Goal: Task Accomplishment & Management: Manage account settings

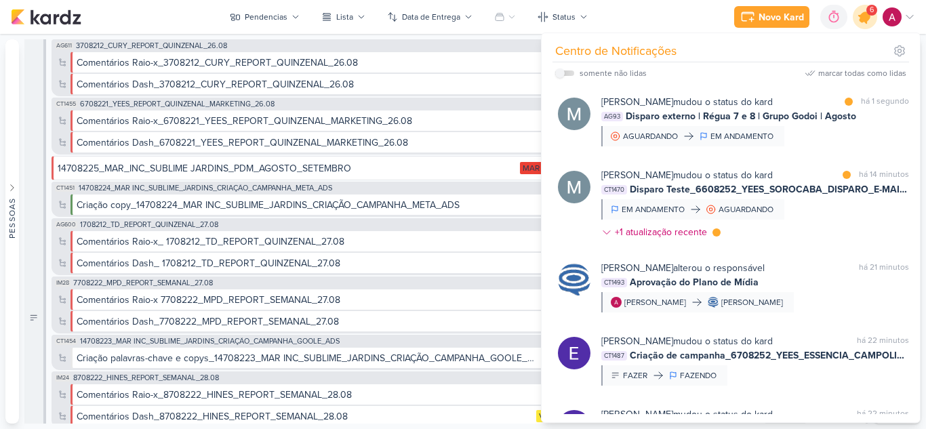
click at [865, 19] on icon at bounding box center [864, 17] width 16 height 16
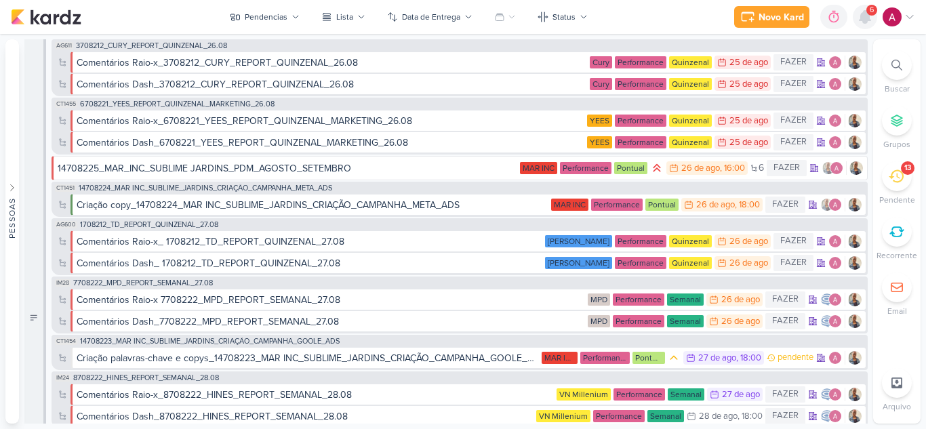
click at [865, 22] on icon at bounding box center [864, 17] width 11 height 12
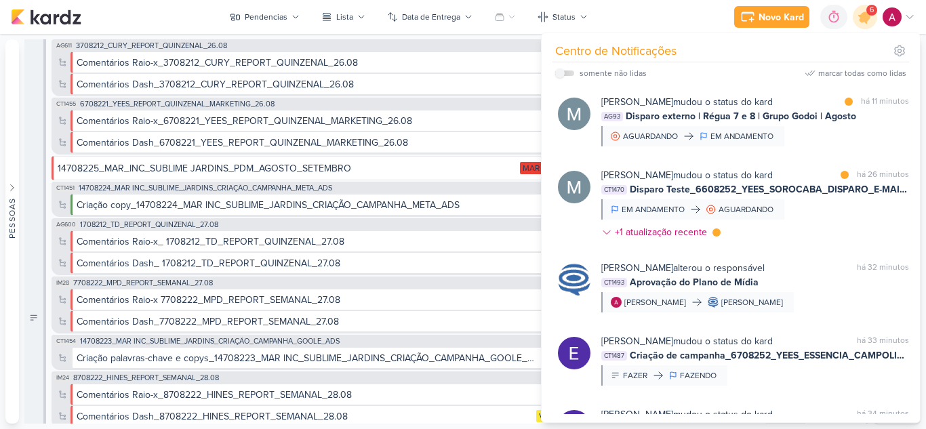
click at [565, 73] on label at bounding box center [564, 72] width 19 height 5
click at [564, 73] on input "checkbox" at bounding box center [559, 72] width 9 height 9
checkbox input "true"
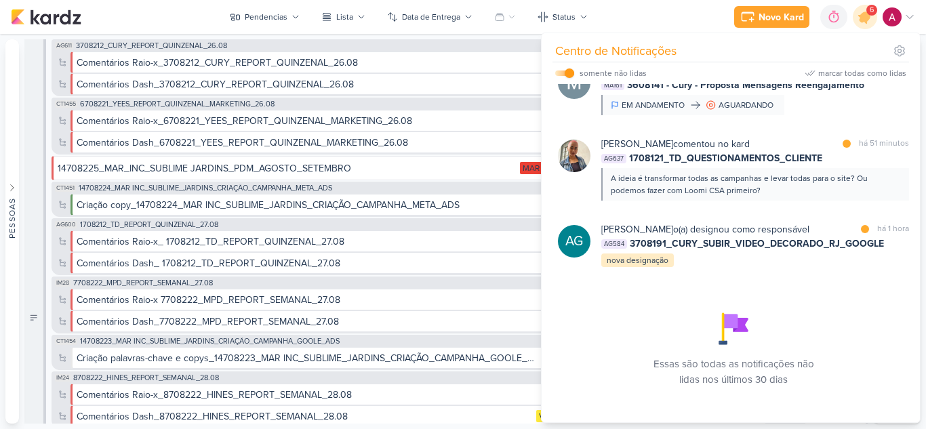
scroll to position [208, 0]
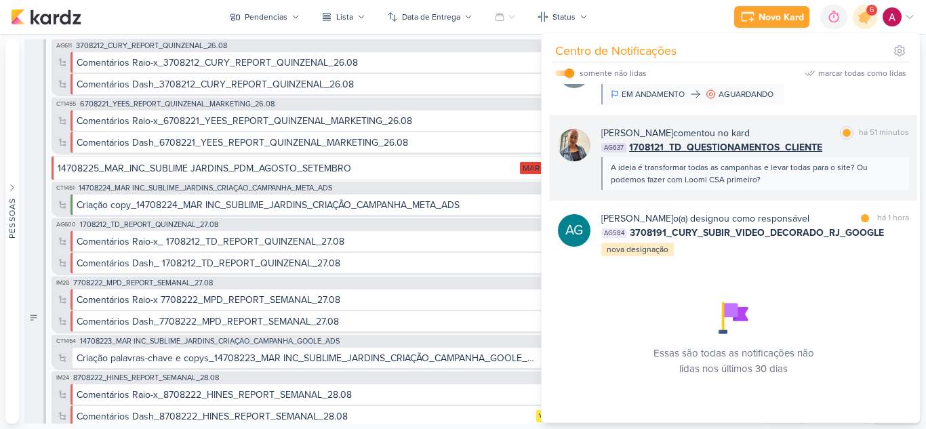
click at [854, 145] on div "AG637 1708121_TD_QUESTIONAMENTOS_CLIENTE" at bounding box center [755, 147] width 308 height 14
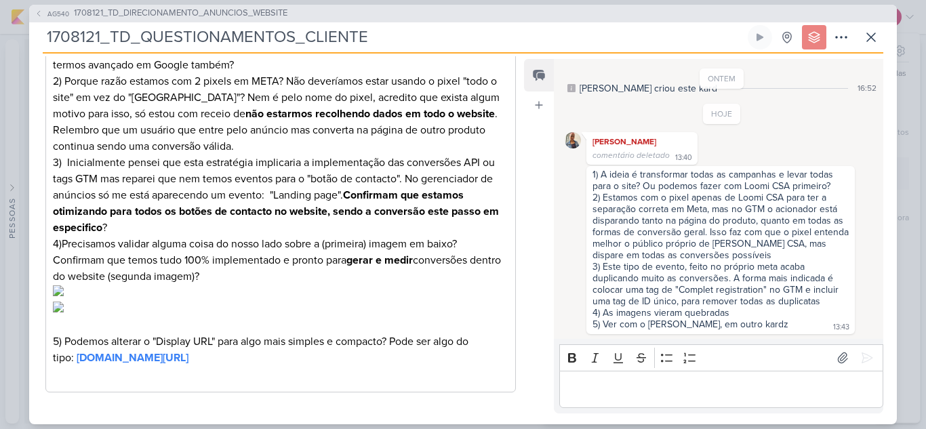
scroll to position [610, 0]
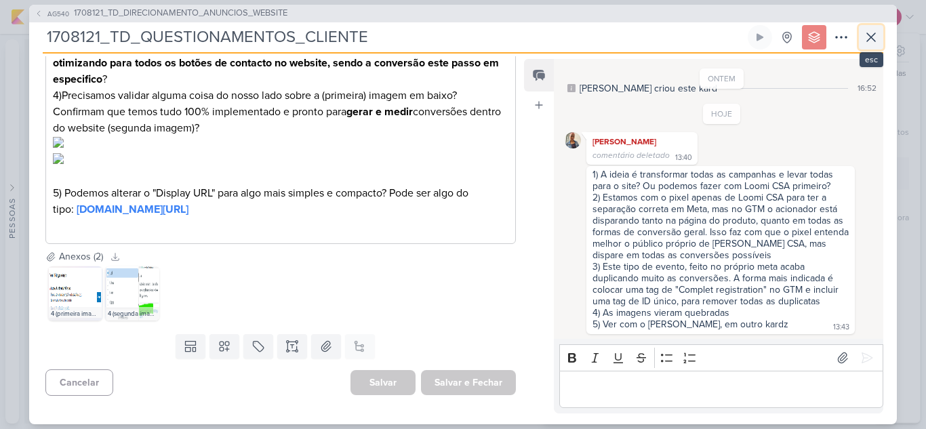
click at [875, 43] on icon at bounding box center [871, 37] width 16 height 16
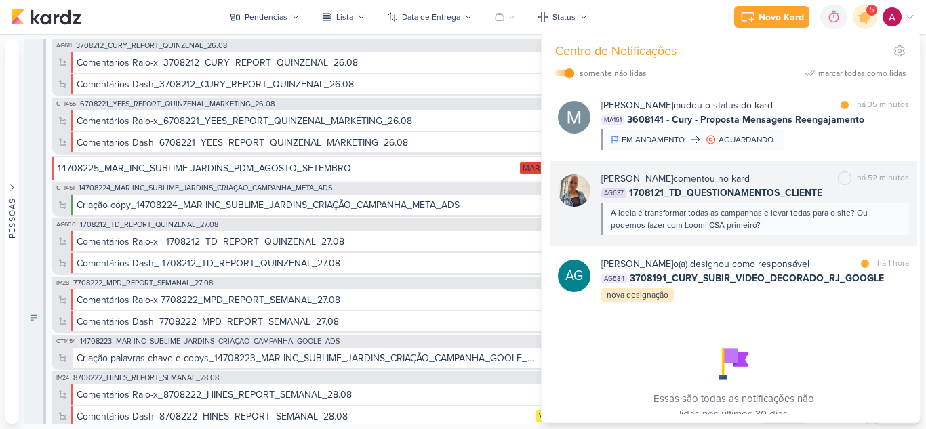
scroll to position [140, 0]
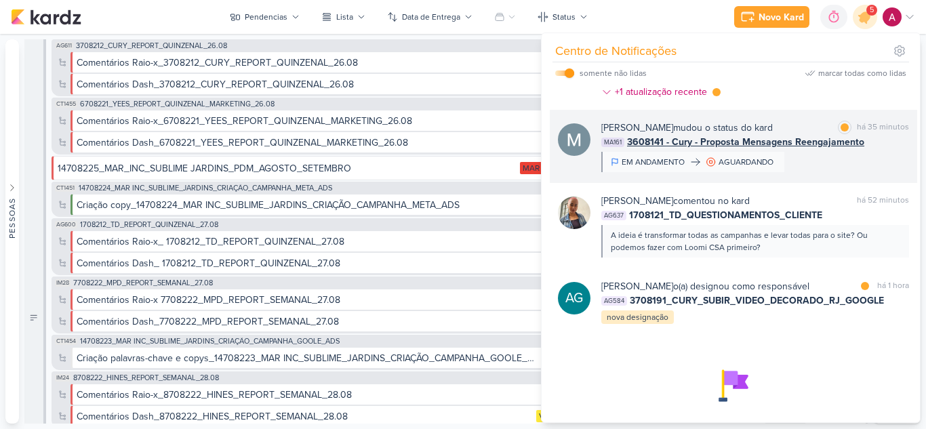
click at [812, 167] on div "Mariana Amorim mudou o status do kard marcar como lida há 35 minutos MA161 3608…" at bounding box center [755, 146] width 308 height 51
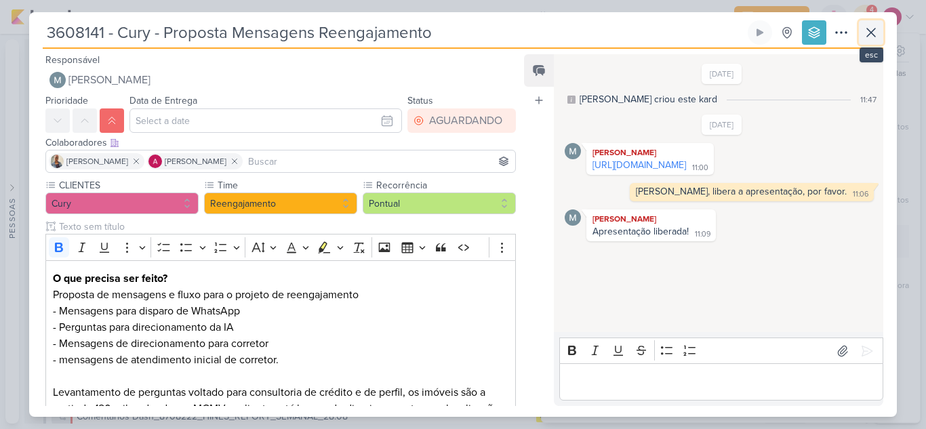
click at [865, 30] on icon at bounding box center [871, 32] width 16 height 16
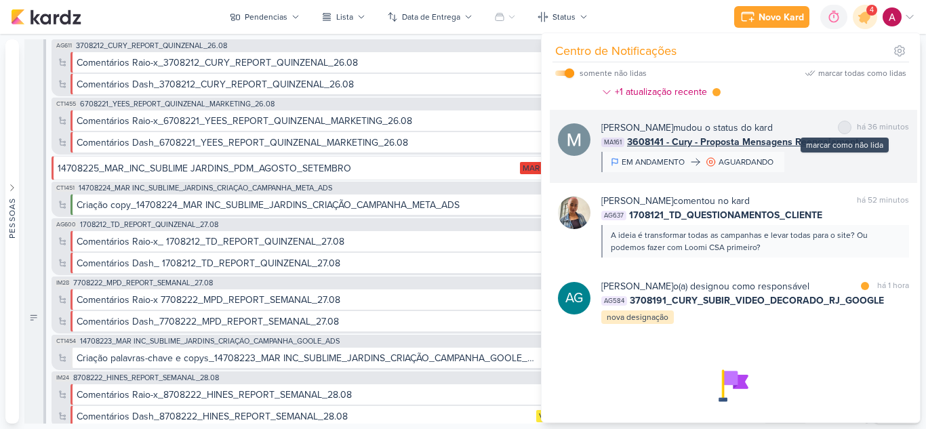
click at [840, 129] on div at bounding box center [844, 127] width 8 height 8
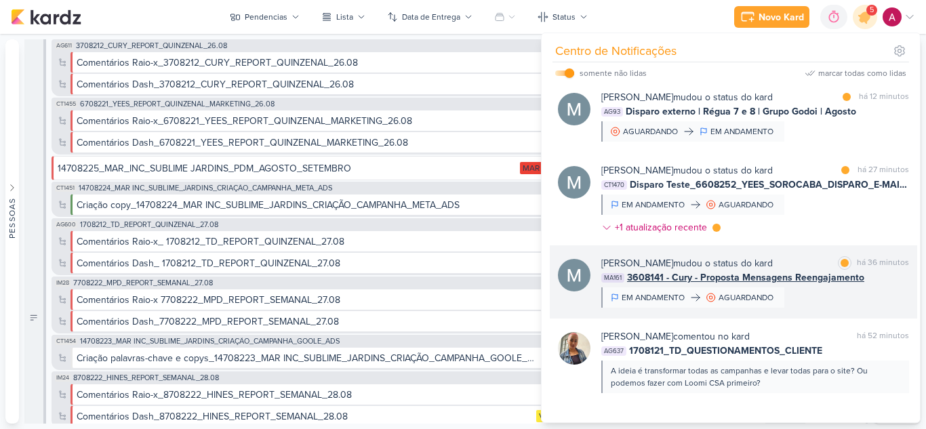
scroll to position [0, 0]
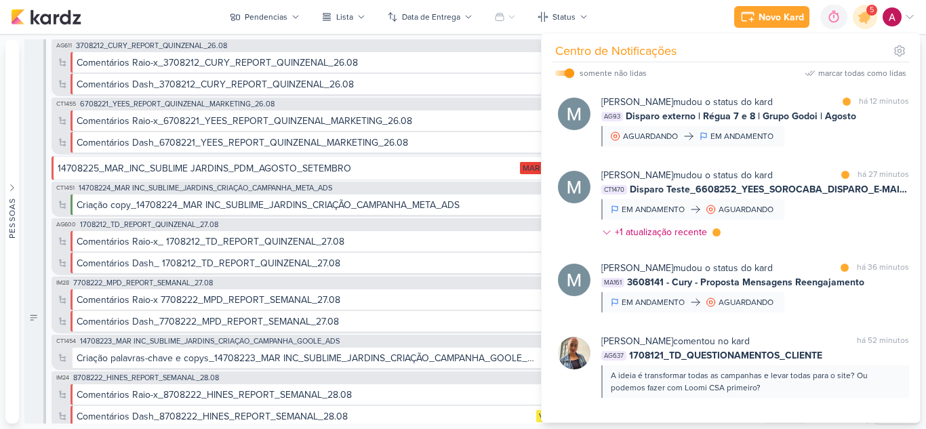
click at [839, 222] on div "Mariana Amorim mudou o status do kard marcar como lida há 27 minutos CT1470 Dis…" at bounding box center [755, 206] width 308 height 77
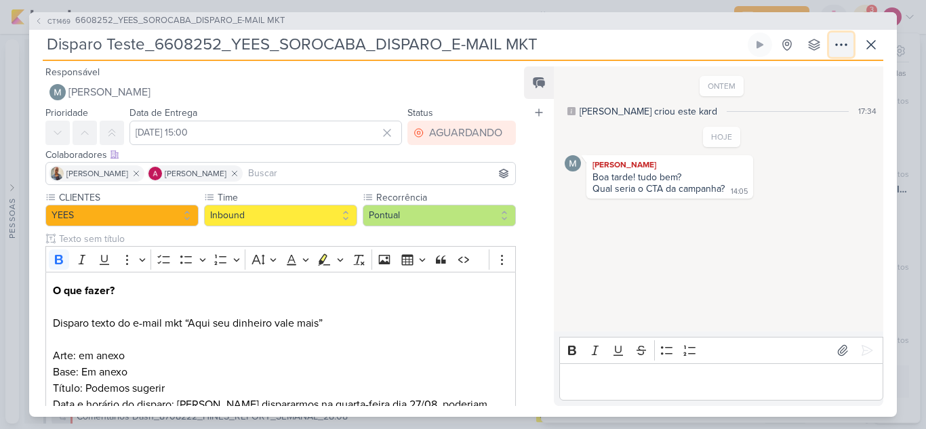
click at [847, 49] on icon at bounding box center [841, 45] width 16 height 16
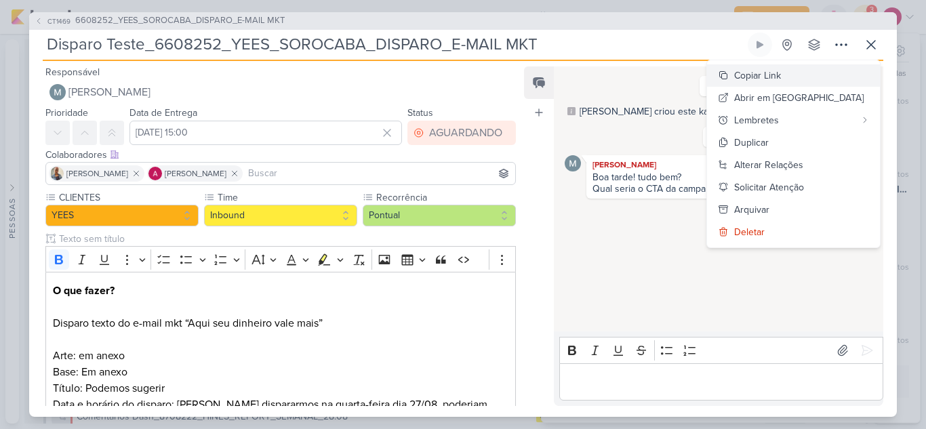
click at [781, 79] on div "Copiar Link" at bounding box center [757, 75] width 47 height 14
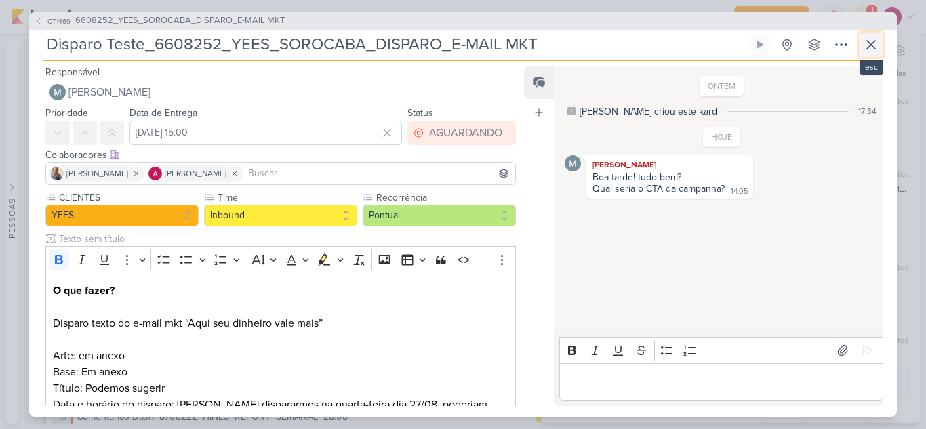
click at [878, 45] on icon at bounding box center [871, 45] width 16 height 16
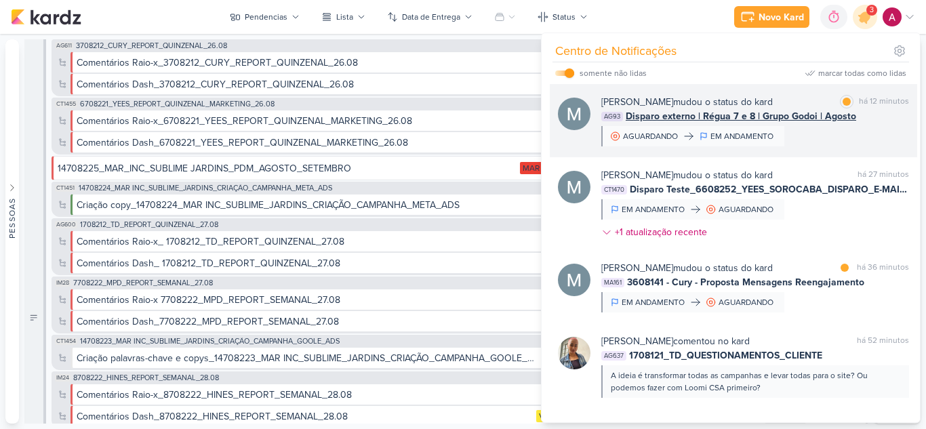
click at [837, 131] on div "Mariana Amorim mudou o status do kard marcar como lida há 12 minutos AG93 Dispa…" at bounding box center [755, 120] width 308 height 51
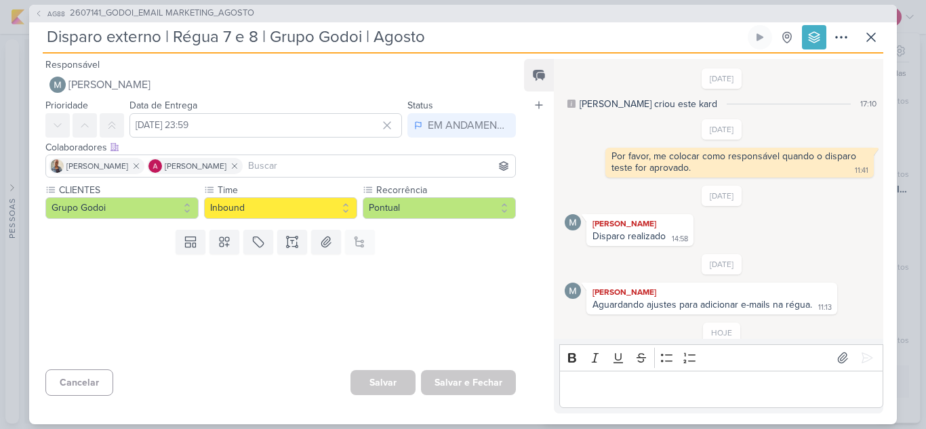
scroll to position [220, 0]
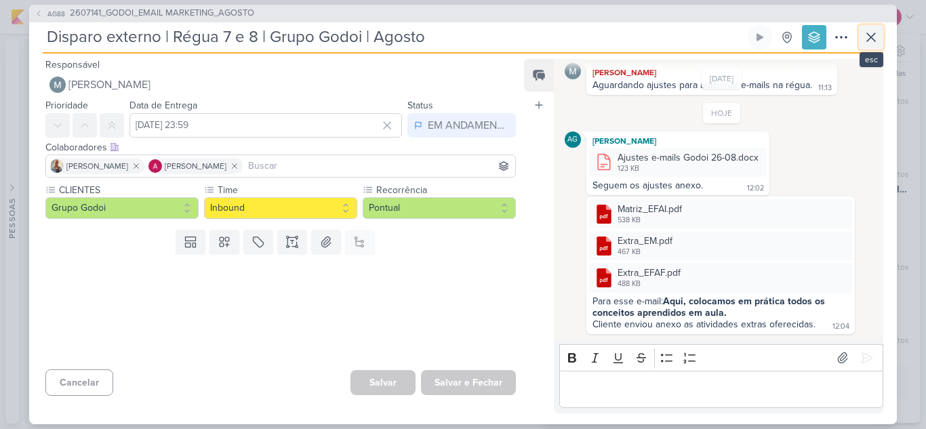
click at [869, 41] on icon at bounding box center [871, 37] width 16 height 16
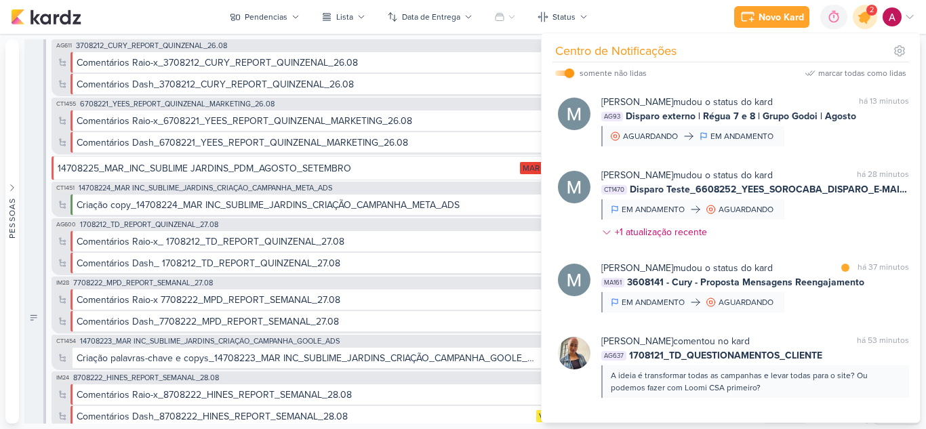
click at [867, 22] on icon at bounding box center [864, 16] width 23 height 23
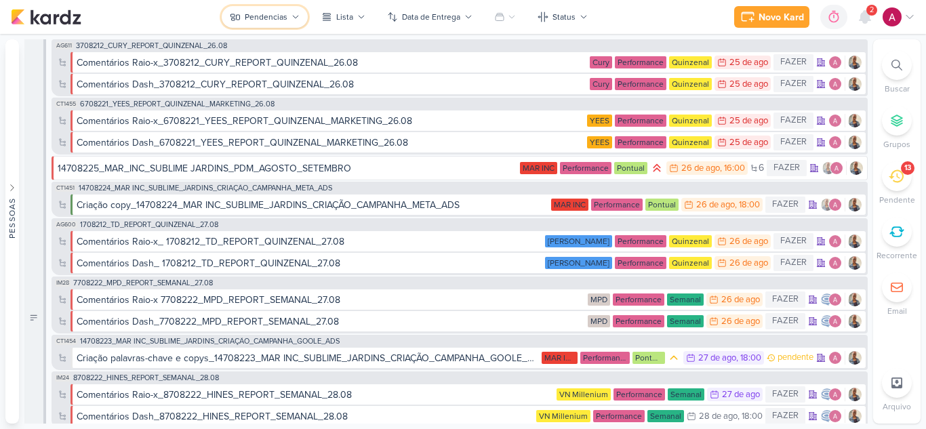
click at [278, 19] on div "Pendencias" at bounding box center [266, 17] width 43 height 12
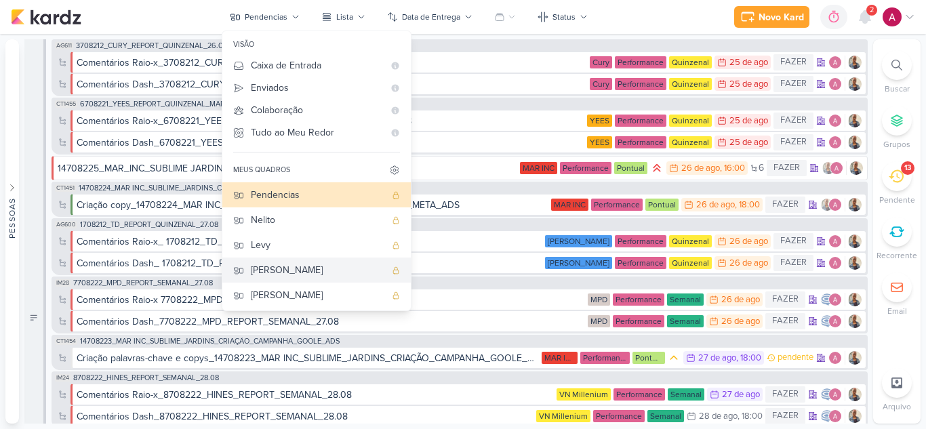
click at [292, 276] on div "[PERSON_NAME]" at bounding box center [318, 270] width 134 height 14
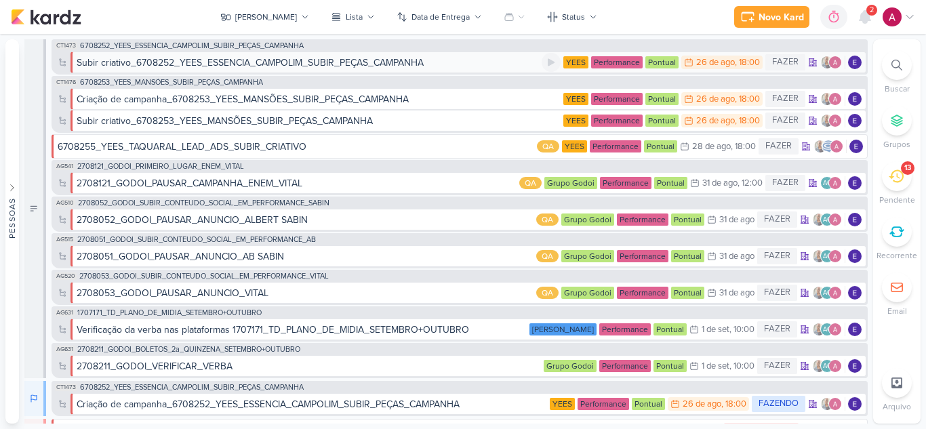
click at [338, 64] on div "Subir criativo_6708252_YEES_ESSENCIA_CAMPOLIM_SUBIR_PEÇAS_CAMPANHA" at bounding box center [250, 63] width 347 height 14
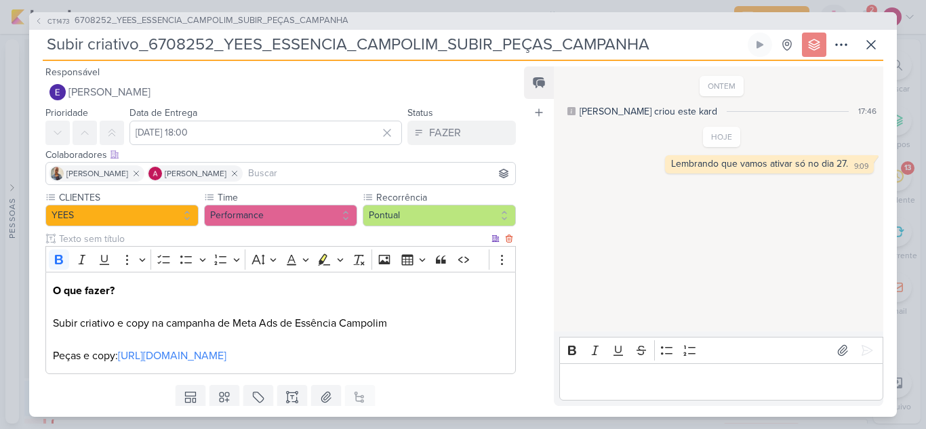
scroll to position [43, 0]
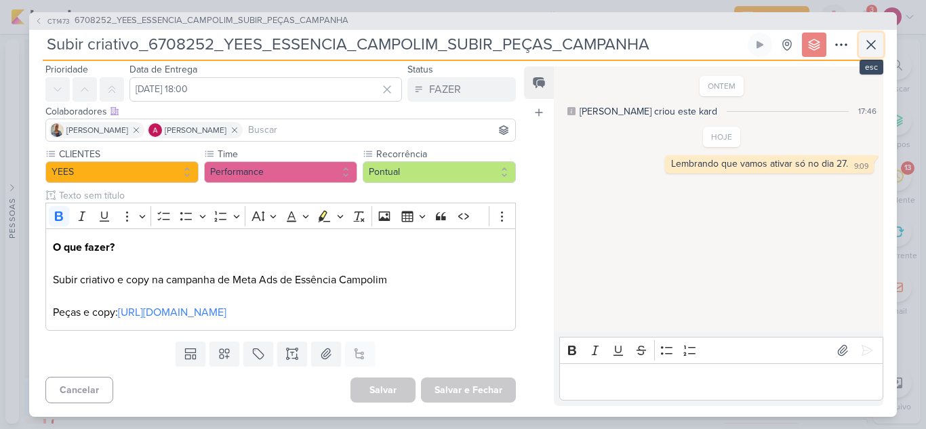
click at [875, 39] on icon at bounding box center [871, 45] width 16 height 16
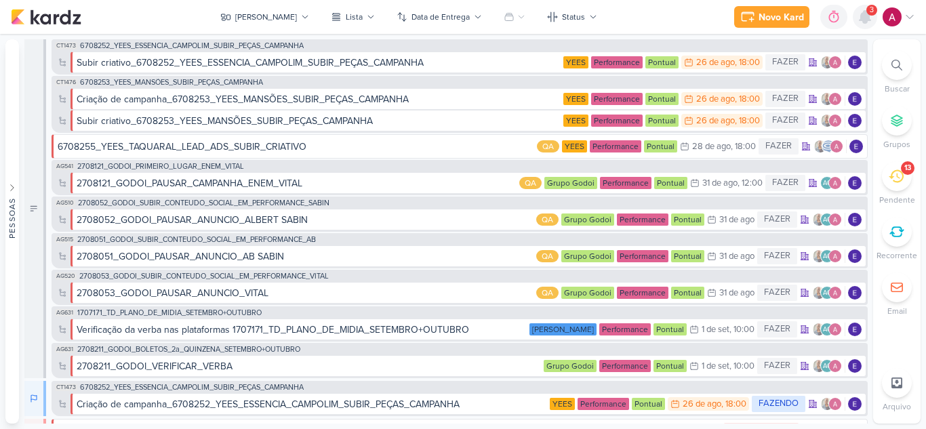
click at [867, 20] on icon at bounding box center [864, 17] width 11 height 12
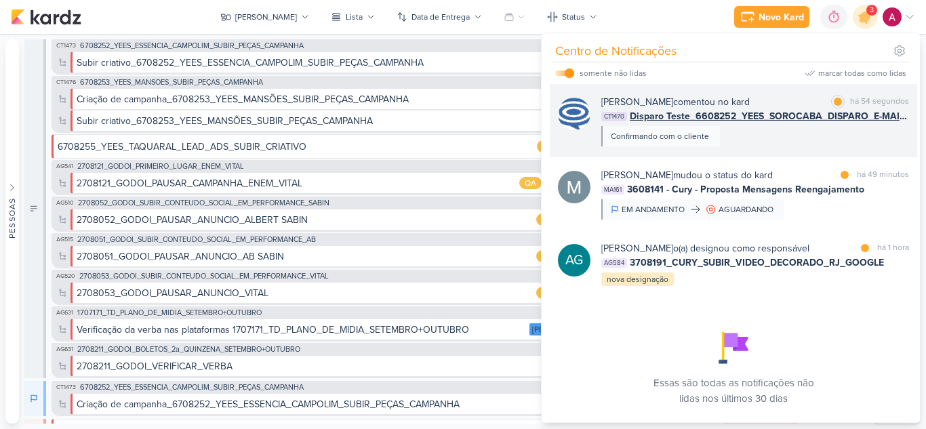
click at [796, 138] on div "Caroline Traven De Andrade comentou no kard marcar como lida há 54 segundos CT1…" at bounding box center [755, 120] width 308 height 51
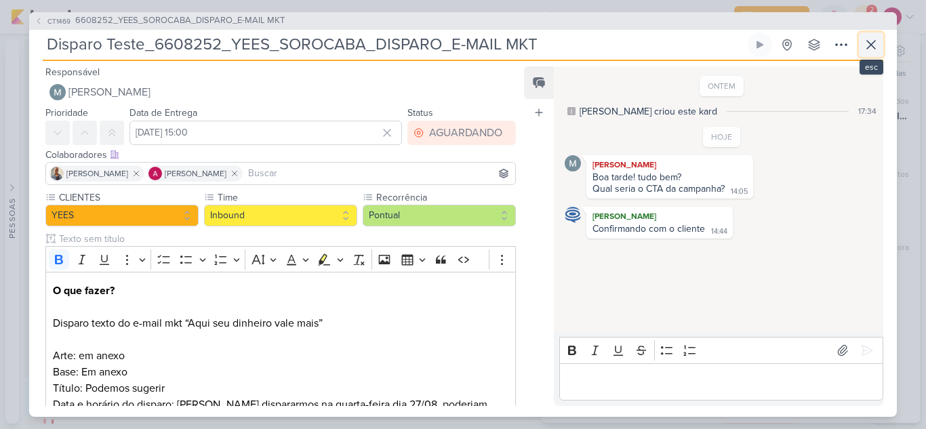
click at [870, 52] on icon at bounding box center [871, 45] width 16 height 16
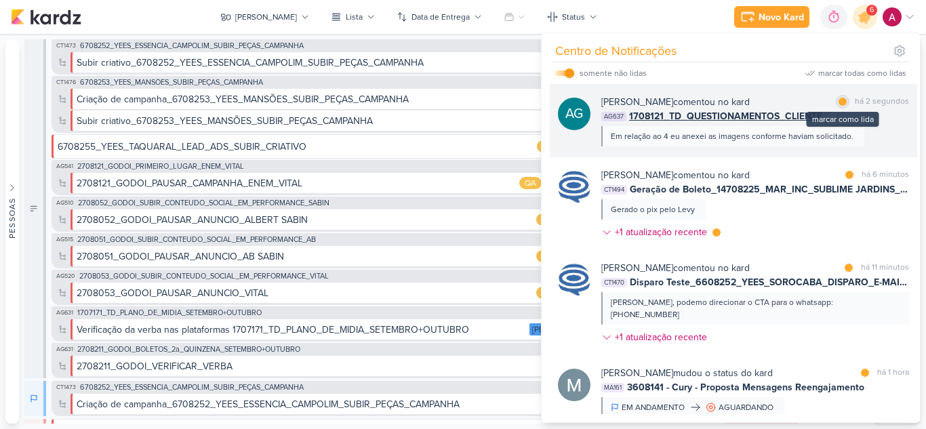
click at [840, 102] on div at bounding box center [842, 102] width 8 height 8
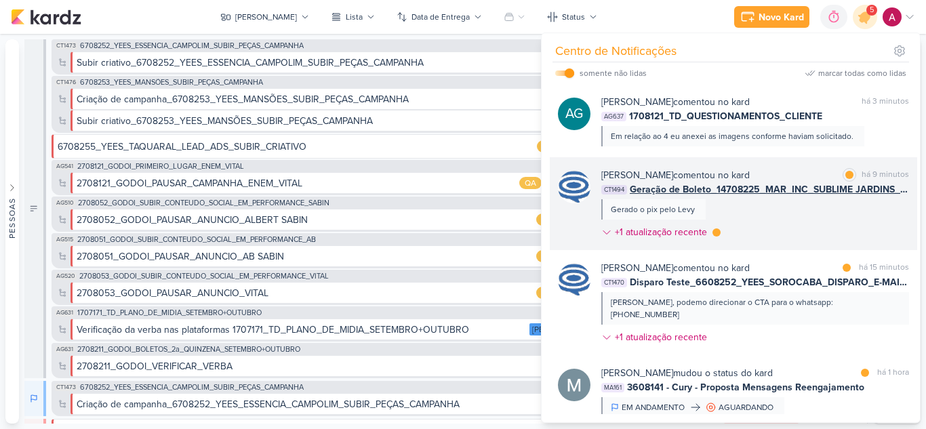
click at [795, 219] on div "Caroline Traven De Andrade comentou no kard marcar como lida há 9 minutos CT149…" at bounding box center [755, 206] width 308 height 77
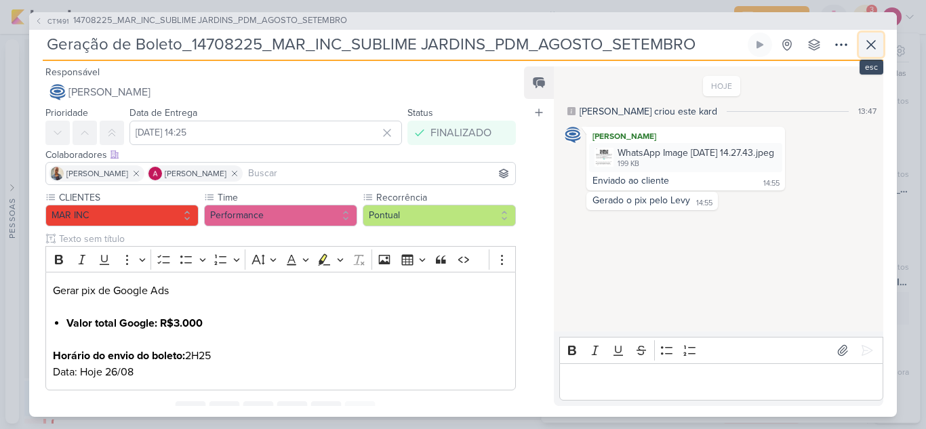
click at [865, 47] on icon at bounding box center [871, 45] width 16 height 16
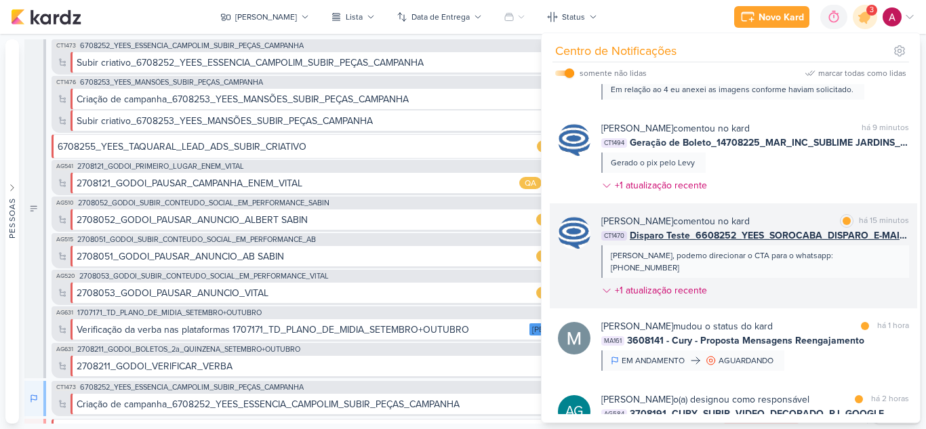
scroll to position [68, 0]
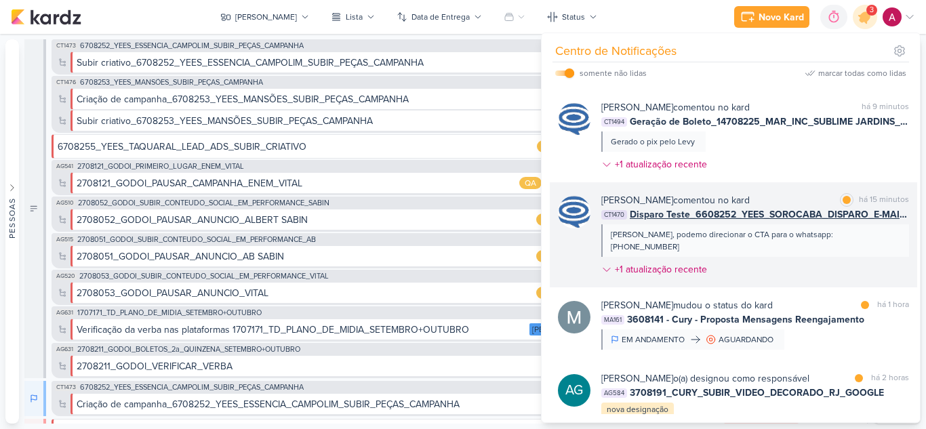
click at [787, 255] on div "Caroline Traven De Andrade comentou no kard marcar como lida há 15 minutos CT14…" at bounding box center [755, 237] width 308 height 89
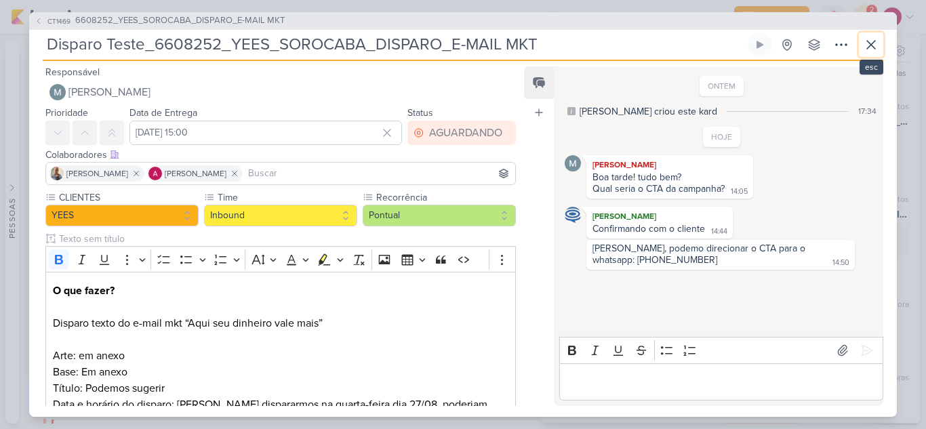
click at [865, 53] on button at bounding box center [870, 45] width 24 height 24
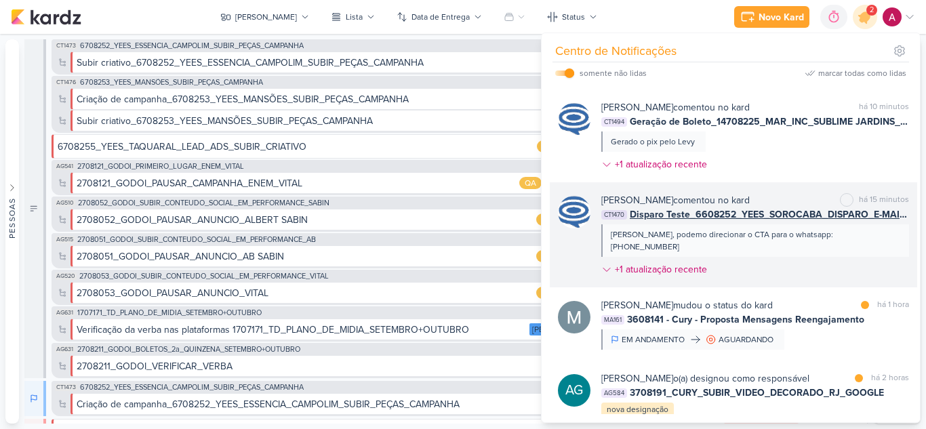
scroll to position [203, 0]
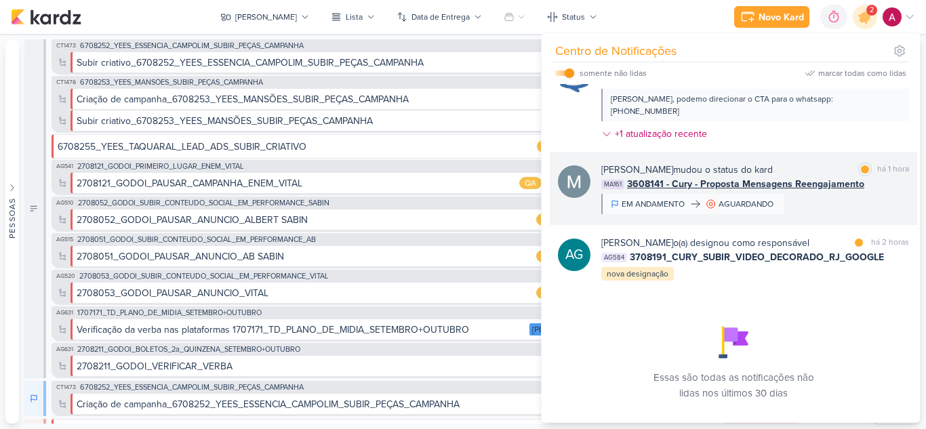
click at [824, 188] on div "Mariana Amorim mudou o status do kard marcar como lida há 1 hora MA161 3608141 …" at bounding box center [755, 188] width 308 height 51
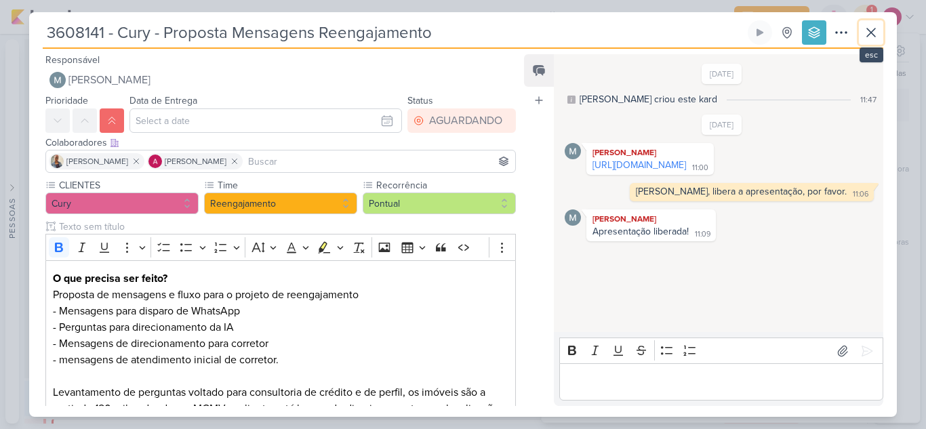
click at [876, 36] on icon at bounding box center [871, 32] width 16 height 16
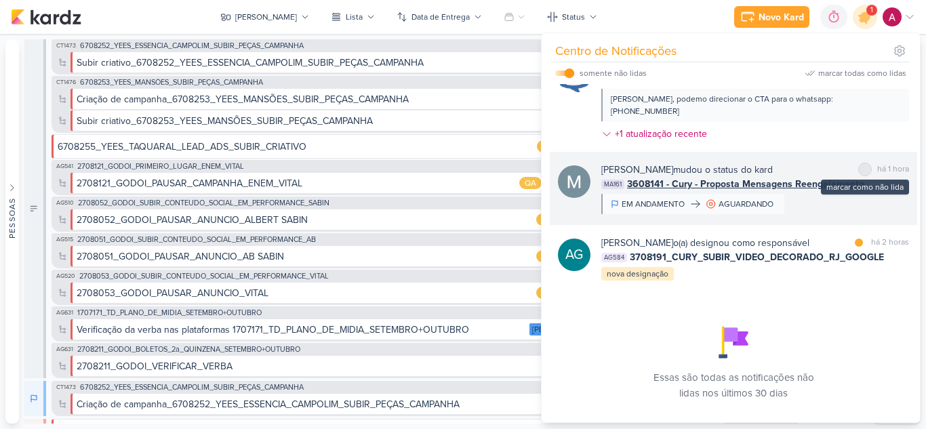
click at [860, 165] on div at bounding box center [864, 169] width 8 height 8
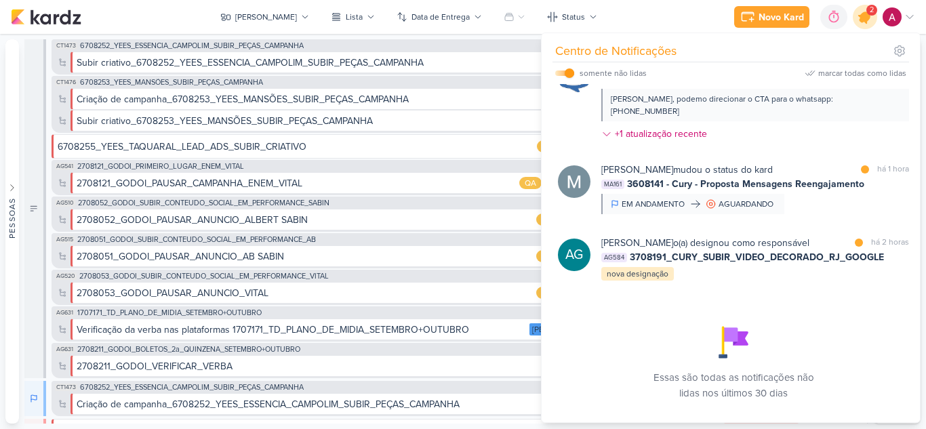
click at [859, 19] on icon at bounding box center [864, 17] width 16 height 16
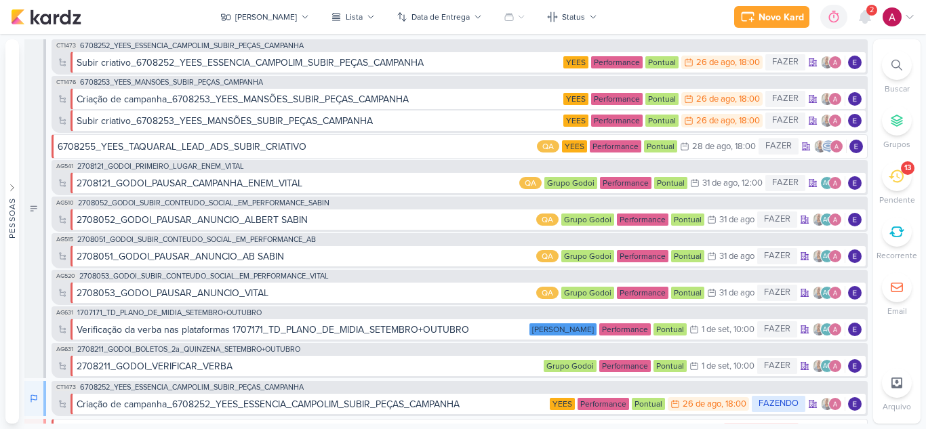
click at [860, 30] on div "Novo Kard Ctrl + k 0h0m Sessão desligada... Hoje 0h0m Semana 0h0m Mês 0h0m" at bounding box center [463, 17] width 904 height 34
click at [863, 21] on icon at bounding box center [864, 17] width 11 height 12
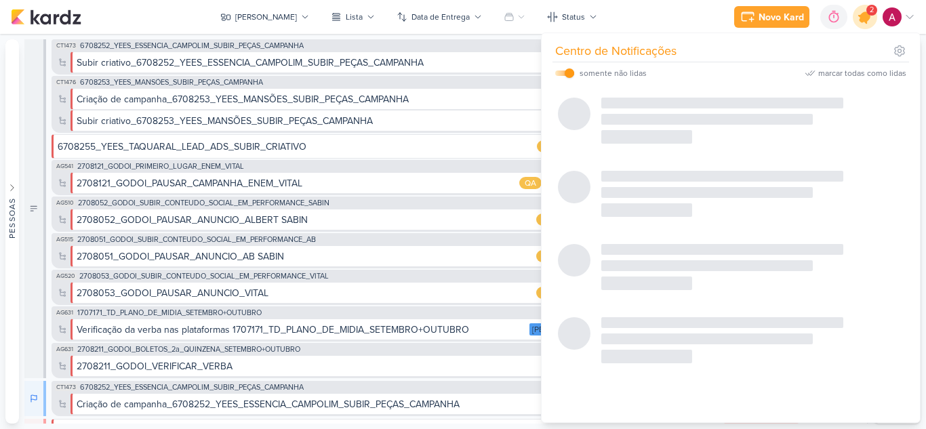
scroll to position [0, 0]
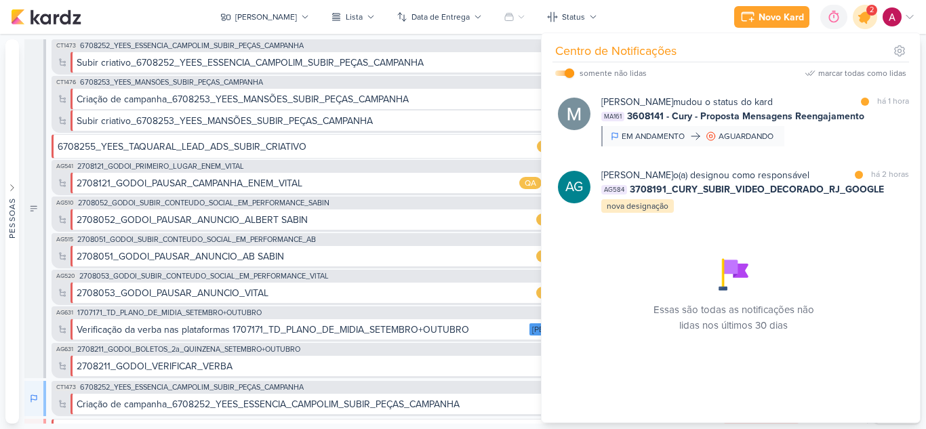
click at [863, 21] on icon at bounding box center [864, 17] width 16 height 16
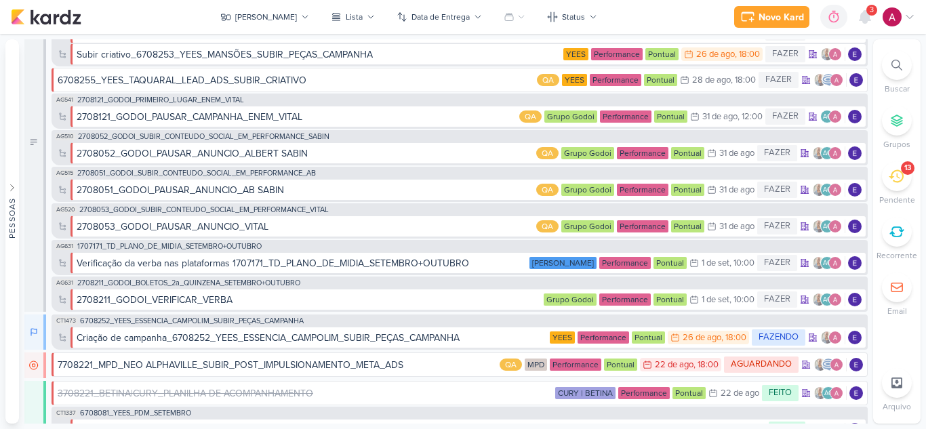
scroll to position [68, 0]
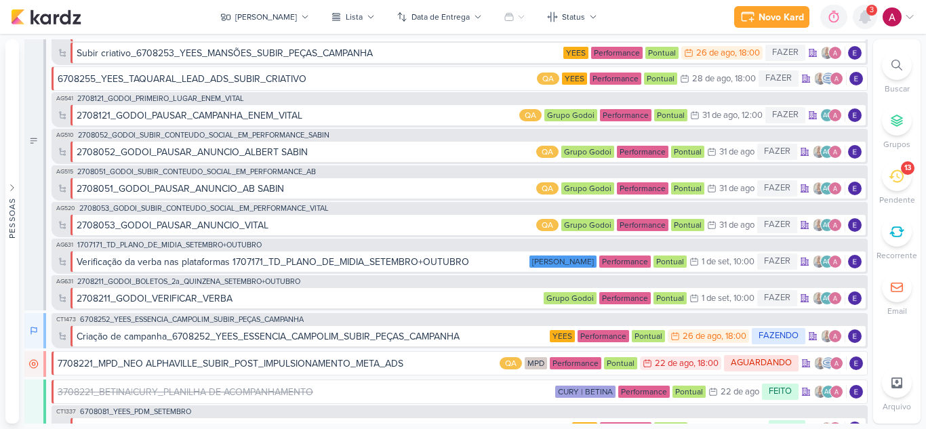
click at [860, 18] on icon at bounding box center [864, 17] width 11 height 12
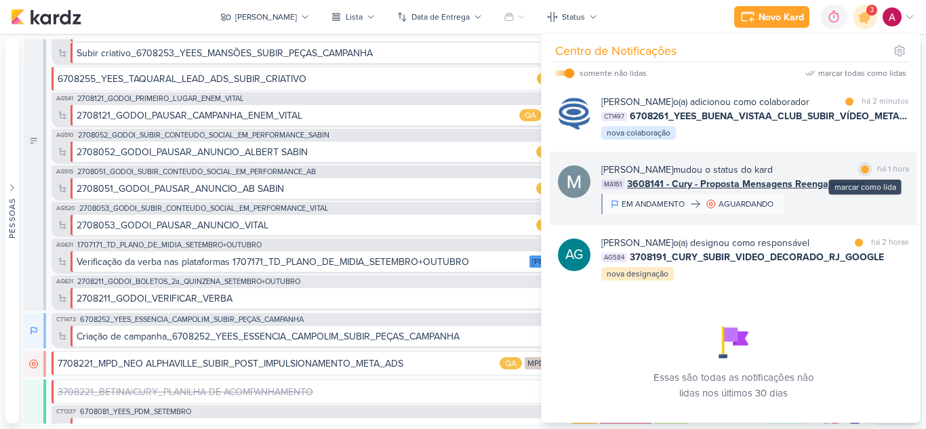
click at [860, 173] on div at bounding box center [864, 169] width 8 height 8
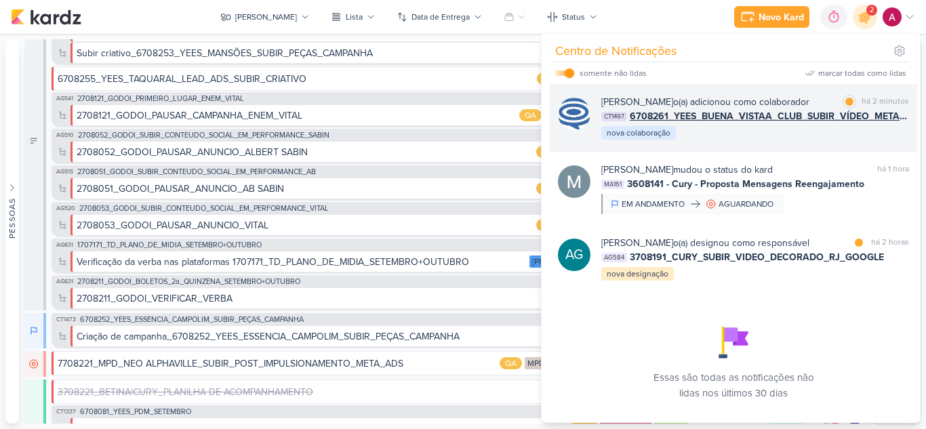
click at [797, 141] on div "Caroline Traven De Andrade o(a) adicionou como colaborador marcar como lida há …" at bounding box center [755, 118] width 308 height 46
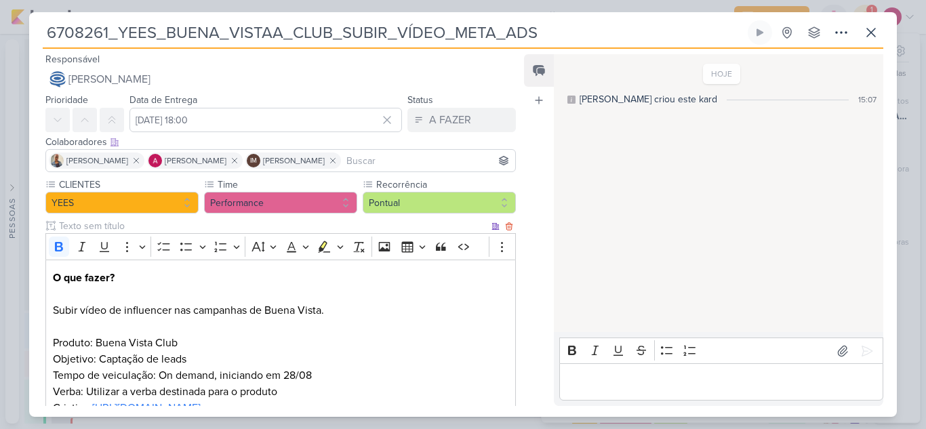
scroll to position [0, 0]
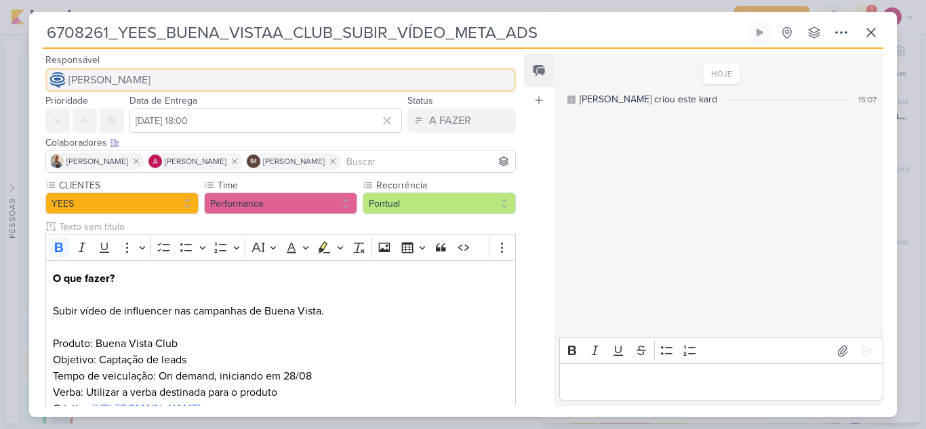
click at [131, 81] on span "[PERSON_NAME]" at bounding box center [109, 80] width 82 height 16
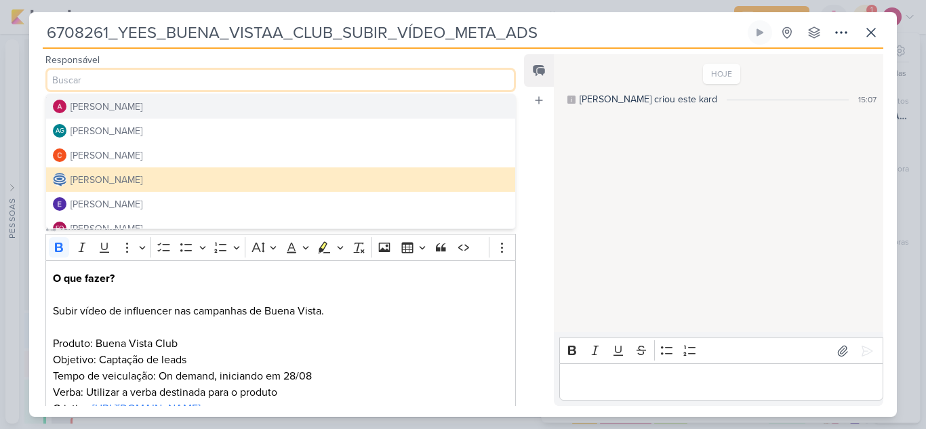
click at [131, 81] on input at bounding box center [280, 80] width 470 height 24
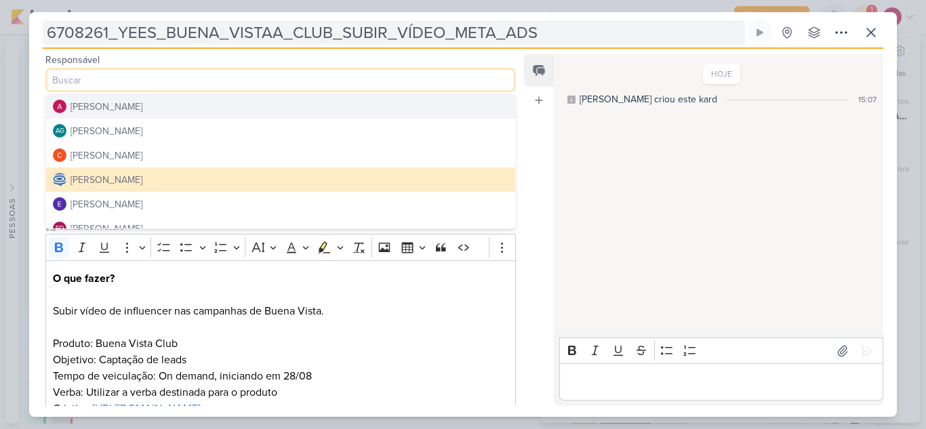
click at [696, 33] on input "6708261_YEES_BUENA_VISTAA_CLUB_SUBIR_VÍDEO_META_ADS" at bounding box center [394, 32] width 702 height 24
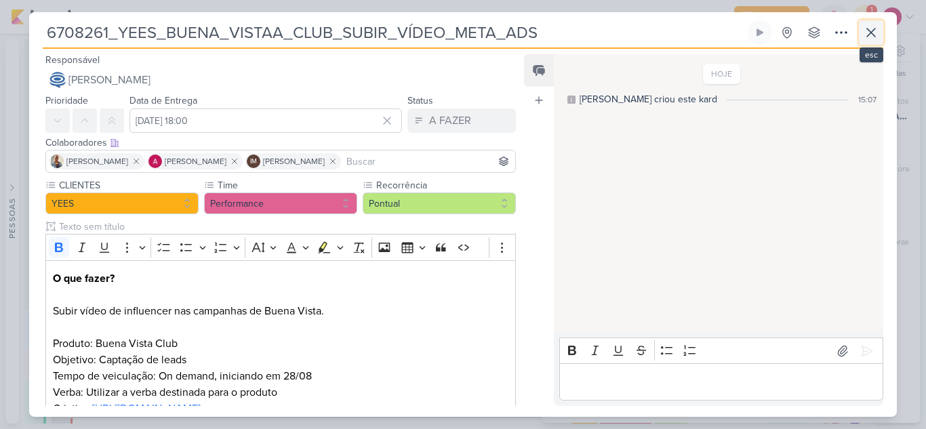
click at [875, 34] on icon at bounding box center [871, 32] width 16 height 16
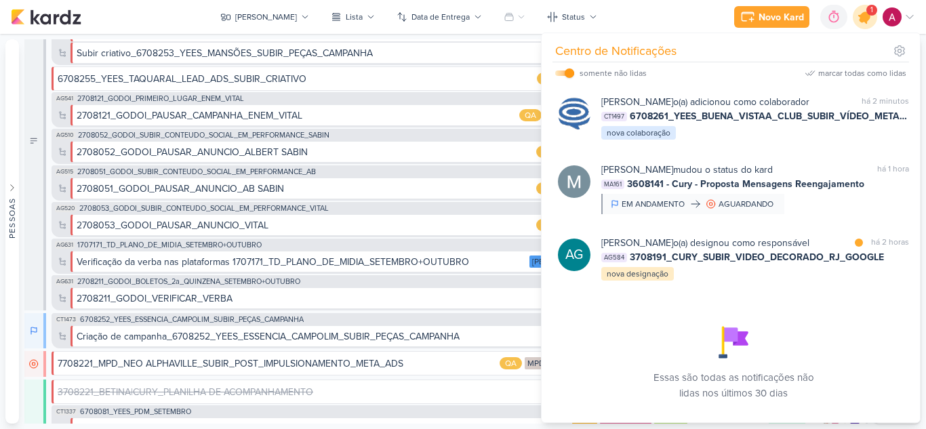
click at [866, 21] on icon at bounding box center [864, 17] width 16 height 16
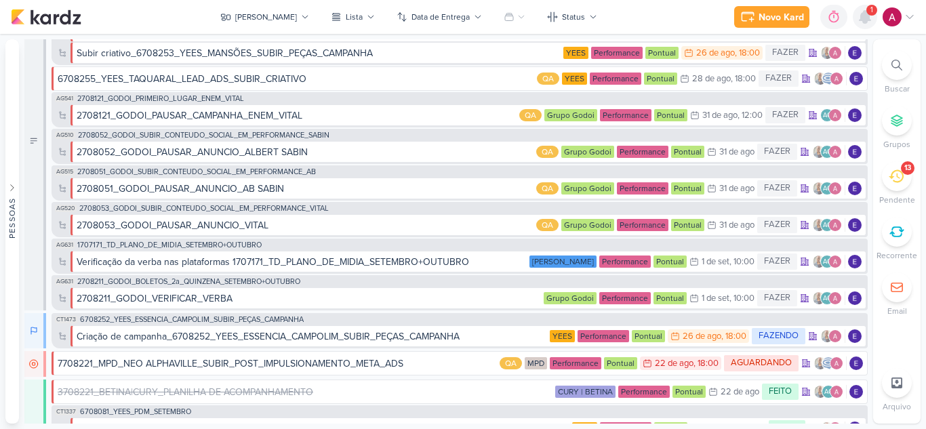
click at [866, 21] on icon at bounding box center [864, 17] width 11 height 12
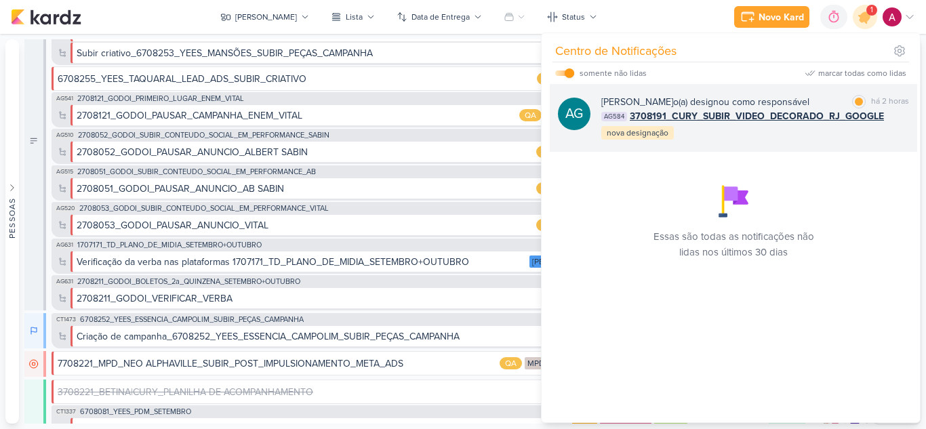
click at [829, 136] on div "Aline Gimenez Graciano o(a) designou como responsável marcar como lida há 2 hor…" at bounding box center [755, 118] width 308 height 46
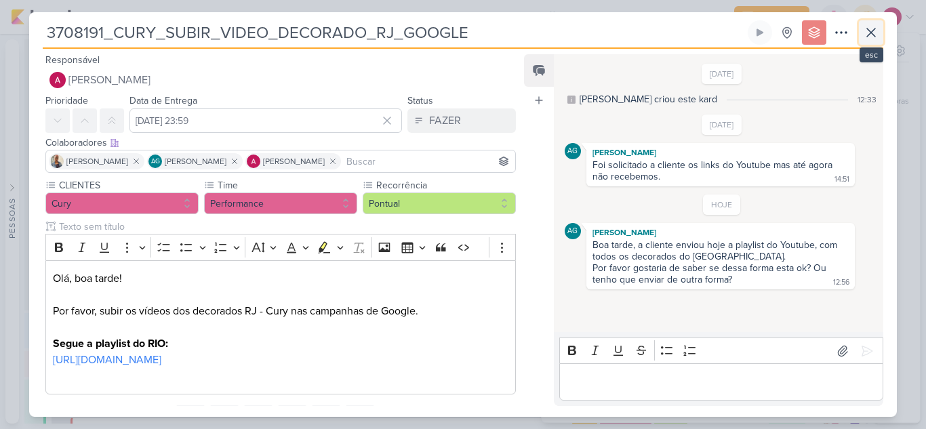
click at [871, 35] on icon at bounding box center [871, 32] width 16 height 16
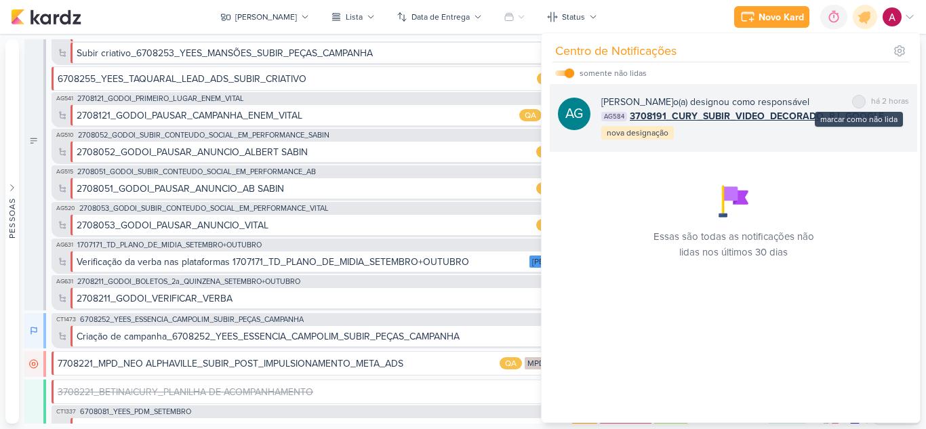
click at [857, 105] on div "marcar como não lida" at bounding box center [859, 102] width 14 height 14
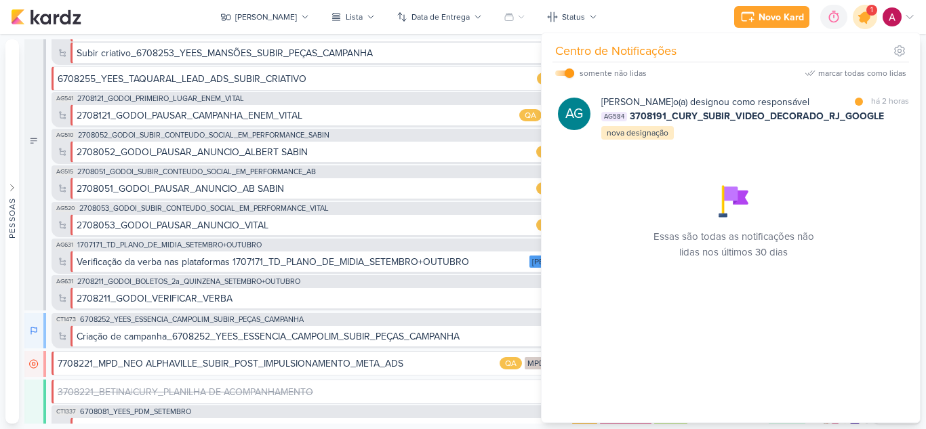
click at [869, 24] on div at bounding box center [865, 17] width 35 height 35
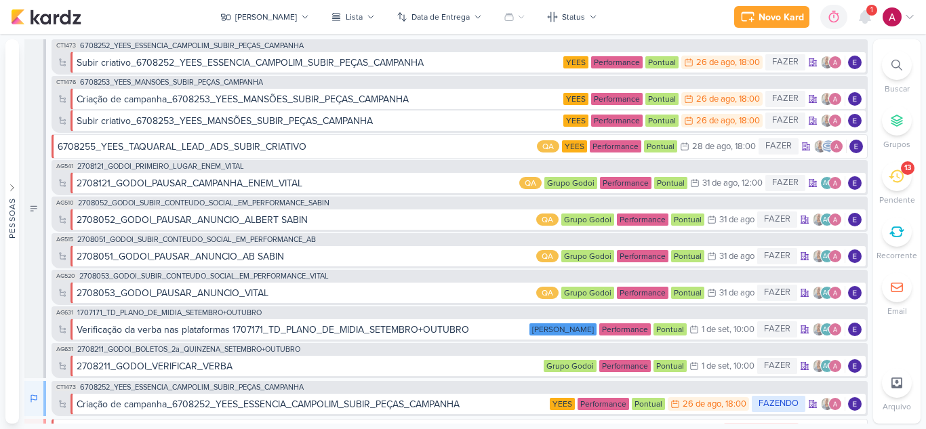
click at [894, 188] on div "13" at bounding box center [896, 176] width 30 height 30
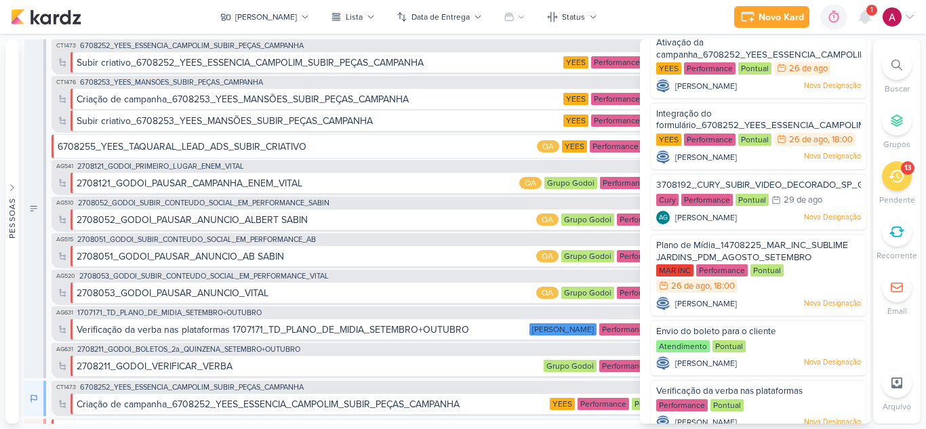
scroll to position [332, 0]
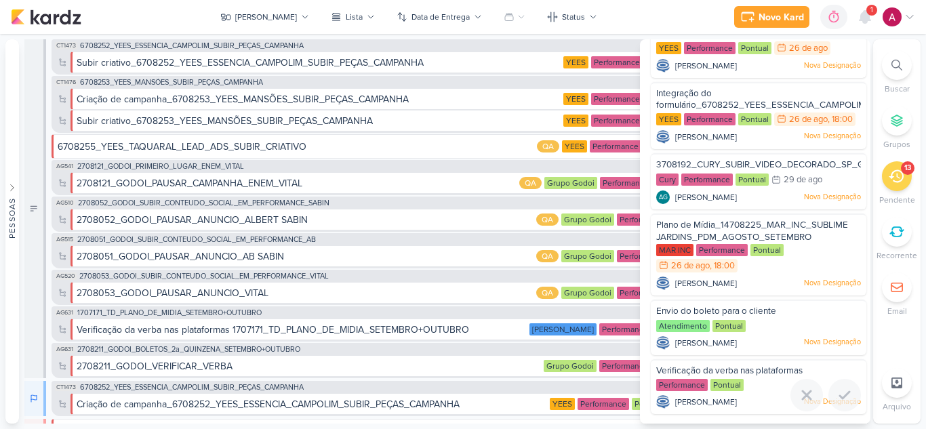
click at [678, 367] on span "Verificação da verba nas plataformas" at bounding box center [729, 370] width 146 height 11
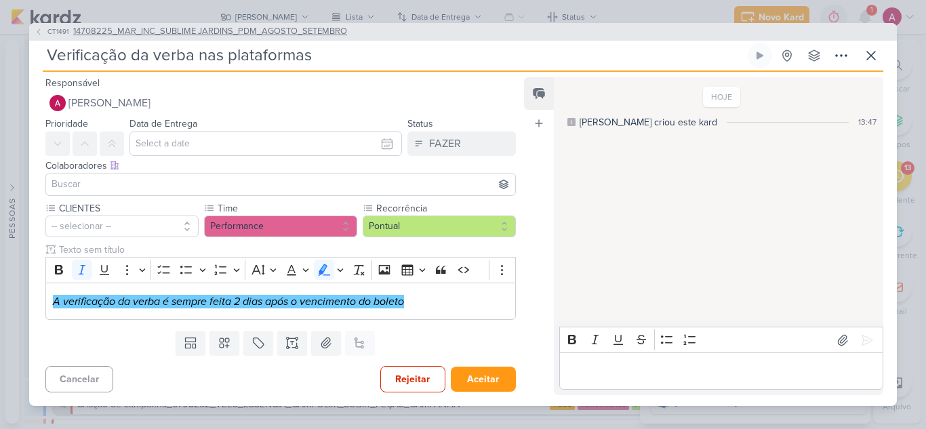
click at [36, 33] on icon at bounding box center [39, 32] width 8 height 8
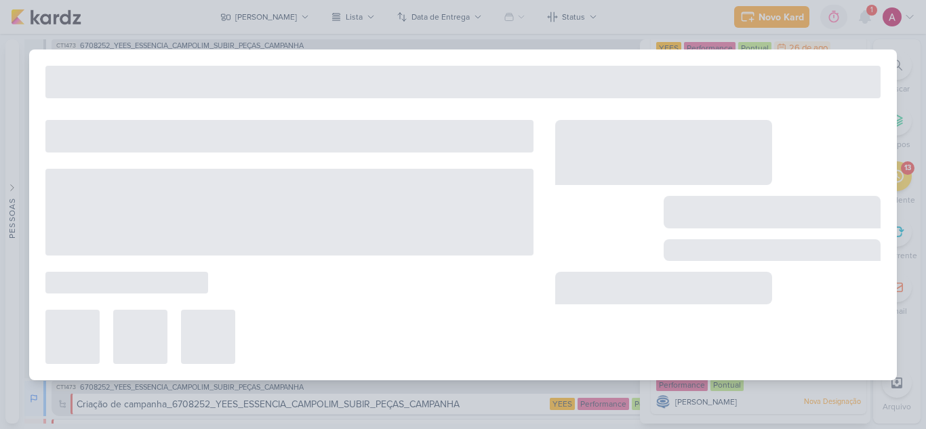
type input "14708225_MAR_INC_SUBLIME JARDINS_PDM_AGOSTO_SETEMBRO"
type input "26 de agosto de 2025 às 16:00"
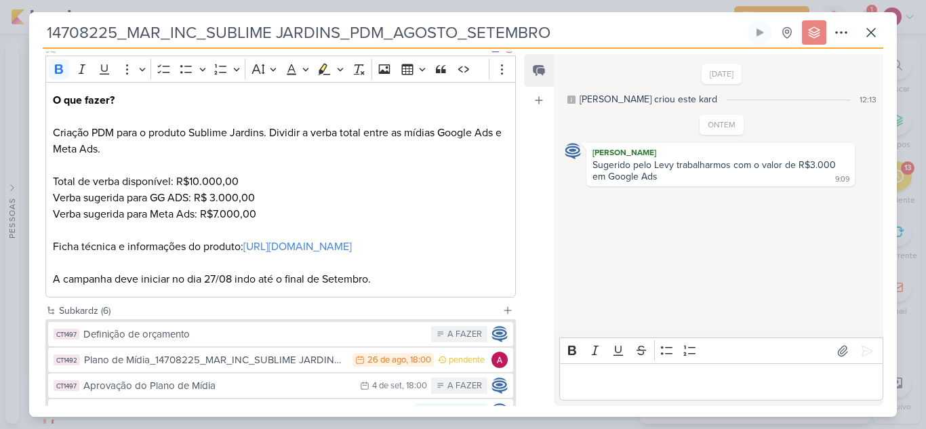
scroll to position [339, 0]
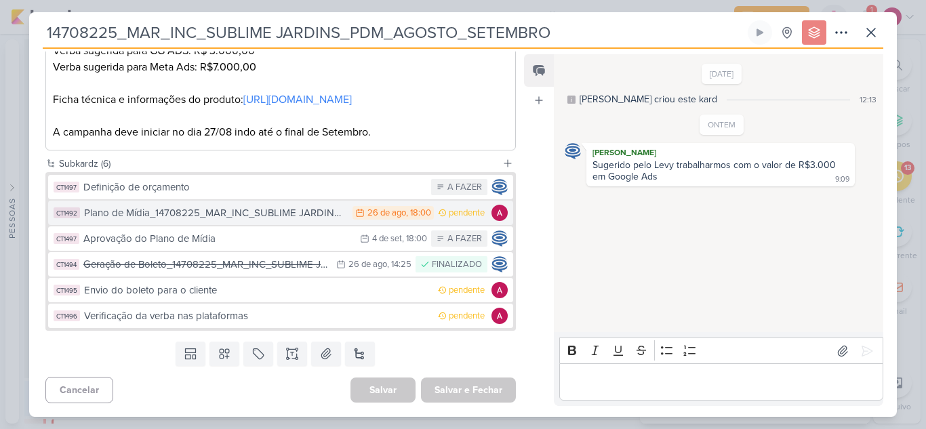
click at [192, 220] on div "Plano de Mídia_14708225_MAR_INC_SUBLIME JARDINS_PDM_AGOSTO_SETEMBRO" at bounding box center [215, 213] width 262 height 16
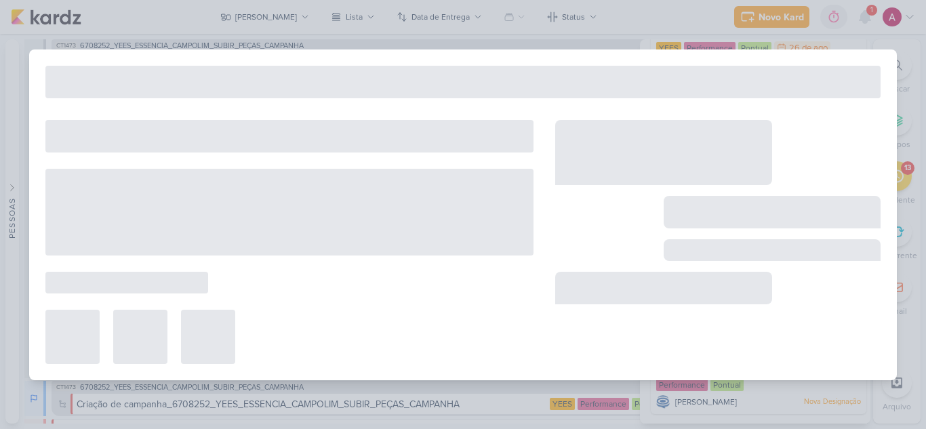
type input "Plano de Mídia_14708225_MAR_INC_SUBLIME JARDINS_PDM_AGOSTO_SETEMBRO"
type input "[DATE] 18:00"
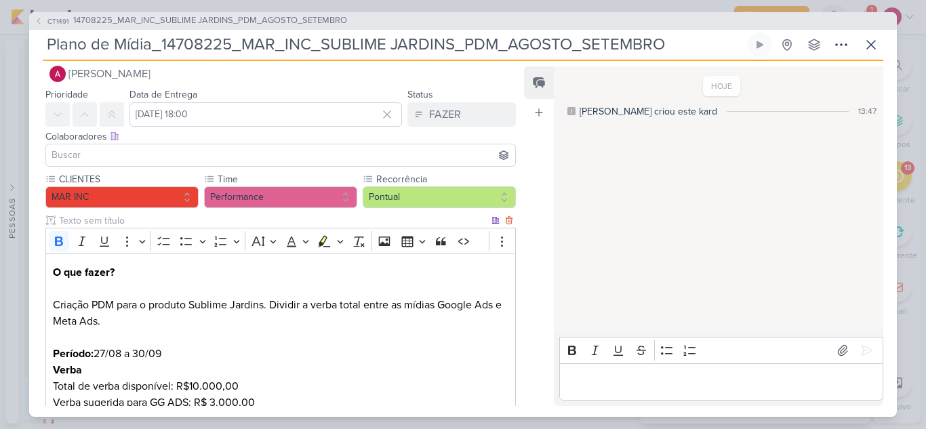
scroll to position [0, 0]
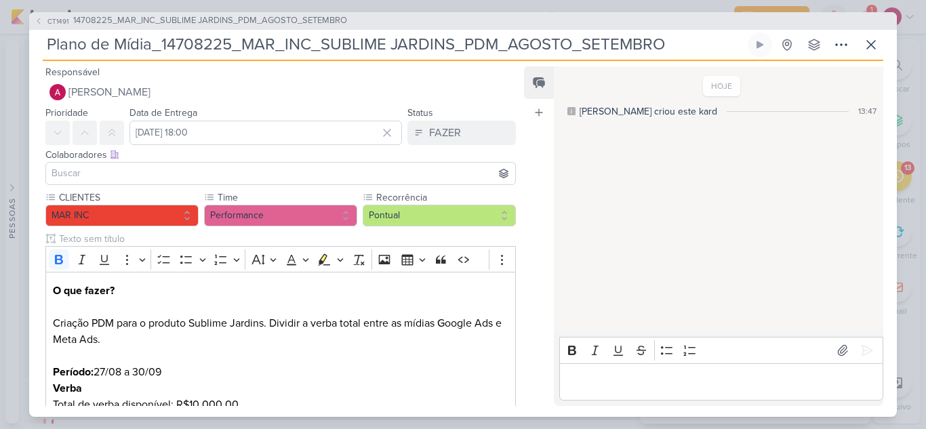
click at [152, 181] on input at bounding box center [280, 173] width 463 height 16
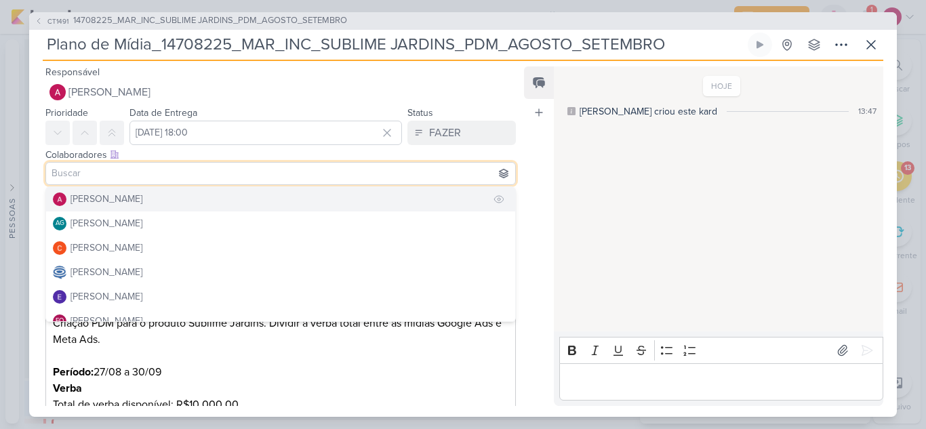
click at [102, 197] on div "[PERSON_NAME]" at bounding box center [106, 199] width 72 height 14
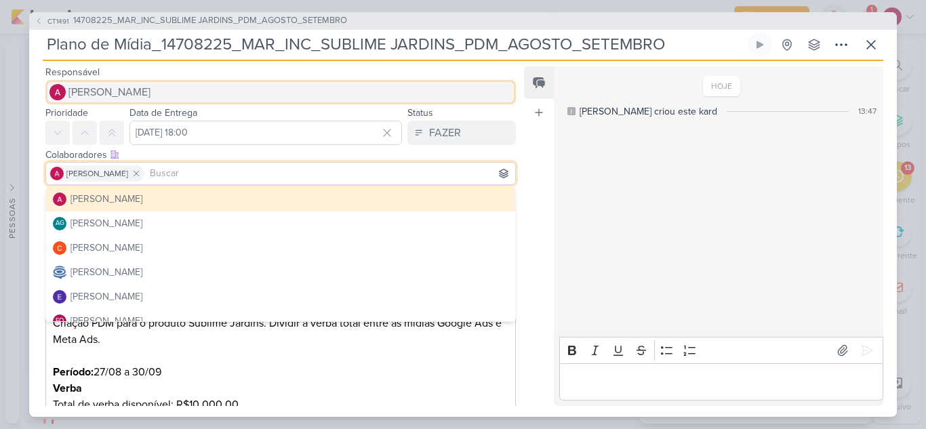
click at [104, 88] on span "[PERSON_NAME]" at bounding box center [109, 92] width 82 height 16
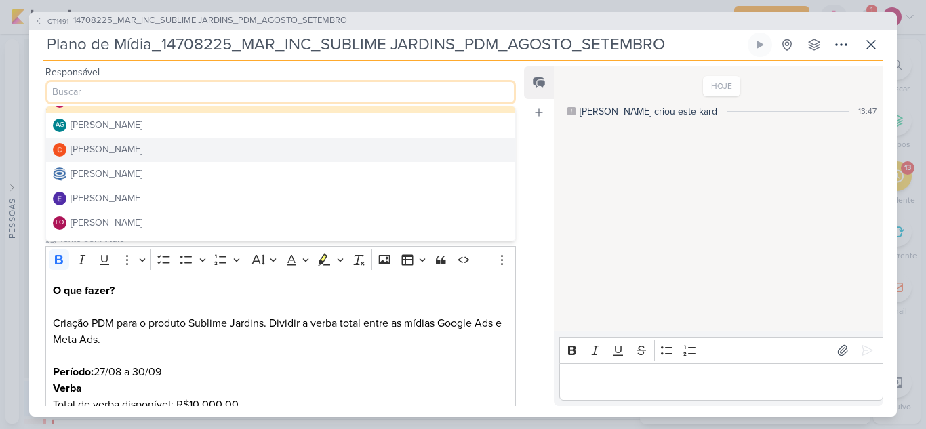
scroll to position [68, 0]
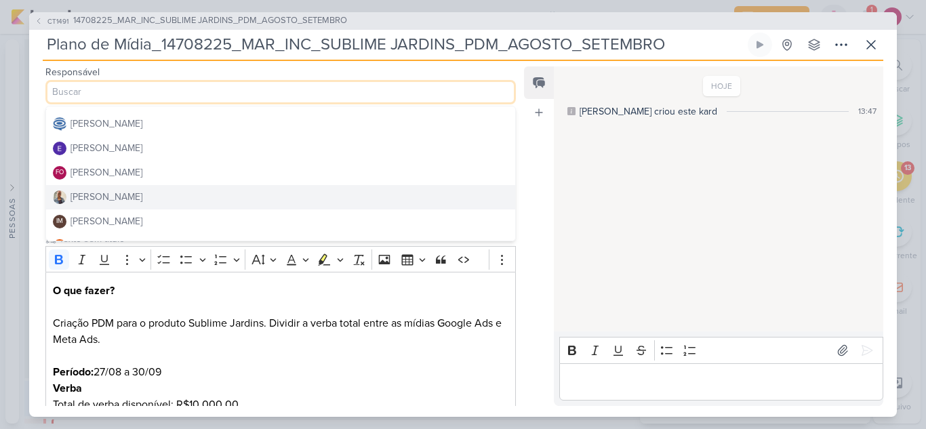
click at [165, 190] on button "[PERSON_NAME]" at bounding box center [280, 197] width 469 height 24
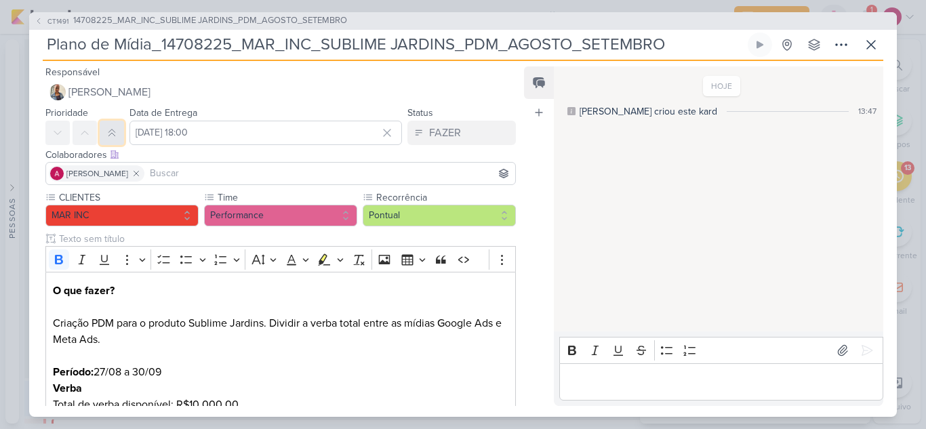
click at [118, 129] on button at bounding box center [112, 133] width 24 height 24
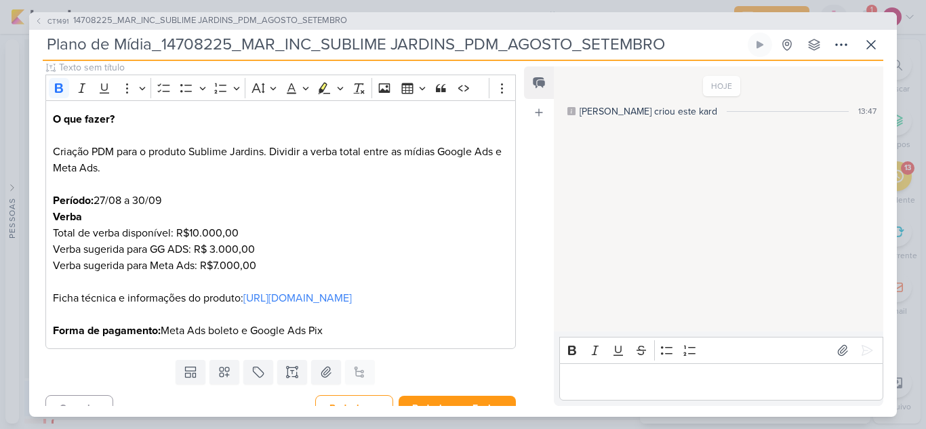
scroll to position [206, 0]
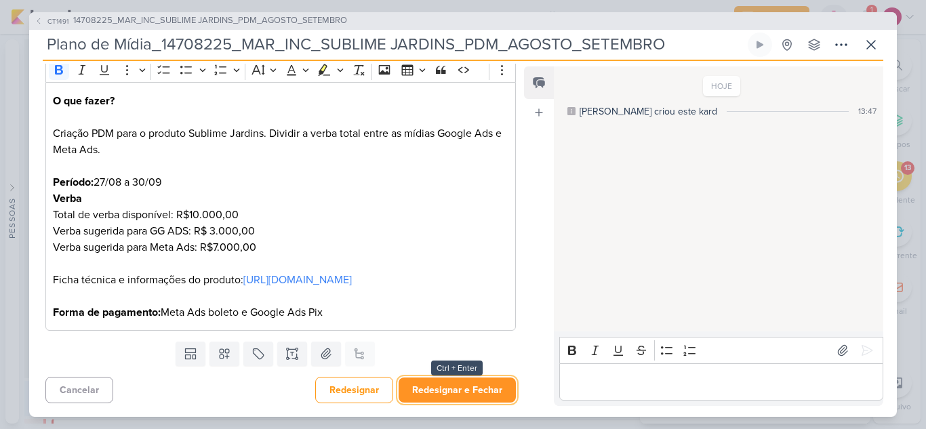
click at [436, 391] on button "Redesignar e Fechar" at bounding box center [456, 389] width 117 height 25
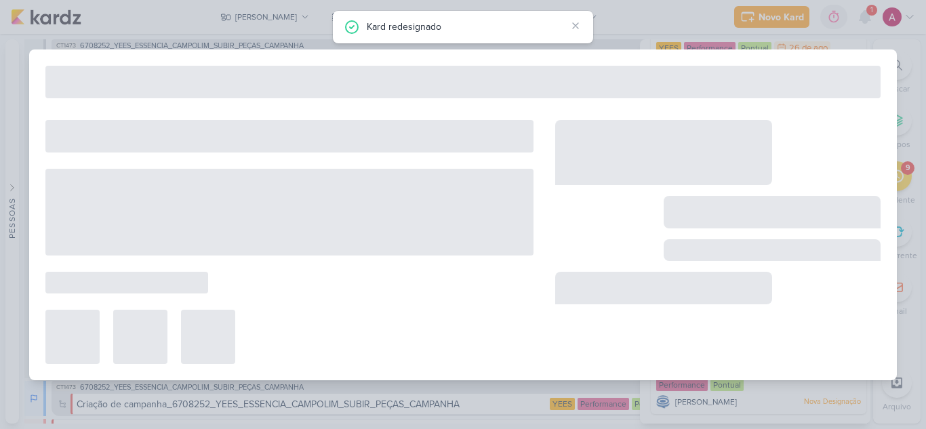
scroll to position [246, 0]
type input "14708225_MAR_INC_SUBLIME JARDINS_PDM_AGOSTO_SETEMBRO"
type input "26 de agosto de 2025 às 16:00"
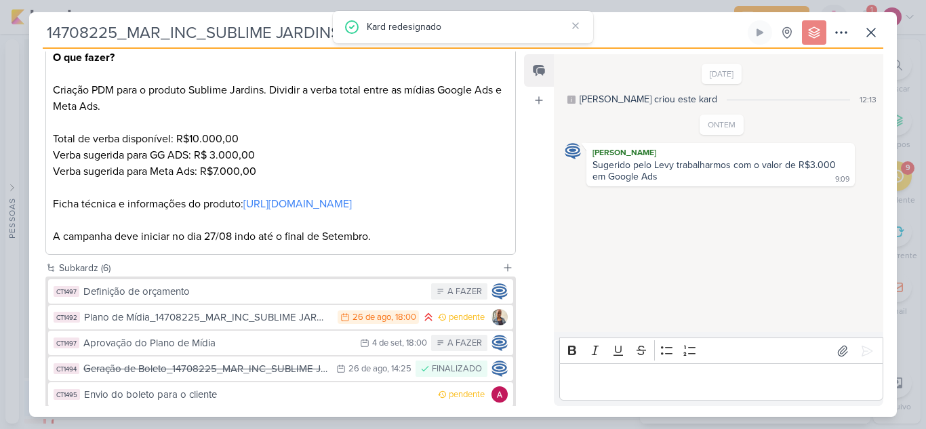
scroll to position [0, 0]
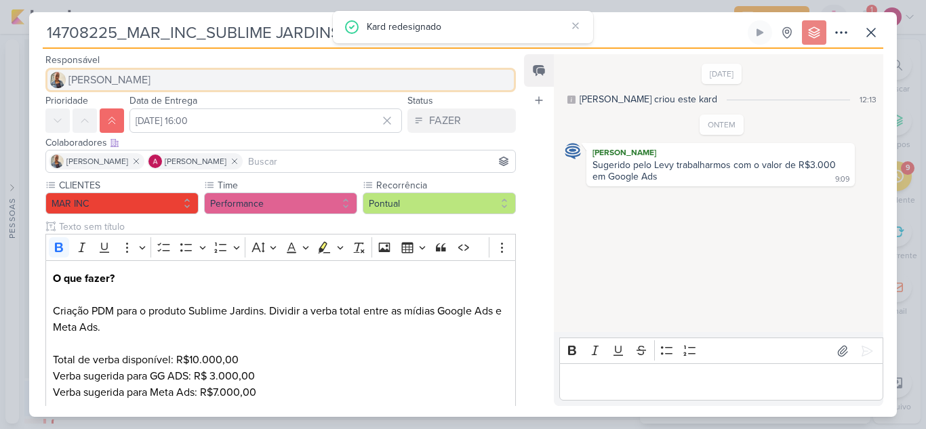
click at [84, 71] on button "[PERSON_NAME]" at bounding box center [280, 80] width 470 height 24
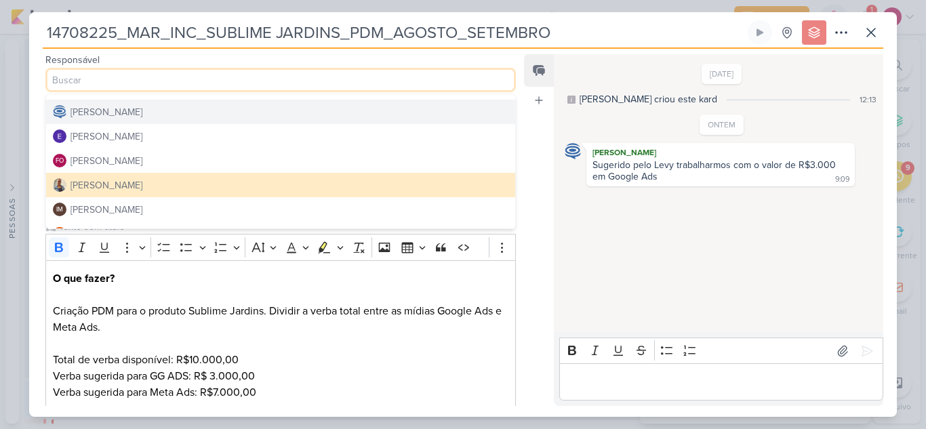
click at [108, 113] on div "[PERSON_NAME]" at bounding box center [106, 112] width 72 height 14
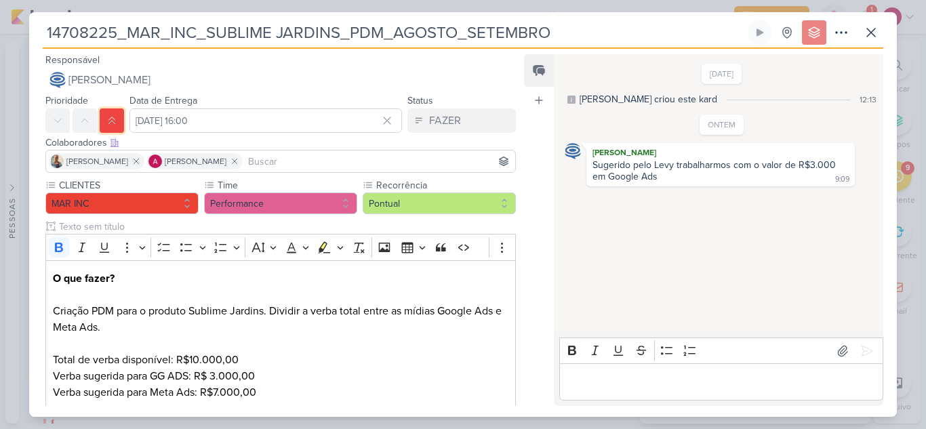
click at [107, 119] on icon at bounding box center [111, 120] width 11 height 11
click at [240, 123] on input "26 de agosto de 2025 às 16:00" at bounding box center [265, 120] width 272 height 24
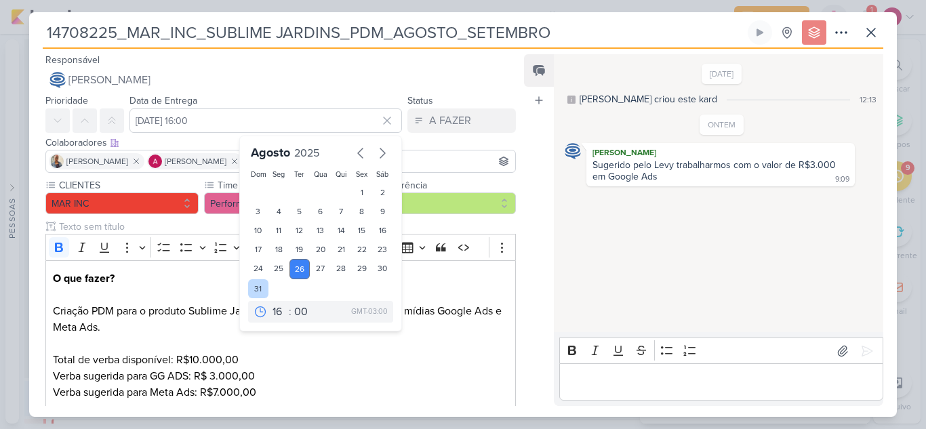
click at [256, 293] on div "31" at bounding box center [258, 288] width 21 height 19
type input "31 de agosto de 2025 às 16:00"
click at [343, 95] on div "Data de Entrega 31 de agosto de 2025 às 16:00 Agosto 2025 Dom Seg Ter Qua Qui S…" at bounding box center [265, 112] width 272 height 41
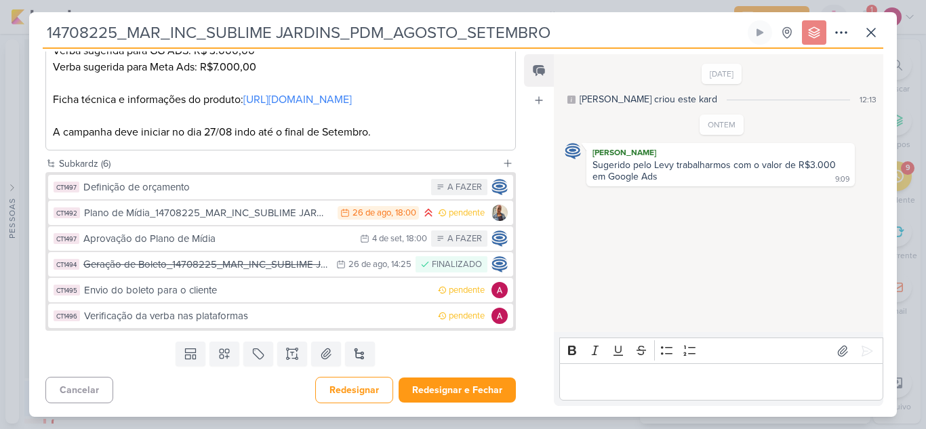
scroll to position [341, 0]
click at [348, 391] on button "Redesignar" at bounding box center [354, 390] width 78 height 26
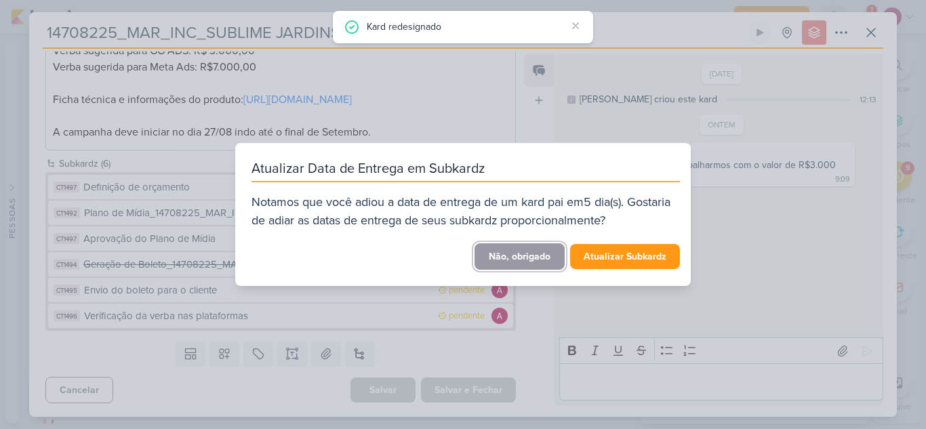
click at [531, 256] on button "Não, obrigado" at bounding box center [519, 256] width 90 height 26
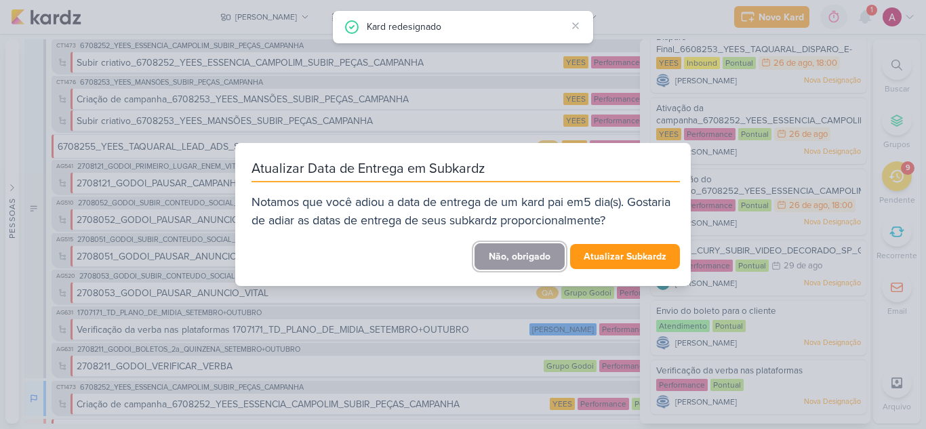
click at [527, 253] on button "Não, obrigado" at bounding box center [519, 256] width 90 height 26
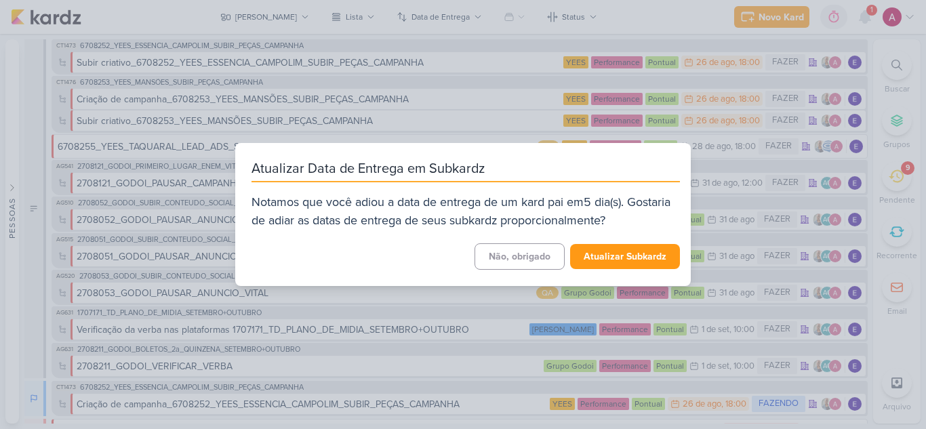
click at [513, 104] on div "Atualizar Data de Entrega em Subkardz Notamos que você adiou a data de entrega …" at bounding box center [463, 214] width 926 height 429
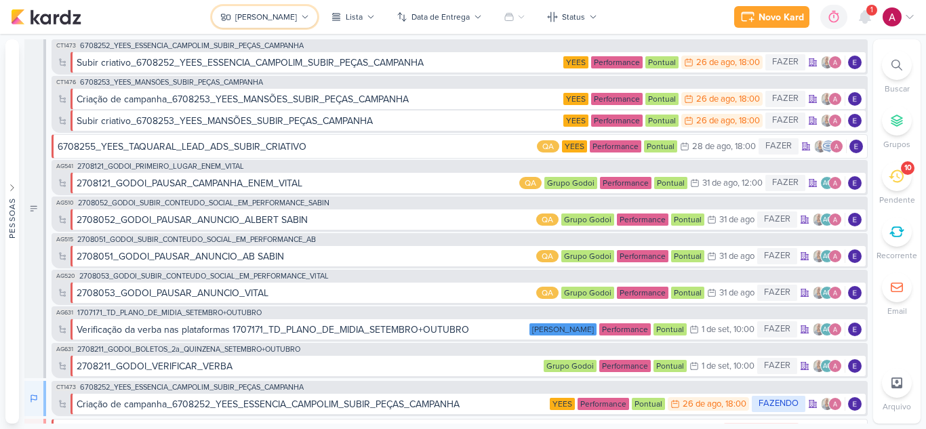
click at [251, 18] on button "[PERSON_NAME]" at bounding box center [264, 17] width 105 height 22
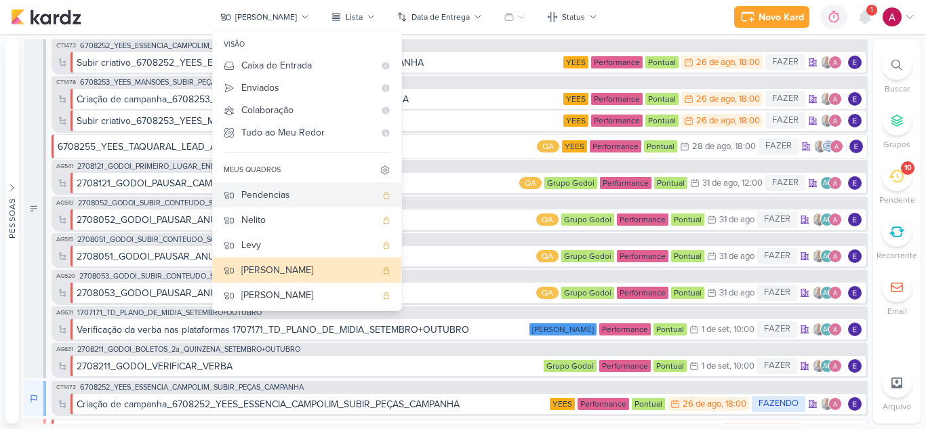
click at [295, 188] on div "Pendencias" at bounding box center [308, 195] width 134 height 14
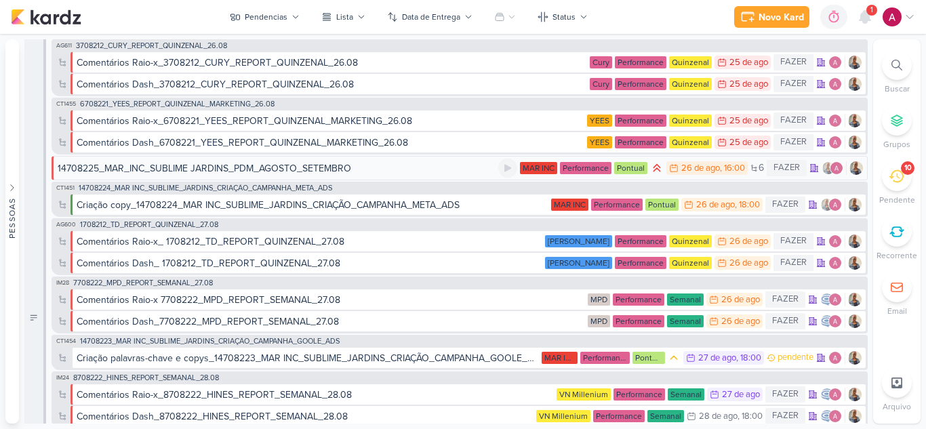
click at [304, 169] on div "14708225_MAR_INC_SUBLIME JARDINS_PDM_AGOSTO_SETEMBRO" at bounding box center [204, 168] width 293 height 14
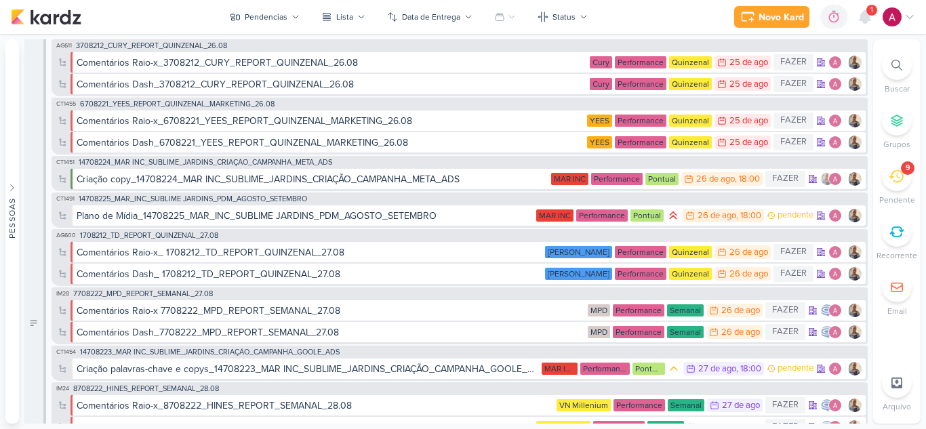
click at [900, 186] on div "9" at bounding box center [896, 176] width 30 height 30
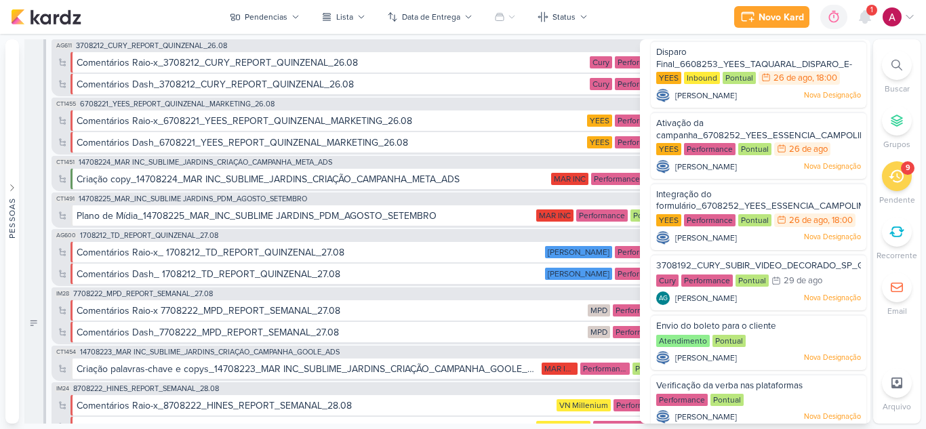
scroll to position [246, 0]
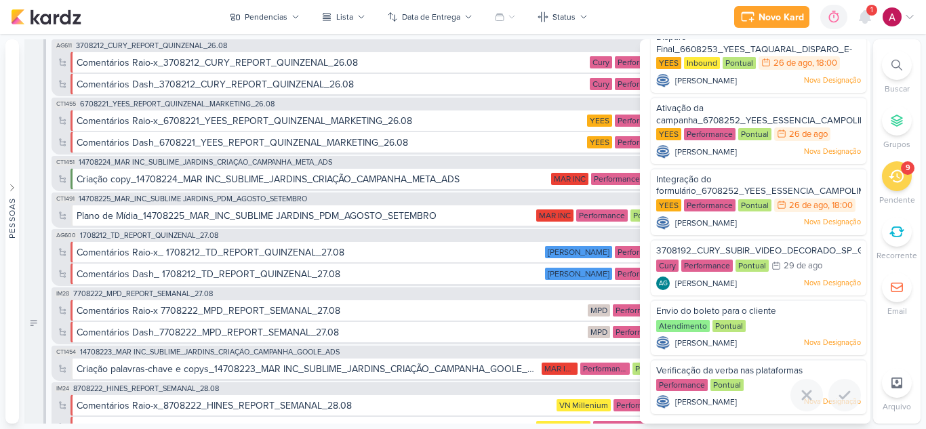
click at [698, 365] on div "Verificação da verba nas plataformas" at bounding box center [758, 372] width 205 height 15
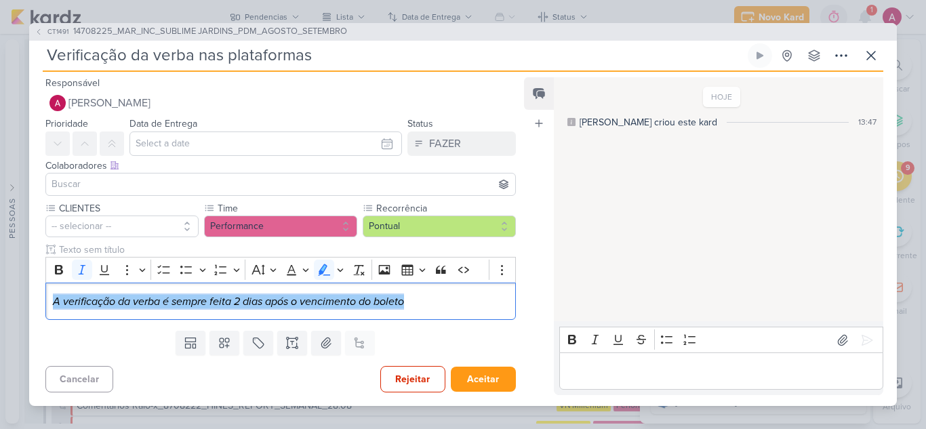
drag, startPoint x: 453, startPoint y: 308, endPoint x: 21, endPoint y: 312, distance: 431.6
click at [21, 312] on div "CT1491 14708225_MAR_INC_SUBLIME JARDINS_PDM_AGOSTO_SETEMBRO Verificação da verb…" at bounding box center [463, 214] width 926 height 429
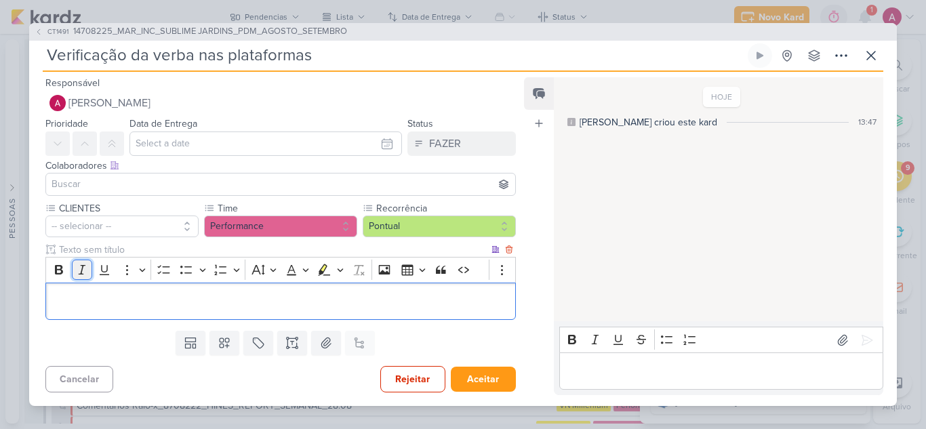
click at [83, 269] on icon "Editor toolbar" at bounding box center [81, 269] width 7 height 9
click at [336, 274] on button "Highlight" at bounding box center [340, 269] width 12 height 20
click at [333, 301] on button "Remove highlight" at bounding box center [332, 293] width 20 height 20
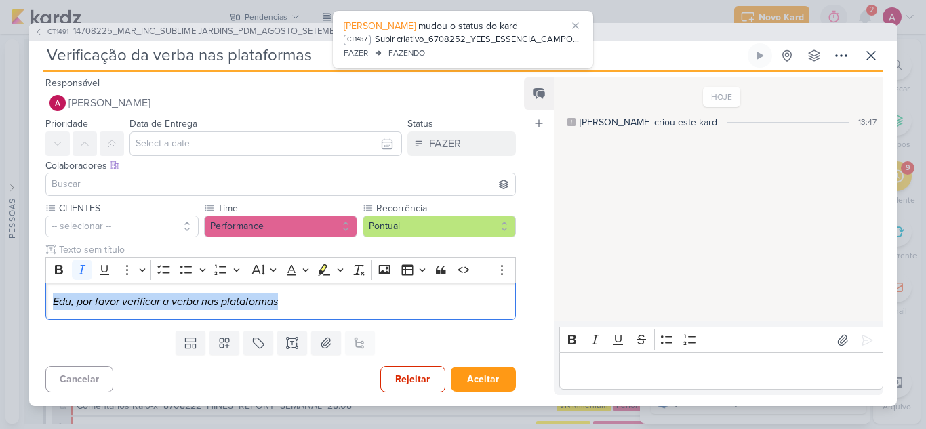
drag, startPoint x: 321, startPoint y: 311, endPoint x: 36, endPoint y: 290, distance: 286.0
click at [30, 298] on div "CLIENTES -- selecionar -- Time" at bounding box center [275, 263] width 492 height 124
drag, startPoint x: 78, startPoint y: 268, endPoint x: 85, endPoint y: 265, distance: 7.9
click at [79, 268] on icon "Editor toolbar" at bounding box center [82, 270] width 14 height 14
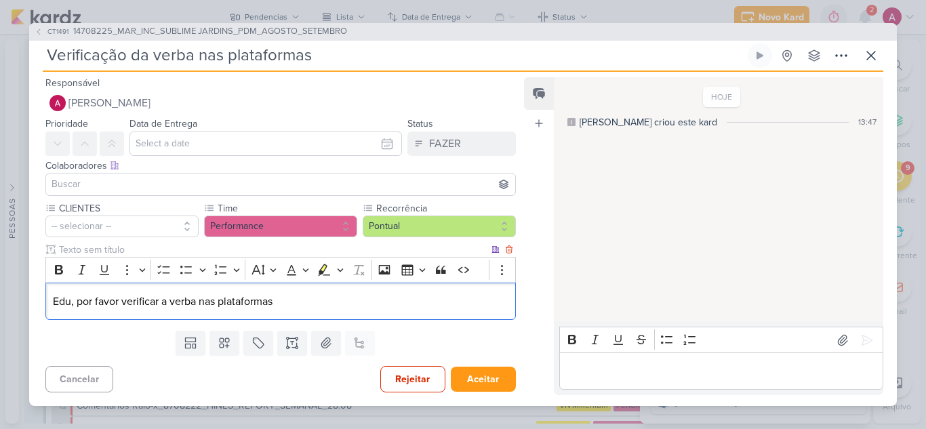
click at [205, 298] on p "Edu, por favor verificar a verba nas plataformas" at bounding box center [280, 301] width 455 height 16
drag, startPoint x: 217, startPoint y: 298, endPoint x: 345, endPoint y: 297, distance: 128.1
click at [345, 297] on p "Edu, por favor verificar a verba nas plataformas" at bounding box center [280, 301] width 455 height 16
click at [116, 232] on button "-- selecionar --" at bounding box center [121, 226] width 153 height 22
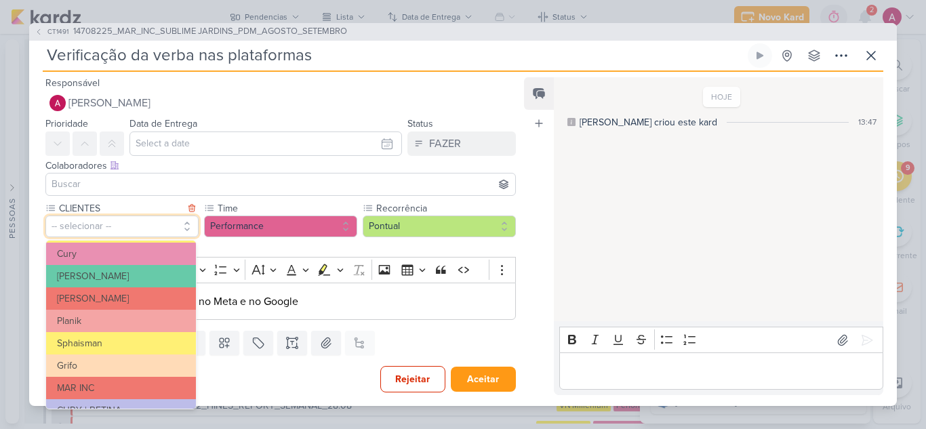
scroll to position [220, 0]
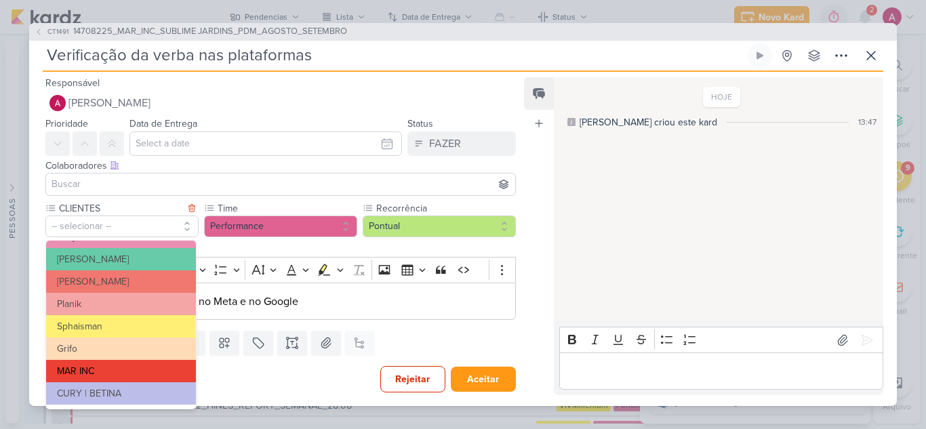
click at [104, 372] on button "MAR INC" at bounding box center [121, 371] width 150 height 22
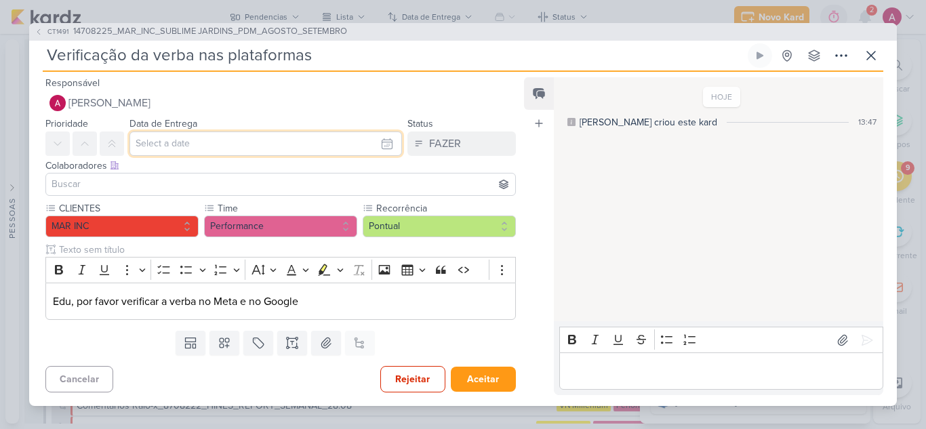
click at [159, 146] on input "text" at bounding box center [265, 143] width 272 height 24
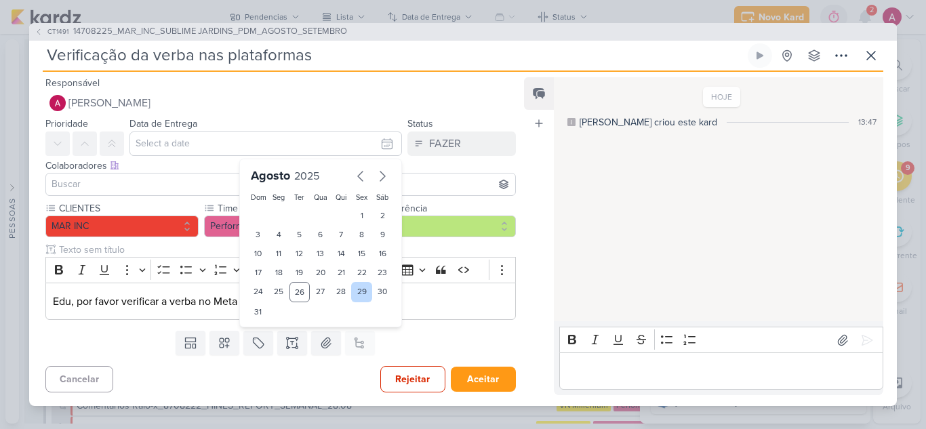
click at [356, 293] on div "29" at bounding box center [361, 292] width 21 height 20
type input "[DATE] 23:59"
click at [120, 173] on div at bounding box center [280, 184] width 470 height 23
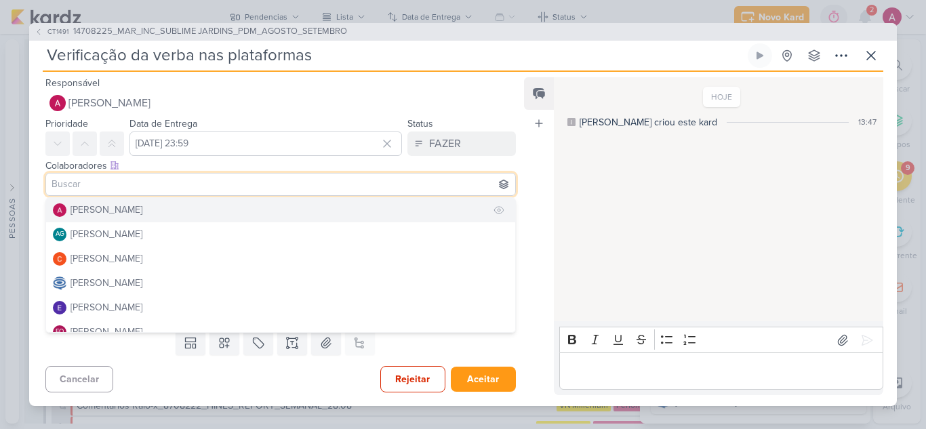
click at [96, 203] on div "[PERSON_NAME]" at bounding box center [106, 210] width 72 height 14
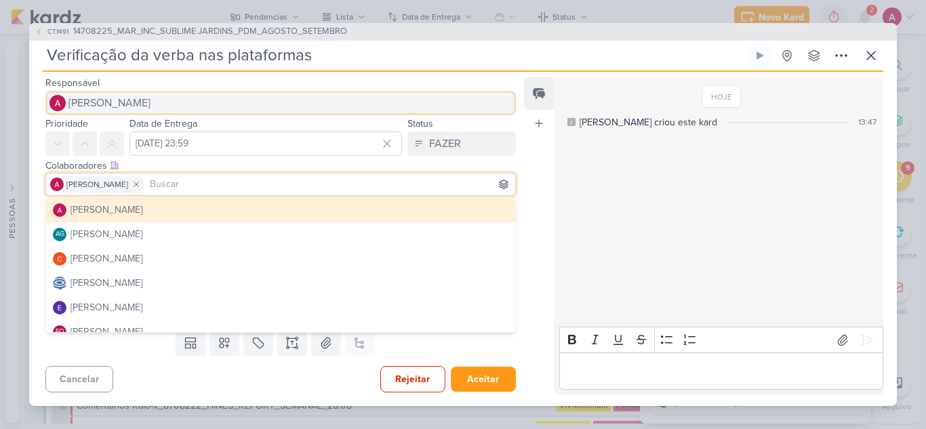
click at [110, 101] on span "[PERSON_NAME]" at bounding box center [109, 103] width 82 height 16
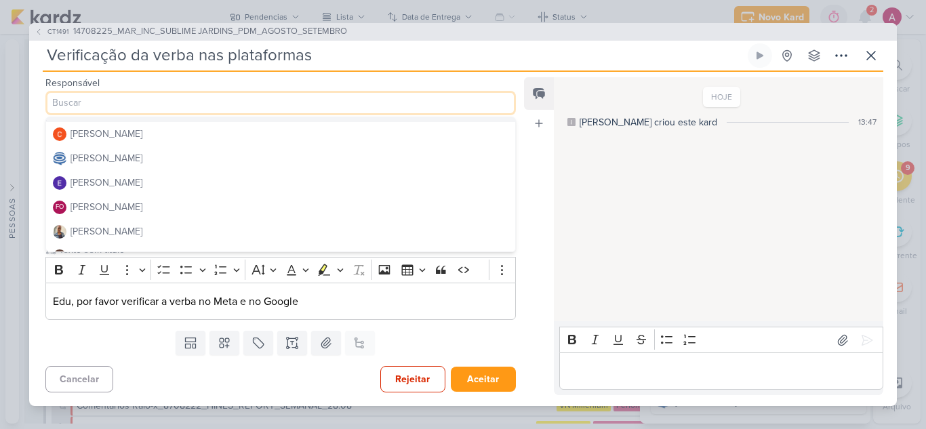
scroll to position [68, 0]
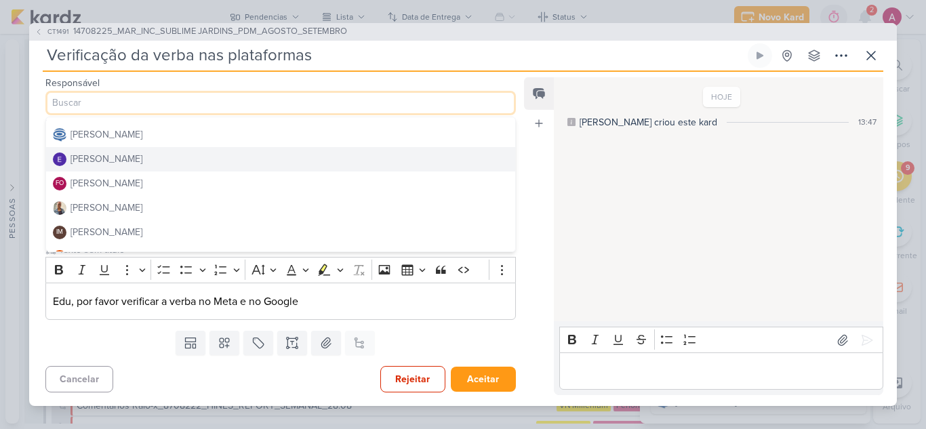
click at [113, 161] on div "[PERSON_NAME]" at bounding box center [106, 159] width 72 height 14
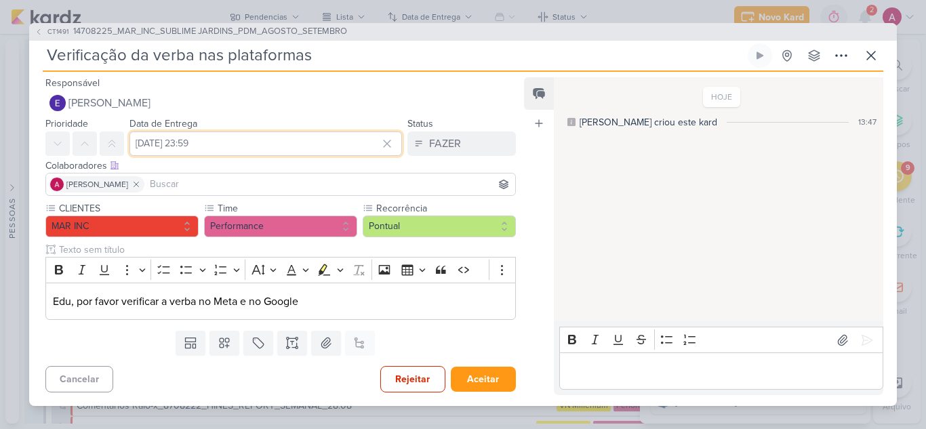
click at [250, 137] on input "[DATE] 23:59" at bounding box center [265, 143] width 272 height 24
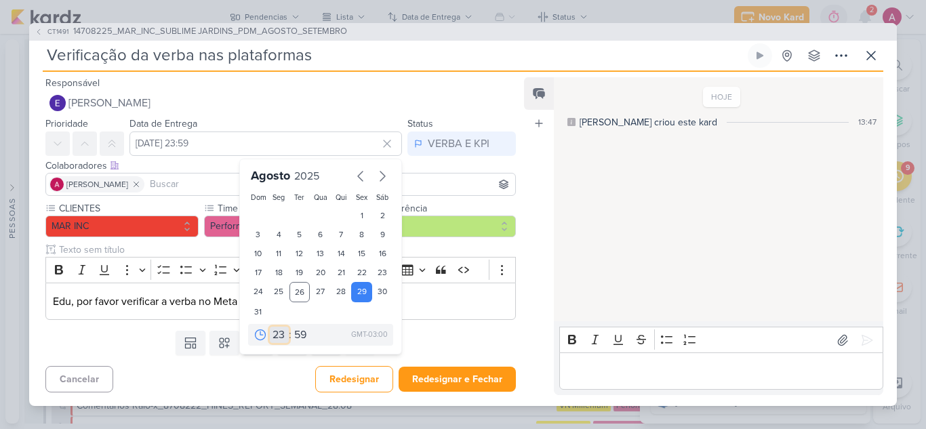
click at [270, 335] on select "00 01 02 03 04 05 06 07 08 09 10 11 12 13 14 15 16 17 18 19 20 21 22 23" at bounding box center [279, 335] width 19 height 16
select select "12"
click at [270, 327] on select "00 01 02 03 04 05 06 07 08 09 10 11 12 13 14 15 16 17 18 19 20 21 22 23" at bounding box center [279, 335] width 19 height 16
type input "29 de agosto de 2025 às 12:59"
click at [300, 337] on select "00 05 10 15 20 25 30 35 40 45 50 55 59" at bounding box center [300, 335] width 19 height 16
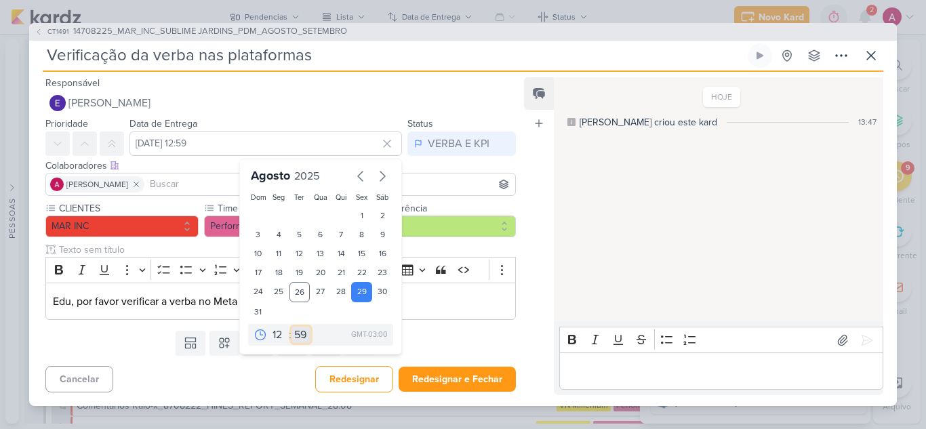
select select "0"
click at [291, 327] on select "00 05 10 15 20 25 30 35 40 45 50 55 59" at bounding box center [300, 335] width 19 height 16
type input "29 de agosto de 2025 às 12:00"
click at [462, 384] on button "Redesignar e Fechar" at bounding box center [456, 379] width 117 height 25
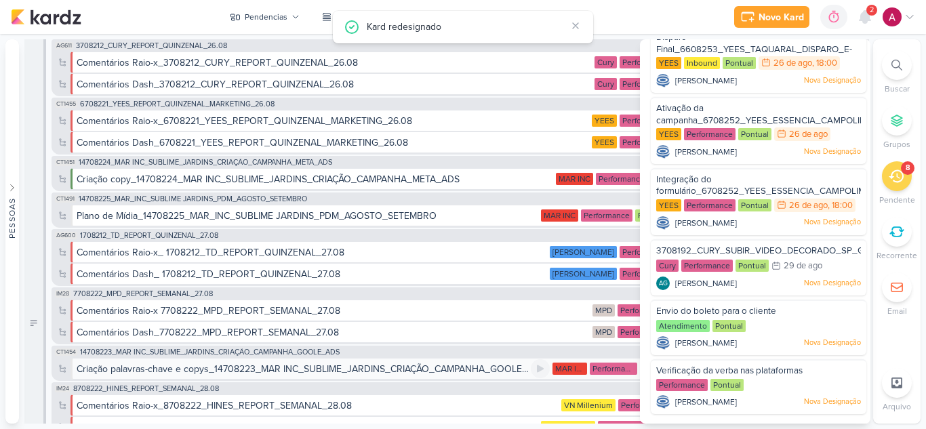
scroll to position [187, 0]
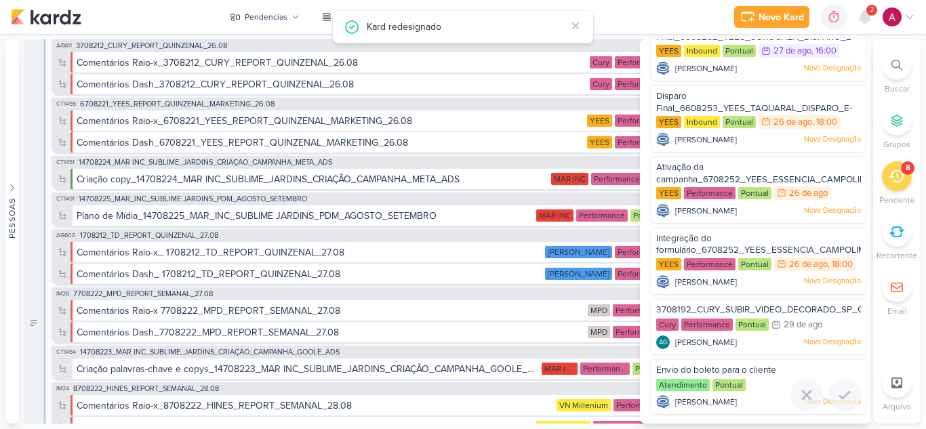
click at [765, 367] on span "Envio do boleto para o cliente" at bounding box center [716, 370] width 120 height 11
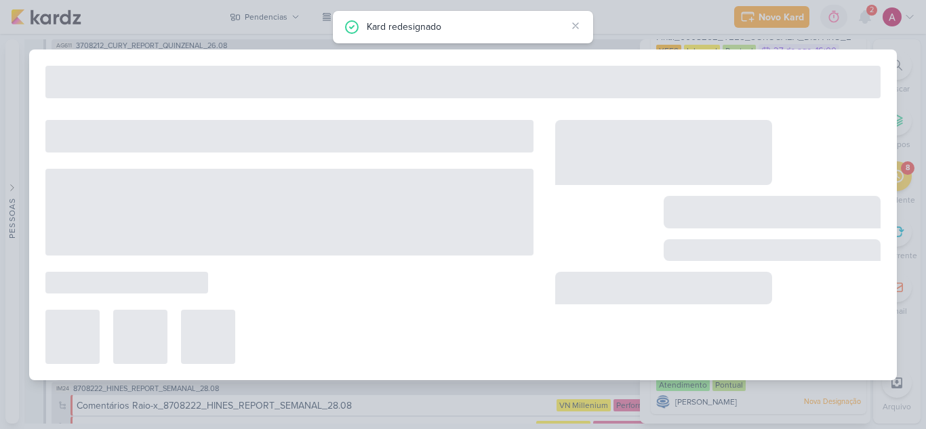
type input "Envio do boleto para o cliente"
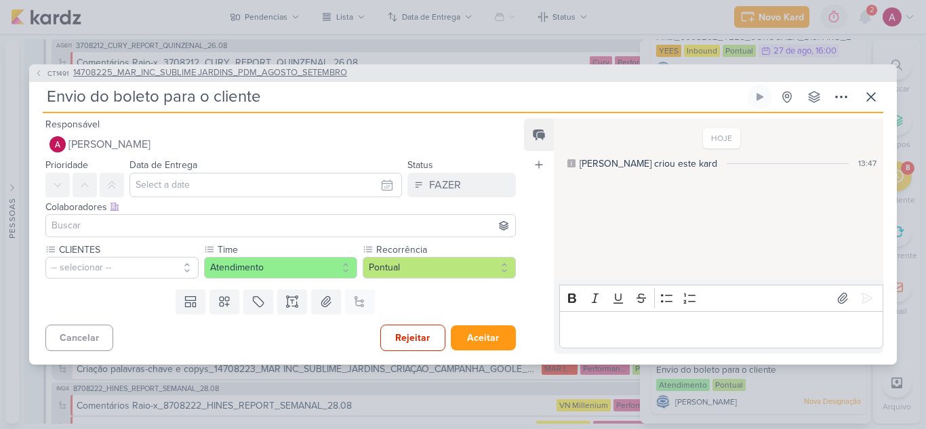
click at [48, 74] on span "CT1491" at bounding box center [57, 73] width 25 height 10
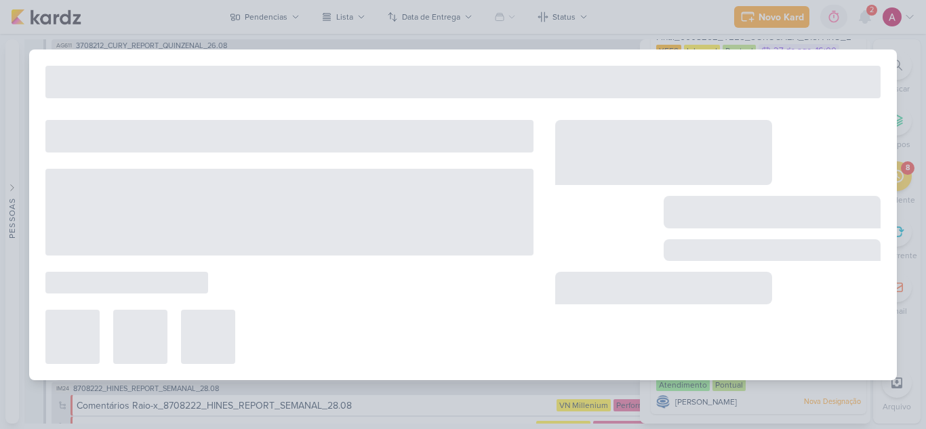
type input "14708225_MAR_INC_SUBLIME JARDINS_PDM_AGOSTO_SETEMBRO"
type input "31 de agosto de 2025 às 16:00"
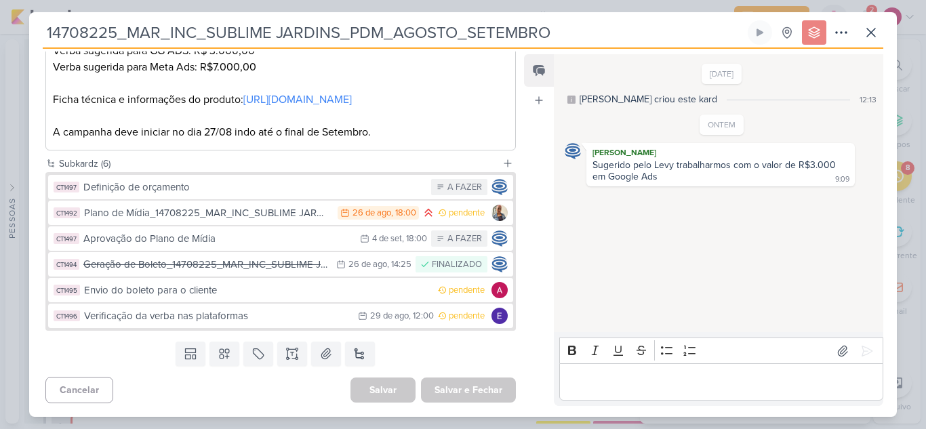
scroll to position [341, 0]
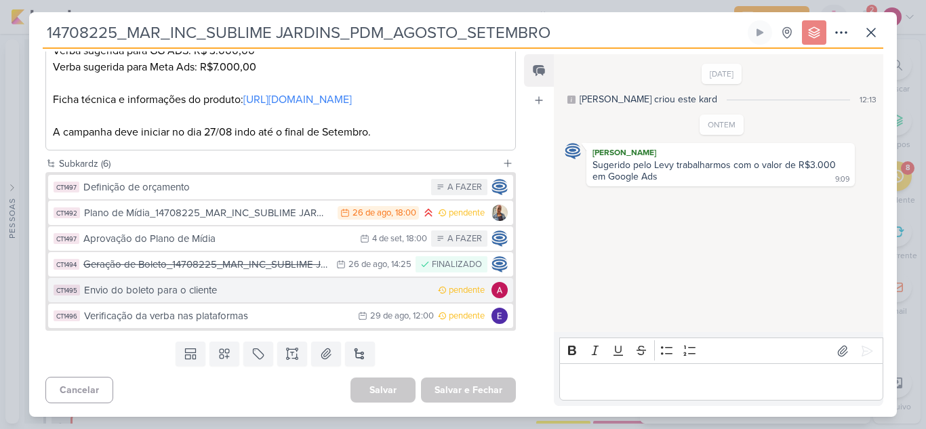
click at [249, 287] on div "Envio do boleto para o cliente" at bounding box center [257, 291] width 347 height 16
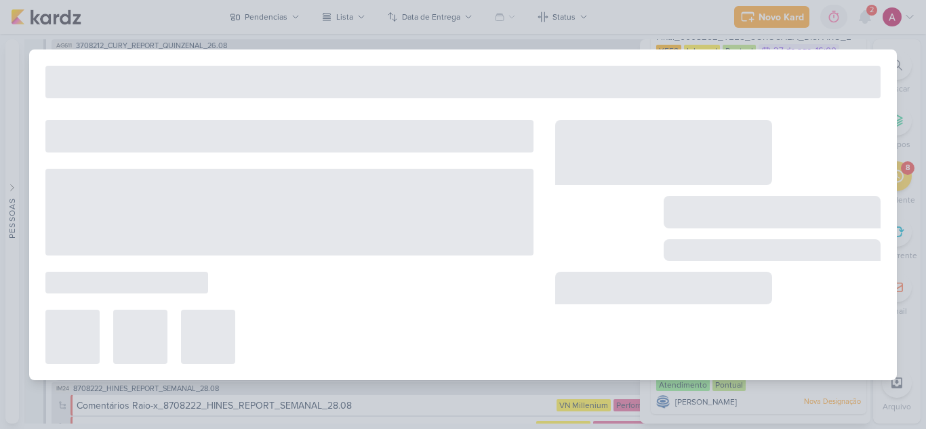
type input "Envio do boleto para o cliente"
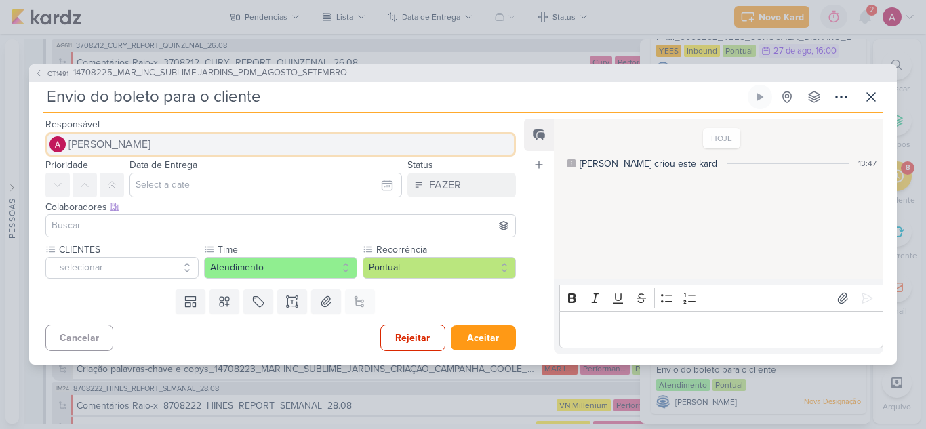
click at [80, 142] on span "[PERSON_NAME]" at bounding box center [109, 144] width 82 height 16
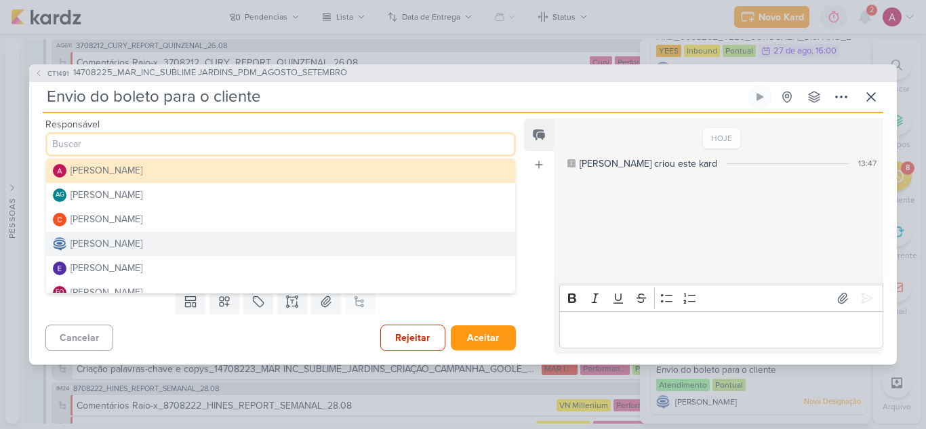
click at [119, 241] on div "[PERSON_NAME]" at bounding box center [106, 243] width 72 height 14
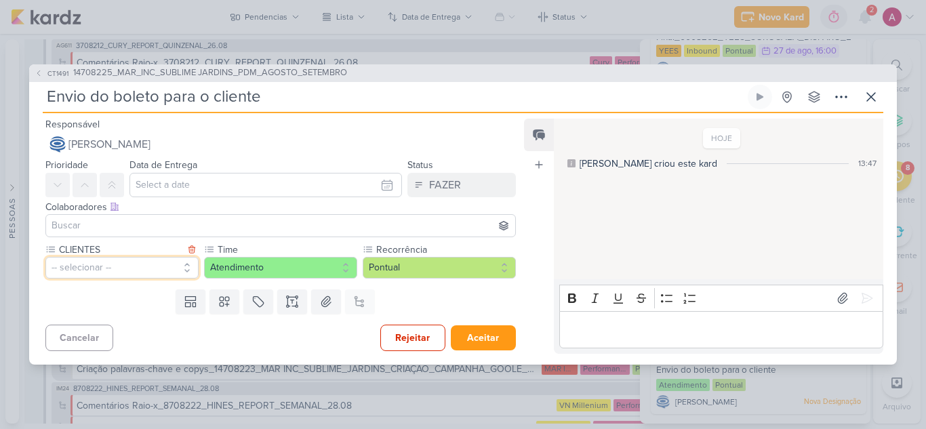
click at [110, 274] on button "-- selecionar --" at bounding box center [121, 268] width 153 height 22
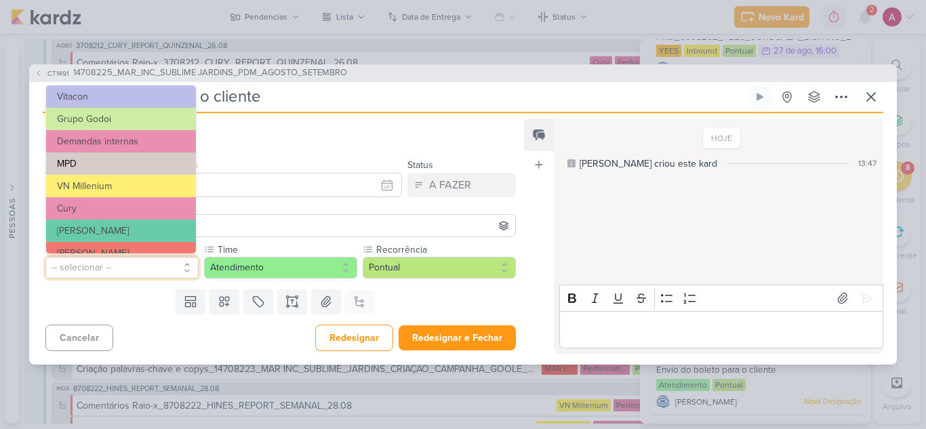
scroll to position [220, 0]
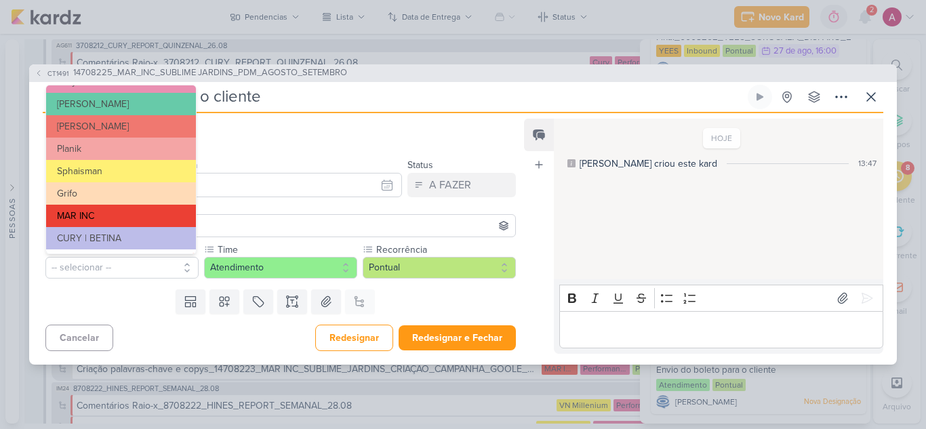
click at [120, 219] on button "MAR INC" at bounding box center [121, 216] width 150 height 22
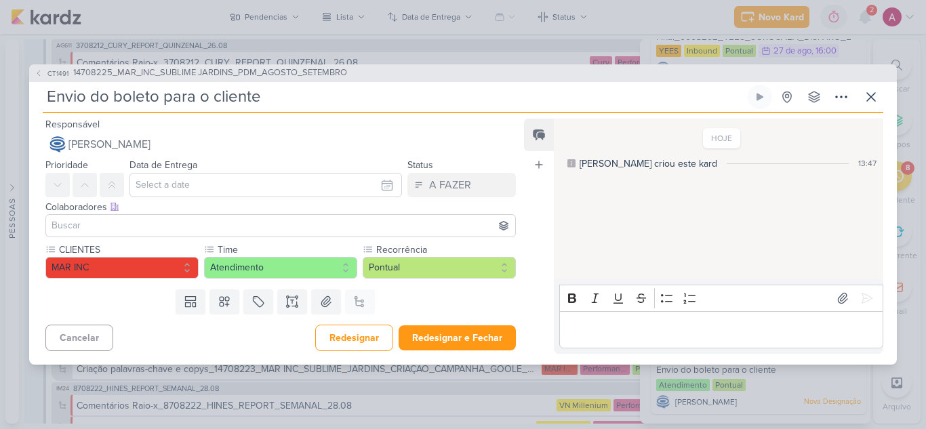
click at [230, 221] on input at bounding box center [280, 225] width 463 height 16
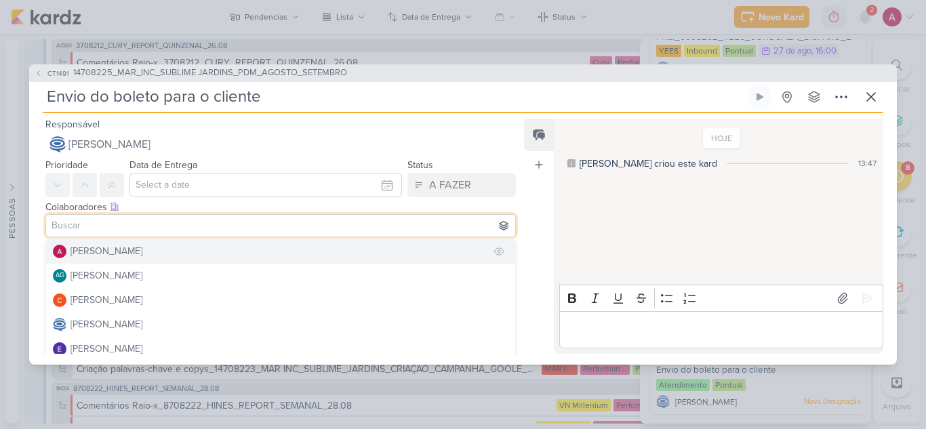
click at [85, 255] on div "[PERSON_NAME]" at bounding box center [106, 251] width 72 height 14
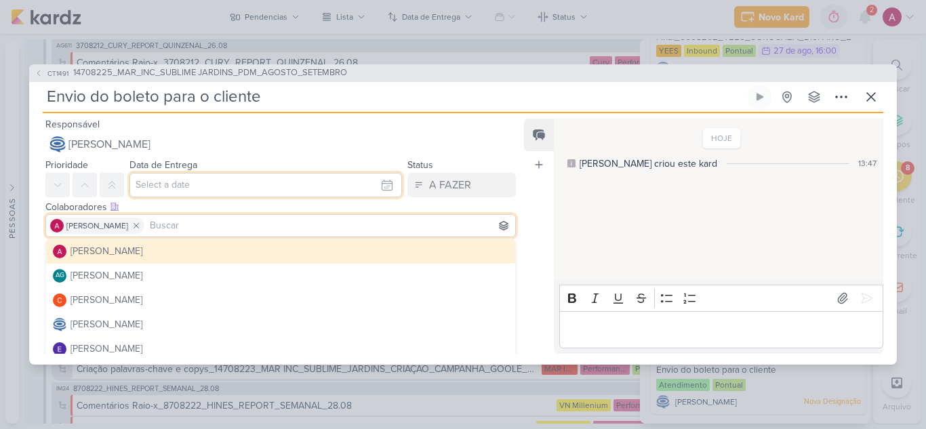
click at [158, 187] on input "text" at bounding box center [265, 185] width 272 height 24
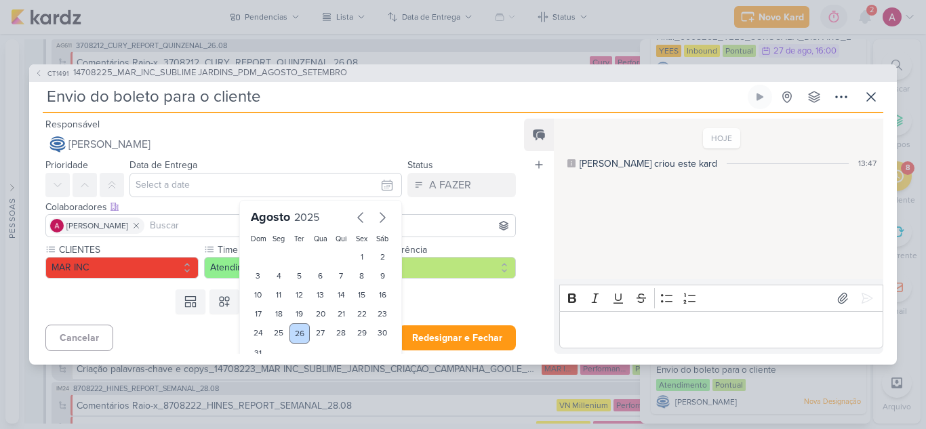
click at [293, 332] on div "26" at bounding box center [299, 333] width 21 height 20
type input "26 de agosto de 2025 às 23:59"
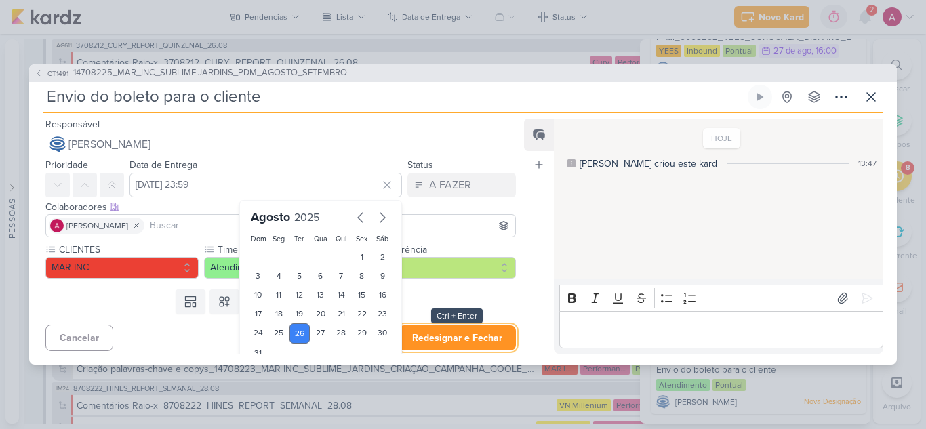
click at [449, 340] on button "Redesignar e Fechar" at bounding box center [456, 337] width 117 height 25
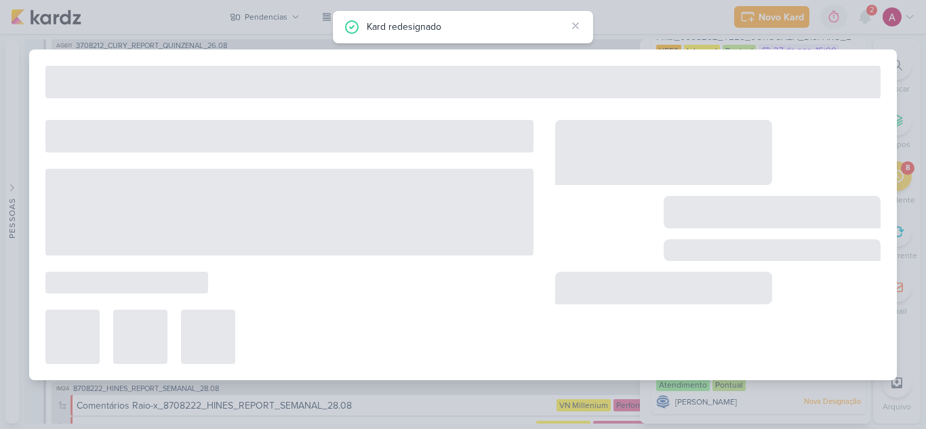
scroll to position [127, 0]
type input "14708225_MAR_INC_SUBLIME JARDINS_PDM_AGOSTO_SETEMBRO"
type input "31 de agosto de 2025 às 16:00"
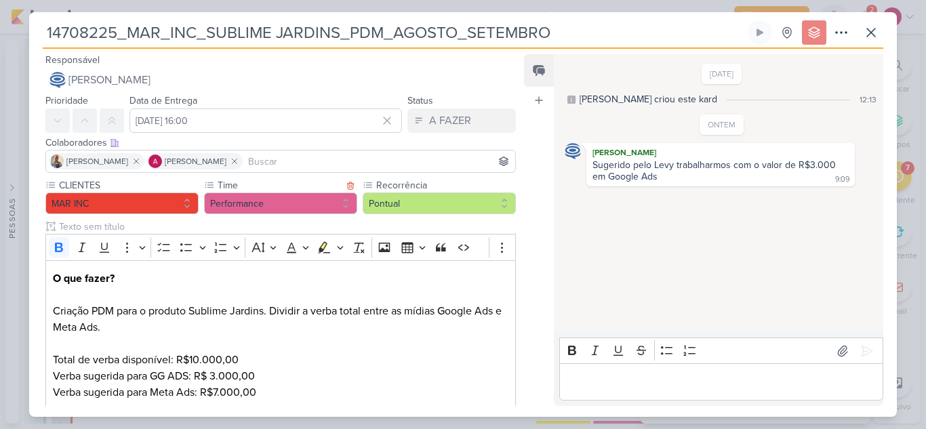
scroll to position [341, 0]
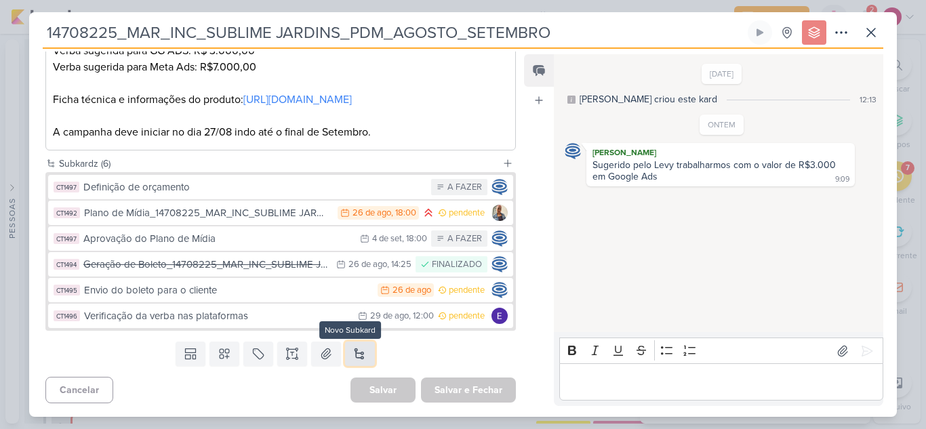
click at [358, 353] on button at bounding box center [360, 353] width 30 height 24
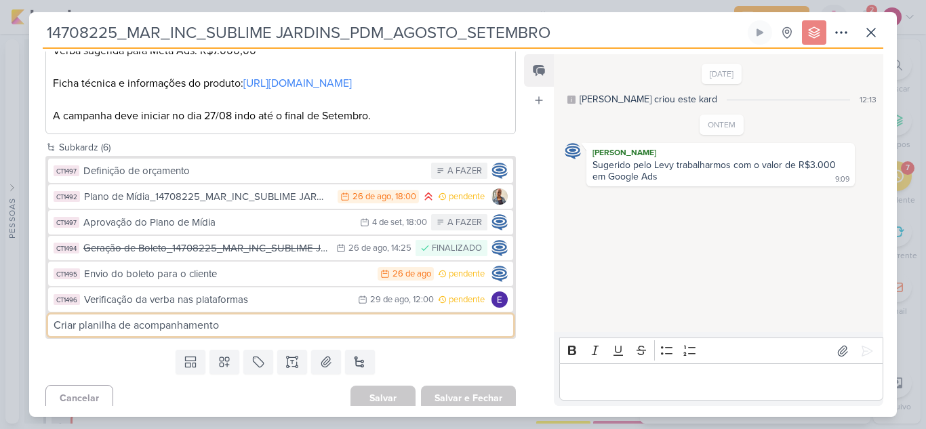
type input "Criar planilha de acompanhamento"
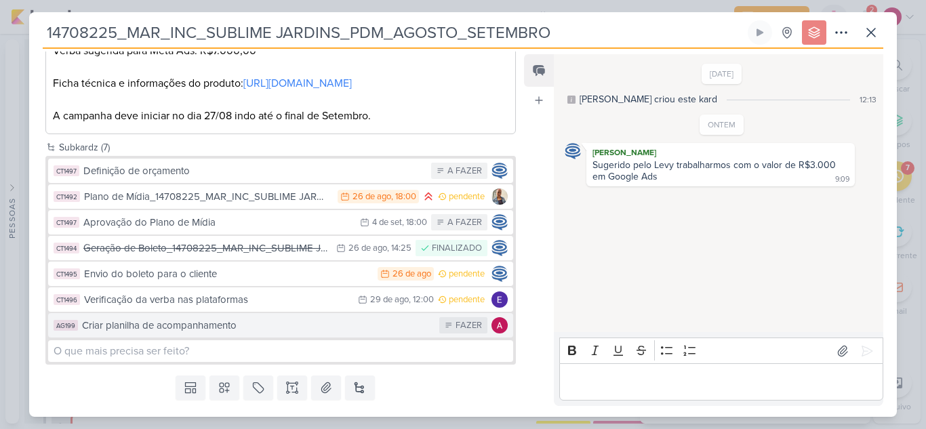
click at [159, 333] on div "Criar planilha de acompanhamento" at bounding box center [257, 326] width 350 height 16
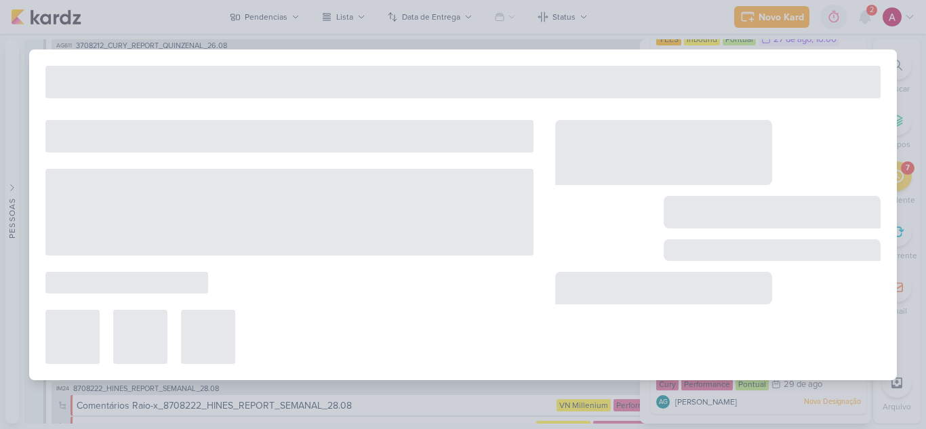
type input "Criar planilha de acompanhamento"
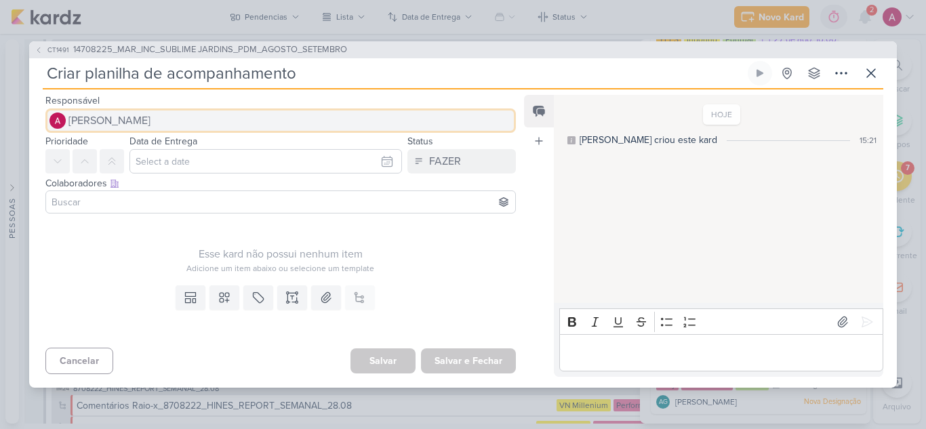
click at [147, 123] on span "[PERSON_NAME]" at bounding box center [109, 120] width 82 height 16
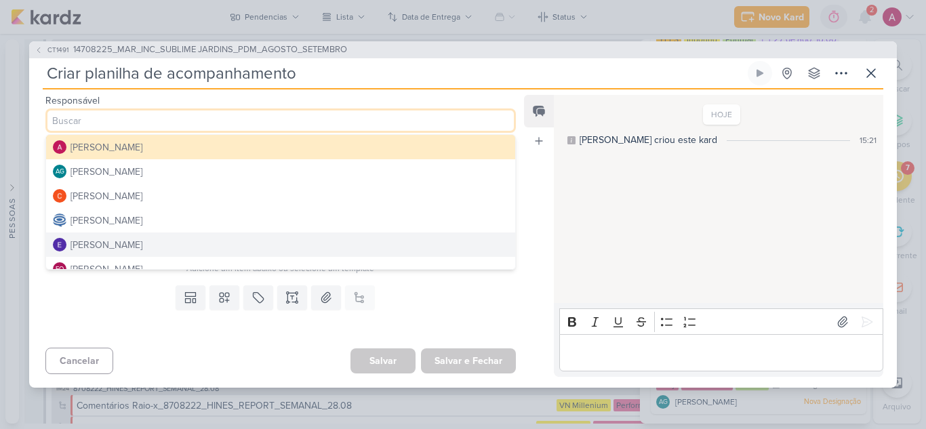
click at [142, 239] on div "[PERSON_NAME]" at bounding box center [106, 245] width 72 height 14
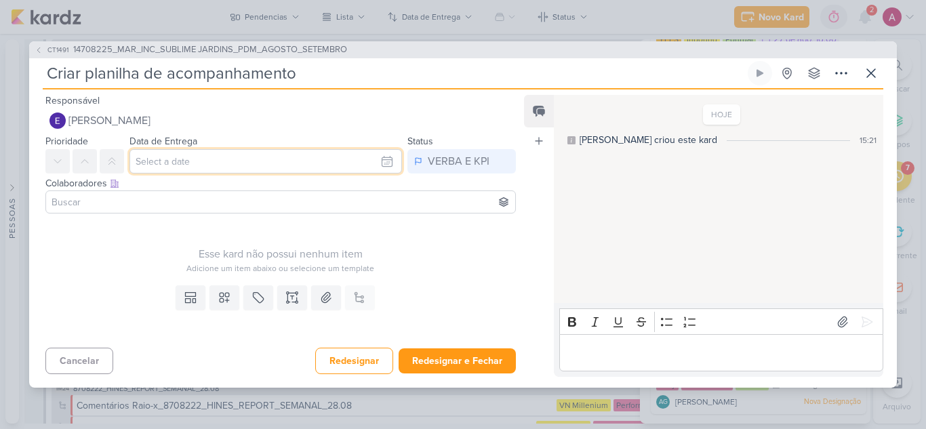
click at [177, 169] on input "text" at bounding box center [265, 161] width 272 height 24
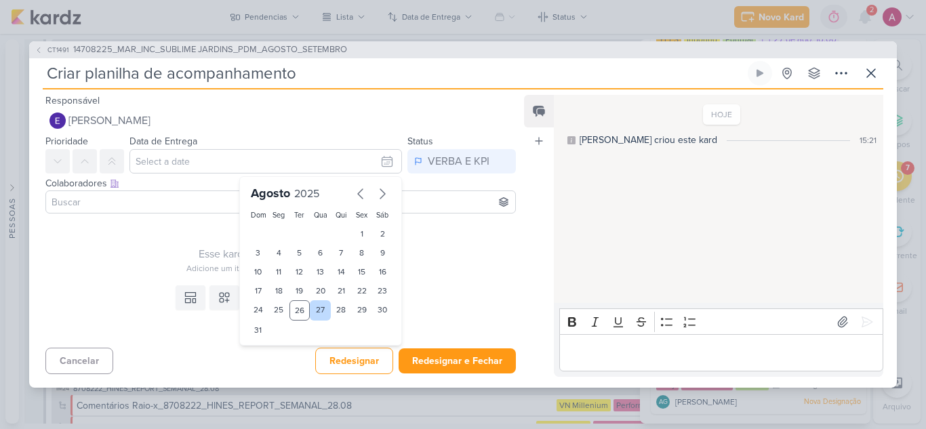
click at [311, 311] on div "27" at bounding box center [320, 310] width 21 height 20
type input "[DATE] 23:59"
click at [142, 207] on input at bounding box center [280, 202] width 463 height 16
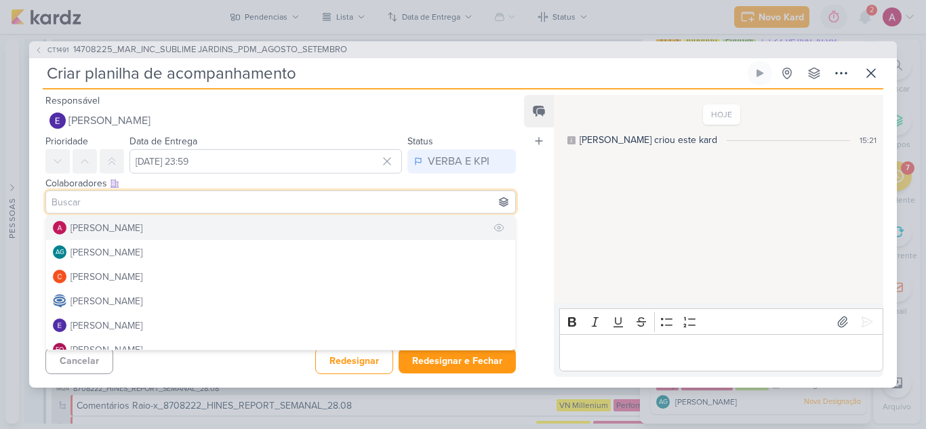
click at [111, 227] on div "[PERSON_NAME]" at bounding box center [106, 228] width 72 height 14
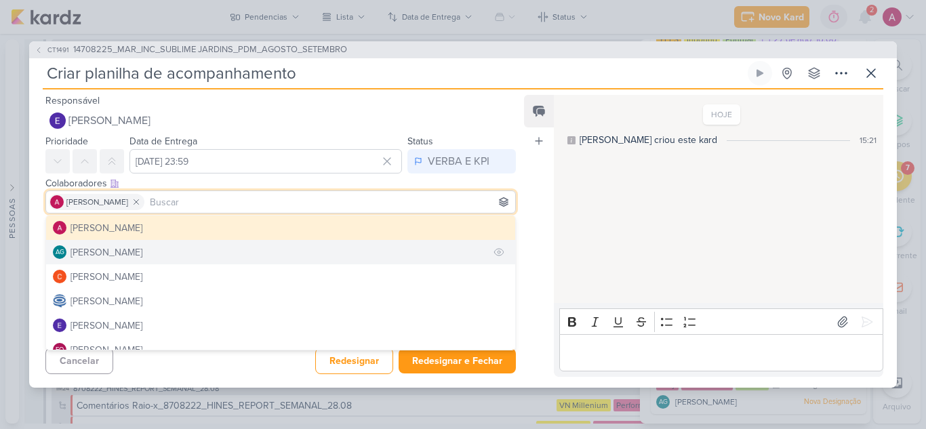
scroll to position [68, 0]
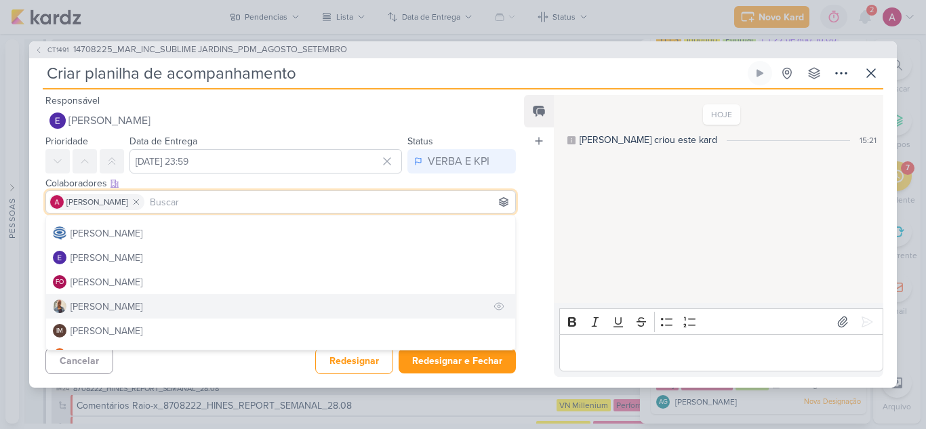
click at [92, 308] on div "[PERSON_NAME]" at bounding box center [106, 306] width 72 height 14
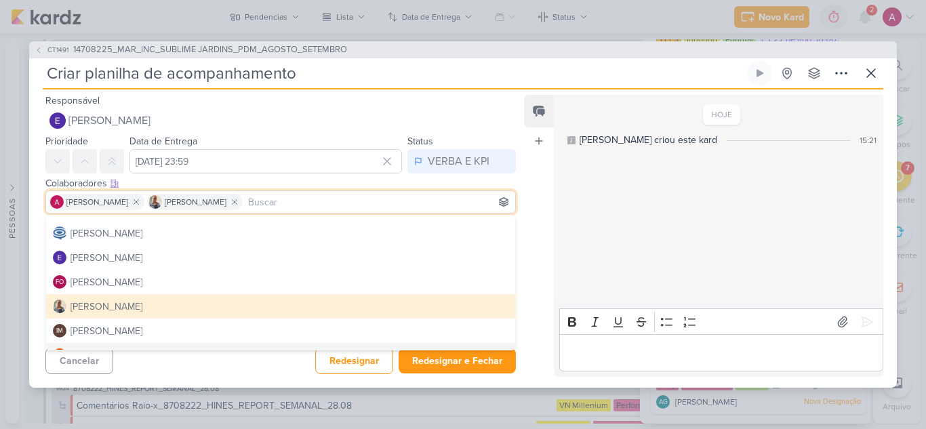
click at [169, 379] on div "Responsável Eduardo Quaresma Alessandra Gomes AG Aline Gimenez Graciano Carlos …" at bounding box center [462, 238] width 867 height 298
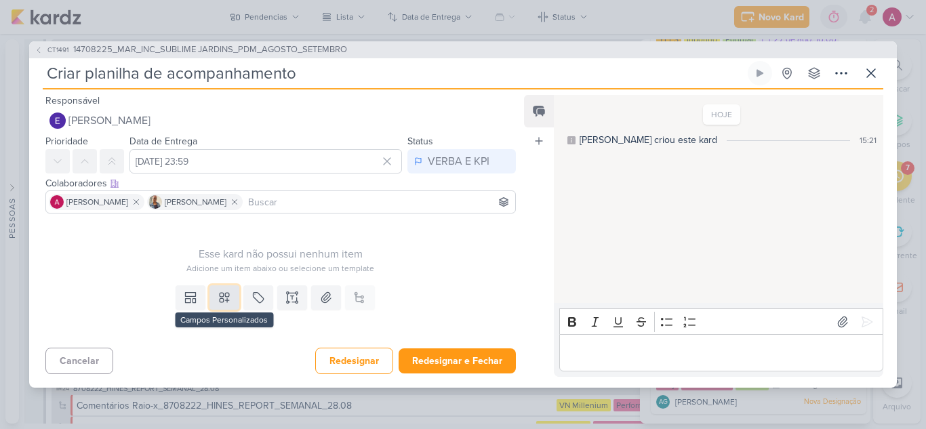
click at [228, 296] on button at bounding box center [224, 297] width 30 height 24
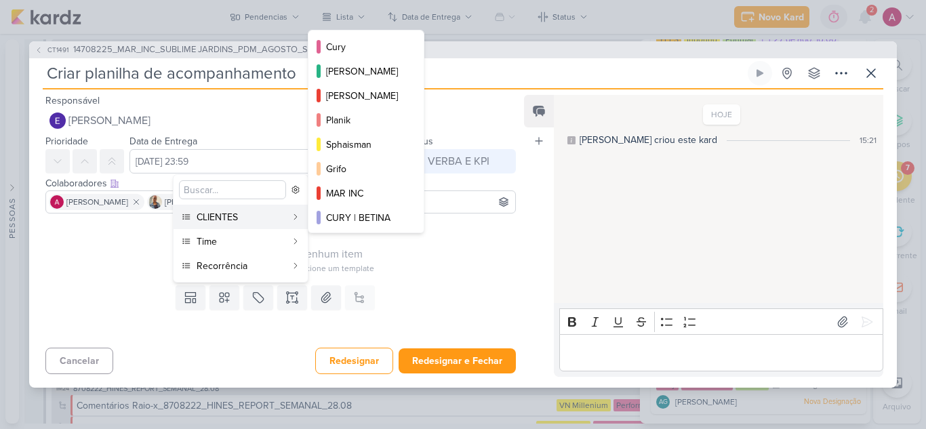
scroll to position [196, 0]
click at [350, 190] on div "MAR INC" at bounding box center [366, 192] width 81 height 14
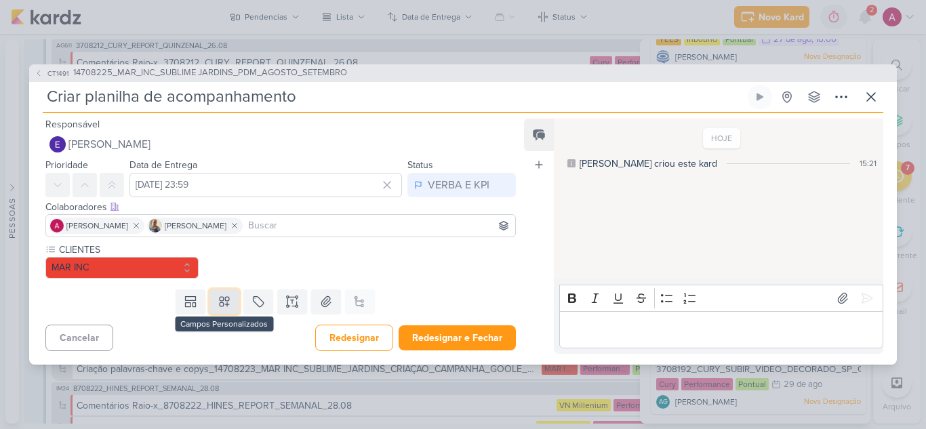
click at [222, 305] on icon at bounding box center [224, 302] width 14 height 14
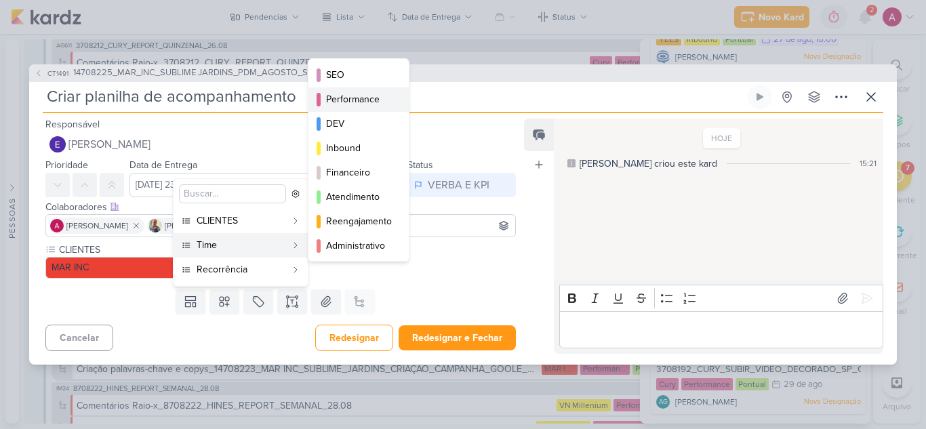
click at [356, 100] on div "Performance" at bounding box center [359, 99] width 66 height 14
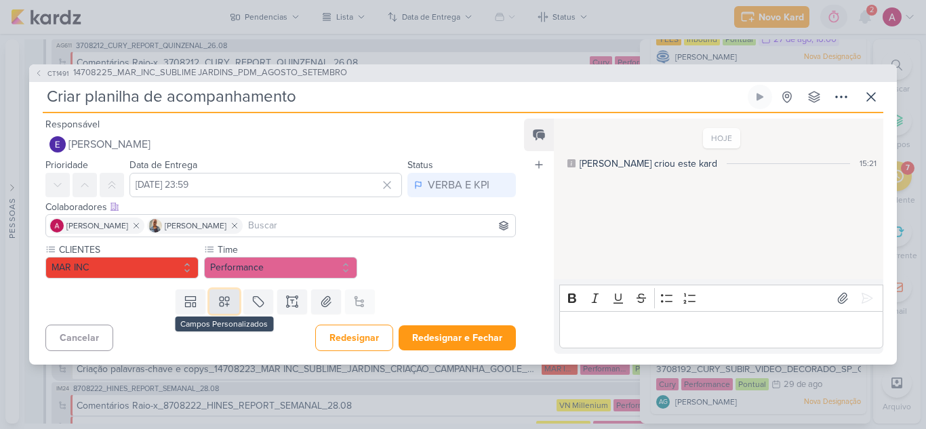
click at [223, 305] on icon at bounding box center [224, 302] width 14 height 14
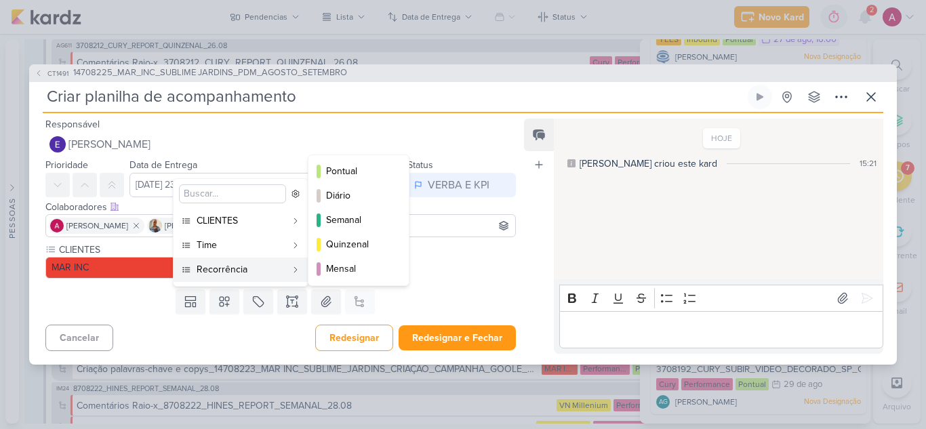
click at [215, 272] on div "Recorrência" at bounding box center [240, 269] width 89 height 14
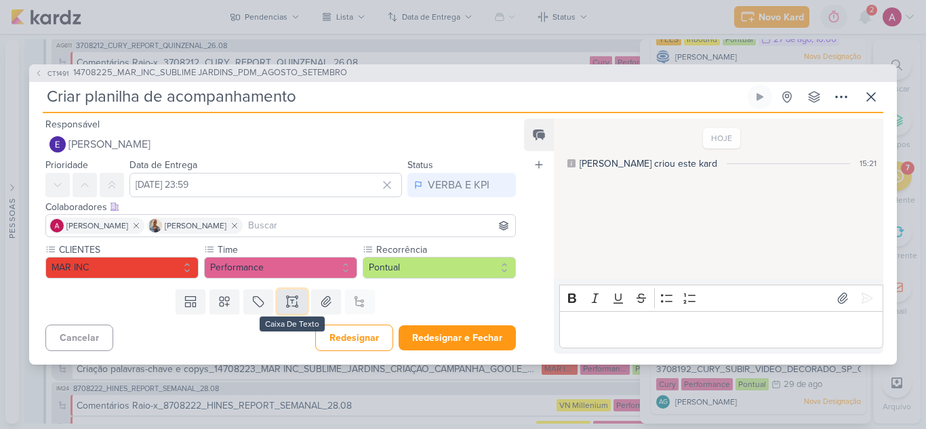
click at [293, 306] on icon at bounding box center [292, 306] width 7 height 0
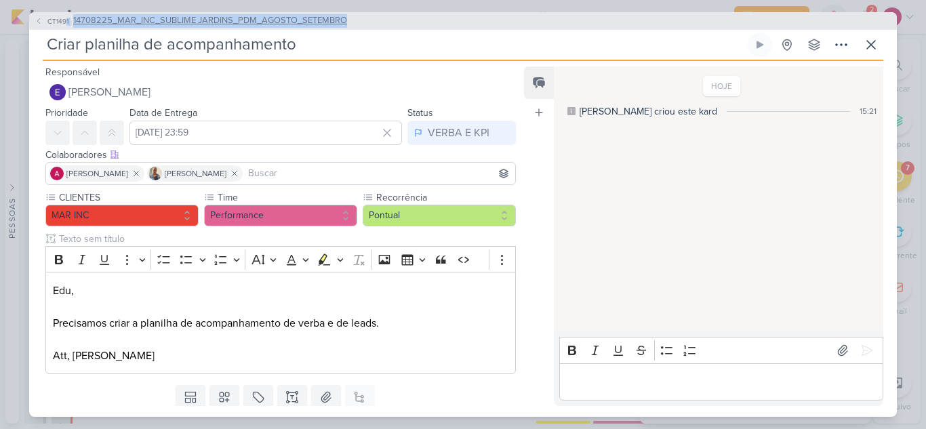
drag, startPoint x: 388, startPoint y: 26, endPoint x: 66, endPoint y: 24, distance: 321.2
click at [66, 24] on div "CT1491 14708225_MAR_INC_SUBLIME JARDINS_PDM_AGOSTO_SETEMBRO" at bounding box center [462, 21] width 867 height 18
click at [402, 25] on div "CT1491 14708225_MAR_INC_SUBLIME JARDINS_PDM_AGOSTO_SETEMBRO" at bounding box center [462, 21] width 867 height 18
drag, startPoint x: 407, startPoint y: 21, endPoint x: 70, endPoint y: 18, distance: 336.8
click at [70, 18] on div "CT1491 14708225_MAR_INC_SUBLIME JARDINS_PDM_AGOSTO_SETEMBRO" at bounding box center [462, 21] width 867 height 18
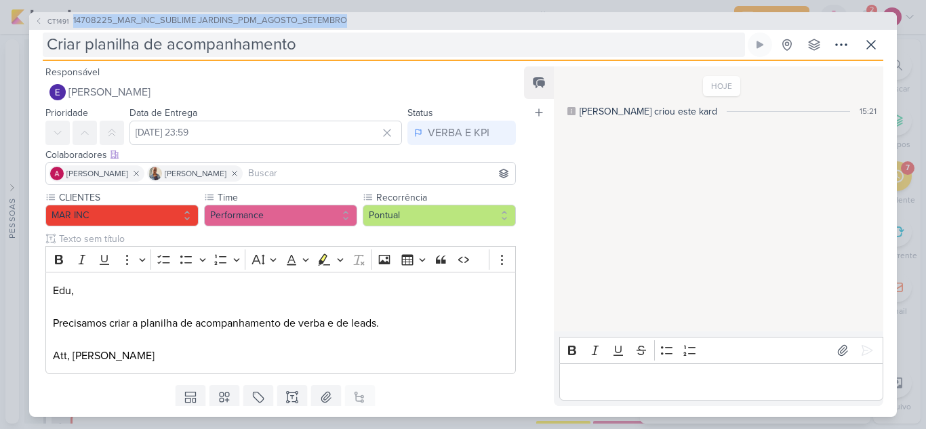
copy button "14708225_MAR_INC_SUBLIME JARDINS_PDM_AGOSTO_SETEMBRO"
click at [335, 49] on input "Criar planilha de acompanhamento" at bounding box center [394, 45] width 702 height 24
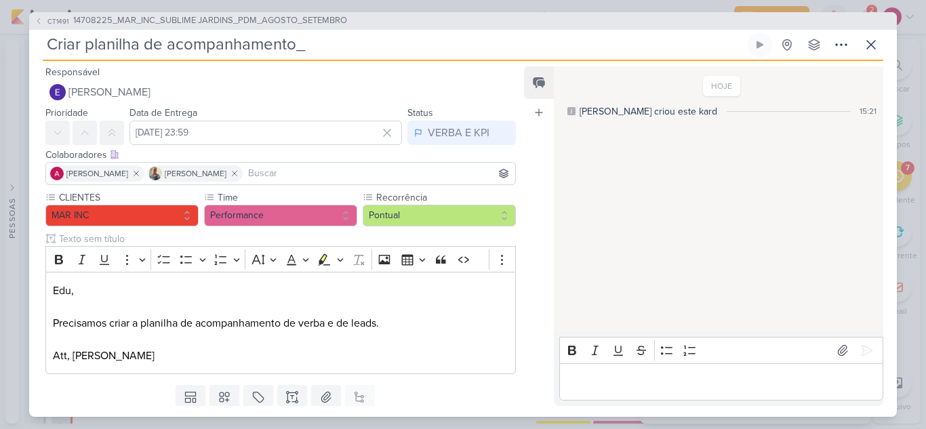
paste input "14708225_MAR_INC_SUBLIME JARDINS_PDM_AGOSTO_SETEMBRO"
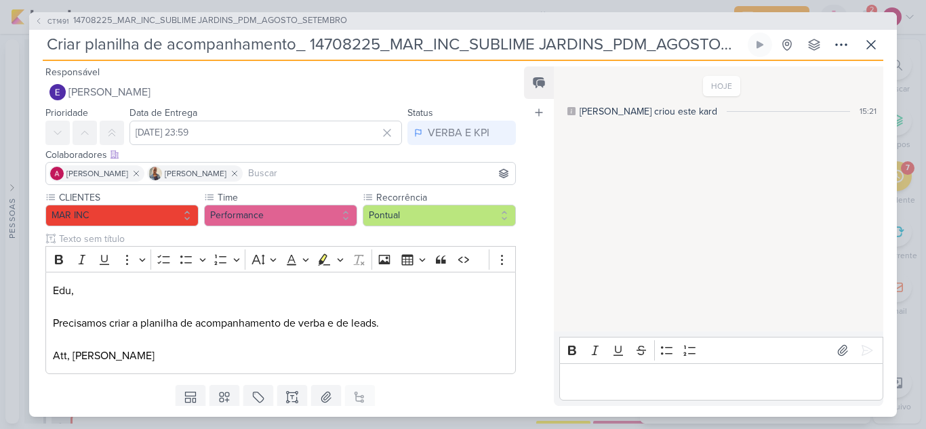
scroll to position [43, 0]
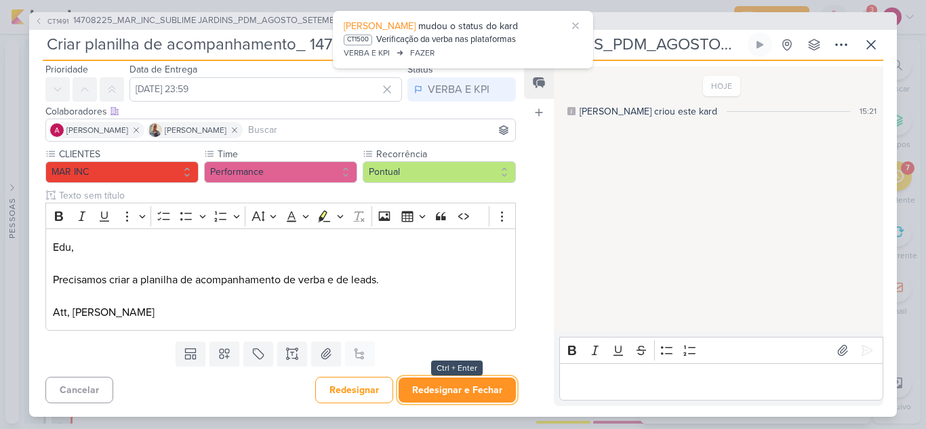
click at [417, 388] on button "Redesignar e Fechar" at bounding box center [456, 389] width 117 height 25
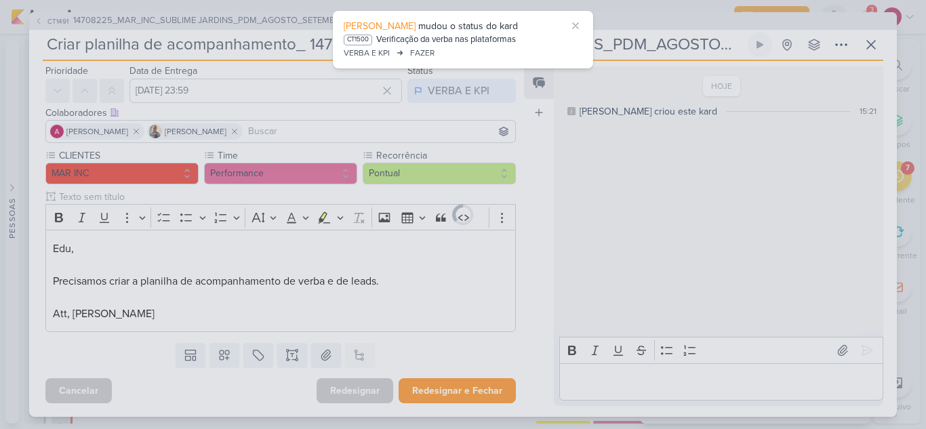
scroll to position [42, 0]
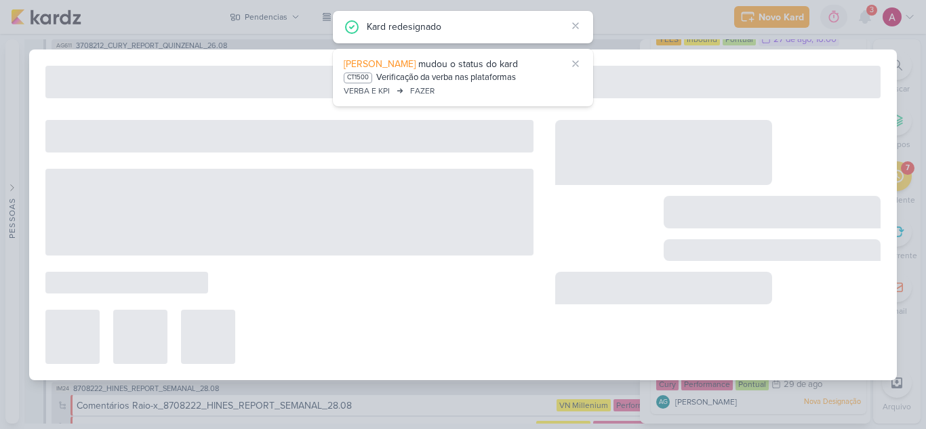
type input "14708225_MAR_INC_SUBLIME JARDINS_PDM_AGOSTO_SETEMBRO"
type input "31 de agosto de 2025 às 16:00"
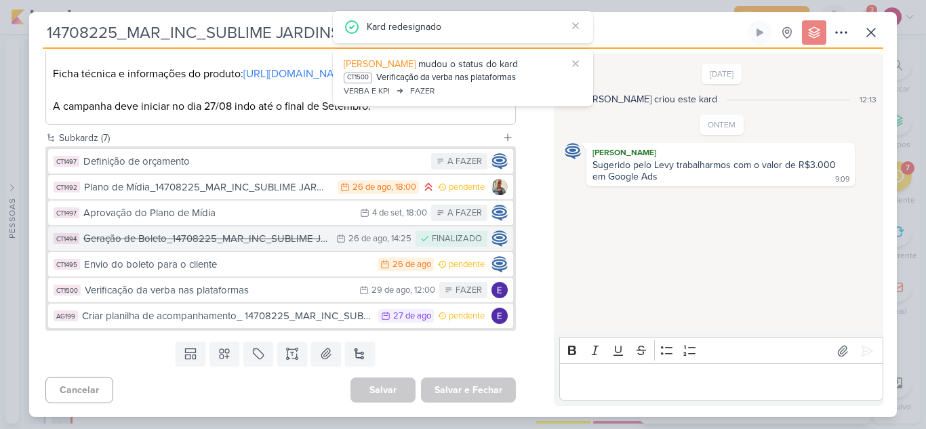
scroll to position [367, 0]
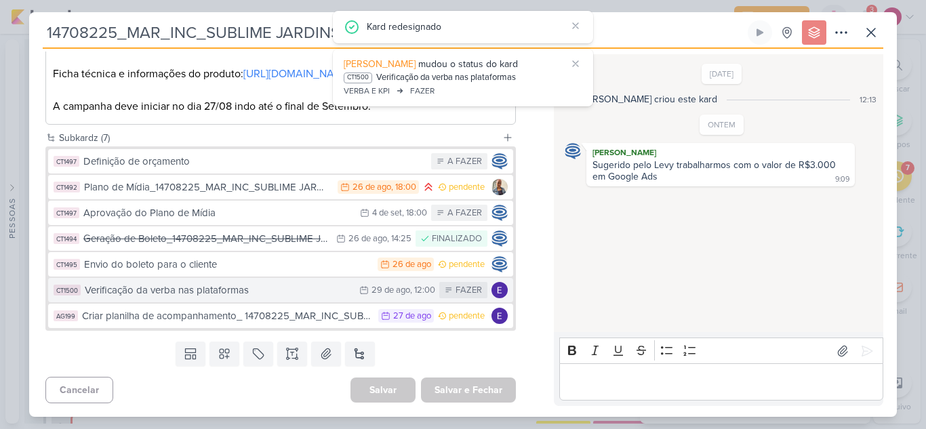
click at [232, 295] on div "Verificação da verba nas plataformas" at bounding box center [219, 291] width 268 height 16
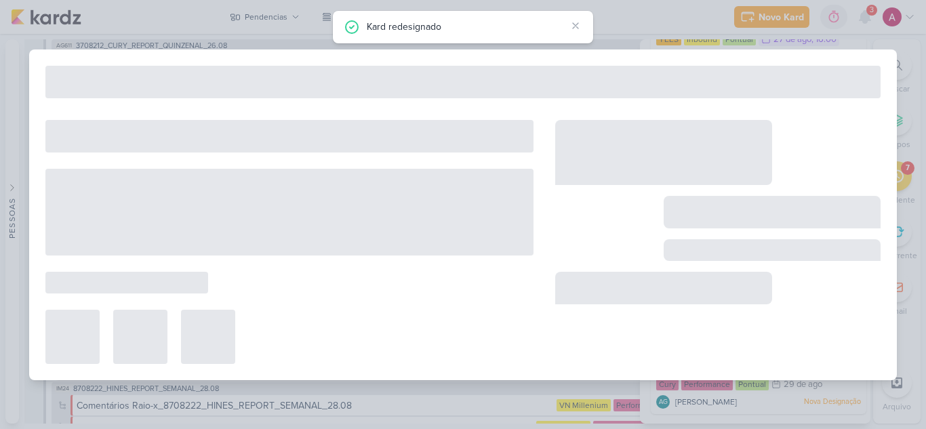
type input "Verificação da verba nas plataformas"
type input "29 de agosto de 2025 às 12:00"
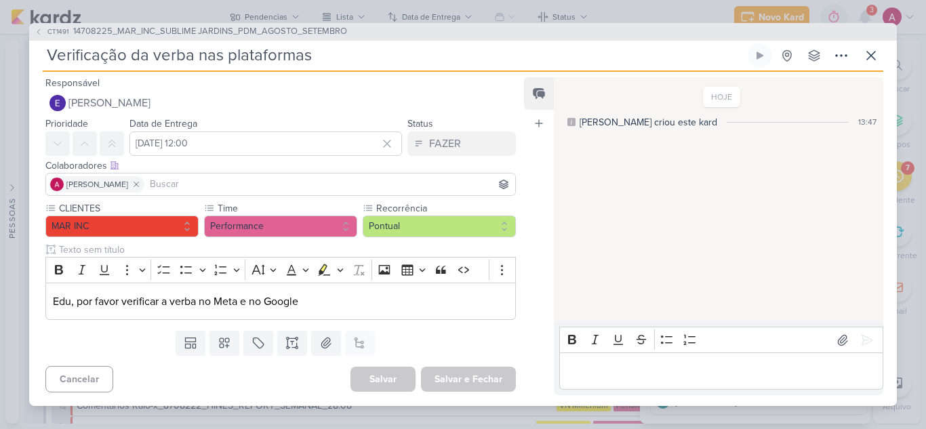
click at [367, 54] on input "Verificação da verba nas plataformas" at bounding box center [394, 55] width 702 height 24
paste input "14708225_MAR_INC_SUBLIME JARDINS_PDM_AGOSTO_SETEMBRO"
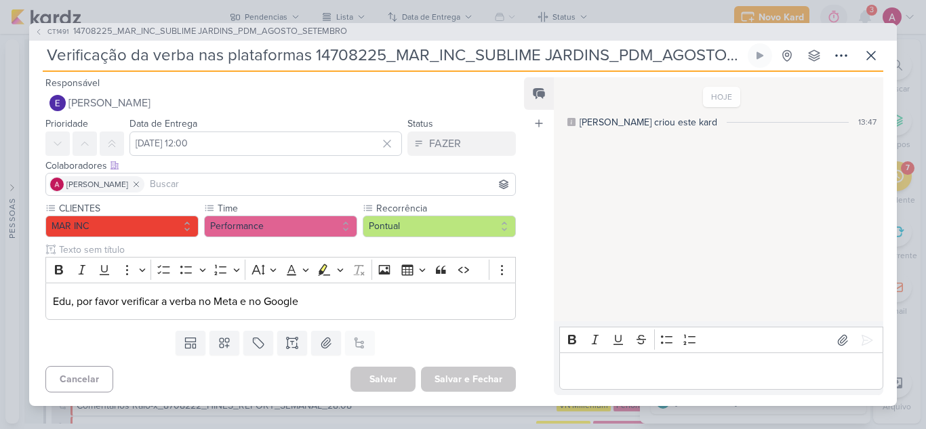
scroll to position [0, 75]
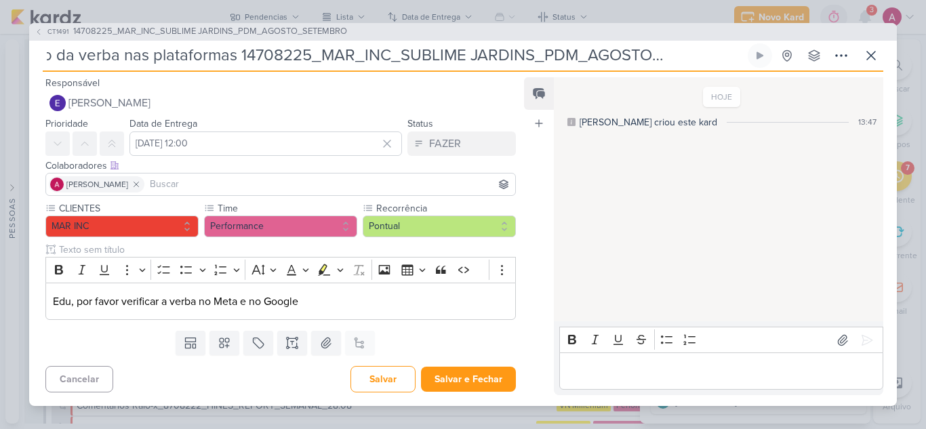
drag, startPoint x: 243, startPoint y: 56, endPoint x: 236, endPoint y: 57, distance: 6.8
click at [236, 57] on input "Verificação da verba nas plataformas 14708225_MAR_INC_SUBLIME JARDINS_PDM_AGOST…" at bounding box center [394, 55] width 702 height 24
click at [238, 188] on input at bounding box center [329, 184] width 365 height 16
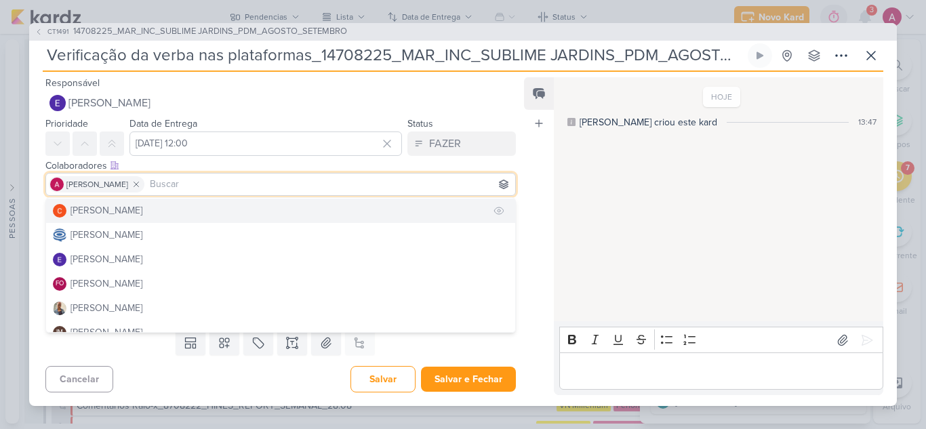
scroll to position [68, 0]
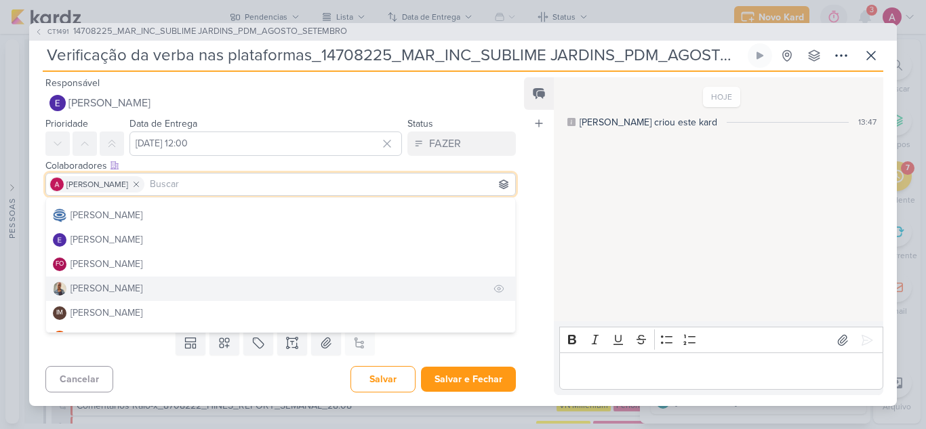
click at [127, 287] on button "[PERSON_NAME]" at bounding box center [280, 288] width 469 height 24
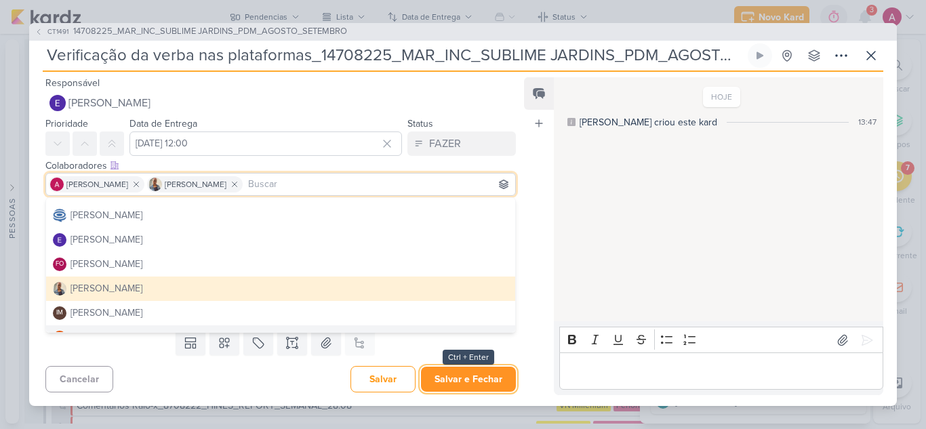
click at [480, 379] on button "Salvar e Fechar" at bounding box center [468, 379] width 95 height 25
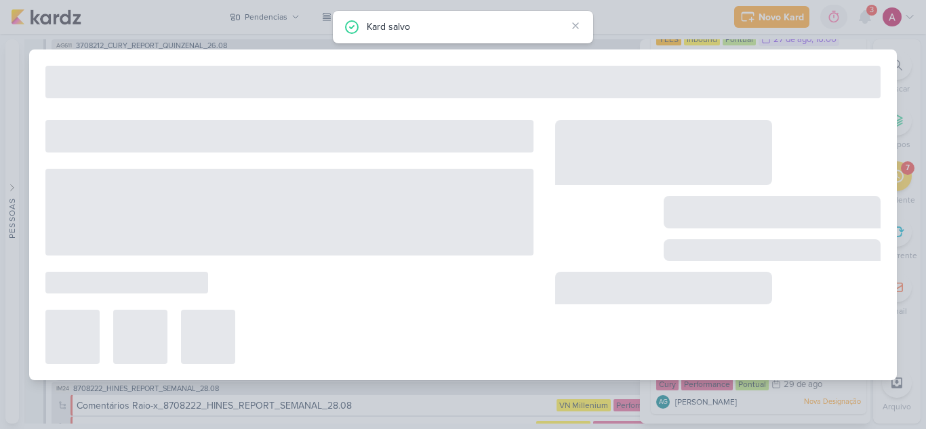
type input "14708225_MAR_INC_SUBLIME JARDINS_PDM_AGOSTO_SETEMBRO"
type input "31 de agosto de 2025 às 16:00"
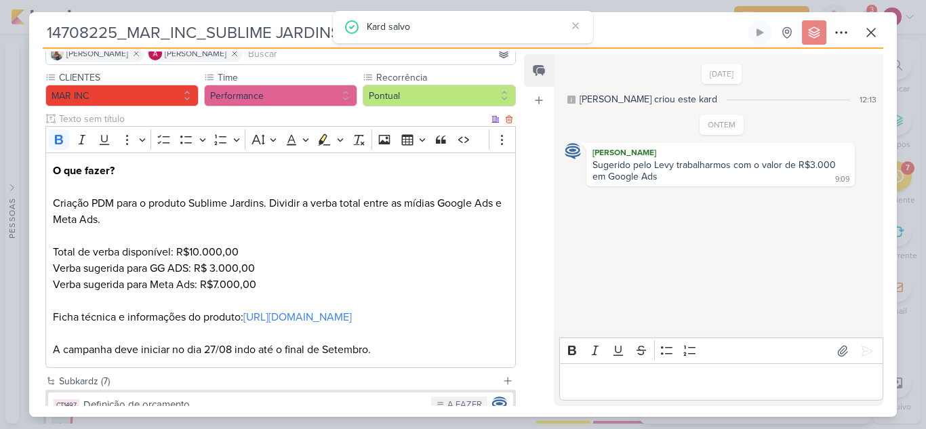
scroll to position [96, 0]
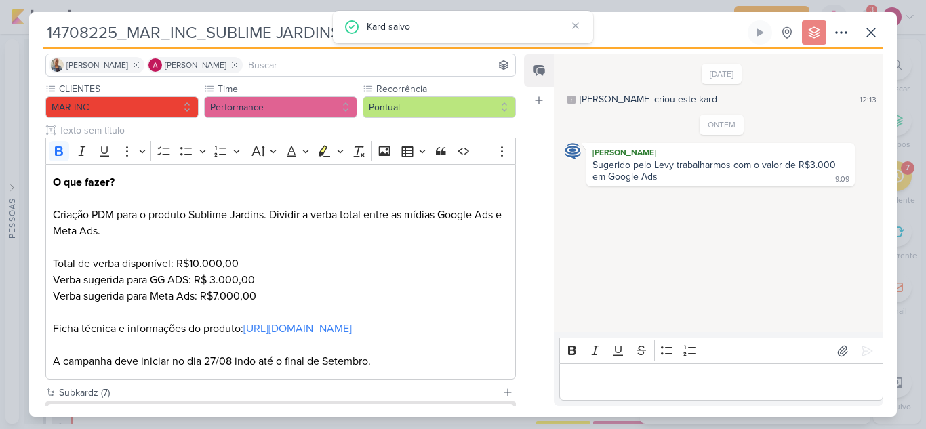
click at [323, 65] on input at bounding box center [378, 65] width 267 height 16
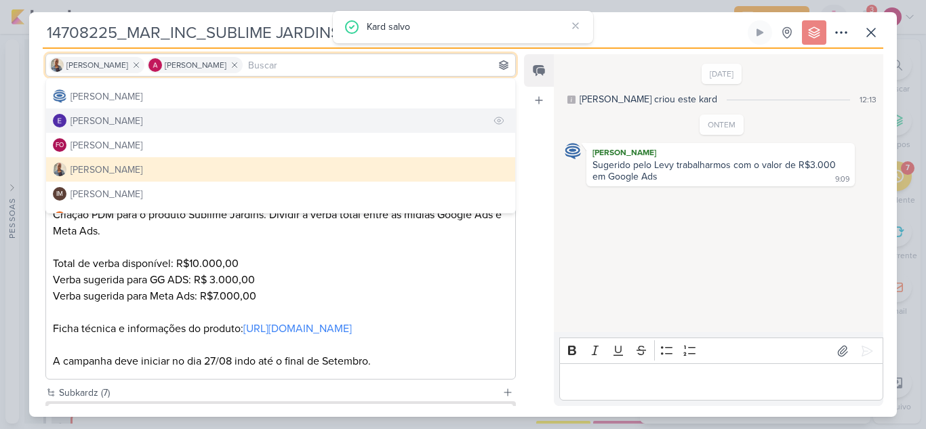
click at [242, 123] on button "[PERSON_NAME]" at bounding box center [280, 120] width 469 height 24
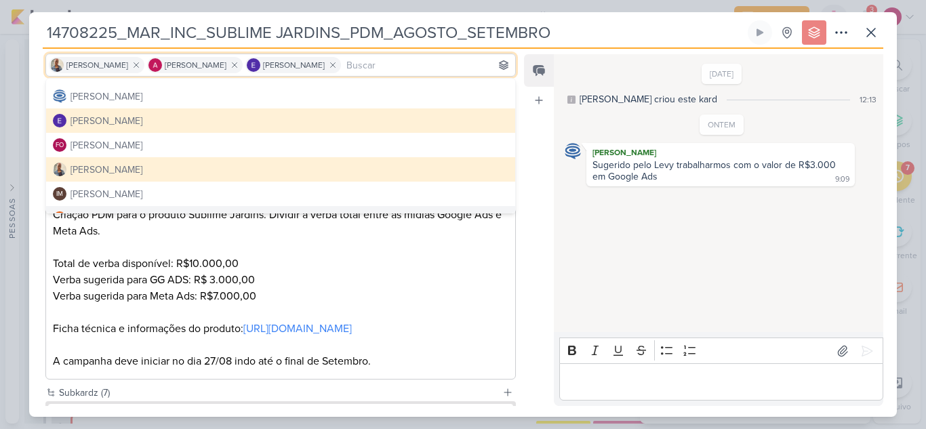
click at [536, 287] on div "Feed Atrelar email Solte o email para atrelar ao kard" at bounding box center [539, 230] width 30 height 352
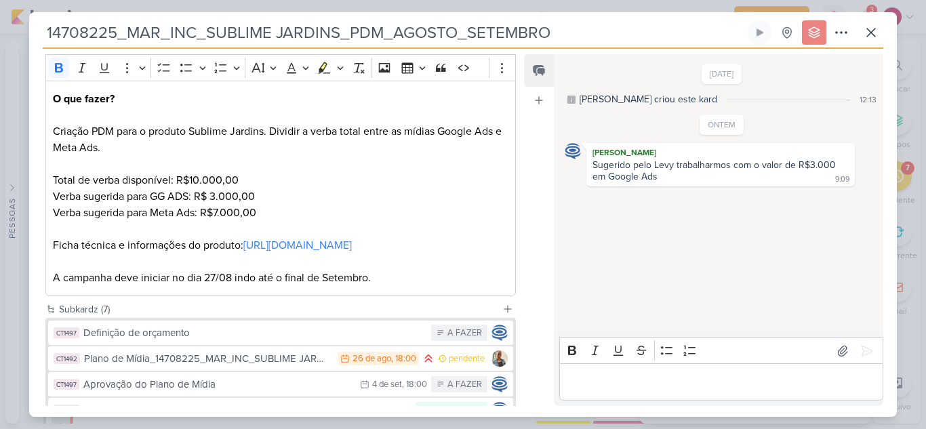
scroll to position [367, 0]
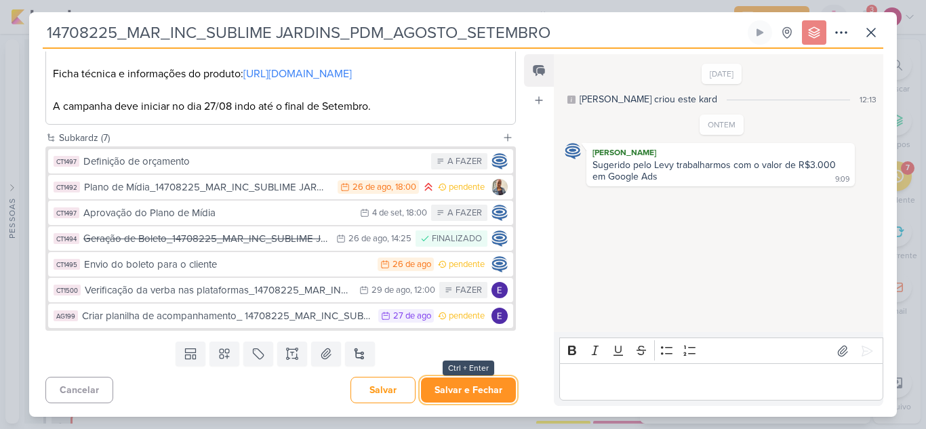
click at [467, 387] on button "Salvar e Fechar" at bounding box center [468, 389] width 95 height 25
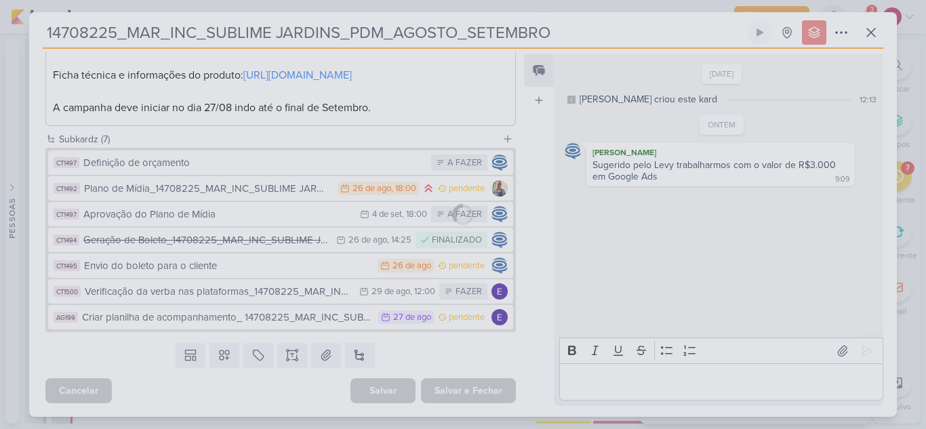
scroll to position [366, 0]
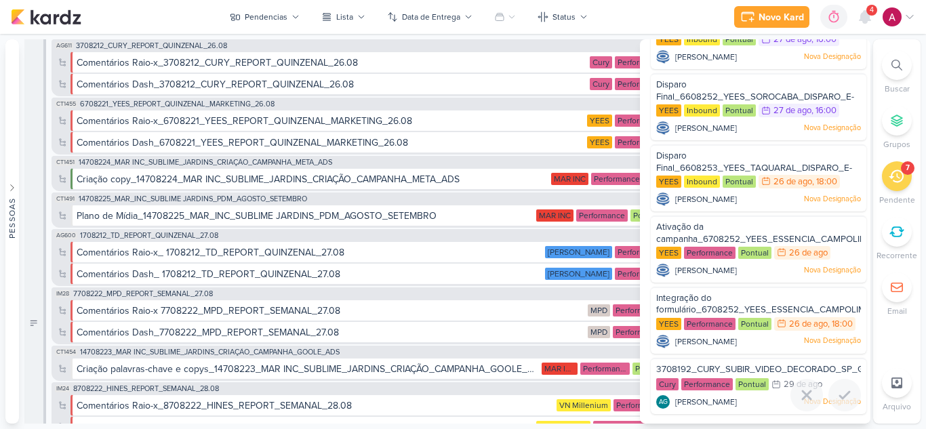
click at [734, 366] on span "3708192_CURY_SUBIR_VIDEO_DECORADO_SP_GOOGLE" at bounding box center [775, 369] width 238 height 11
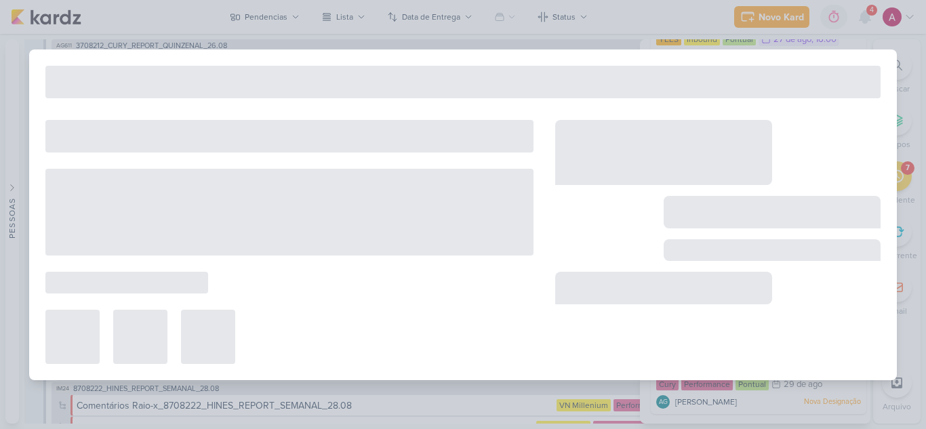
type input "3708192_CURY_SUBIR_VIDEO_DECORADO_SP_GOOGLE"
type input "[DATE] 23:59"
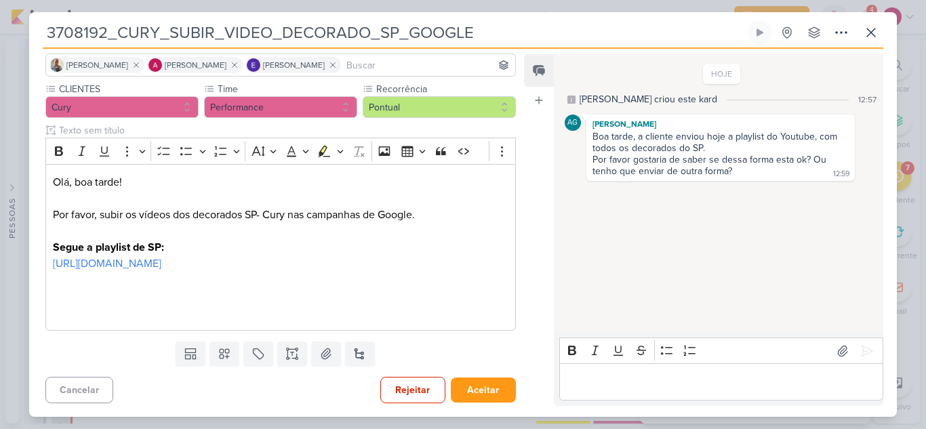
scroll to position [0, 0]
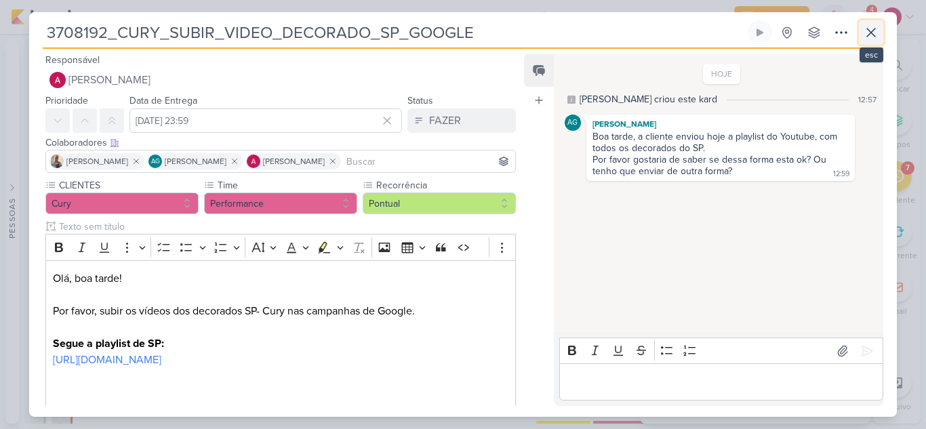
click at [863, 41] on button at bounding box center [870, 32] width 24 height 24
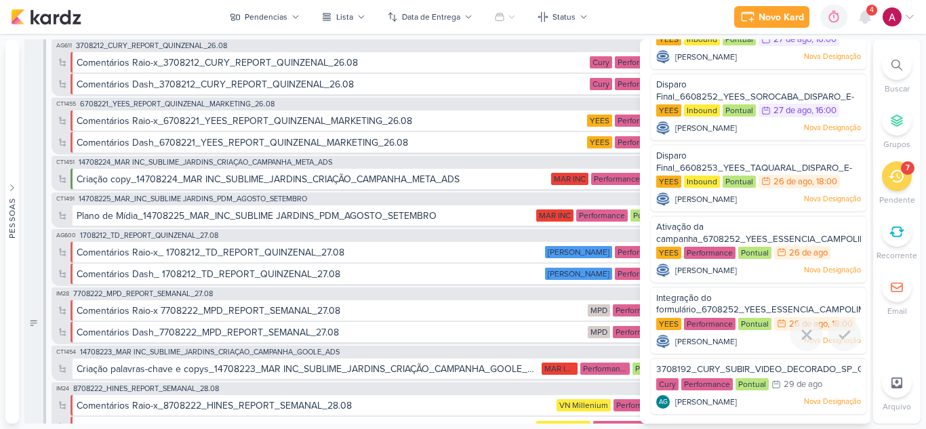
click at [703, 304] on div "Integração do formulário_6708252_YEES_ESSENCIA_CAMPOLIM_SUBIR_PEÇAS_CAMPANHA" at bounding box center [758, 304] width 205 height 25
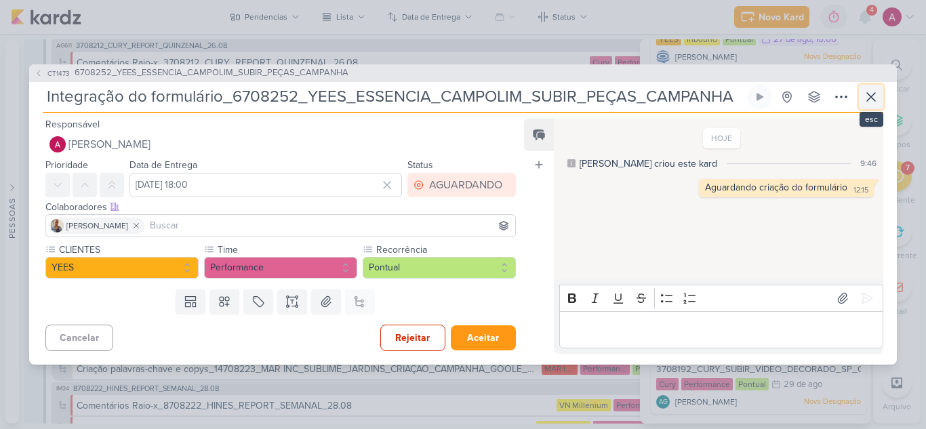
click at [875, 100] on icon at bounding box center [871, 97] width 8 height 8
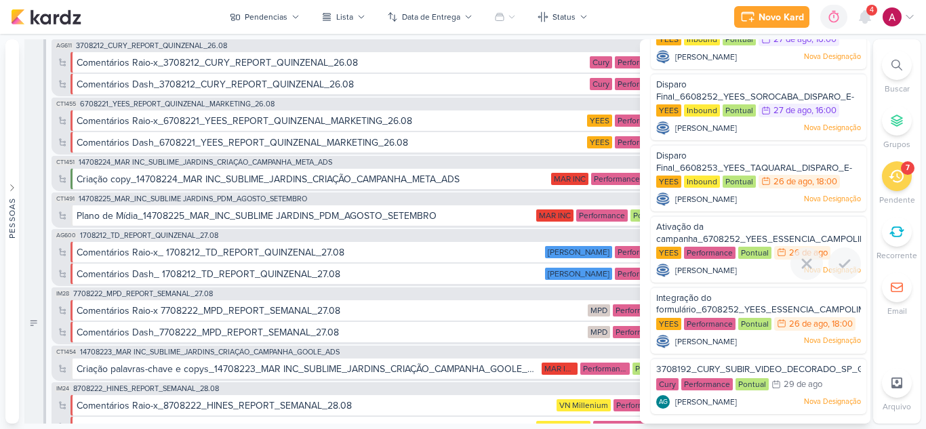
click at [697, 234] on span "Ativação da campanha_6708252_YEES_ESSENCIA_CAMPOLIM_SUBIR_PEÇAS_CAMPANHA" at bounding box center [821, 233] width 330 height 23
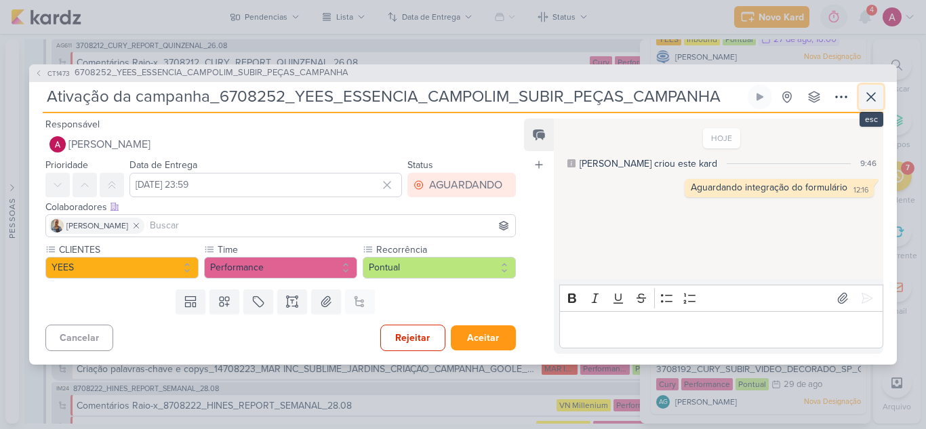
click at [864, 102] on icon at bounding box center [871, 97] width 16 height 16
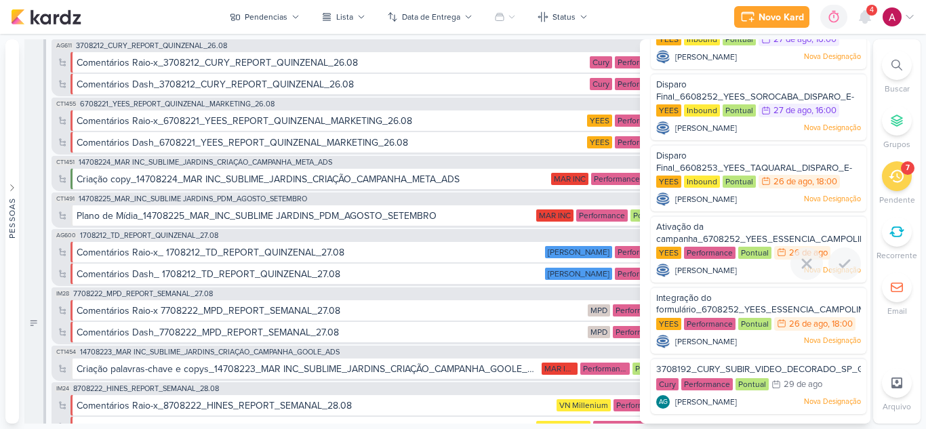
click at [720, 222] on div "Ativação da campanha_6708252_YEES_ESSENCIA_CAMPOLIM_SUBIR_PEÇAS_CAMPANHA" at bounding box center [758, 233] width 205 height 25
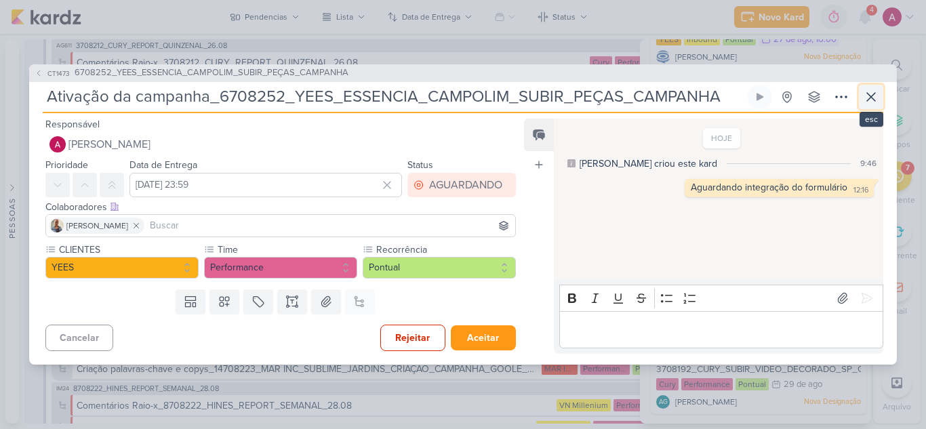
click at [865, 106] on button at bounding box center [870, 97] width 24 height 24
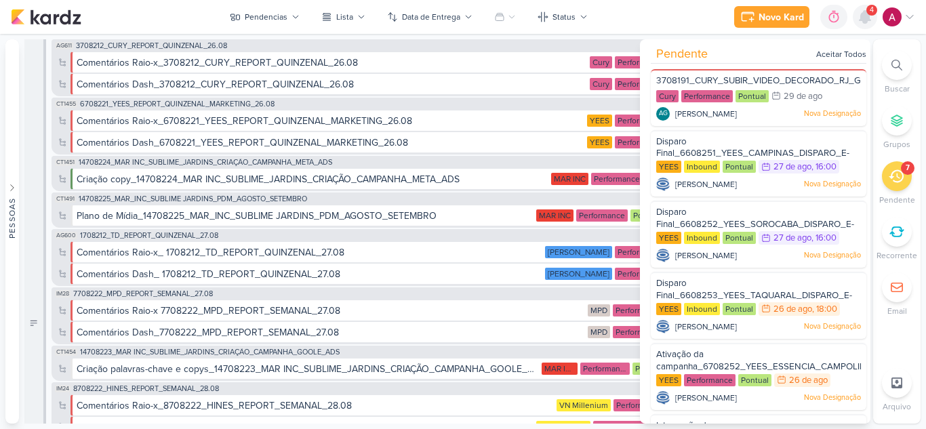
click at [867, 16] on icon at bounding box center [864, 17] width 11 height 12
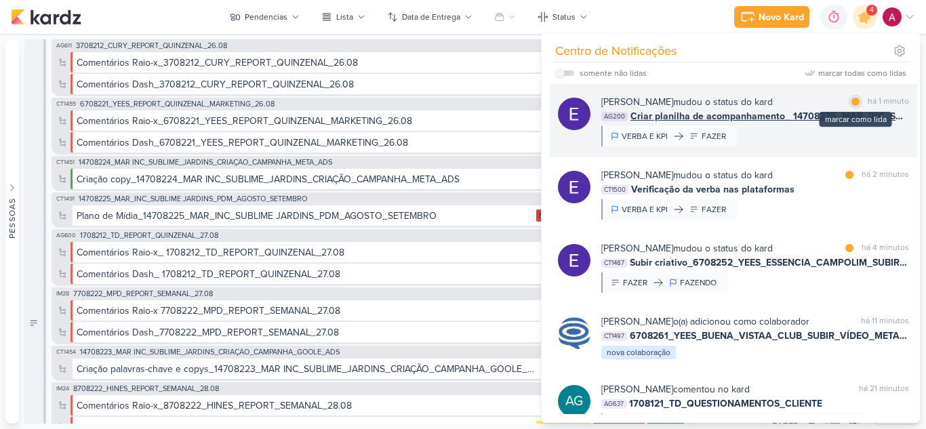
click at [851, 102] on div at bounding box center [855, 102] width 8 height 8
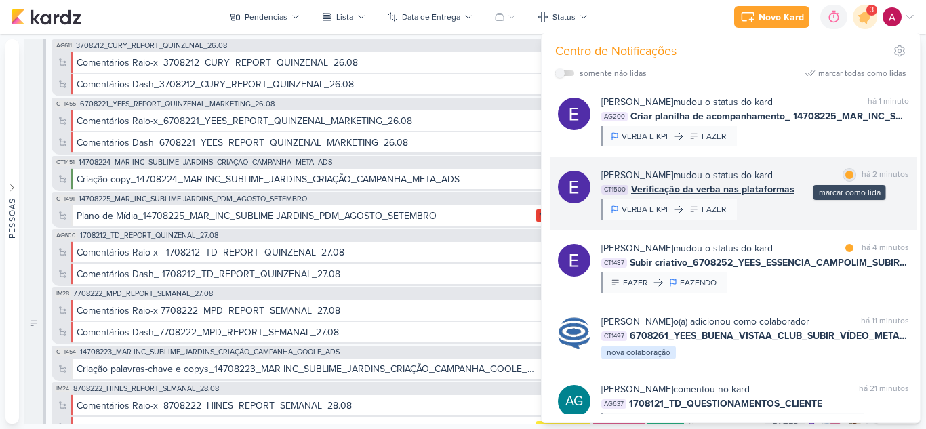
click at [846, 176] on div at bounding box center [849, 175] width 8 height 8
click at [835, 213] on div "Eduardo Quaresma mudou o status do kard marcar como não lida há 2 minutos CT150…" at bounding box center [755, 193] width 308 height 51
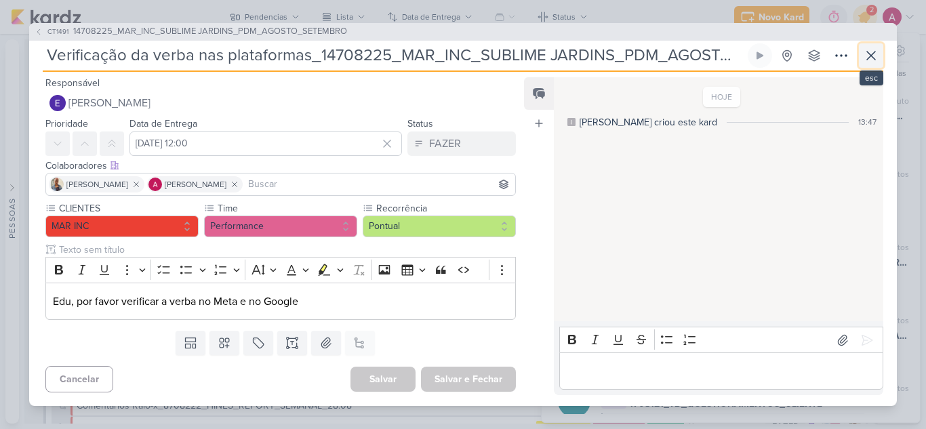
click at [868, 49] on icon at bounding box center [871, 55] width 16 height 16
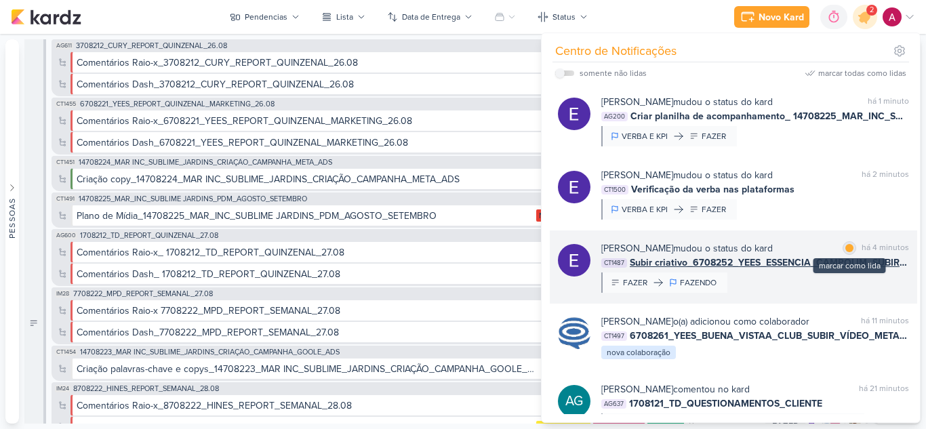
click at [848, 249] on div at bounding box center [849, 248] width 8 height 8
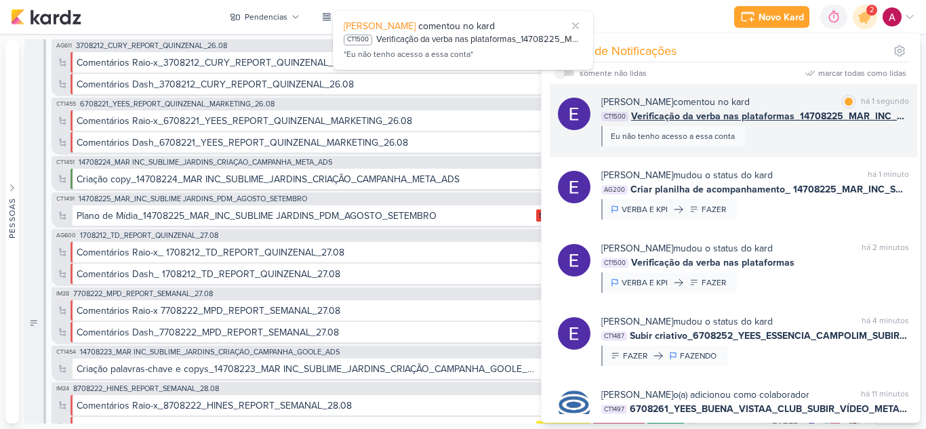
click at [825, 134] on div "Eduardo Quaresma comentou no kard marcar como lida há 1 segundo CT1500 Verifica…" at bounding box center [755, 120] width 308 height 51
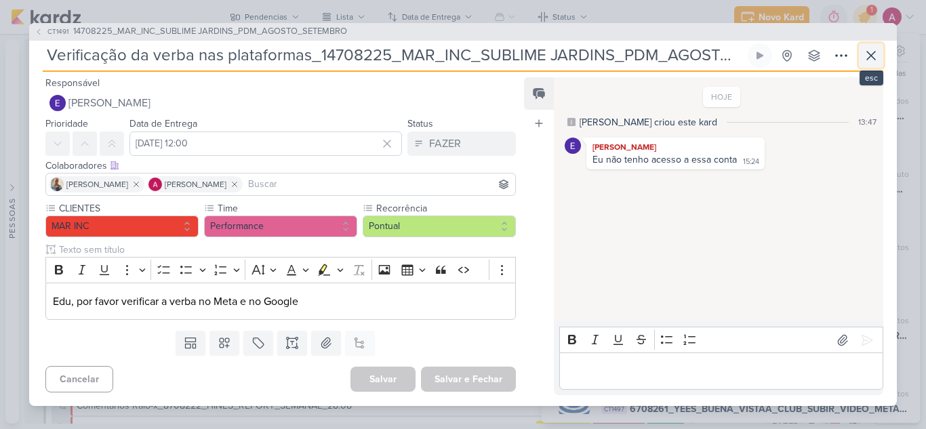
click at [877, 62] on icon at bounding box center [871, 55] width 16 height 16
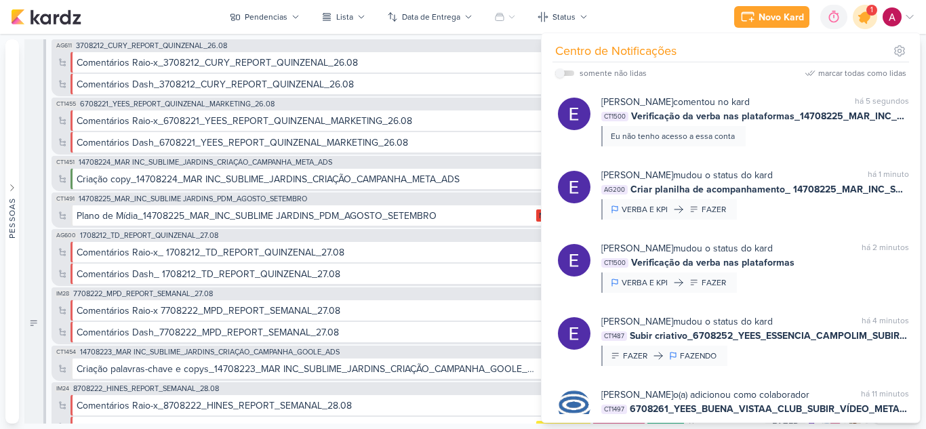
click at [862, 21] on icon at bounding box center [864, 17] width 16 height 16
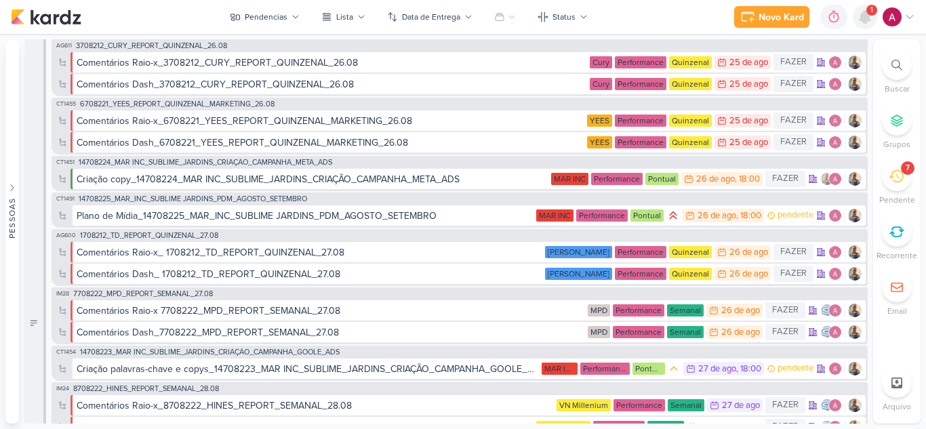
click at [862, 21] on icon at bounding box center [864, 17] width 11 height 12
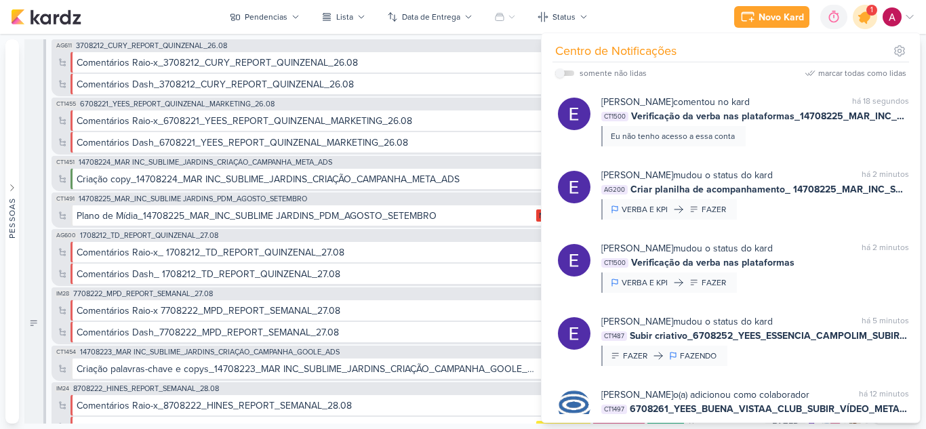
click at [862, 21] on icon at bounding box center [864, 17] width 16 height 16
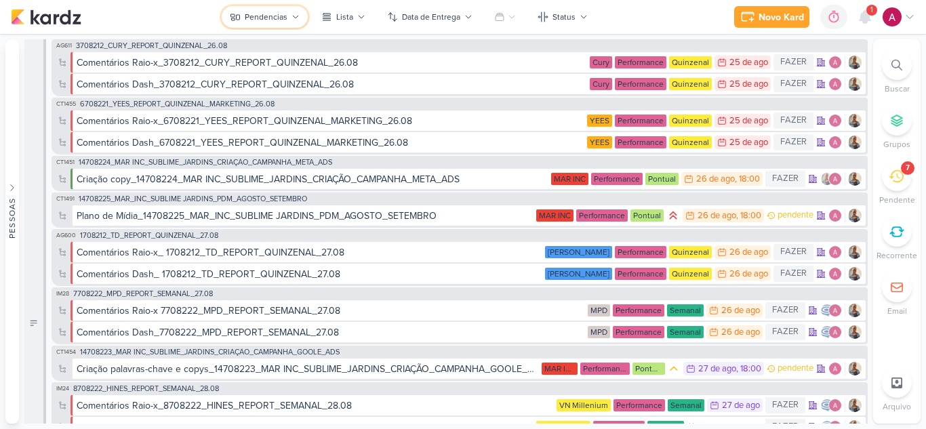
click at [271, 26] on button "Pendencias" at bounding box center [265, 17] width 86 height 22
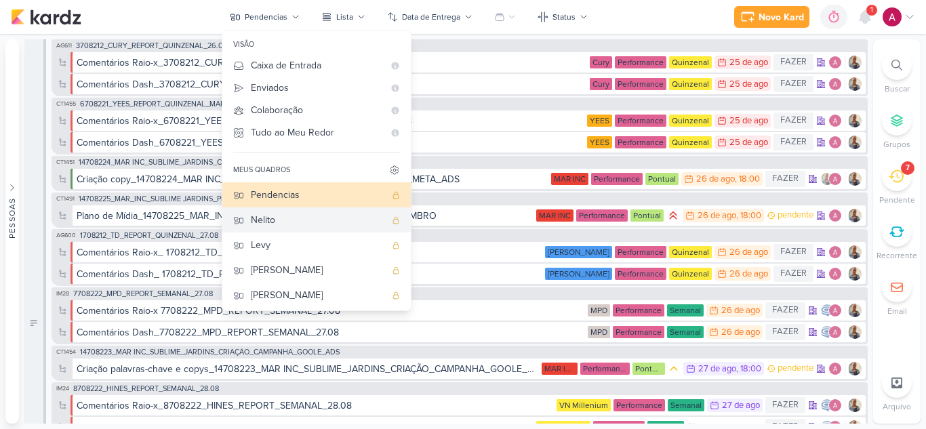
click at [284, 224] on div "Nelito" at bounding box center [318, 220] width 134 height 14
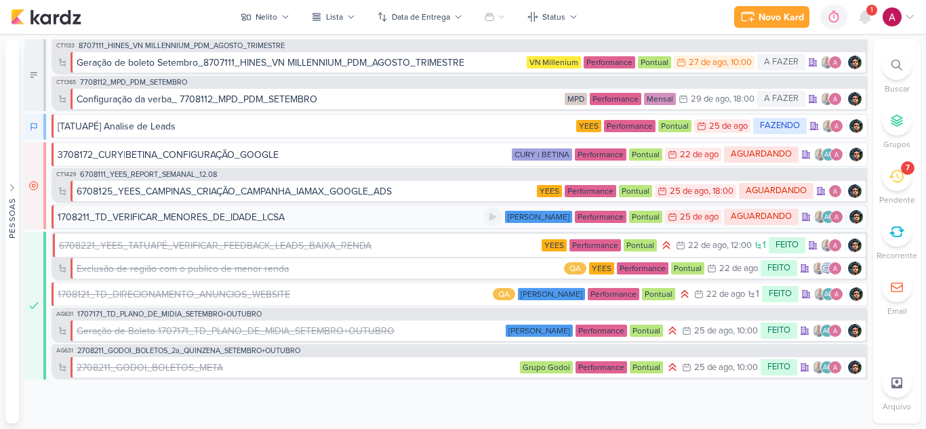
click at [286, 215] on div "1708211_TD_VERIFICAR_MENORES_DE_IDADE_LCSA" at bounding box center [270, 217] width 425 height 14
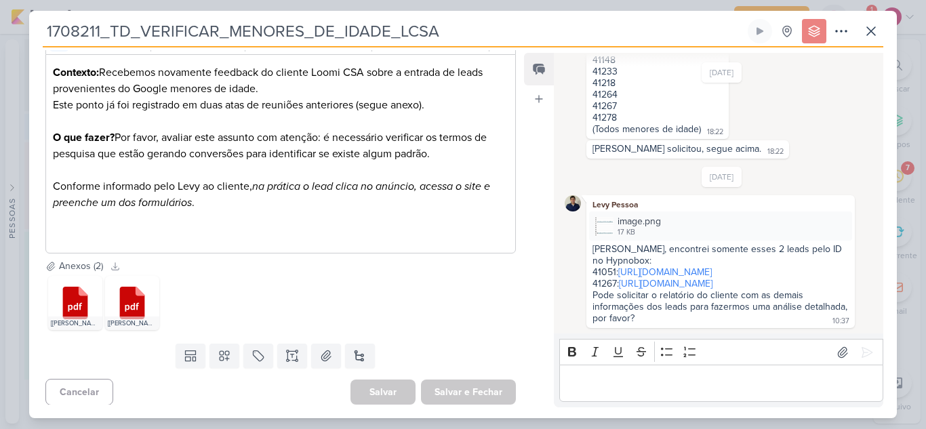
scroll to position [208, 0]
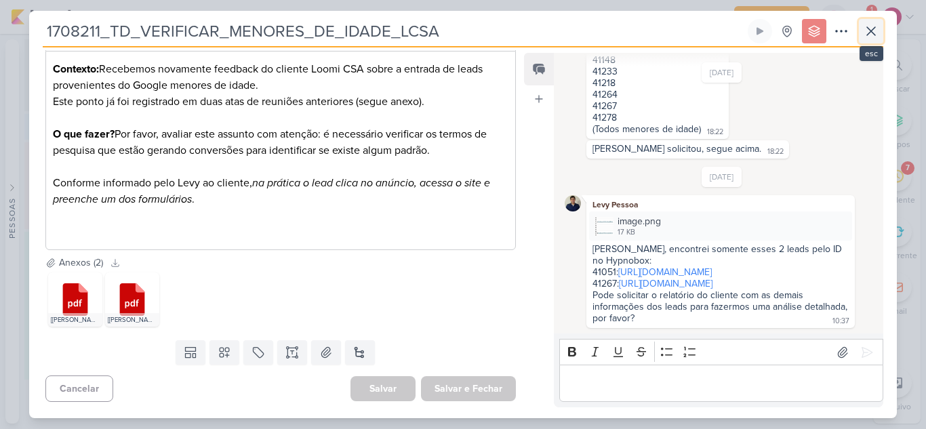
click at [869, 33] on icon at bounding box center [871, 31] width 8 height 8
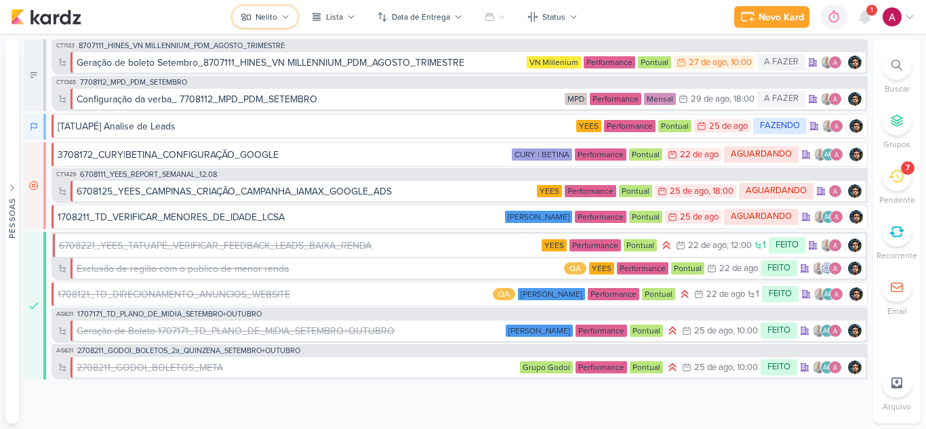
click at [262, 15] on div "Nelito" at bounding box center [266, 17] width 22 height 12
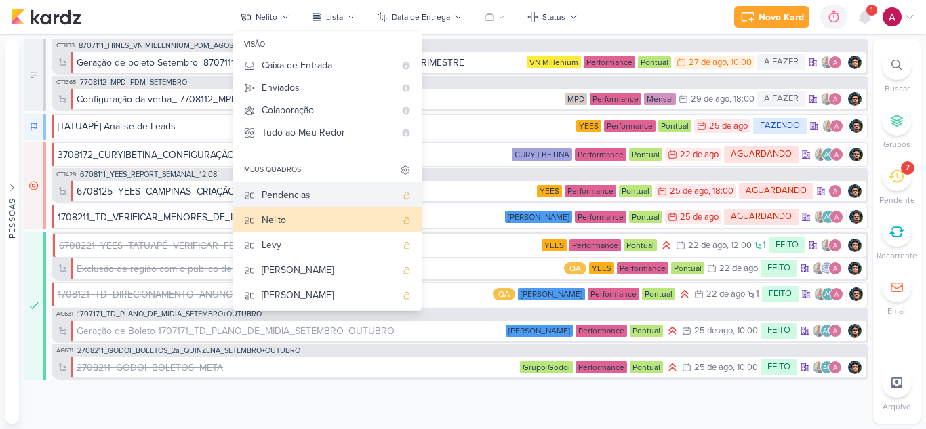
click at [303, 190] on div "Pendencias" at bounding box center [329, 195] width 134 height 14
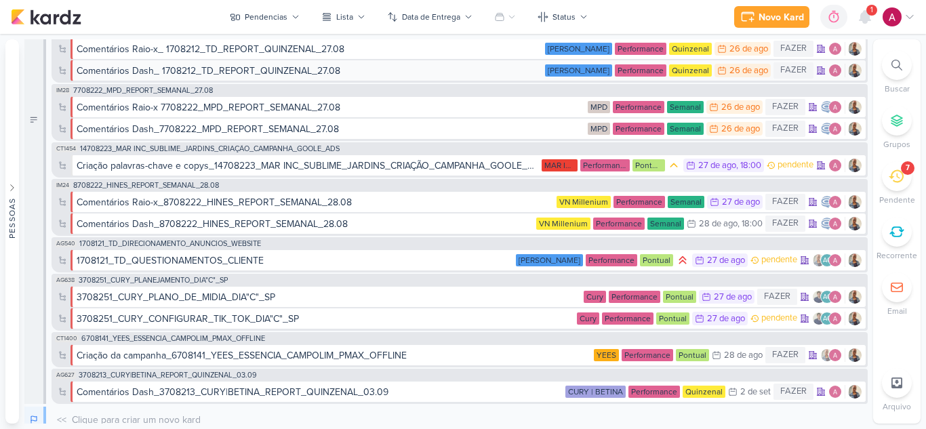
scroll to position [271, 0]
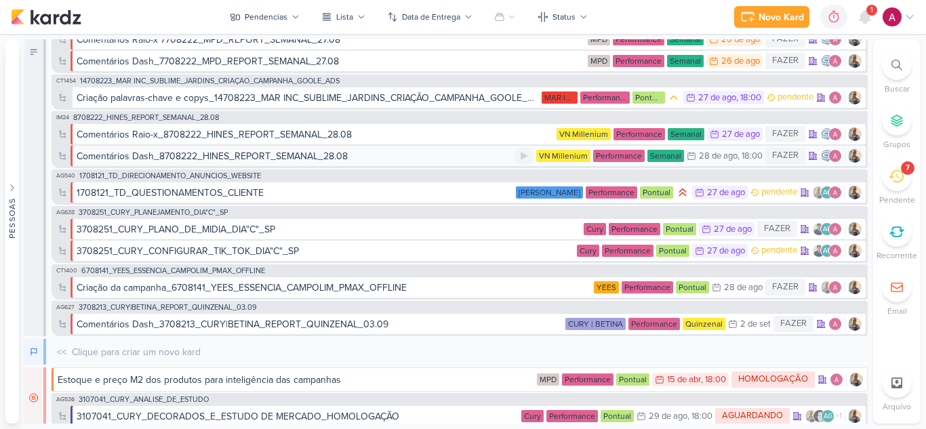
click at [397, 157] on div "Comentários Dash_8708222_HINES_REPORT_SEMANAL_28.08" at bounding box center [296, 156] width 438 height 14
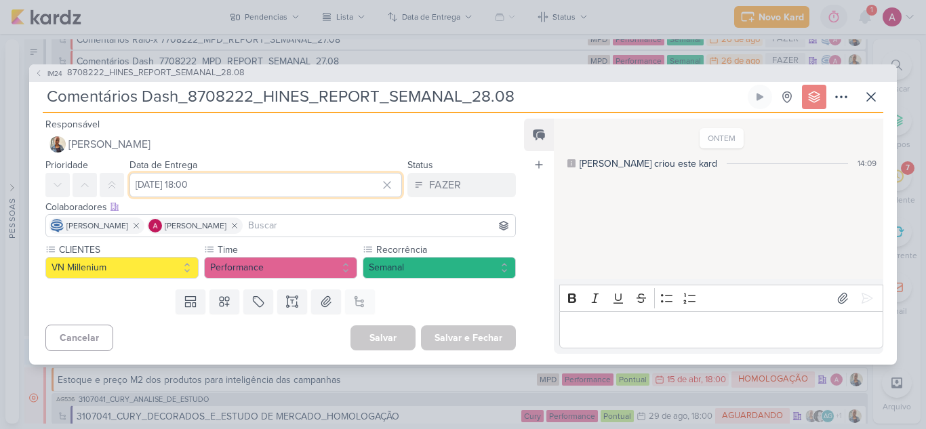
click at [245, 178] on input "[DATE] 18:00" at bounding box center [265, 185] width 272 height 24
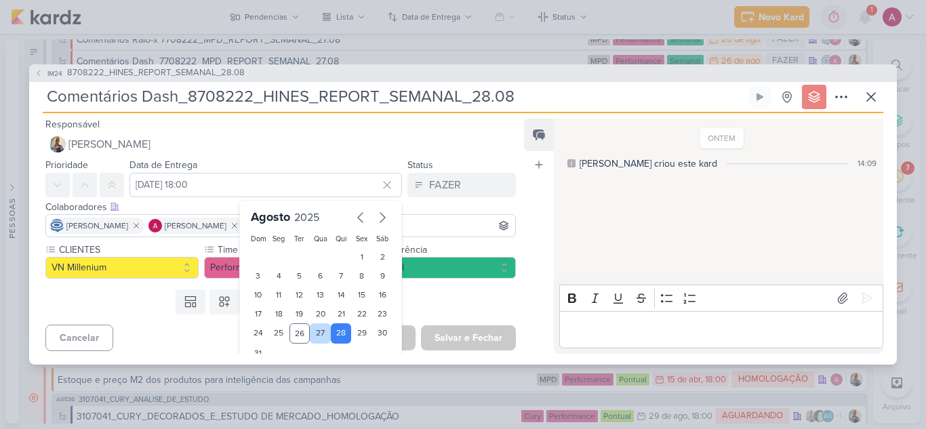
click at [311, 335] on div "27" at bounding box center [320, 333] width 21 height 20
type input "[DATE] 18:00"
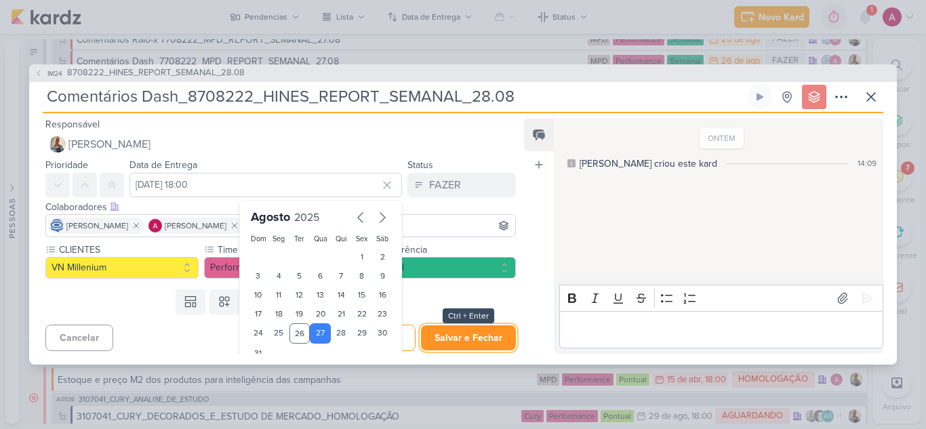
click at [459, 333] on button "Salvar e Fechar" at bounding box center [468, 337] width 95 height 25
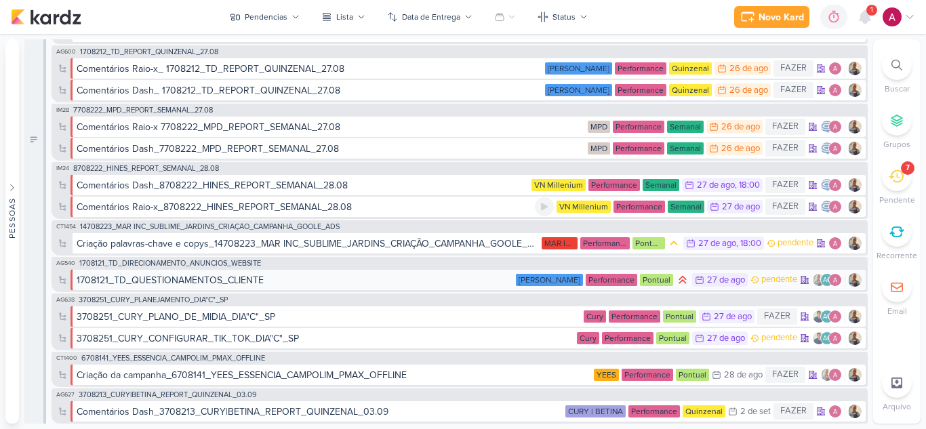
scroll to position [203, 0]
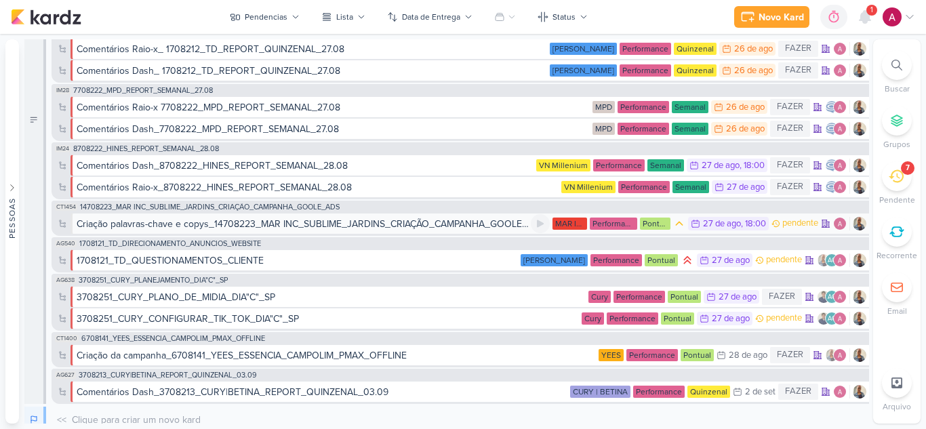
click at [507, 224] on div "Criação palavras-chave e copys_14708223_MAR INC_SUBLIME_JARDINS_CRIAÇÃO_CAMPANH…" at bounding box center [304, 224] width 454 height 14
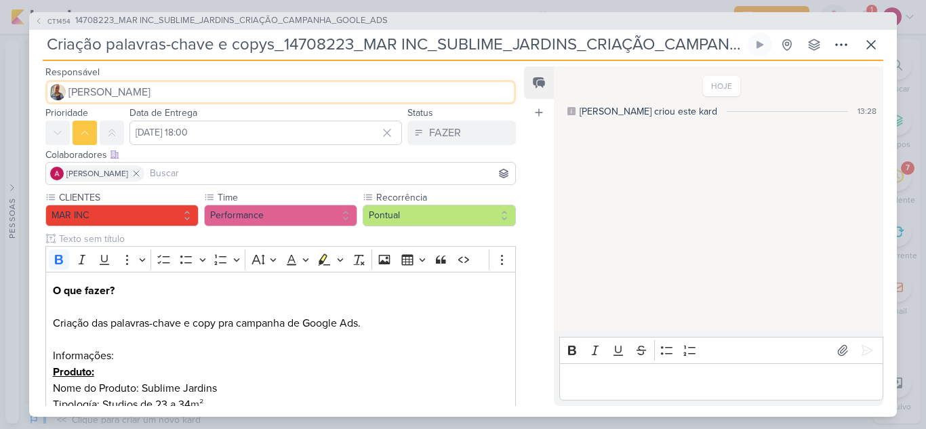
click at [100, 92] on span "[PERSON_NAME]" at bounding box center [109, 92] width 82 height 16
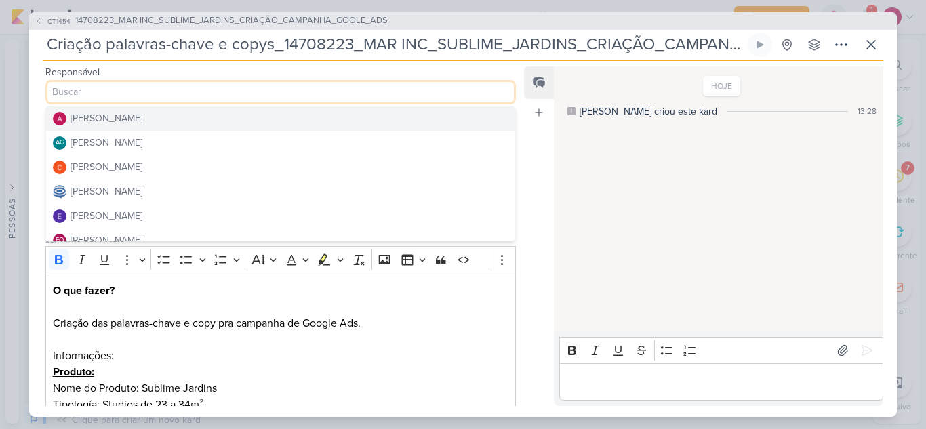
click at [149, 123] on button "[PERSON_NAME]" at bounding box center [280, 118] width 469 height 24
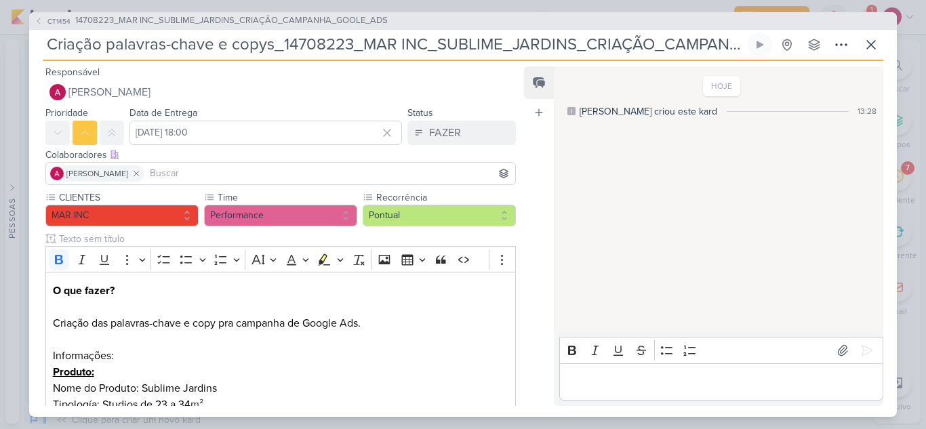
click at [162, 177] on input at bounding box center [329, 173] width 365 height 16
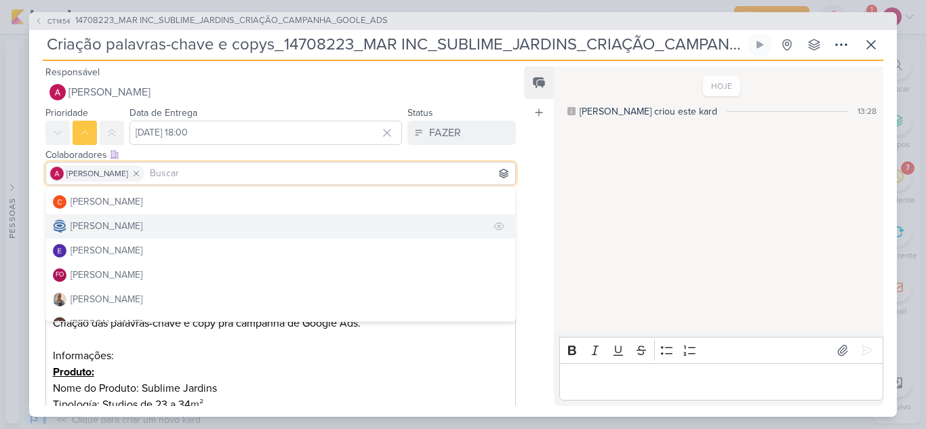
scroll to position [68, 0]
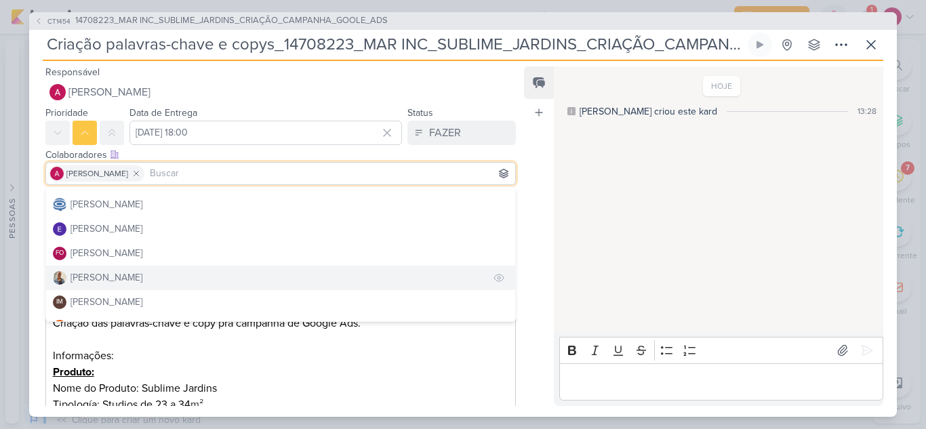
click at [104, 277] on div "[PERSON_NAME]" at bounding box center [106, 277] width 72 height 14
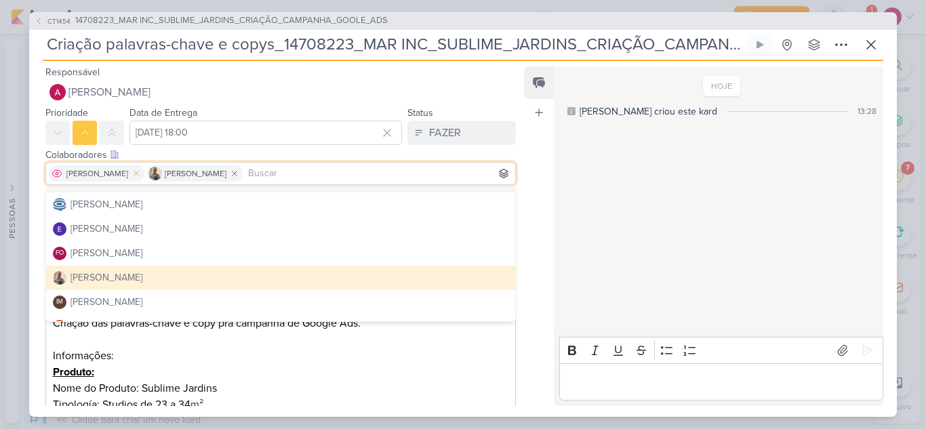
click at [139, 175] on icon at bounding box center [135, 173] width 9 height 9
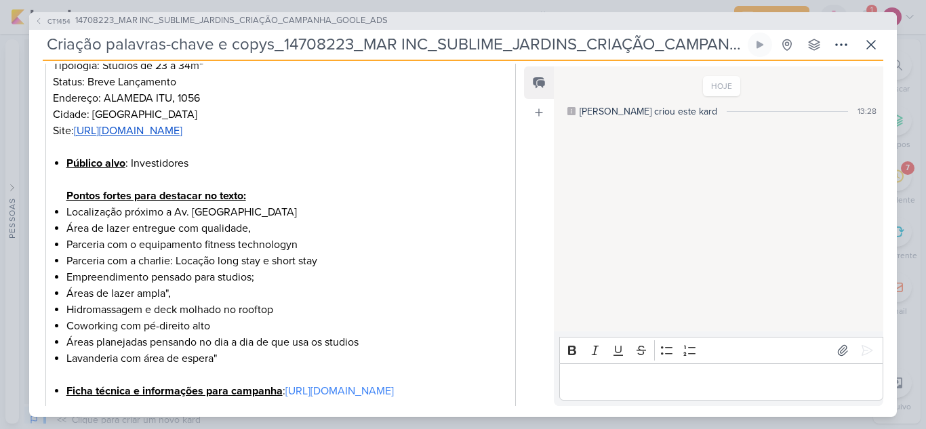
scroll to position [466, 0]
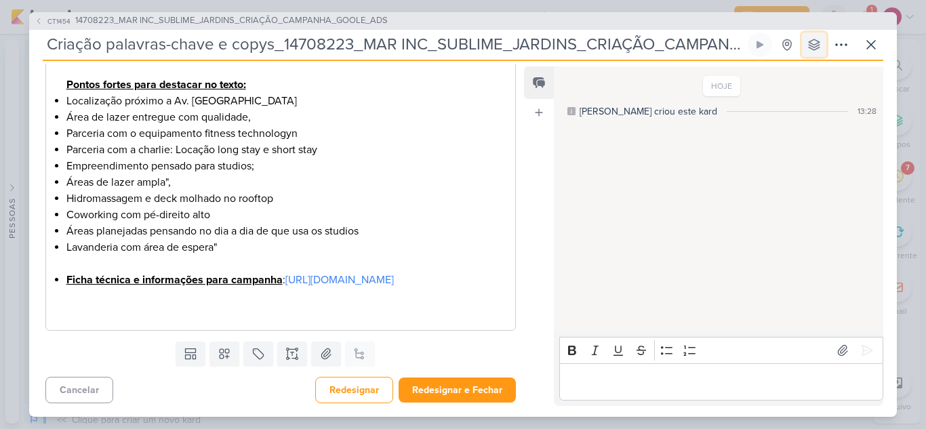
click at [818, 48] on icon at bounding box center [813, 44] width 11 height 11
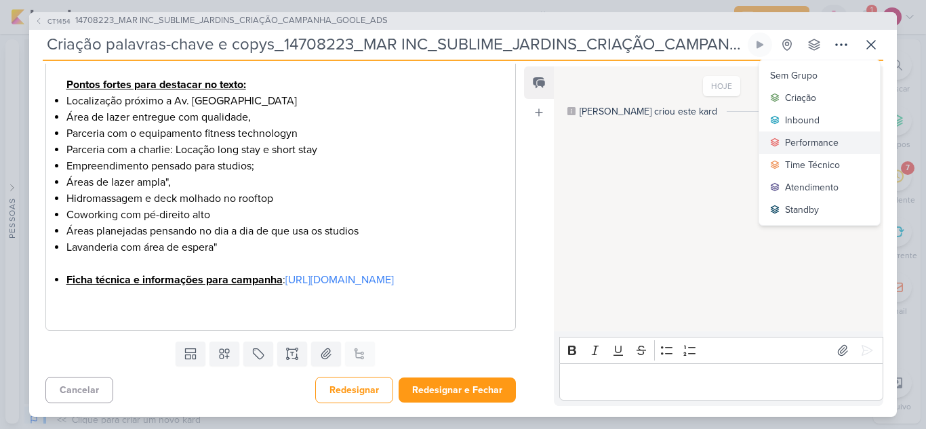
click at [801, 139] on div "Performance" at bounding box center [812, 143] width 54 height 14
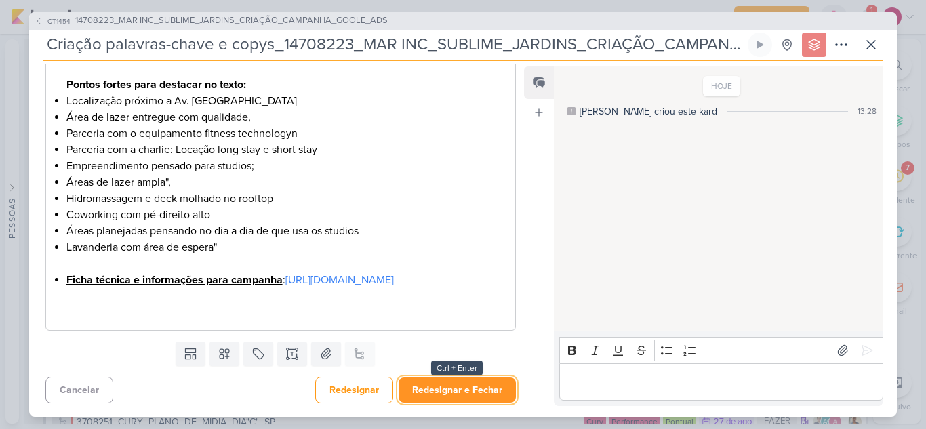
click at [450, 388] on button "Redesignar e Fechar" at bounding box center [456, 389] width 117 height 25
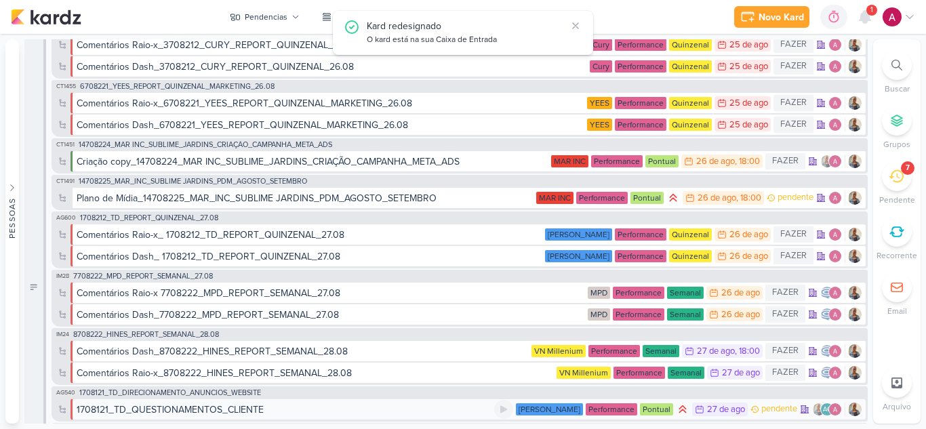
scroll to position [0, 0]
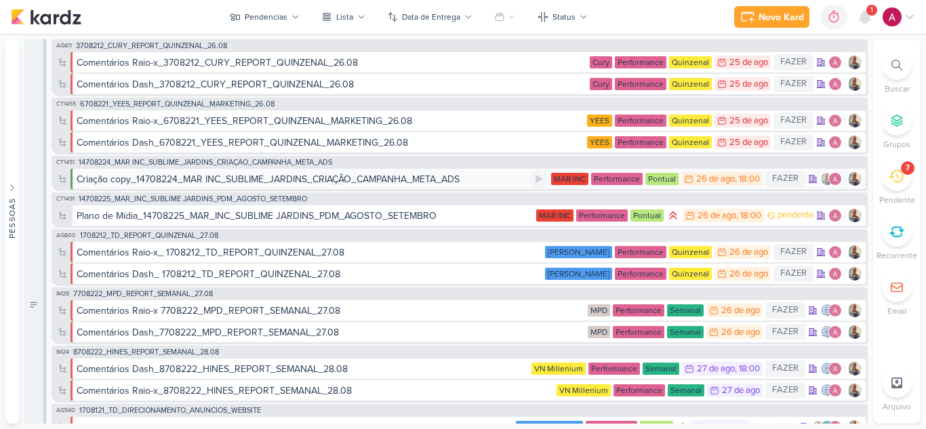
click at [283, 177] on div "Criação copy_14708224_MAR INC_SUBLIME_JARDINS_CRIAÇÃO_CAMPANHA_META_ADS" at bounding box center [268, 179] width 383 height 14
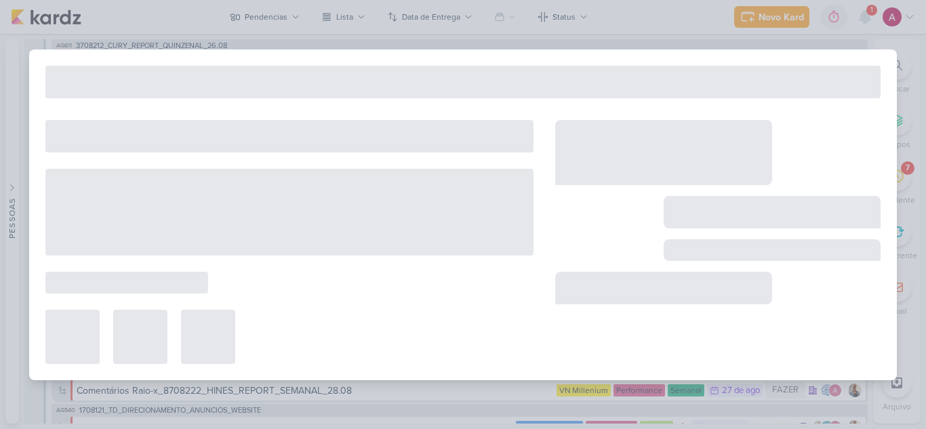
type input "Criação copy_14708224_MAR INC_SUBLIME_JARDINS_CRIAÇÃO_CAMPANHA_META_ADS"
type input "[DATE] 18:00"
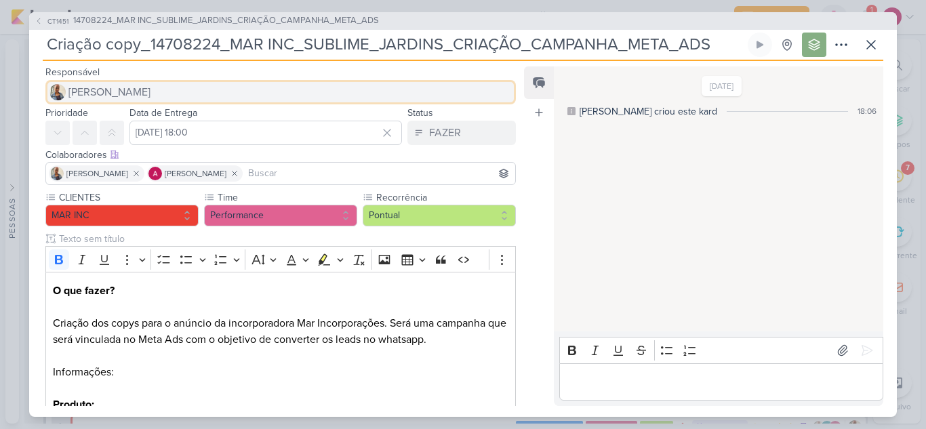
click at [121, 99] on span "[PERSON_NAME]" at bounding box center [109, 92] width 82 height 16
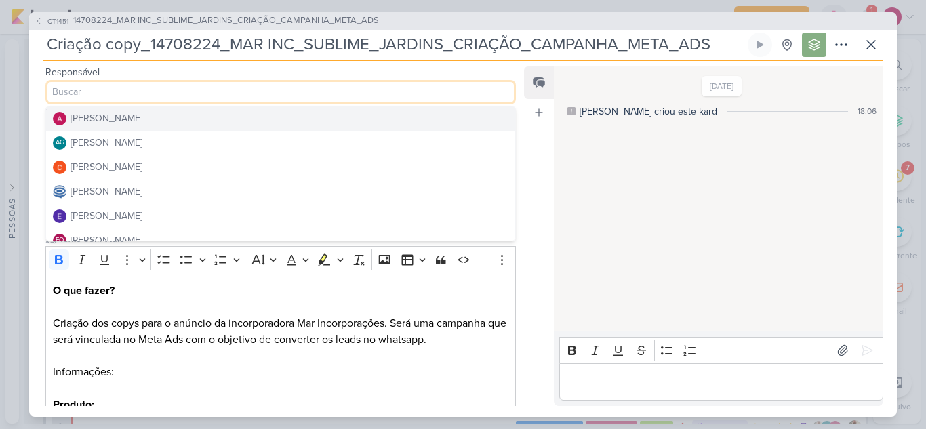
click at [119, 115] on div "[PERSON_NAME]" at bounding box center [106, 118] width 72 height 14
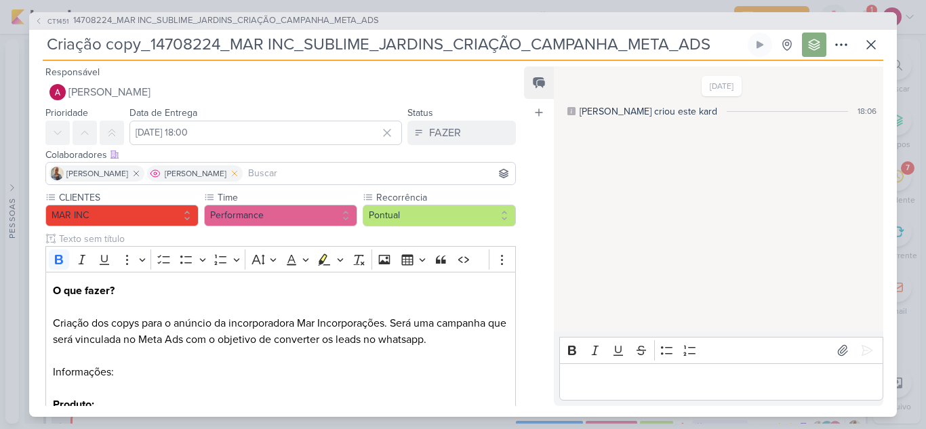
click at [230, 169] on icon at bounding box center [234, 173] width 9 height 9
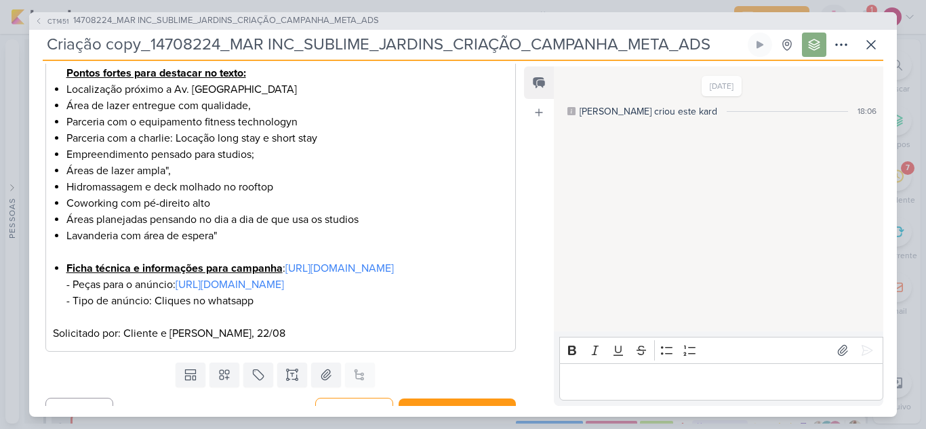
scroll to position [547, 0]
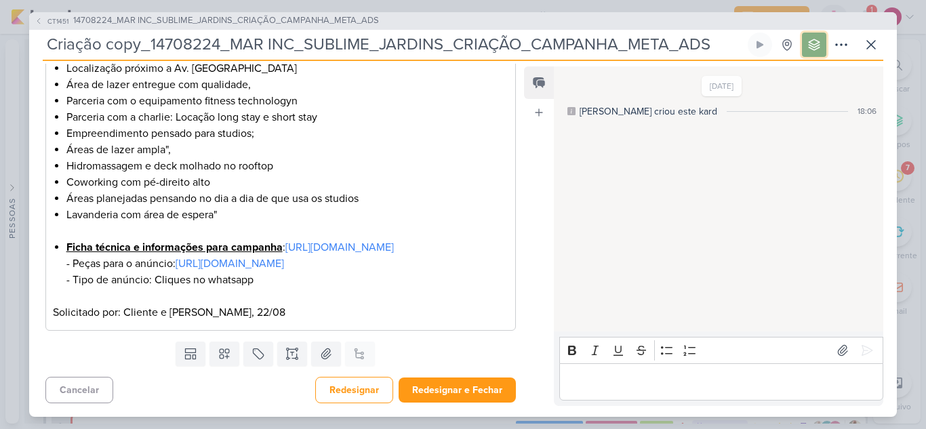
click at [814, 50] on icon at bounding box center [813, 44] width 11 height 11
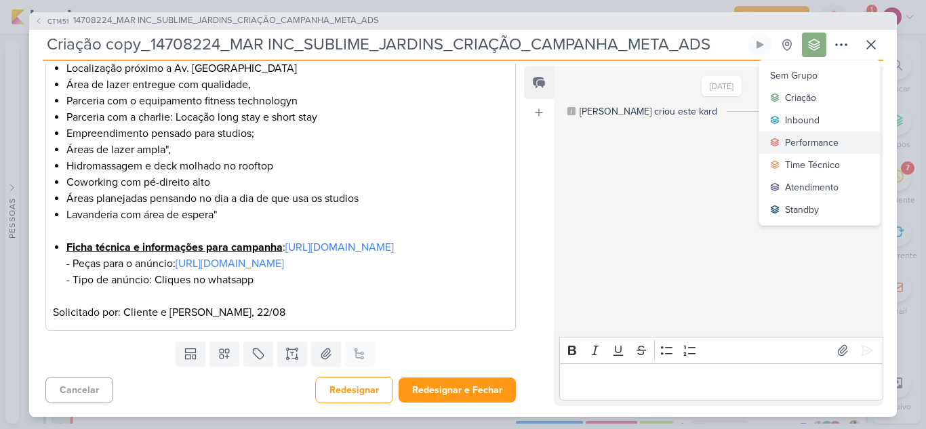
click at [798, 144] on div "Performance" at bounding box center [812, 143] width 54 height 14
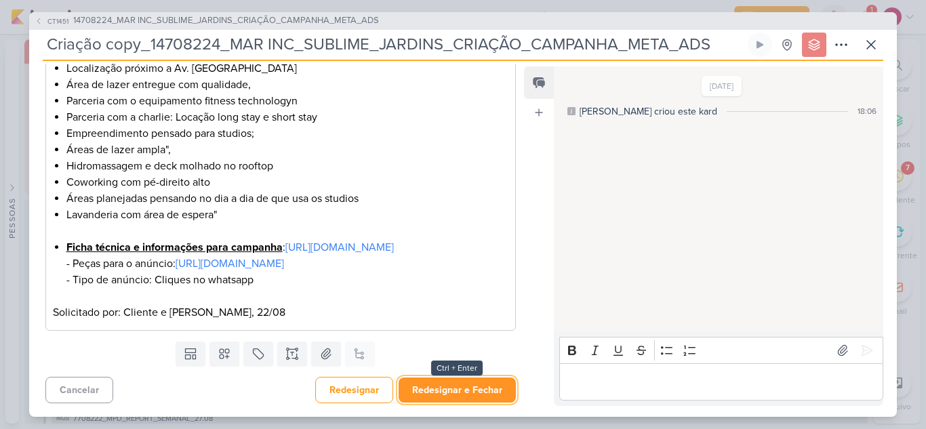
click at [438, 390] on button "Redesignar e Fechar" at bounding box center [456, 389] width 117 height 25
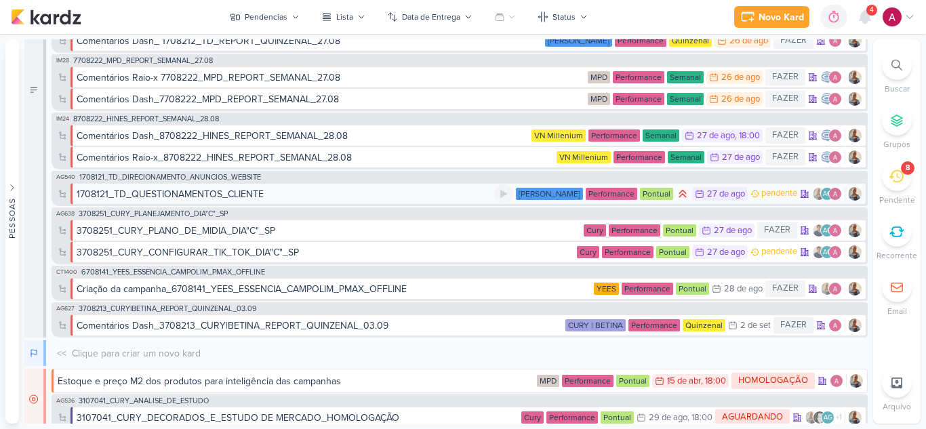
scroll to position [396, 0]
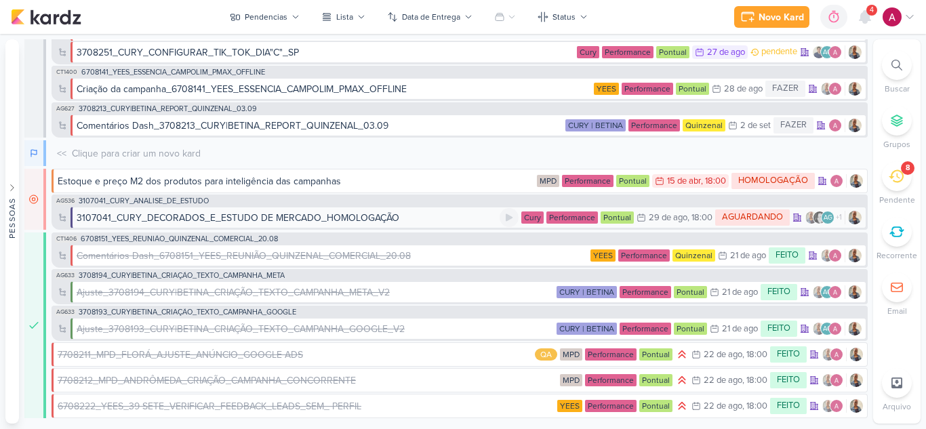
click at [305, 217] on div "3107041_CURY_DECORADOS_E_ESTUDO DE MERCADO_HOMOLOGAÇÃO" at bounding box center [238, 218] width 323 height 14
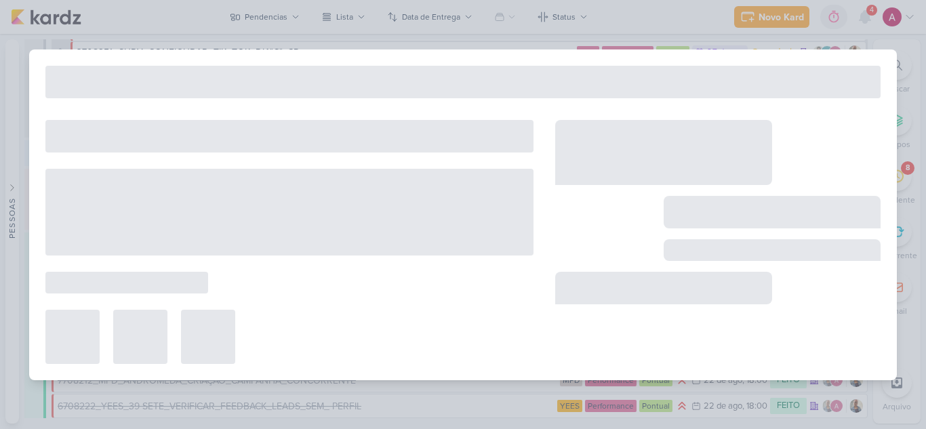
type input "3107041_CURY_DECORADOS_E_ESTUDO DE MERCADO_HOMOLOGAÇÃO"
type input "29 de agosto de 2025 às 18:00"
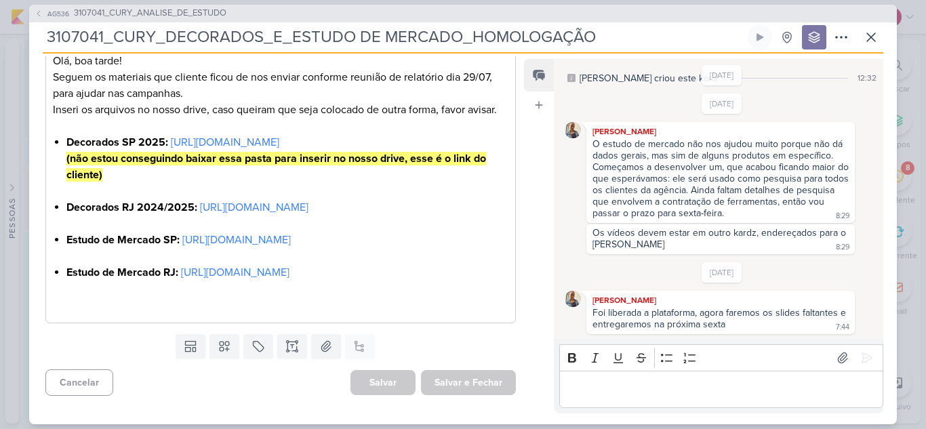
scroll to position [287, 0]
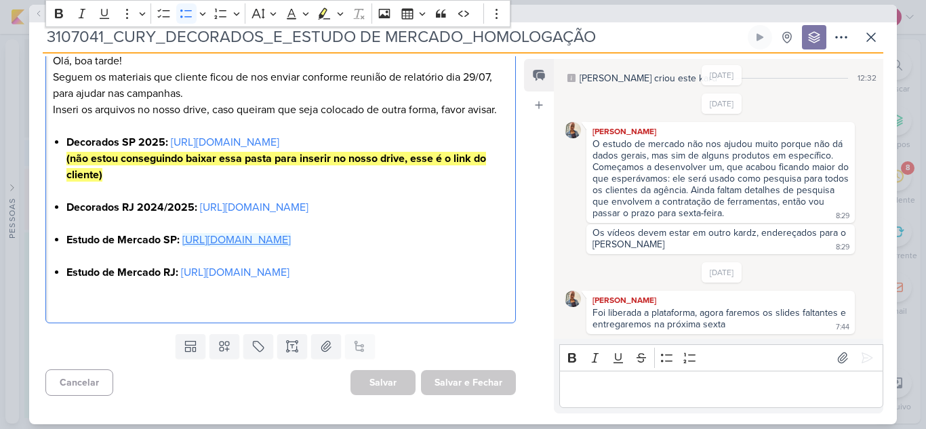
click at [201, 233] on link "https://drive.google.com/drive/folders/1ivAewxqlI9THzbwghiCNsgtlESXBAA7d" at bounding box center [236, 240] width 108 height 14
click at [152, 310] on p "Editor editing area: main" at bounding box center [280, 305] width 455 height 16
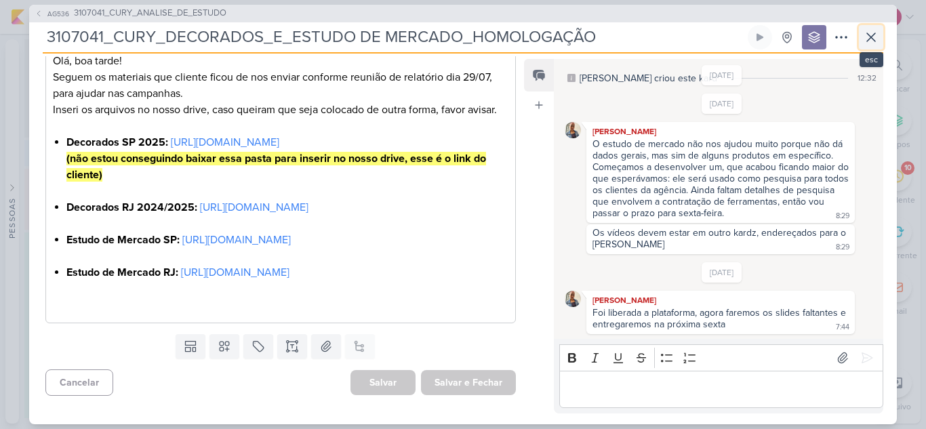
click at [867, 41] on icon at bounding box center [871, 37] width 8 height 8
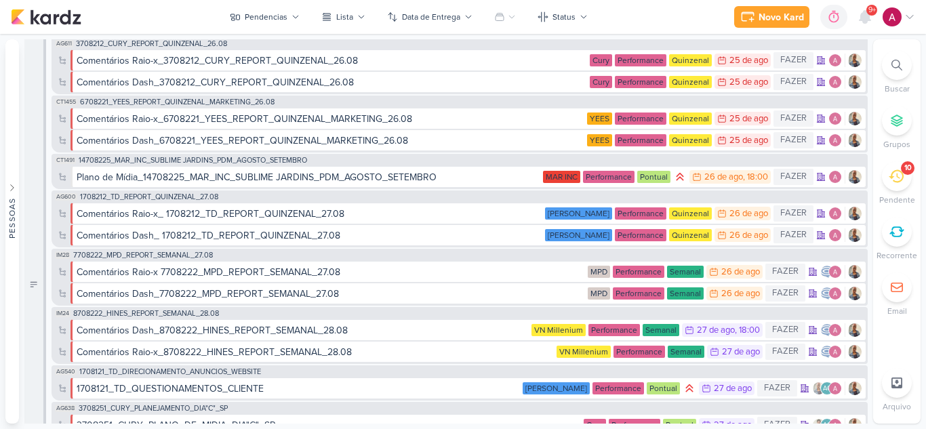
scroll to position [0, 0]
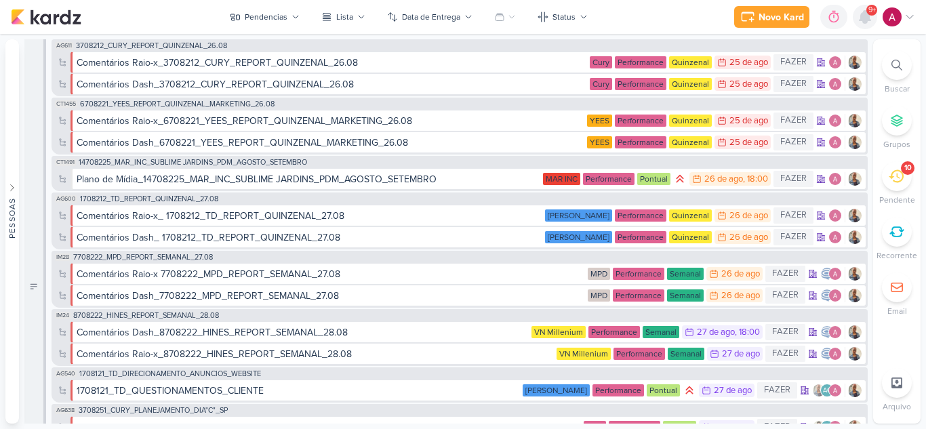
click at [861, 21] on icon at bounding box center [864, 17] width 11 height 12
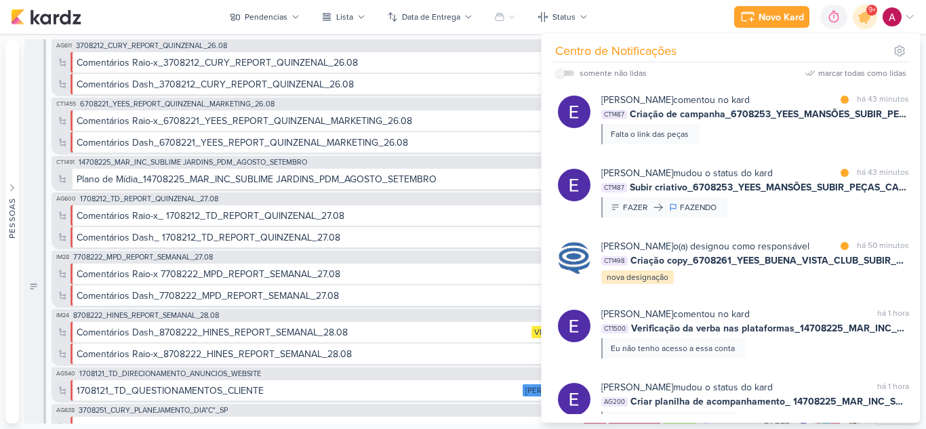
scroll to position [474, 0]
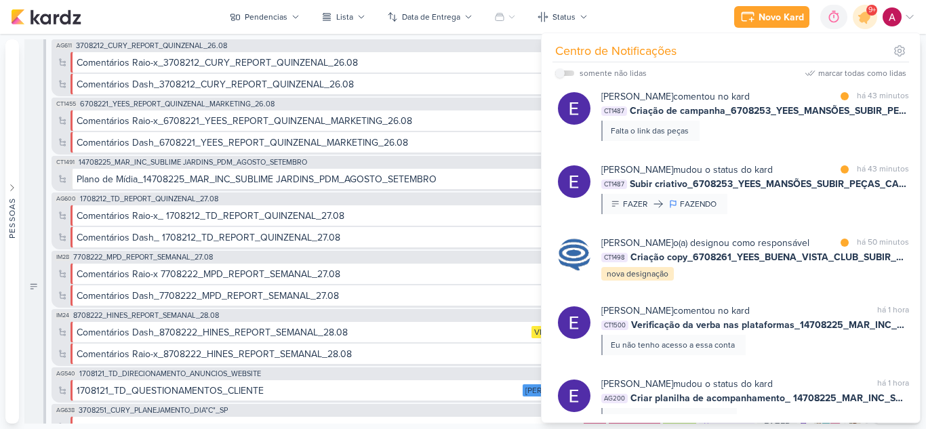
click at [564, 70] on div "somente não lidas" at bounding box center [600, 73] width 91 height 16
click at [566, 74] on label at bounding box center [564, 72] width 19 height 5
click at [564, 74] on input "checkbox" at bounding box center [559, 72] width 9 height 9
checkbox input "true"
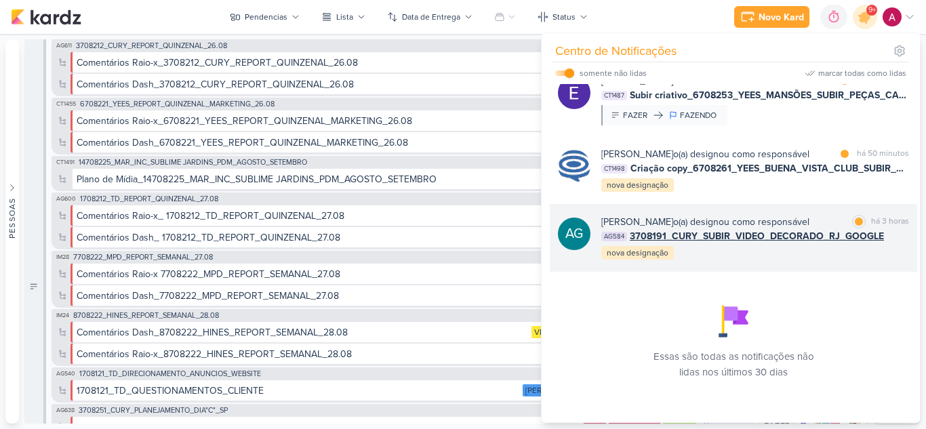
scroll to position [541, 0]
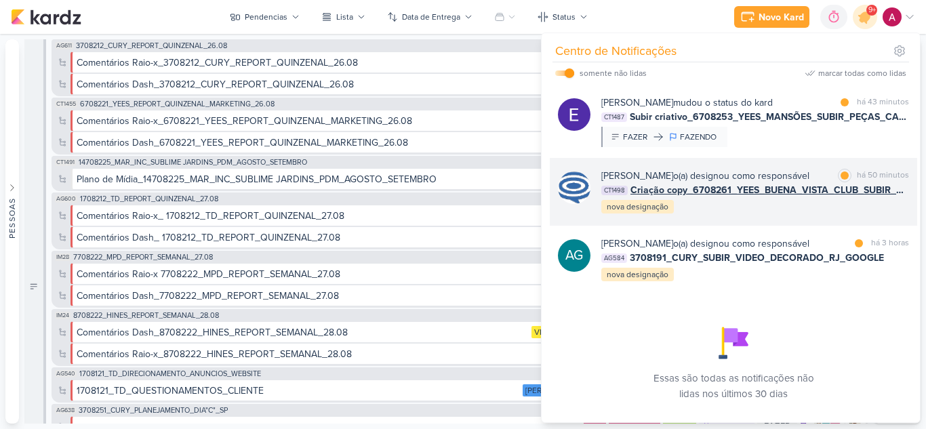
click at [783, 215] on div "Caroline Traven De Andrade o(a) designou como responsável marcar como lida há 5…" at bounding box center [755, 192] width 308 height 46
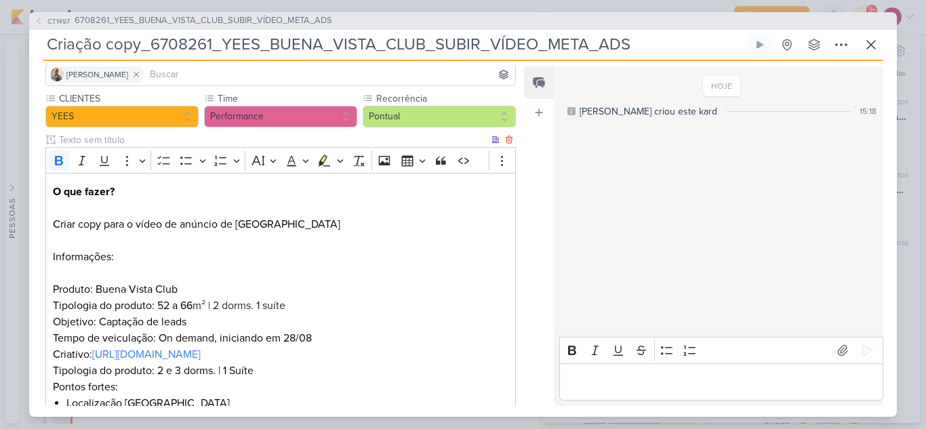
scroll to position [0, 0]
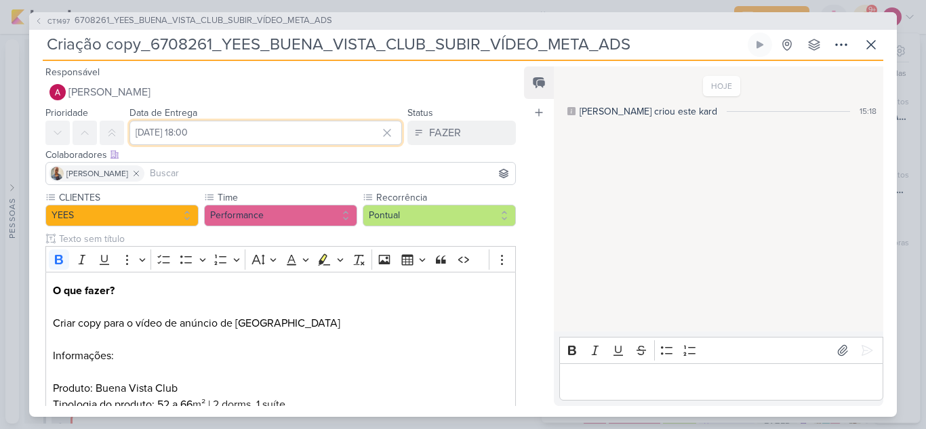
click at [229, 133] on input "[DATE] 18:00" at bounding box center [265, 133] width 272 height 24
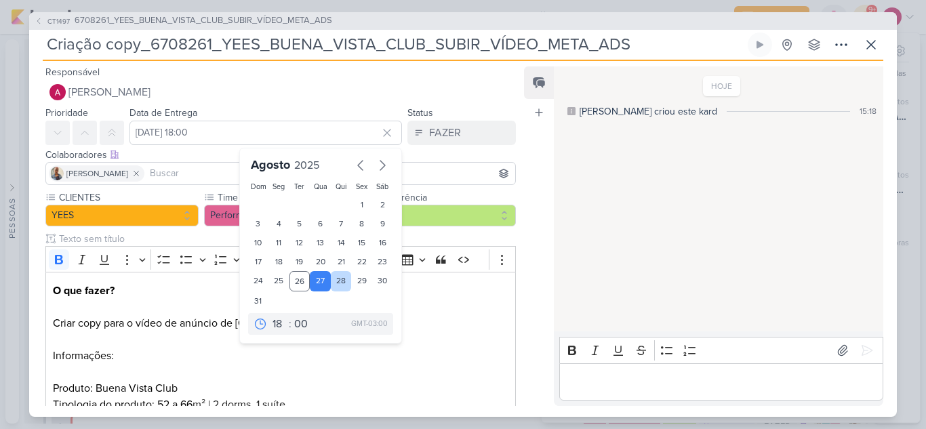
click at [333, 281] on div "28" at bounding box center [341, 281] width 21 height 20
type input "[DATE] 18:00"
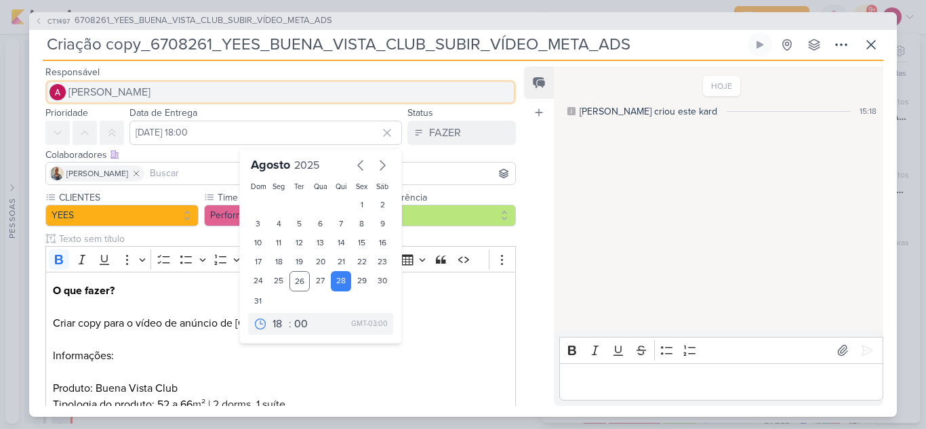
click at [118, 96] on span "[PERSON_NAME]" at bounding box center [109, 92] width 82 height 16
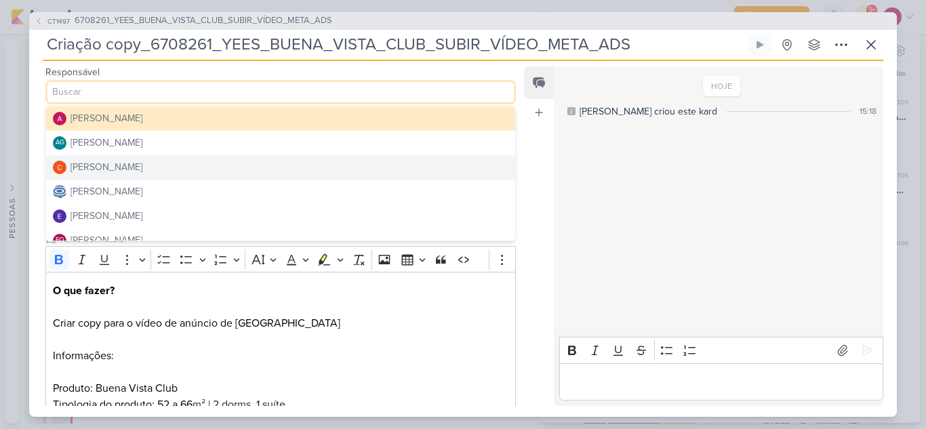
scroll to position [68, 0]
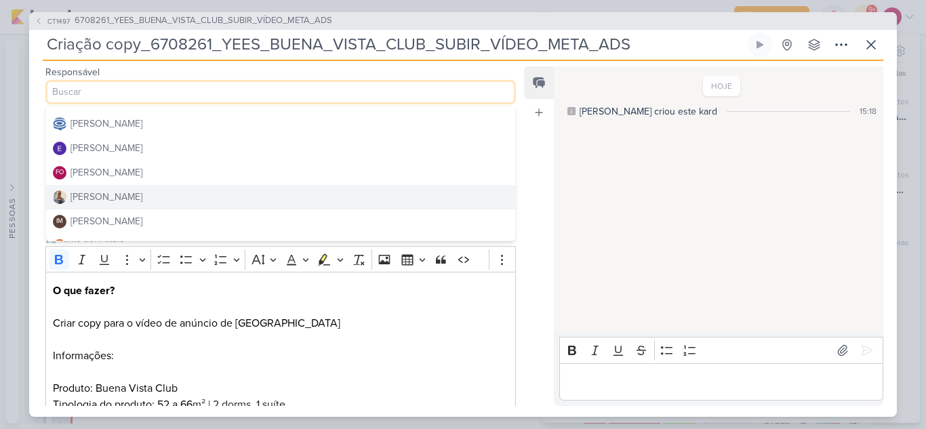
click at [130, 192] on button "[PERSON_NAME]" at bounding box center [280, 197] width 469 height 24
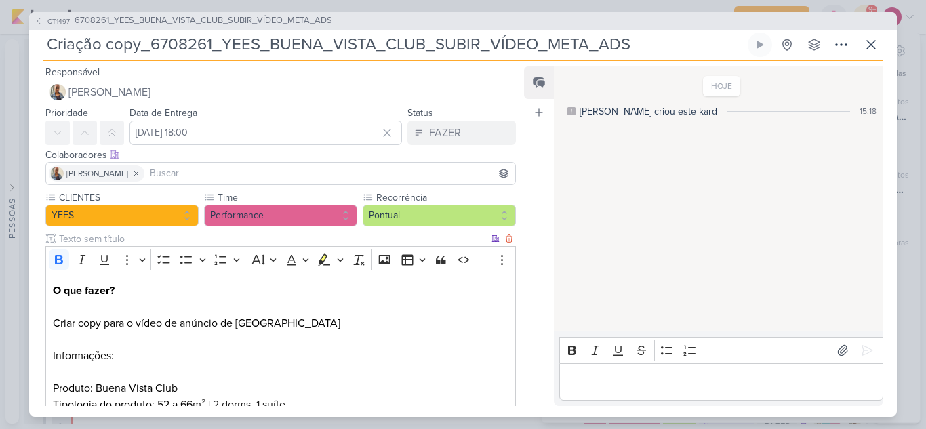
click at [394, 316] on p "O que fazer? Criar copy para o vídeo de anúncio de Buena Vista" at bounding box center [280, 307] width 455 height 49
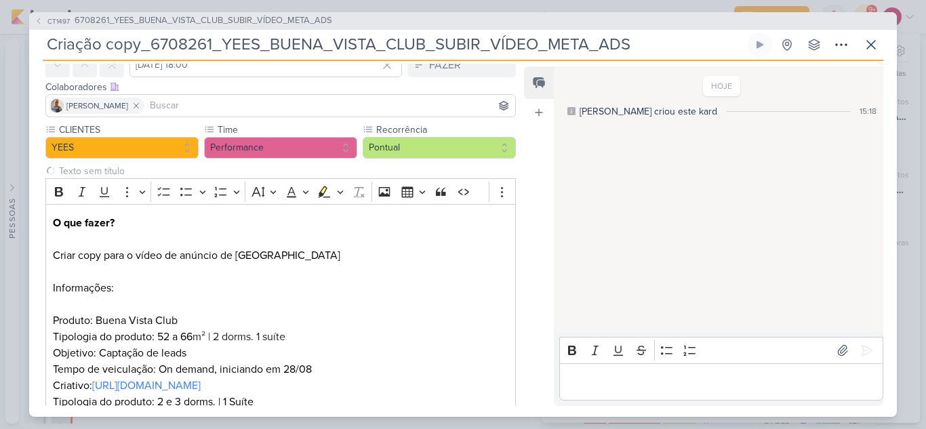
click at [222, 101] on input at bounding box center [329, 106] width 365 height 16
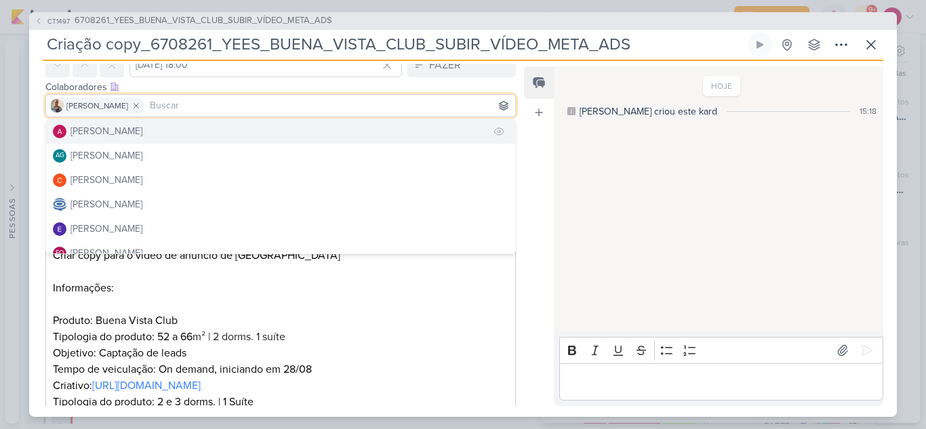
click at [124, 124] on div "[PERSON_NAME]" at bounding box center [106, 131] width 72 height 14
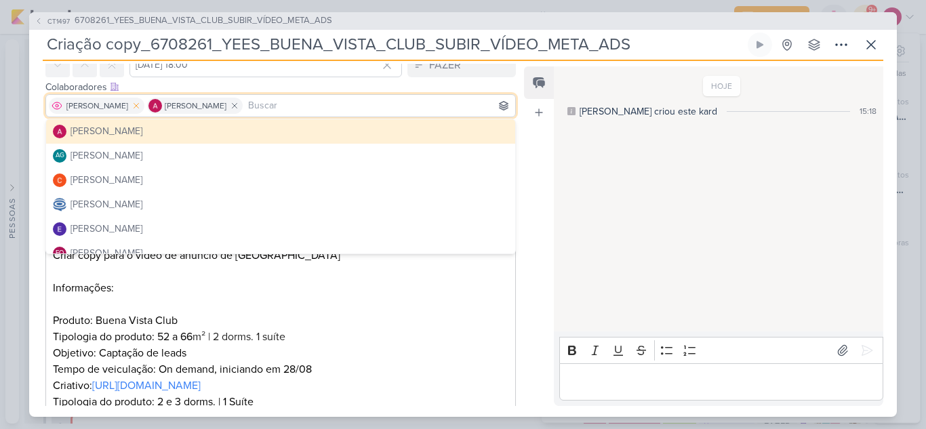
click at [131, 106] on icon at bounding box center [135, 105] width 9 height 9
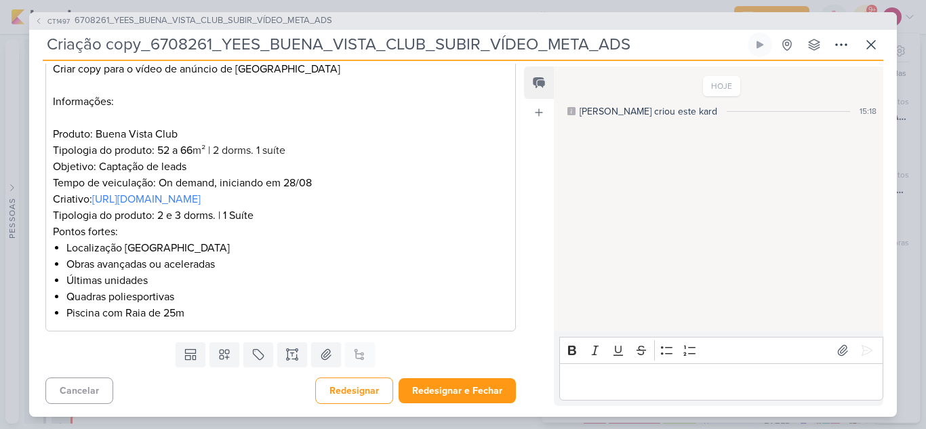
scroll to position [255, 0]
click at [359, 384] on button "Redesignar" at bounding box center [354, 390] width 78 height 26
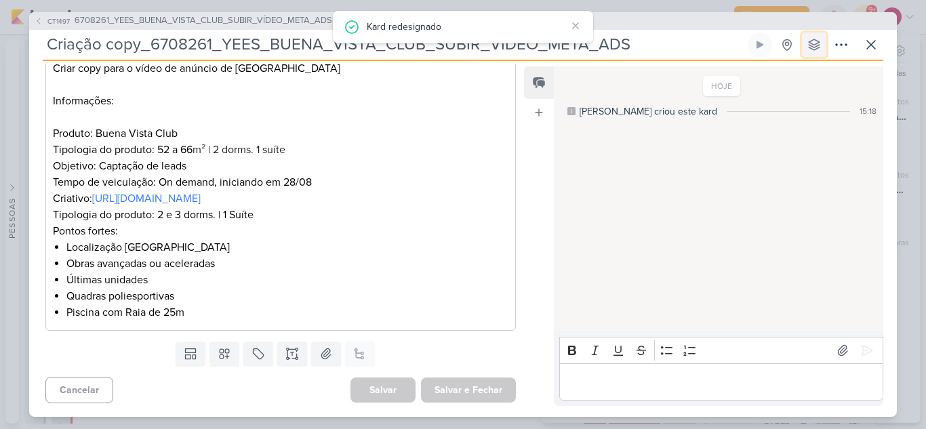
click at [810, 51] on button at bounding box center [814, 45] width 24 height 24
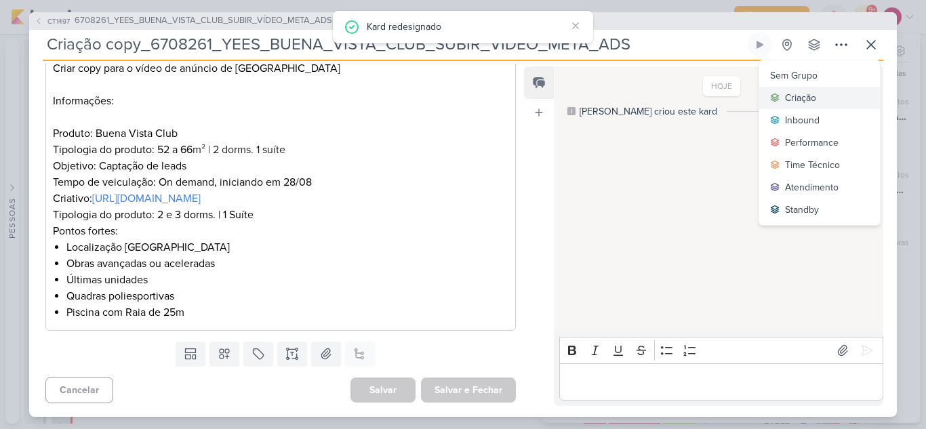
click at [799, 92] on div "Criação" at bounding box center [800, 98] width 31 height 14
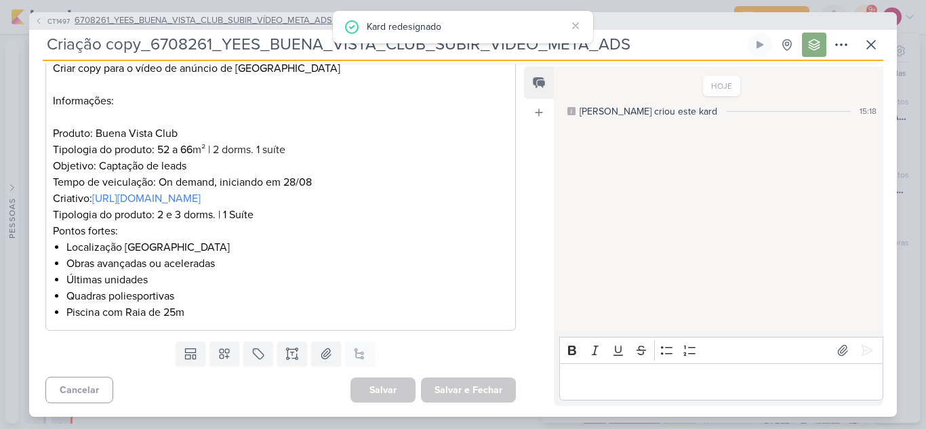
click at [54, 18] on span "CT1497" at bounding box center [58, 21] width 26 height 10
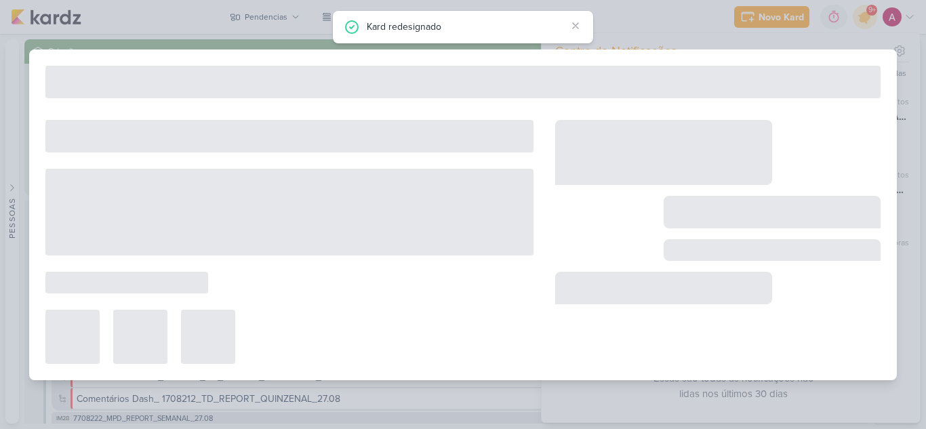
type input "6708261_YEES_BUENA_VISTA_CLUB_SUBIR_VÍDEO_META_ADS"
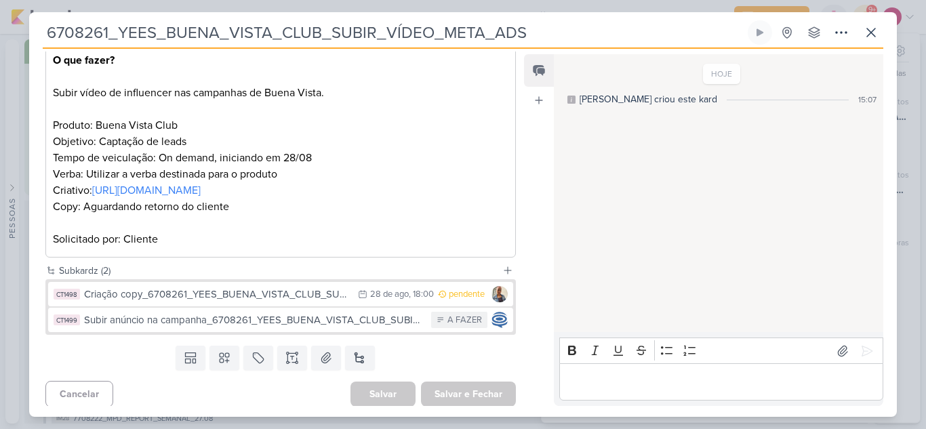
scroll to position [222, 0]
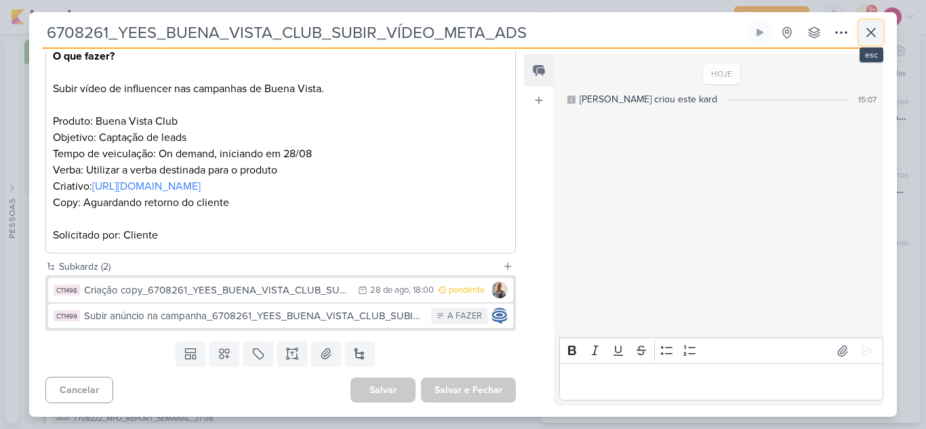
click at [865, 41] on button at bounding box center [870, 32] width 24 height 24
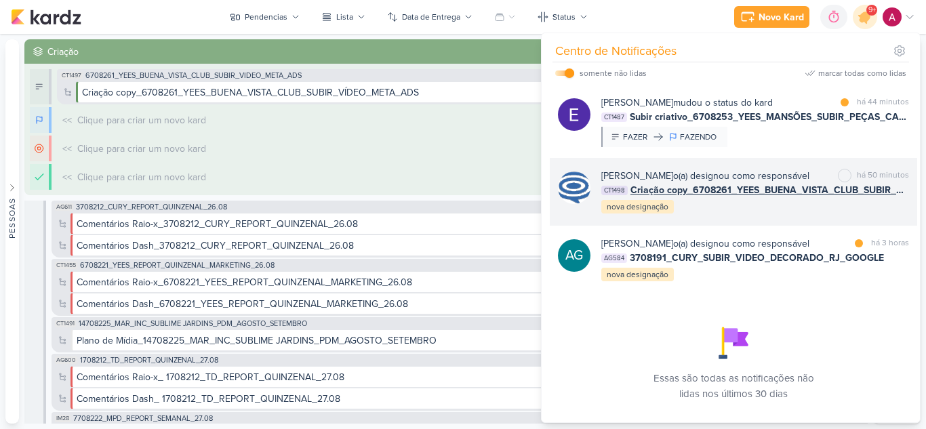
scroll to position [474, 0]
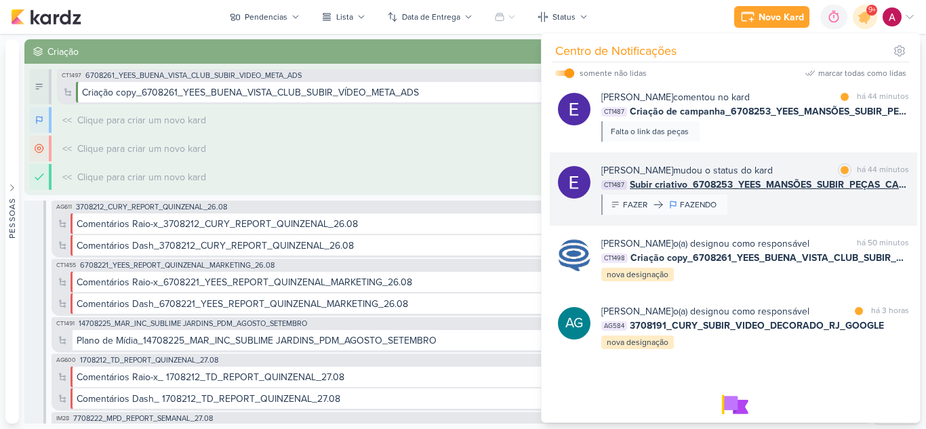
click at [804, 215] on div "Eduardo Quaresma mudou o status do kard marcar como lida há 44 minutos CT1487 S…" at bounding box center [755, 188] width 308 height 51
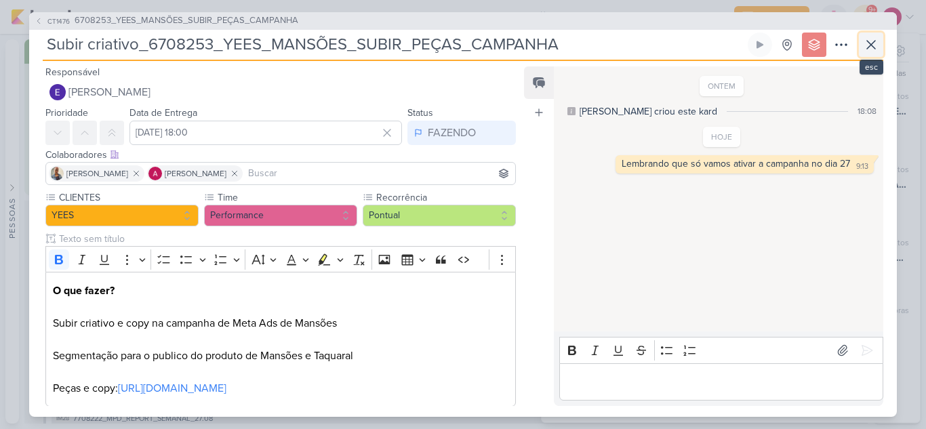
click at [868, 45] on icon at bounding box center [871, 45] width 16 height 16
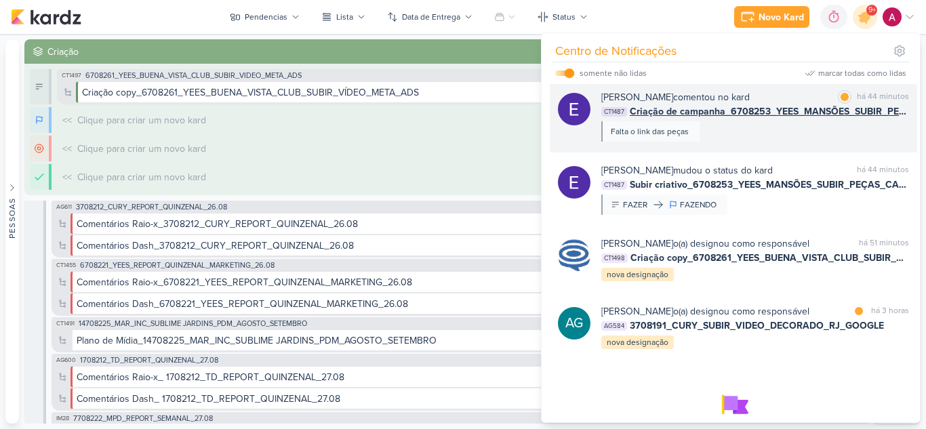
click at [788, 142] on div "Eduardo Quaresma comentou no kard marcar como lida há 44 minutos CT1487 Criação…" at bounding box center [755, 115] width 308 height 51
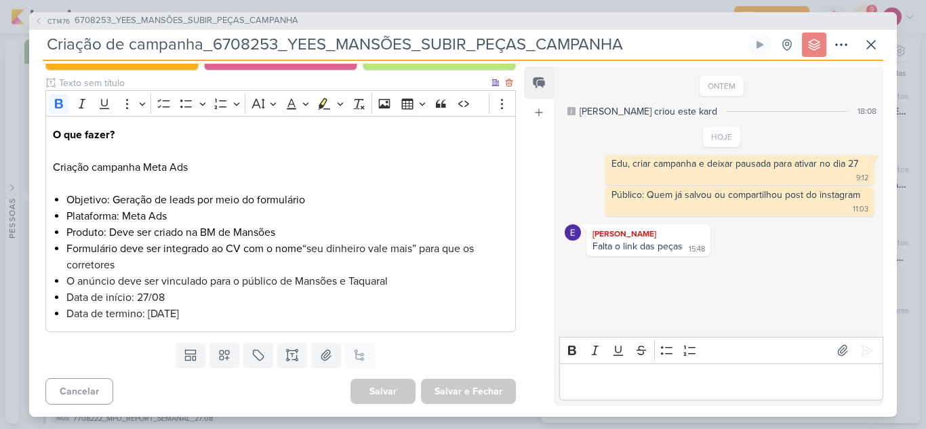
scroll to position [157, 0]
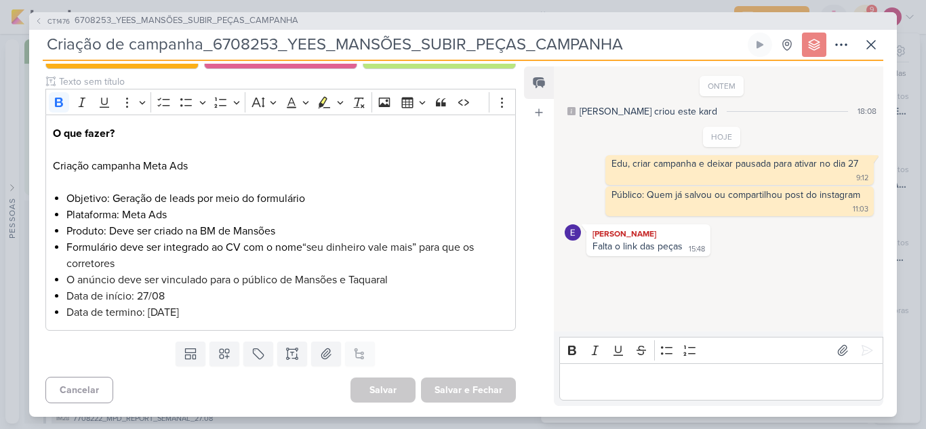
click at [617, 379] on p "Editor editing area: main" at bounding box center [721, 381] width 310 height 16
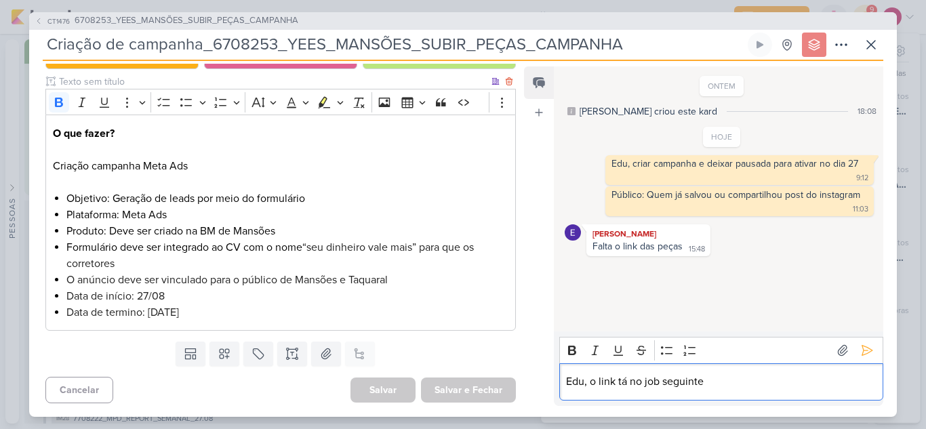
scroll to position [0, 0]
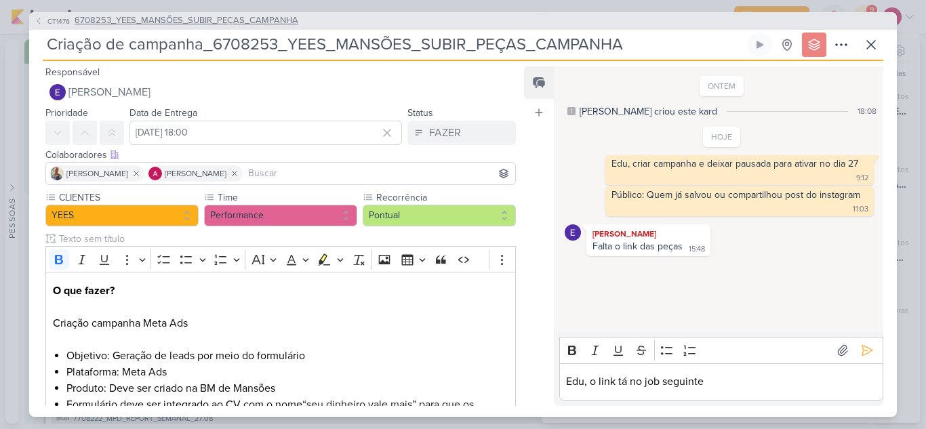
click at [54, 18] on span "CT1476" at bounding box center [58, 21] width 26 height 10
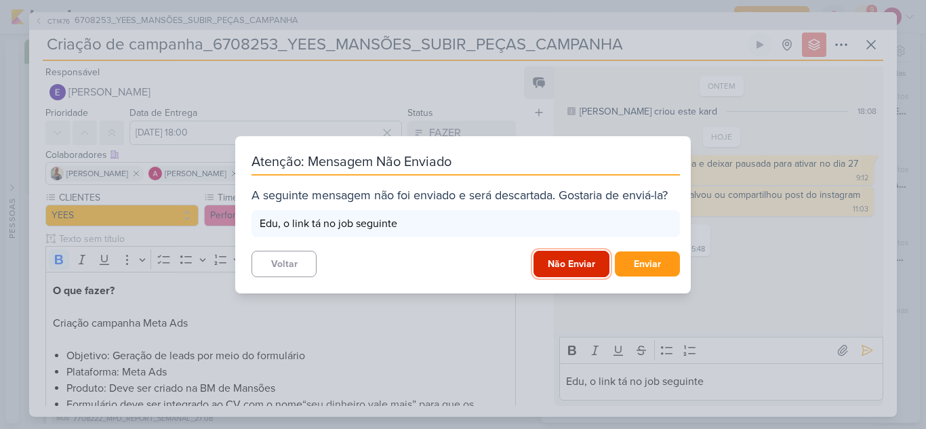
click at [541, 266] on button "Não Enviar" at bounding box center [571, 264] width 76 height 26
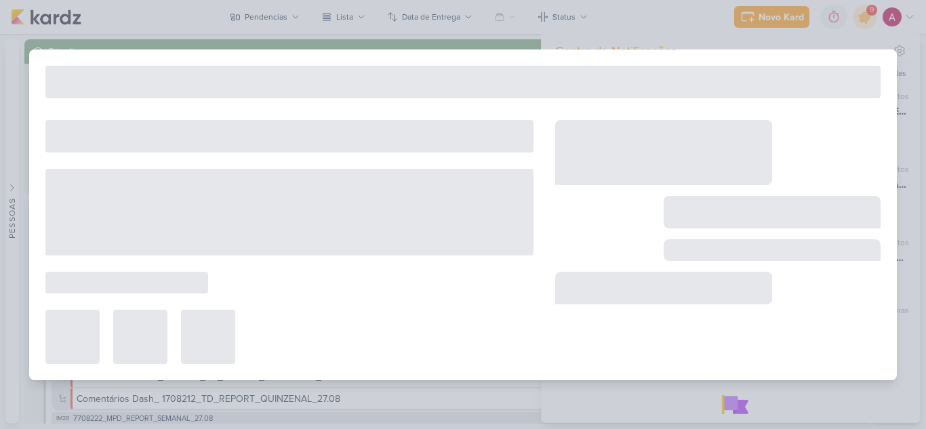
type input "6708253_YEES_MANSÕES_SUBIR_PEÇAS_CAMPANHA"
type input "[DATE] 18:00"
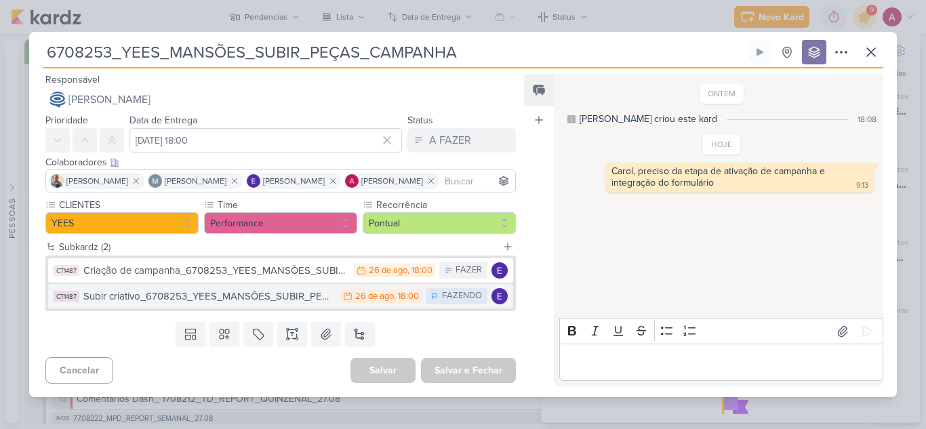
click at [278, 304] on button "CT1487 Subir criativo_6708253_YEES_MANSÕES_SUBIR_PEÇAS_CAMPANHA 26/8 26 de ago …" at bounding box center [280, 296] width 465 height 24
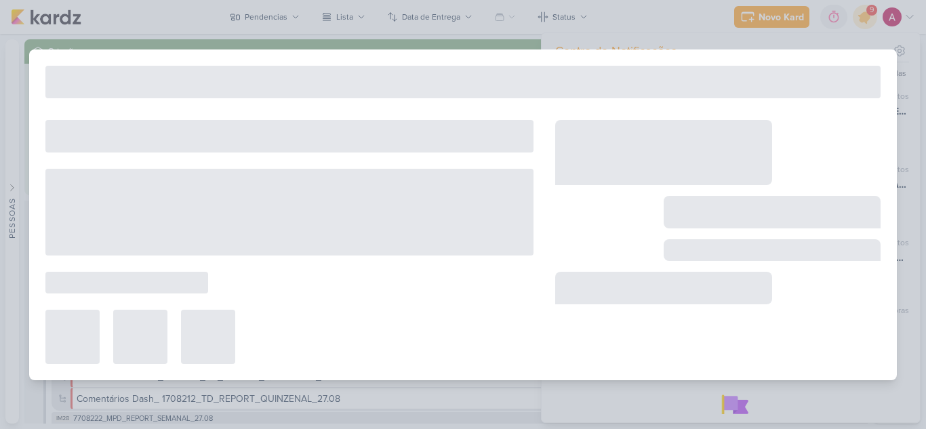
type input "Subir criativo_6708253_YEES_MANSÕES_SUBIR_PEÇAS_CAMPANHA"
type input "[DATE] 18:00"
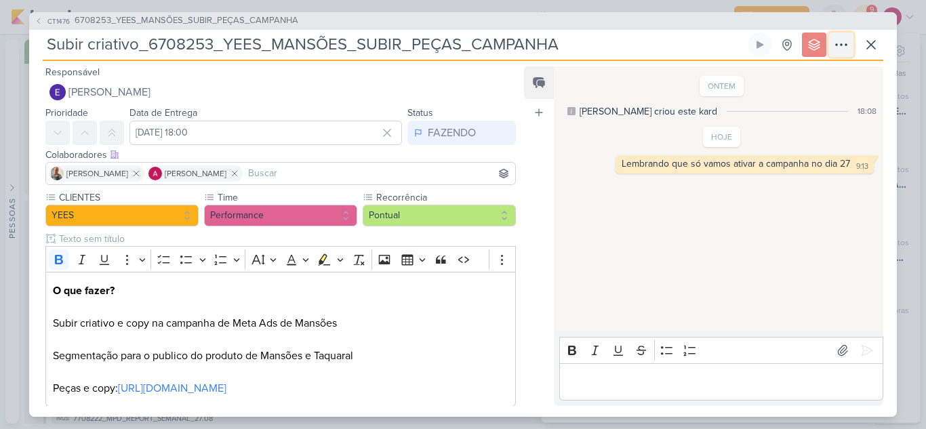
click at [831, 44] on button at bounding box center [841, 45] width 24 height 24
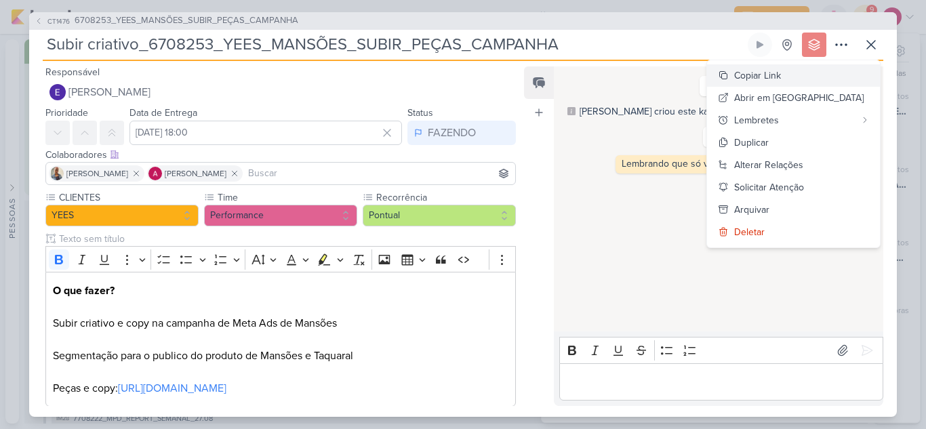
click at [781, 79] on div "Copiar Link" at bounding box center [757, 75] width 47 height 14
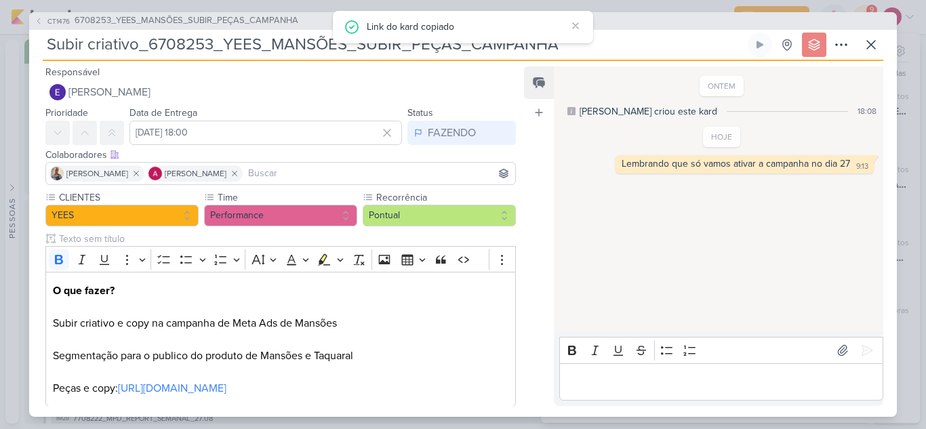
click at [43, 28] on div "CT1476 6708253_YEES_MANSÕES_SUBIR_PEÇAS_CAMPANHA" at bounding box center [462, 21] width 867 height 18
click at [40, 26] on button "CT1476 6708253_YEES_MANSÕES_SUBIR_PEÇAS_CAMPANHA" at bounding box center [167, 21] width 264 height 14
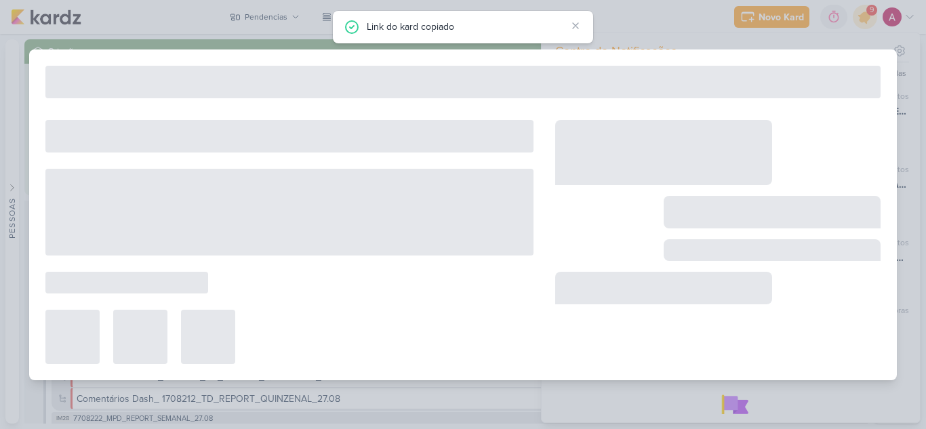
type input "6708253_YEES_MANSÕES_SUBIR_PEÇAS_CAMPANHA"
type input "[DATE] 18:00"
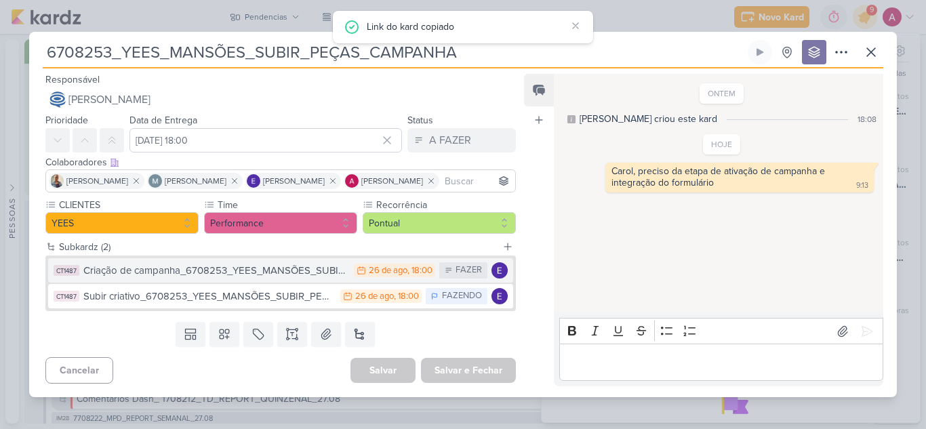
click at [283, 274] on div "Criação de campanha_6708253_YEES_MANSÕES_SUBIR_PEÇAS_CAMPANHA" at bounding box center [215, 271] width 264 height 16
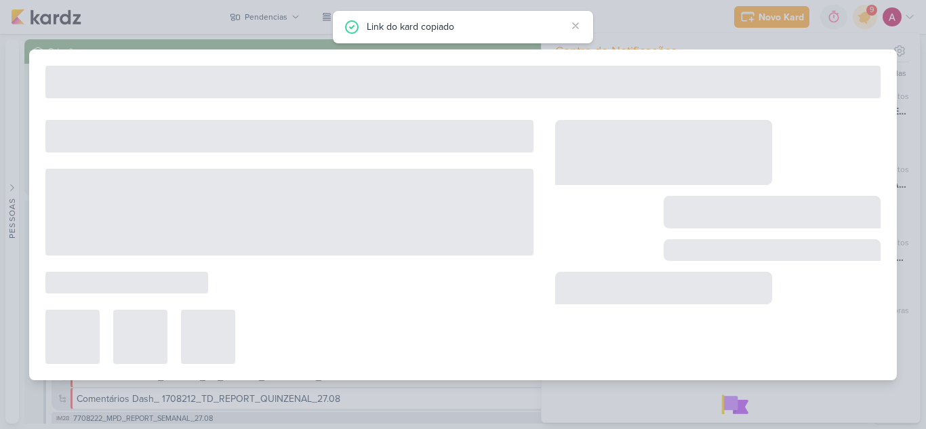
type input "Criação de campanha_6708253_YEES_MANSÕES_SUBIR_PEÇAS_CAMPANHA"
type input "[DATE] 18:00"
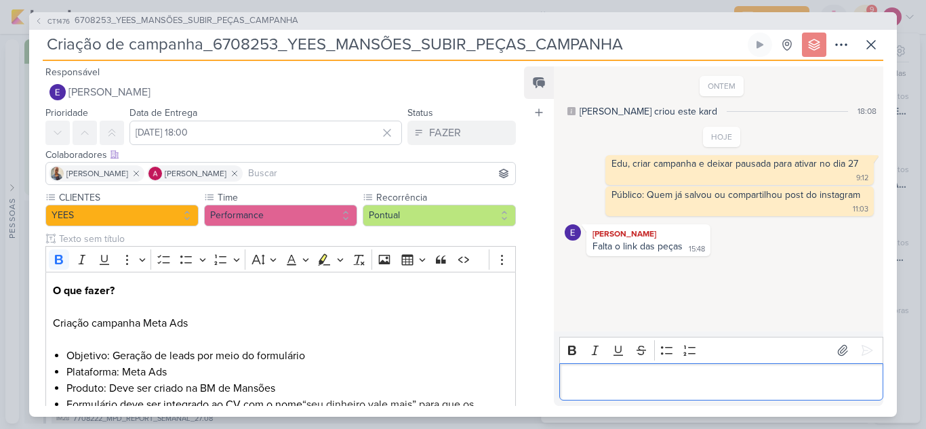
click at [608, 369] on div "Editor editing area: main" at bounding box center [721, 381] width 324 height 37
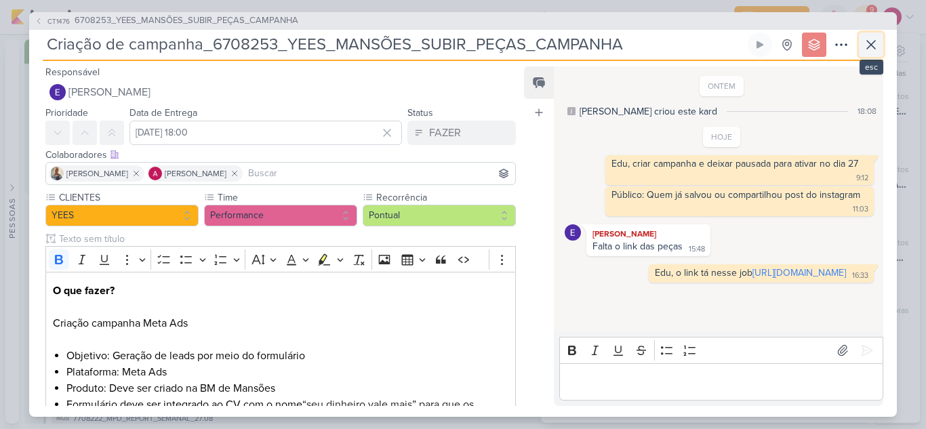
click at [875, 45] on icon at bounding box center [871, 45] width 16 height 16
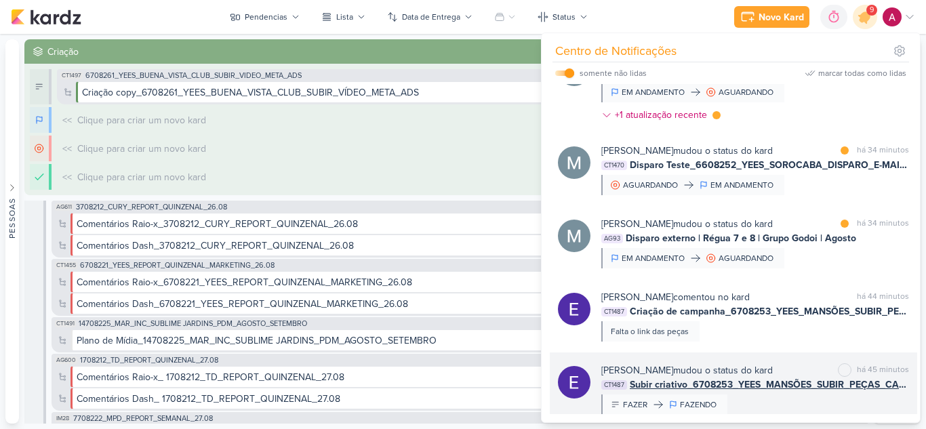
scroll to position [270, 0]
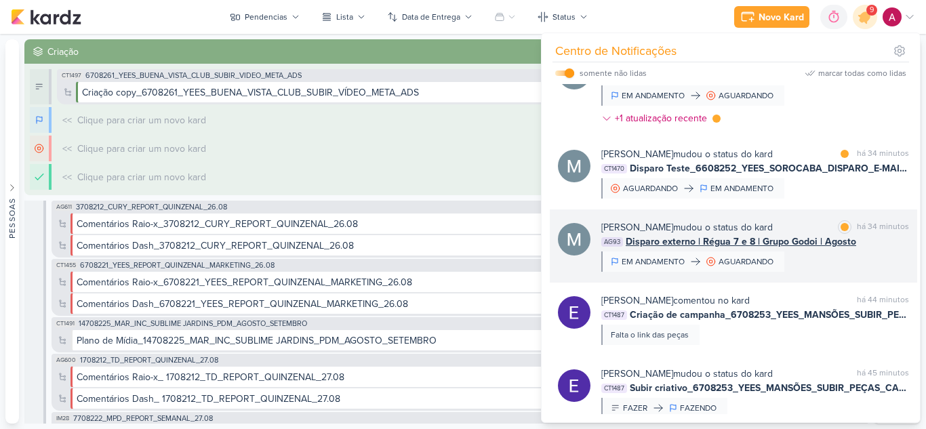
click at [845, 272] on div "Mariana Amorim mudou o status do kard marcar como lida há 34 minutos AG93 Dispa…" at bounding box center [755, 245] width 308 height 51
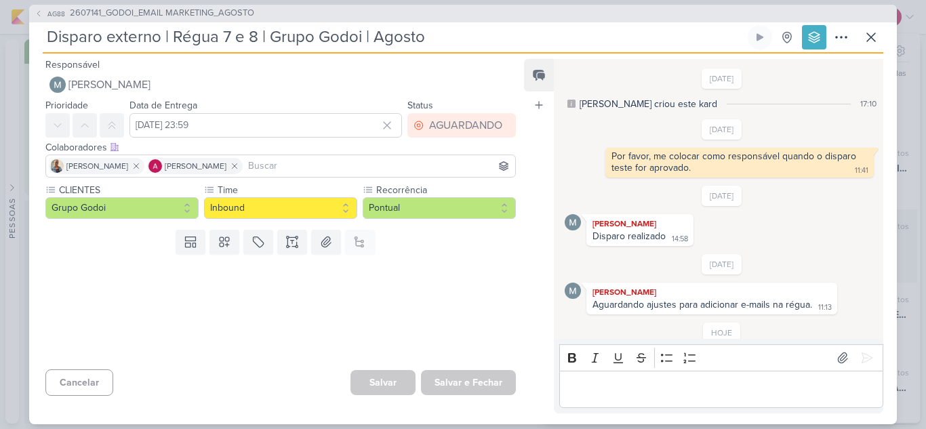
scroll to position [220, 0]
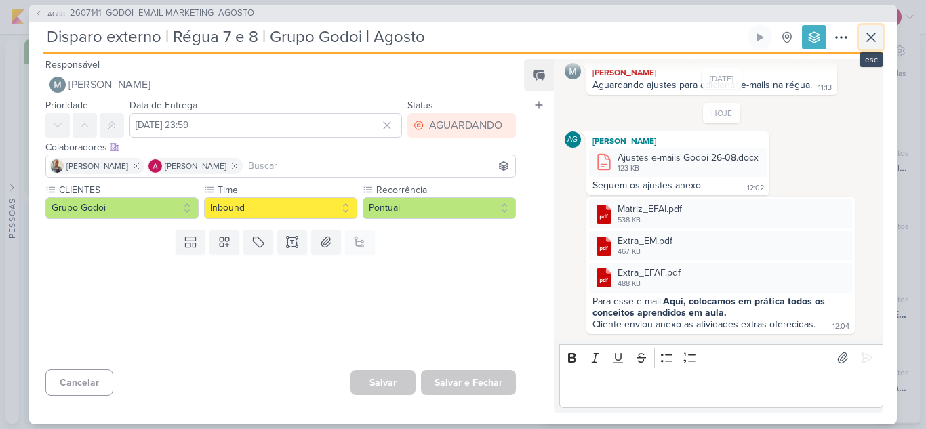
click at [868, 37] on icon at bounding box center [871, 37] width 16 height 16
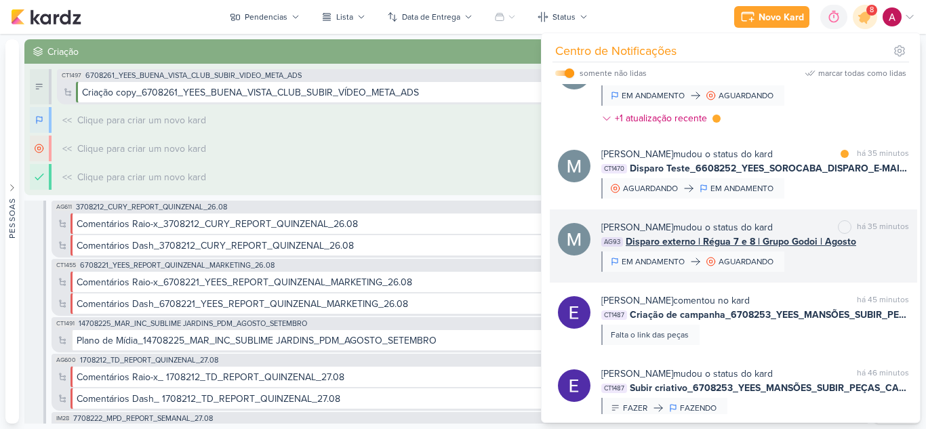
scroll to position [203, 0]
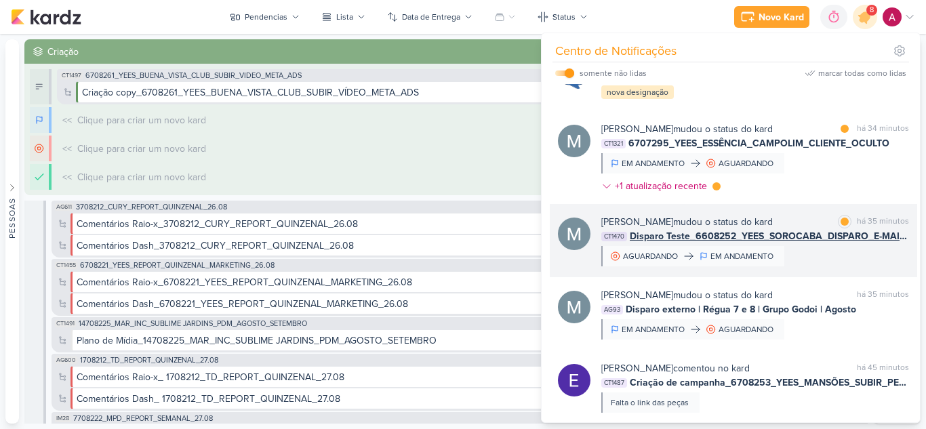
click at [819, 266] on div "Mariana Amorim mudou o status do kard marcar como lida há 35 minutos CT1470 Dis…" at bounding box center [755, 240] width 308 height 51
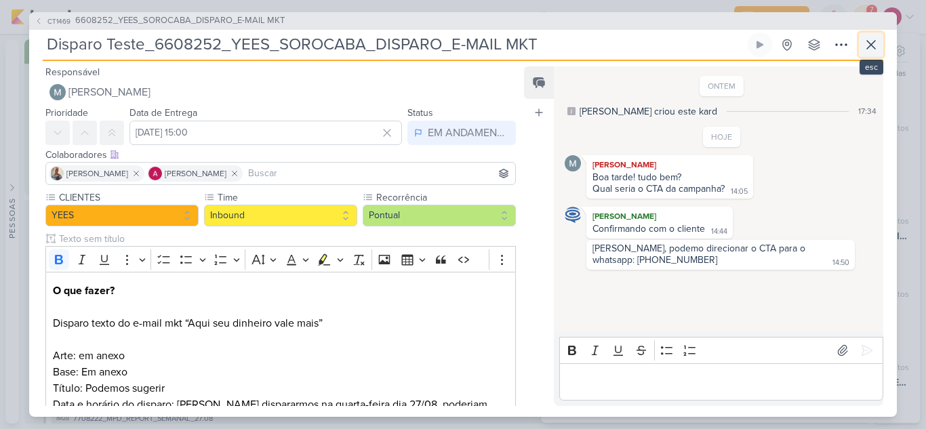
click at [867, 43] on icon at bounding box center [871, 45] width 16 height 16
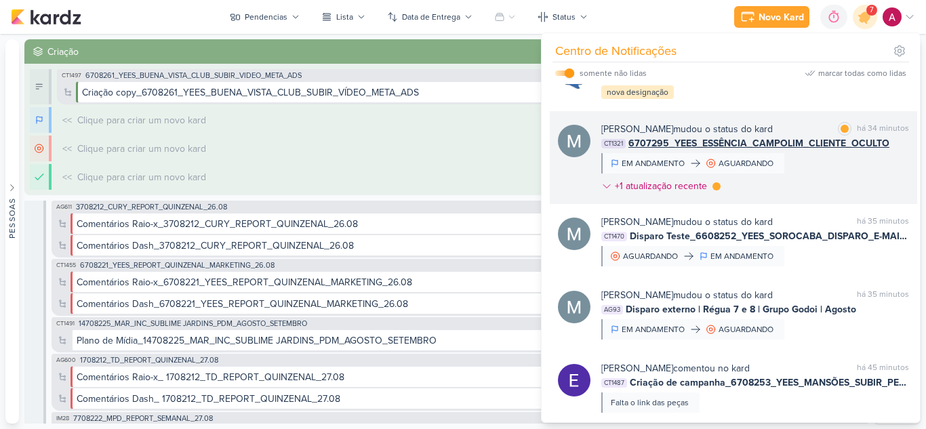
click at [806, 195] on div "Mariana Amorim mudou o status do kard marcar como lida há 34 minutos CT1321 670…" at bounding box center [755, 160] width 308 height 77
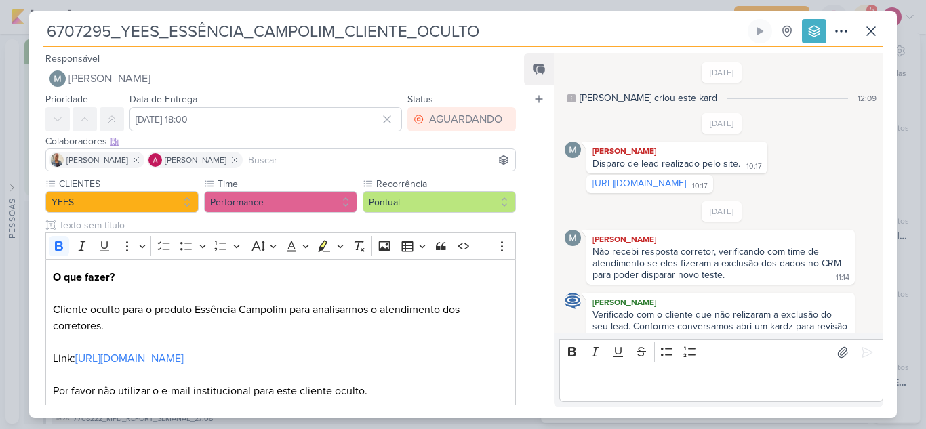
scroll to position [363, 0]
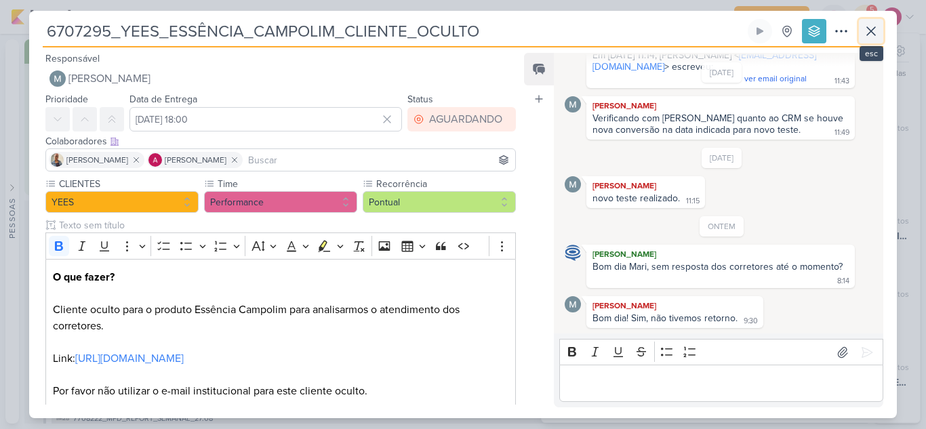
click at [867, 35] on icon at bounding box center [871, 31] width 8 height 8
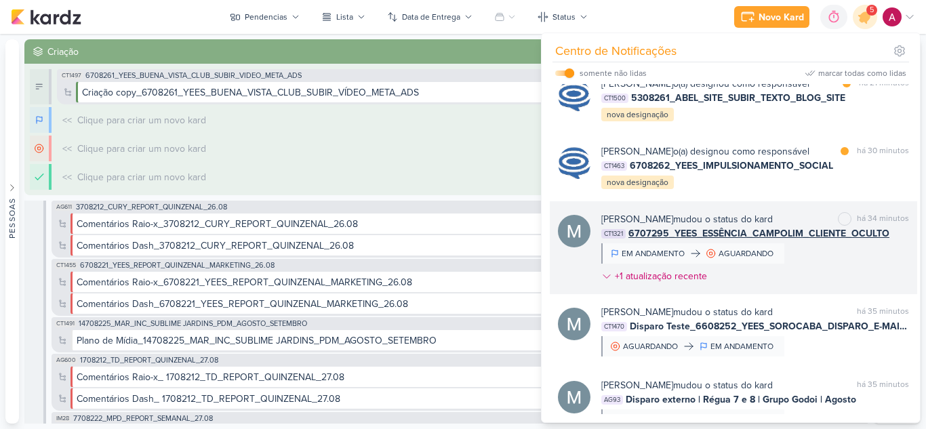
scroll to position [67, 0]
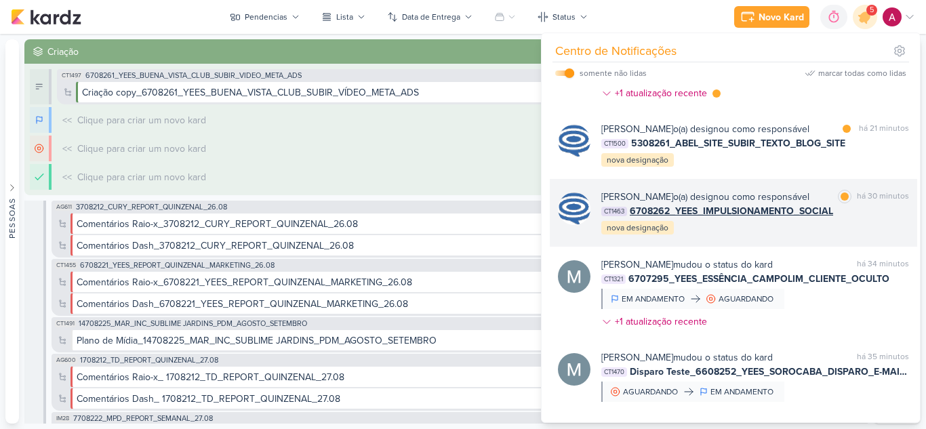
click at [822, 236] on div "Caroline Traven De Andrade o(a) designou como responsável marcar como lida há 3…" at bounding box center [755, 213] width 308 height 46
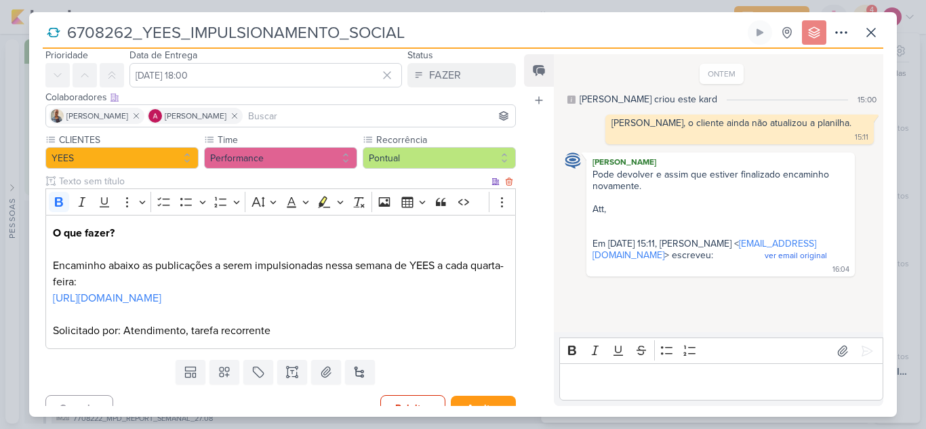
scroll to position [68, 0]
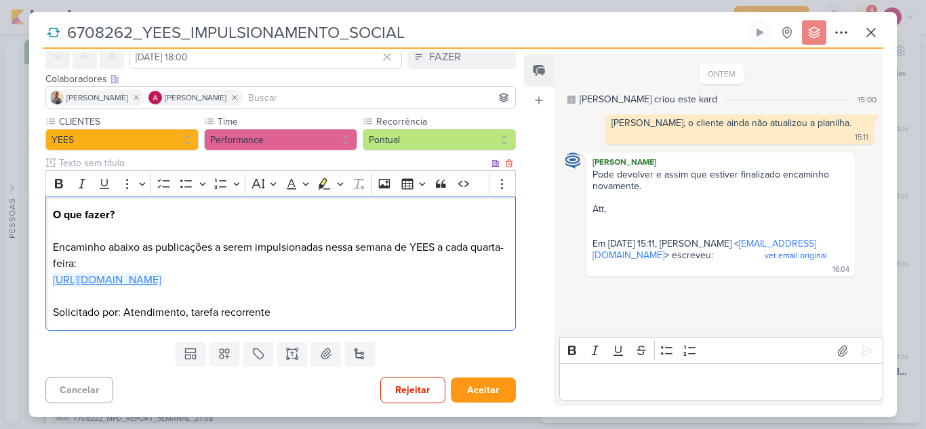
click at [161, 287] on link "https://docs.google.com/spreadsheets/d/1MBpId3cWW4GraMIIJVyRa8DSMvMyocZtS-8T249…" at bounding box center [107, 280] width 108 height 14
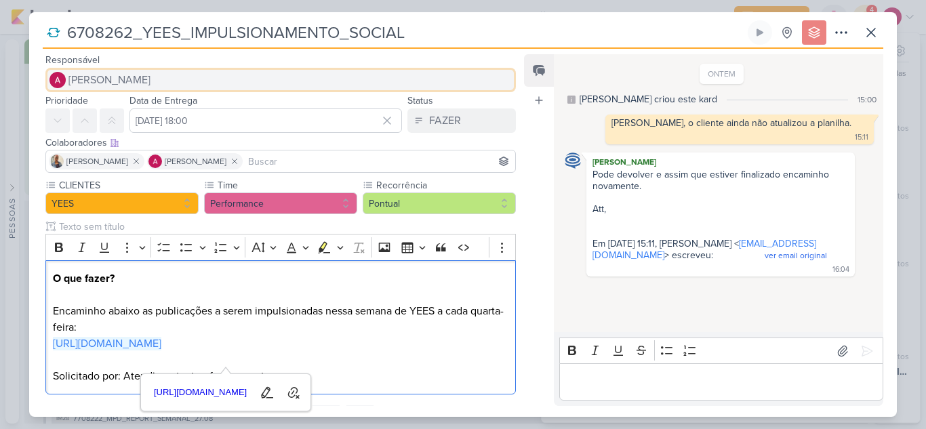
click at [125, 82] on span "[PERSON_NAME]" at bounding box center [109, 80] width 82 height 16
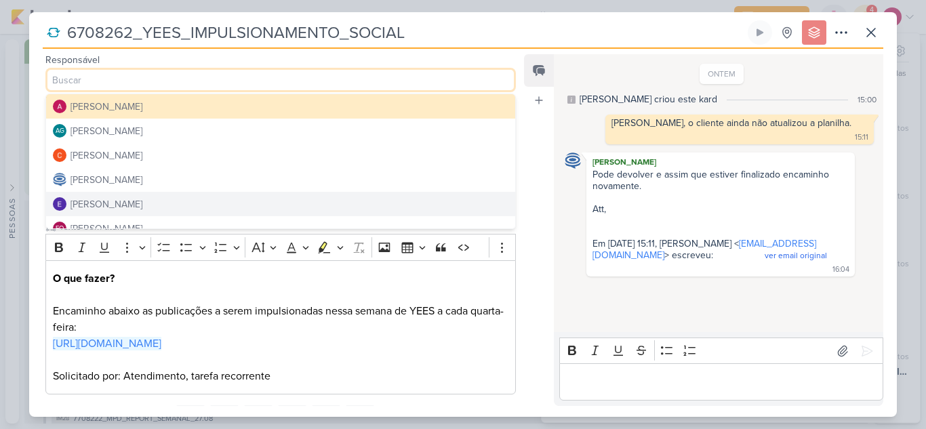
click at [115, 202] on div "[PERSON_NAME]" at bounding box center [106, 204] width 72 height 14
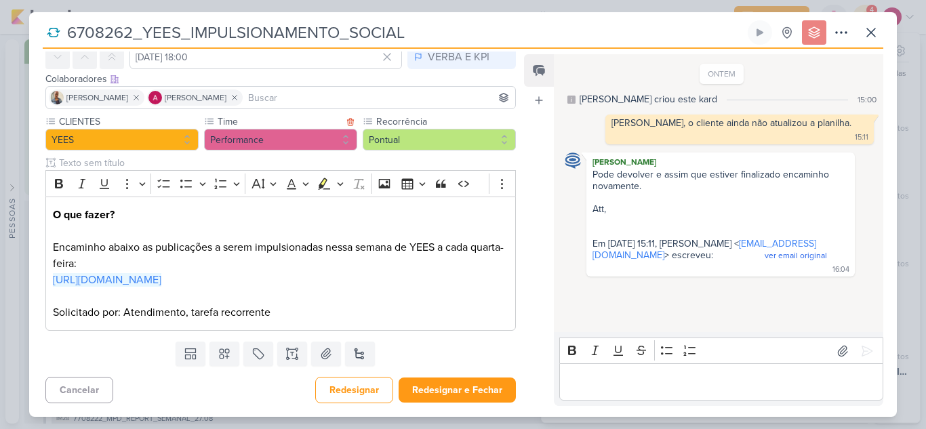
scroll to position [80, 0]
click at [455, 391] on button "Redesignar e Fechar" at bounding box center [456, 389] width 117 height 25
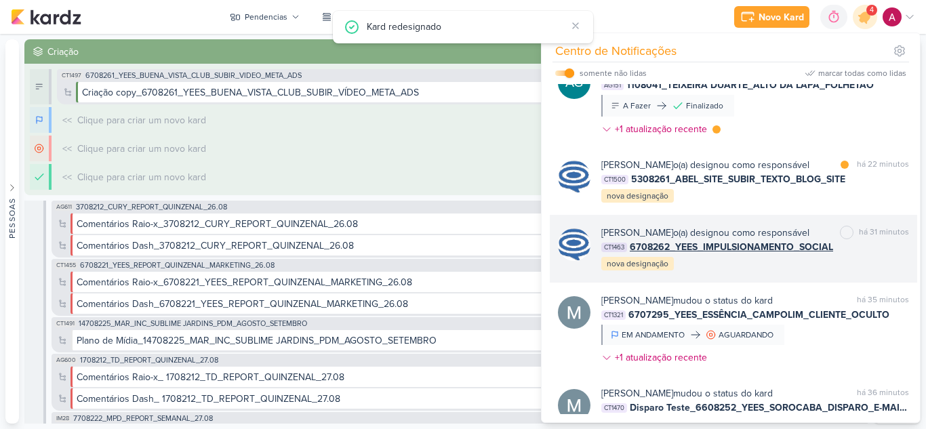
scroll to position [0, 0]
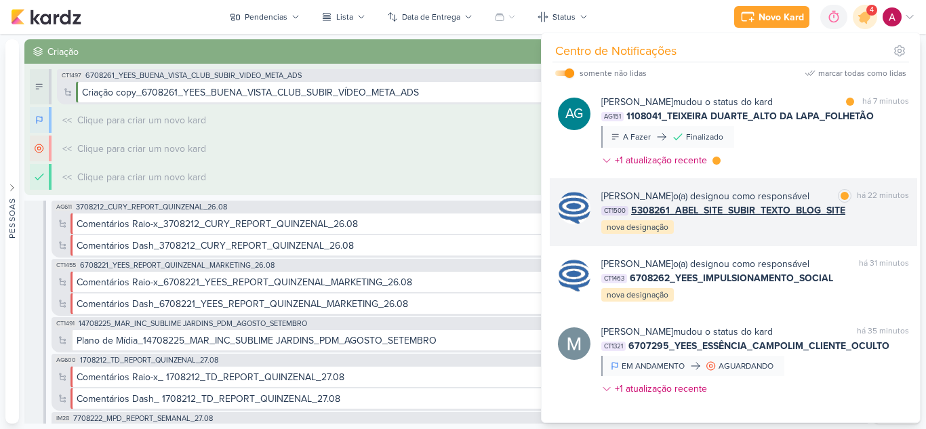
click at [819, 235] on div "Caroline Traven De Andrade o(a) designou como responsável marcar como lida há 2…" at bounding box center [755, 212] width 308 height 46
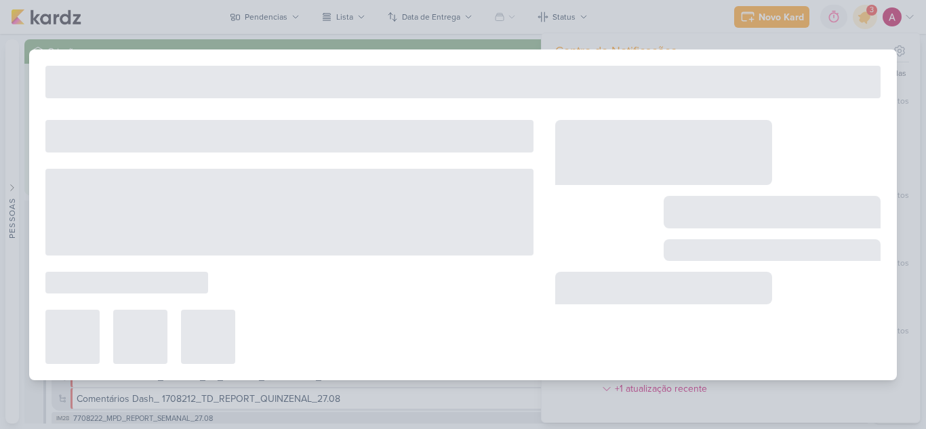
type input "5308261_ABEL_SITE_SUBIR_TEXTO_BLOG_SITE"
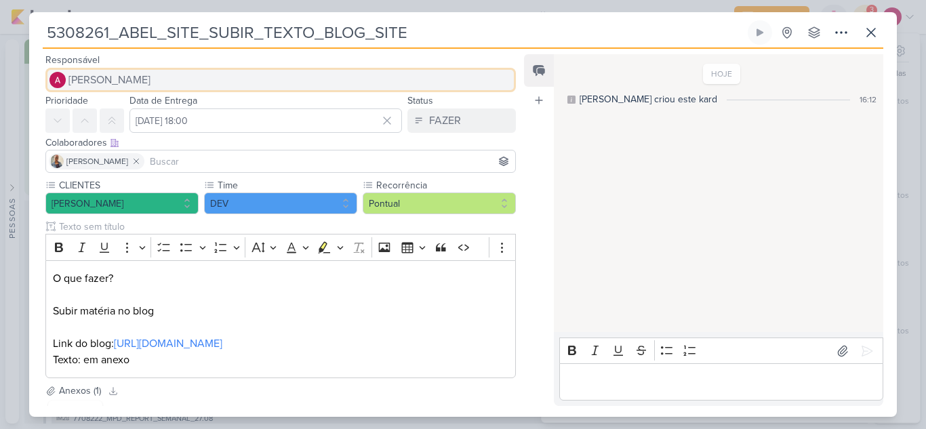
click at [108, 81] on span "[PERSON_NAME]" at bounding box center [109, 80] width 82 height 16
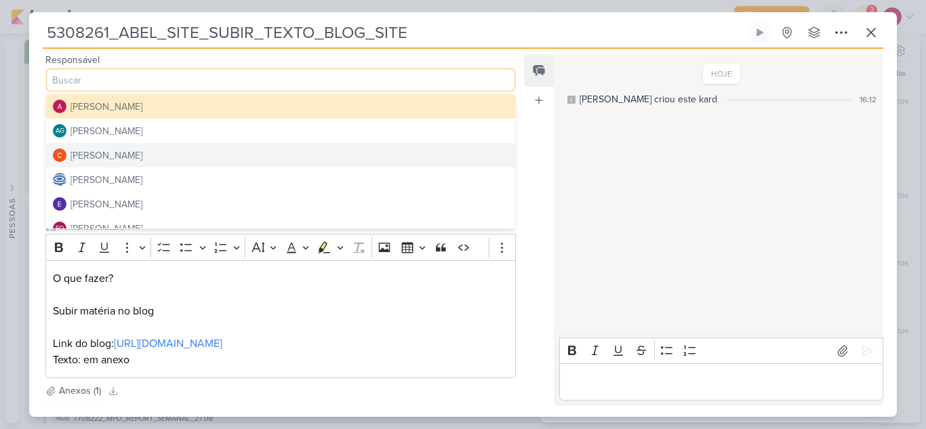
scroll to position [68, 0]
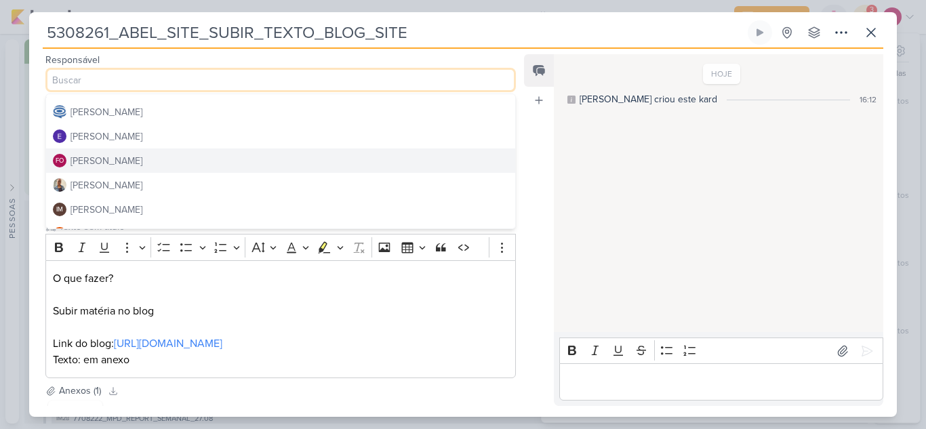
click at [130, 159] on button "FO Fabio Oliveira" at bounding box center [280, 160] width 469 height 24
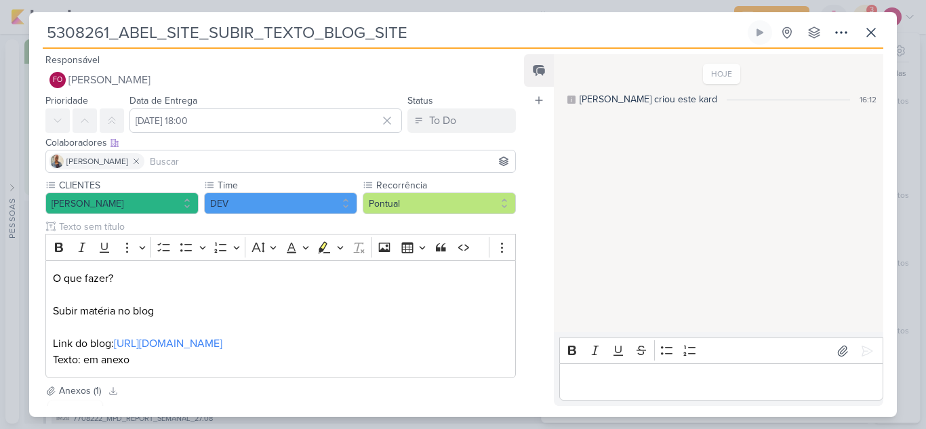
click at [178, 162] on input at bounding box center [329, 161] width 365 height 16
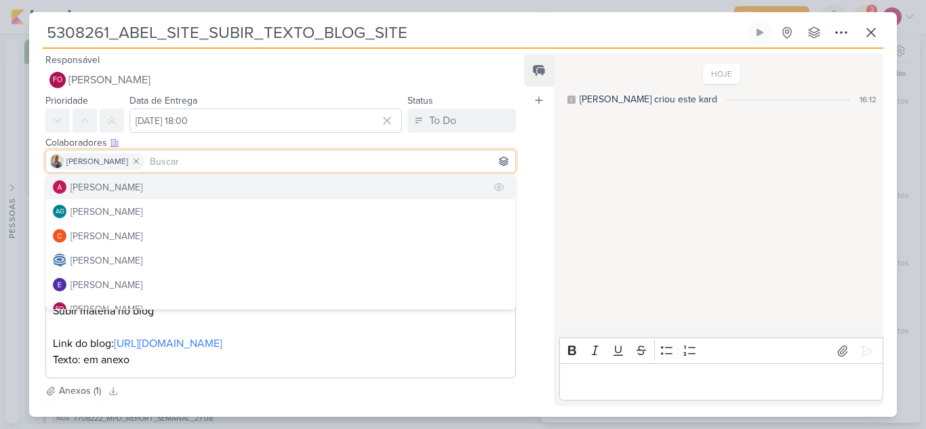
click at [142, 183] on div "[PERSON_NAME]" at bounding box center [106, 187] width 72 height 14
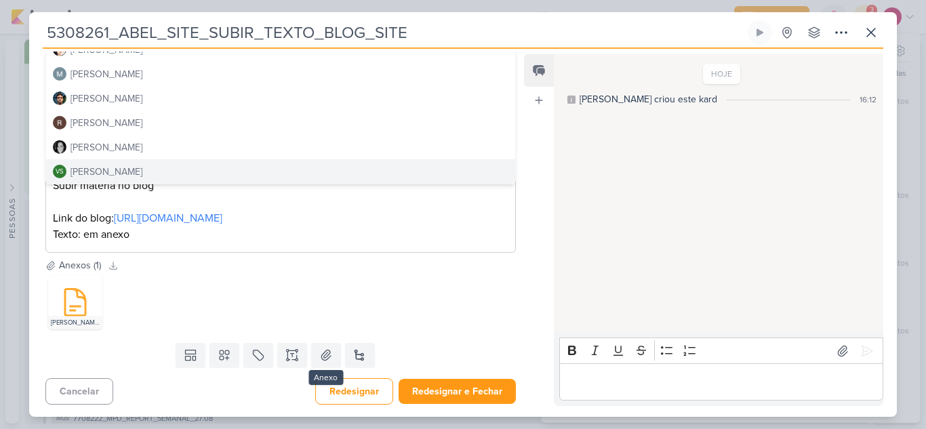
scroll to position [127, 0]
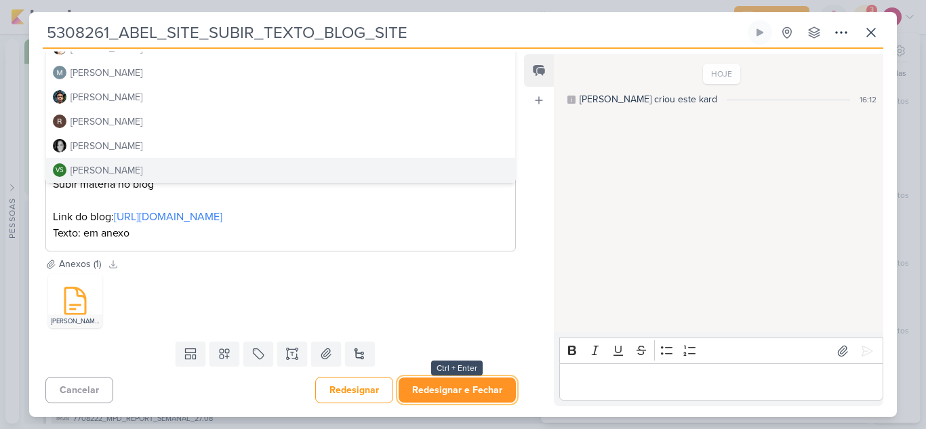
click at [462, 389] on button "Redesignar e Fechar" at bounding box center [456, 389] width 117 height 25
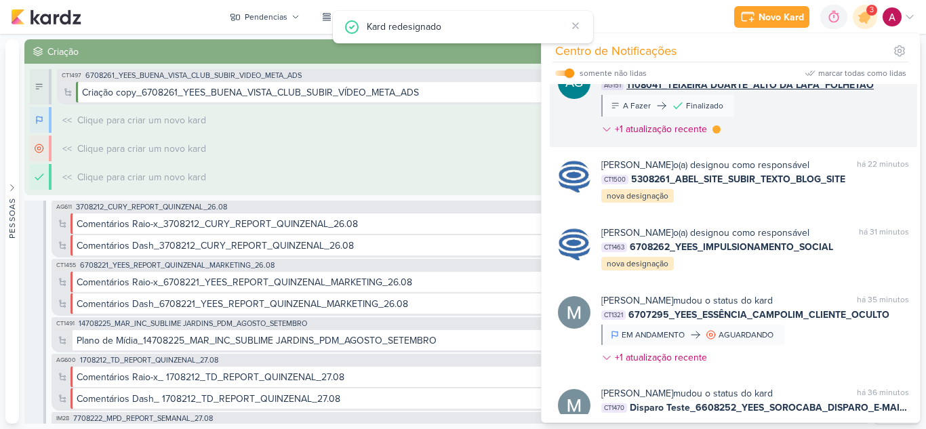
scroll to position [0, 0]
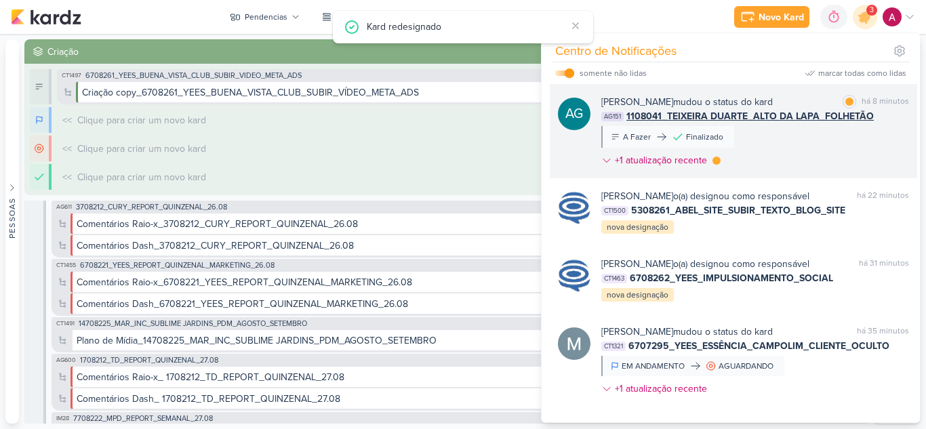
click at [808, 156] on div "Aline Gimenez Graciano mudou o status do kard marcar como lida há 8 minutos AG1…" at bounding box center [755, 134] width 308 height 78
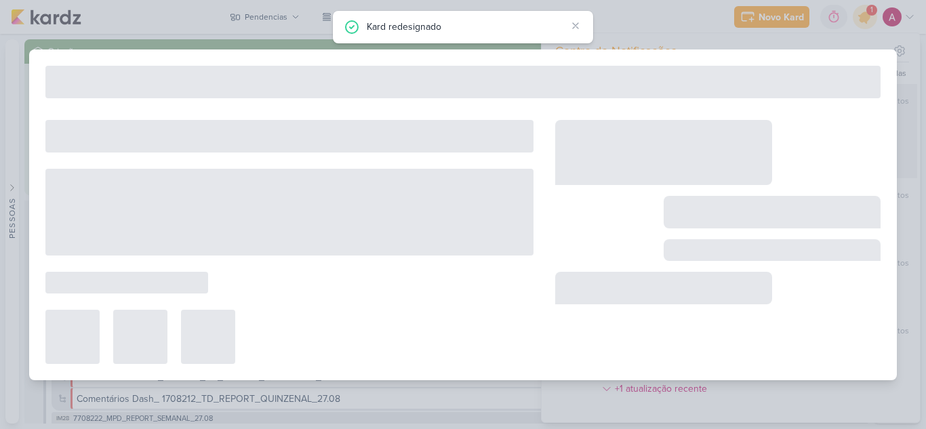
type input "1108041_TEIXEIRA DUARTE_ALTO DA LAPA_FOLHETÃO"
type input "4 de agosto de 2025 às 18:00"
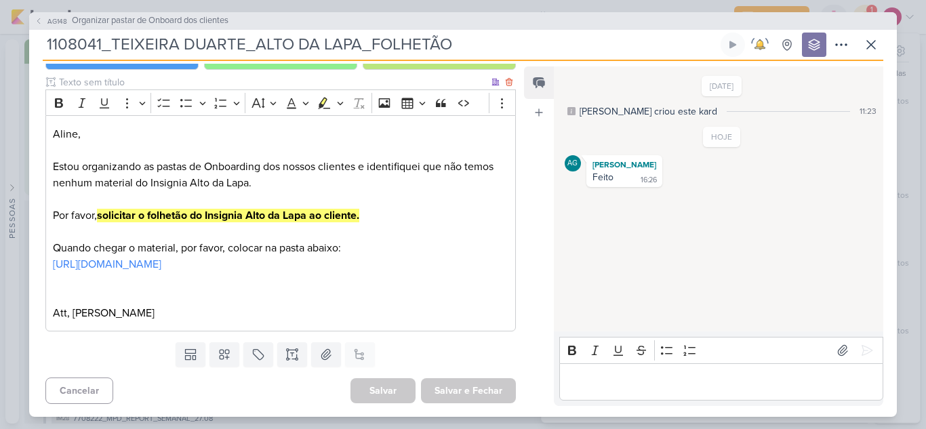
scroll to position [157, 0]
click at [161, 264] on link "https://drive.google.com/drive/folders/1UMkgTHNIjp-zmCD7KtmpxISXivR19Lod?usp=dr…" at bounding box center [107, 264] width 108 height 14
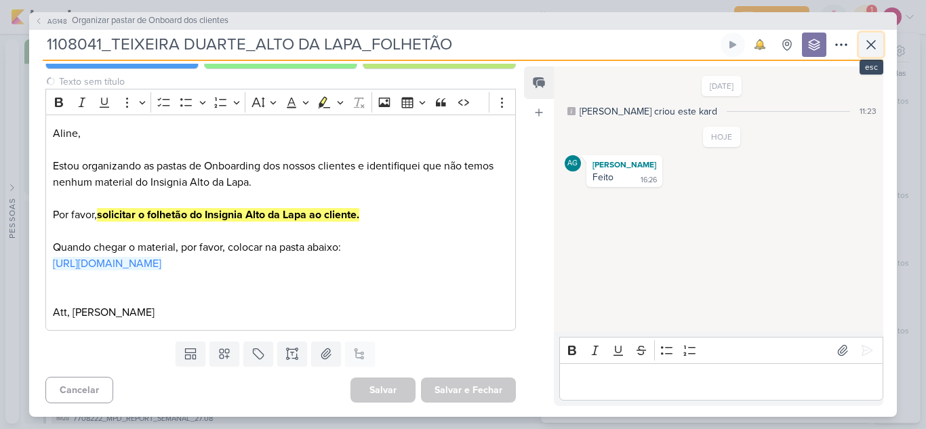
click at [878, 46] on icon at bounding box center [871, 45] width 16 height 16
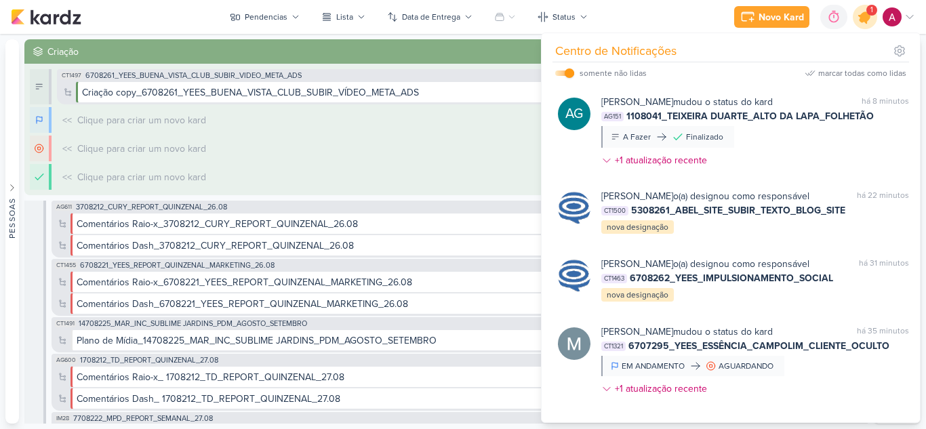
click at [863, 16] on icon at bounding box center [864, 17] width 16 height 16
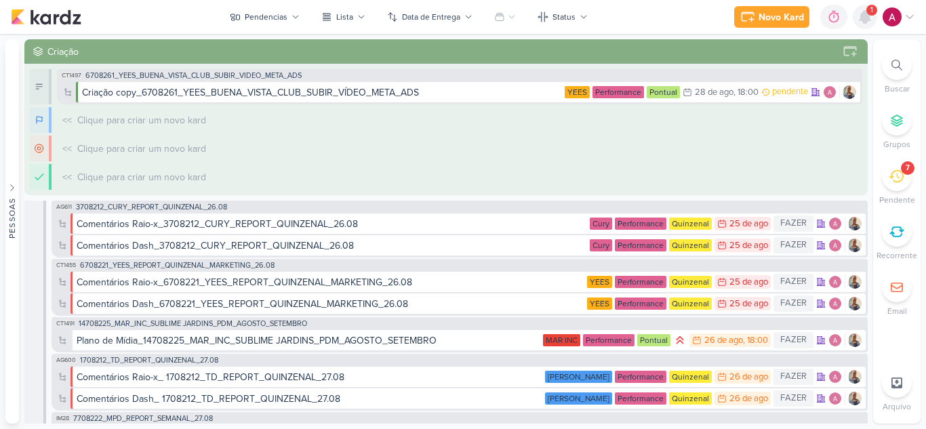
click at [863, 16] on icon at bounding box center [864, 17] width 11 height 12
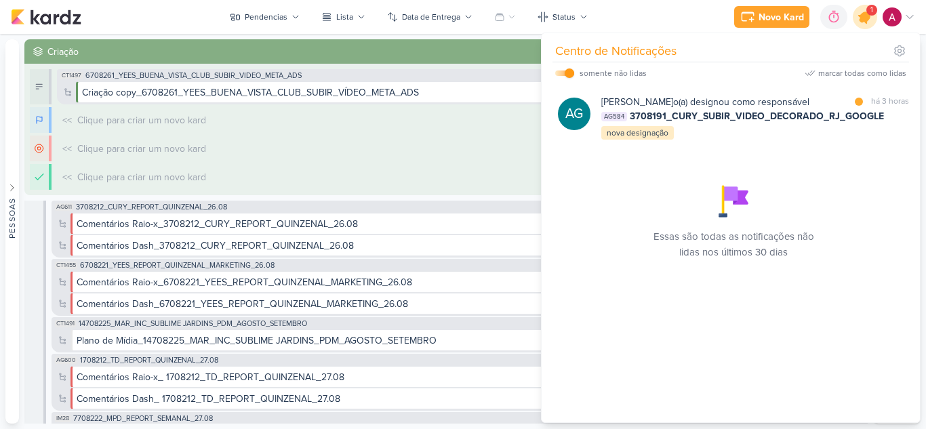
click at [863, 16] on icon at bounding box center [864, 17] width 16 height 16
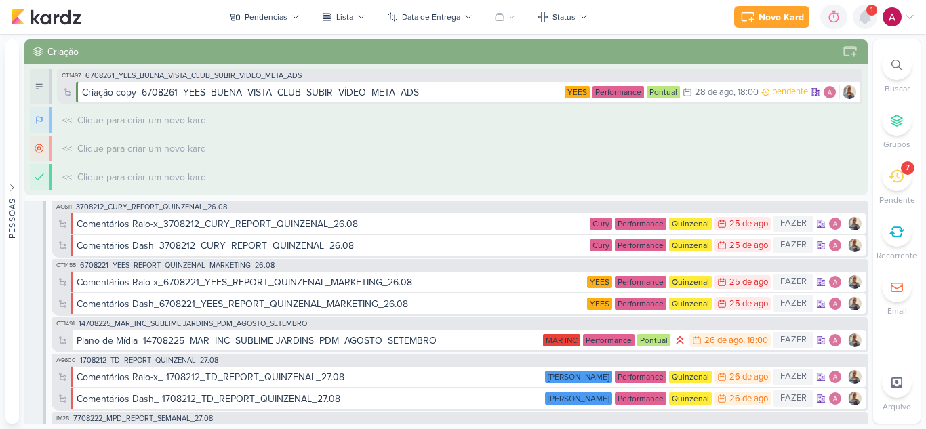
click at [865, 12] on icon at bounding box center [864, 17] width 11 height 12
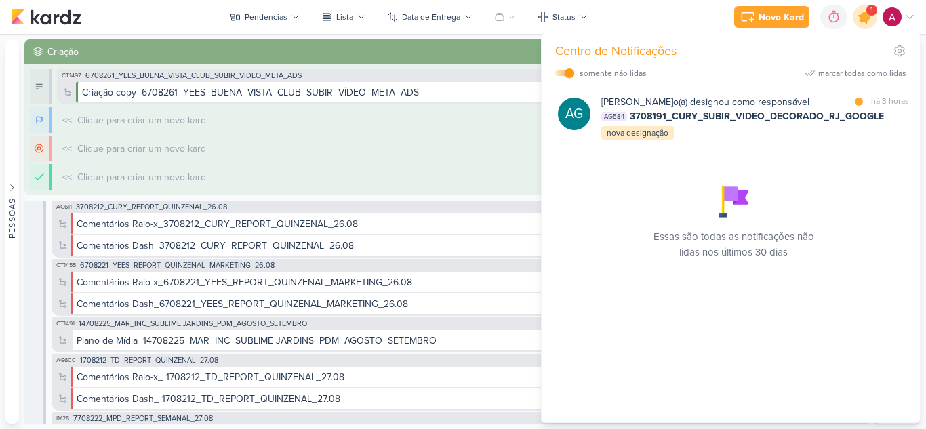
click at [861, 16] on icon at bounding box center [864, 17] width 16 height 16
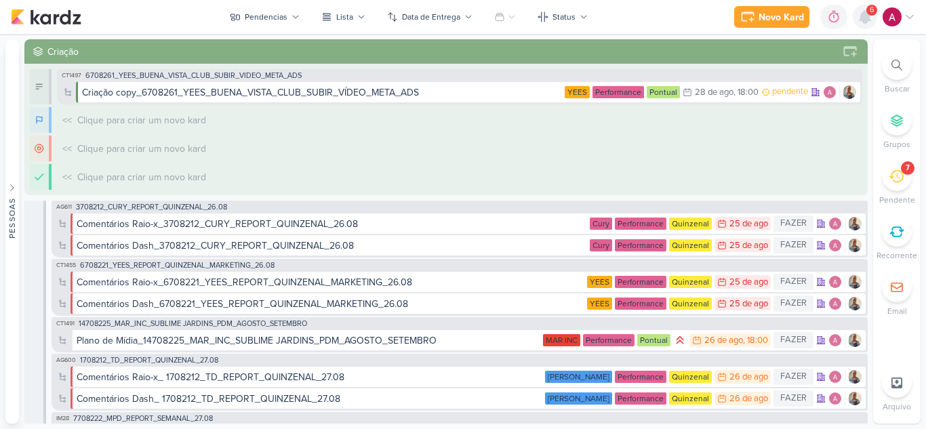
click at [867, 20] on icon at bounding box center [864, 17] width 11 height 12
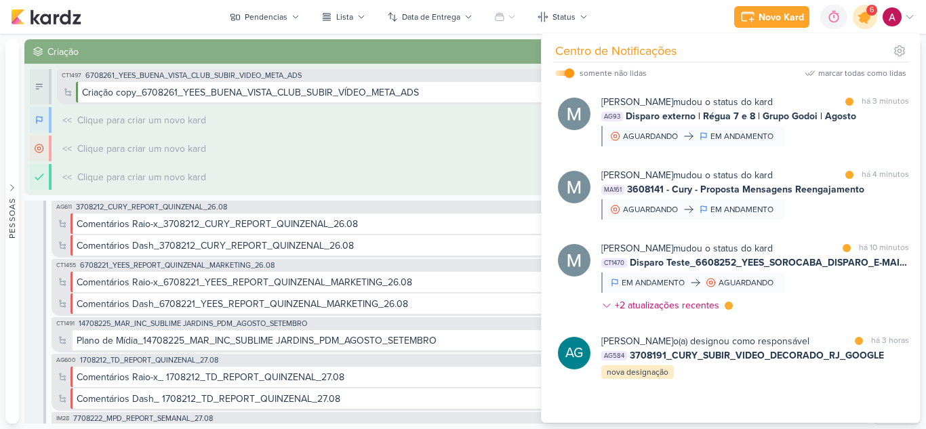
click at [867, 20] on icon at bounding box center [864, 17] width 16 height 16
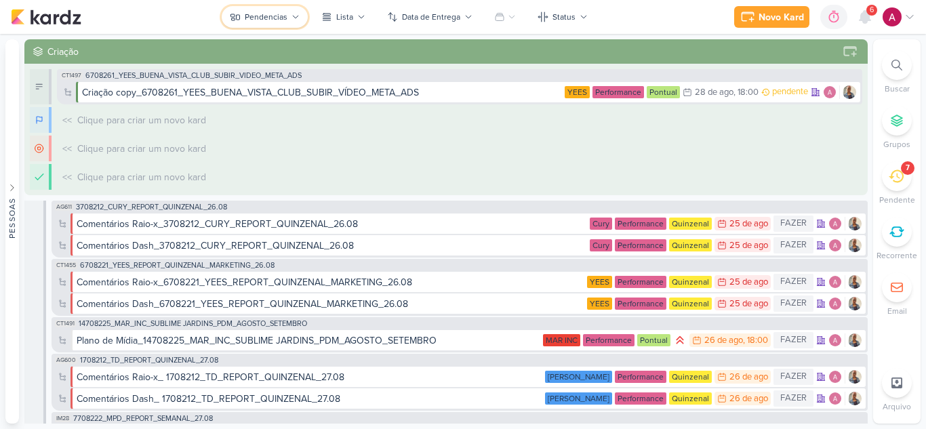
click at [267, 9] on button "Pendencias" at bounding box center [265, 17] width 86 height 22
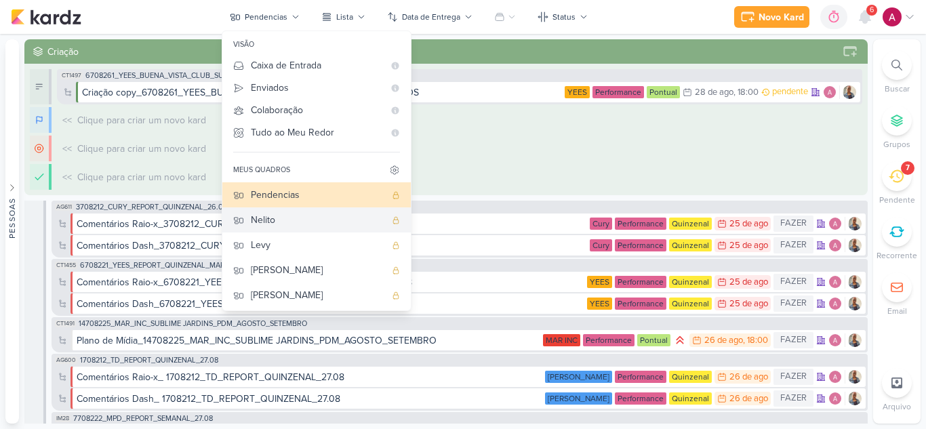
click at [289, 215] on div "Nelito" at bounding box center [318, 220] width 134 height 14
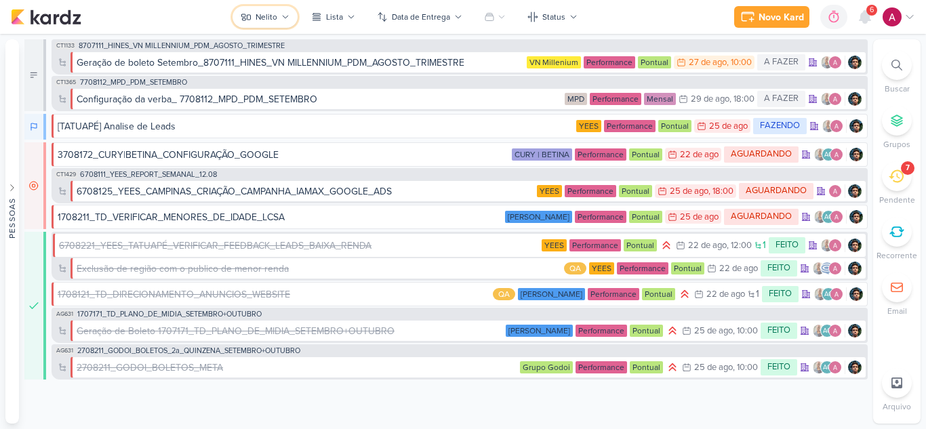
click at [275, 15] on div "Nelito" at bounding box center [266, 17] width 22 height 12
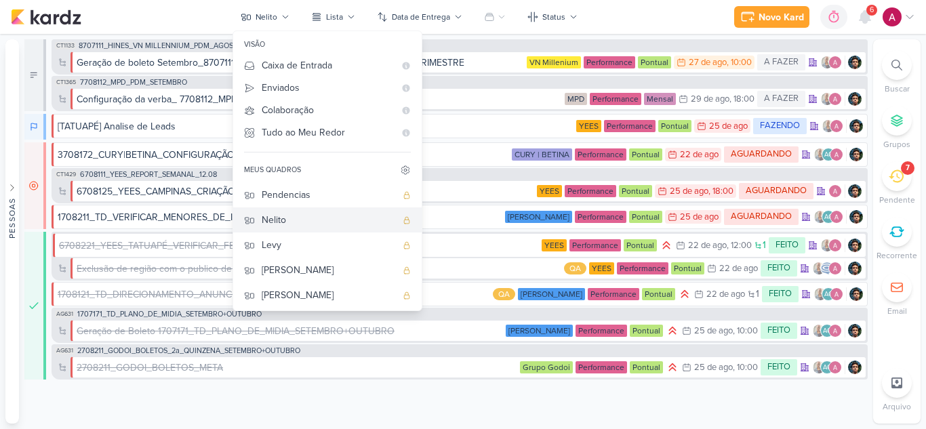
click at [289, 224] on div "Nelito" at bounding box center [329, 220] width 134 height 14
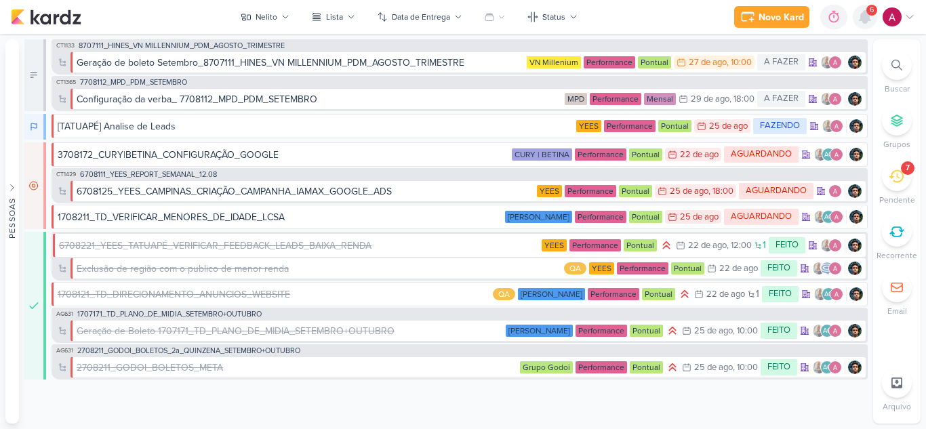
click at [867, 26] on div at bounding box center [864, 17] width 24 height 24
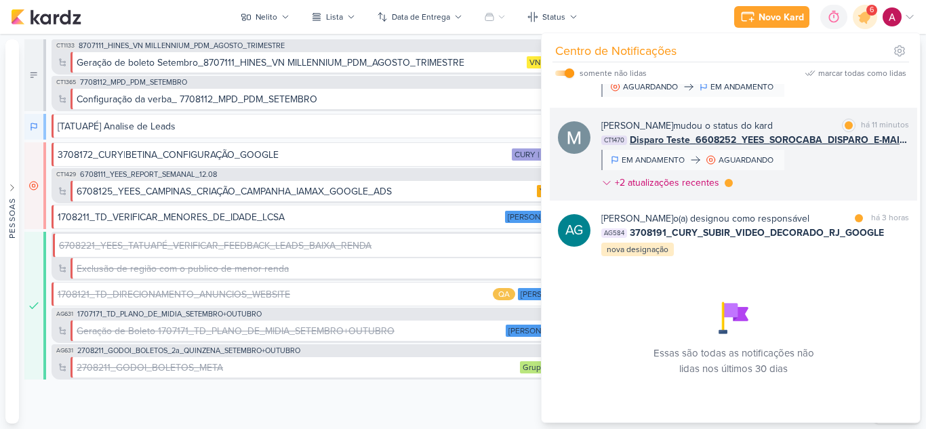
scroll to position [55, 0]
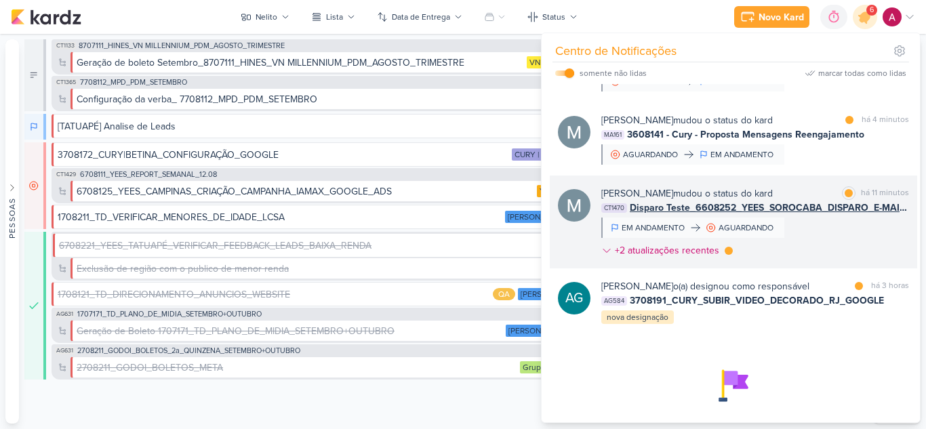
click at [822, 230] on div "Mariana Amorim mudou o status do kard marcar como lida há 11 minutos CT1470 Dis…" at bounding box center [755, 224] width 308 height 77
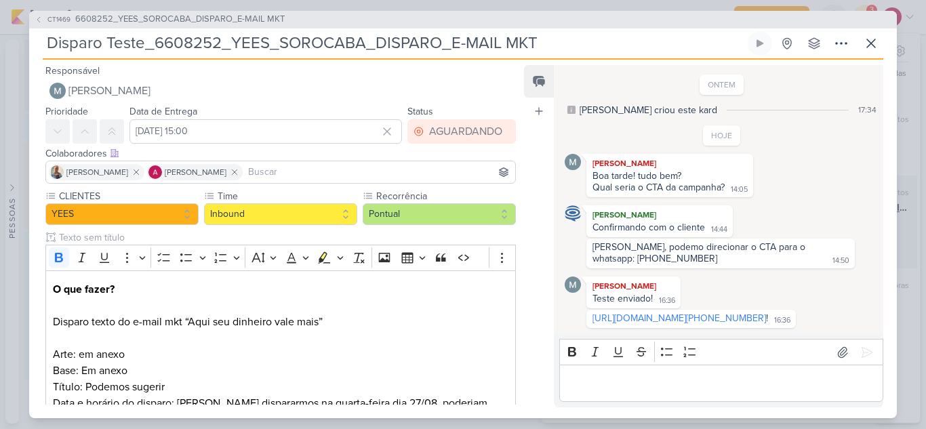
scroll to position [22, 0]
click at [868, 39] on icon at bounding box center [871, 43] width 8 height 8
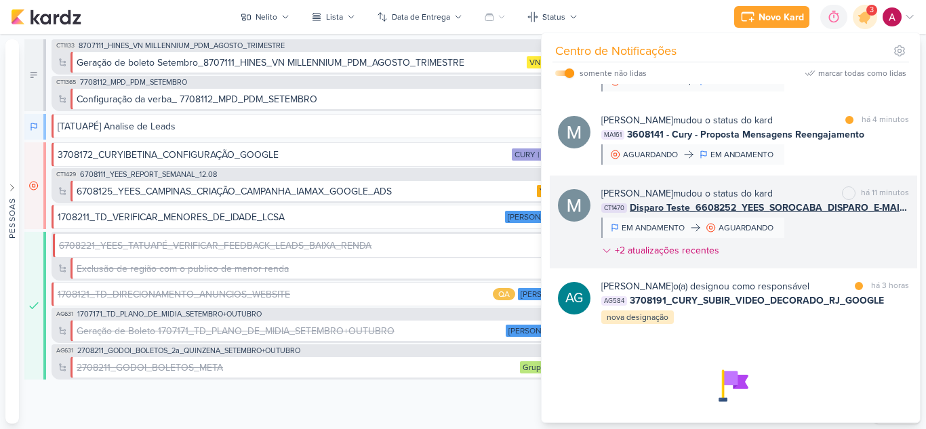
scroll to position [0, 0]
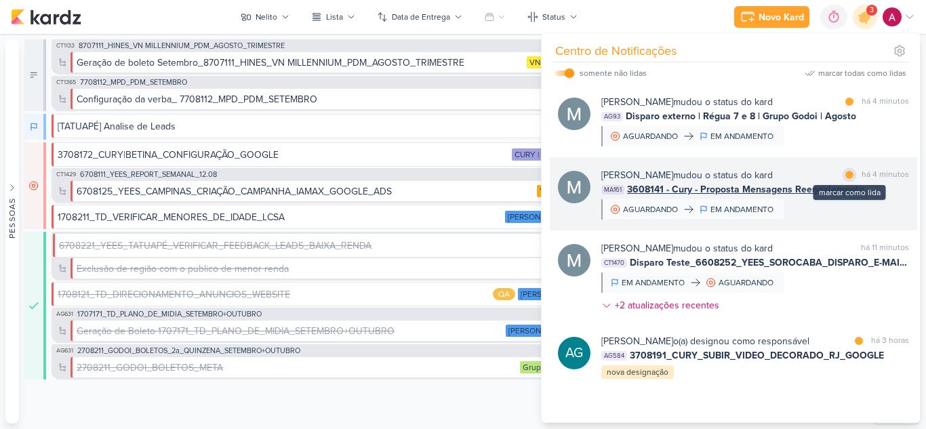
click at [845, 176] on div at bounding box center [849, 175] width 8 height 8
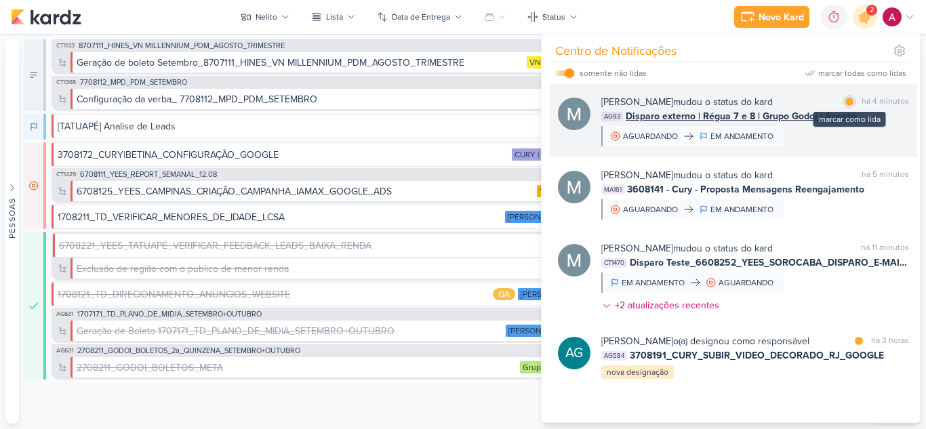
click at [848, 105] on div at bounding box center [849, 102] width 8 height 8
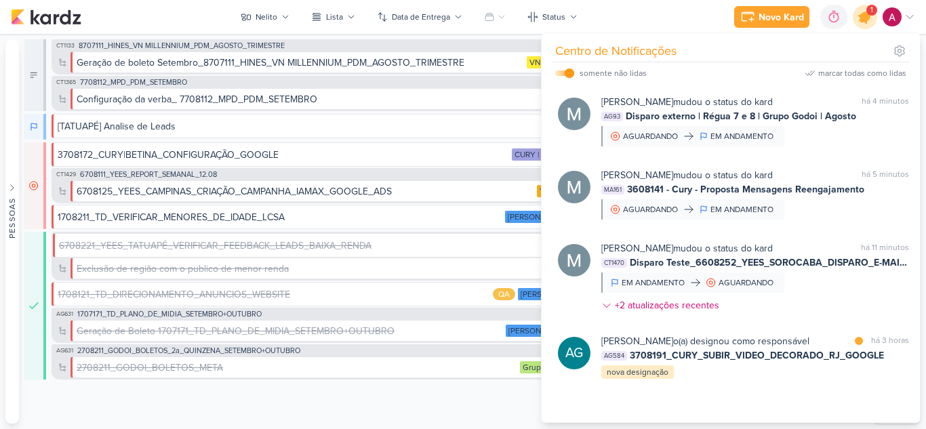
click at [864, 20] on icon at bounding box center [864, 17] width 16 height 16
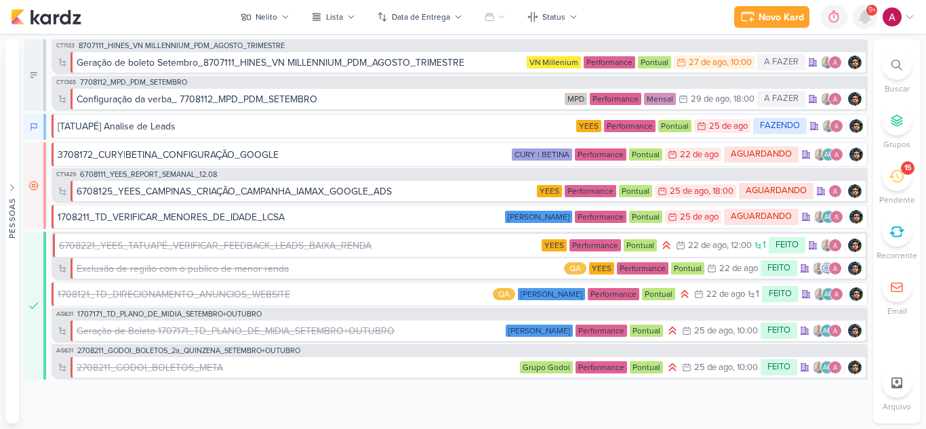
click at [863, 20] on icon at bounding box center [864, 17] width 11 height 12
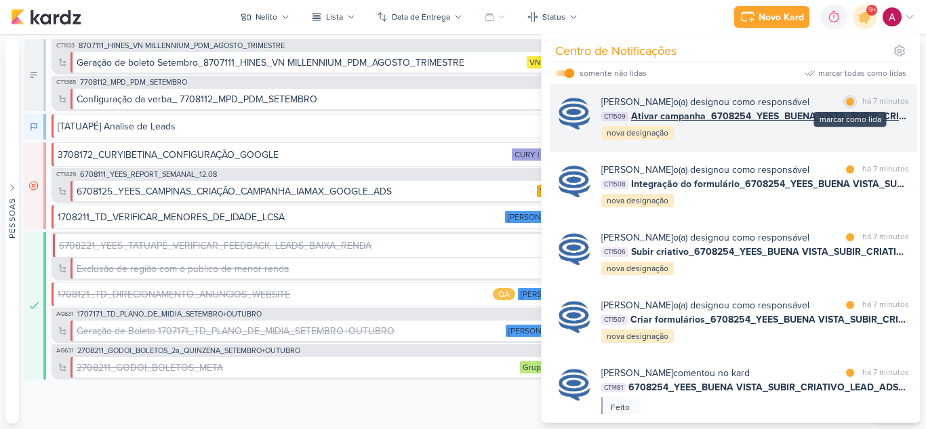
click at [846, 102] on div at bounding box center [850, 102] width 8 height 8
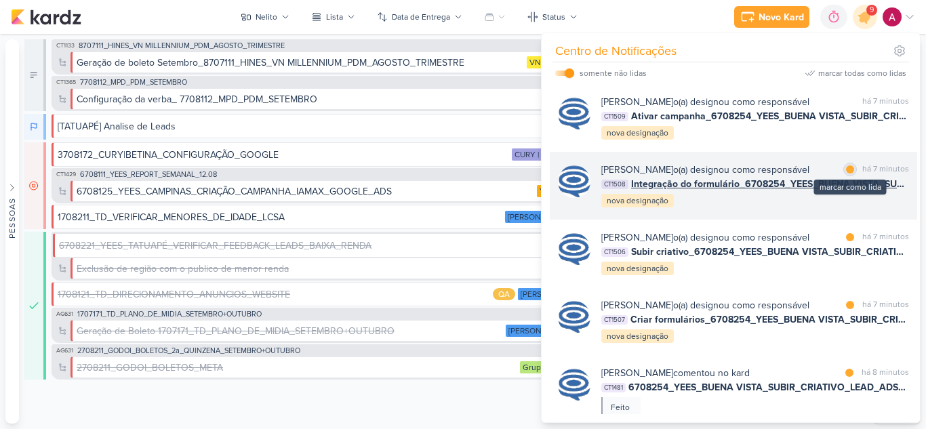
click at [848, 173] on div at bounding box center [850, 169] width 8 height 8
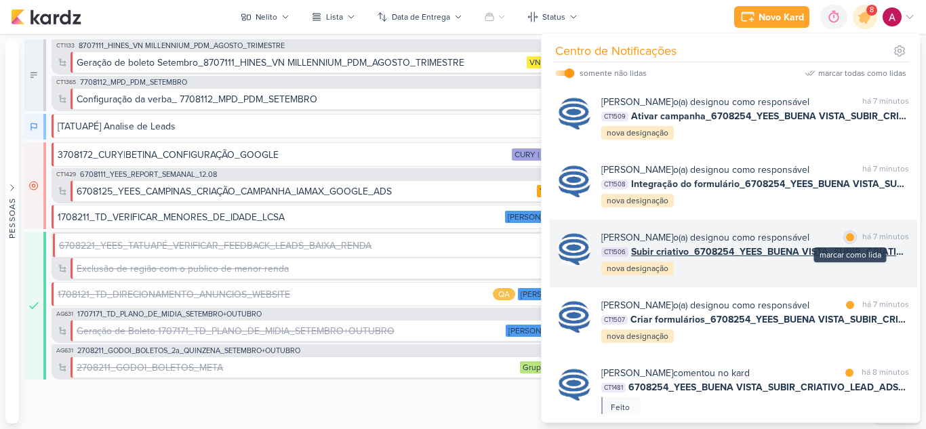
click at [848, 241] on div at bounding box center [850, 237] width 8 height 8
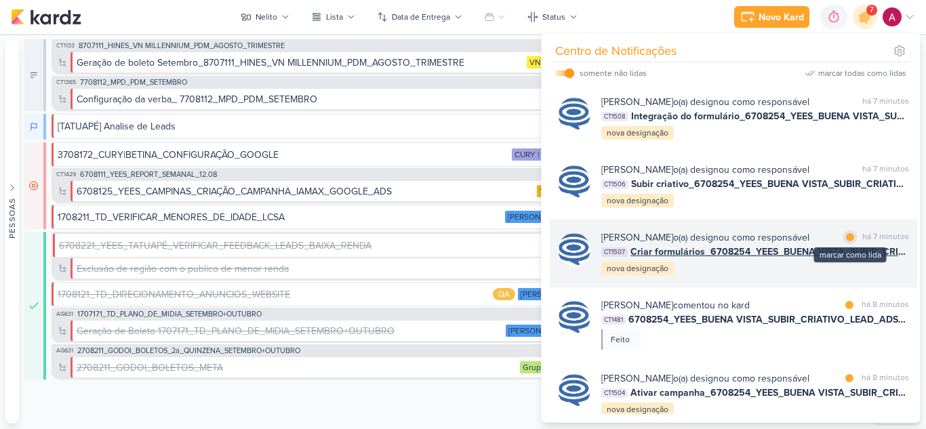
click at [846, 241] on div at bounding box center [850, 237] width 8 height 8
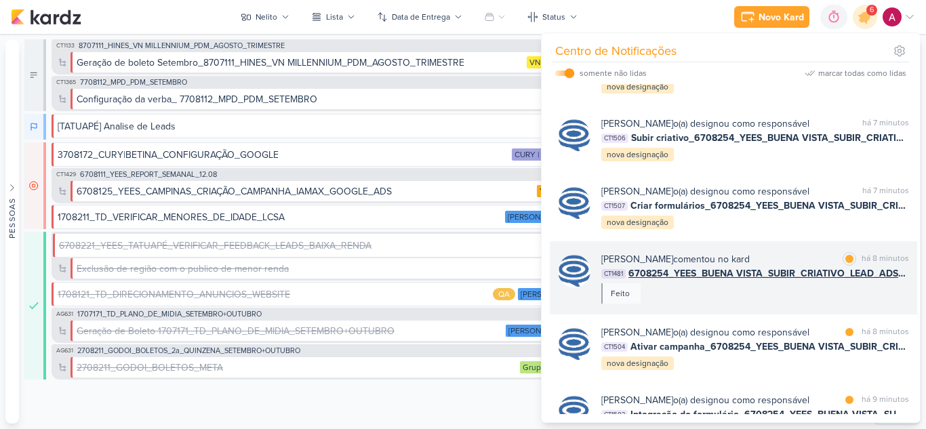
scroll to position [136, 0]
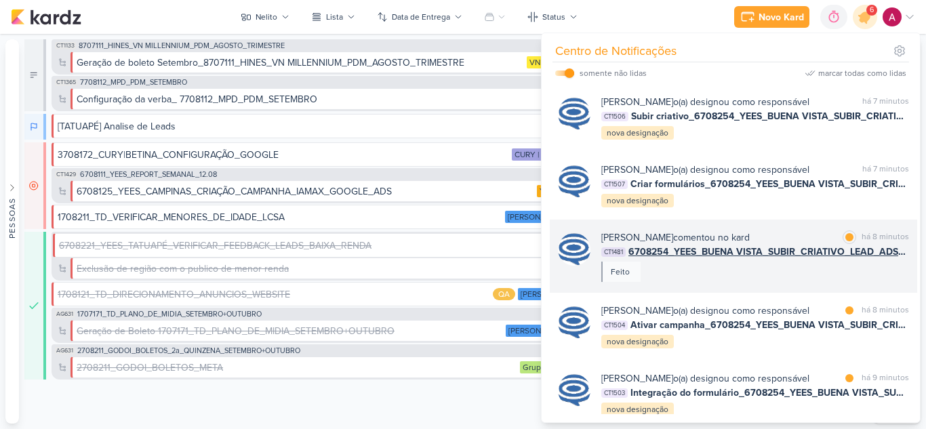
click at [746, 282] on div "Caroline Traven De Andrade comentou no kard marcar como lida há 8 minutos CT148…" at bounding box center [755, 255] width 308 height 51
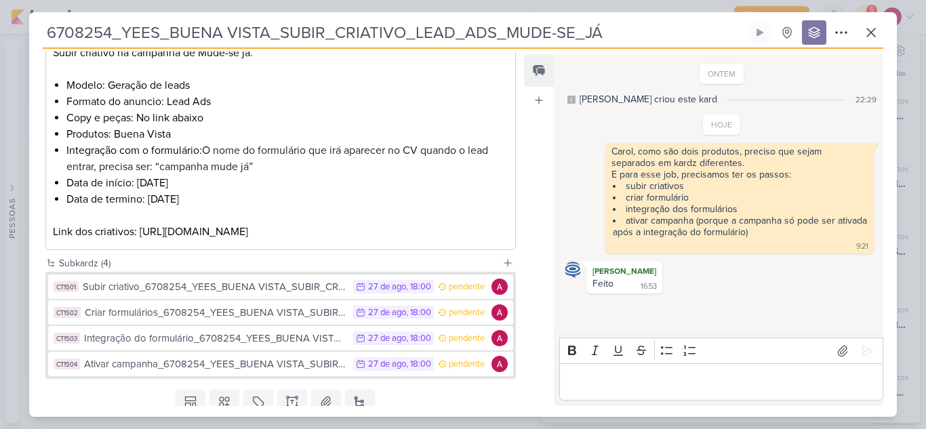
scroll to position [323, 0]
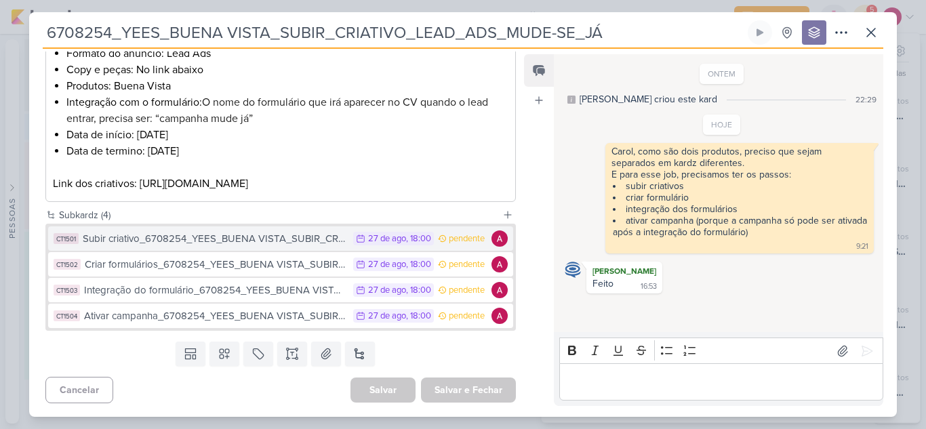
click at [278, 245] on div "Subir criativo_6708254_YEES_BUENA VISTA_SUBIR_CRIATIVO_LEAD_ADS_MUDE-SE_JÁ" at bounding box center [215, 239] width 264 height 16
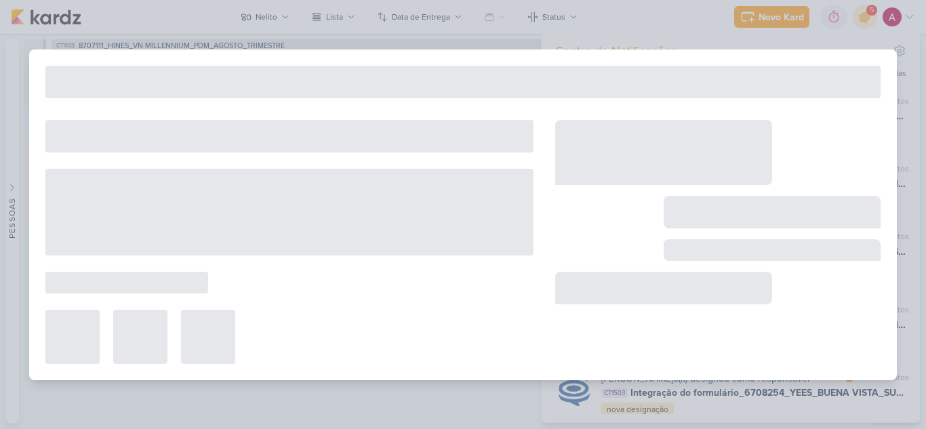
type input "Subir criativo_6708254_YEES_BUENA VISTA_SUBIR_CRIATIVO_LEAD_ADS_MUDE-SE_JÁ"
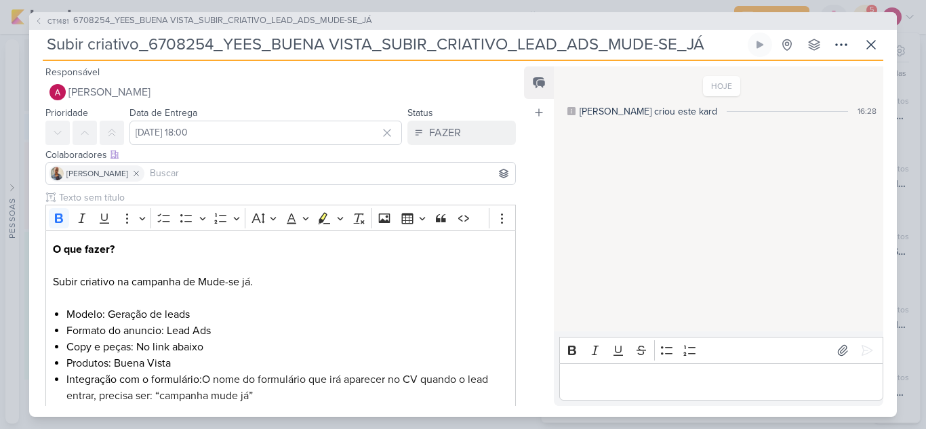
click at [199, 174] on input at bounding box center [329, 173] width 365 height 16
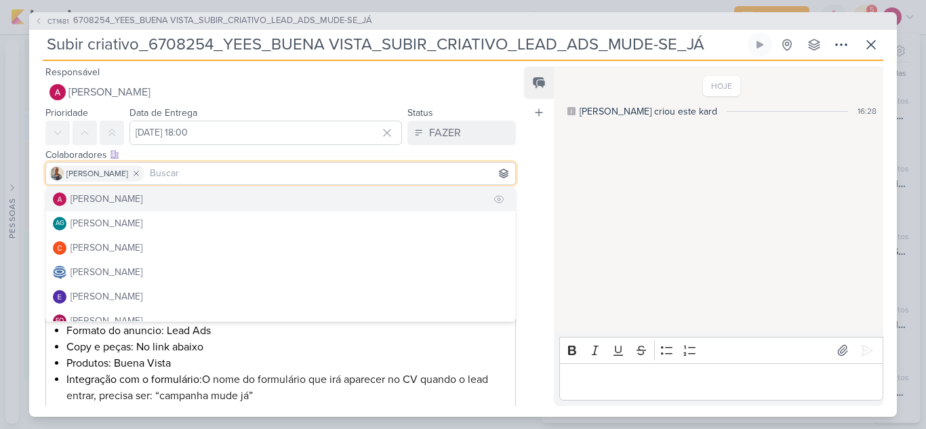
click at [153, 201] on button "[PERSON_NAME]" at bounding box center [280, 199] width 469 height 24
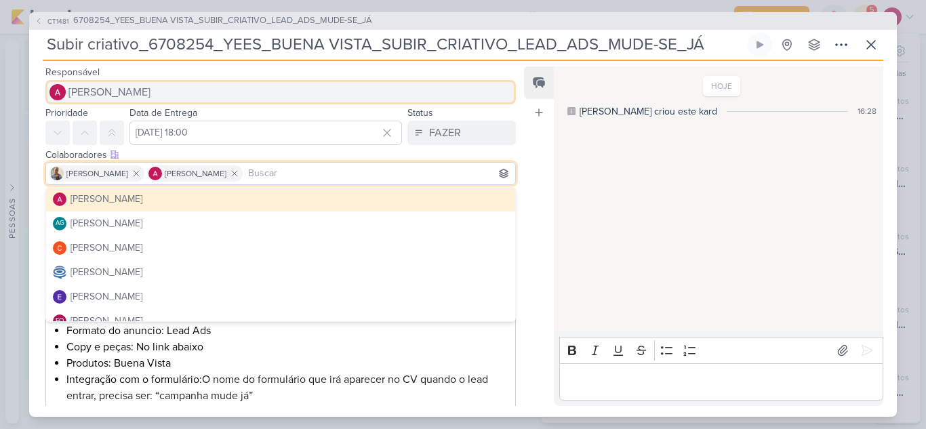
click at [102, 95] on span "[PERSON_NAME]" at bounding box center [109, 92] width 82 height 16
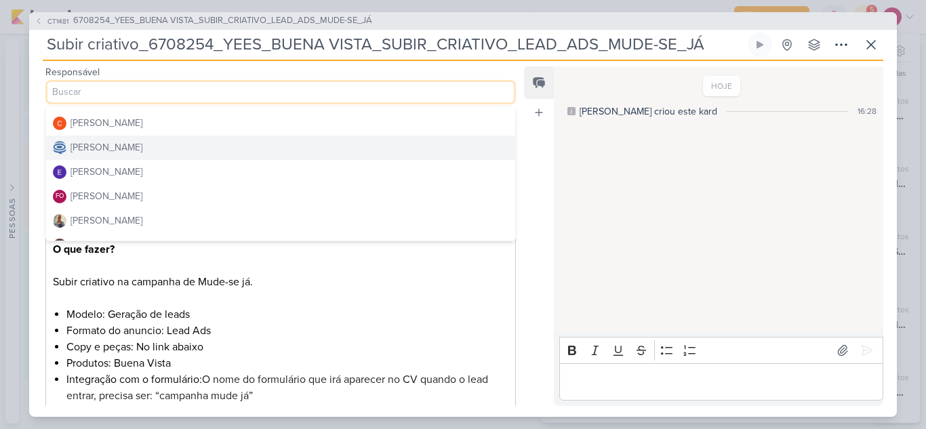
scroll to position [68, 0]
click at [120, 149] on div "[PERSON_NAME]" at bounding box center [106, 148] width 72 height 14
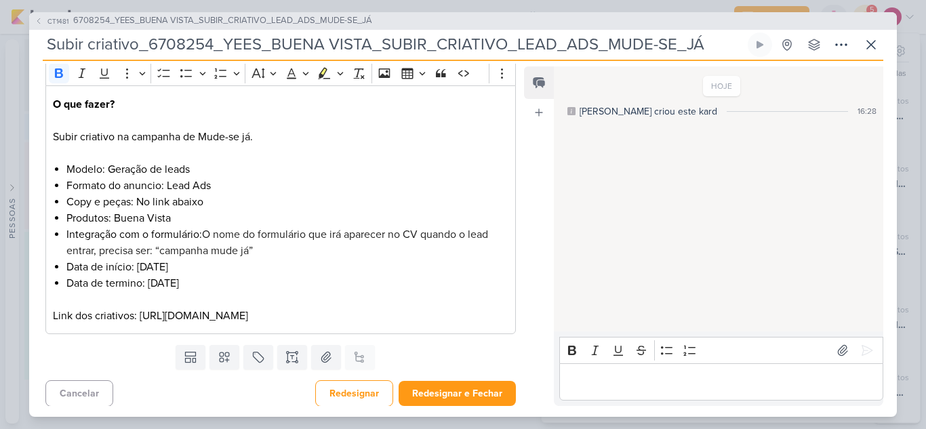
scroll to position [165, 0]
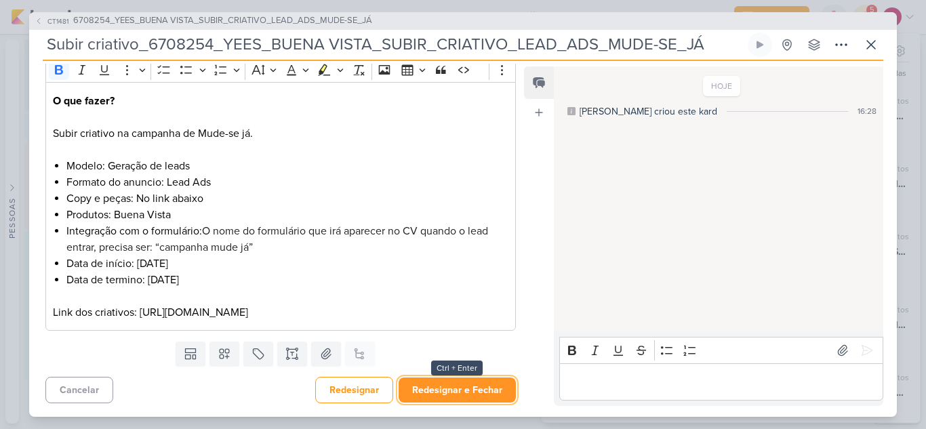
click at [426, 390] on button "Redesignar e Fechar" at bounding box center [456, 389] width 117 height 25
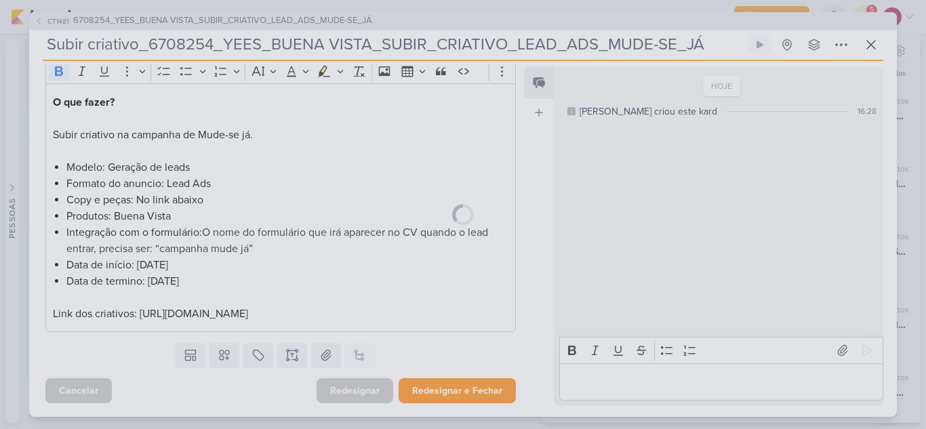
scroll to position [163, 0]
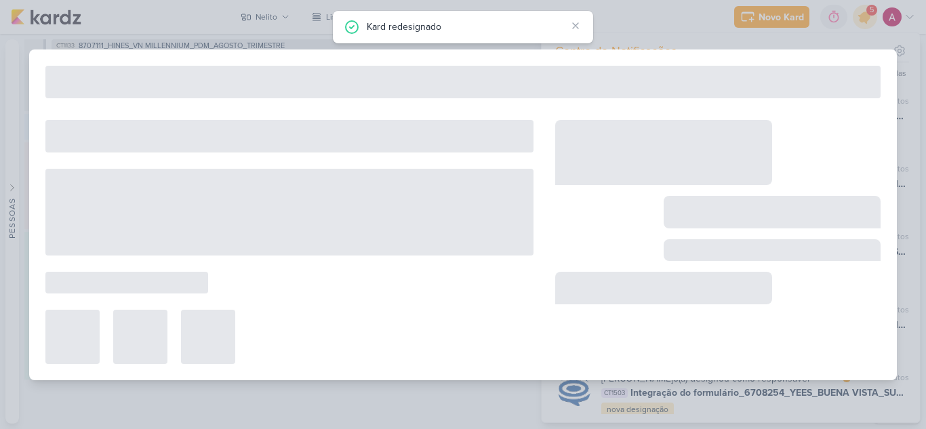
type input "6708254_YEES_BUENA VISTA_SUBIR_CRIATIVO_LEAD_ADS_MUDE-SE_JÁ"
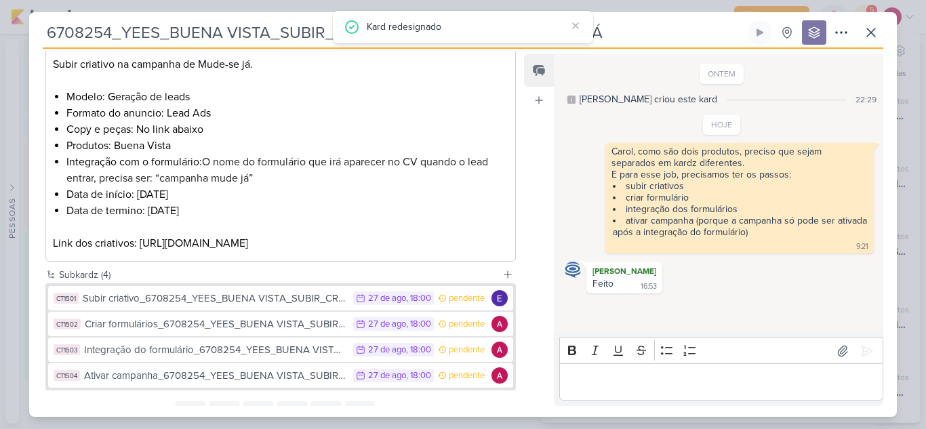
scroll to position [323, 0]
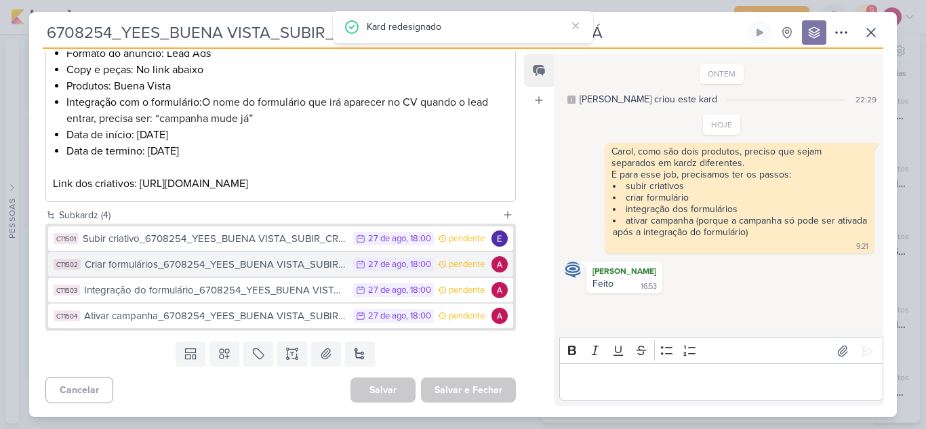
click at [236, 262] on div "Criar formulários_6708254_YEES_BUENA VISTA_SUBIR_CRIATIVO_LEAD_ADS_MUDE-SE_JÁ" at bounding box center [216, 265] width 262 height 16
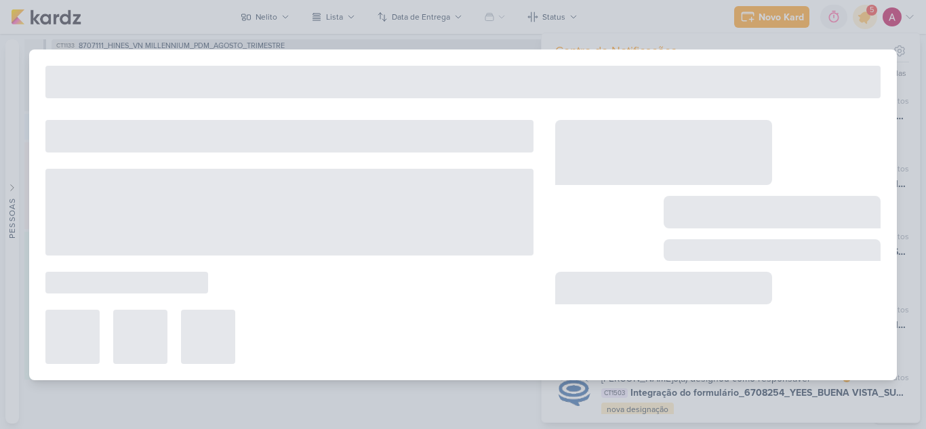
type input "Criar formulários_6708254_YEES_BUENA VISTA_SUBIR_CRIATIVO_LEAD_ADS_MUDE-SE_JÁ"
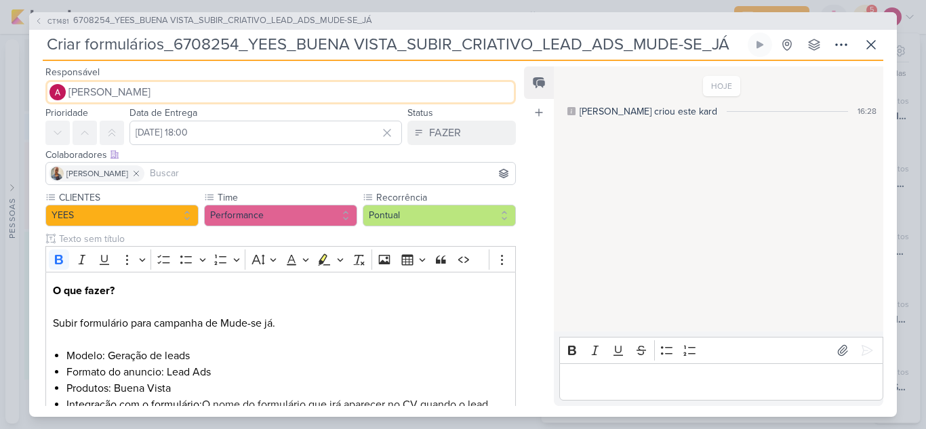
scroll to position [136, 0]
click at [150, 90] on span "[PERSON_NAME]" at bounding box center [109, 92] width 82 height 16
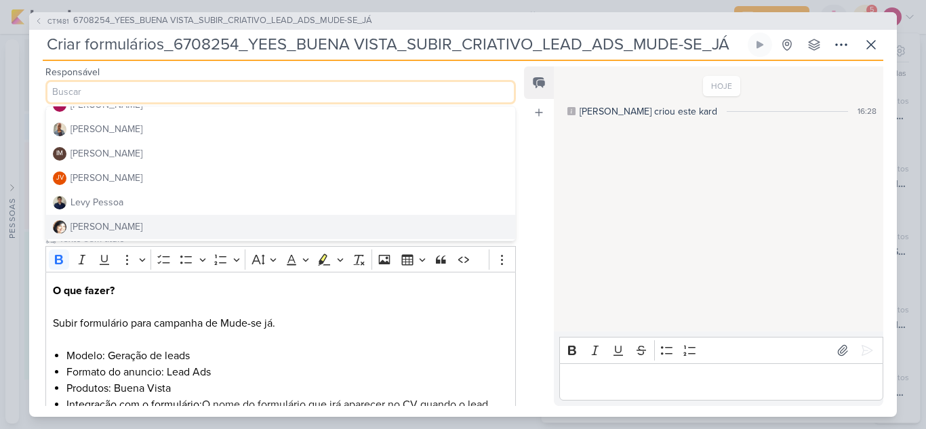
scroll to position [203, 0]
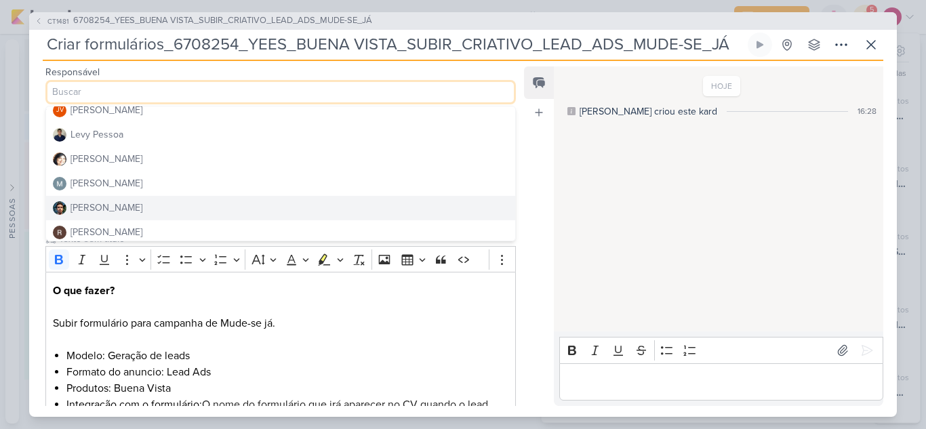
click at [113, 208] on div "[PERSON_NAME]" at bounding box center [106, 208] width 72 height 14
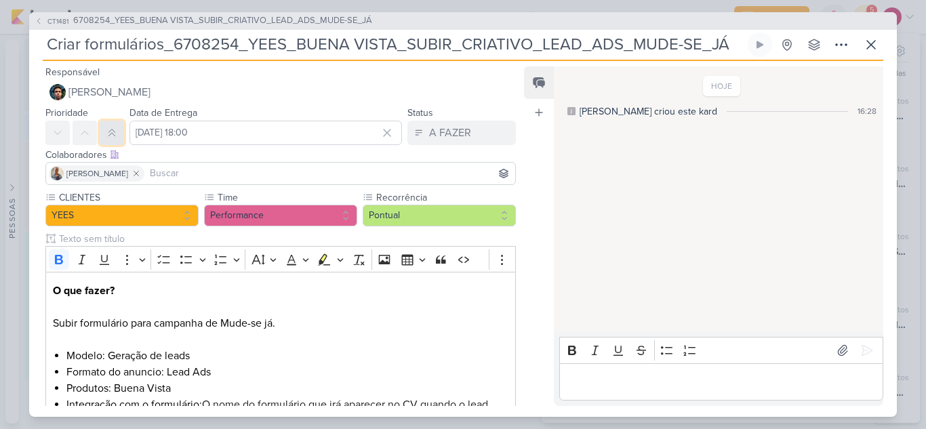
click at [111, 131] on icon at bounding box center [111, 132] width 11 height 11
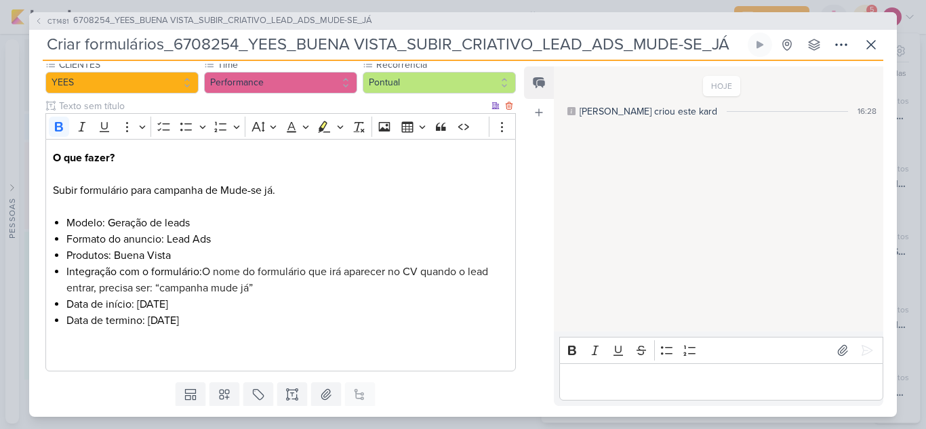
scroll to position [173, 0]
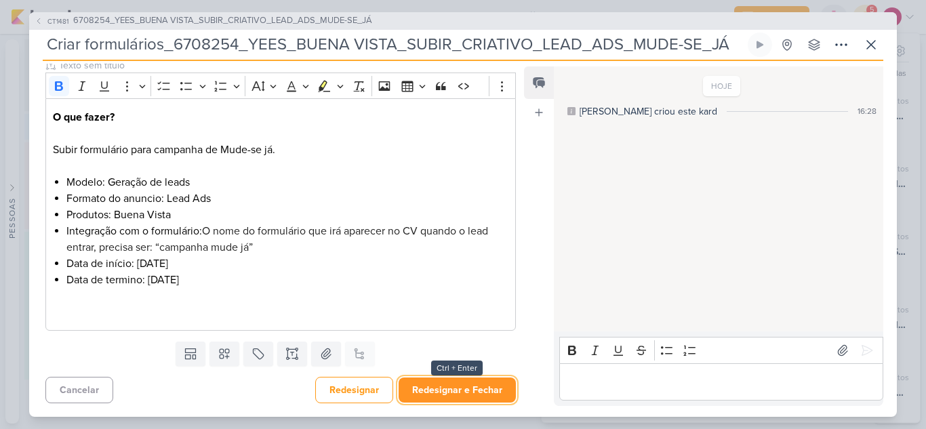
click at [445, 392] on button "Redesignar e Fechar" at bounding box center [456, 389] width 117 height 25
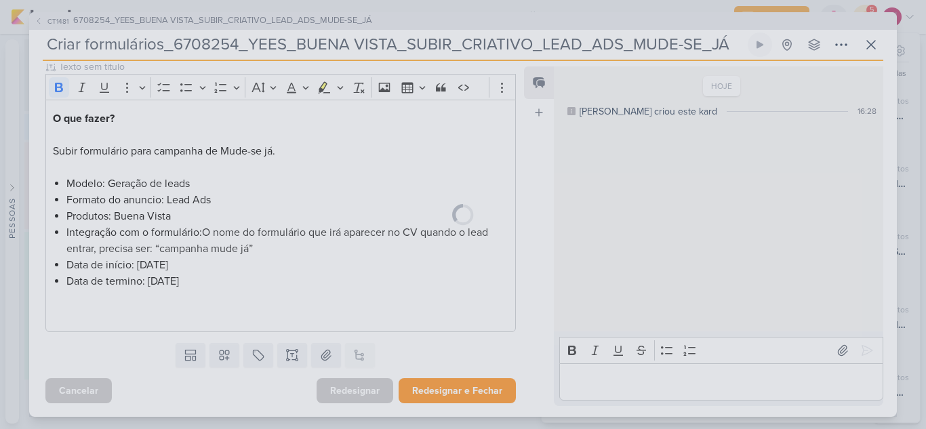
scroll to position [172, 0]
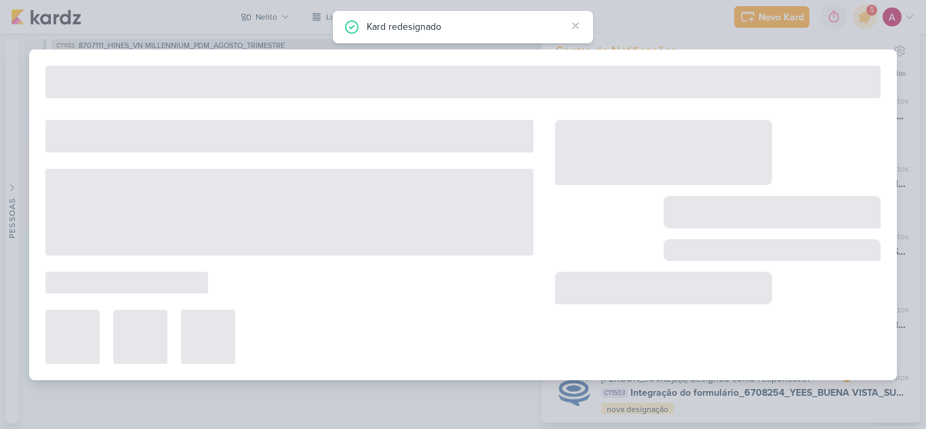
type input "6708254_YEES_BUENA VISTA_SUBIR_CRIATIVO_LEAD_ADS_MUDE-SE_JÁ"
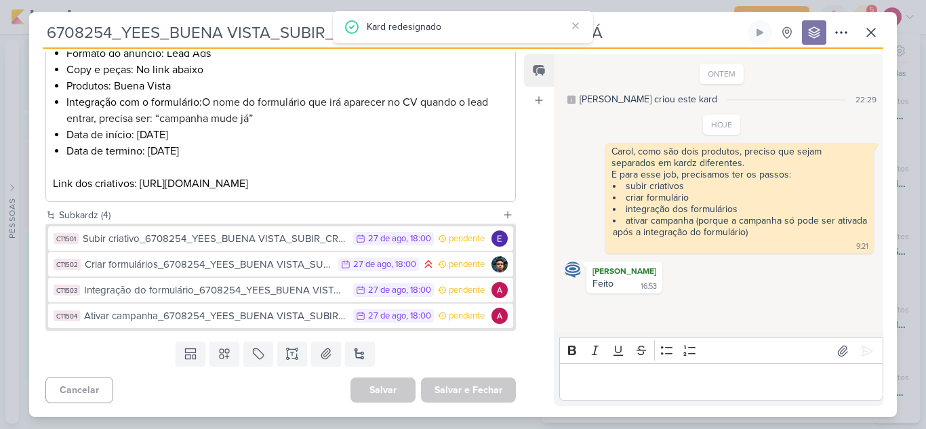
scroll to position [323, 0]
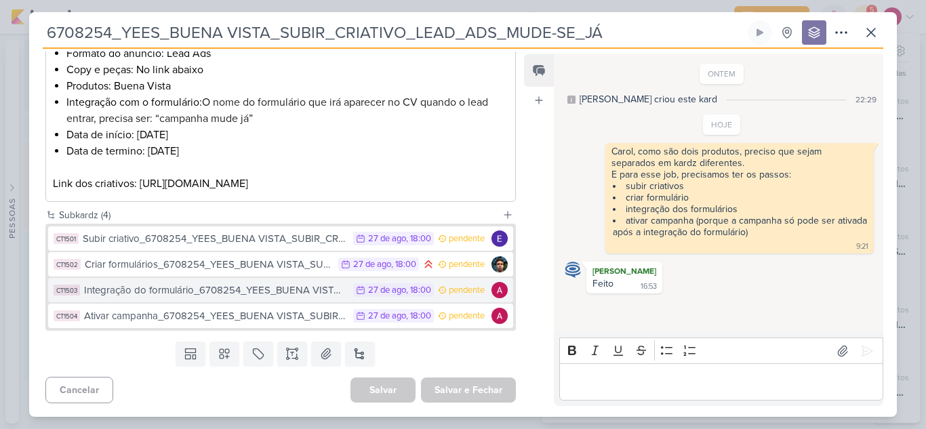
click at [214, 293] on div "Integração do formulário_6708254_YEES_BUENA VISTA_SUBIR_CRIATIVO_LEAD_ADS_MUDE-…" at bounding box center [215, 291] width 262 height 16
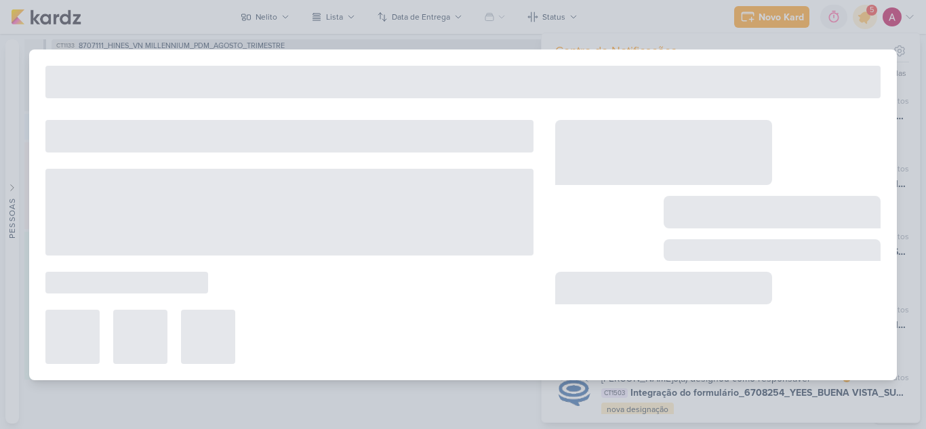
type input "Integração do formulário_6708254_YEES_BUENA VISTA_SUBIR_CRIATIVO_LEAD_ADS_MUDE-…"
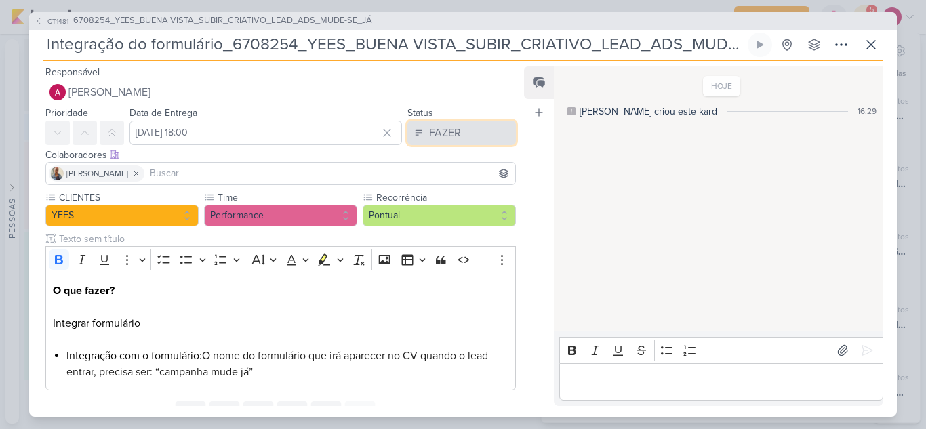
click at [429, 133] on div "FAZER" at bounding box center [445, 133] width 32 height 16
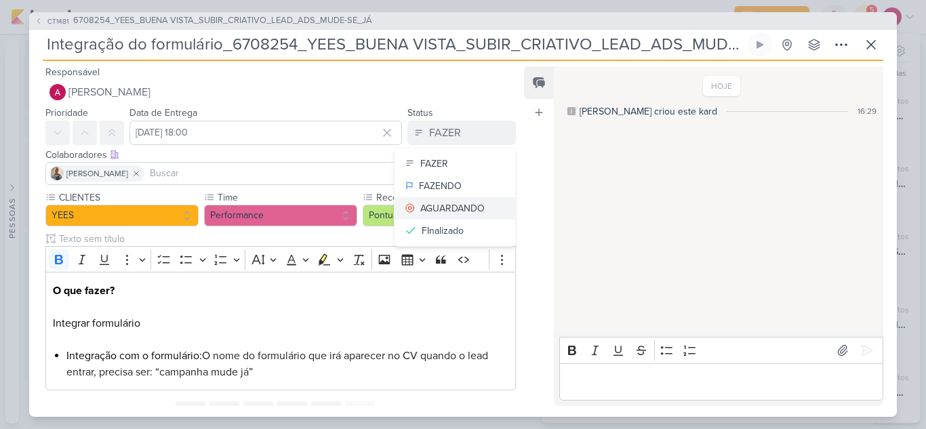
click at [446, 205] on div "AGUARDANDO" at bounding box center [452, 208] width 64 height 14
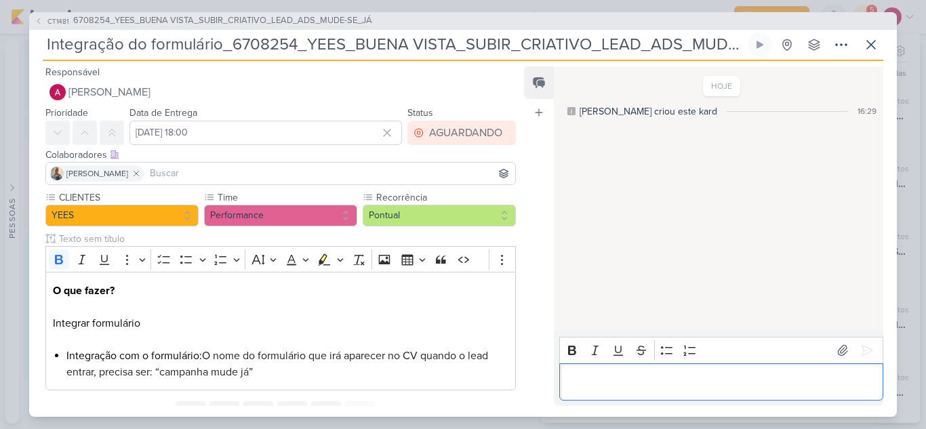
click at [644, 375] on p "Editor editing area: main" at bounding box center [721, 381] width 310 height 16
click at [199, 175] on input at bounding box center [329, 173] width 365 height 16
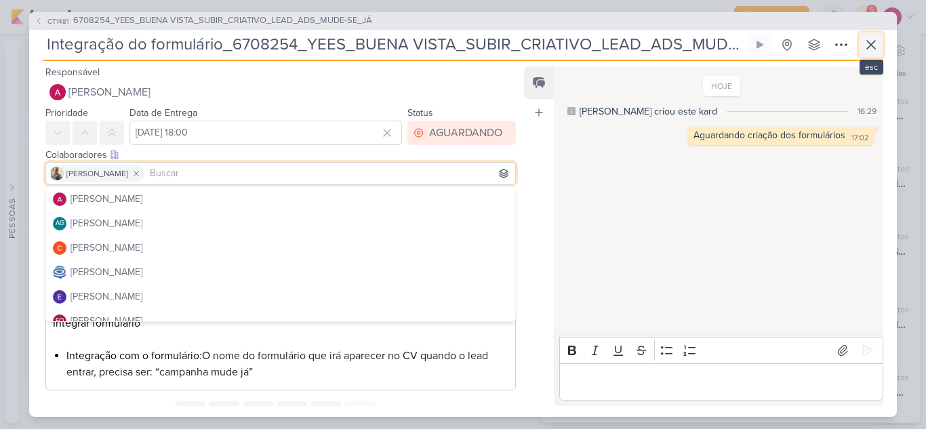
click at [868, 43] on icon at bounding box center [871, 45] width 16 height 16
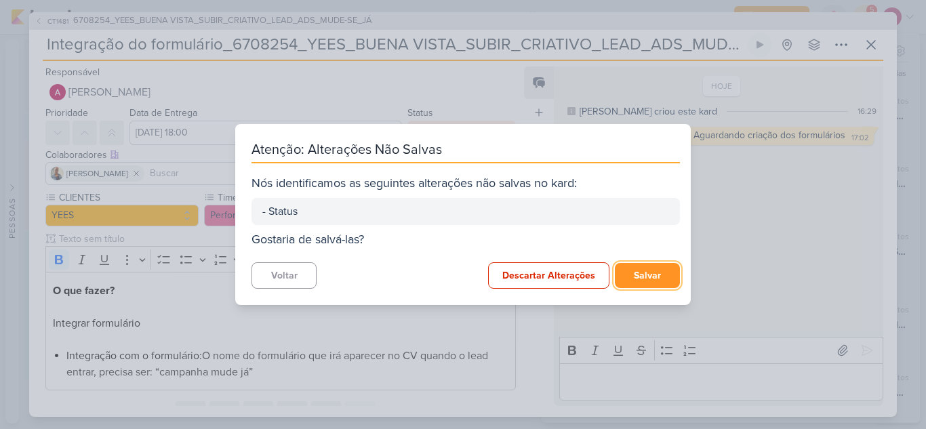
click at [652, 274] on button "Salvar" at bounding box center [647, 275] width 65 height 25
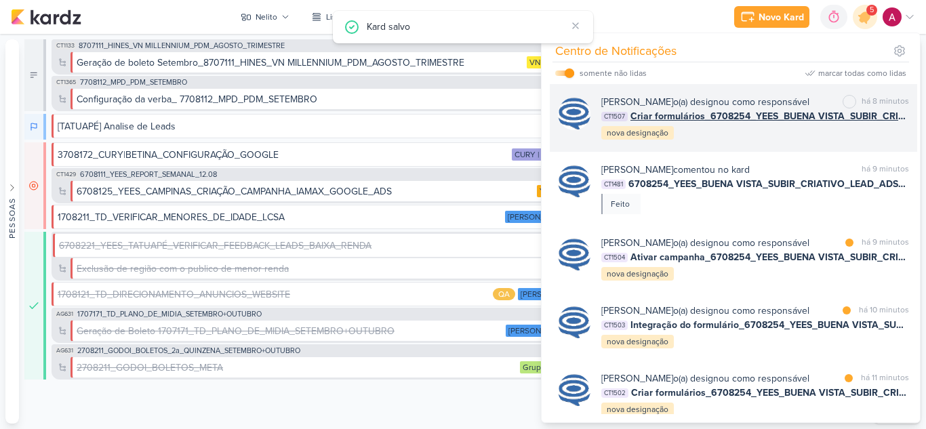
scroll to position [271, 0]
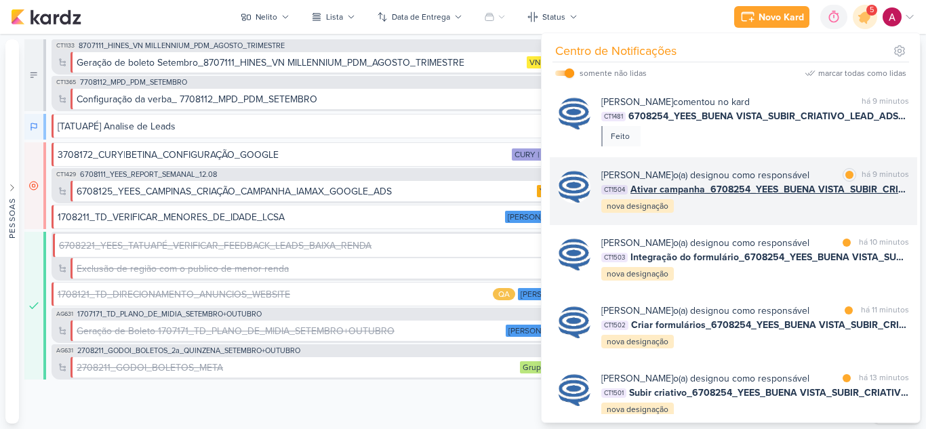
click at [804, 182] on div "Caroline Traven De Andrade o(a) designou como responsável" at bounding box center [705, 175] width 208 height 14
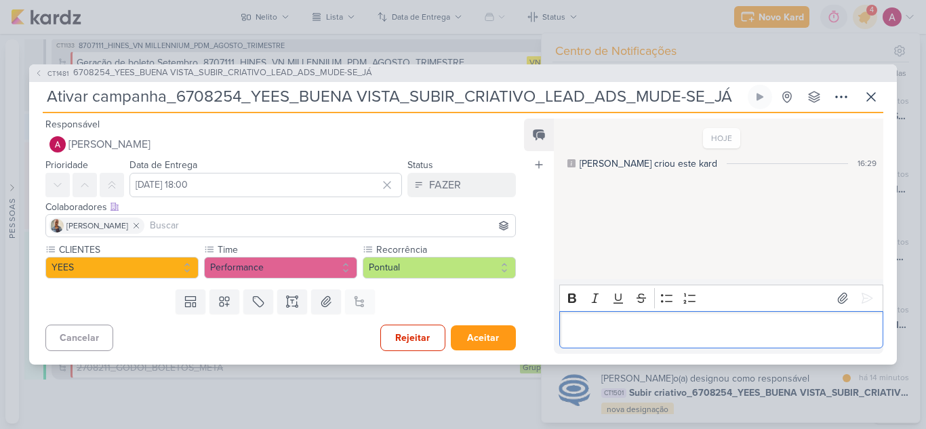
click at [632, 332] on p "Editor editing area: main" at bounding box center [721, 329] width 310 height 16
click at [860, 296] on icon at bounding box center [867, 298] width 14 height 14
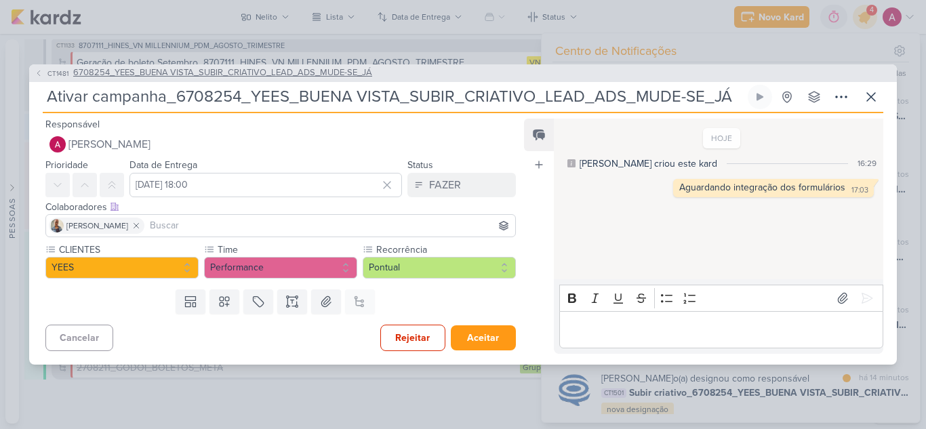
click at [320, 71] on span "6708254_YEES_BUENA VISTA_SUBIR_CRIATIVO_LEAD_ADS_MUDE-SE_JÁ" at bounding box center [222, 73] width 299 height 14
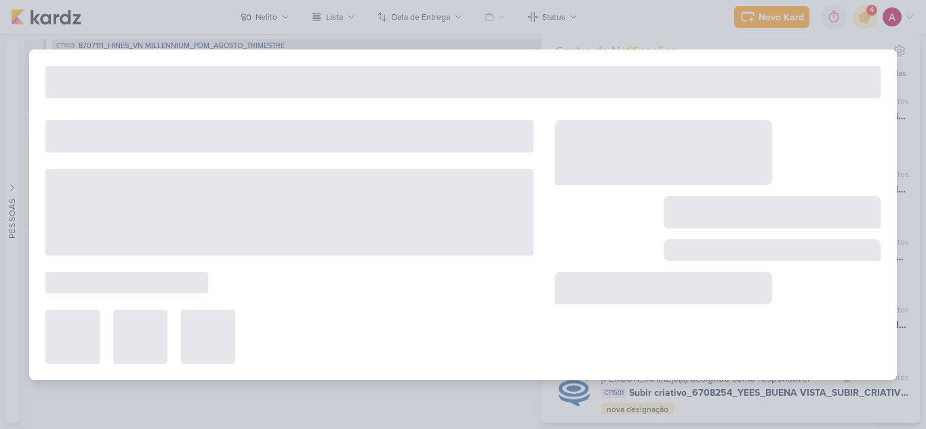
type input "6708254_YEES_BUENA VISTA_SUBIR_CRIATIVO_LEAD_ADS_MUDE-SE_JÁ"
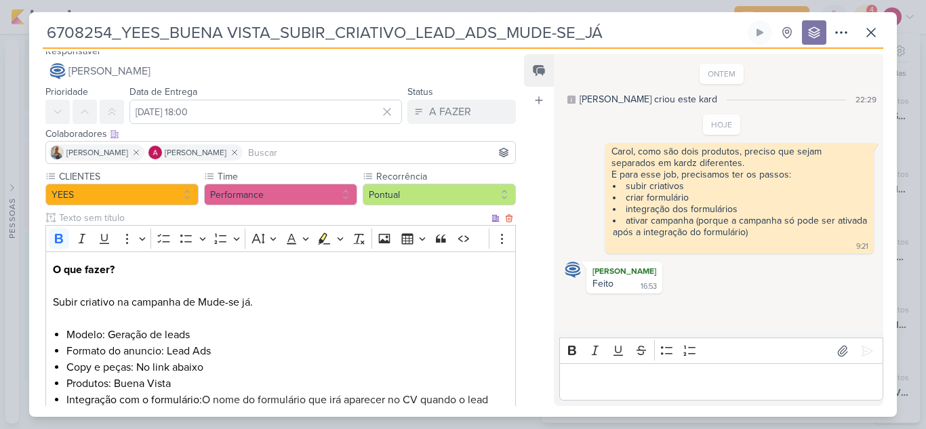
scroll to position [0, 0]
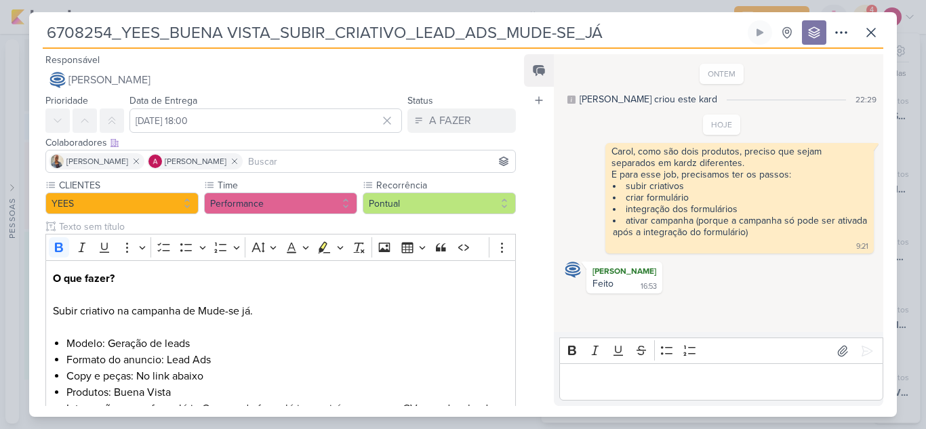
click at [280, 157] on input at bounding box center [378, 161] width 267 height 16
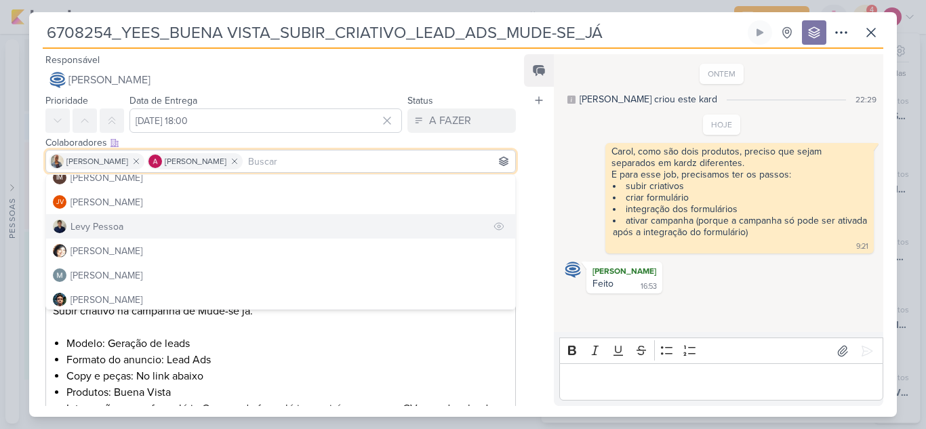
scroll to position [203, 0]
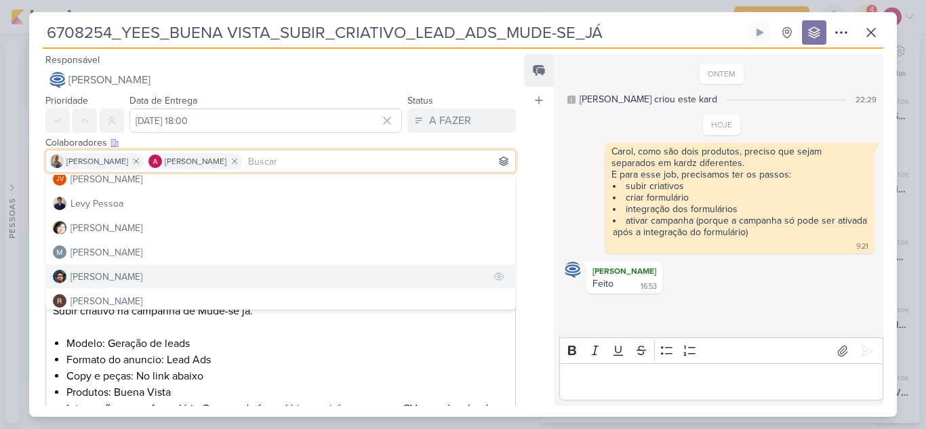
click at [98, 275] on div "[PERSON_NAME]" at bounding box center [106, 277] width 72 height 14
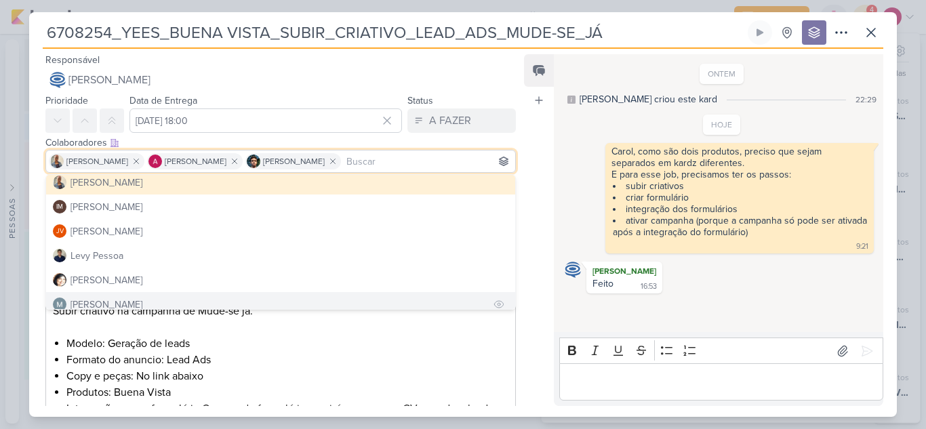
scroll to position [68, 0]
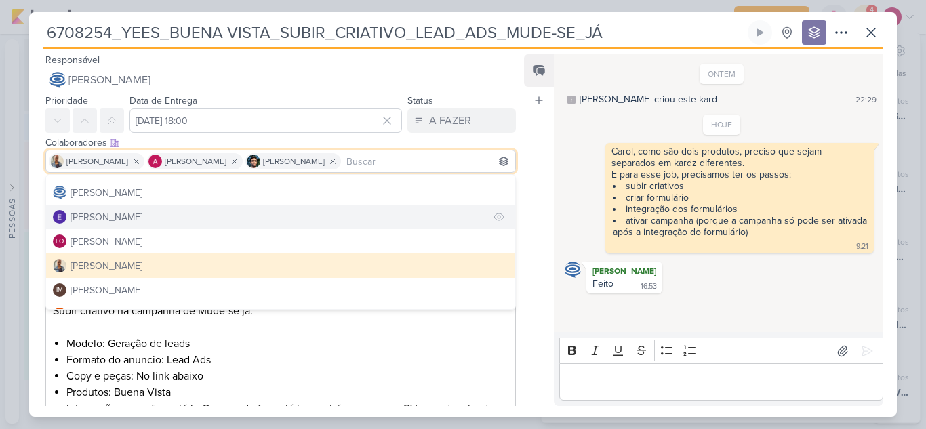
click at [119, 218] on div "[PERSON_NAME]" at bounding box center [106, 217] width 72 height 14
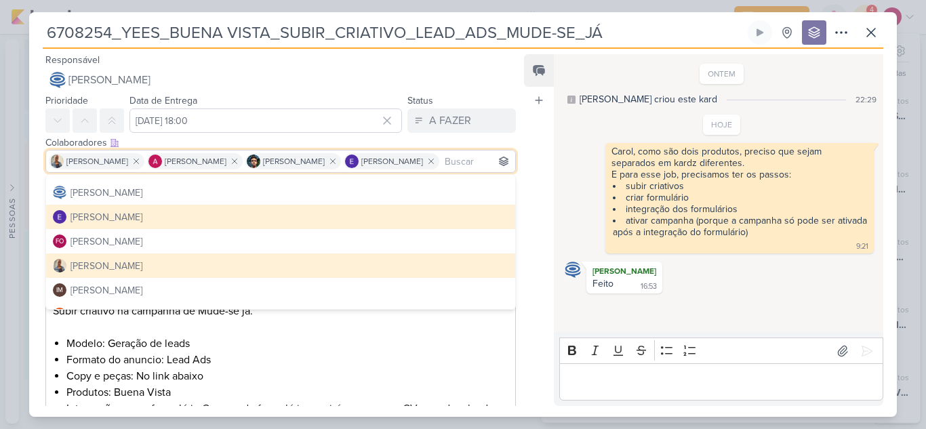
click at [546, 317] on div "Feed Atrelar email Solte o email para atrelar ao kard" at bounding box center [539, 230] width 30 height 352
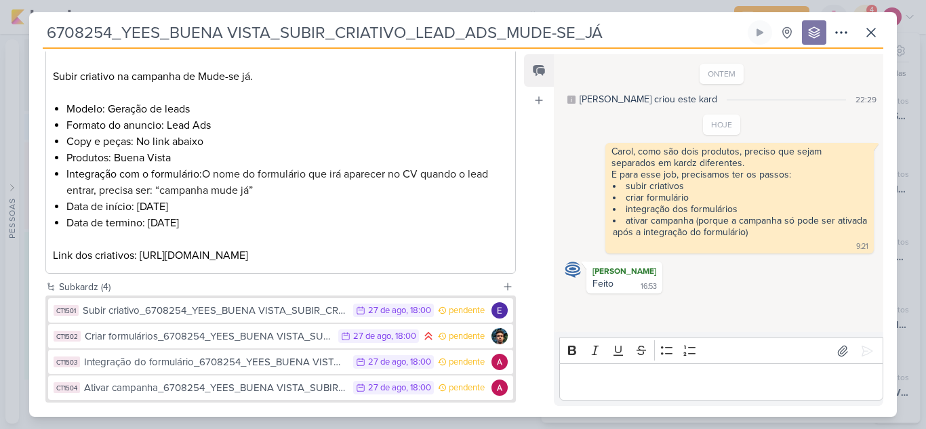
scroll to position [323, 0]
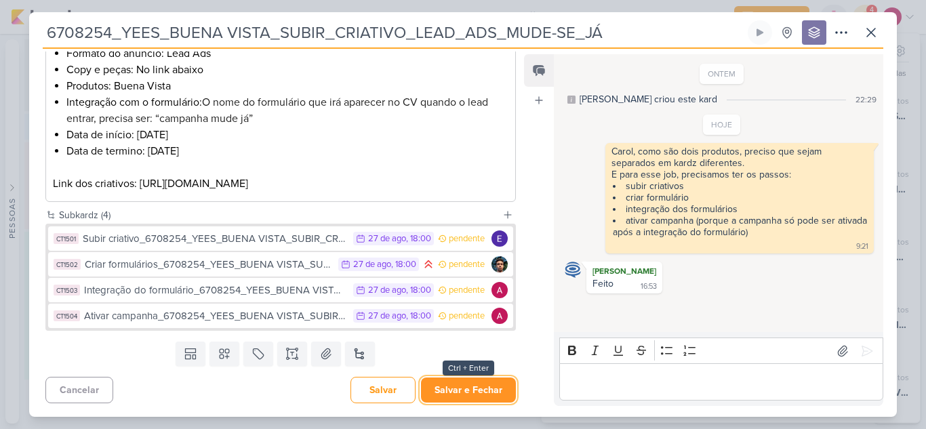
click at [480, 388] on button "Salvar e Fechar" at bounding box center [468, 389] width 95 height 25
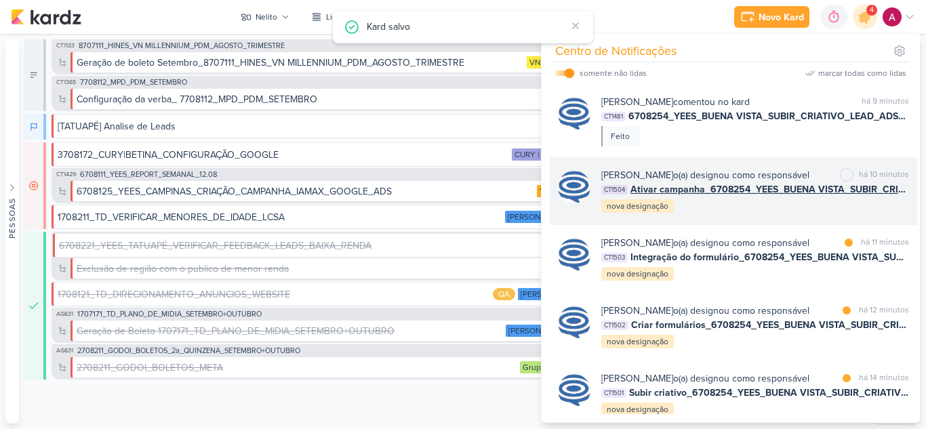
scroll to position [339, 0]
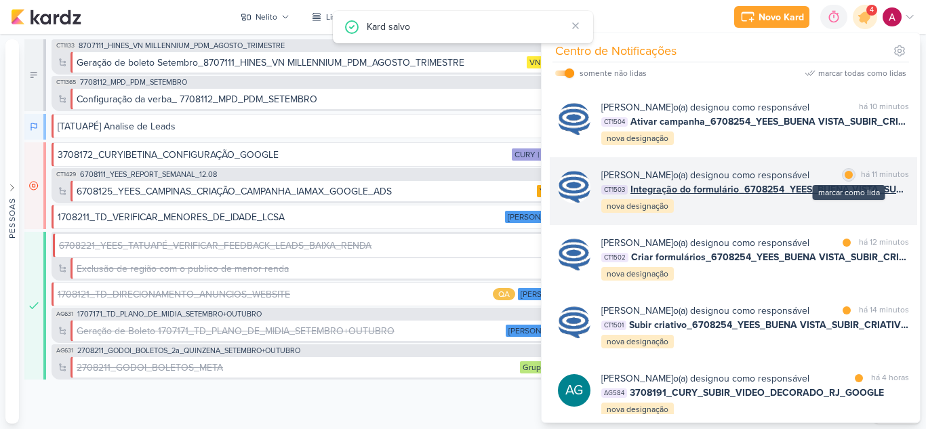
click at [845, 179] on div at bounding box center [848, 175] width 8 height 8
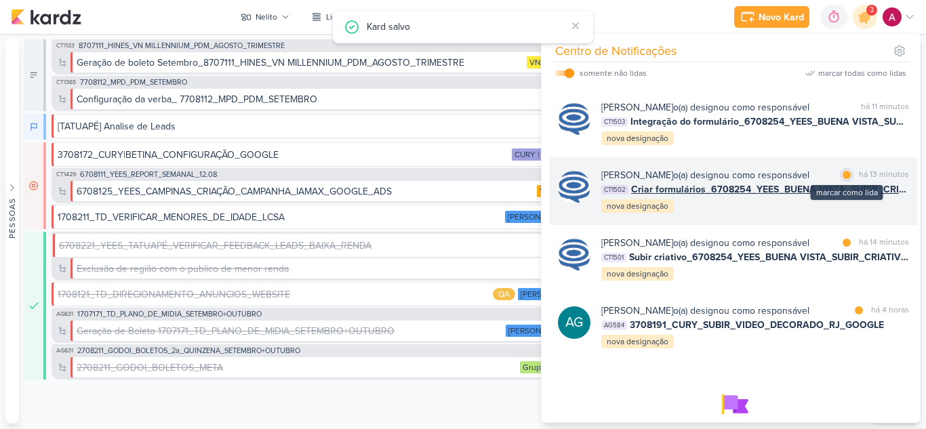
click at [842, 179] on div at bounding box center [846, 175] width 8 height 8
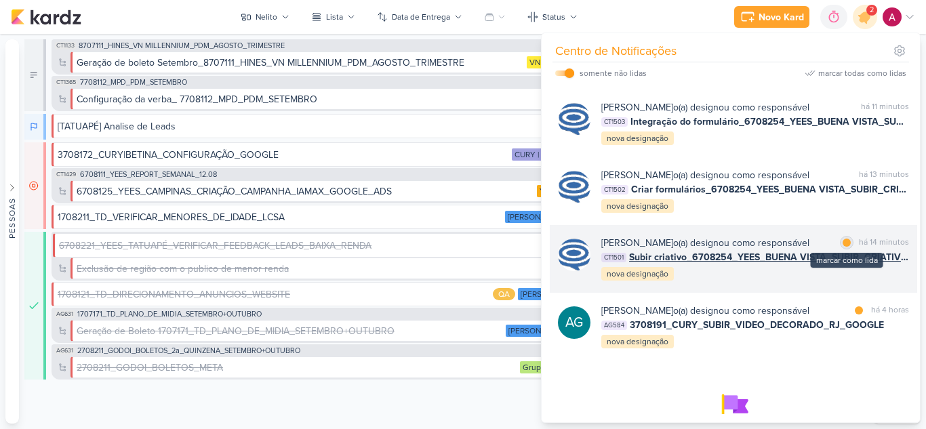
click at [845, 247] on div at bounding box center [846, 242] width 8 height 8
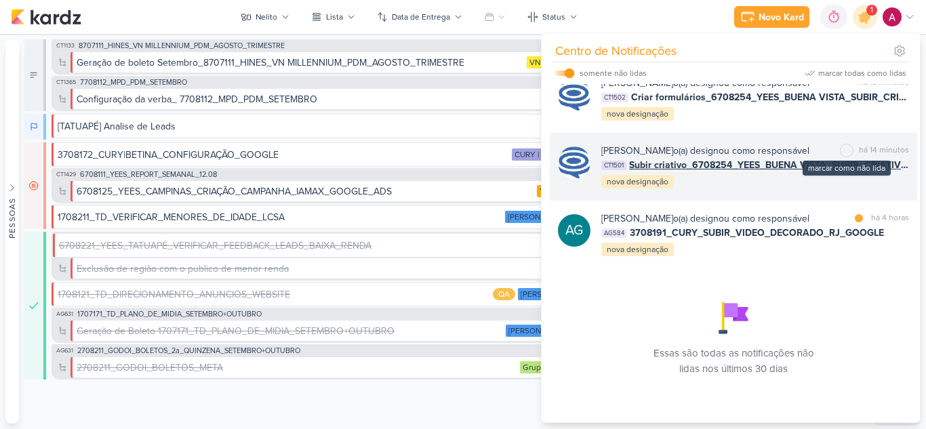
scroll to position [542, 0]
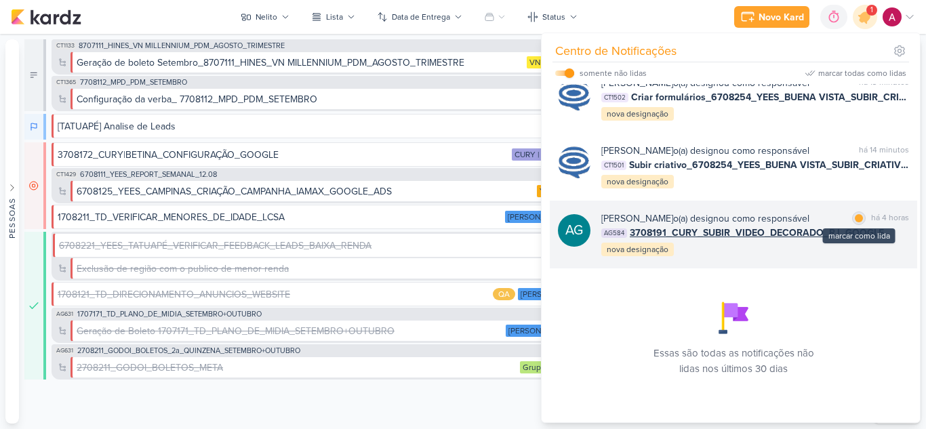
click at [854, 222] on div at bounding box center [858, 218] width 8 height 8
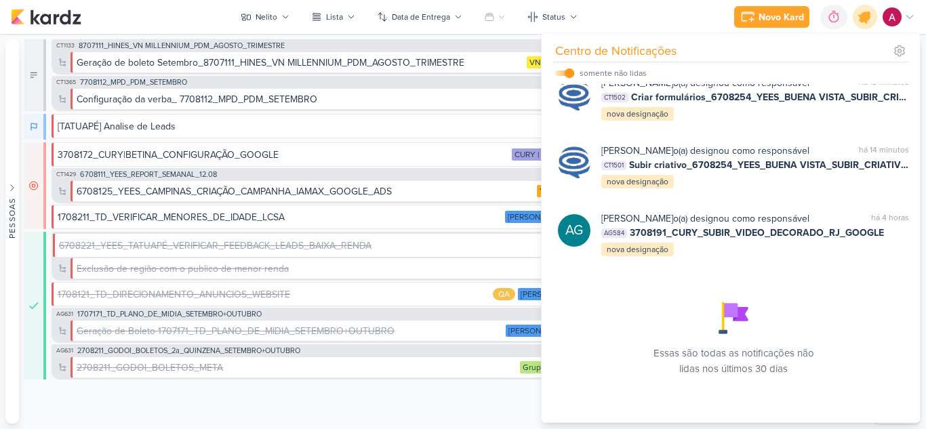
click at [867, 20] on icon at bounding box center [864, 17] width 16 height 16
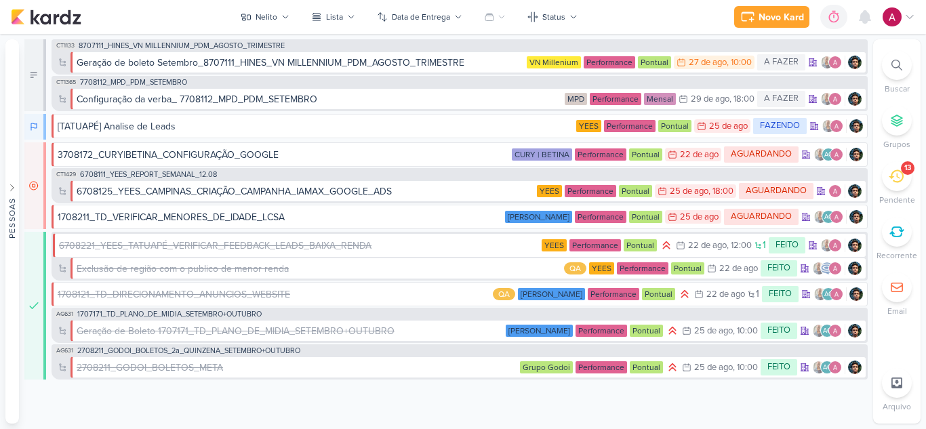
click at [890, 180] on icon at bounding box center [895, 176] width 15 height 15
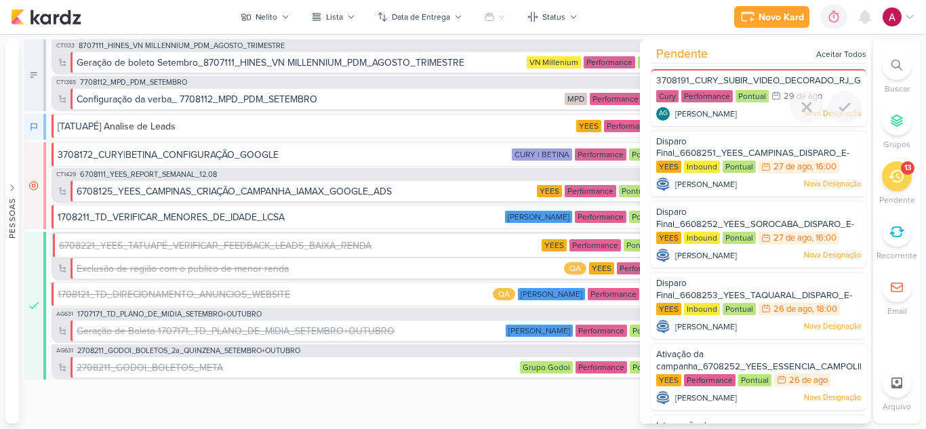
click at [709, 120] on div at bounding box center [757, 123] width 215 height 11
click at [722, 77] on span "3708191_CURY_SUBIR_VIDEO_DECORADO_RJ_GOOGLE" at bounding box center [773, 80] width 235 height 11
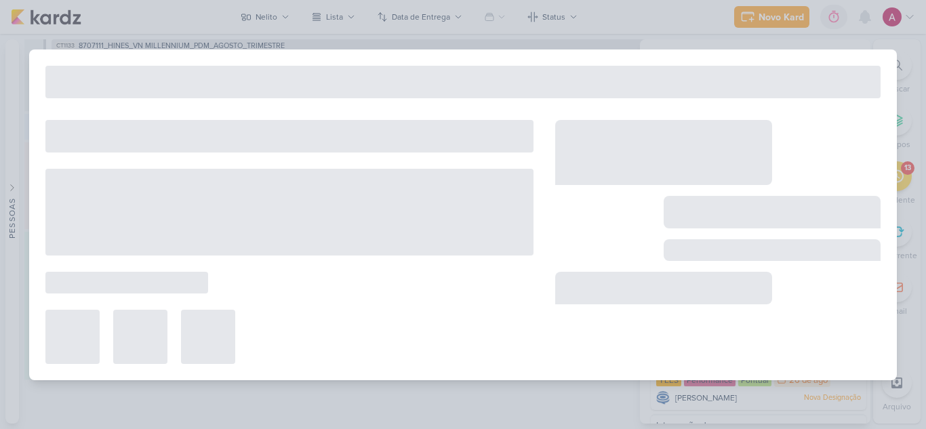
type input "3708191_CURY_SUBIR_VIDEO_DECORADO_RJ_GOOGLE"
type input "[DATE] 23:59"
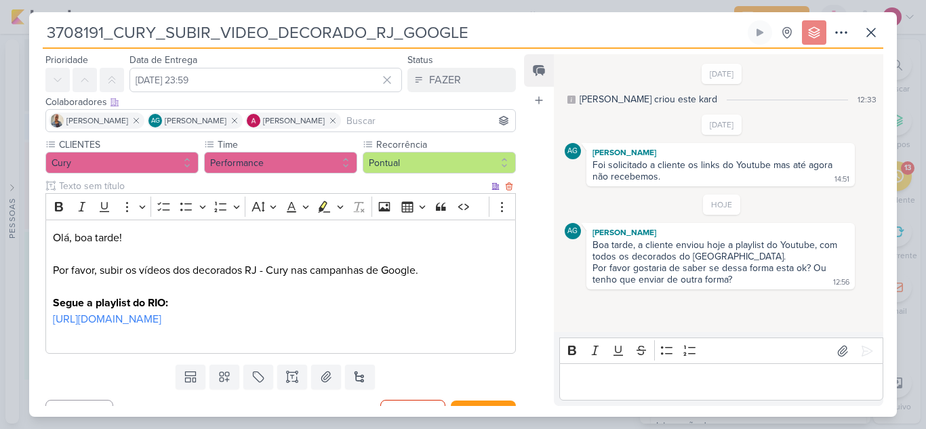
scroll to position [0, 0]
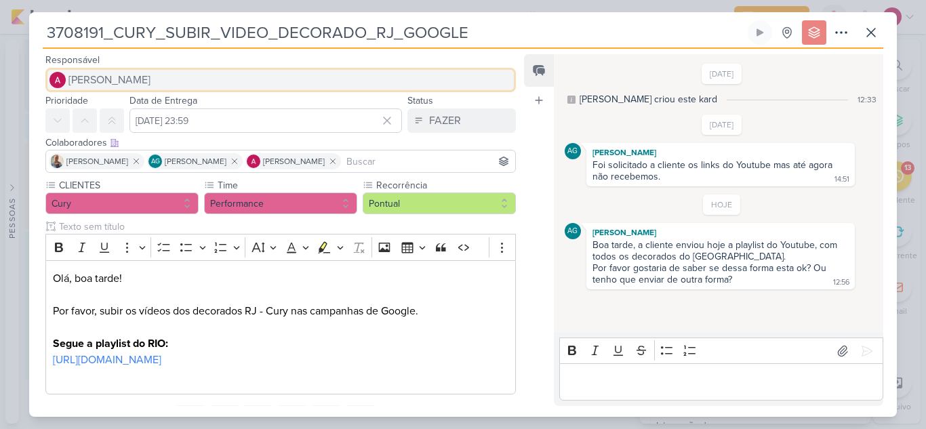
click at [85, 79] on span "[PERSON_NAME]" at bounding box center [109, 80] width 82 height 16
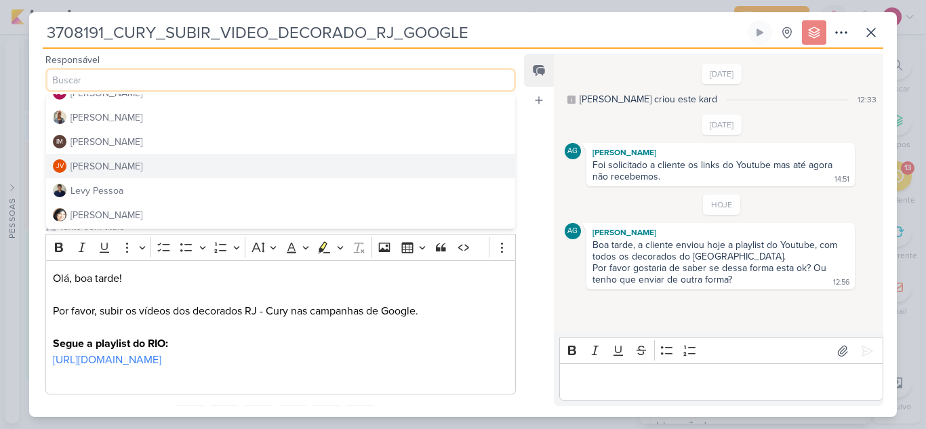
scroll to position [203, 0]
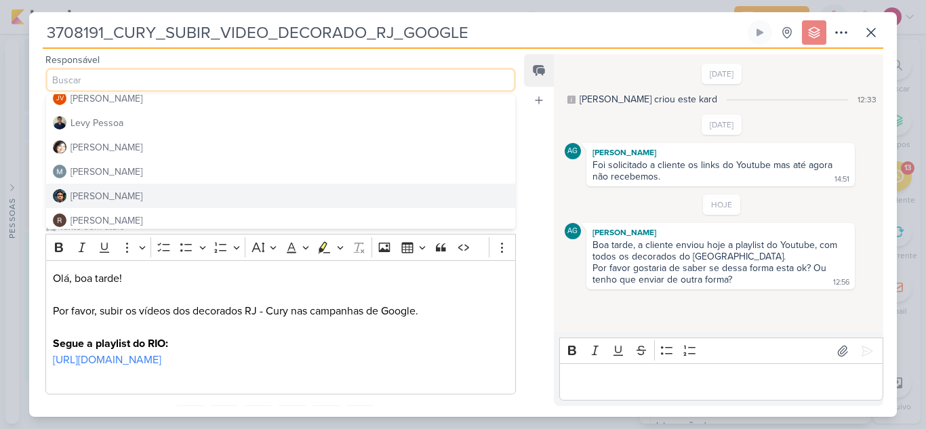
click at [115, 195] on div "[PERSON_NAME]" at bounding box center [106, 196] width 72 height 14
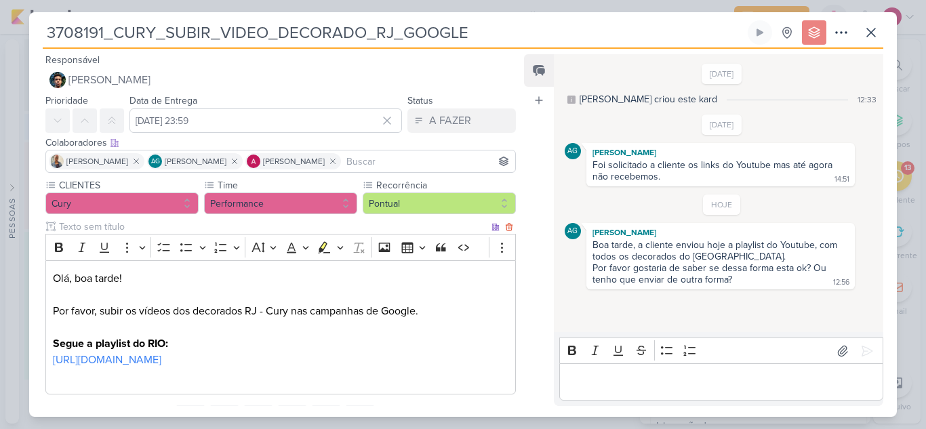
scroll to position [80, 0]
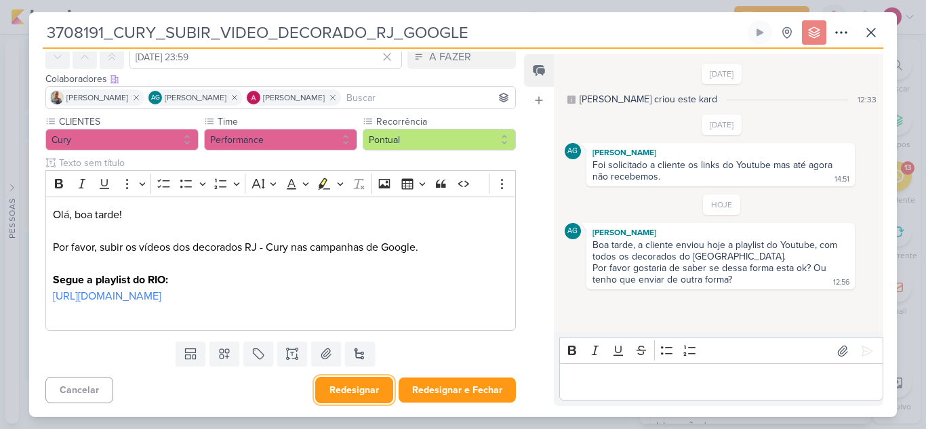
click at [350, 392] on button "Redesignar" at bounding box center [354, 390] width 78 height 26
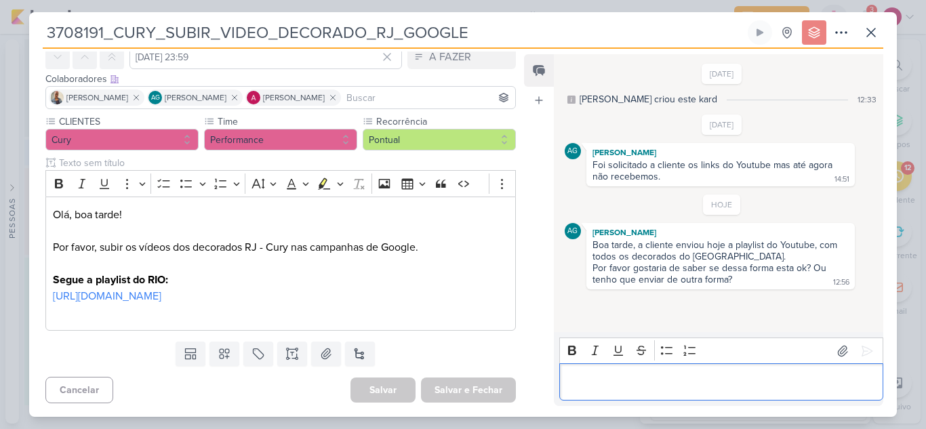
click at [593, 383] on p "Editor editing area: main" at bounding box center [721, 382] width 310 height 16
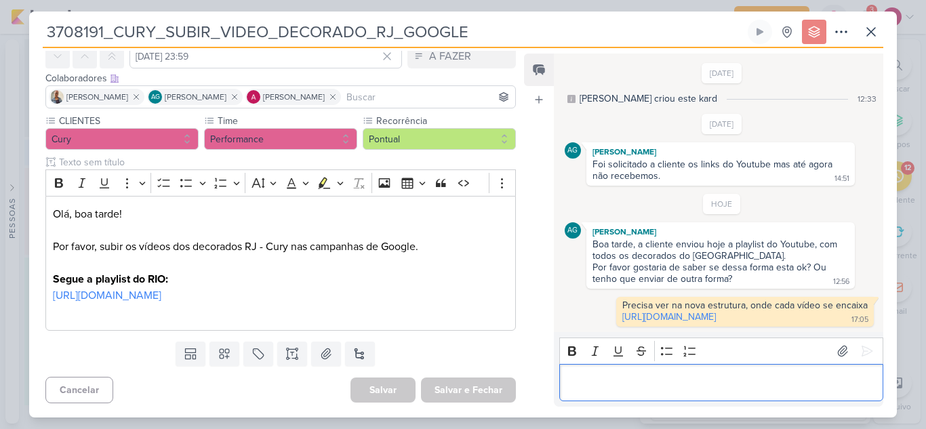
scroll to position [9, 0]
drag, startPoint x: 612, startPoint y: 293, endPoint x: 840, endPoint y: 323, distance: 230.4
click at [840, 323] on div "Precisa ver na nova estrutura, onde cada vídeo se encaixa https://docs.google.c…" at bounding box center [745, 311] width 252 height 24
copy span "Precisa ver na nova estrutura, onde cada vídeo se encaixa https://docs.google.c…"
click at [875, 22] on button at bounding box center [870, 32] width 24 height 24
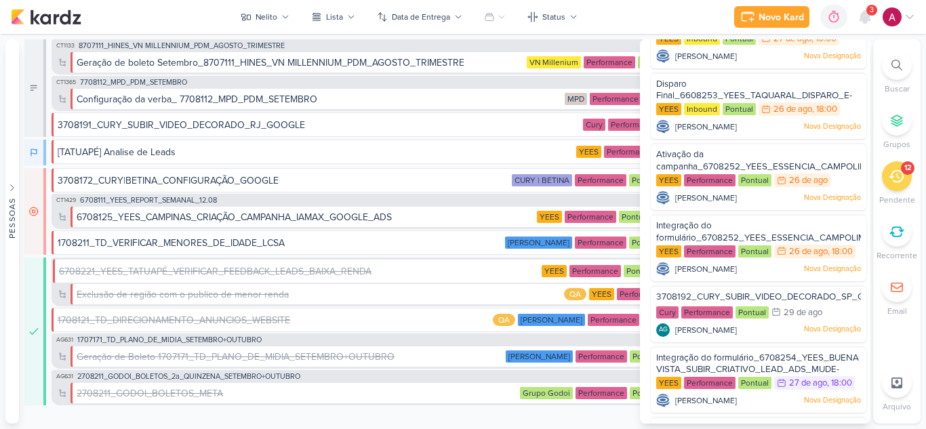
scroll to position [86, 0]
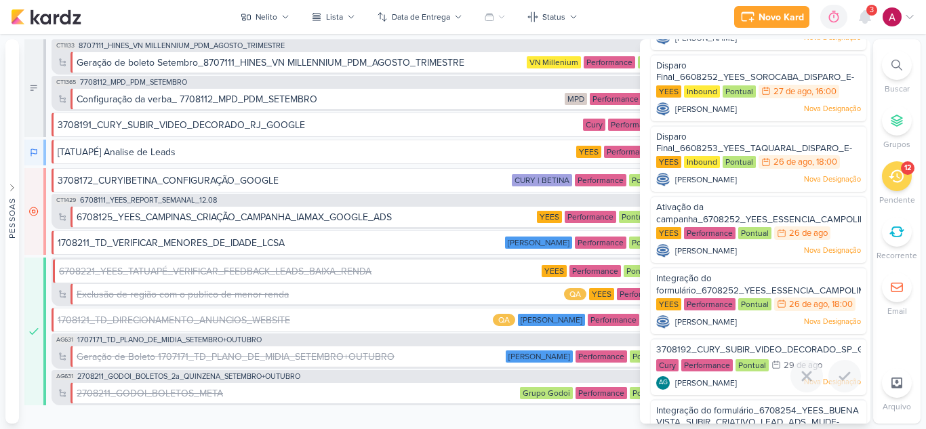
click at [718, 346] on span "3708192_CURY_SUBIR_VIDEO_DECORADO_SP_GOOGLE" at bounding box center [775, 349] width 238 height 11
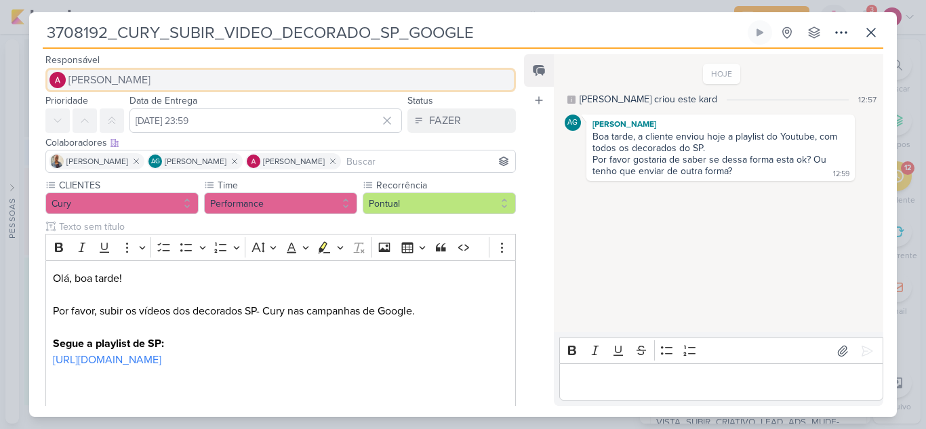
click at [111, 81] on span "[PERSON_NAME]" at bounding box center [109, 80] width 82 height 16
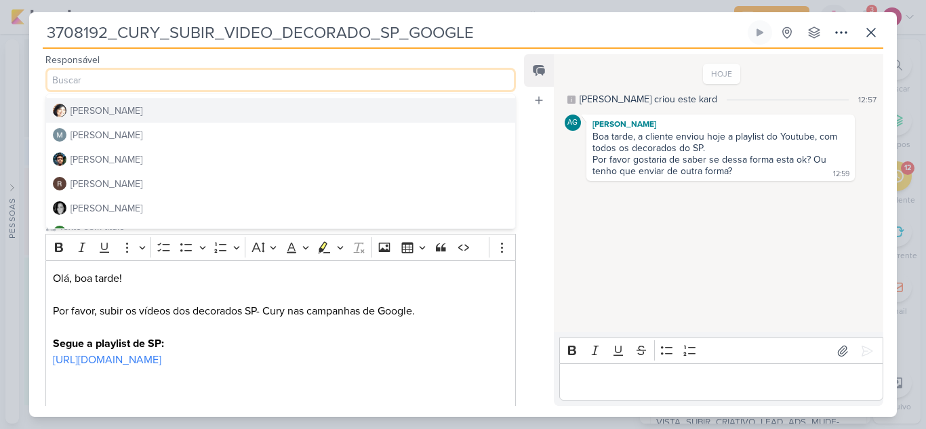
scroll to position [256, 0]
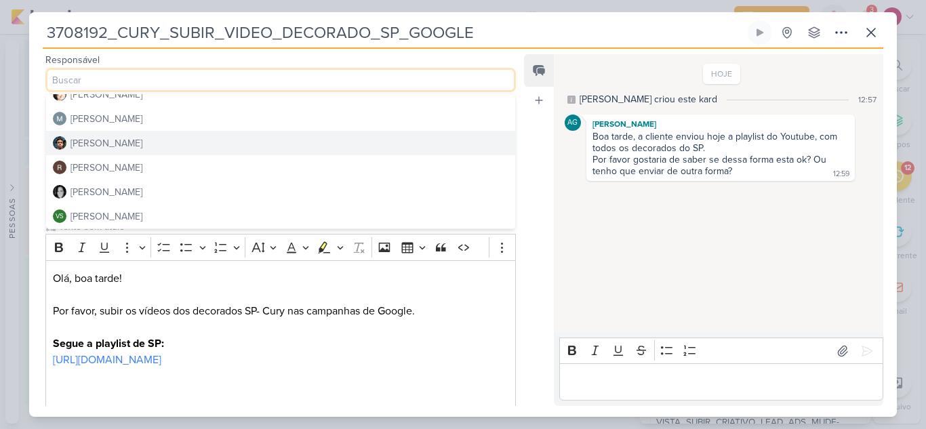
click at [137, 148] on button "[PERSON_NAME]" at bounding box center [280, 143] width 469 height 24
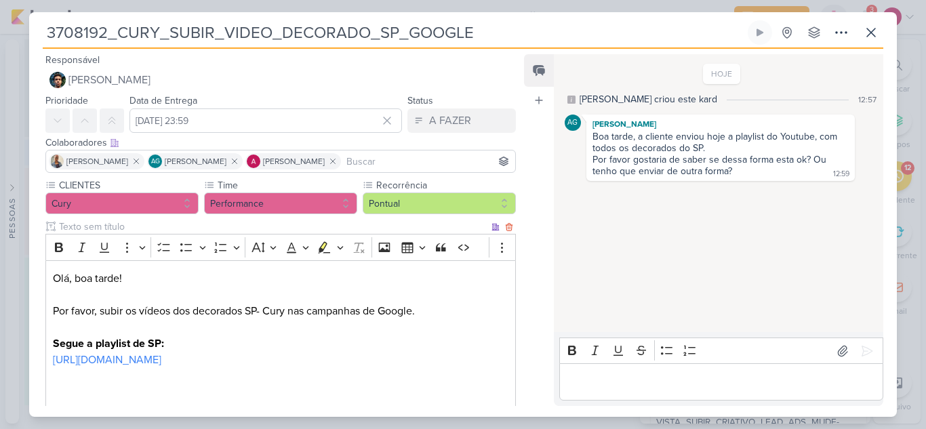
scroll to position [112, 0]
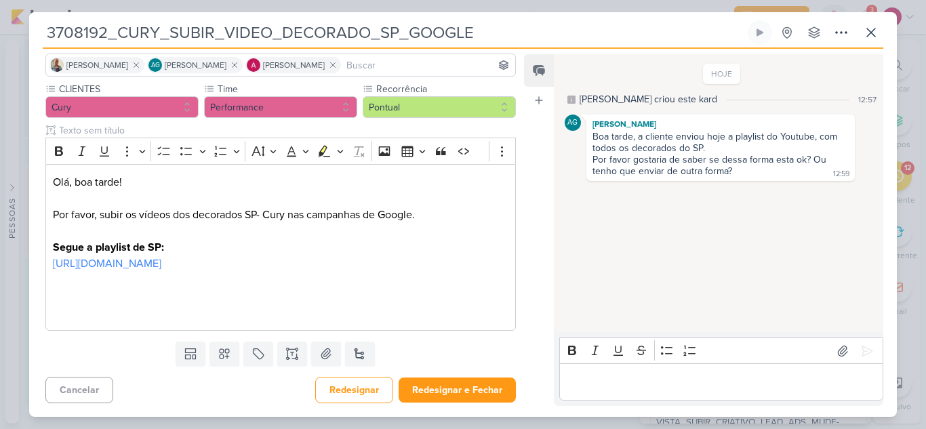
click at [651, 386] on p "Editor editing area: main" at bounding box center [721, 382] width 310 height 16
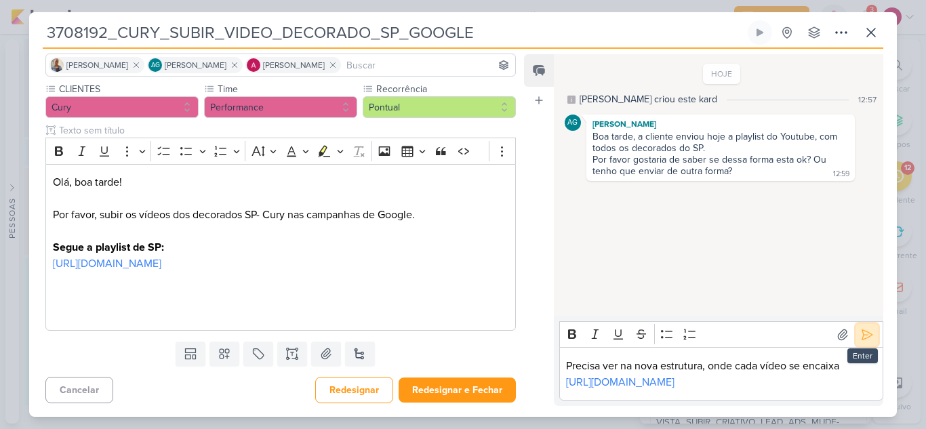
click at [862, 329] on icon at bounding box center [867, 334] width 10 height 10
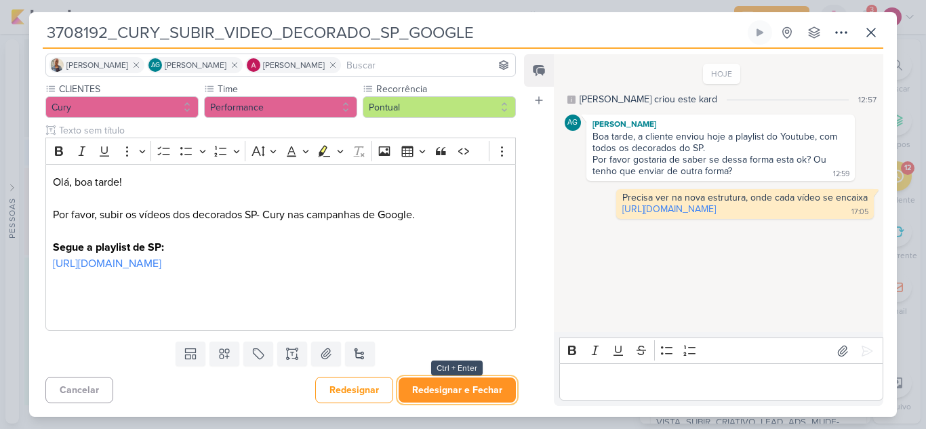
click at [442, 383] on button "Redesignar e Fechar" at bounding box center [456, 389] width 117 height 25
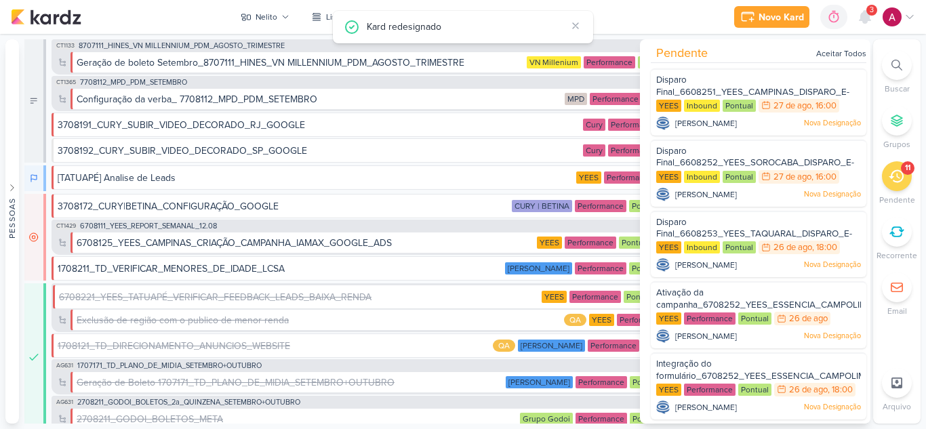
scroll to position [0, 0]
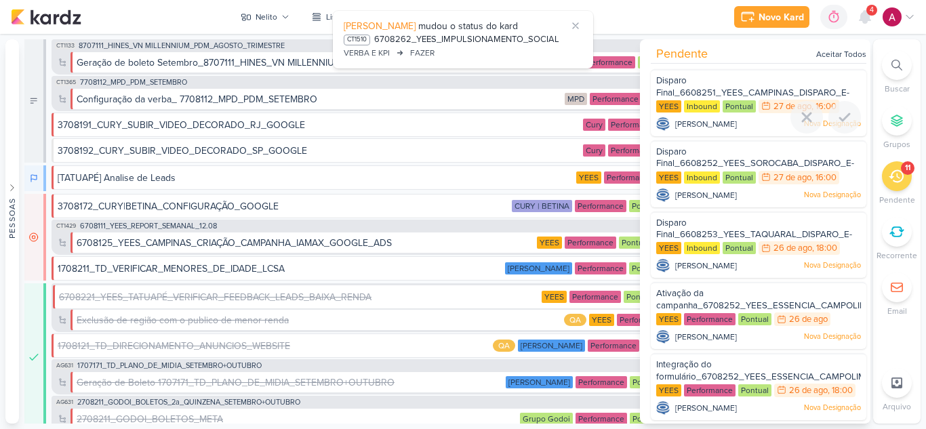
click at [680, 83] on span "Disparo Final_6608251_YEES_CAMPINAS_DISPARO_E-MAIL MKT" at bounding box center [752, 92] width 193 height 35
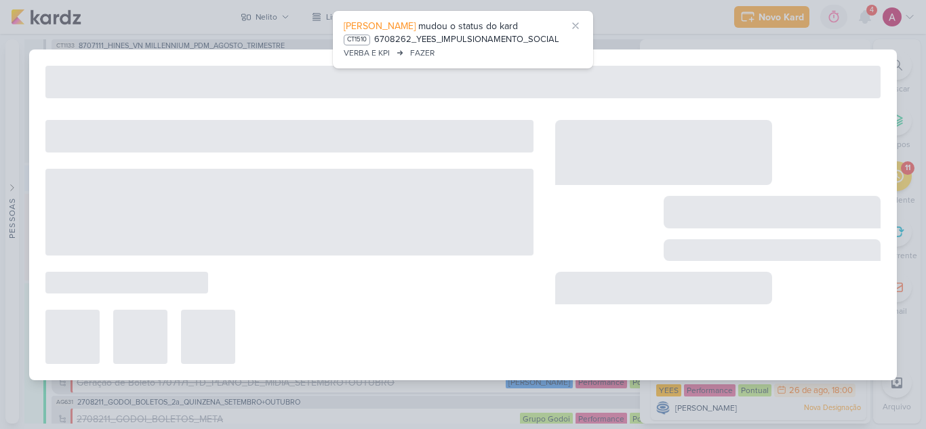
type input "Disparo Final_6608251_YEES_CAMPINAS_DISPARO_E-MAIL MKT"
type input "27 de agosto de 2025 às 16:00"
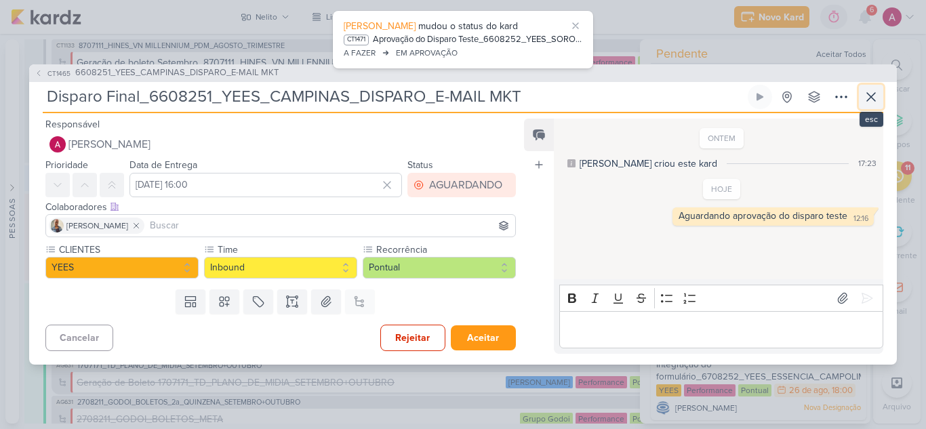
click at [865, 102] on icon at bounding box center [871, 97] width 16 height 16
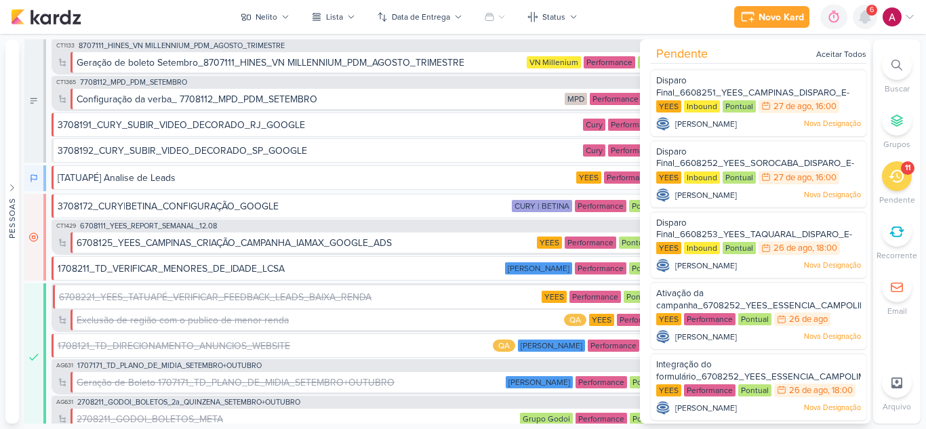
click at [862, 20] on icon at bounding box center [864, 17] width 11 height 12
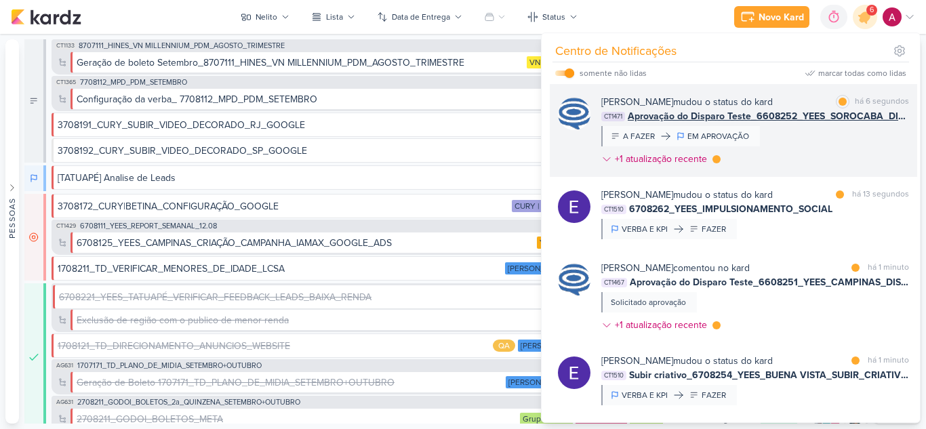
click at [792, 130] on div "Caroline Traven De Andrade mudou o status do kard marcar como lida há 6 segundo…" at bounding box center [755, 133] width 308 height 77
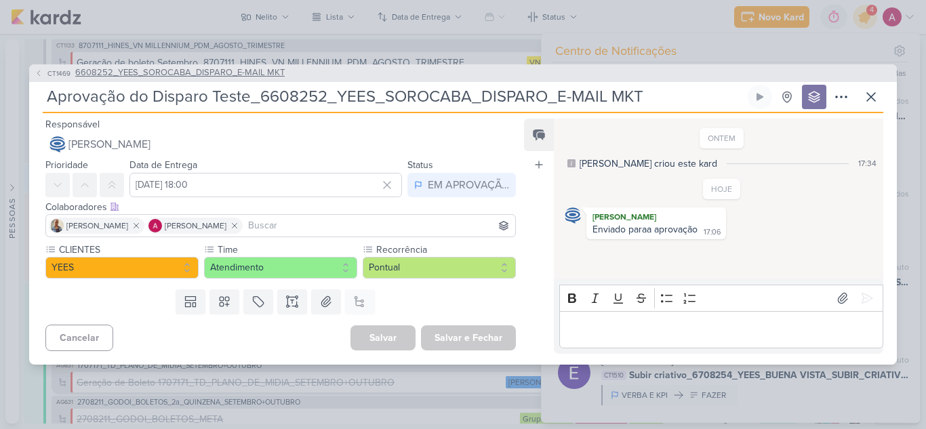
click at [37, 71] on icon at bounding box center [39, 73] width 8 height 8
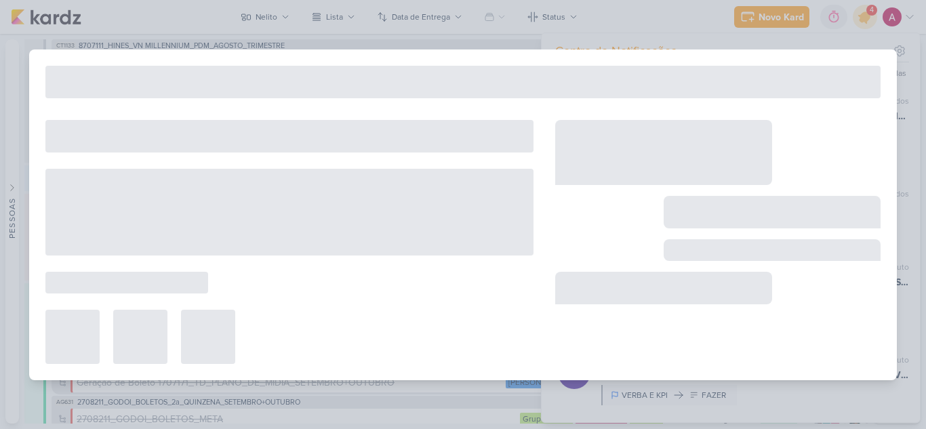
type input "6608252_YEES_SOROCABA_DISPARO_E-MAIL MKT"
type input "[DATE] 18:00"
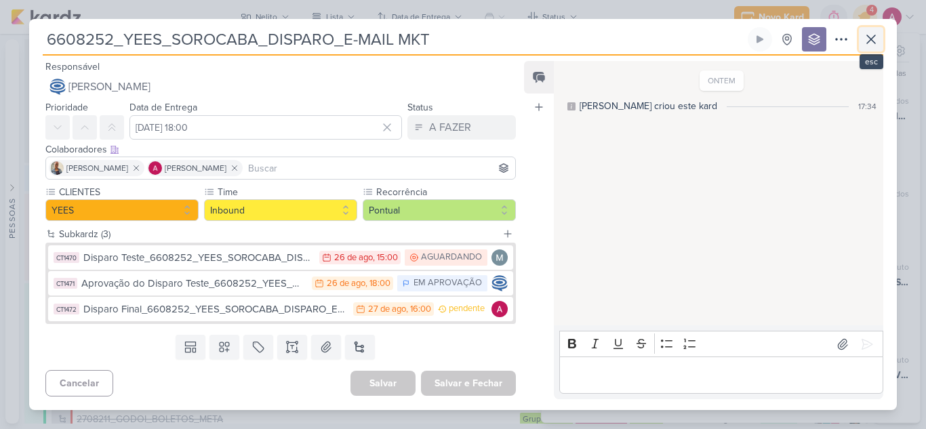
click at [875, 44] on icon at bounding box center [871, 39] width 16 height 16
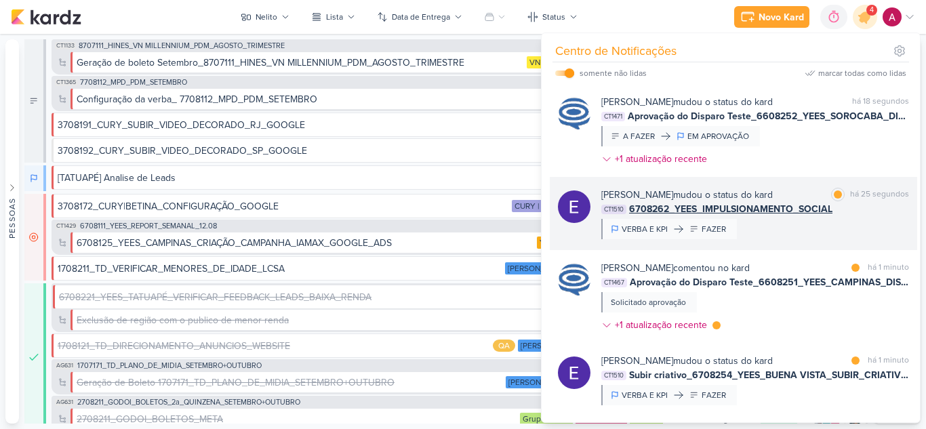
click at [816, 227] on div "Eduardo Quaresma mudou o status do kard marcar como lida há 25 segundos CT1510 …" at bounding box center [755, 213] width 308 height 51
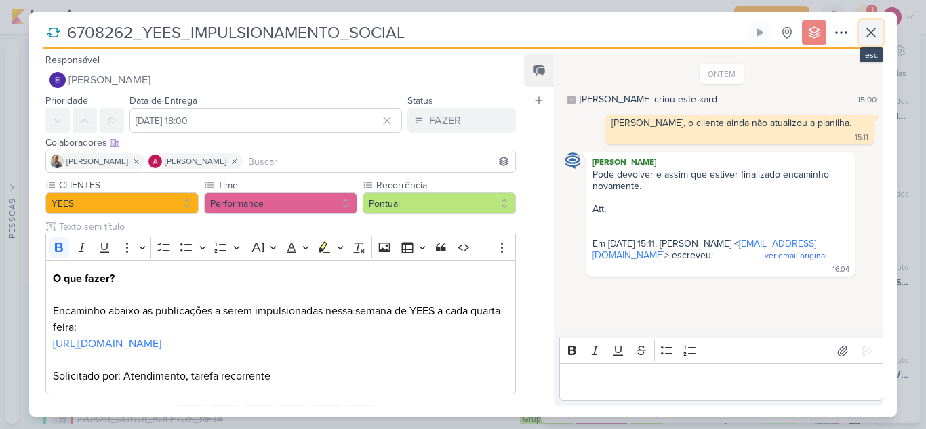
click at [867, 35] on icon at bounding box center [871, 32] width 16 height 16
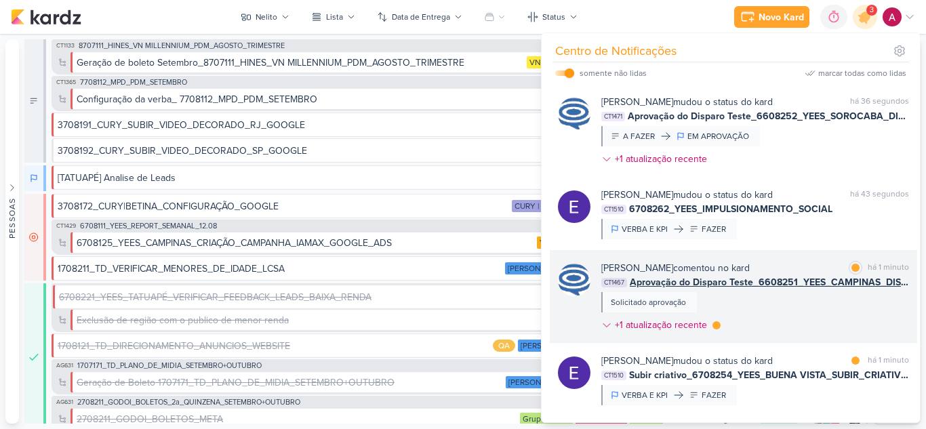
click at [819, 310] on div "Caroline Traven De Andrade comentou no kard marcar como lida há 1 minuto CT1467…" at bounding box center [755, 299] width 308 height 77
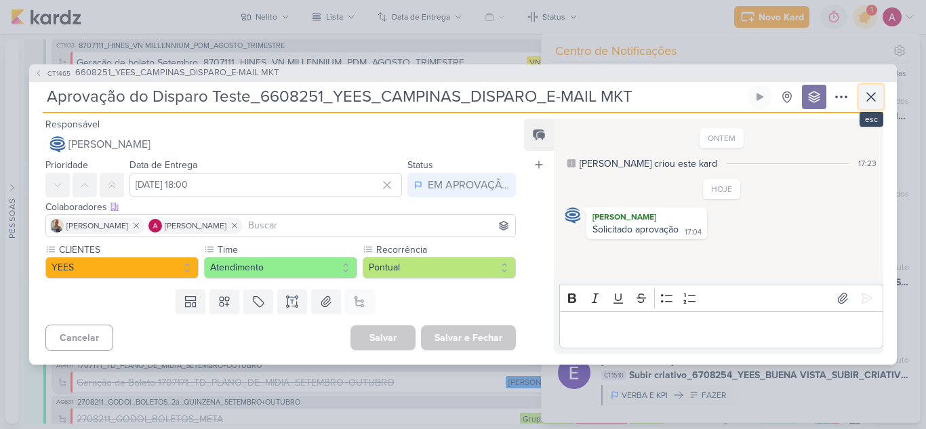
click at [867, 94] on icon at bounding box center [871, 97] width 16 height 16
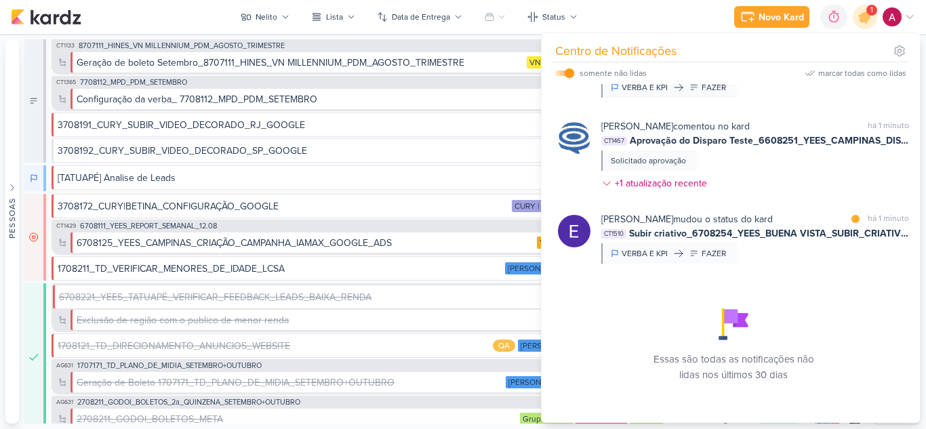
scroll to position [148, 0]
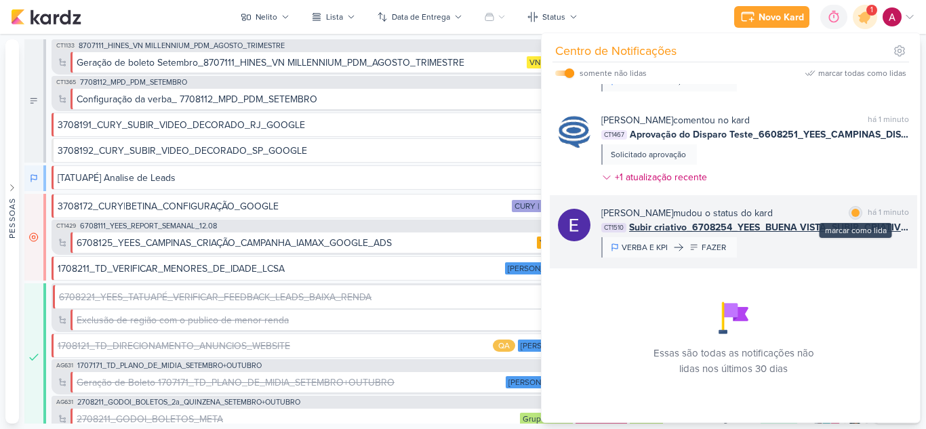
click at [851, 211] on div at bounding box center [855, 213] width 8 height 8
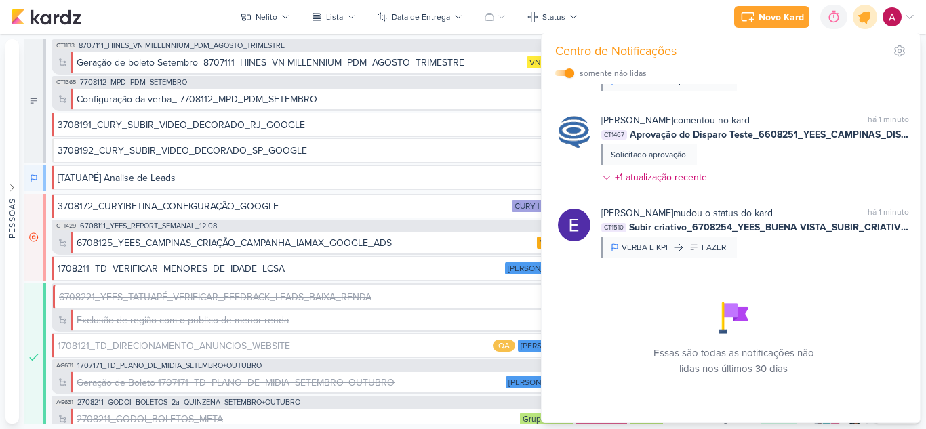
click at [858, 23] on div at bounding box center [865, 17] width 35 height 35
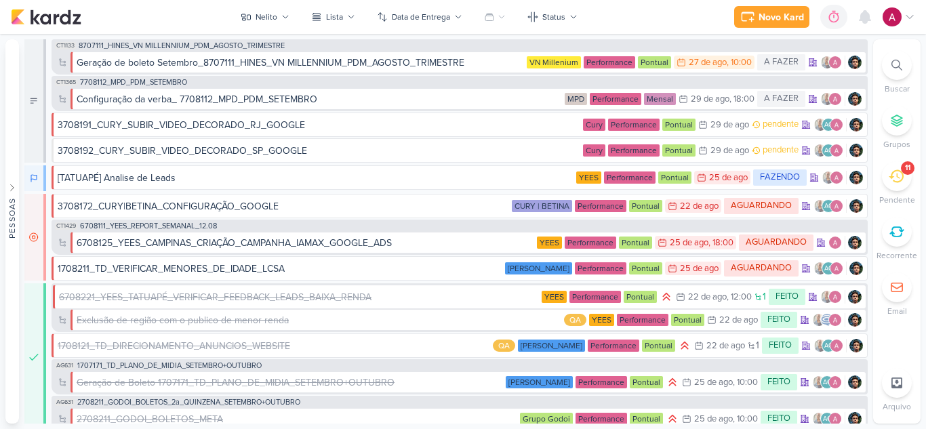
click at [895, 180] on icon at bounding box center [895, 176] width 15 height 15
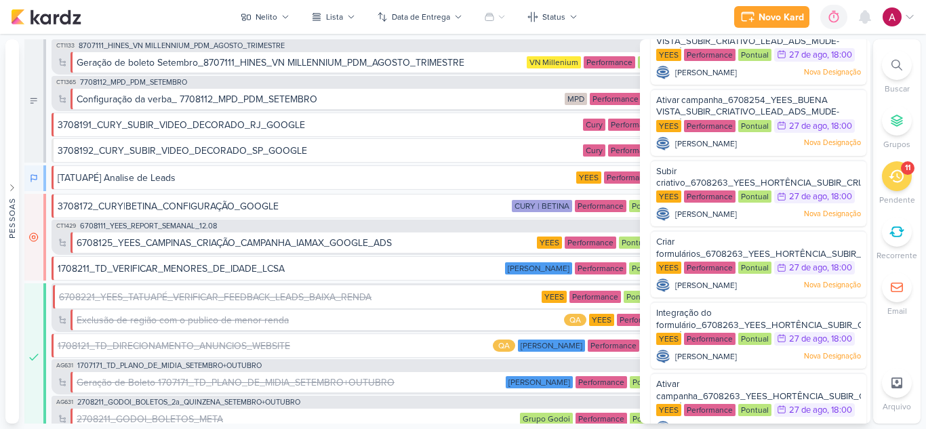
scroll to position [432, 0]
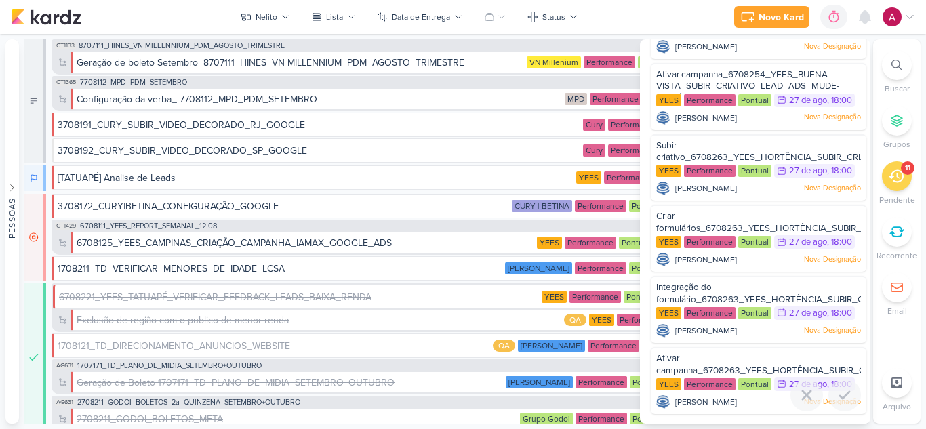
click at [692, 362] on div "Ativar campanha_6708263_YEES_HORTÊNCIA_SUBIR_CRIATIVO_LEAD_ADS_MUDE-SE_JÁ" at bounding box center [758, 364] width 205 height 25
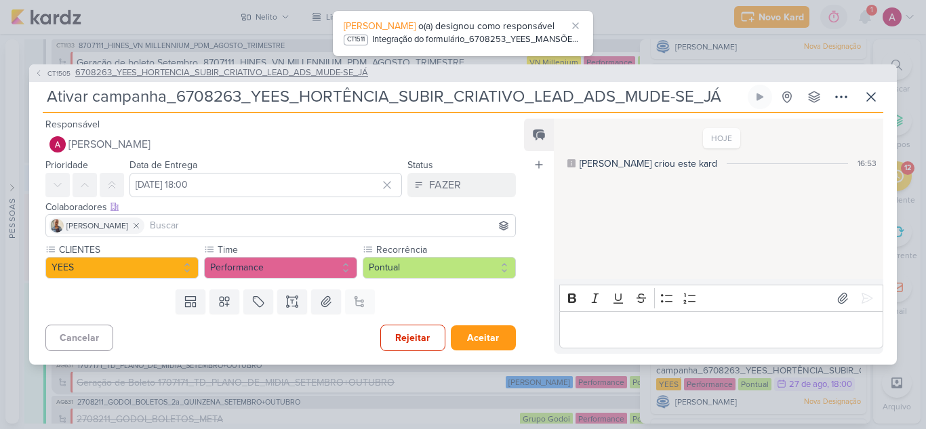
click at [38, 72] on icon at bounding box center [38, 72] width 3 height 5
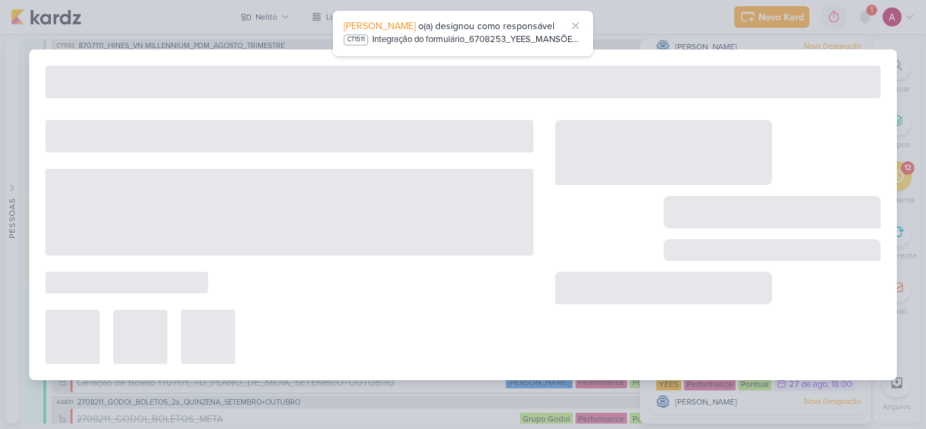
type input "6708263_YEES_HORTENCIA_SUBIR_CRIATIVO_LEAD_ADS_MUDE-SE_JÁ"
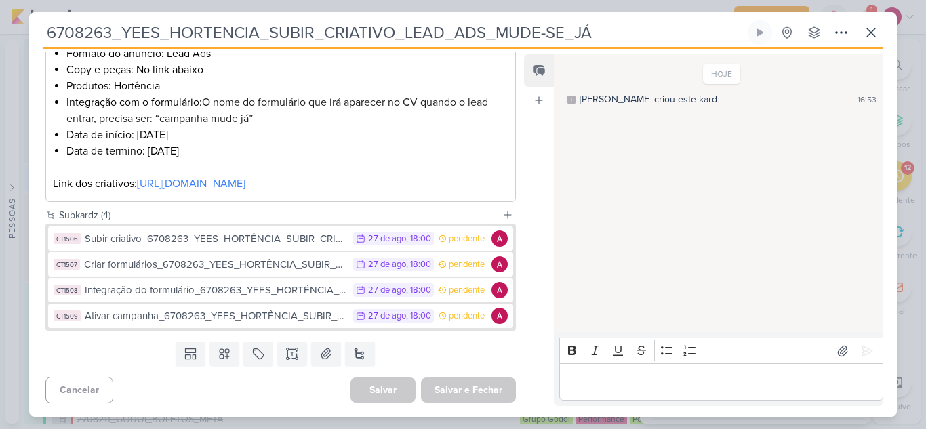
scroll to position [323, 0]
click at [221, 241] on div "Subir criativo_6708263_YEES_HORTÊNCIA_SUBIR_CRIATIVO_LEAD_ADS_MUDE-SE_JÁ" at bounding box center [216, 239] width 262 height 16
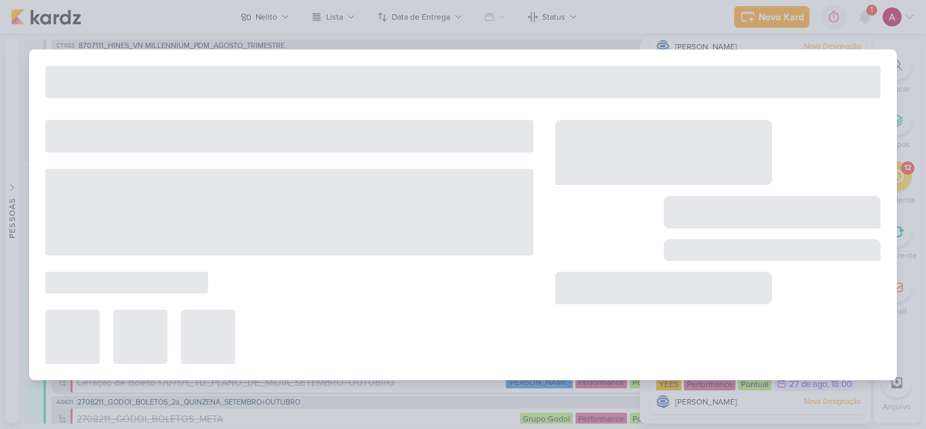
type input "Subir criativo_6708263_YEES_HORTÊNCIA_SUBIR_CRIATIVO_LEAD_ADS_MUDE-SE_JÁ"
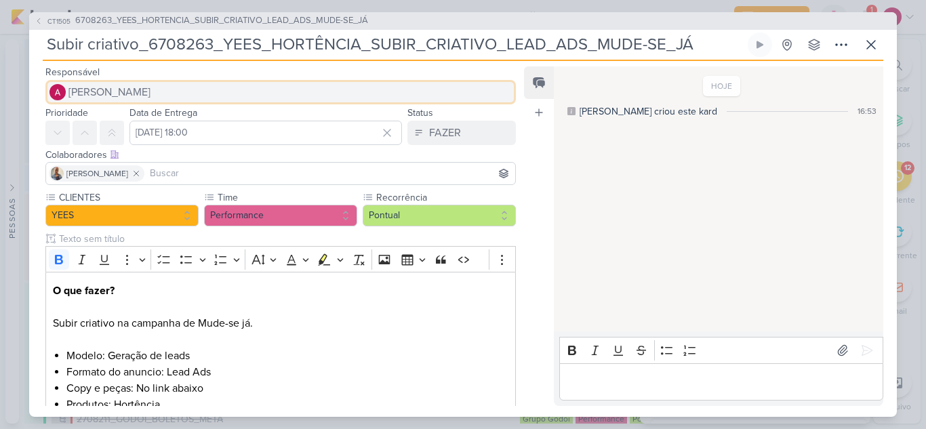
click at [140, 96] on span "[PERSON_NAME]" at bounding box center [109, 92] width 82 height 16
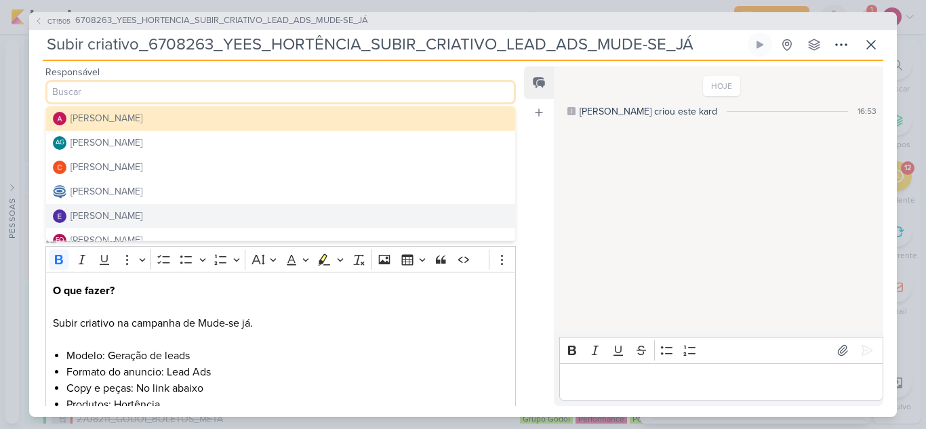
click at [171, 207] on button "[PERSON_NAME]" at bounding box center [280, 216] width 469 height 24
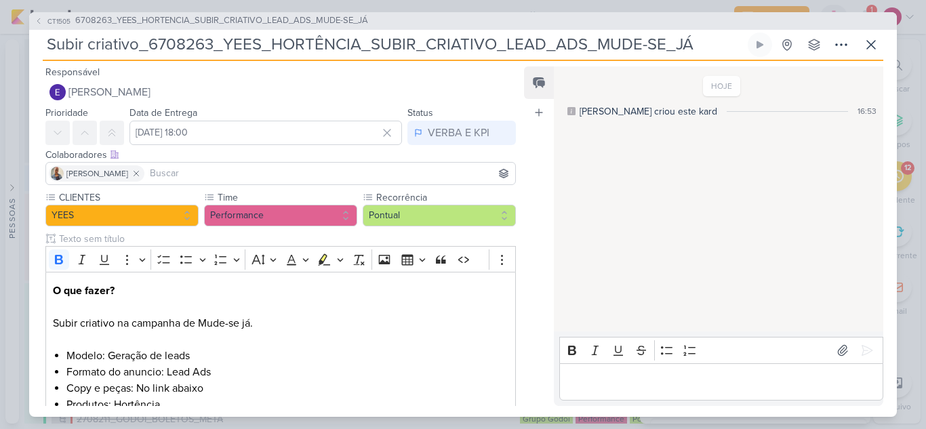
click at [272, 162] on div "[PERSON_NAME]" at bounding box center [280, 173] width 470 height 23
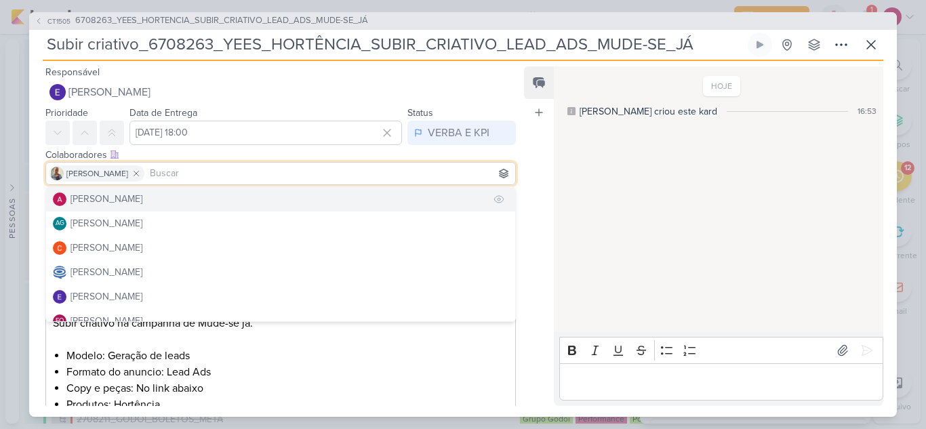
click at [207, 200] on button "[PERSON_NAME]" at bounding box center [280, 199] width 469 height 24
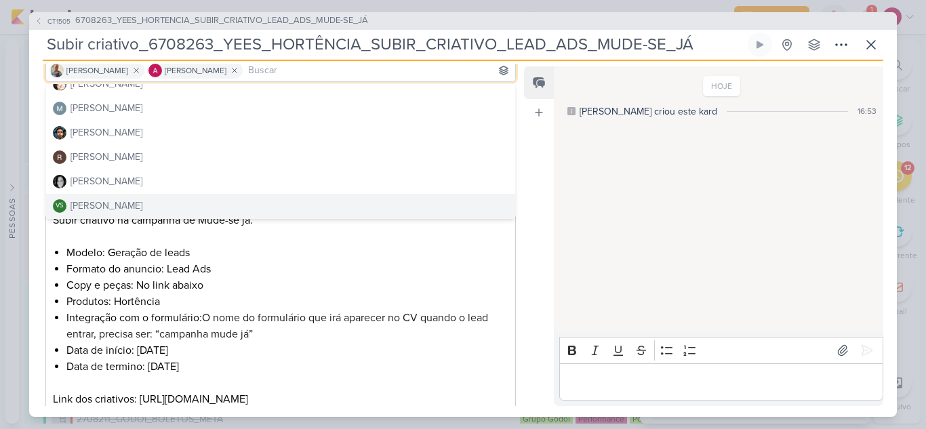
scroll to position [190, 0]
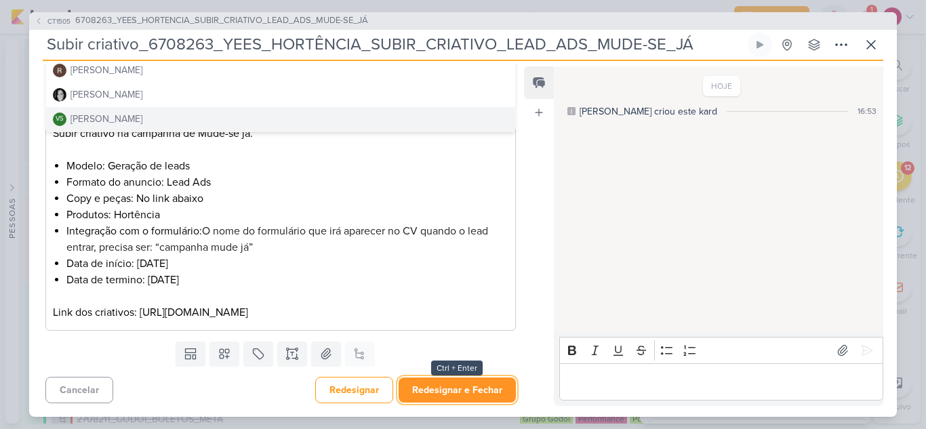
click at [468, 391] on button "Redesignar e Fechar" at bounding box center [456, 389] width 117 height 25
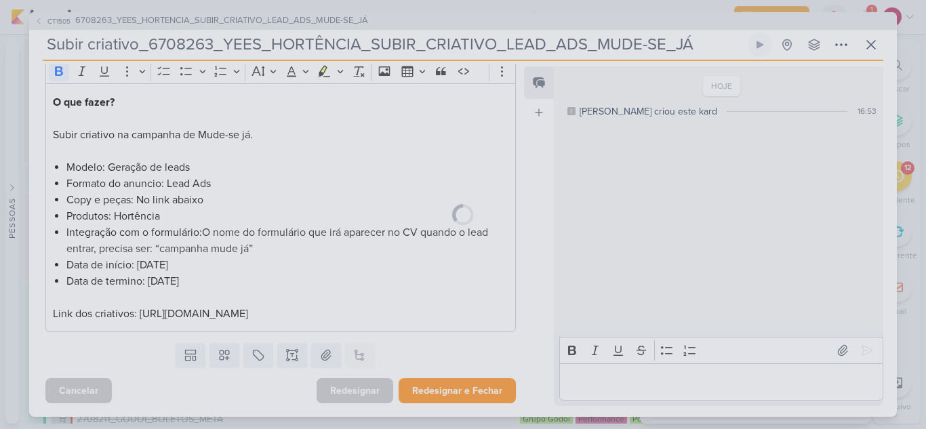
scroll to position [188, 0]
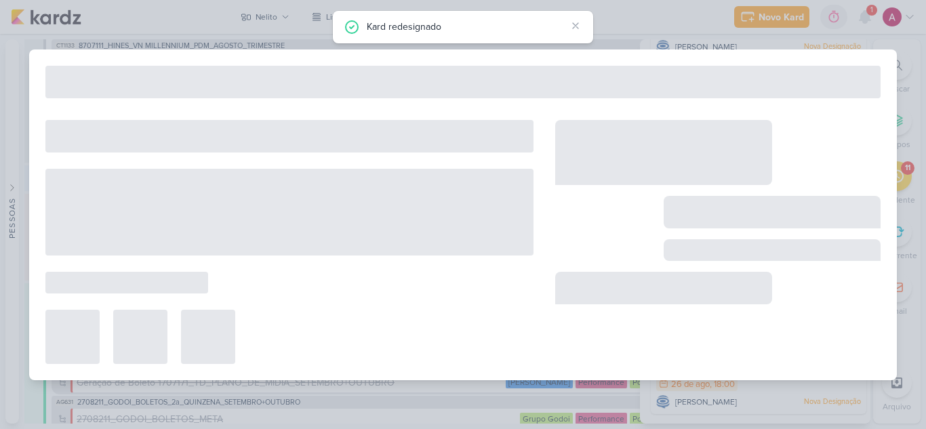
type input "6708263_YEES_HORTENCIA_SUBIR_CRIATIVO_LEAD_ADS_MUDE-SE_JÁ"
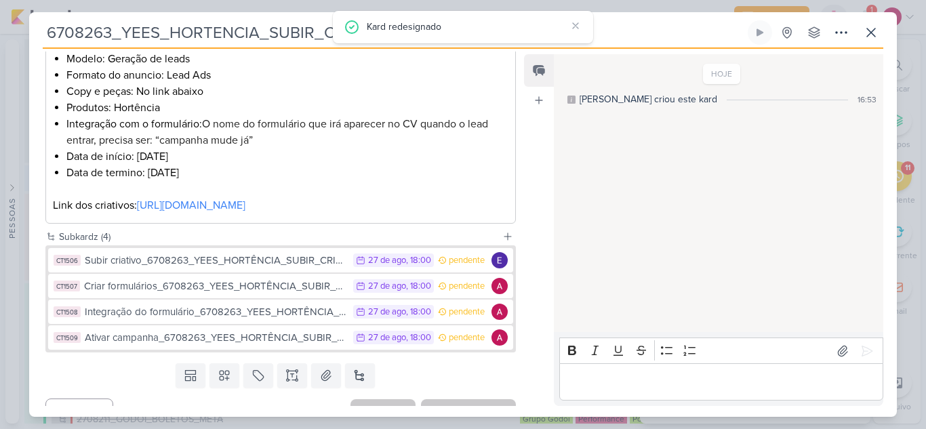
scroll to position [323, 0]
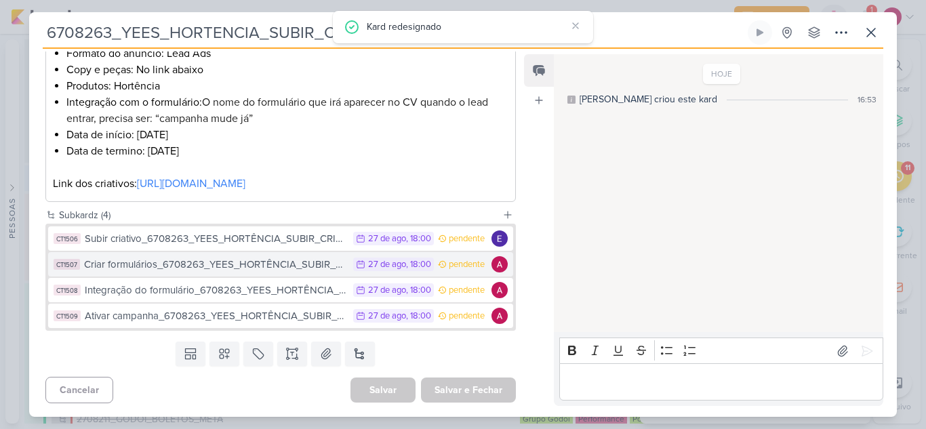
click at [183, 268] on div "Criar formulários_6708263_YEES_HORTÊNCIA_SUBIR_CRIATIVO_LEAD_ADS_MUDE-SE_JÁ" at bounding box center [215, 265] width 262 height 16
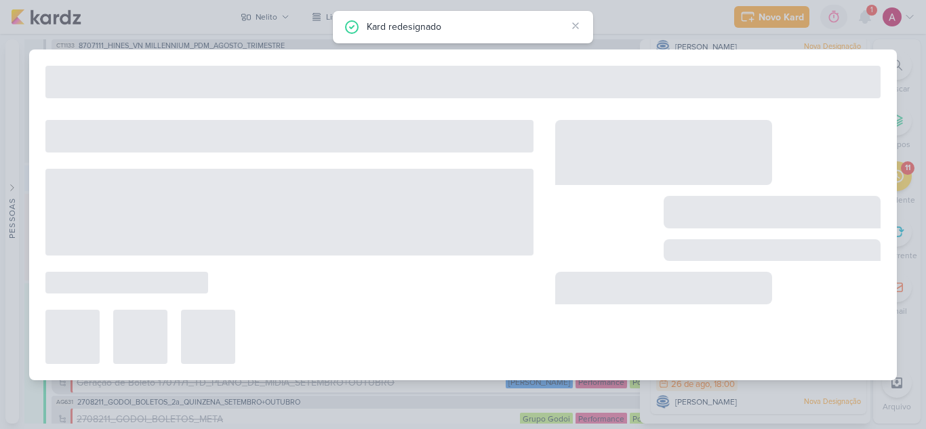
type input "Criar formulários_6708263_YEES_HORTÊNCIA_SUBIR_CRIATIVO_LEAD_ADS_MUDE-SE_JÁ"
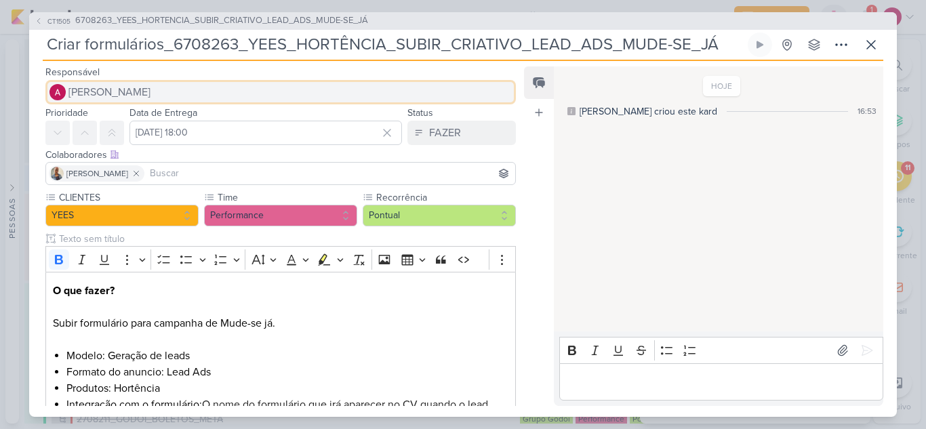
click at [121, 92] on span "[PERSON_NAME]" at bounding box center [109, 92] width 82 height 16
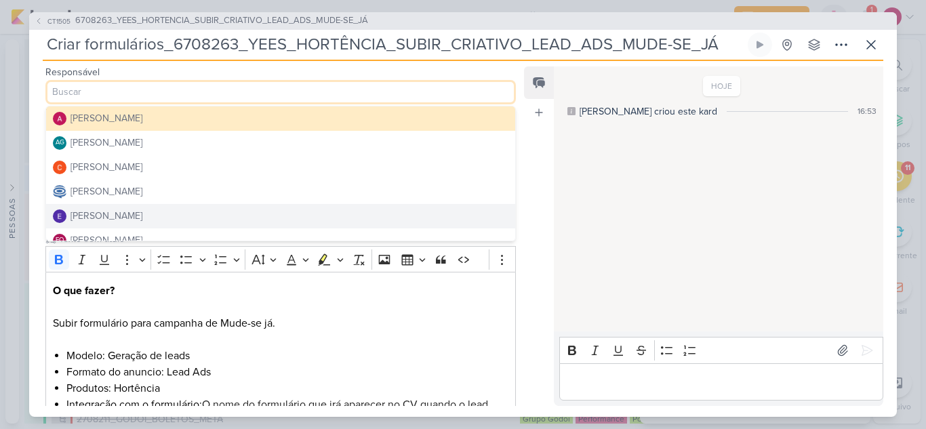
click at [154, 211] on button "[PERSON_NAME]" at bounding box center [280, 216] width 469 height 24
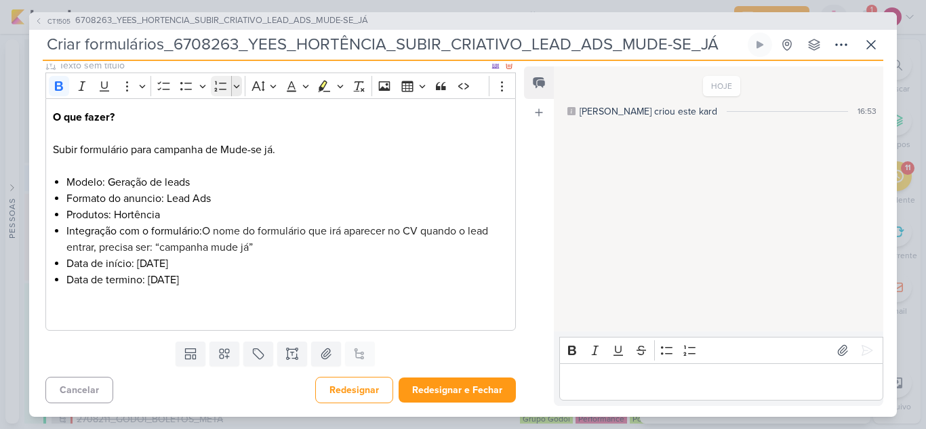
scroll to position [0, 0]
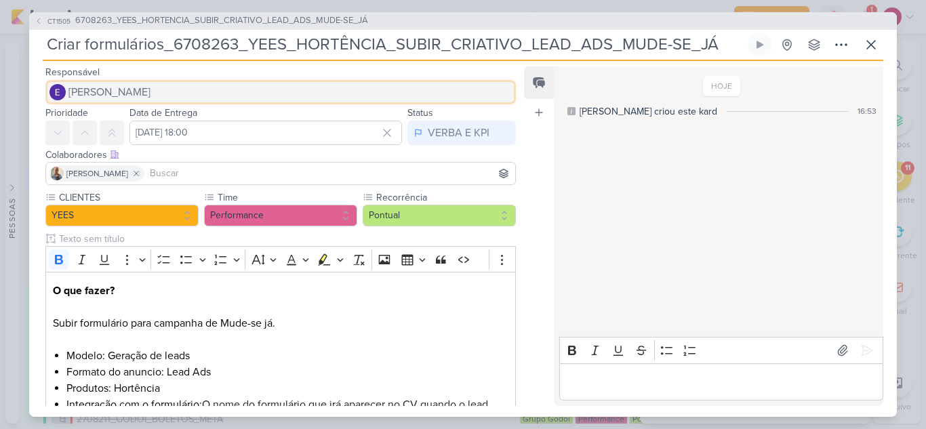
click at [112, 98] on span "[PERSON_NAME]" at bounding box center [109, 92] width 82 height 16
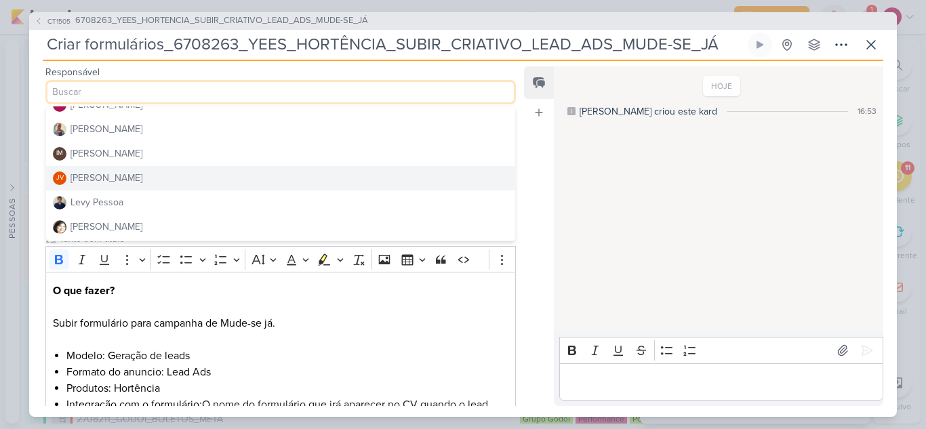
scroll to position [203, 0]
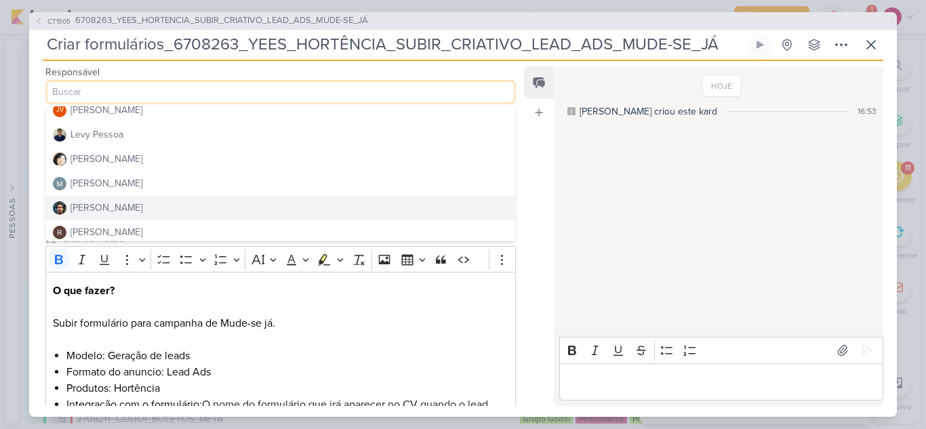
click at [123, 204] on div "[PERSON_NAME]" at bounding box center [106, 208] width 72 height 14
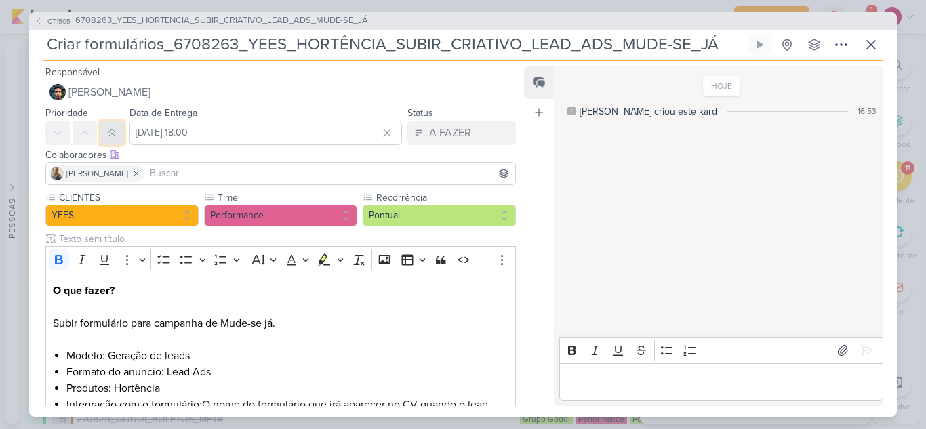
click at [109, 132] on icon at bounding box center [111, 132] width 6 height 7
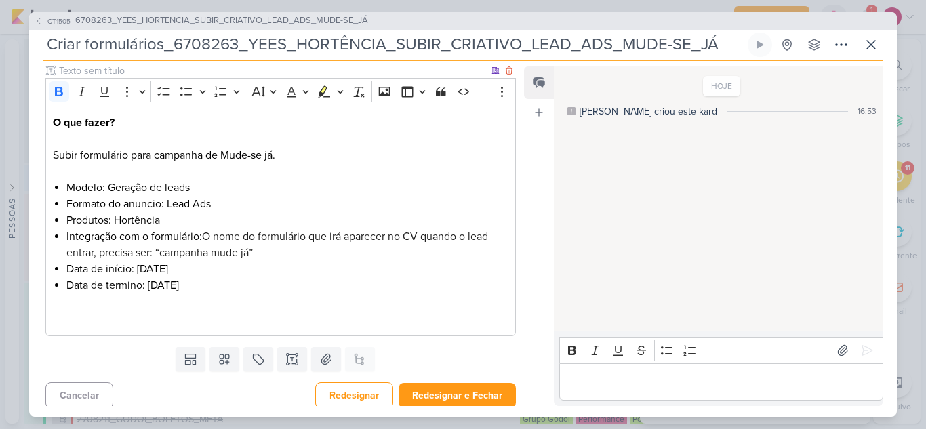
scroll to position [173, 0]
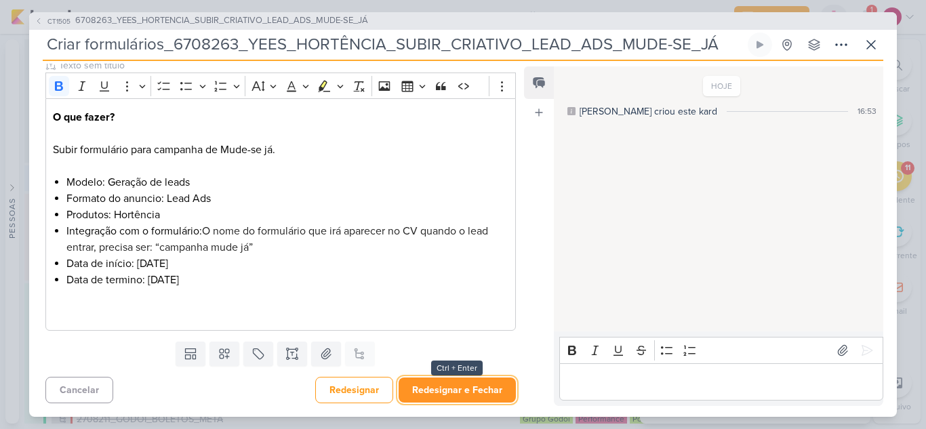
click at [447, 394] on button "Redesignar e Fechar" at bounding box center [456, 389] width 117 height 25
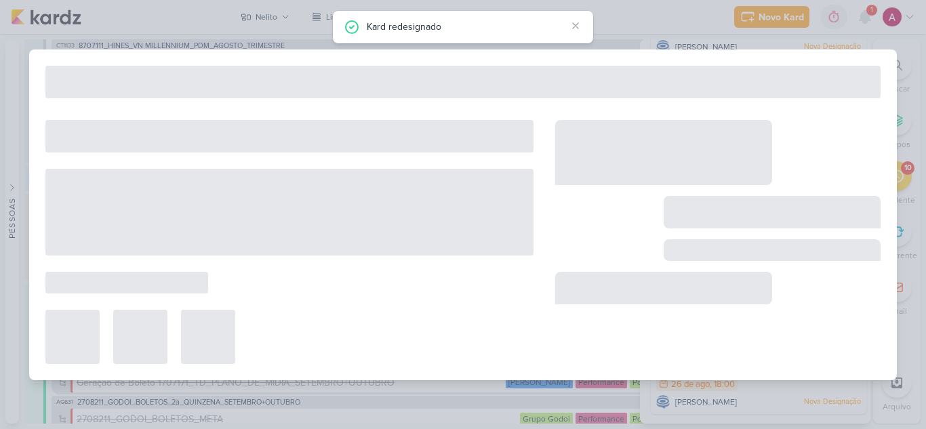
scroll to position [361, 0]
type input "6708263_YEES_HORTENCIA_SUBIR_CRIATIVO_LEAD_ADS_MUDE-SE_JÁ"
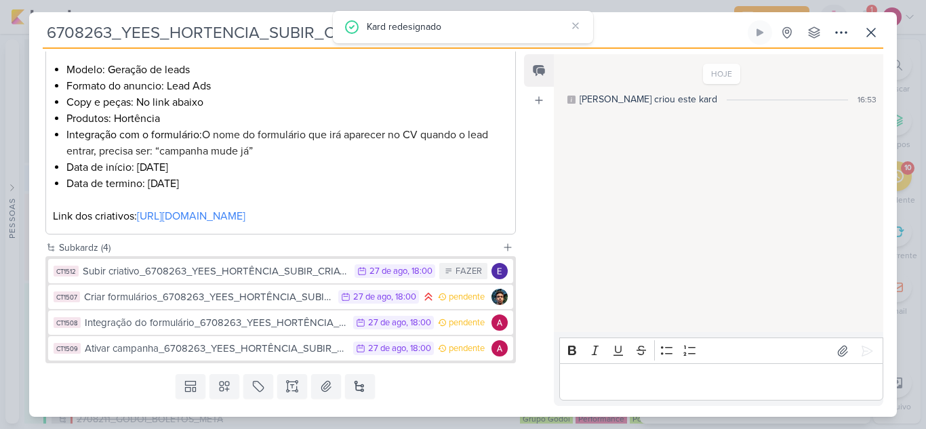
scroll to position [323, 0]
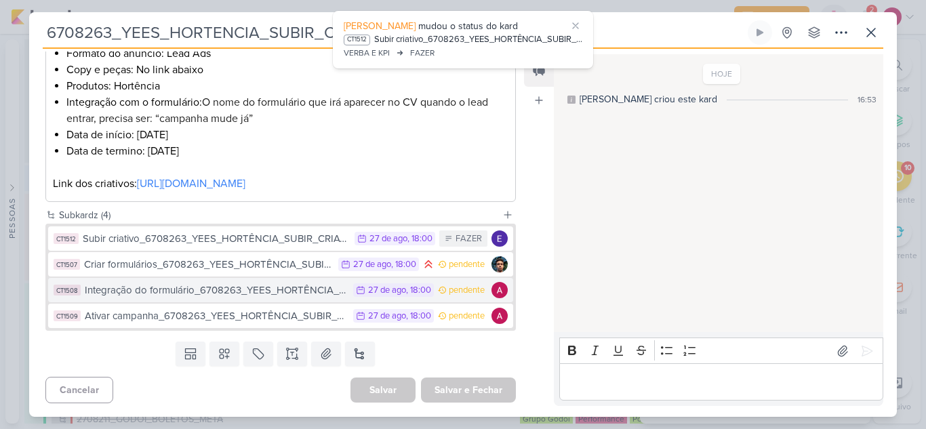
click at [231, 291] on div "Integração do formulário_6708263_YEES_HORTÊNCIA_SUBIR_CRIATIVO_LEAD_ADS_MUDE-SE…" at bounding box center [216, 291] width 262 height 16
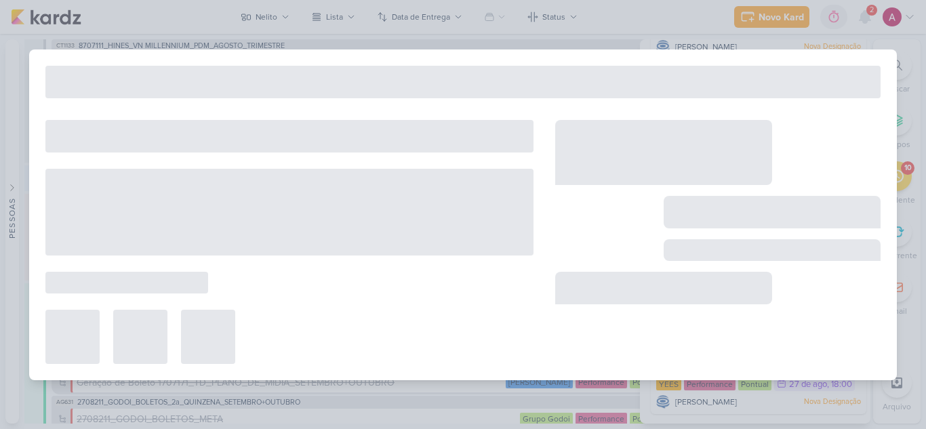
type input "Integração do formulário_6708263_YEES_HORTÊNCIA_SUBIR_CRIATIVO_LEAD_ADS_MUDE-SE…"
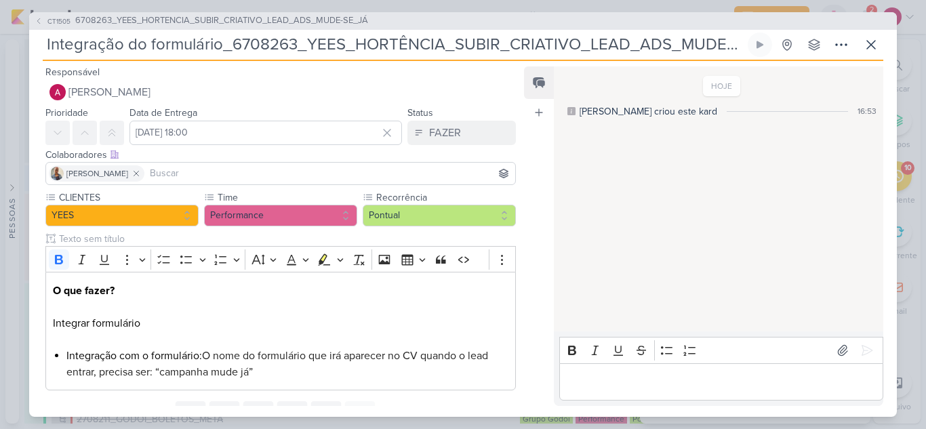
click at [611, 384] on p "Editor editing area: main" at bounding box center [721, 381] width 310 height 16
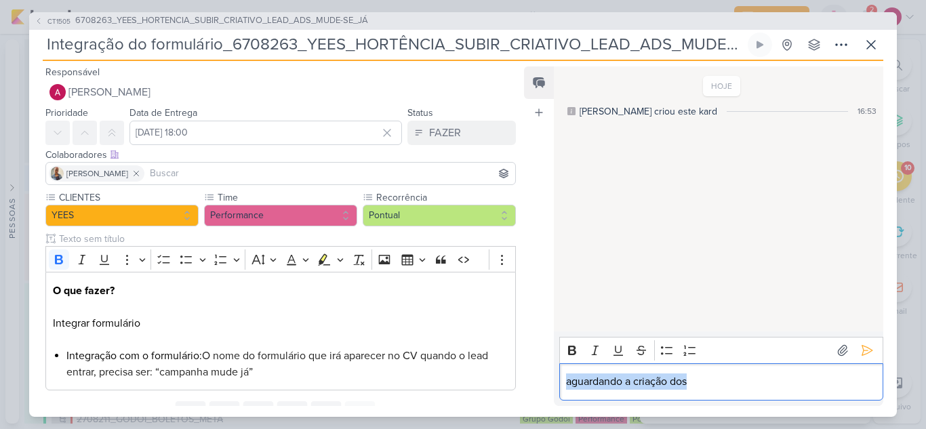
drag, startPoint x: 695, startPoint y: 381, endPoint x: 537, endPoint y: 384, distance: 157.9
click at [537, 384] on div "Feed Atrelar email Solte o email para atrelar ao kard HOJE Caroline criou este …" at bounding box center [703, 235] width 359 height 339
click at [38, 22] on icon at bounding box center [38, 20] width 3 height 5
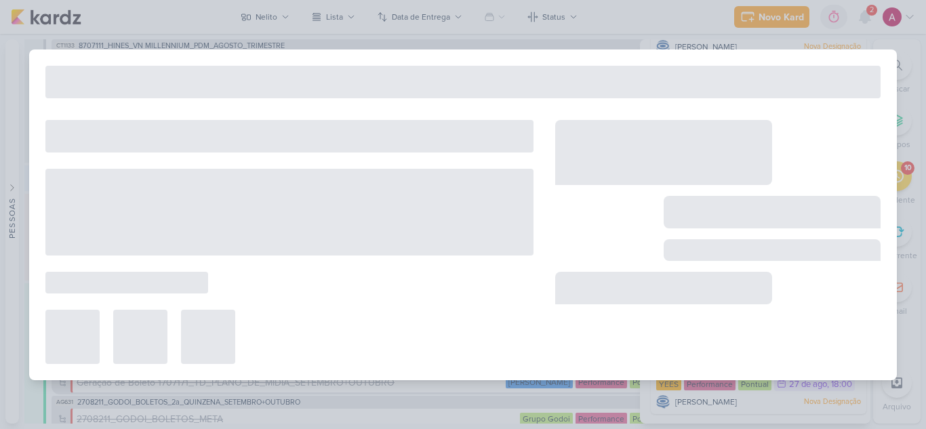
type input "6708263_YEES_HORTENCIA_SUBIR_CRIATIVO_LEAD_ADS_MUDE-SE_JÁ"
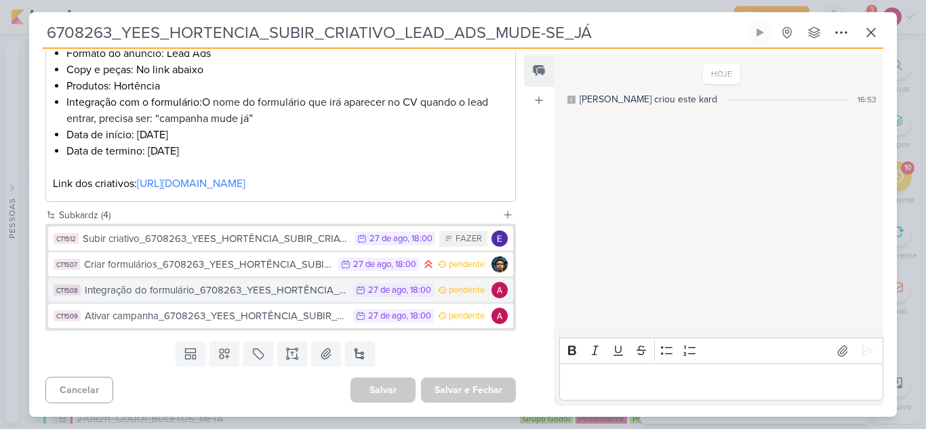
click at [132, 291] on div "Integração do formulário_6708263_YEES_HORTÊNCIA_SUBIR_CRIATIVO_LEAD_ADS_MUDE-SE…" at bounding box center [216, 291] width 262 height 16
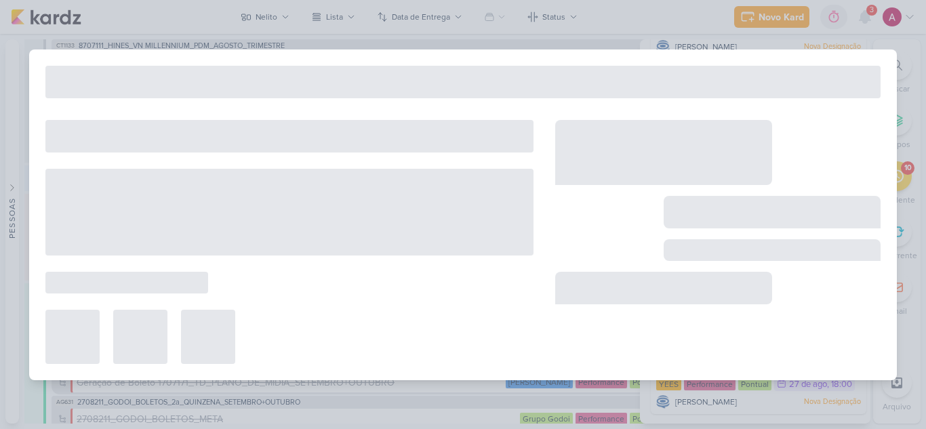
type input "Integração do formulário_6708263_YEES_HORTÊNCIA_SUBIR_CRIATIVO_LEAD_ADS_MUDE-SE…"
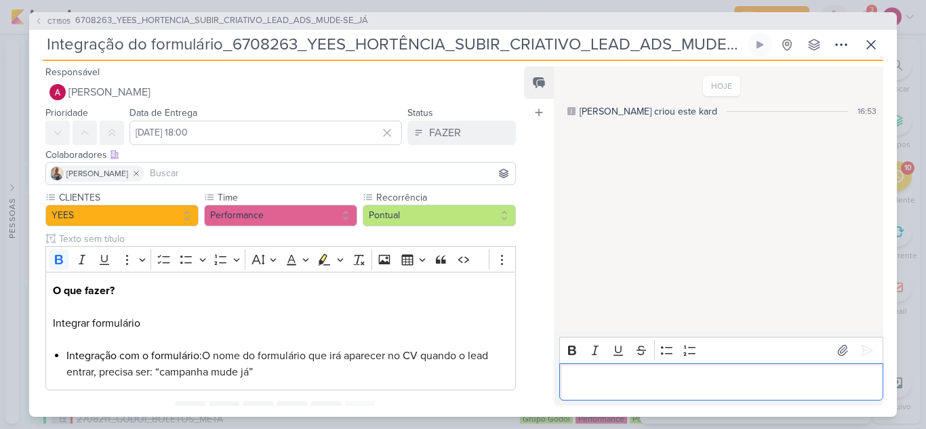
click at [591, 374] on p "Editor editing area: main" at bounding box center [721, 381] width 310 height 16
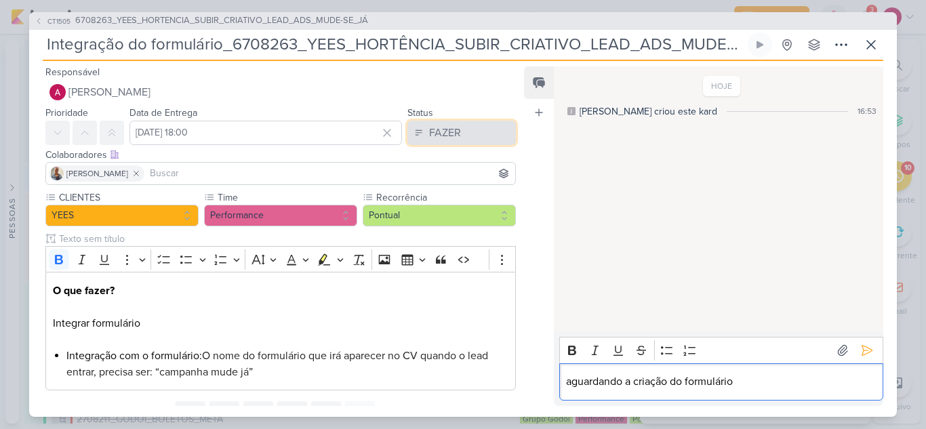
click at [446, 138] on div "FAZER" at bounding box center [445, 133] width 32 height 16
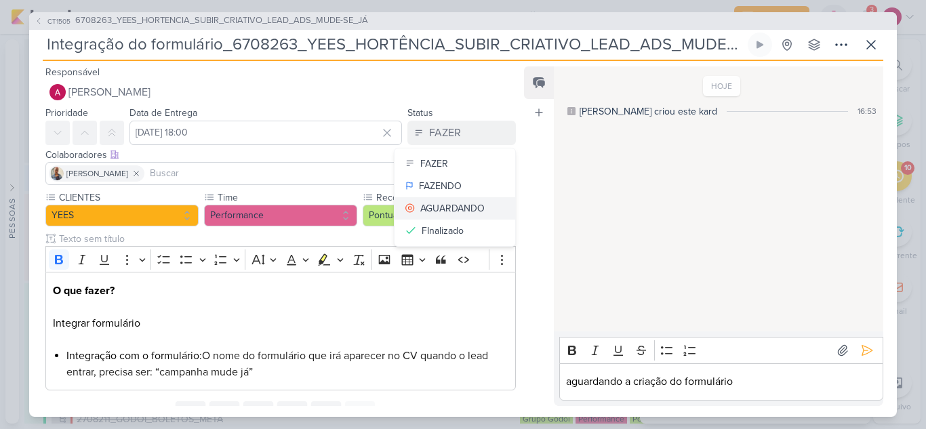
click at [461, 203] on div "AGUARDANDO" at bounding box center [452, 208] width 64 height 14
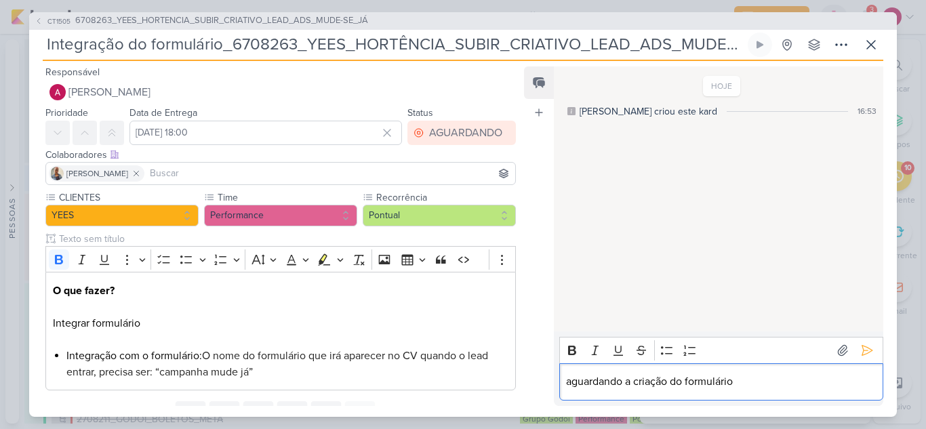
click at [750, 377] on p "aguardando a criação do formulário" at bounding box center [721, 381] width 310 height 16
click at [861, 346] on icon at bounding box center [867, 351] width 14 height 14
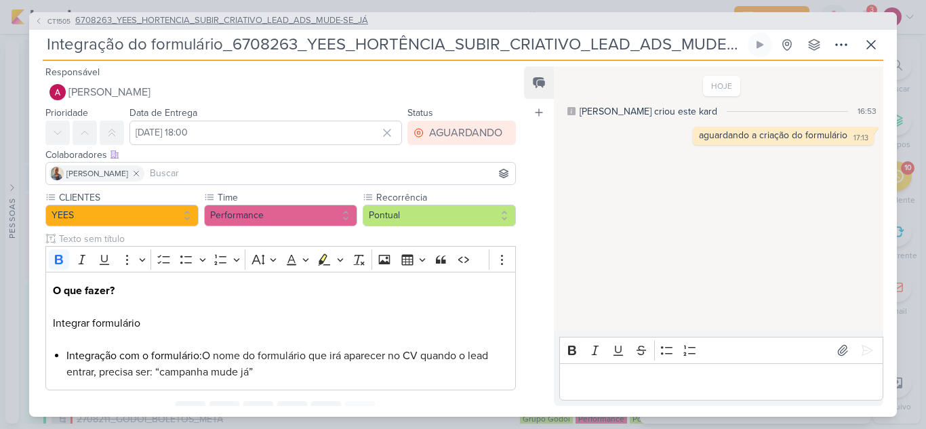
click at [41, 24] on icon at bounding box center [39, 21] width 8 height 8
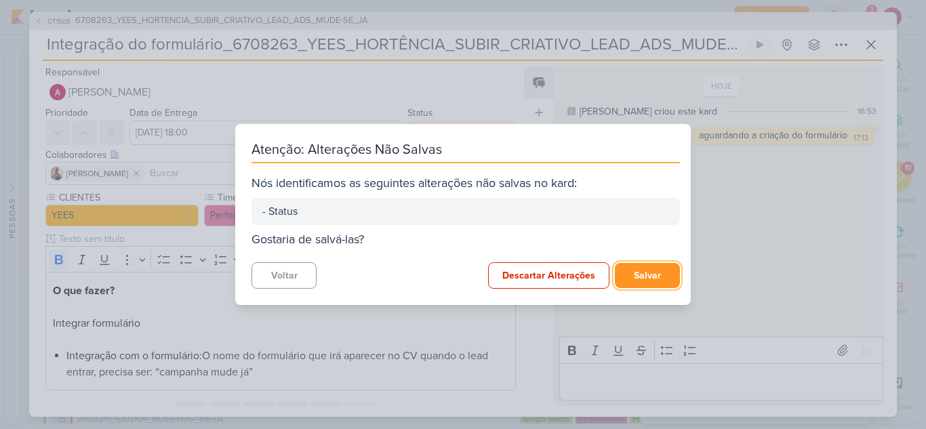
click at [652, 274] on button "Salvar" at bounding box center [647, 275] width 65 height 25
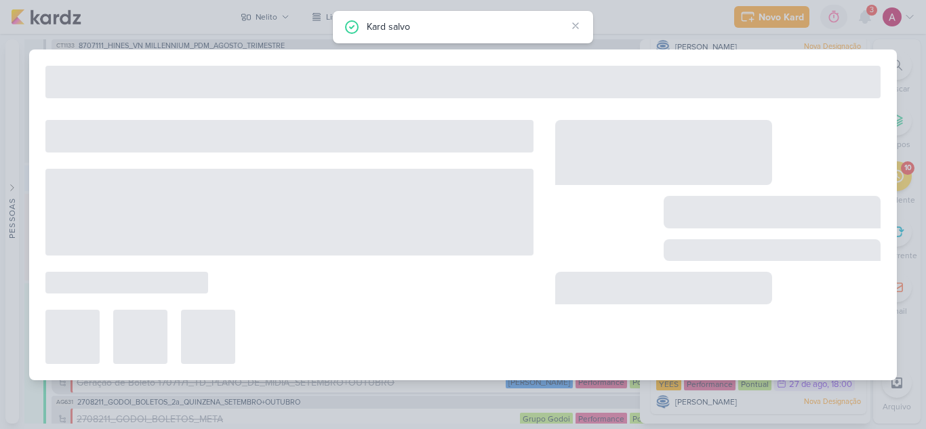
type input "6708263_YEES_HORTENCIA_SUBIR_CRIATIVO_LEAD_ADS_MUDE-SE_JÁ"
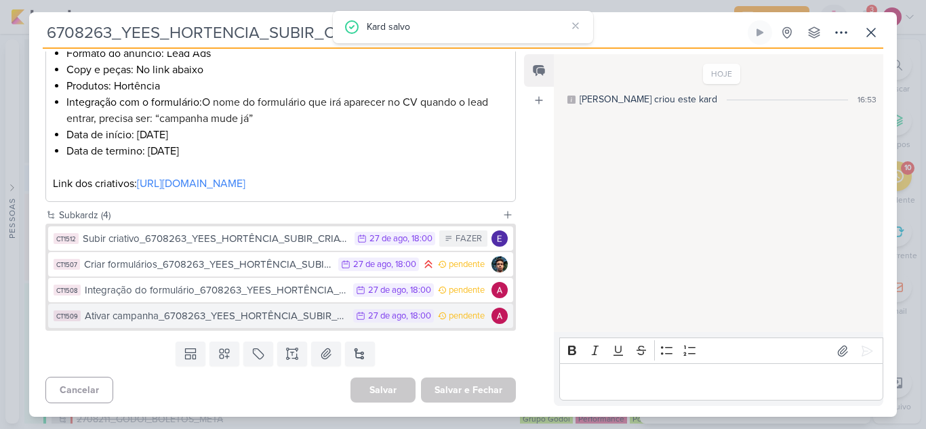
click at [289, 322] on div "Ativar campanha_6708263_YEES_HORTÊNCIA_SUBIR_CRIATIVO_LEAD_ADS_MUDE-SE_JÁ" at bounding box center [216, 316] width 262 height 16
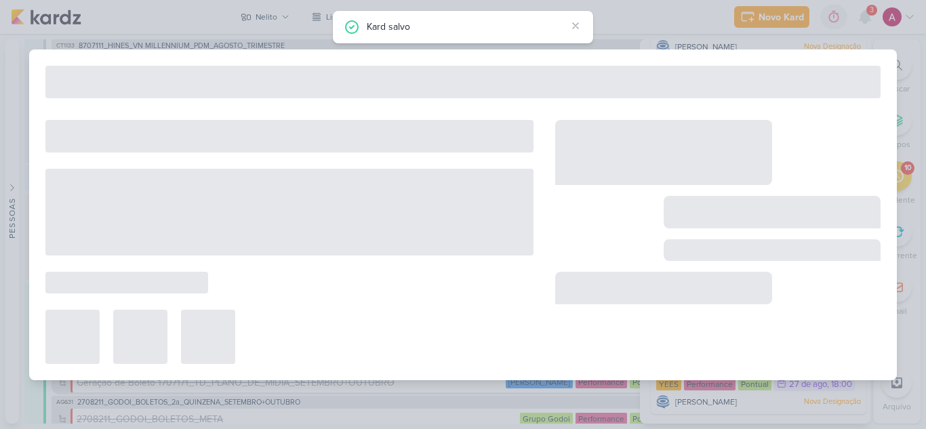
type input "Ativar campanha_6708263_YEES_HORTÊNCIA_SUBIR_CRIATIVO_LEAD_ADS_MUDE-SE_JÁ"
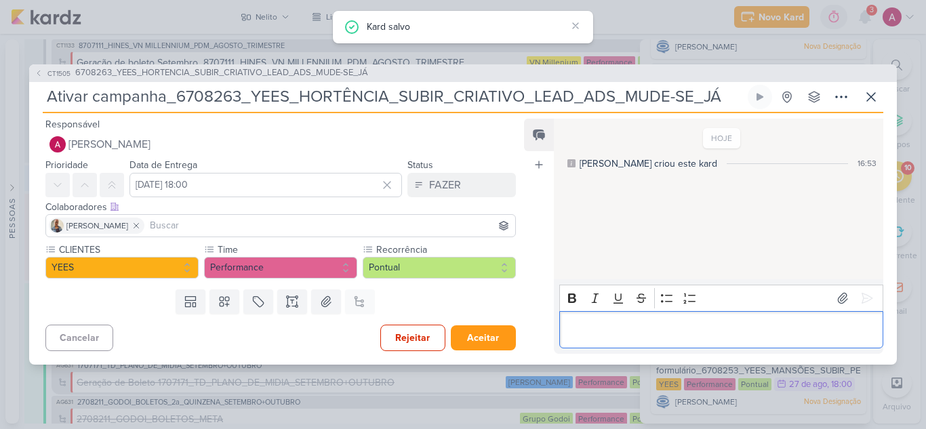
click at [619, 333] on p "Editor editing area: main" at bounding box center [721, 329] width 310 height 16
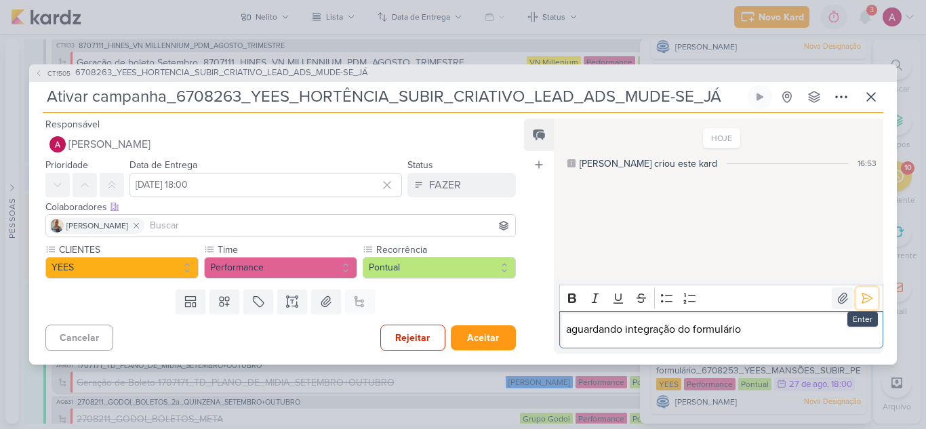
drag, startPoint x: 865, startPoint y: 296, endPoint x: 837, endPoint y: 302, distance: 28.3
click at [864, 296] on icon at bounding box center [867, 298] width 14 height 14
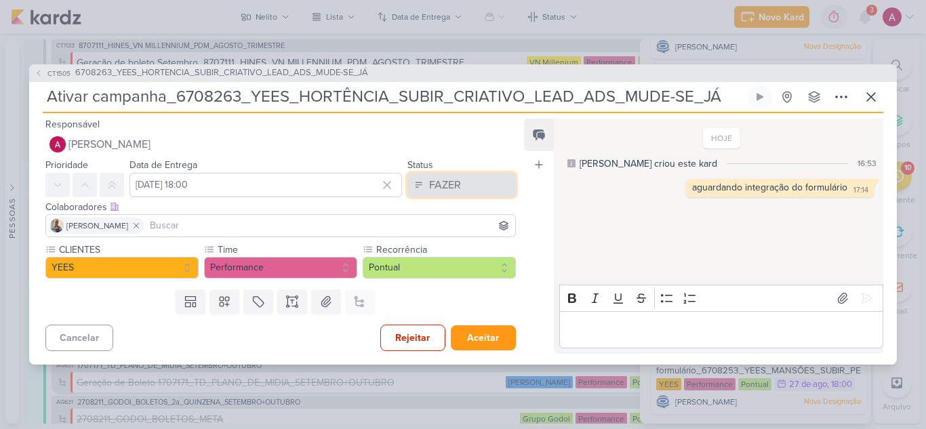
click at [457, 194] on button "FAZER" at bounding box center [461, 185] width 108 height 24
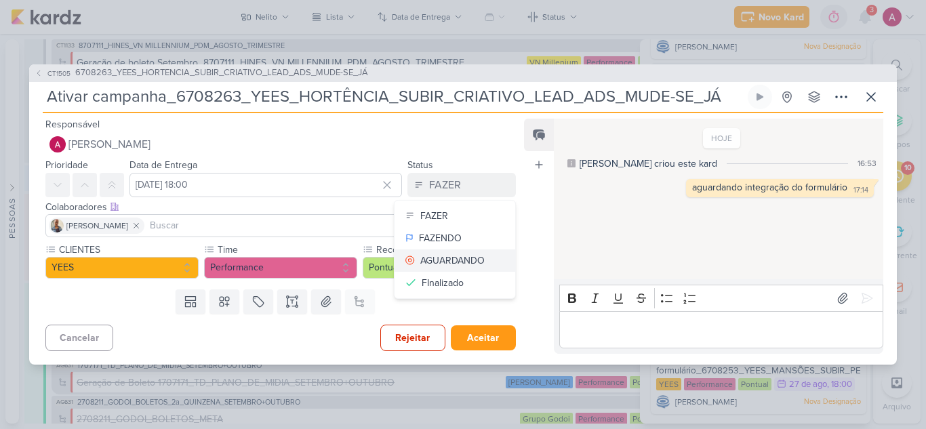
click at [472, 255] on div "AGUARDANDO" at bounding box center [452, 260] width 64 height 14
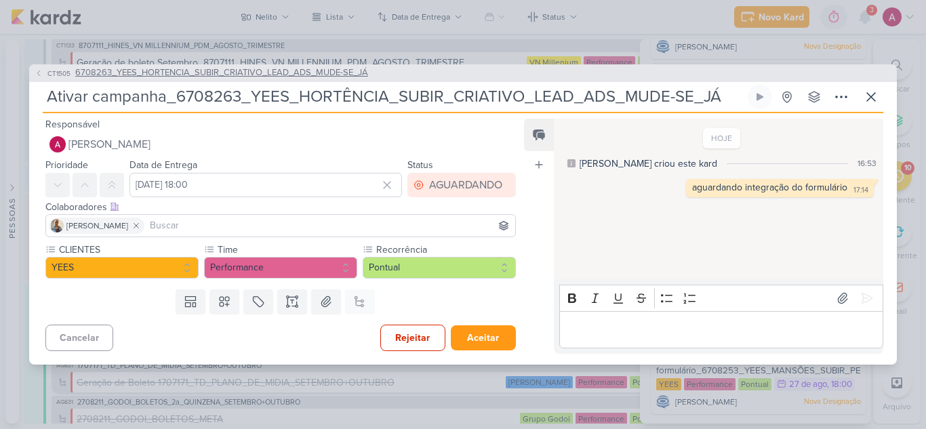
click at [59, 78] on button "CT1505 6708263_YEES_HORTENCIA_SUBIR_CRIATIVO_LEAD_ADS_MUDE-SE_JÁ" at bounding box center [201, 73] width 333 height 14
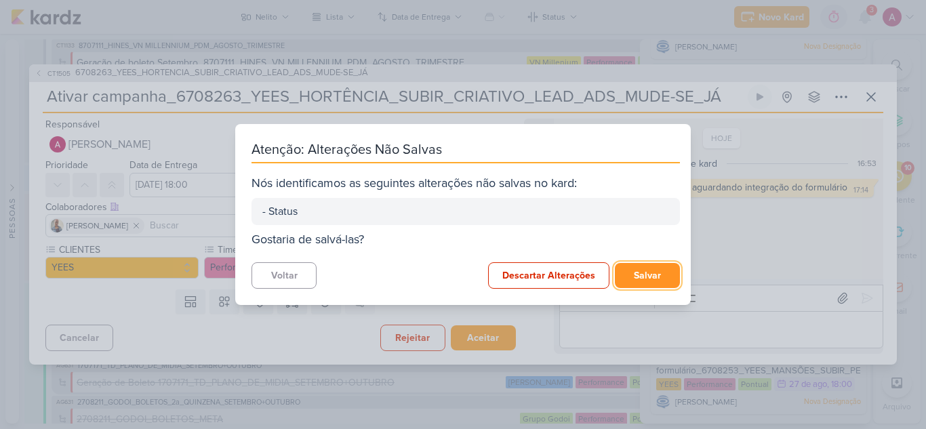
click at [655, 276] on button "Salvar" at bounding box center [647, 275] width 65 height 25
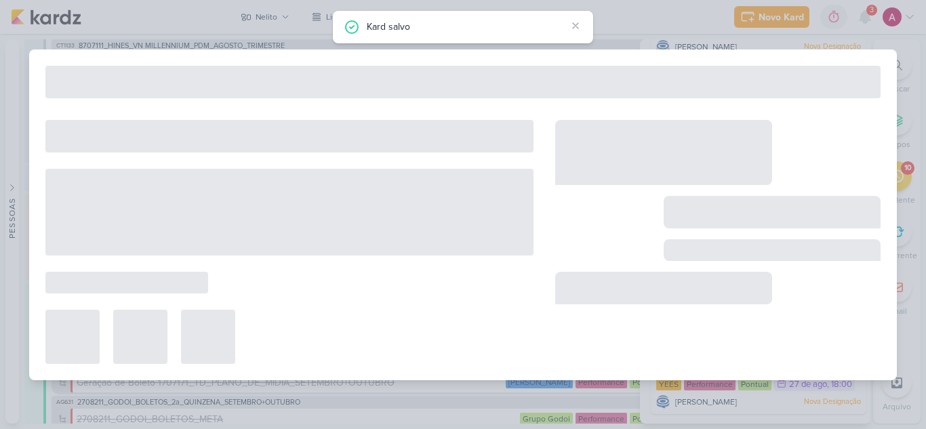
type input "6708263_YEES_HORTENCIA_SUBIR_CRIATIVO_LEAD_ADS_MUDE-SE_JÁ"
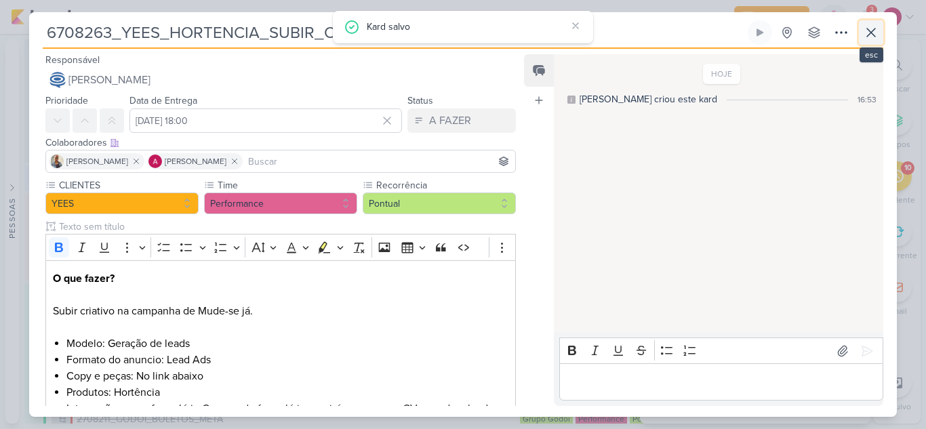
click at [874, 41] on button at bounding box center [870, 32] width 24 height 24
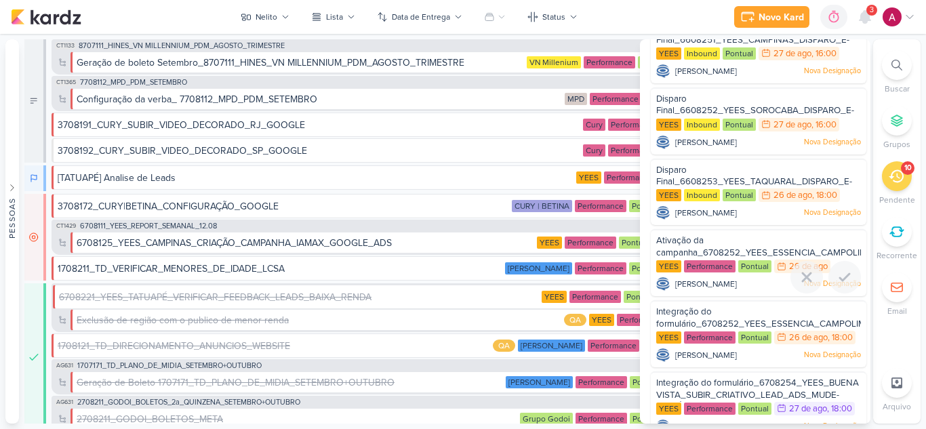
scroll to position [22, 0]
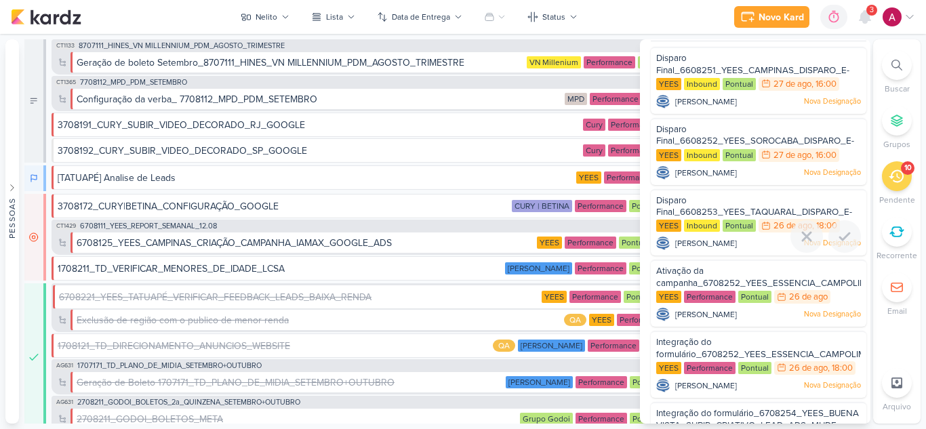
click at [697, 205] on div "Disparo Final_6608253_YEES_TAQUARAL_DISPARO_E-MAIL_MKT" at bounding box center [758, 206] width 205 height 25
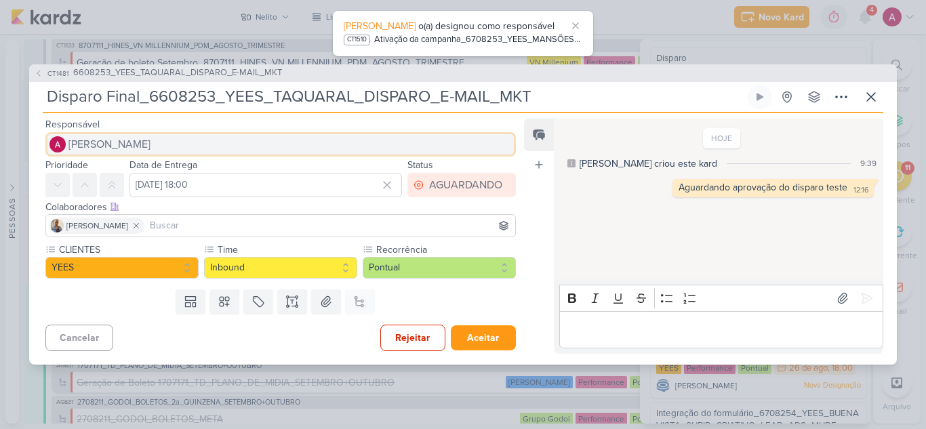
click at [109, 146] on span "[PERSON_NAME]" at bounding box center [109, 144] width 82 height 16
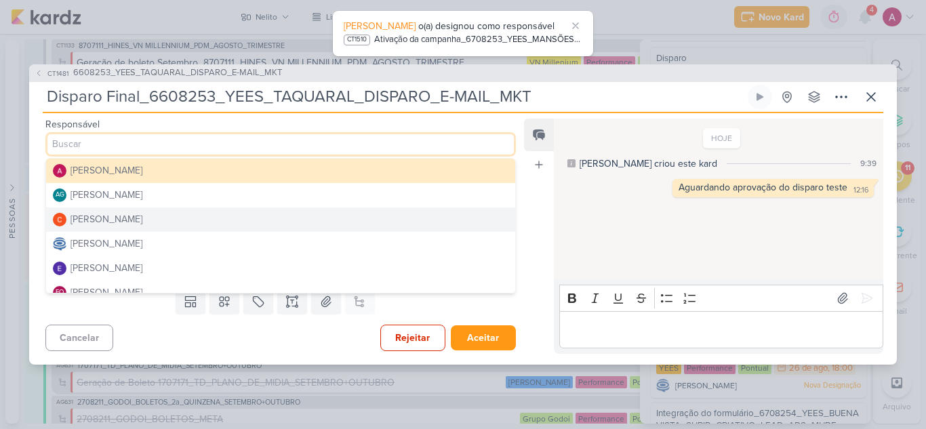
scroll to position [68, 0]
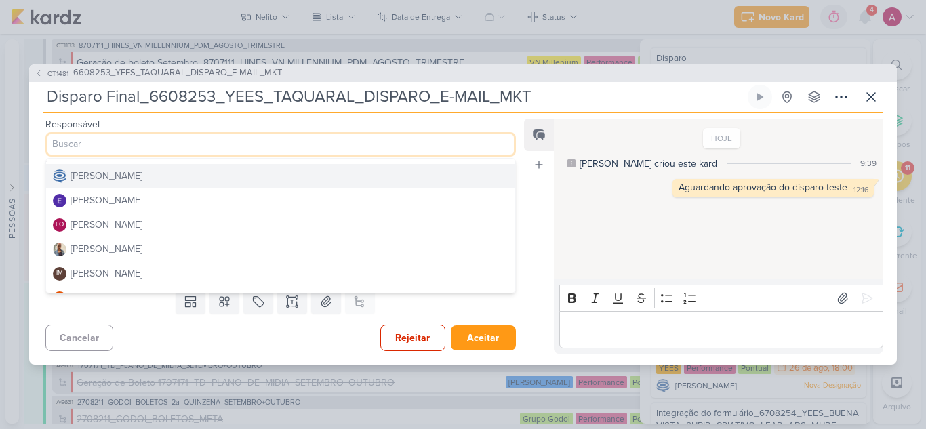
click at [142, 178] on div "[PERSON_NAME]" at bounding box center [106, 176] width 72 height 14
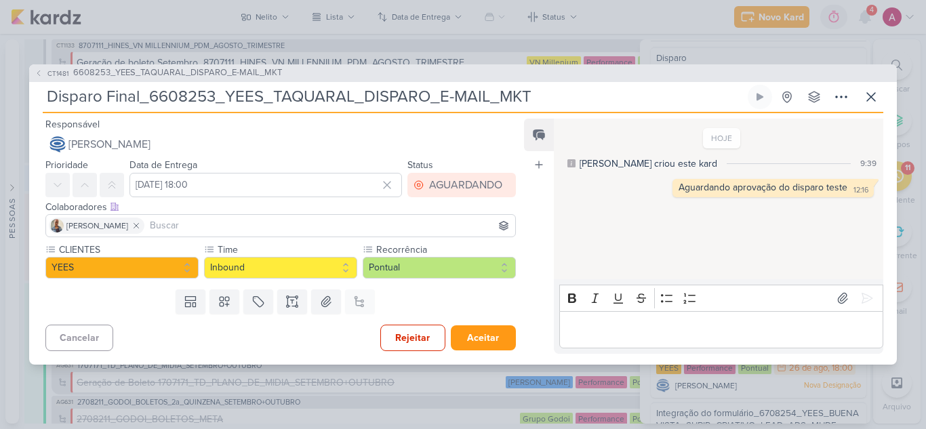
click at [196, 225] on input at bounding box center [329, 225] width 365 height 16
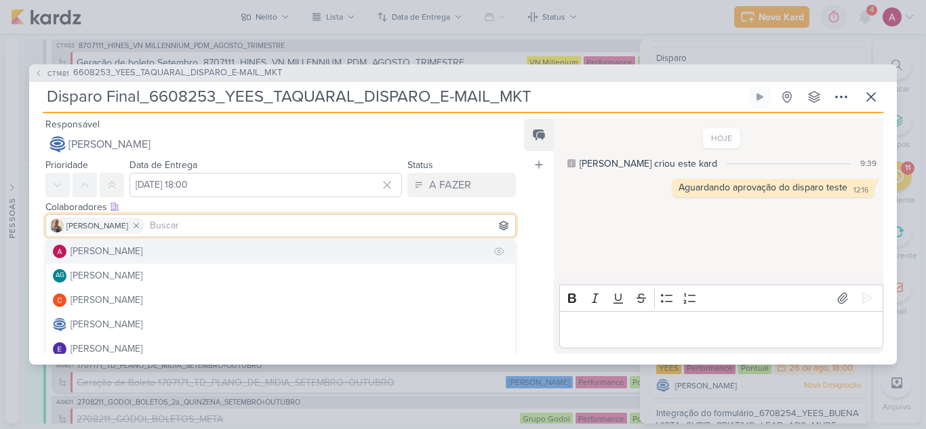
click at [102, 252] on div "[PERSON_NAME]" at bounding box center [106, 251] width 72 height 14
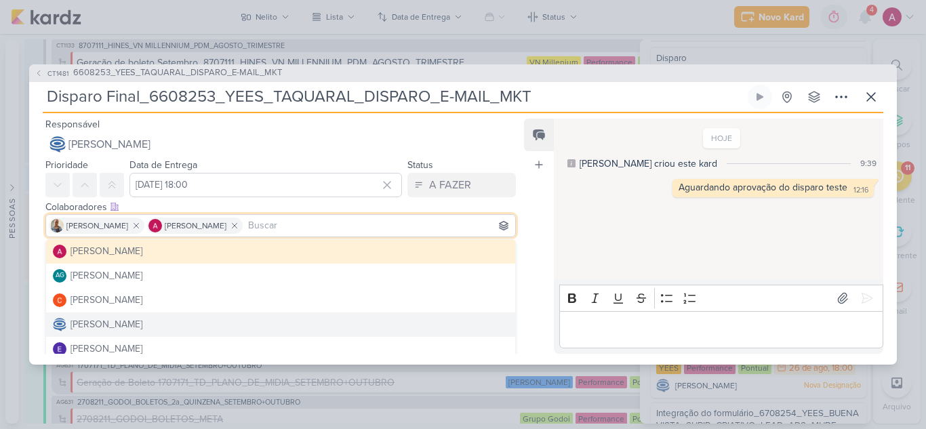
click at [536, 291] on div "Feed Atrelar email Solte o email para atrelar ao kard" at bounding box center [539, 236] width 30 height 235
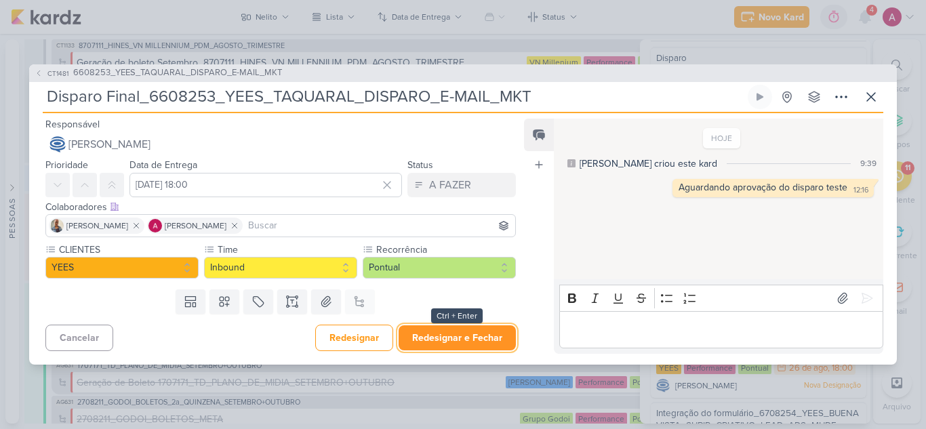
click at [455, 337] on button "Redesignar e Fechar" at bounding box center [456, 337] width 117 height 25
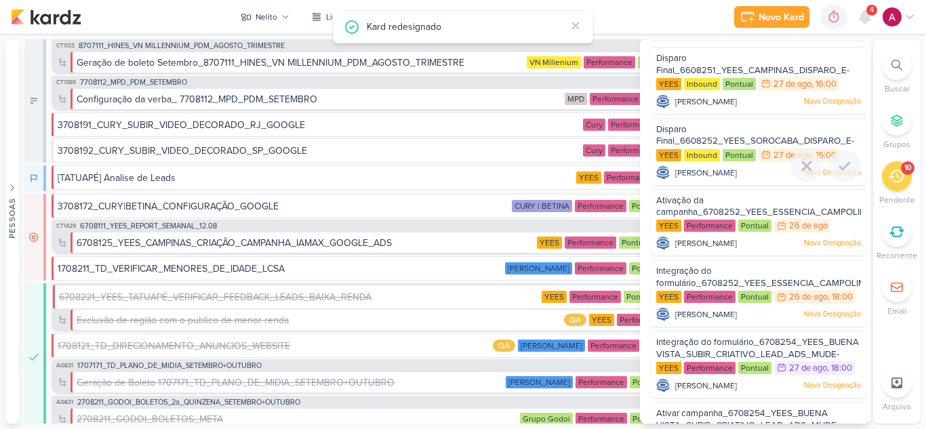
click at [741, 133] on div "Disparo Final_6608252_YEES_SOROCABA_DISPARO_E-MAIL MKT" at bounding box center [758, 135] width 205 height 25
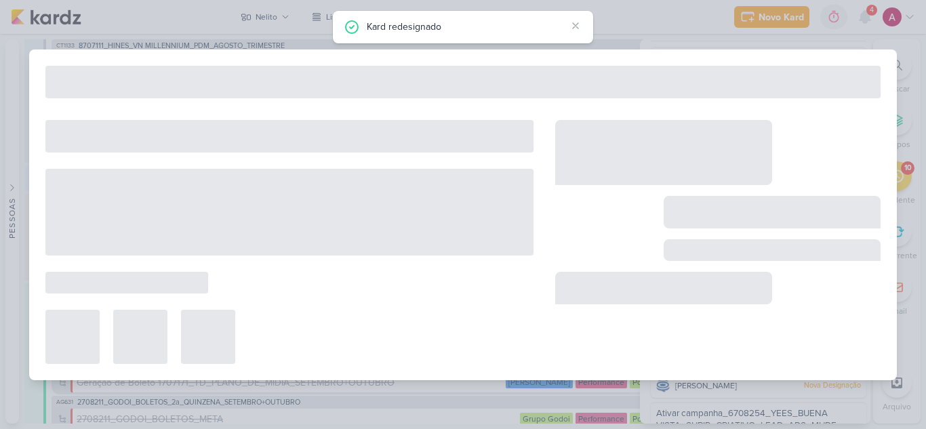
type input "Disparo Final_6608252_YEES_SOROCABA_DISPARO_E-MAIL MKT"
type input "27 de agosto de 2025 às 16:00"
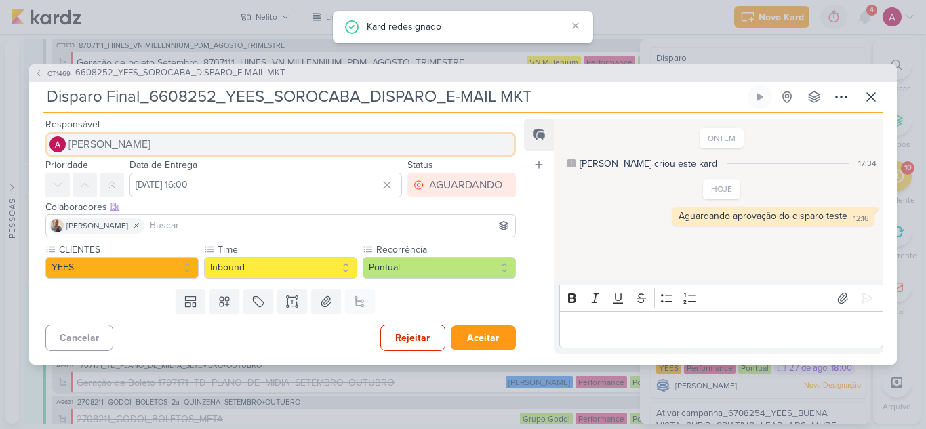
click at [160, 149] on button "[PERSON_NAME]" at bounding box center [280, 144] width 470 height 24
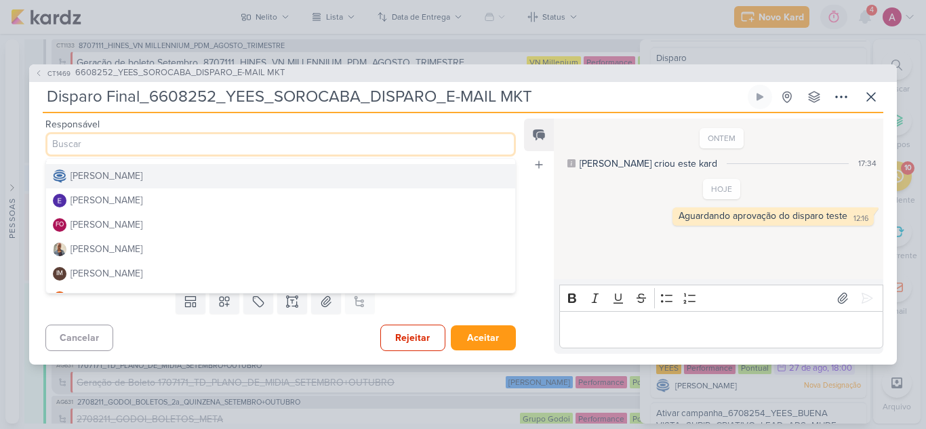
click at [188, 184] on button "[PERSON_NAME]" at bounding box center [280, 176] width 469 height 24
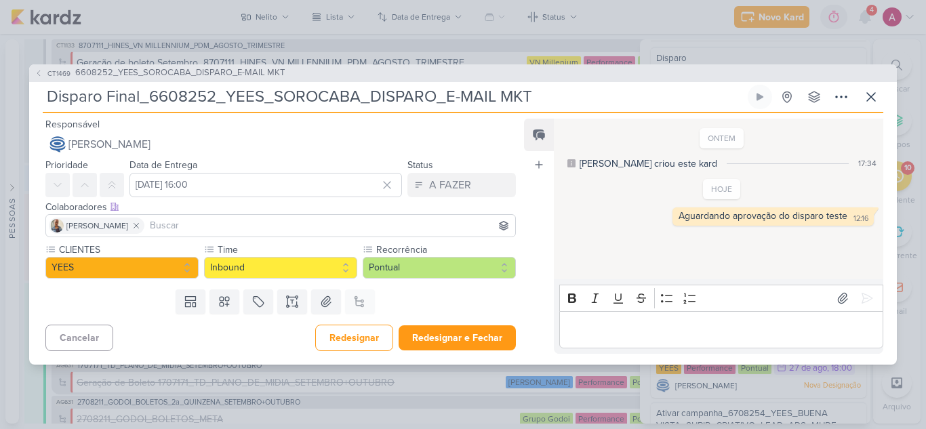
click at [270, 227] on input at bounding box center [329, 225] width 365 height 16
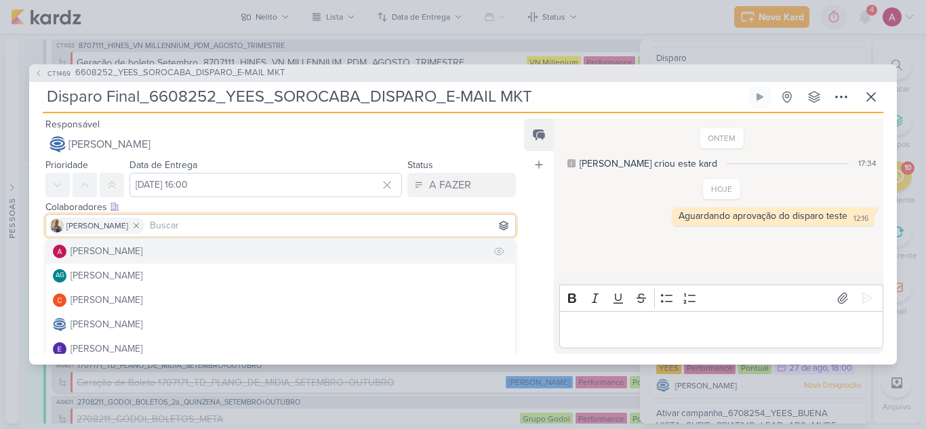
click at [171, 252] on button "[PERSON_NAME]" at bounding box center [280, 251] width 469 height 24
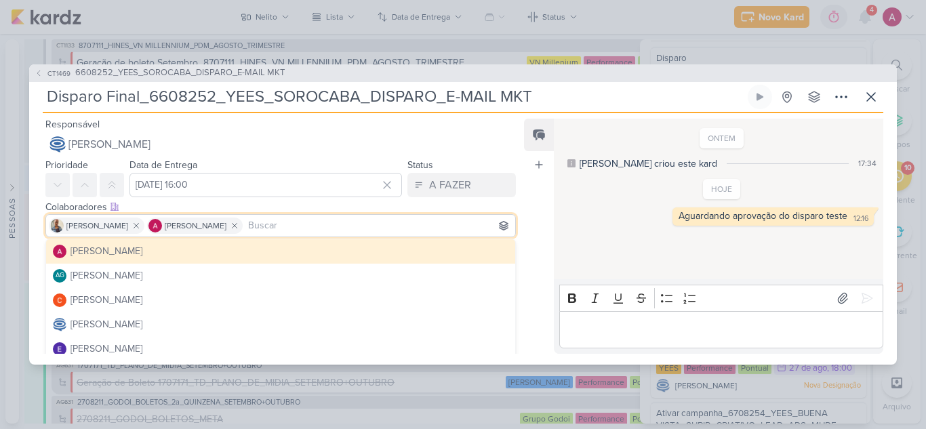
click at [528, 245] on div "Feed Atrelar email Solte o email para atrelar ao kard" at bounding box center [539, 236] width 30 height 235
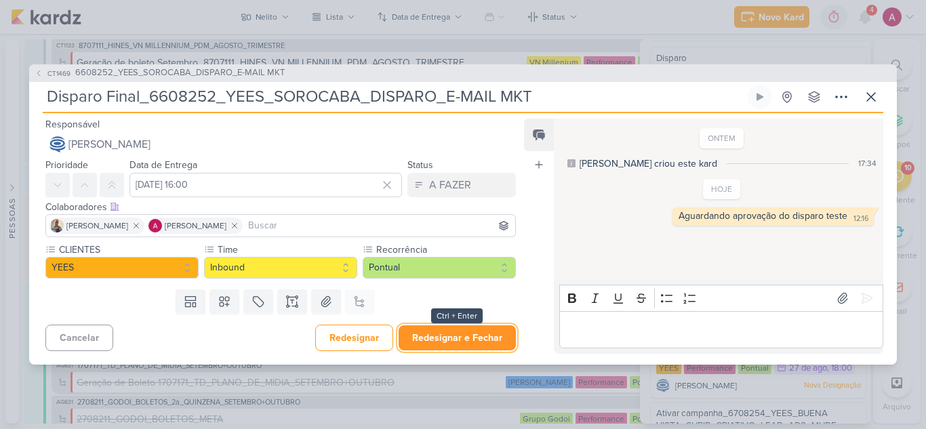
click at [486, 328] on button "Redesignar e Fechar" at bounding box center [456, 337] width 117 height 25
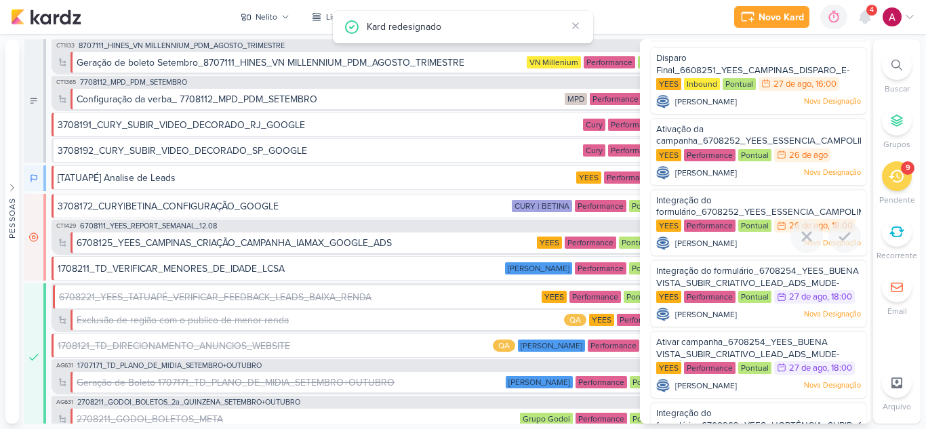
scroll to position [0, 0]
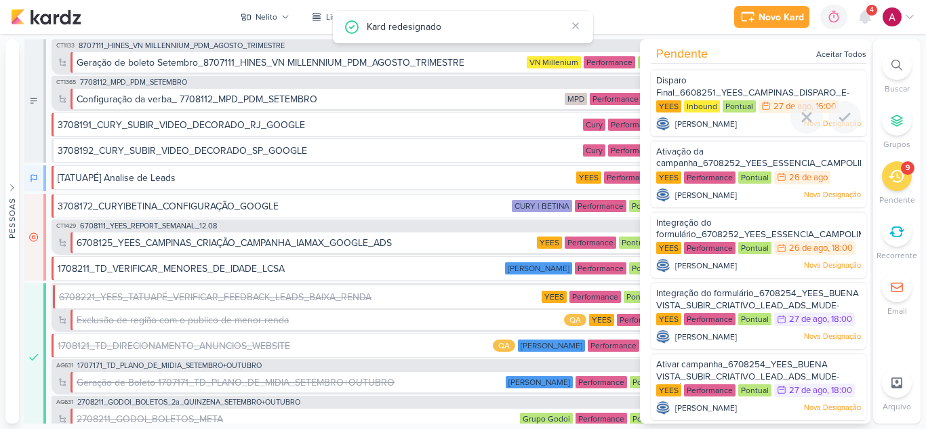
click at [722, 82] on div "Disparo Final_6608251_YEES_CAMPINAS_DISPARO_E-MAIL MKT" at bounding box center [758, 87] width 205 height 25
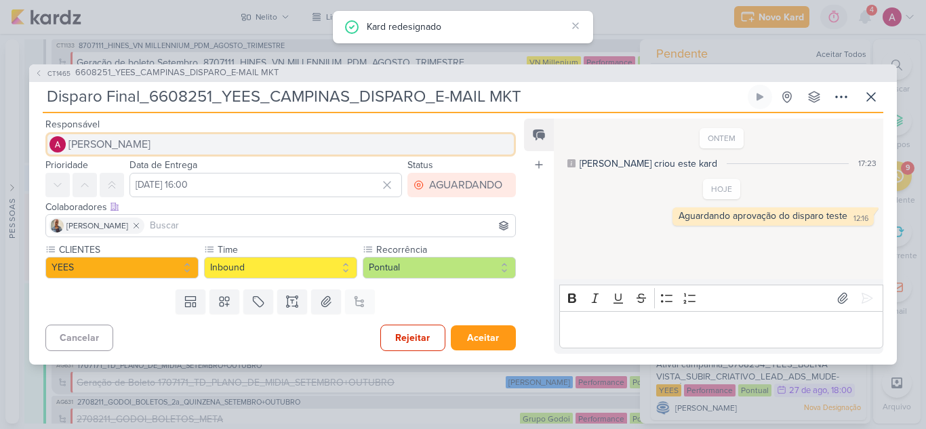
click at [127, 140] on span "[PERSON_NAME]" at bounding box center [109, 144] width 82 height 16
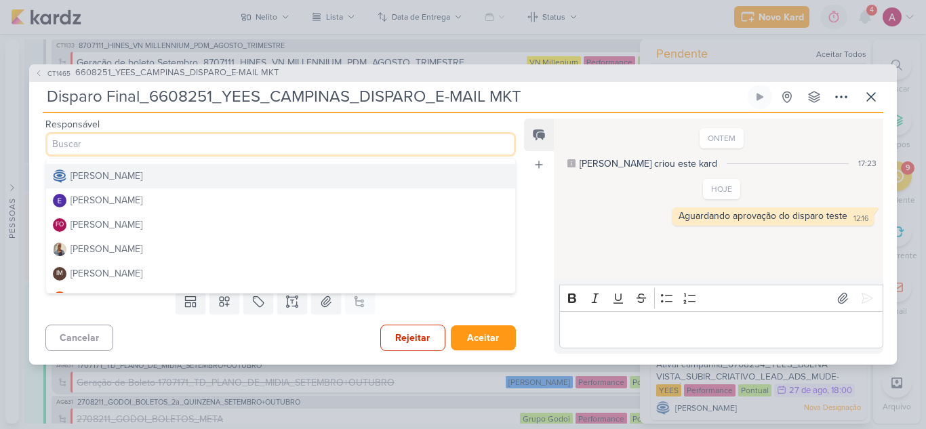
click at [125, 177] on div "[PERSON_NAME]" at bounding box center [106, 176] width 72 height 14
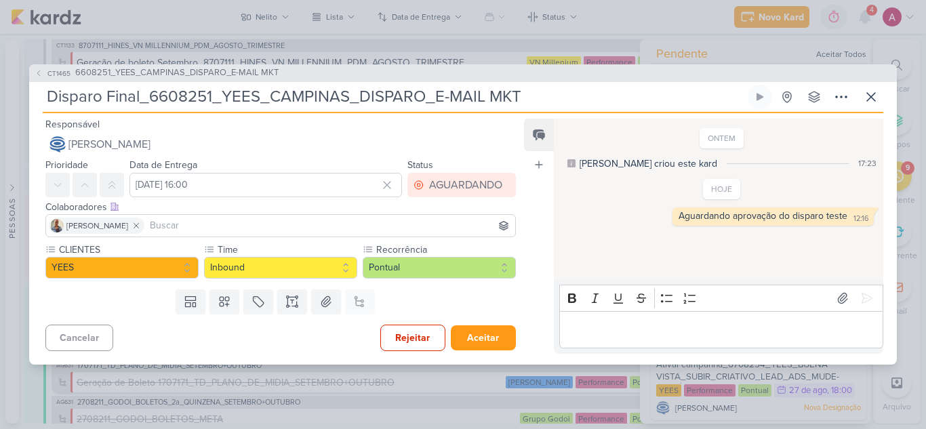
click at [216, 224] on input at bounding box center [329, 225] width 365 height 16
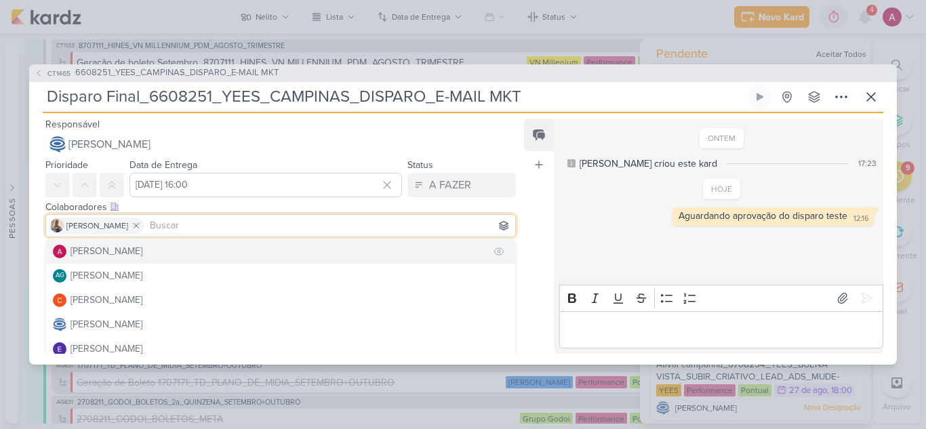
click at [152, 244] on button "[PERSON_NAME]" at bounding box center [280, 251] width 469 height 24
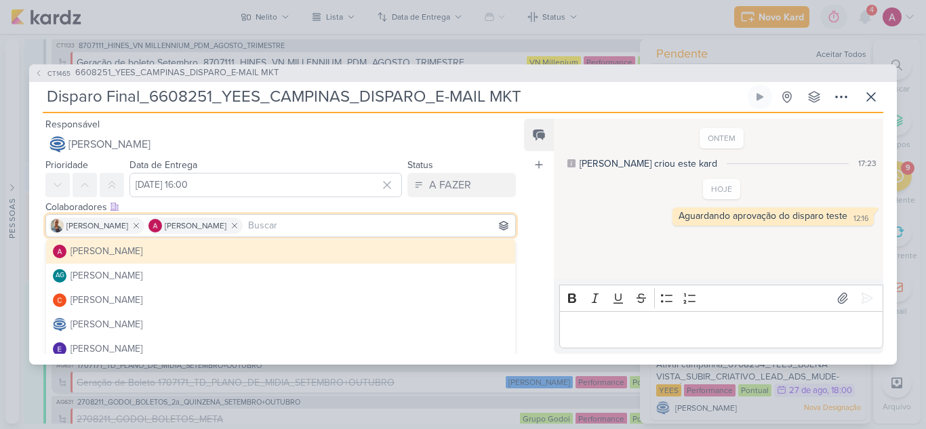
click at [537, 264] on div "Feed Atrelar email Solte o email para atrelar ao kard" at bounding box center [539, 236] width 30 height 235
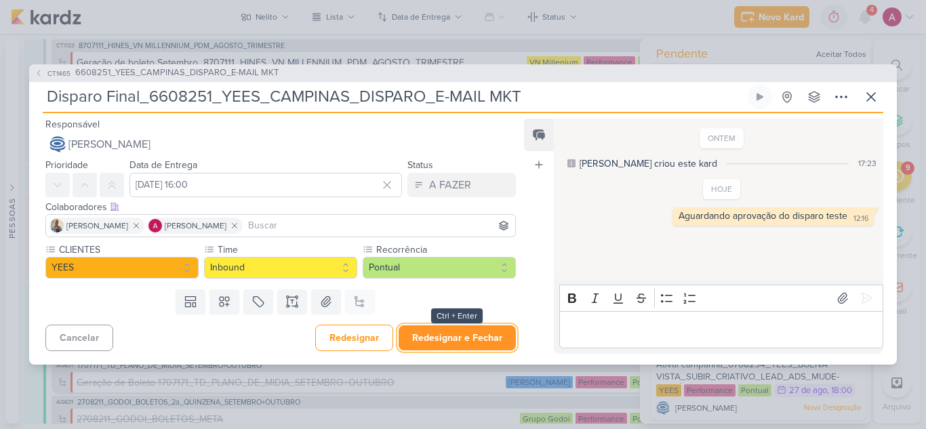
click at [452, 335] on button "Redesignar e Fechar" at bounding box center [456, 337] width 117 height 25
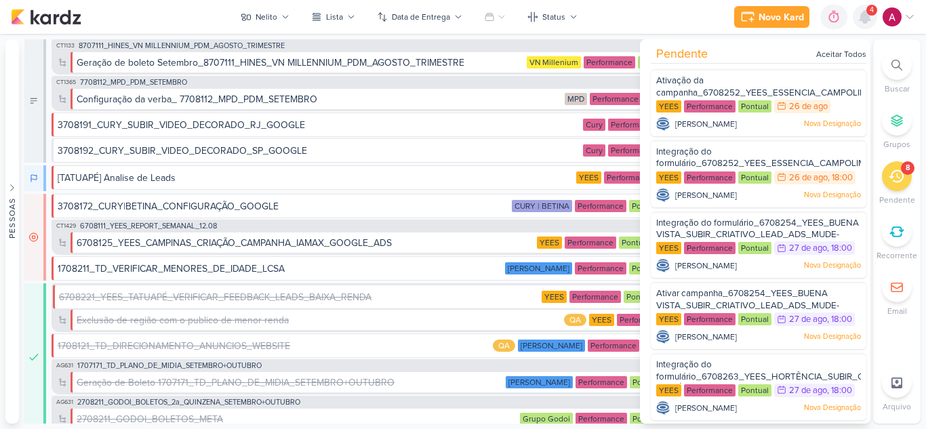
click at [861, 18] on icon at bounding box center [864, 17] width 11 height 12
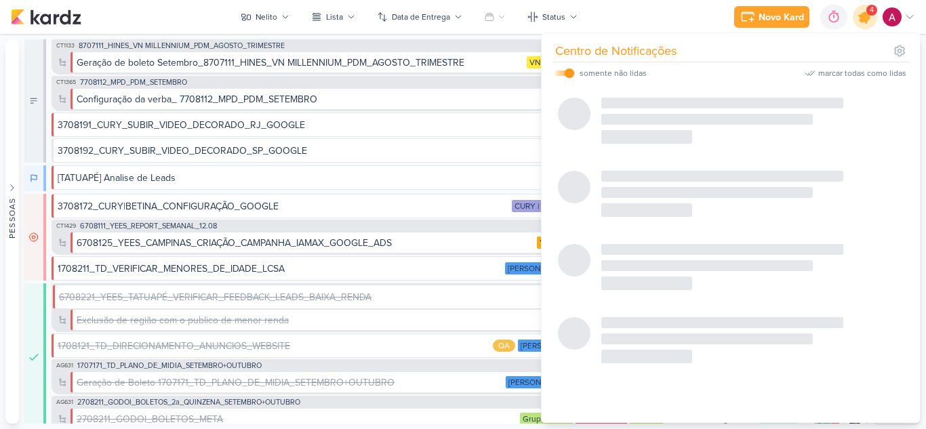
scroll to position [71, 0]
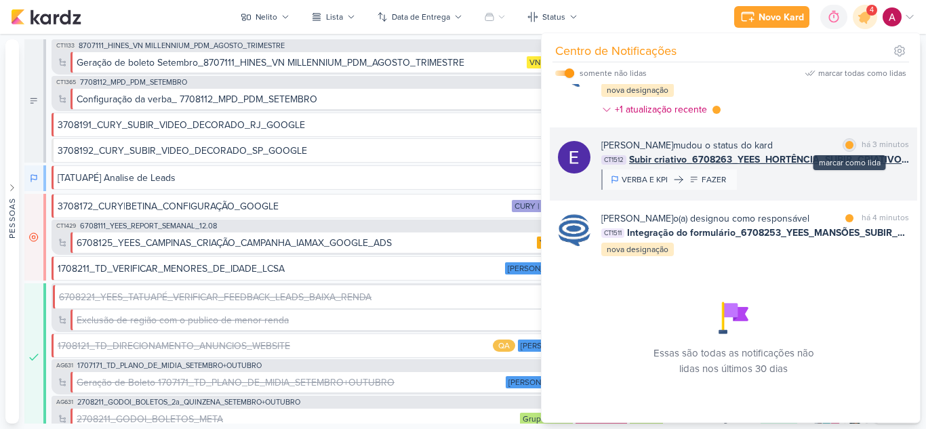
click at [845, 141] on div at bounding box center [849, 145] width 8 height 8
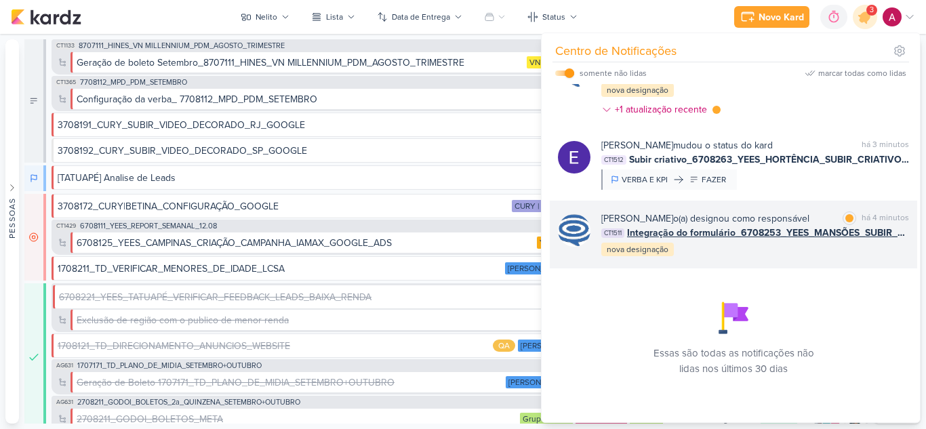
scroll to position [0, 0]
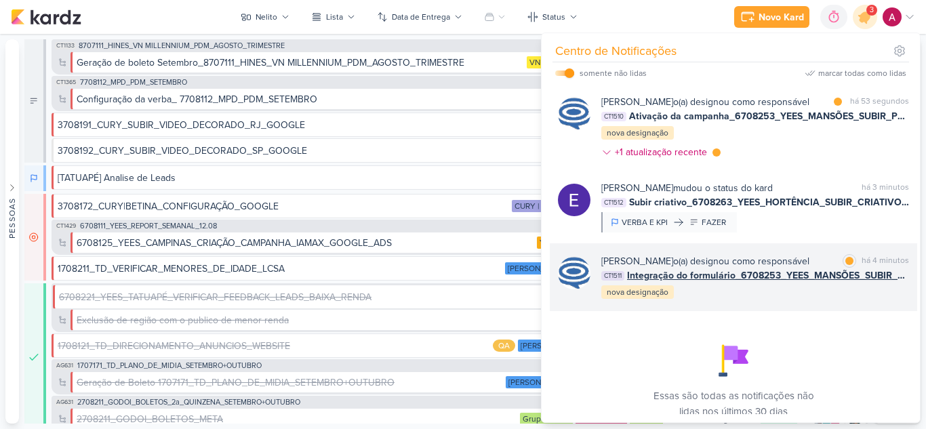
click at [788, 268] on div "Caroline Traven De Andrade o(a) designou como responsável" at bounding box center [705, 261] width 208 height 14
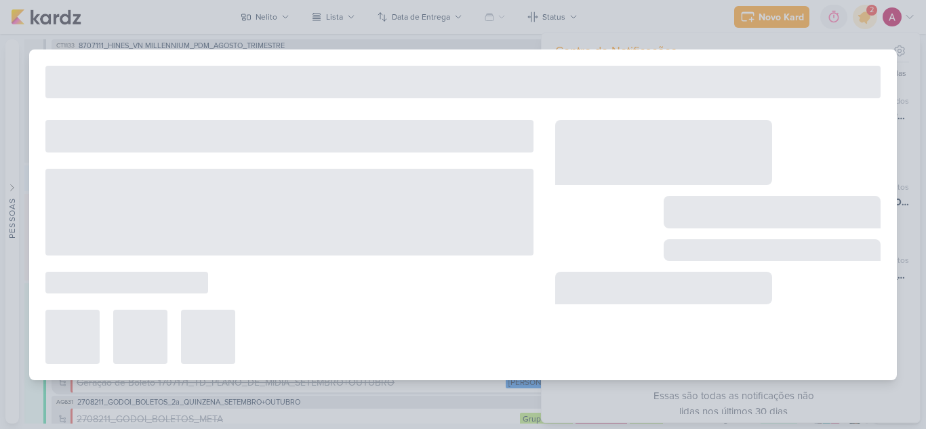
type input "Integração do formulário_6708253_YEES_MANSÕES_SUBIR_PEÇAS_CAMPANHA"
type input "[DATE] 18:00"
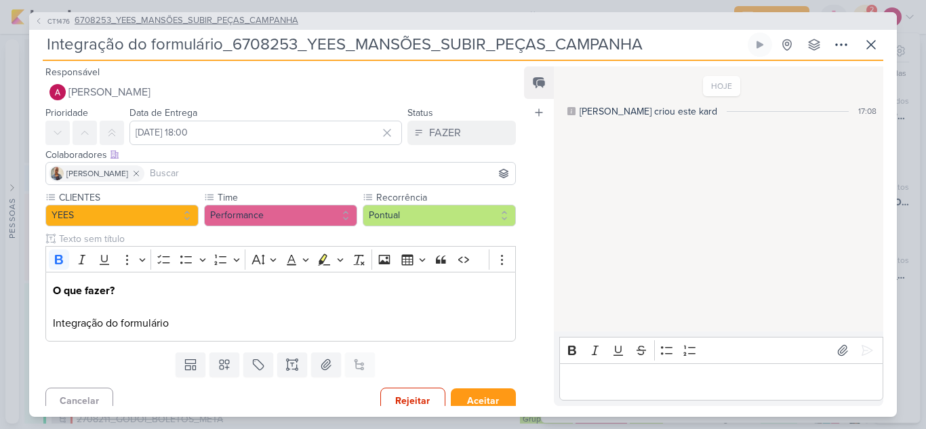
click at [40, 20] on icon at bounding box center [39, 21] width 8 height 8
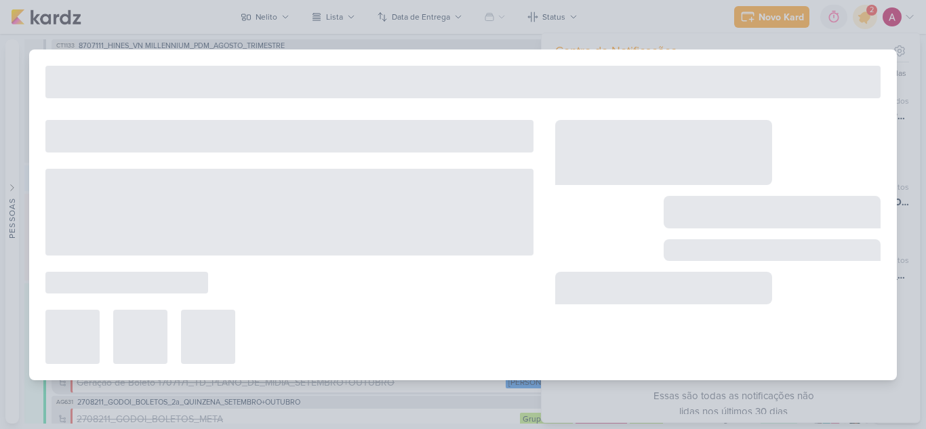
type input "6708253_YEES_MANSÕES_SUBIR_PEÇAS_CAMPANHA"
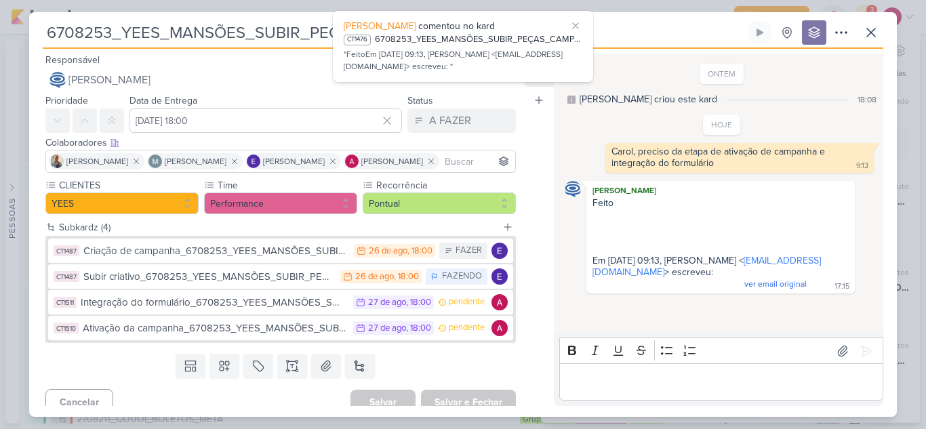
scroll to position [12, 0]
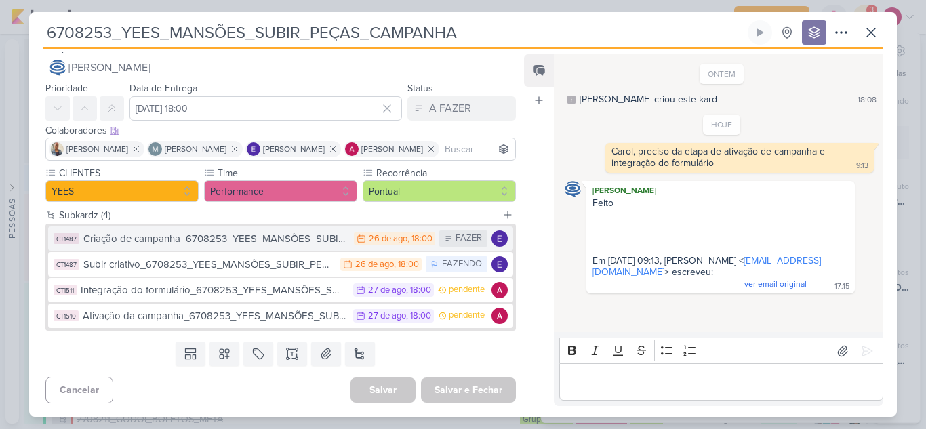
click at [294, 239] on div "Criação de campanha_6708253_YEES_MANSÕES_SUBIR_PEÇAS_CAMPANHA" at bounding box center [215, 239] width 264 height 16
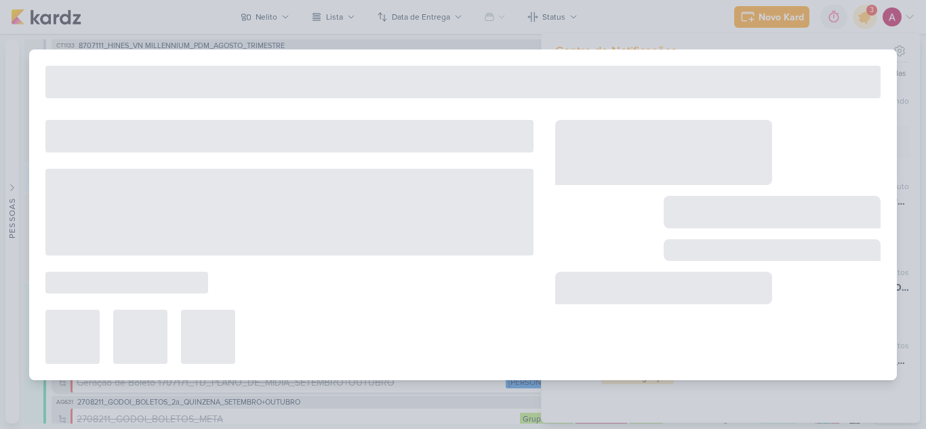
type input "Criação de campanha_6708253_YEES_MANSÕES_SUBIR_PEÇAS_CAMPANHA"
type input "[DATE] 18:00"
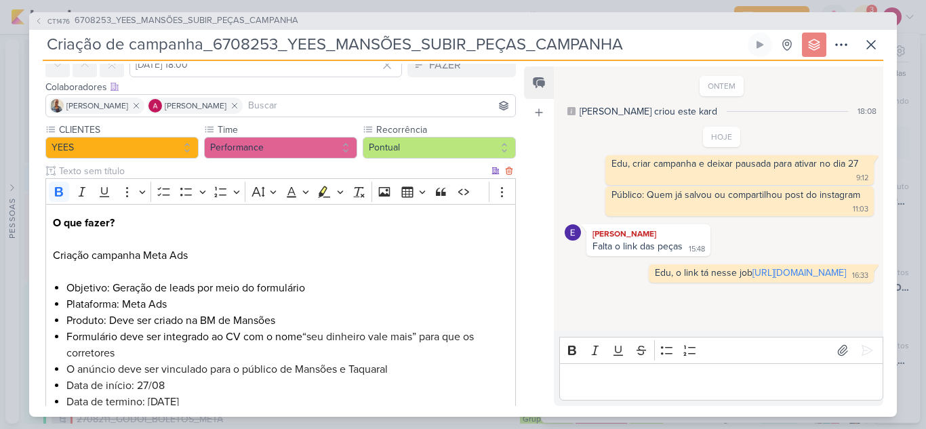
scroll to position [136, 0]
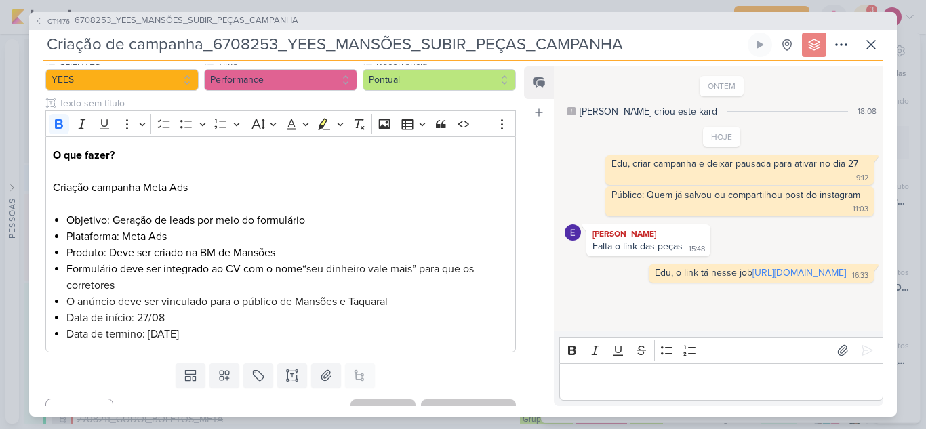
click at [754, 385] on p "Editor editing area: main" at bounding box center [721, 381] width 310 height 16
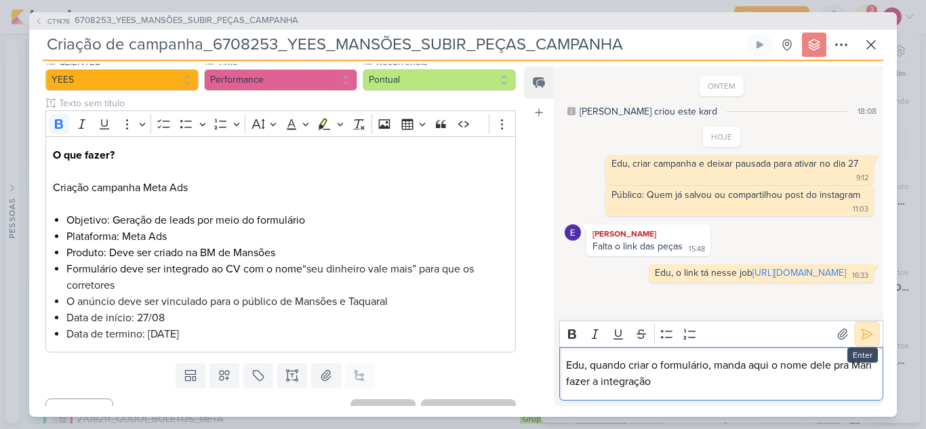
click at [860, 335] on icon at bounding box center [867, 334] width 14 height 14
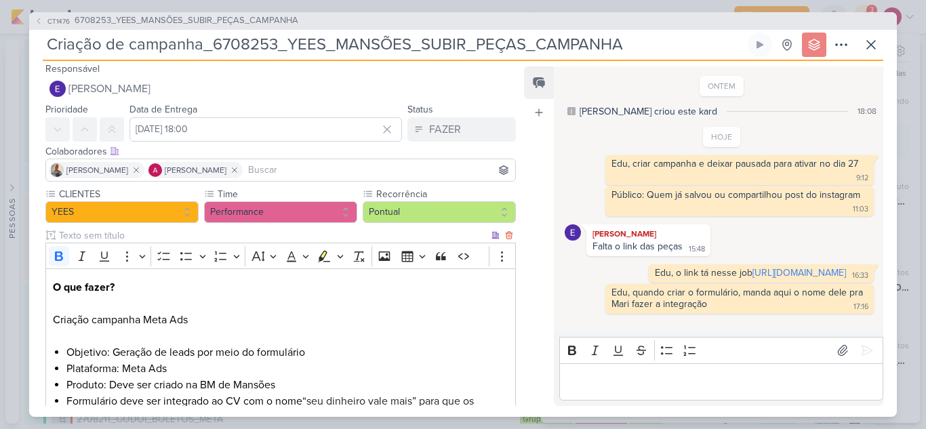
scroll to position [0, 0]
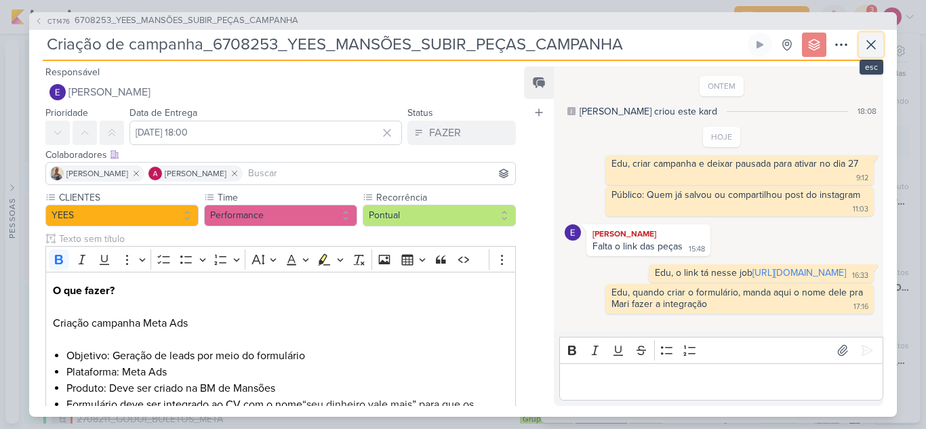
click at [867, 44] on icon at bounding box center [871, 45] width 16 height 16
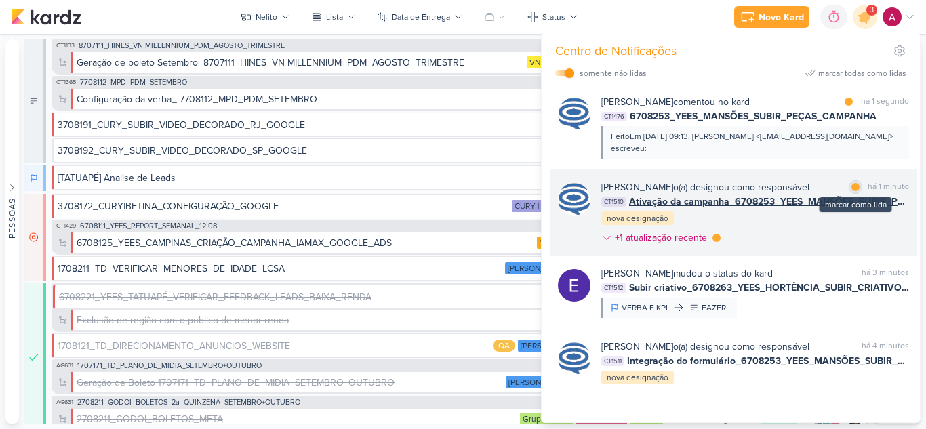
click at [852, 187] on div at bounding box center [855, 187] width 8 height 8
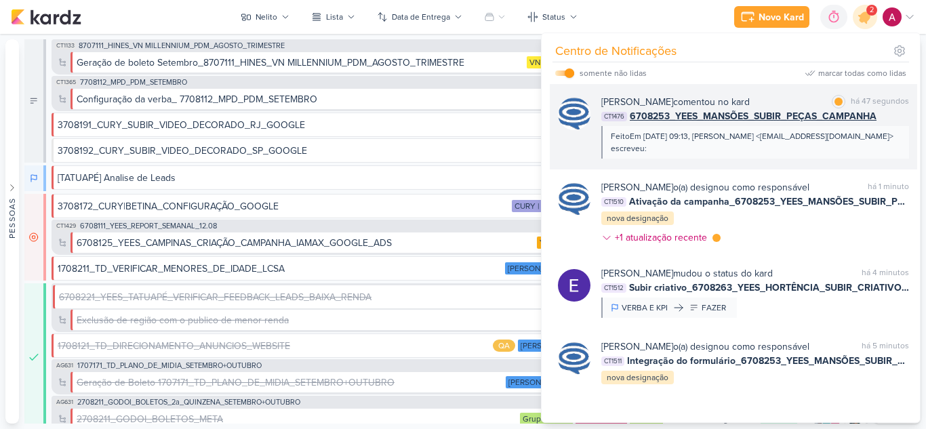
click at [879, 144] on div "FeitoEm ter., 26 de ago. de 2025 às 09:13, Alessandra Gomes <notification@kardz…" at bounding box center [753, 142] width 287 height 24
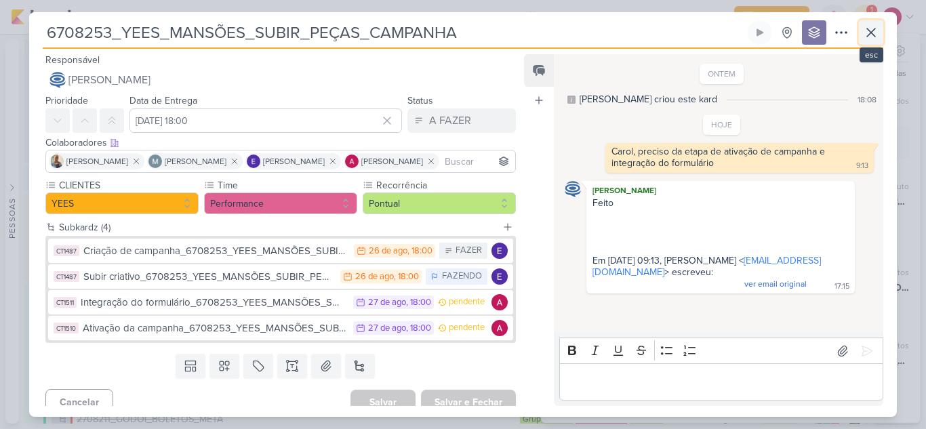
click at [873, 34] on icon at bounding box center [871, 32] width 16 height 16
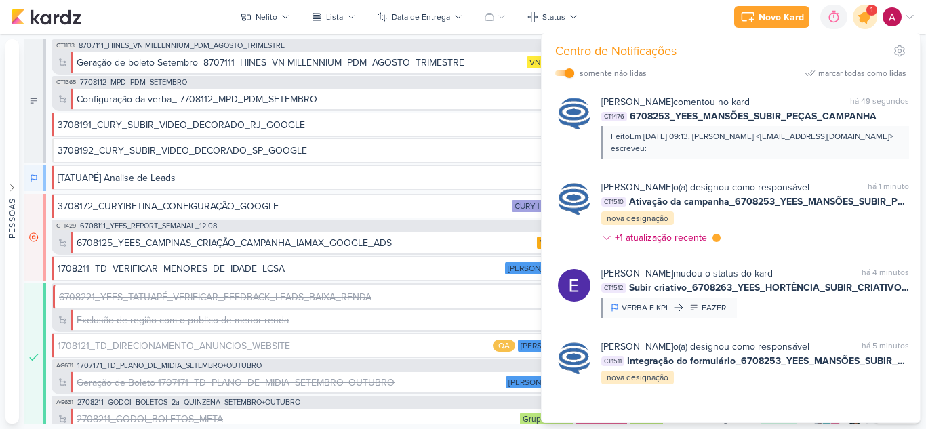
click at [868, 18] on icon at bounding box center [864, 17] width 16 height 16
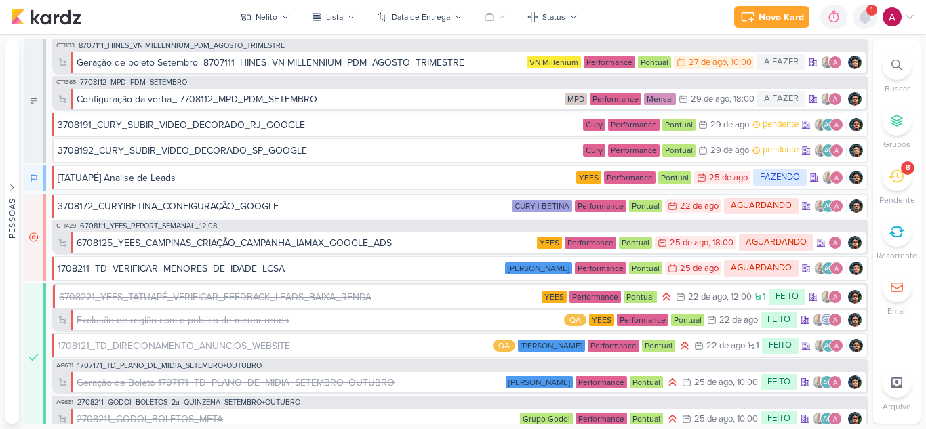
click at [868, 18] on icon at bounding box center [864, 17] width 11 height 12
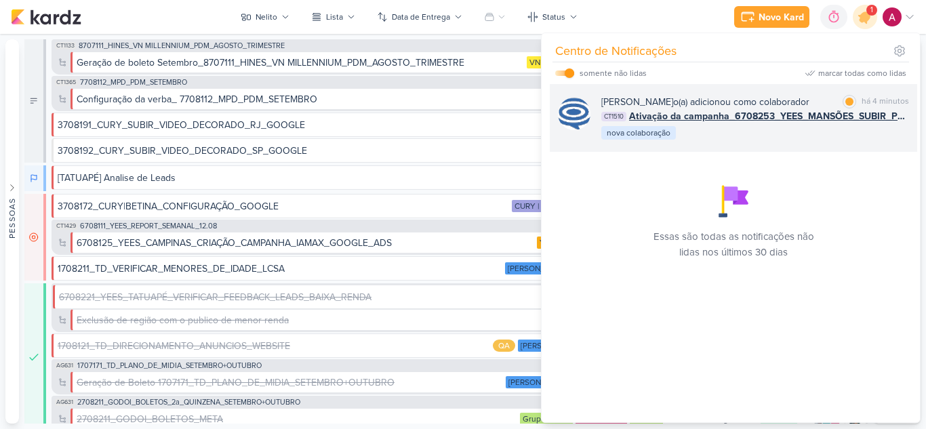
click at [837, 141] on div "Caroline Traven De Andrade o(a) adicionou como colaborador marcar como lida há …" at bounding box center [755, 118] width 308 height 46
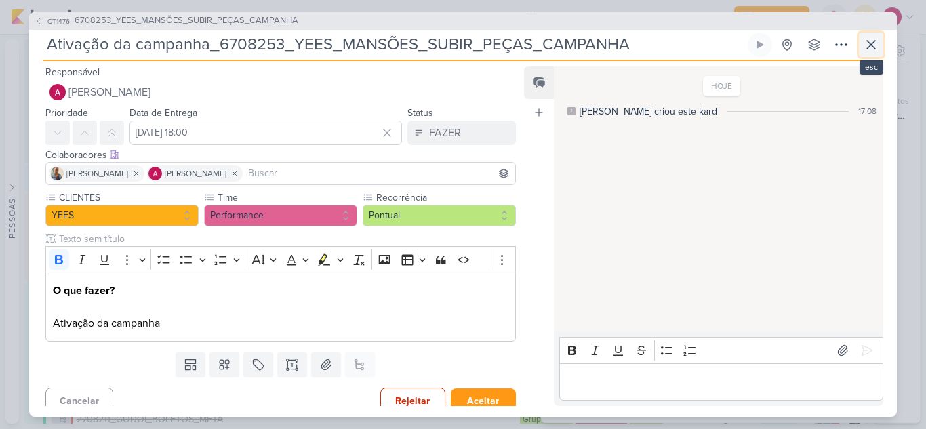
click at [868, 49] on icon at bounding box center [871, 45] width 16 height 16
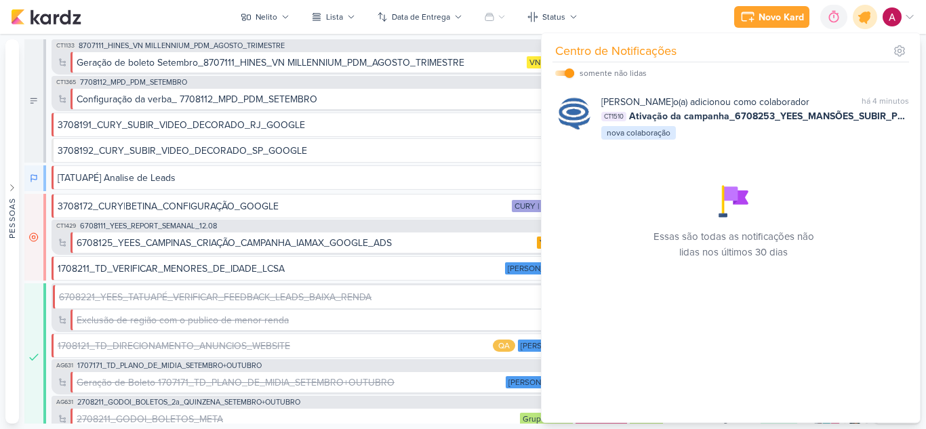
click at [864, 20] on icon at bounding box center [864, 17] width 16 height 16
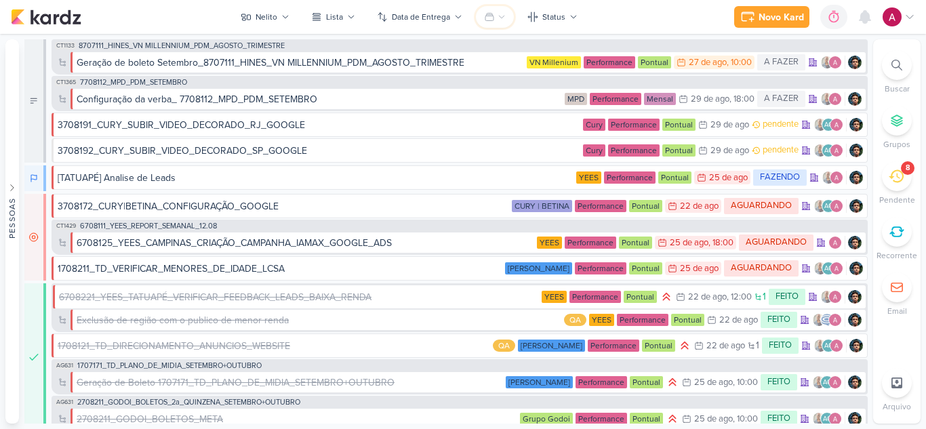
click at [495, 18] on button at bounding box center [495, 17] width 38 height 22
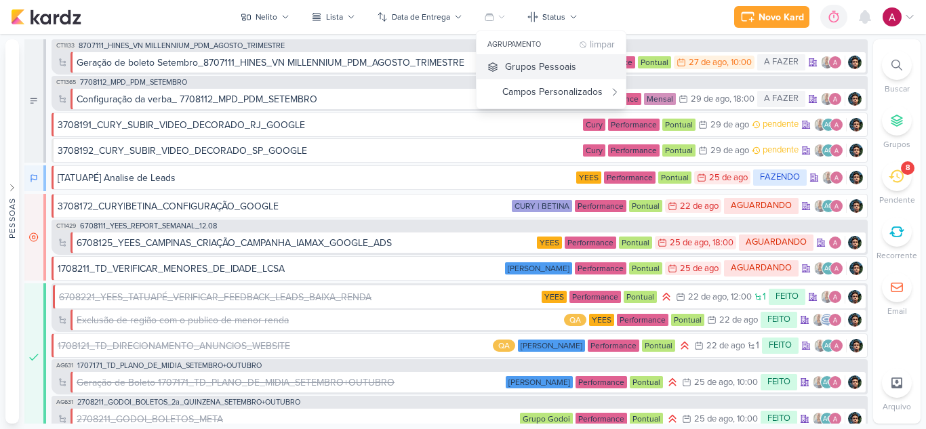
click at [493, 62] on icon at bounding box center [492, 67] width 11 height 11
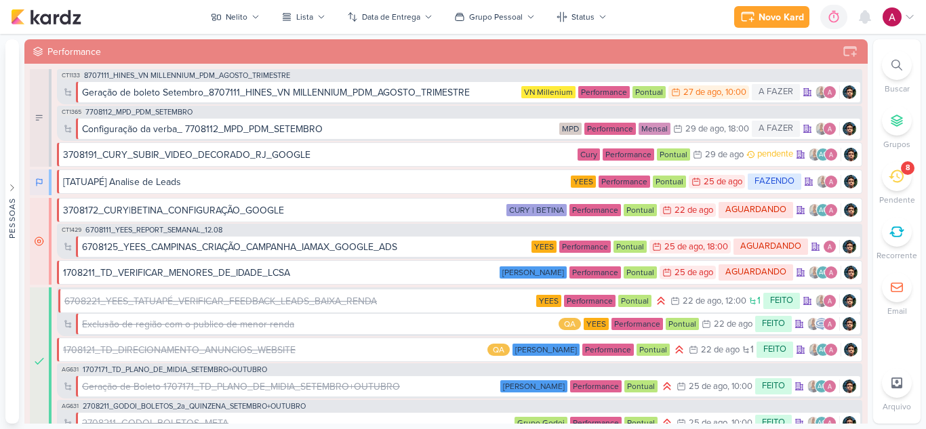
scroll to position [158, 0]
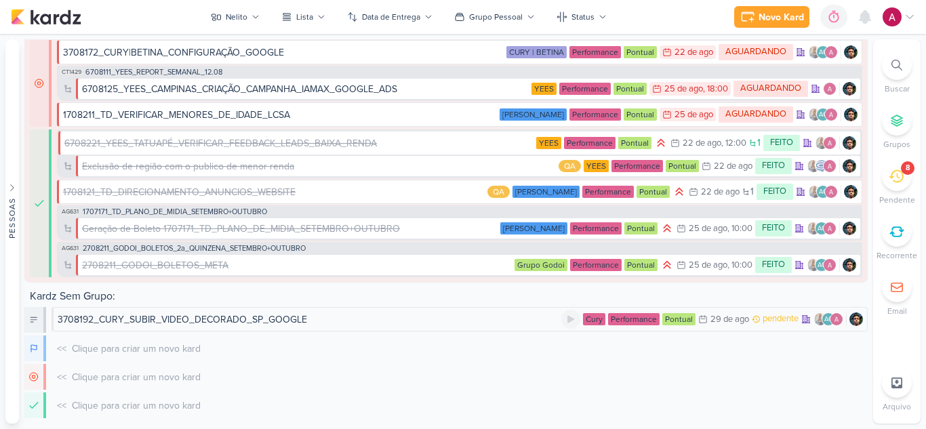
click at [262, 318] on div "3708192_CURY_SUBIR_VIDEO_DECORADO_SP_GOOGLE" at bounding box center [182, 319] width 249 height 14
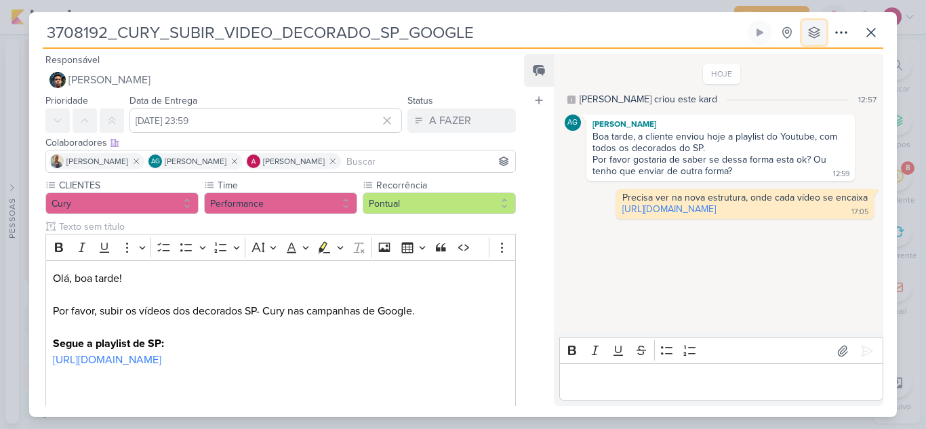
click at [809, 43] on button at bounding box center [814, 32] width 24 height 24
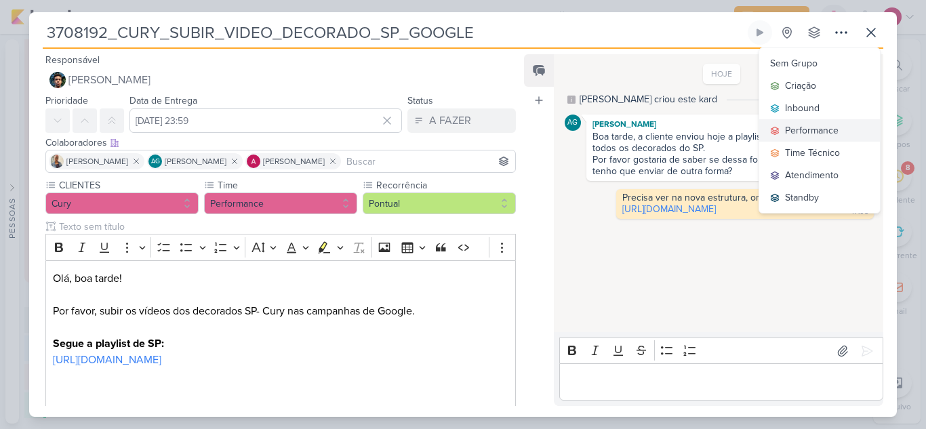
click at [807, 129] on div "Performance" at bounding box center [812, 130] width 54 height 14
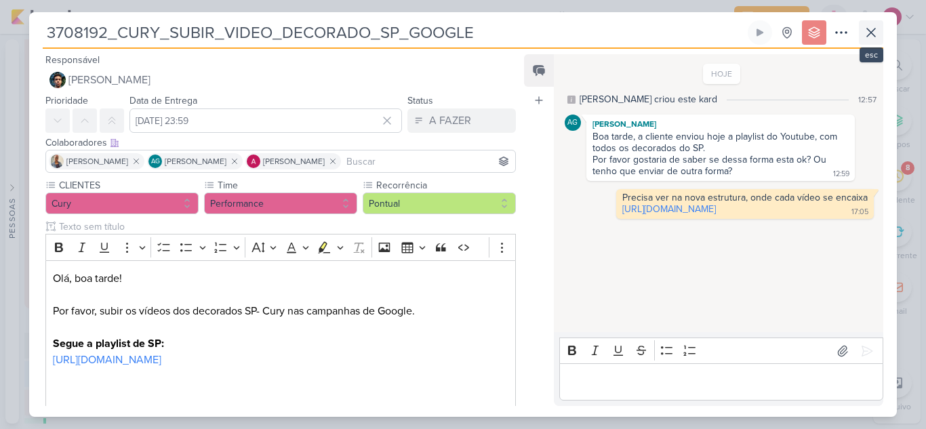
scroll to position [184, 0]
click at [875, 32] on icon at bounding box center [871, 32] width 16 height 16
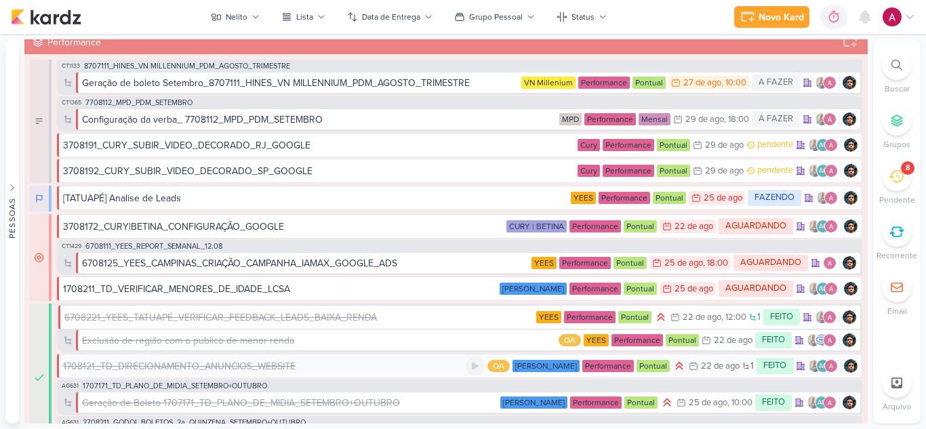
scroll to position [0, 0]
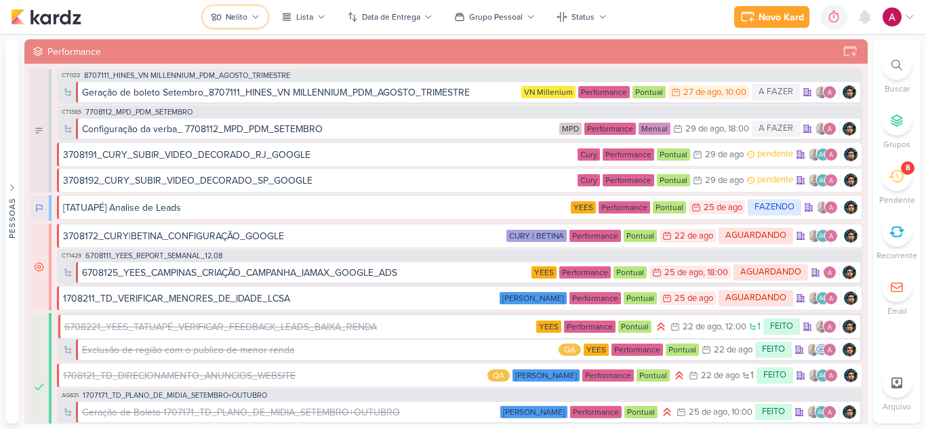
click at [234, 18] on div "Nelito" at bounding box center [237, 17] width 22 height 12
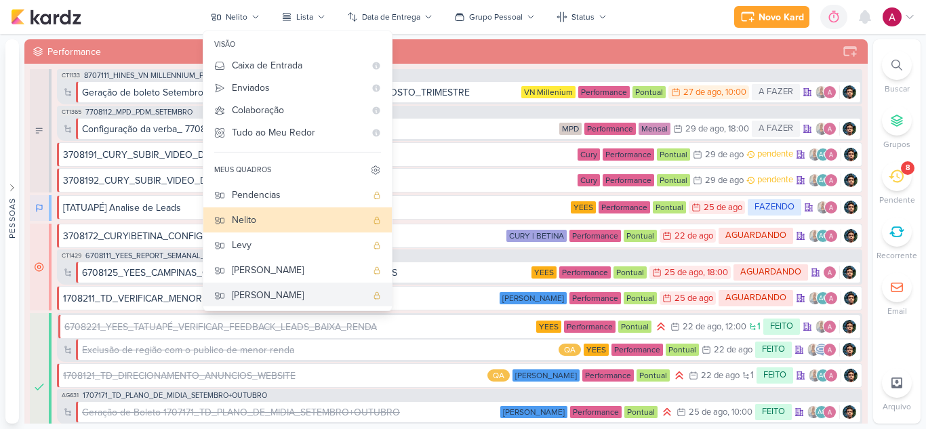
click at [266, 295] on div "[PERSON_NAME]" at bounding box center [299, 295] width 134 height 14
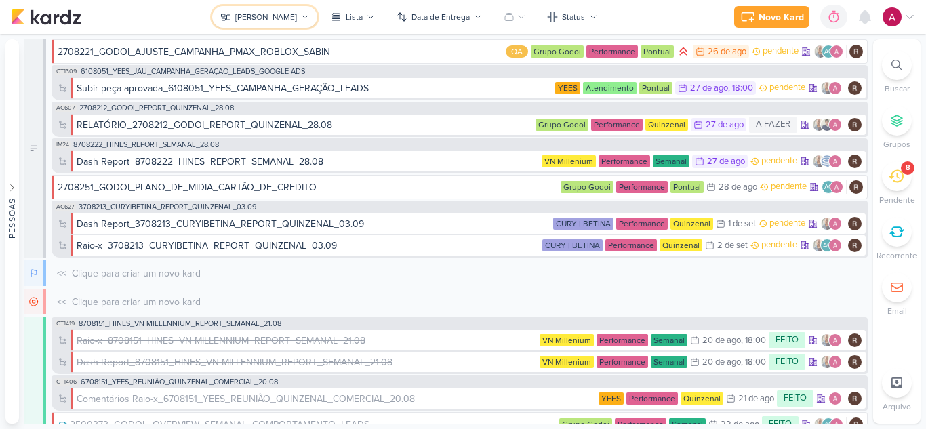
click at [276, 24] on button "[PERSON_NAME]" at bounding box center [264, 17] width 105 height 22
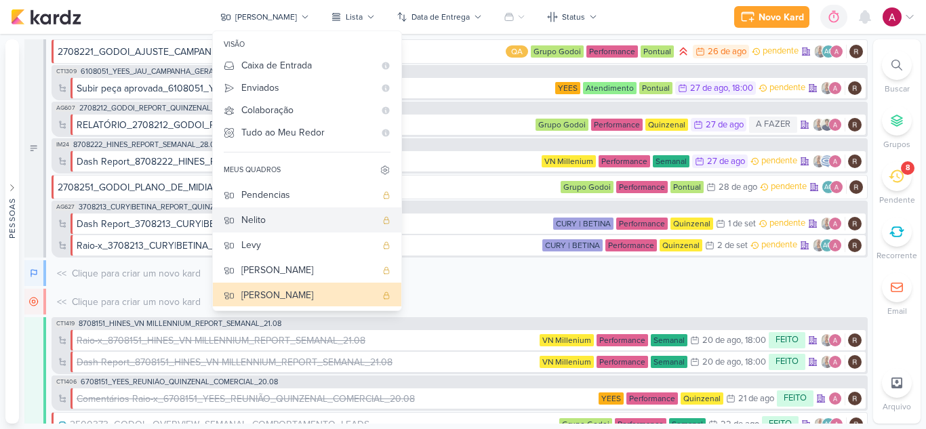
click at [299, 217] on div "Nelito" at bounding box center [308, 220] width 134 height 14
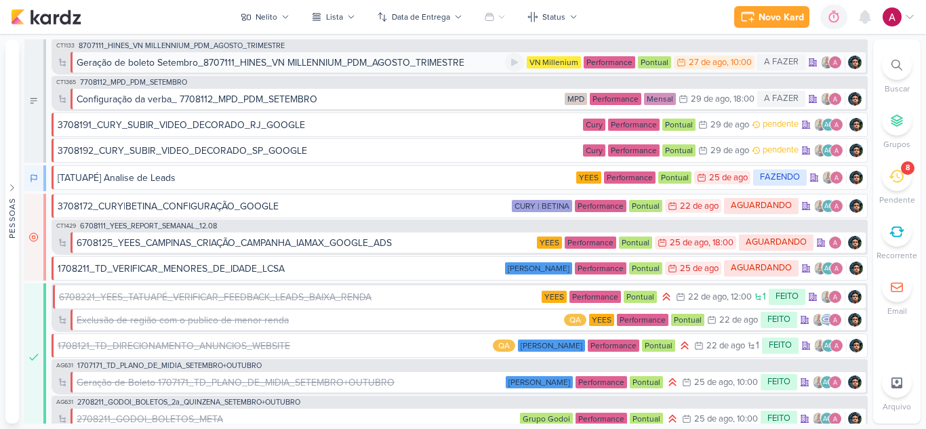
click at [399, 58] on div "Geração de boleto Setembro_8707111_HINES_VN MILLENNIUM_PDM_AGOSTO_TRIMESTRE" at bounding box center [271, 63] width 388 height 14
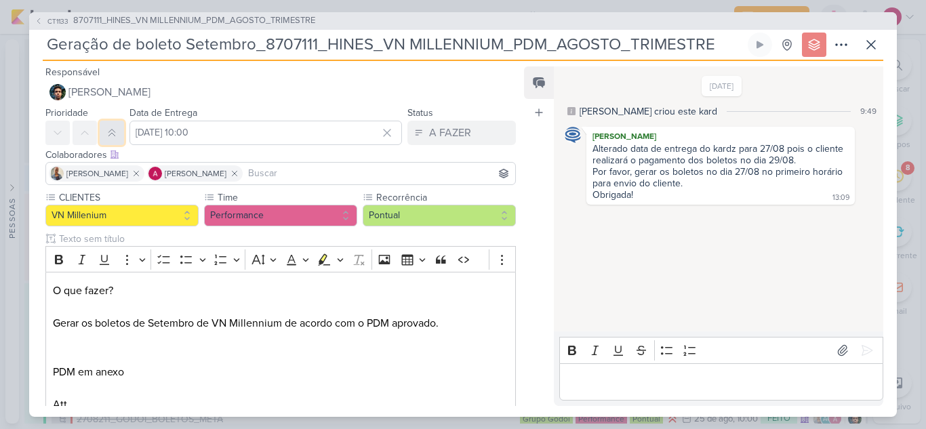
click at [119, 131] on button at bounding box center [112, 133] width 24 height 24
click at [875, 43] on icon at bounding box center [871, 45] width 16 height 16
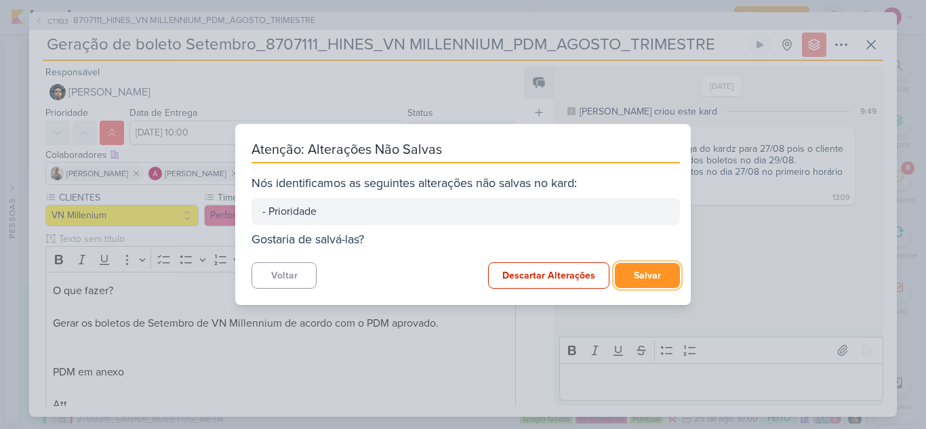
click at [639, 271] on button "Salvar" at bounding box center [647, 275] width 65 height 25
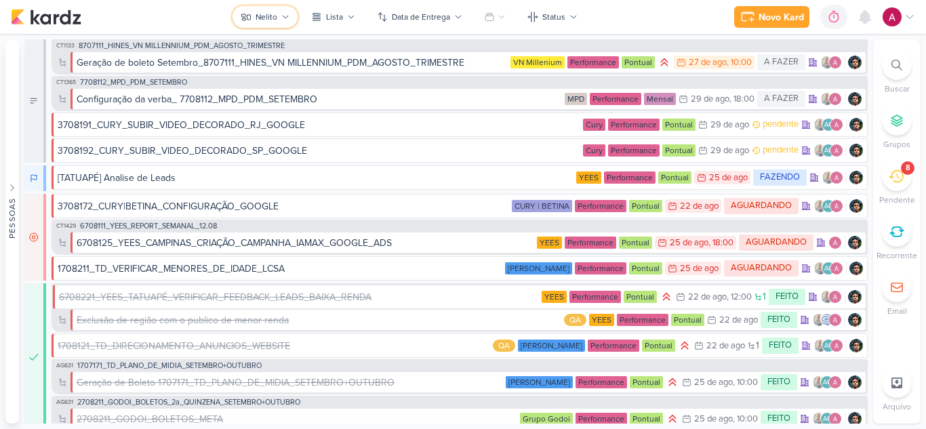
click at [254, 14] on button "Nelito" at bounding box center [264, 17] width 65 height 22
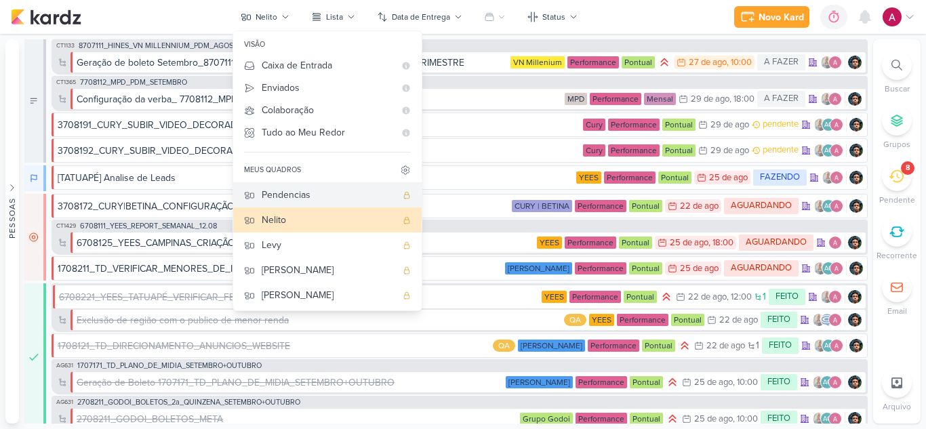
click at [321, 192] on div "Pendencias" at bounding box center [329, 195] width 134 height 14
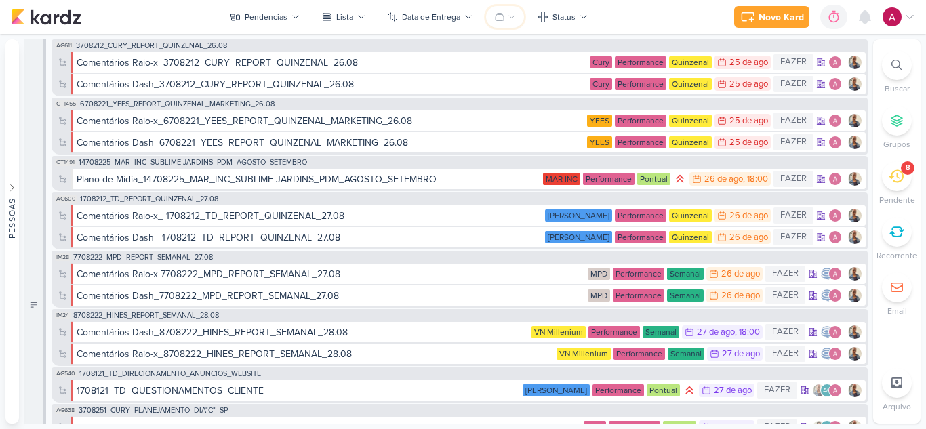
click at [495, 20] on icon at bounding box center [499, 17] width 8 height 7
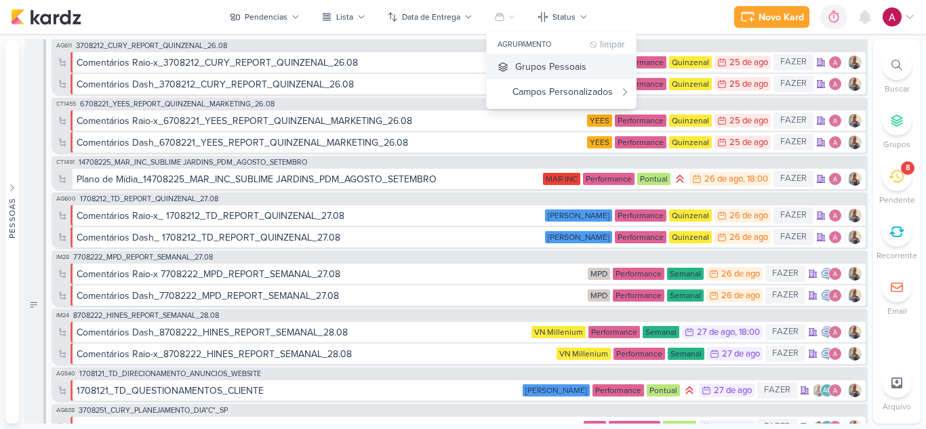
click at [522, 65] on div "Grupos Pessoais" at bounding box center [550, 67] width 71 height 14
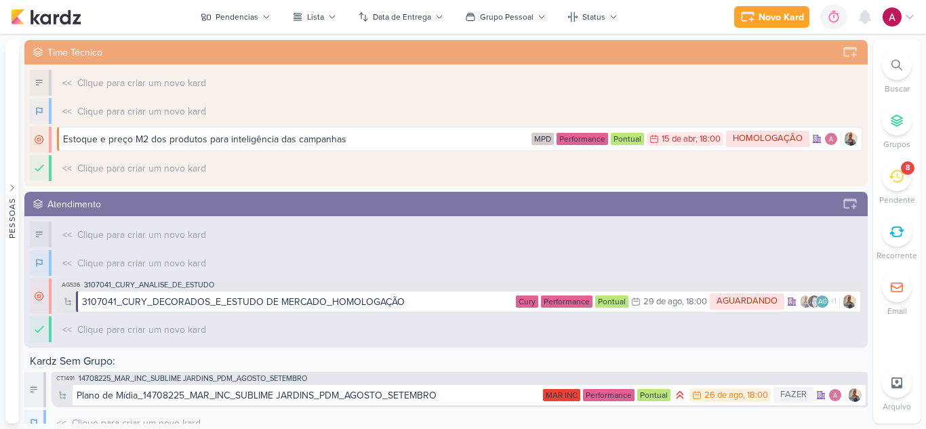
scroll to position [952, 0]
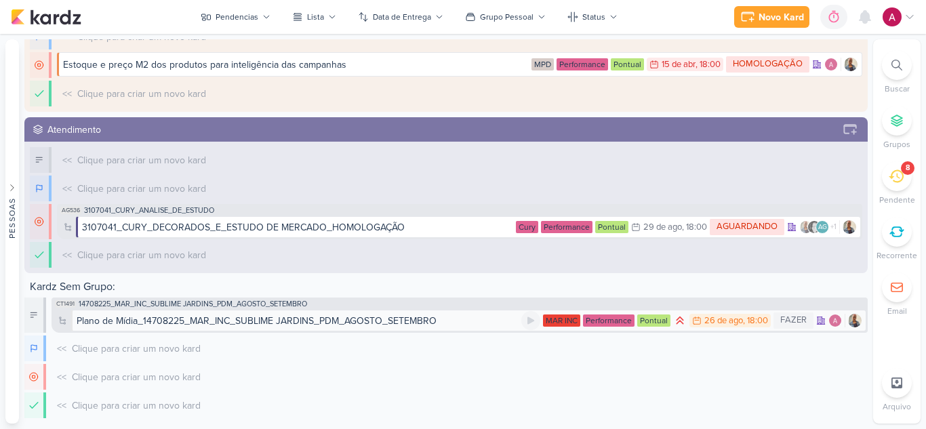
click at [346, 325] on div "Plano de Mídia_14708225_MAR_INC_SUBLIME JARDINS_PDM_AGOSTO_SETEMBRO" at bounding box center [257, 321] width 360 height 14
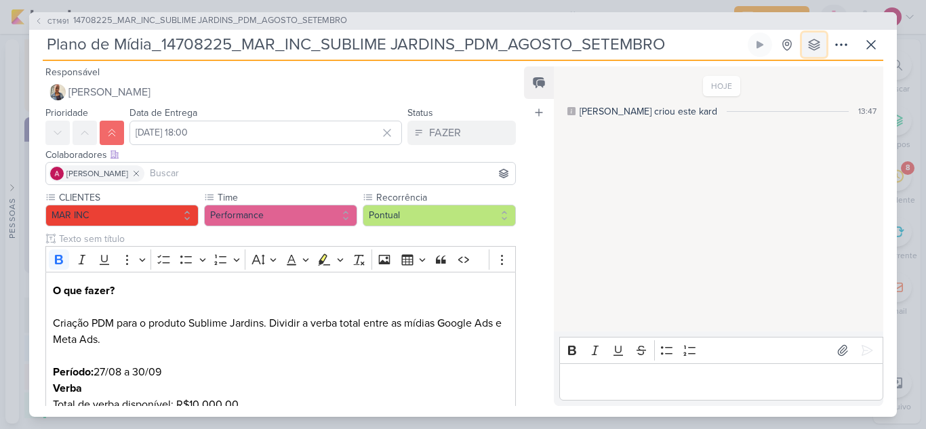
click at [811, 38] on icon at bounding box center [814, 45] width 14 height 14
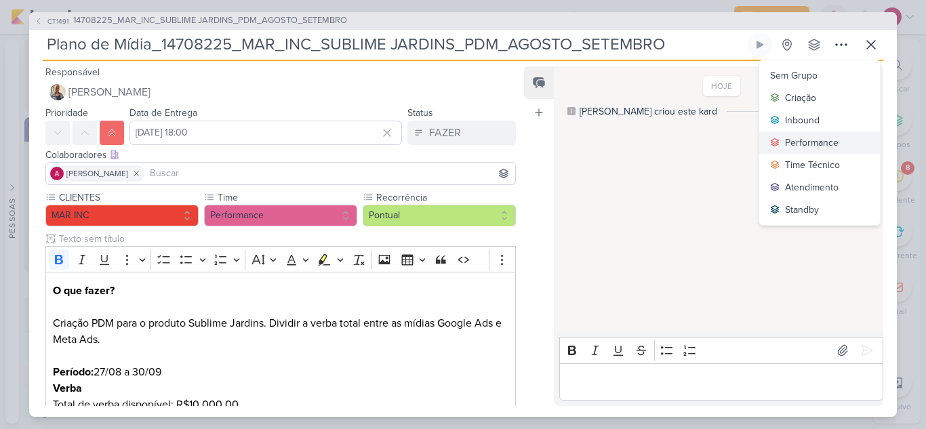
click at [789, 143] on div "Performance" at bounding box center [812, 143] width 54 height 14
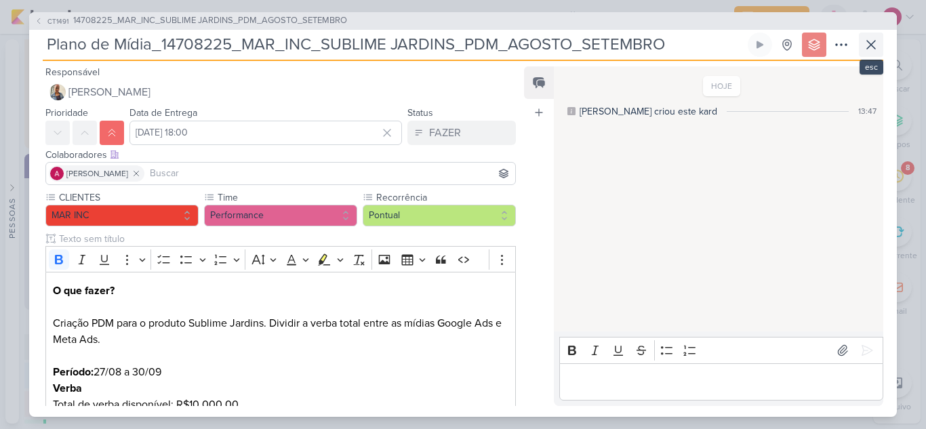
scroll to position [979, 0]
click at [880, 45] on button at bounding box center [870, 45] width 24 height 24
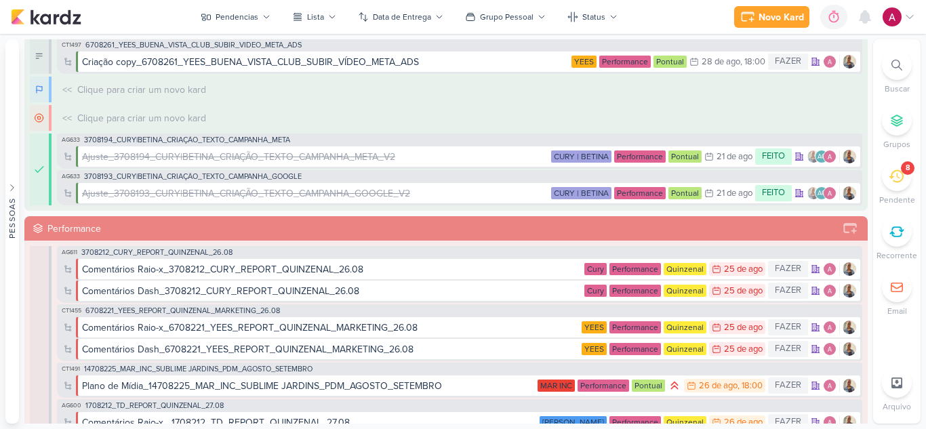
scroll to position [0, 0]
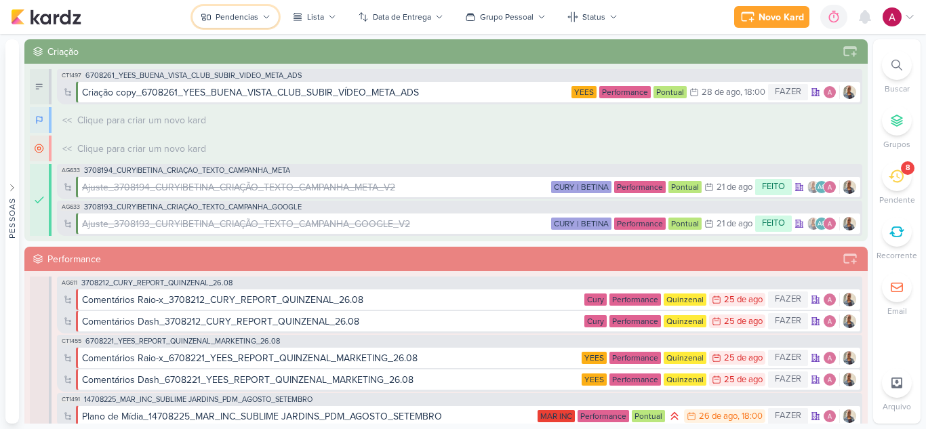
click at [243, 9] on button "Pendencias" at bounding box center [235, 17] width 86 height 22
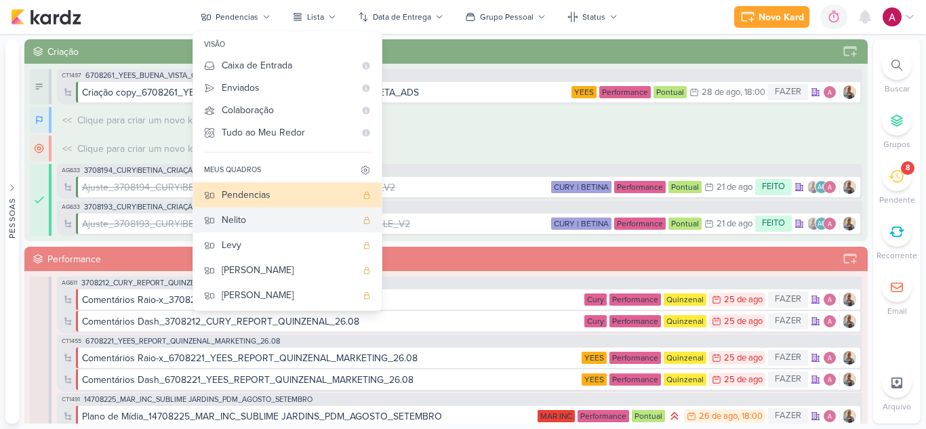
click at [268, 216] on div "Nelito" at bounding box center [289, 220] width 134 height 14
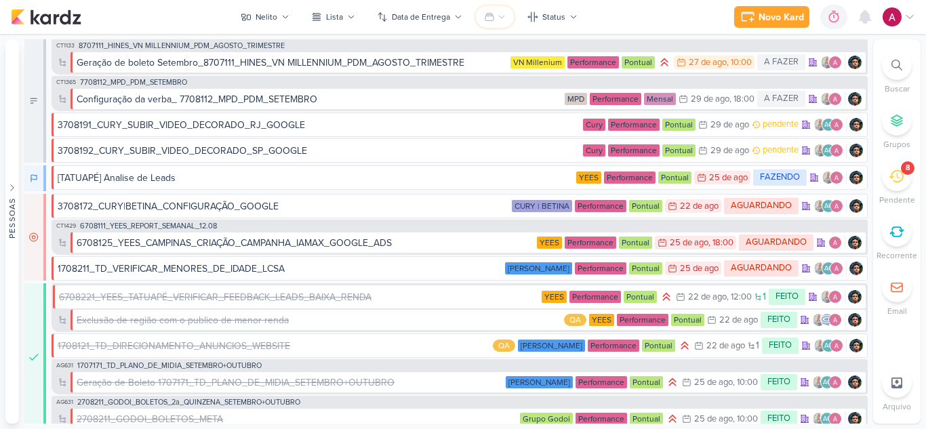
click at [500, 14] on icon at bounding box center [501, 17] width 8 height 8
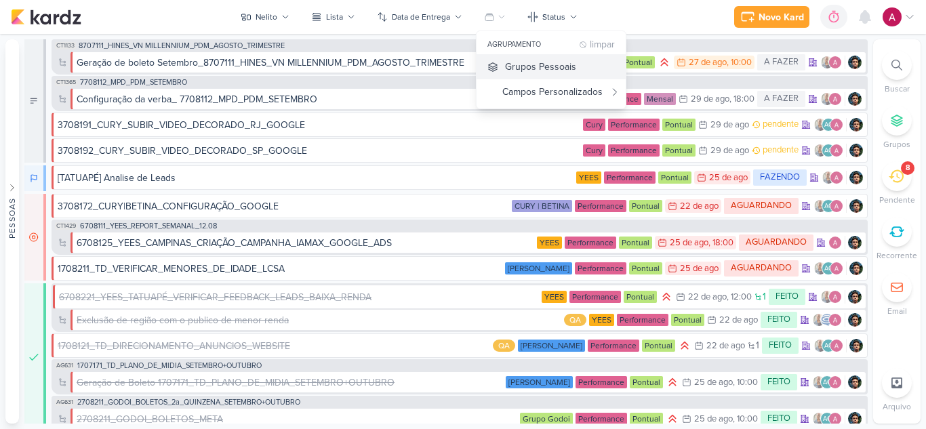
click at [510, 58] on button "Grupos Pessoais" at bounding box center [550, 66] width 149 height 25
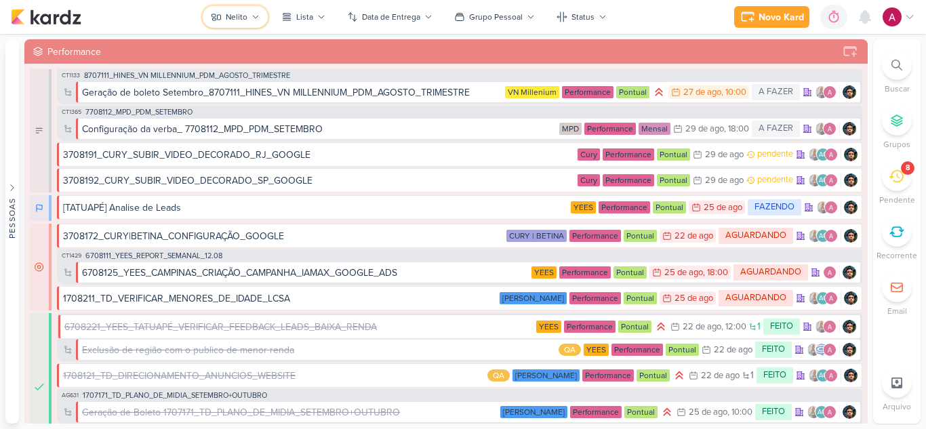
click at [241, 20] on div "Nelito" at bounding box center [237, 17] width 22 height 12
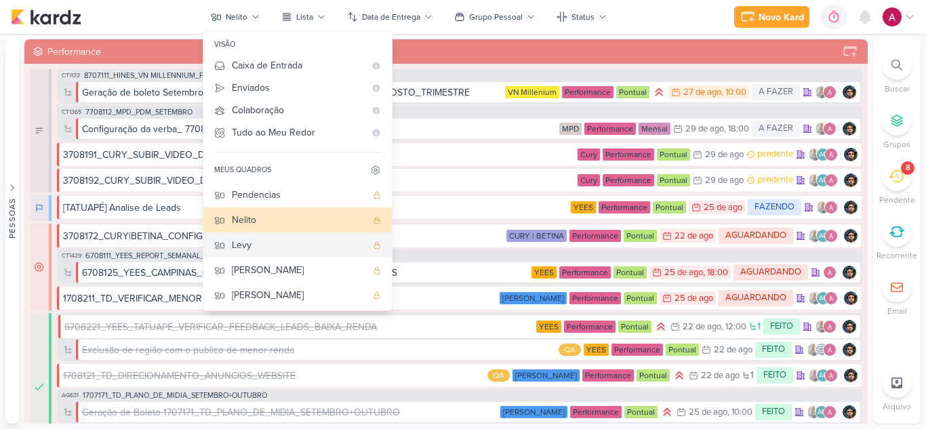
click at [291, 241] on div "Levy" at bounding box center [299, 245] width 134 height 14
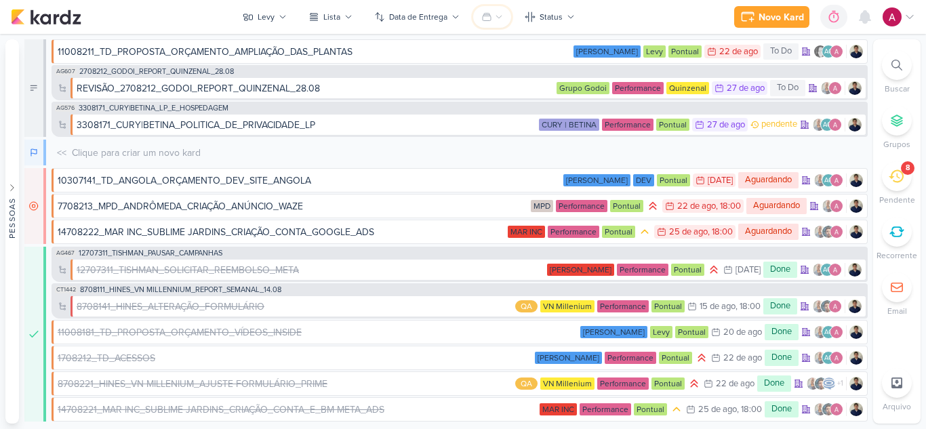
click at [490, 17] on icon at bounding box center [486, 17] width 11 height 11
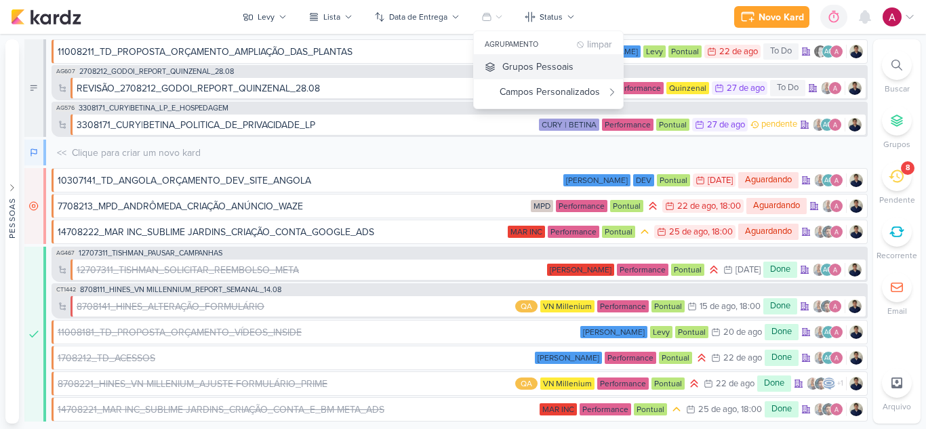
click at [509, 63] on div "Grupos Pessoais" at bounding box center [537, 67] width 71 height 14
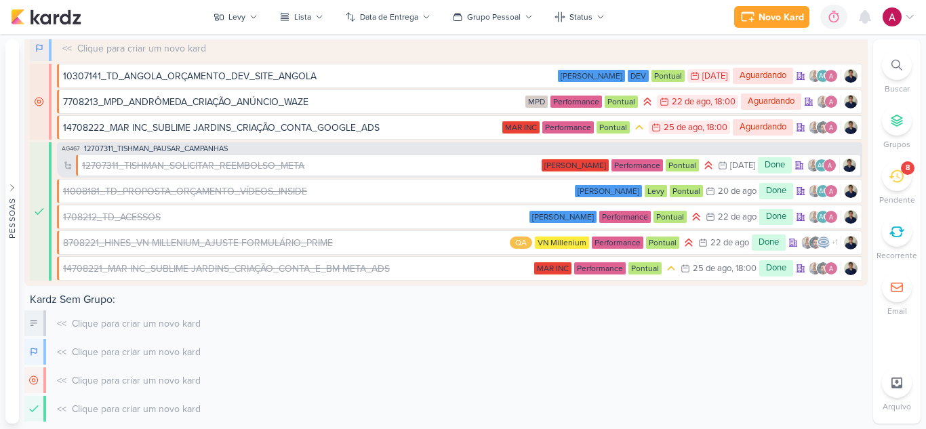
scroll to position [299, 0]
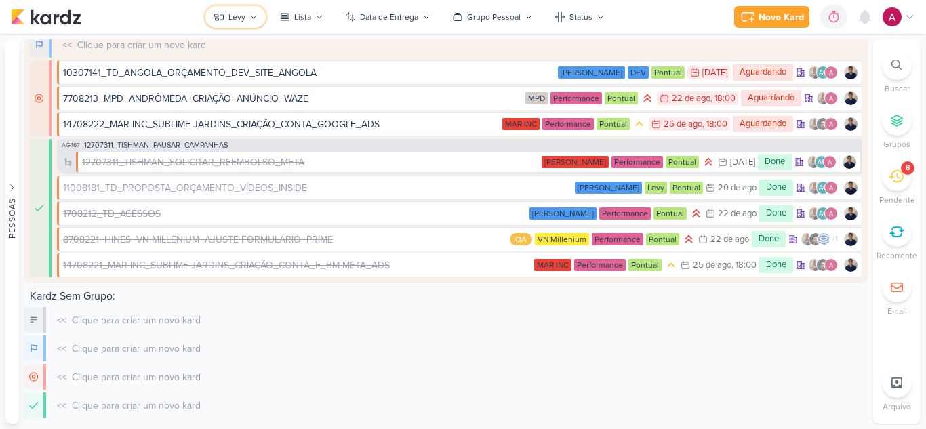
click at [247, 22] on button "Levy" at bounding box center [235, 17] width 60 height 22
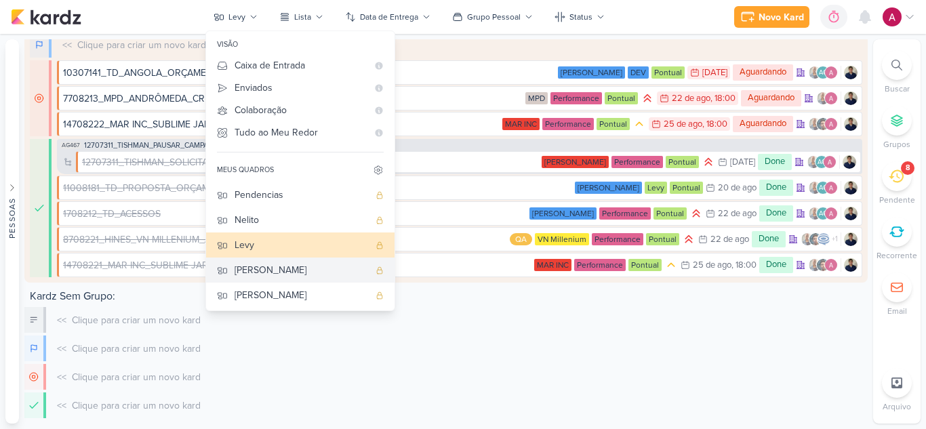
click at [306, 264] on div "[PERSON_NAME]" at bounding box center [301, 270] width 134 height 14
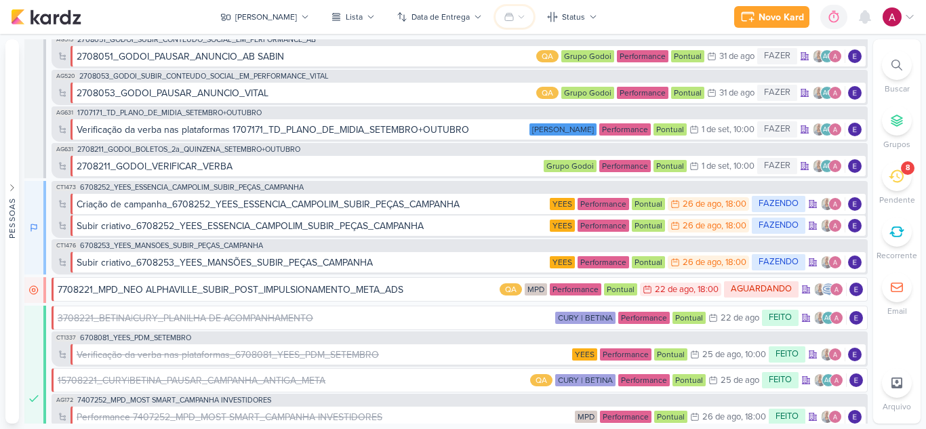
click at [503, 14] on icon at bounding box center [508, 17] width 11 height 11
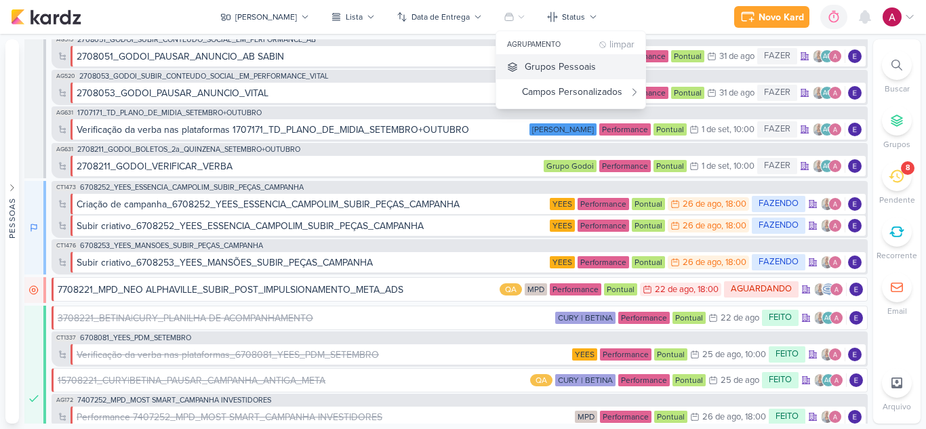
click at [524, 65] on div "Grupos Pessoais" at bounding box center [559, 67] width 71 height 14
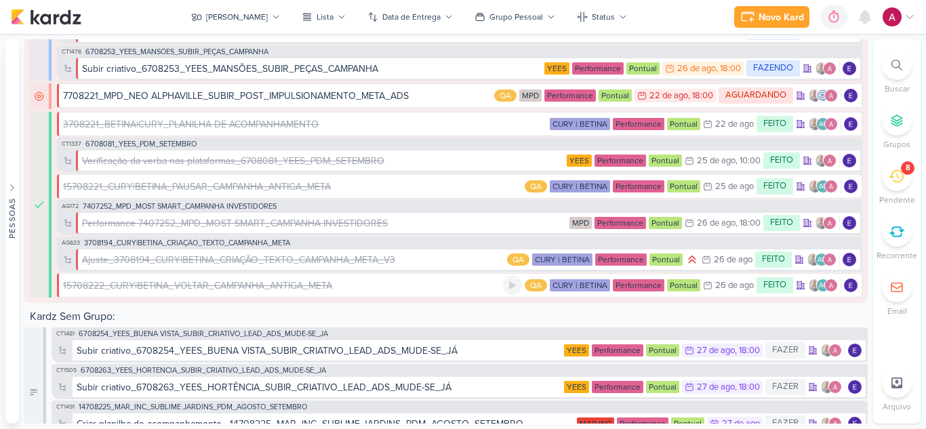
scroll to position [516, 0]
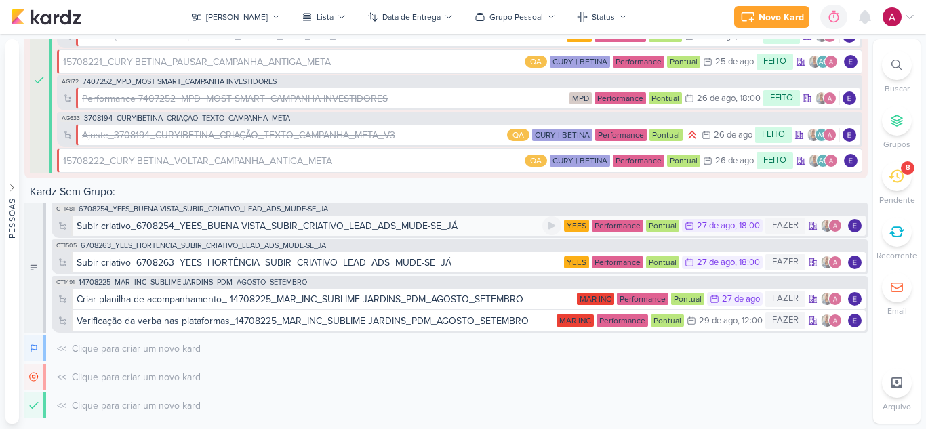
click at [344, 224] on div "Subir criativo_6708254_YEES_BUENA VISTA_SUBIR_CRIATIVO_LEAD_ADS_MUDE-SE_JÁ" at bounding box center [267, 226] width 381 height 14
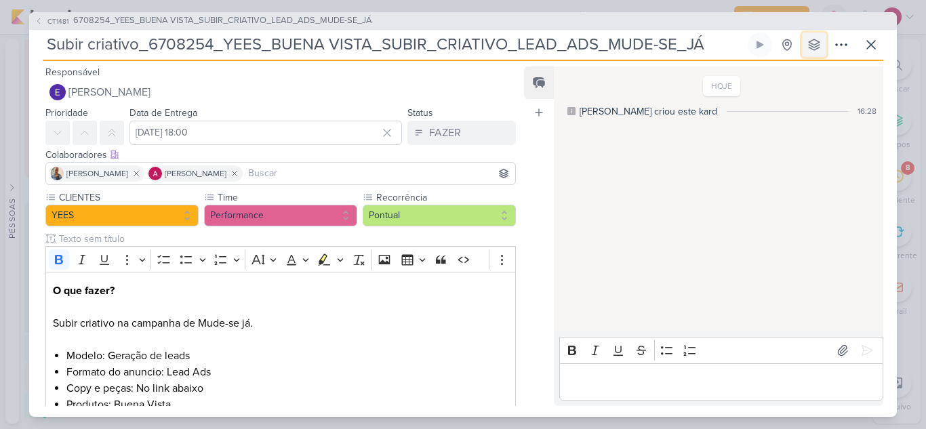
click at [812, 40] on icon at bounding box center [813, 44] width 11 height 11
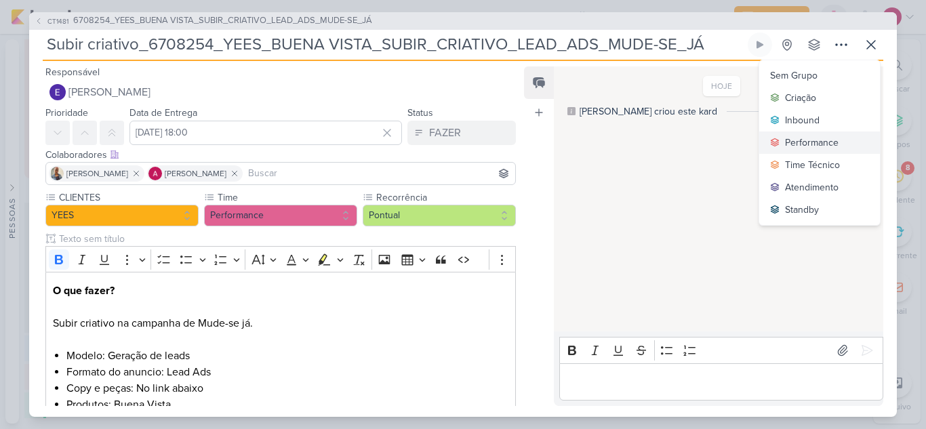
click at [819, 138] on div "Performance" at bounding box center [812, 143] width 54 height 14
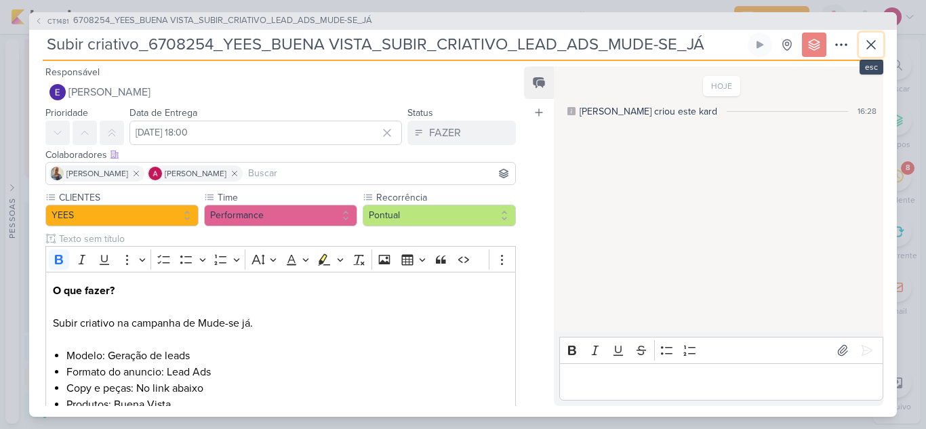
click at [864, 47] on icon at bounding box center [871, 45] width 16 height 16
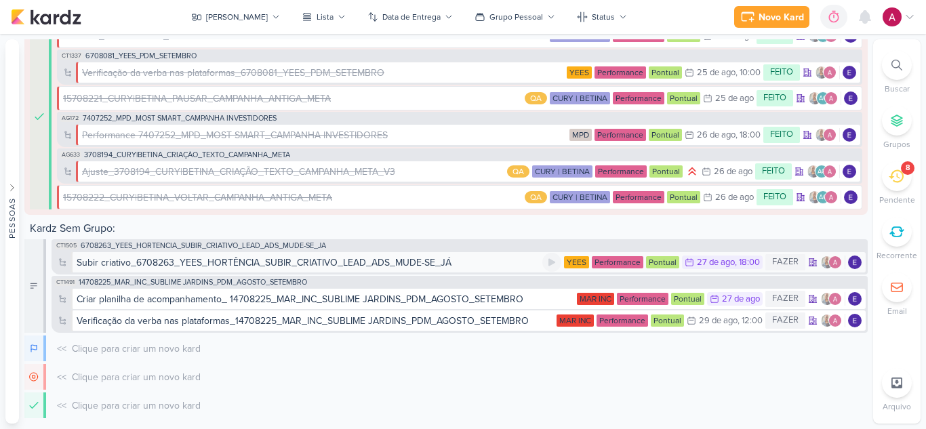
click at [436, 260] on div "Subir criativo_6708263_YEES_HORTÊNCIA_SUBIR_CRIATIVO_LEAD_ADS_MUDE-SE_JÁ" at bounding box center [264, 262] width 375 height 14
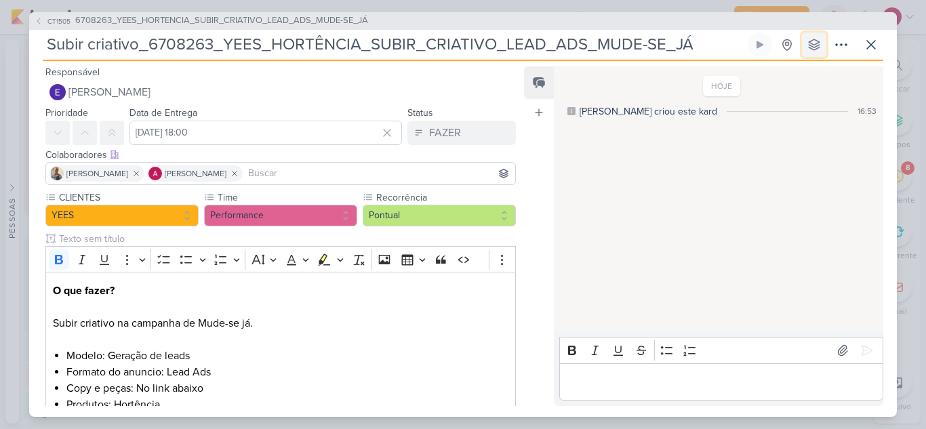
click at [814, 48] on icon at bounding box center [814, 45] width 14 height 14
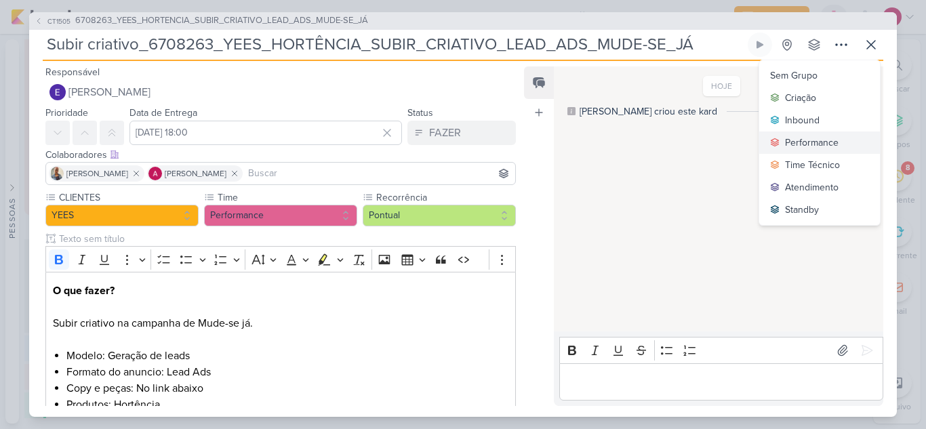
click at [838, 140] on button "Performance" at bounding box center [819, 142] width 121 height 22
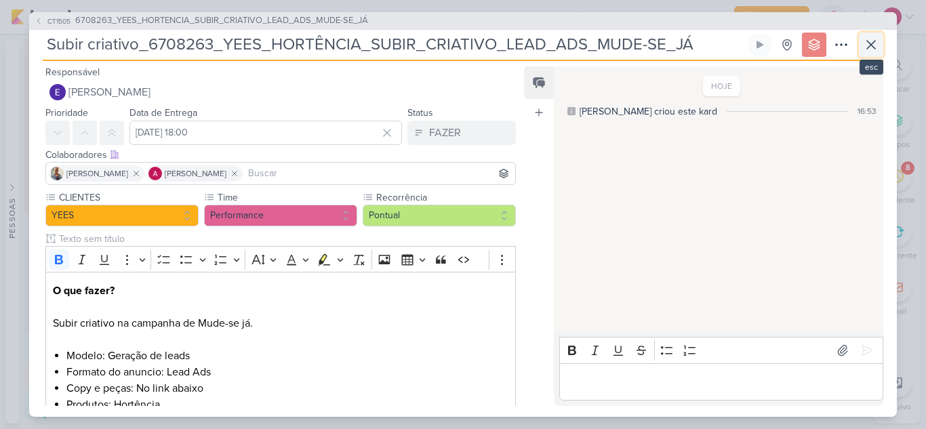
click at [869, 53] on button at bounding box center [870, 45] width 24 height 24
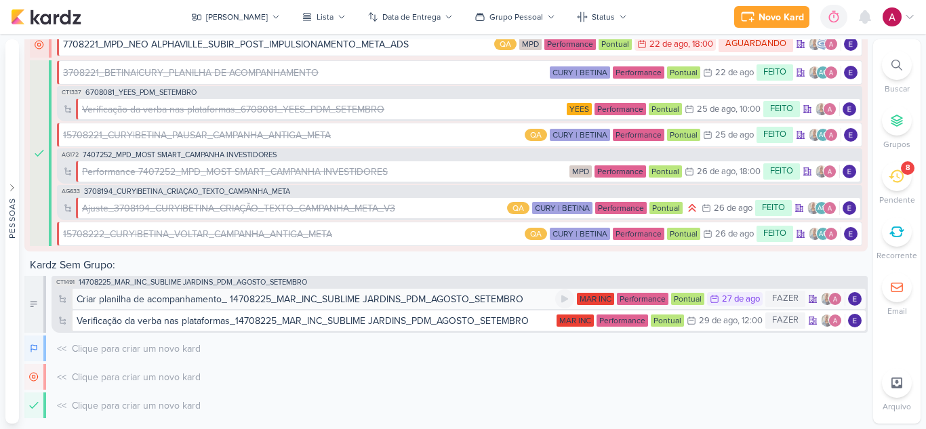
click at [478, 301] on div "Criar planilha de acompanhamento_ 14708225_MAR_INC_SUBLIME JARDINS_PDM_AGOSTO_S…" at bounding box center [300, 299] width 446 height 14
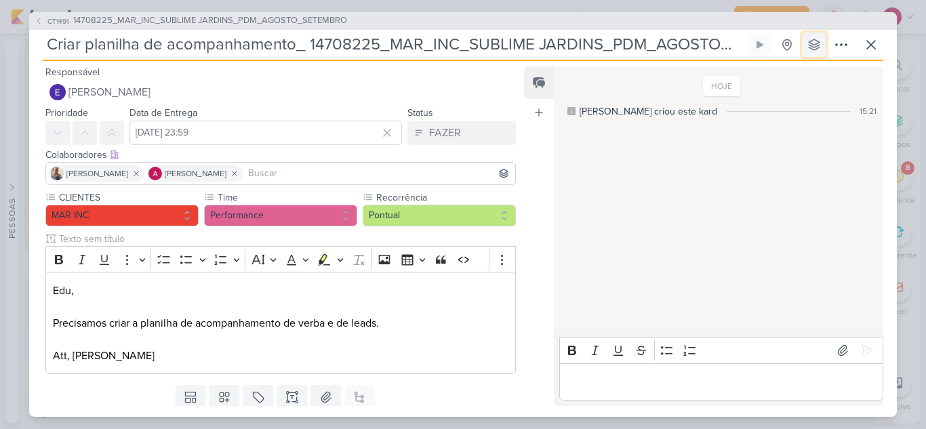
click at [812, 51] on button at bounding box center [814, 45] width 24 height 24
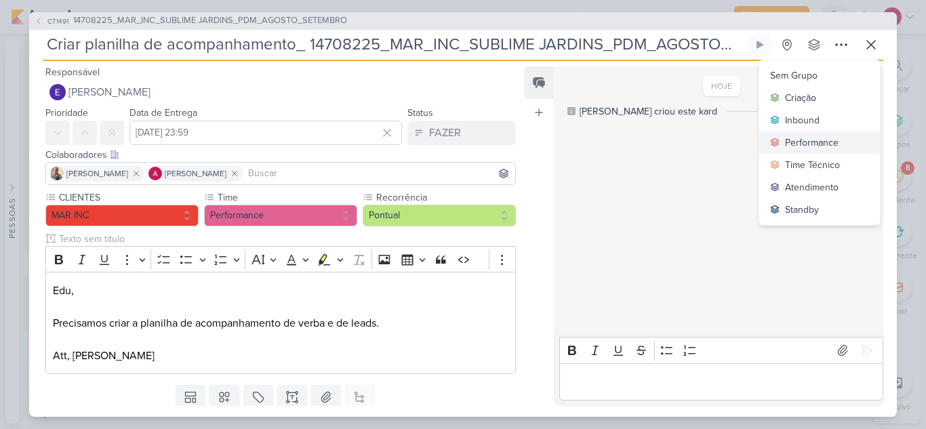
click at [791, 142] on div "Performance" at bounding box center [812, 143] width 54 height 14
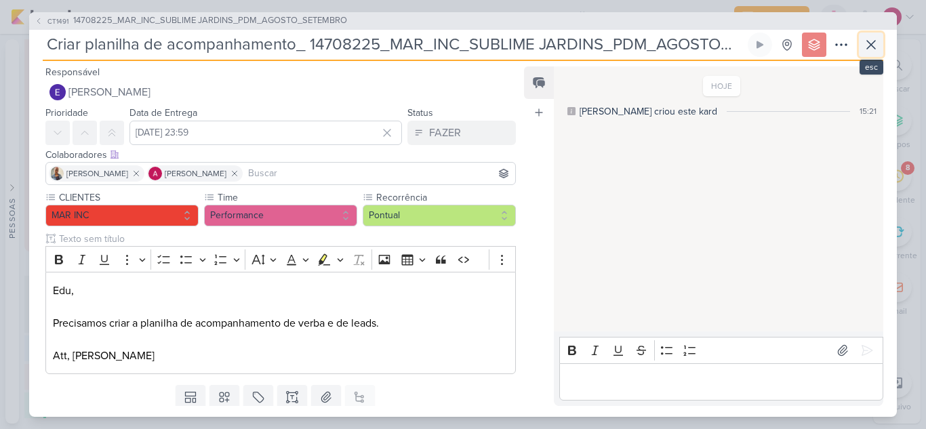
click at [867, 39] on icon at bounding box center [871, 45] width 16 height 16
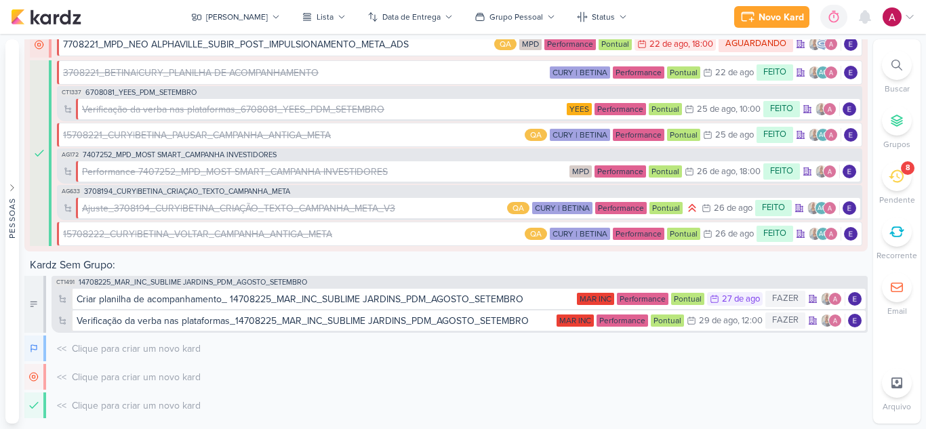
scroll to position [531, 0]
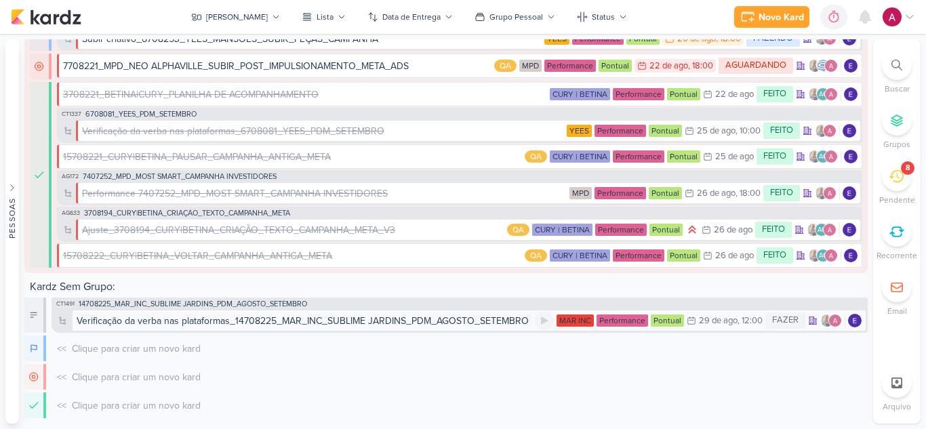
click at [427, 318] on div "Verificação da verba nas plataformas_14708225_MAR_INC_SUBLIME JARDINS_PDM_AGOST…" at bounding box center [303, 321] width 452 height 14
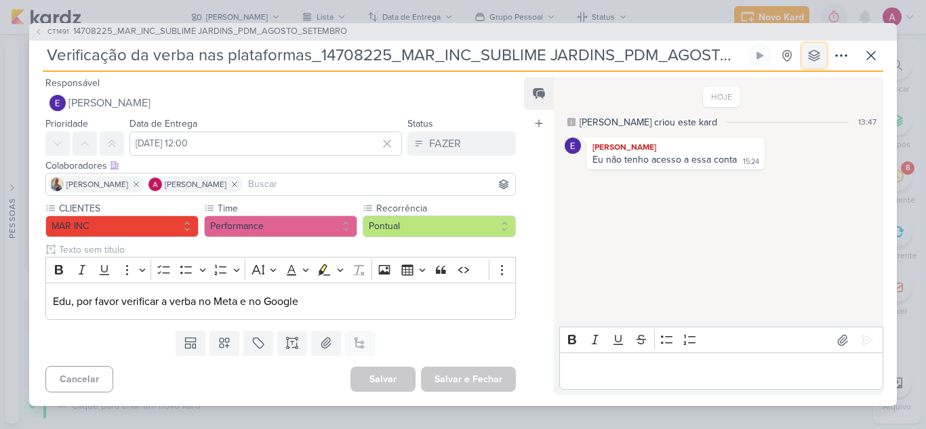
click at [812, 55] on icon at bounding box center [813, 55] width 11 height 11
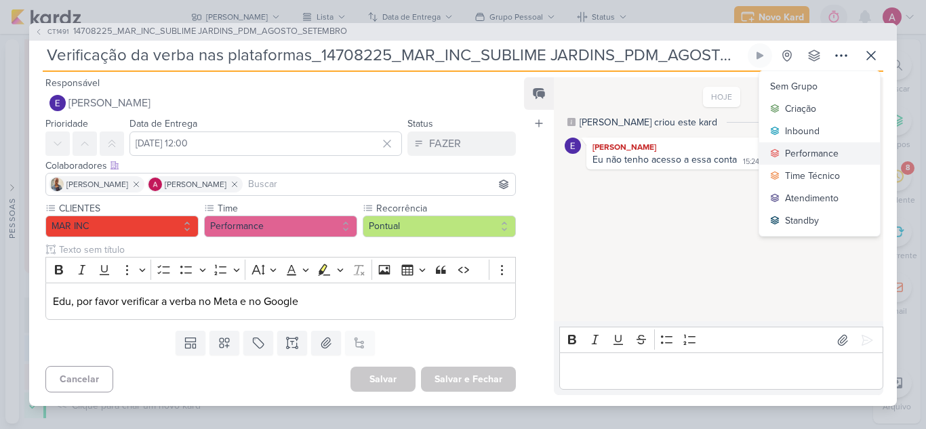
click at [814, 150] on div "Performance" at bounding box center [812, 153] width 54 height 14
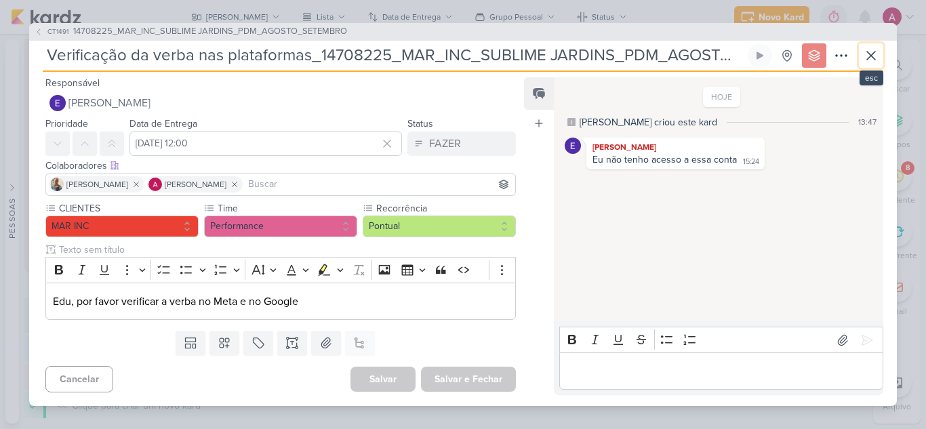
click at [873, 61] on icon at bounding box center [871, 55] width 16 height 16
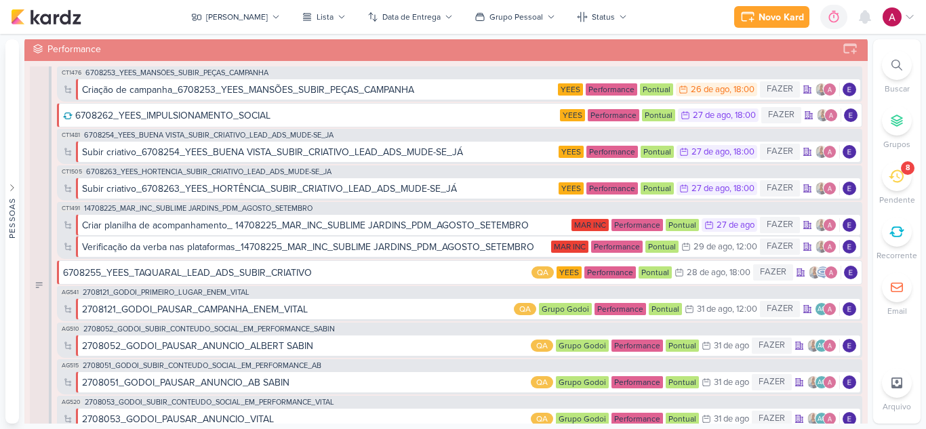
scroll to position [0, 0]
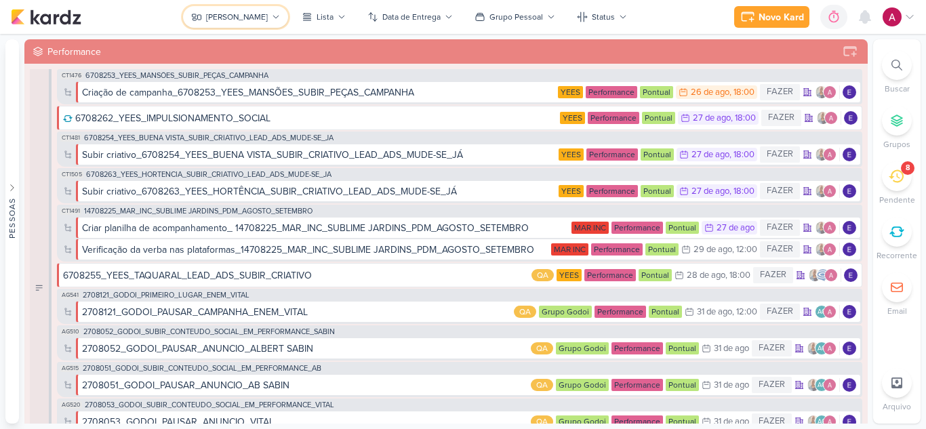
click at [247, 23] on button "[PERSON_NAME]" at bounding box center [235, 17] width 105 height 22
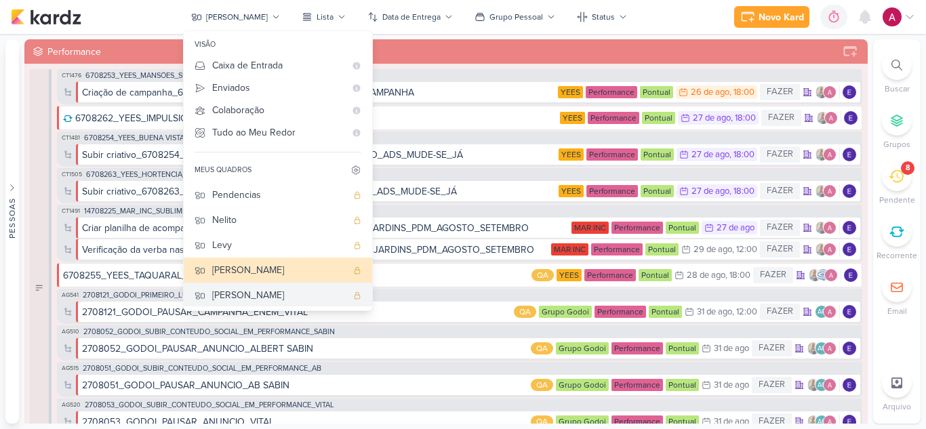
click at [276, 291] on div "[PERSON_NAME]" at bounding box center [279, 295] width 134 height 14
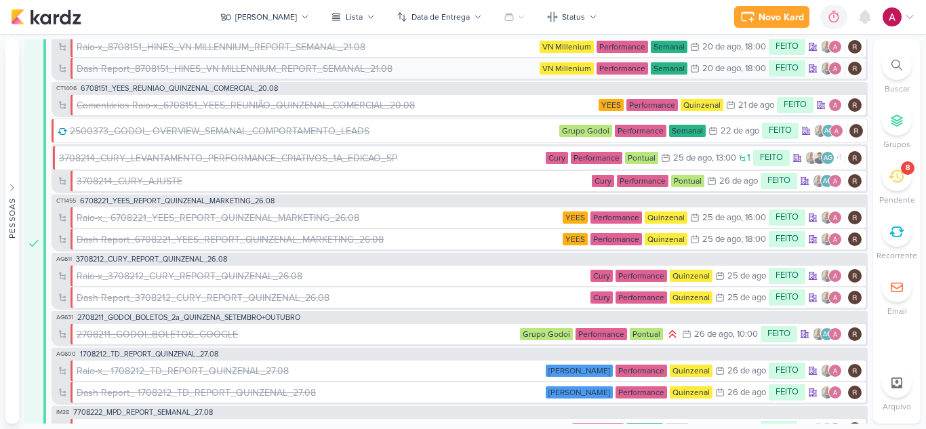
scroll to position [270, 0]
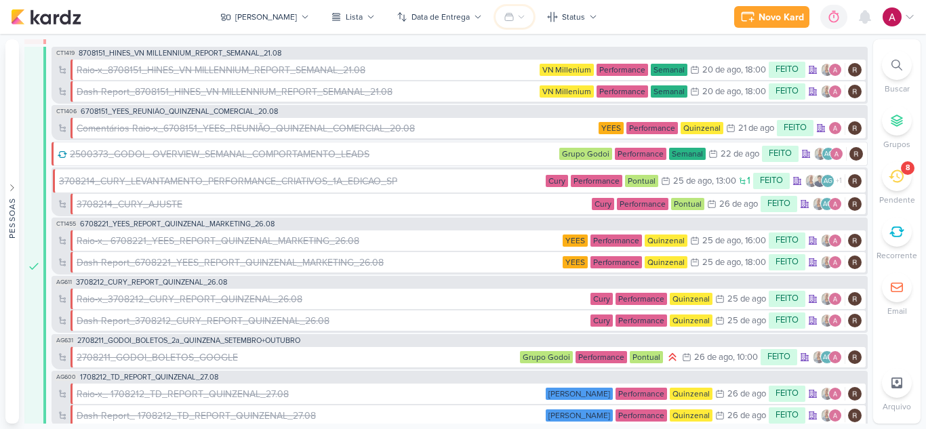
click at [517, 18] on icon at bounding box center [521, 17] width 8 height 8
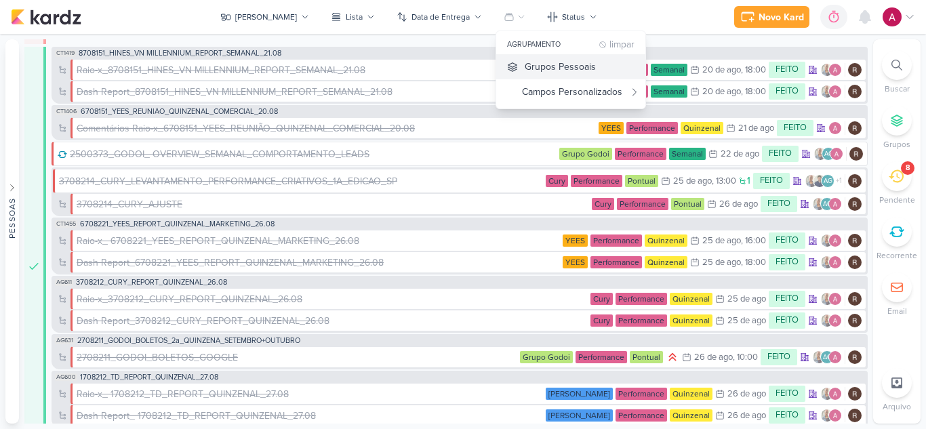
click at [524, 64] on div "Grupos Pessoais" at bounding box center [559, 67] width 71 height 14
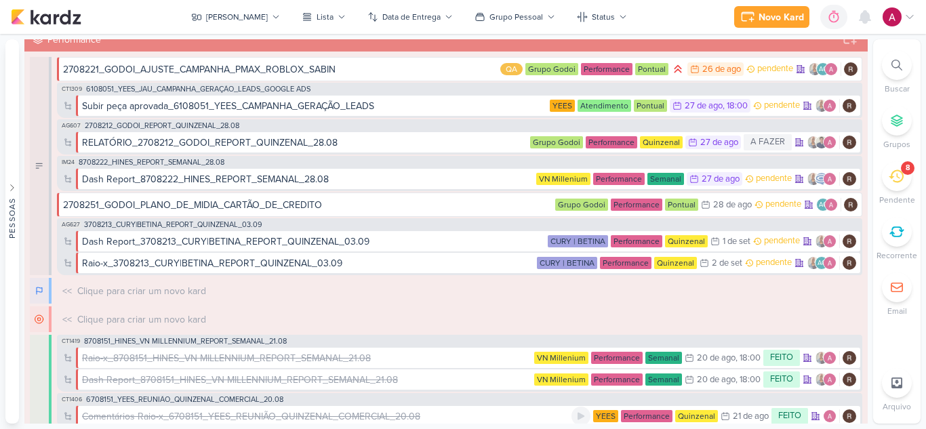
scroll to position [0, 0]
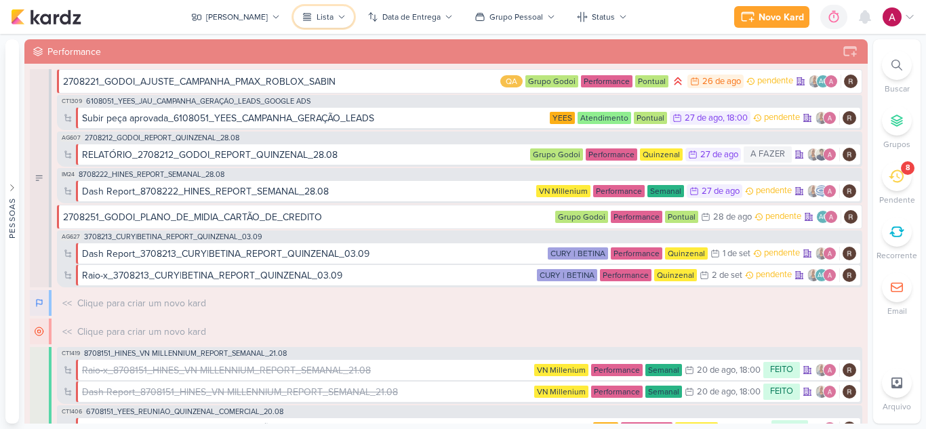
click at [298, 10] on button "Lista" at bounding box center [323, 17] width 60 height 22
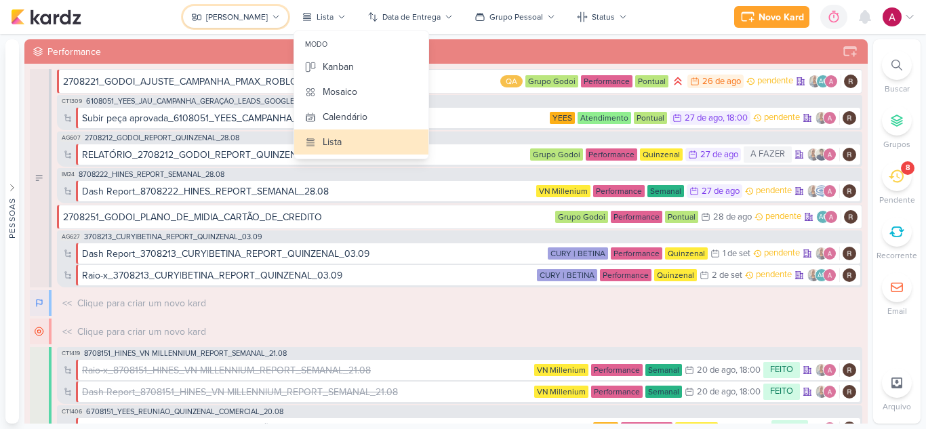
click at [247, 24] on button "[PERSON_NAME]" at bounding box center [235, 17] width 105 height 22
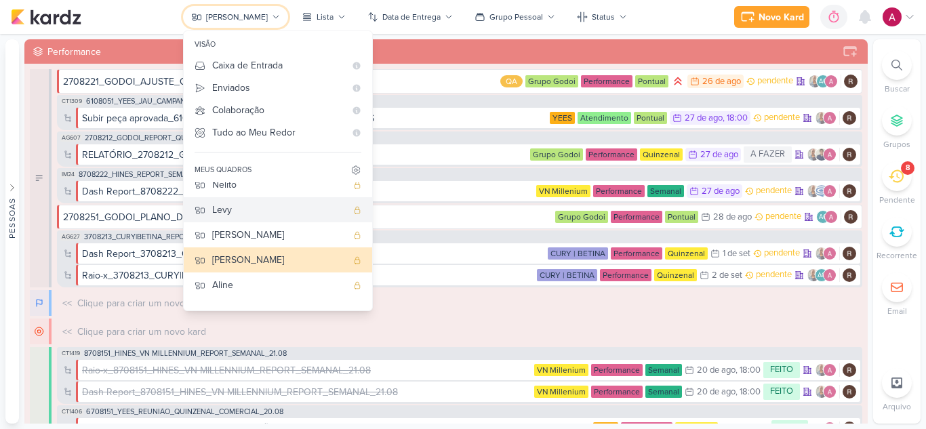
scroll to position [51, 0]
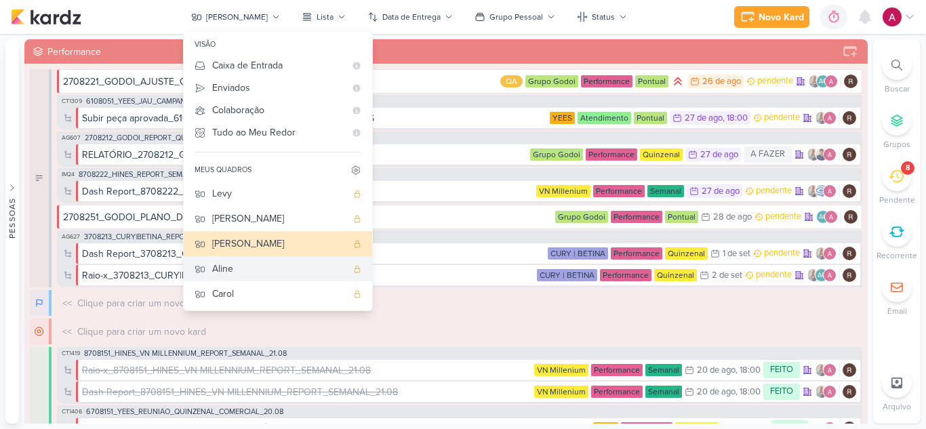
click at [273, 270] on div "Aline" at bounding box center [279, 269] width 134 height 14
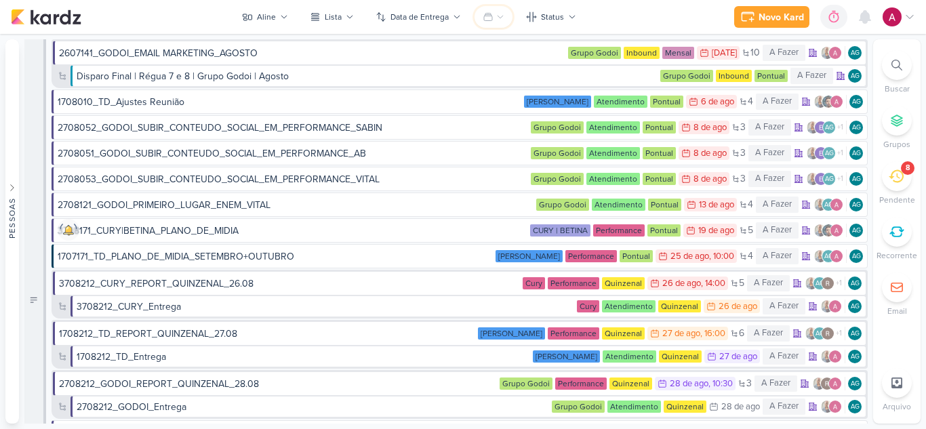
click at [499, 16] on icon at bounding box center [500, 17] width 8 height 8
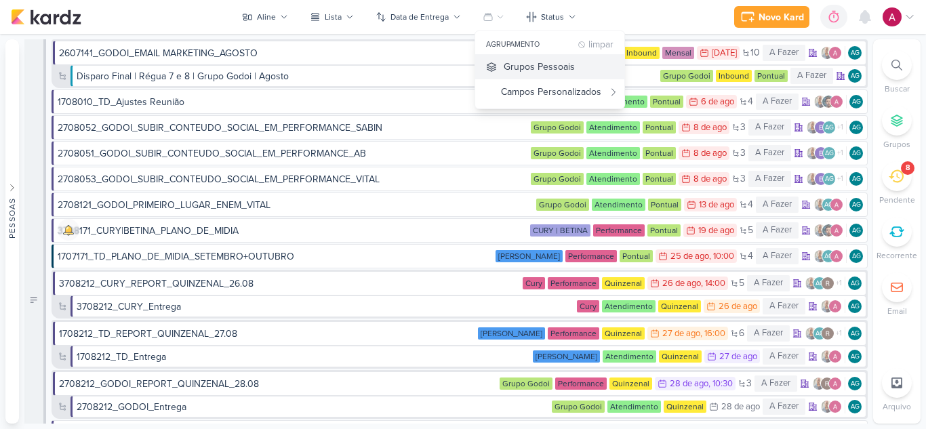
click at [509, 62] on div "Grupos Pessoais" at bounding box center [538, 67] width 71 height 14
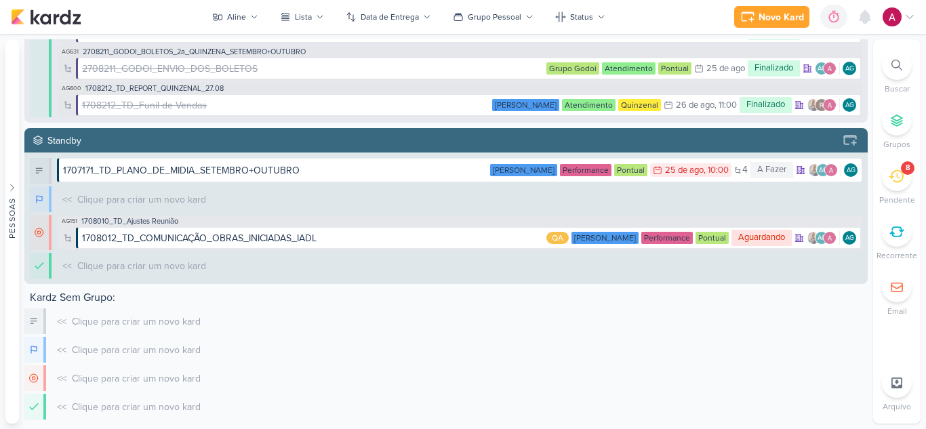
scroll to position [1228, 0]
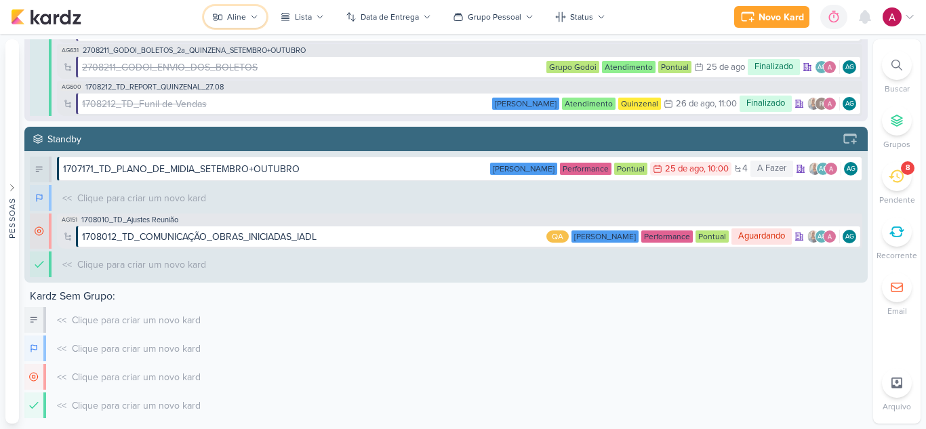
click at [241, 19] on div "Aline" at bounding box center [236, 17] width 19 height 12
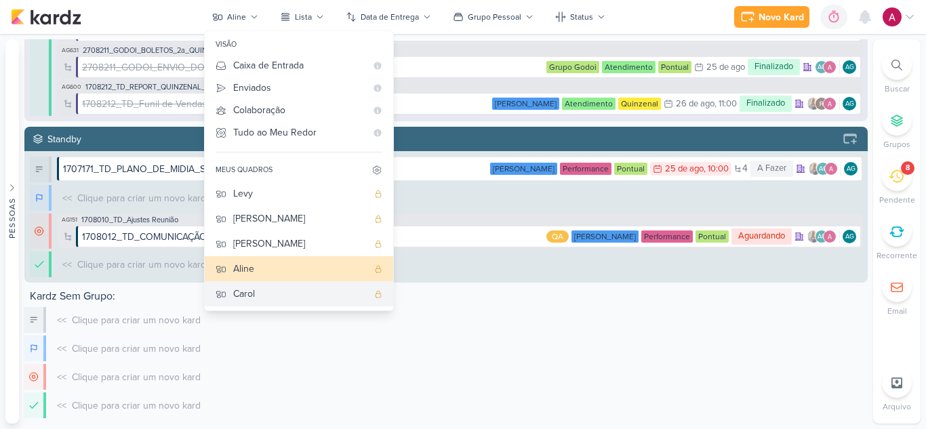
click at [269, 293] on div "Carol" at bounding box center [300, 294] width 134 height 14
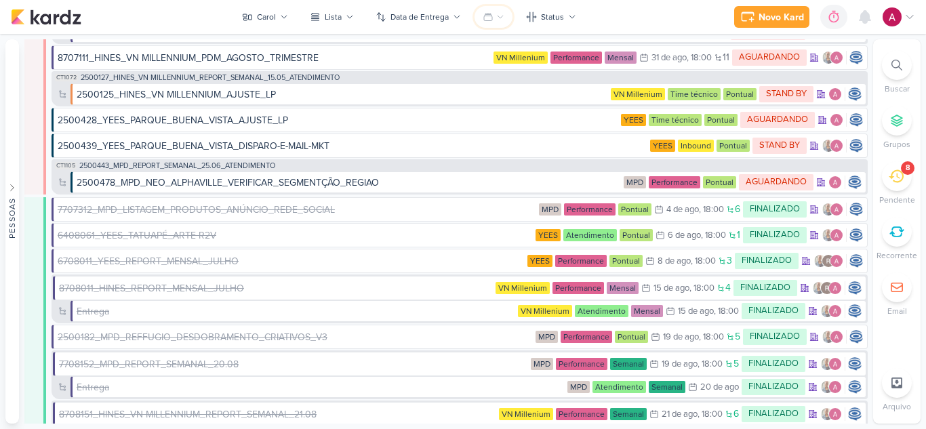
click at [487, 20] on icon at bounding box center [488, 17] width 8 height 7
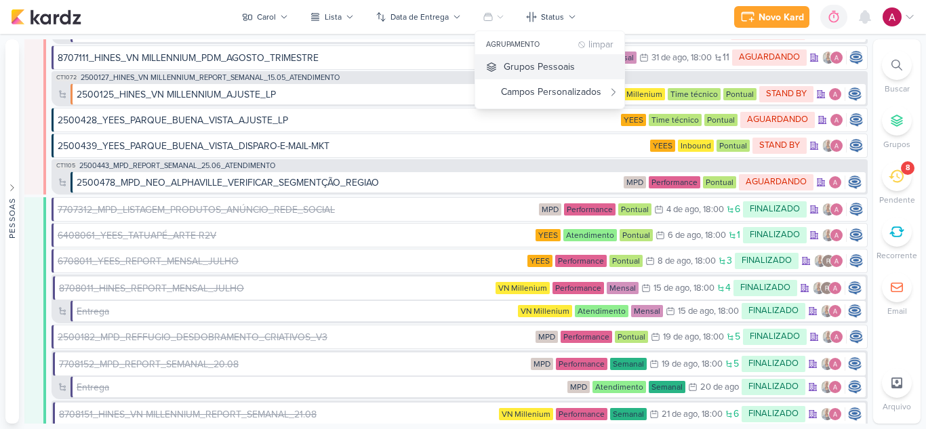
click at [534, 70] on div "Grupos Pessoais" at bounding box center [538, 67] width 71 height 14
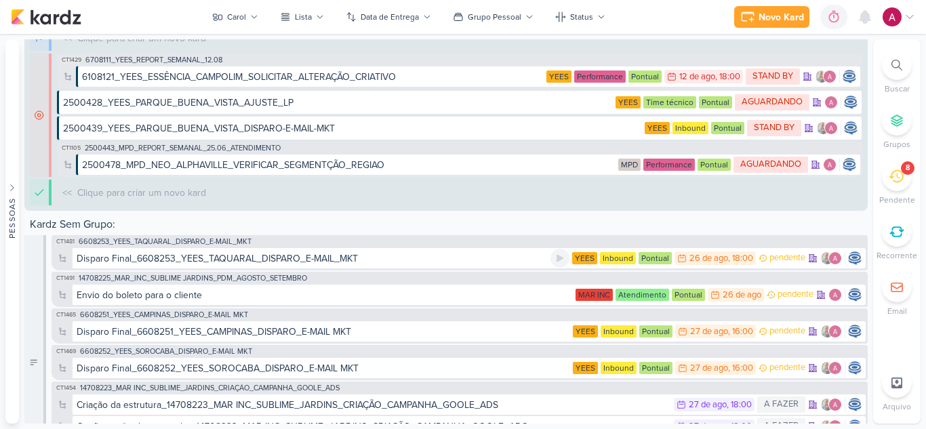
scroll to position [2218, 0]
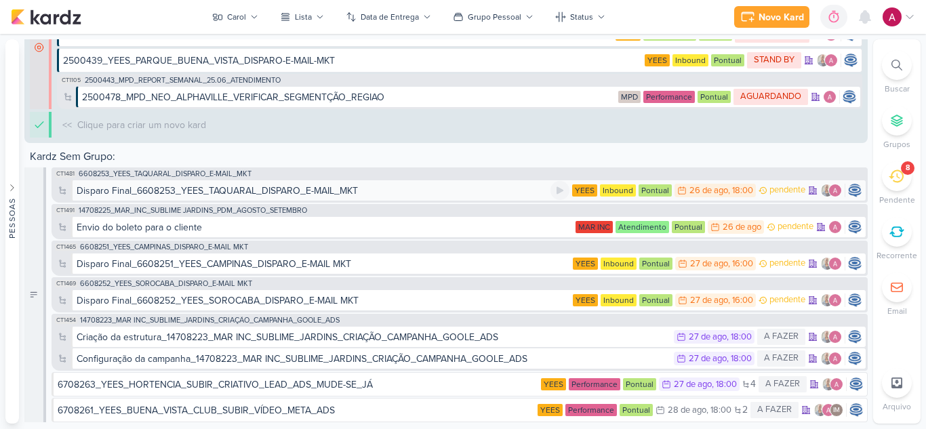
click at [364, 190] on div "Disparo Final_6608253_YEES_TAQUARAL_DISPARO_E-MAIL_MKT" at bounding box center [314, 191] width 474 height 14
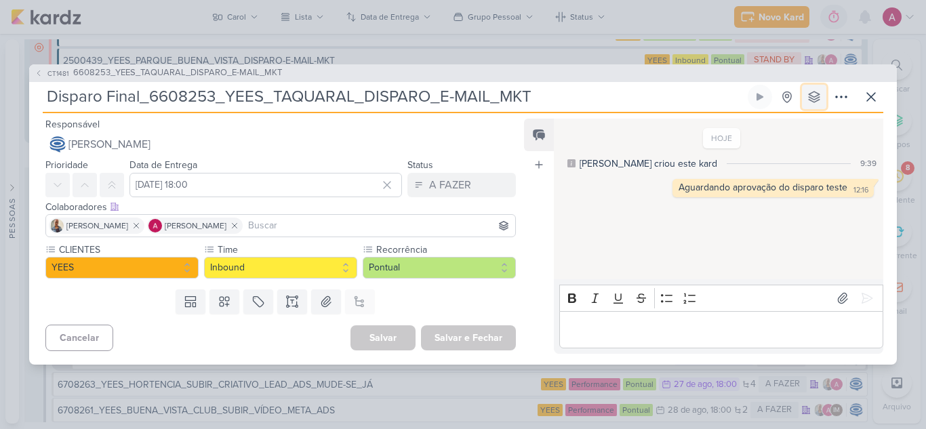
click at [806, 94] on button at bounding box center [814, 97] width 24 height 24
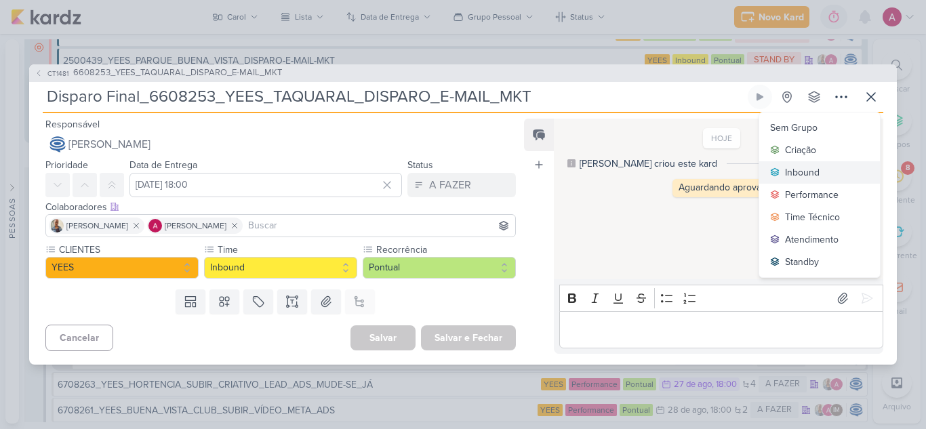
click at [811, 169] on div "Inbound" at bounding box center [802, 172] width 35 height 14
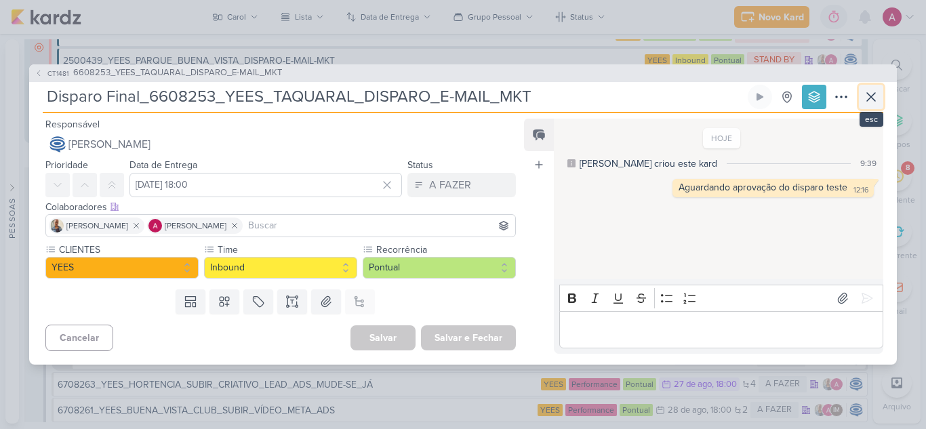
click at [867, 100] on icon at bounding box center [871, 97] width 8 height 8
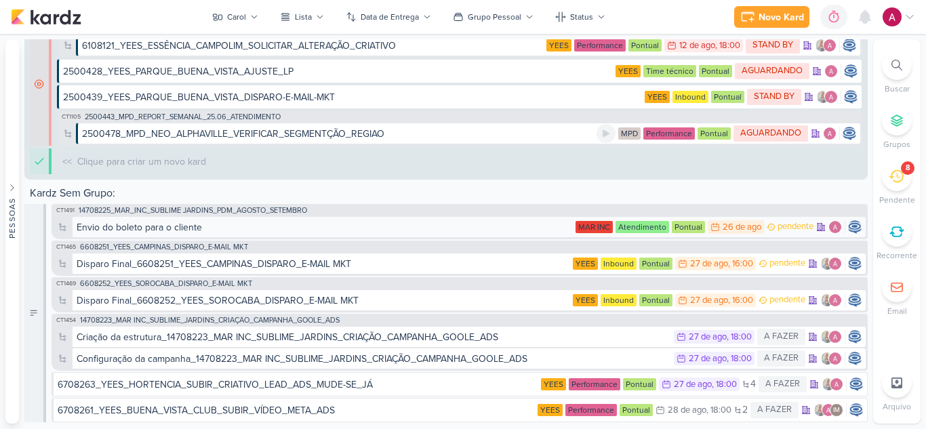
scroll to position [2254, 0]
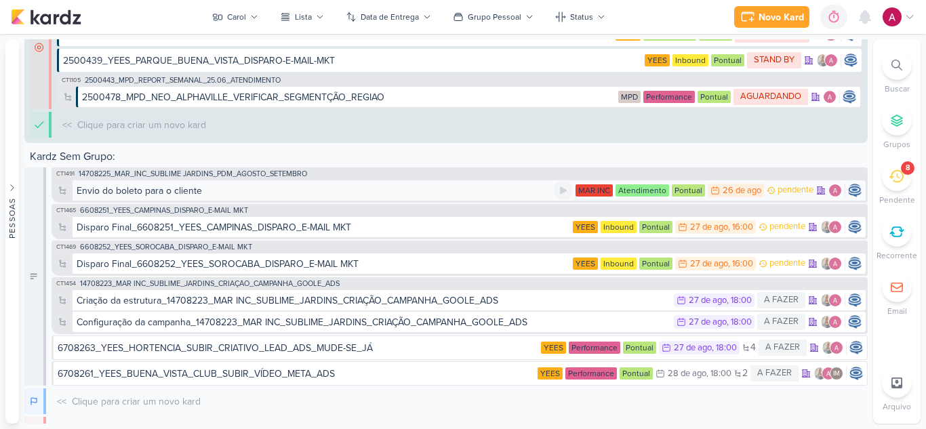
click at [194, 191] on div "Envio do boleto para o cliente" at bounding box center [139, 191] width 125 height 14
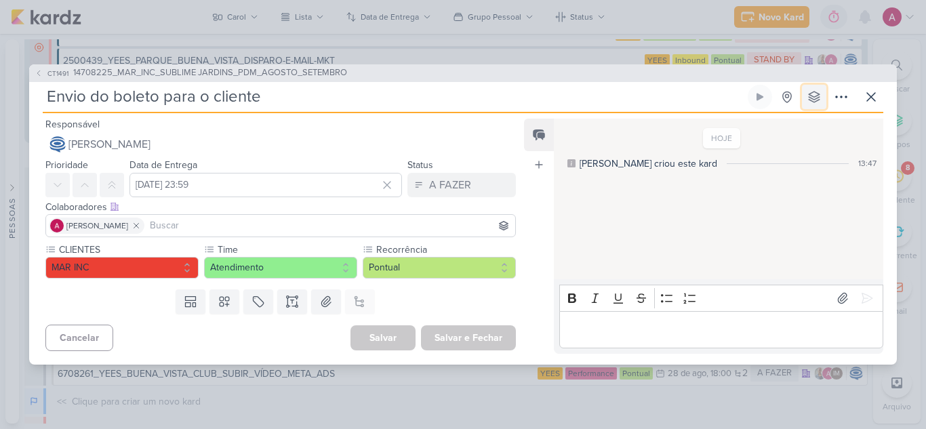
click at [814, 102] on icon at bounding box center [813, 96] width 11 height 11
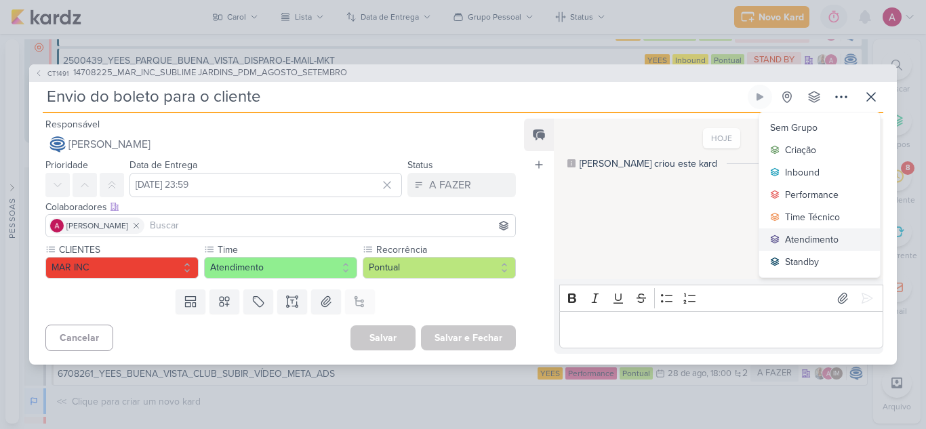
click at [823, 235] on div "Atendimento" at bounding box center [812, 239] width 54 height 14
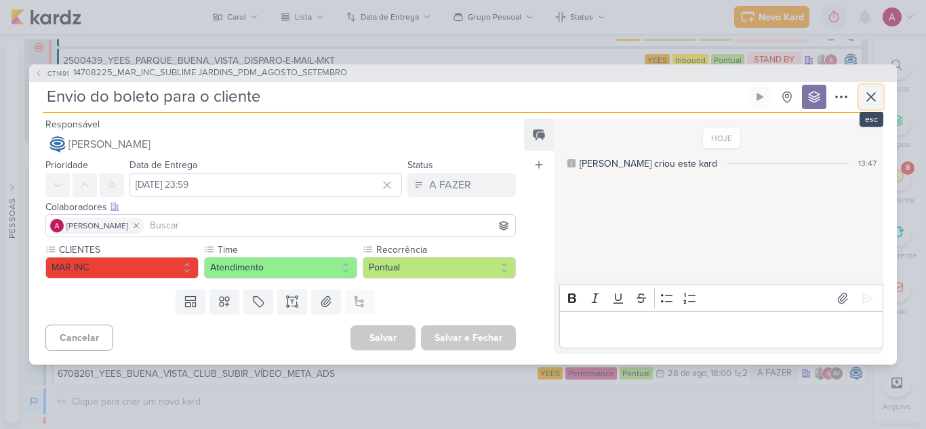
click at [871, 91] on icon at bounding box center [871, 97] width 16 height 16
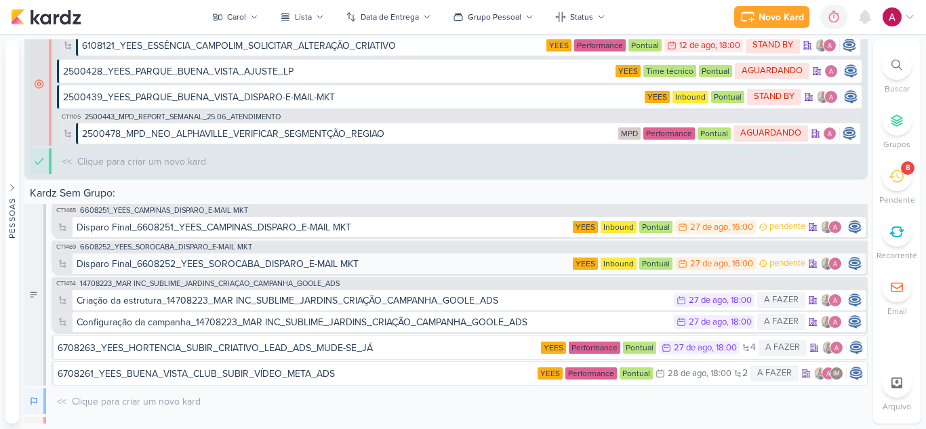
scroll to position [2291, 0]
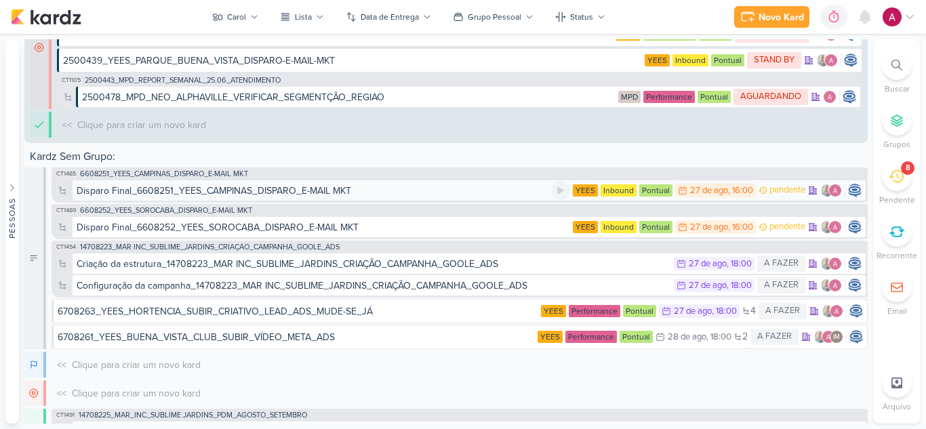
click at [180, 190] on div "Disparo Final_6608251_YEES_CAMPINAS_DISPARO_E-MAIL MKT" at bounding box center [214, 191] width 274 height 14
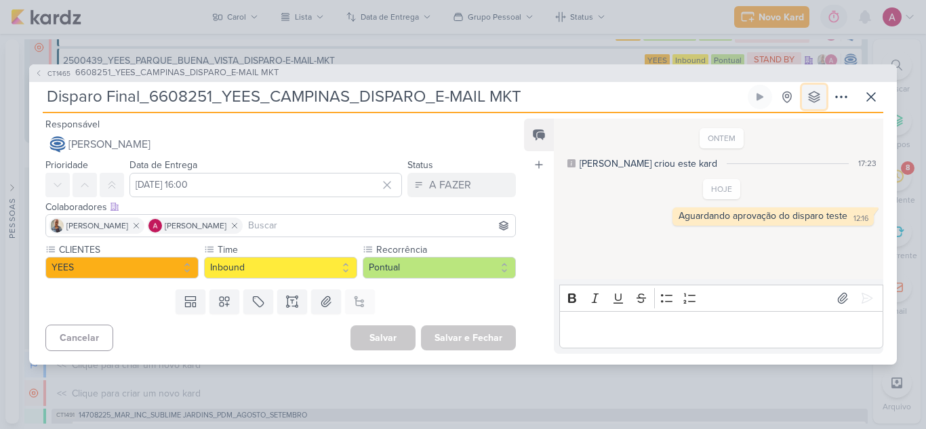
click at [818, 87] on button at bounding box center [814, 97] width 24 height 24
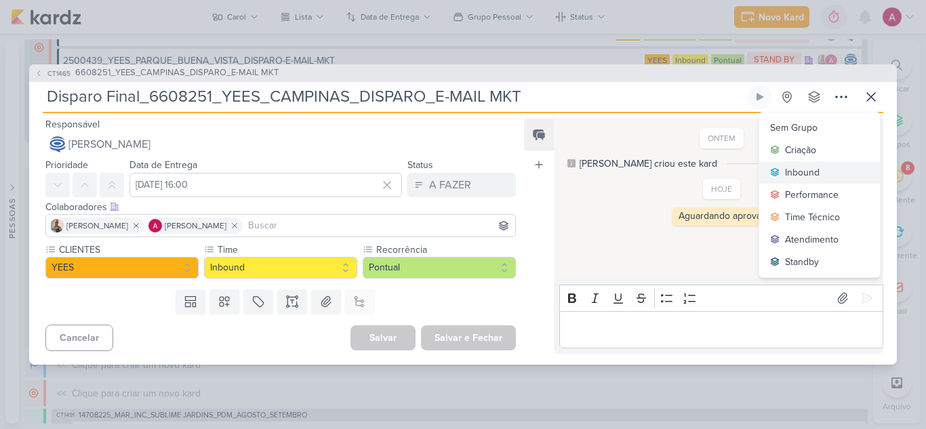
click at [825, 172] on button "Inbound" at bounding box center [819, 172] width 121 height 22
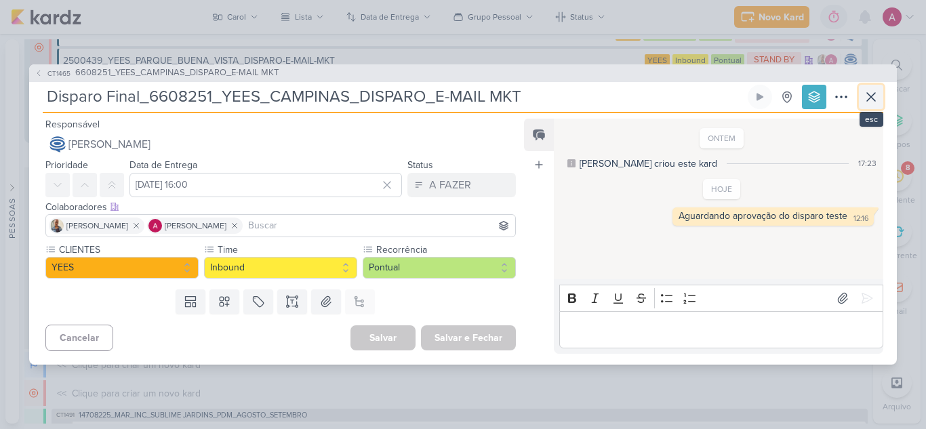
click at [876, 106] on button at bounding box center [870, 97] width 24 height 24
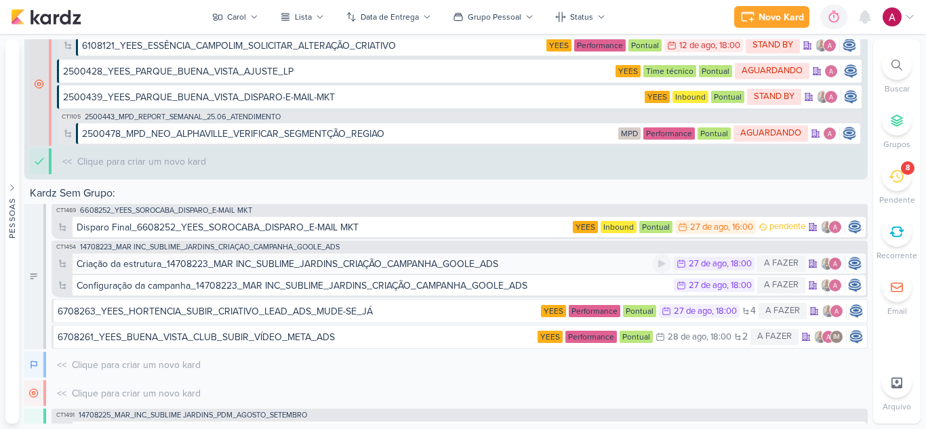
scroll to position [2327, 0]
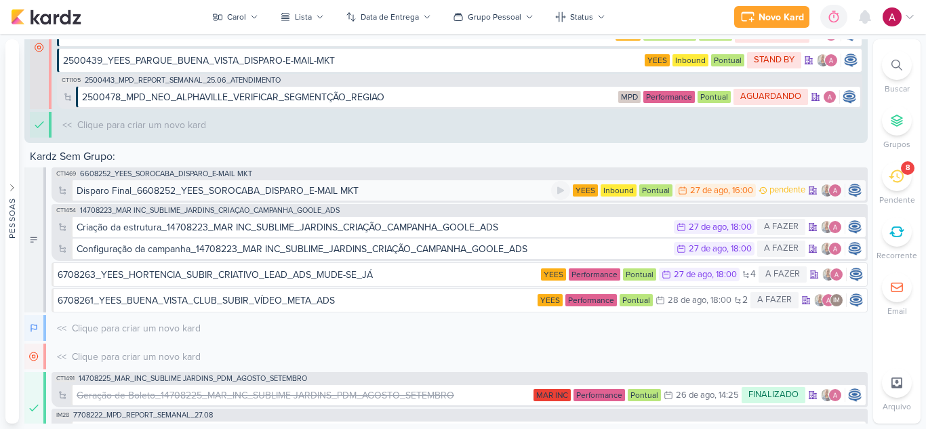
click at [152, 191] on div "Disparo Final_6608252_YEES_SOROCABA_DISPARO_E-MAIL MKT" at bounding box center [218, 191] width 282 height 14
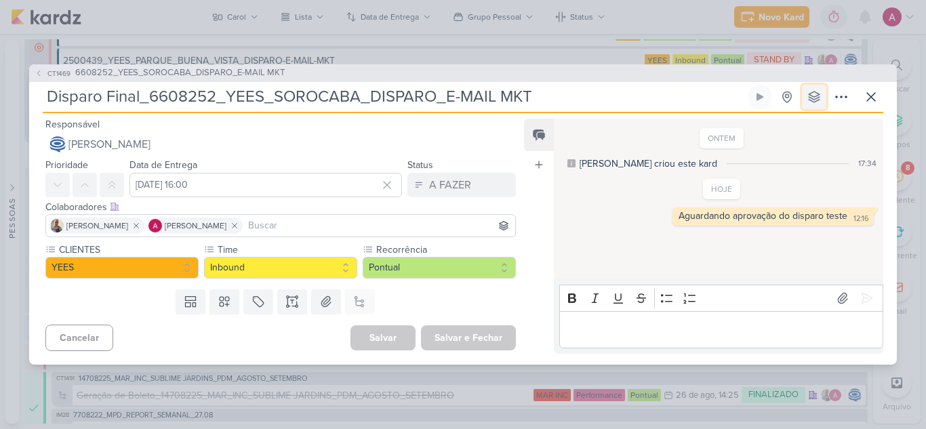
click at [821, 88] on button at bounding box center [814, 97] width 24 height 24
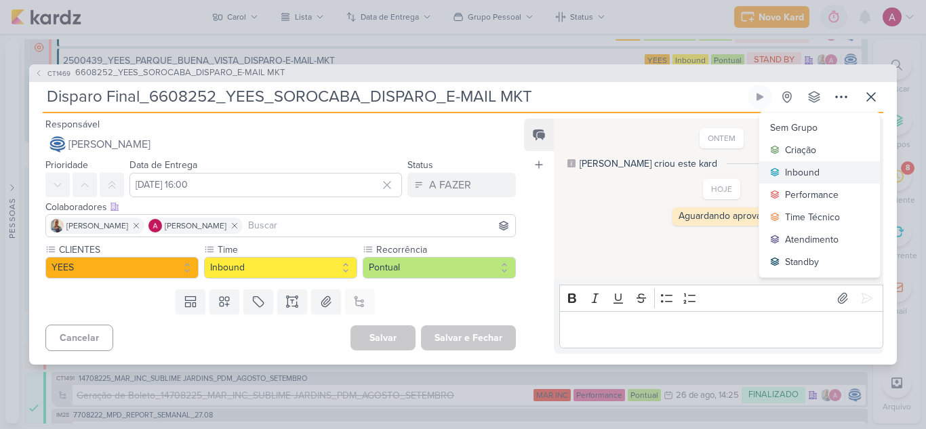
click at [814, 170] on div "Inbound" at bounding box center [802, 172] width 35 height 14
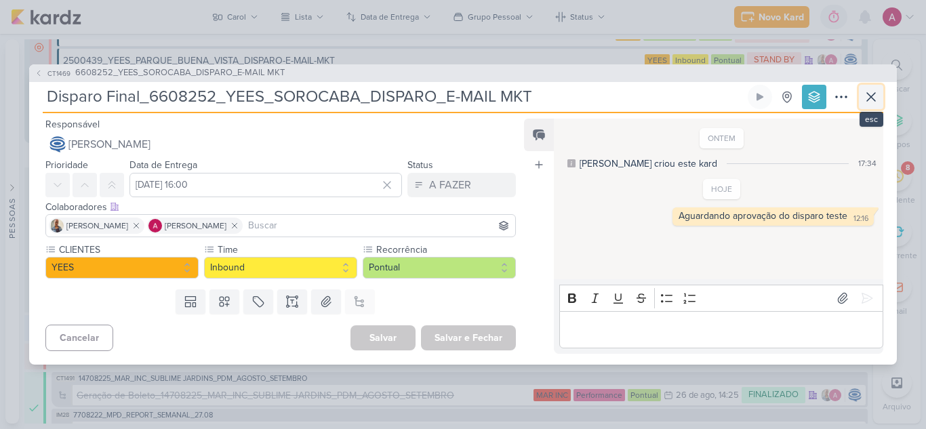
click at [867, 101] on icon at bounding box center [871, 97] width 8 height 8
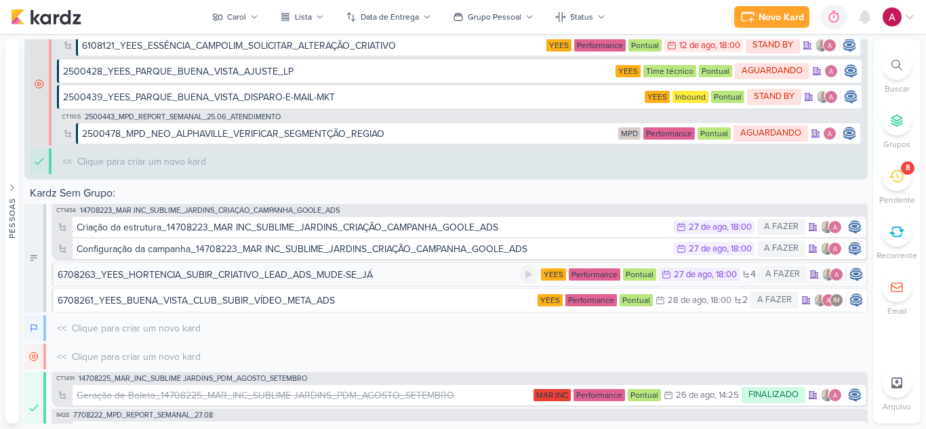
scroll to position [2353, 0]
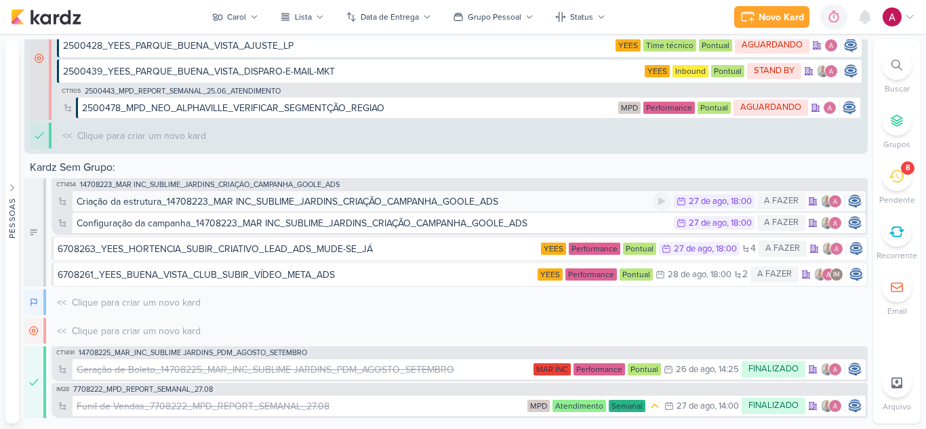
click at [210, 203] on div "Criação da estrutura_14708223_MAR INC_SUBLIME_JARDINS_CRIAÇÃO_CAMPANHA_GOOLE_ADS" at bounding box center [287, 201] width 421 height 14
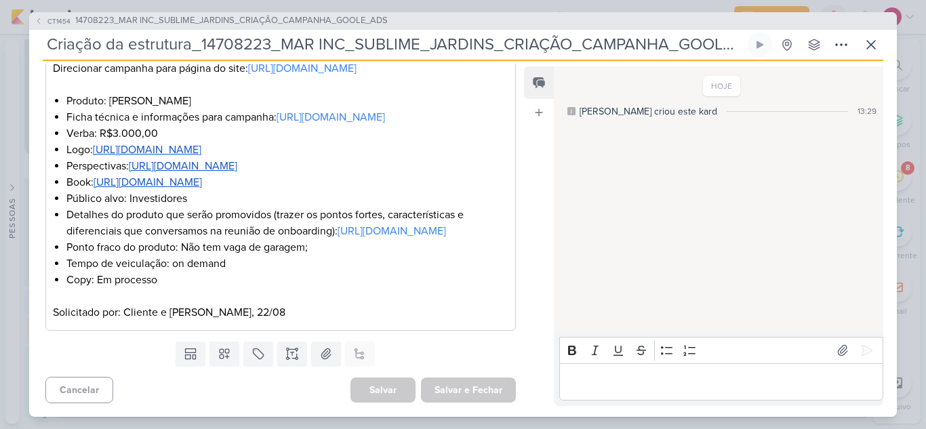
scroll to position [0, 0]
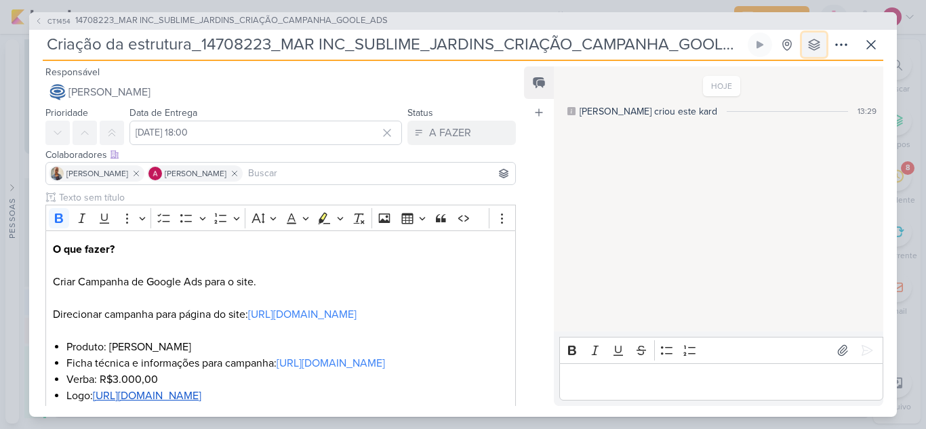
click at [814, 43] on icon at bounding box center [814, 45] width 14 height 14
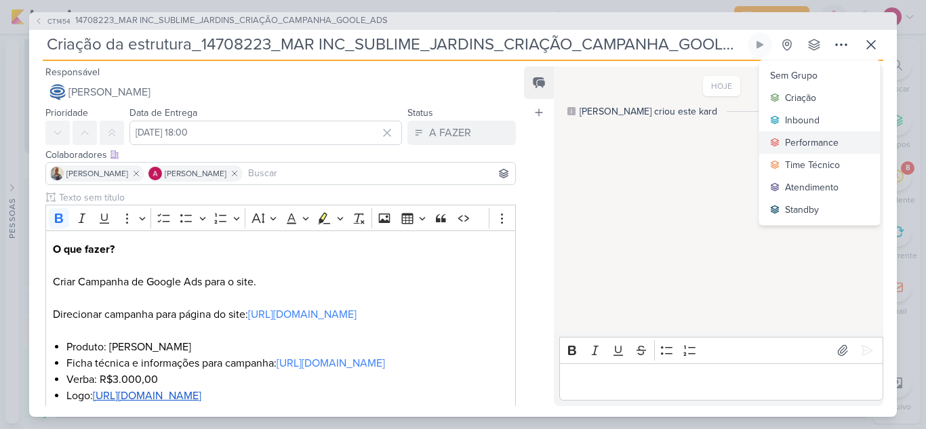
click at [808, 142] on div "Performance" at bounding box center [812, 143] width 54 height 14
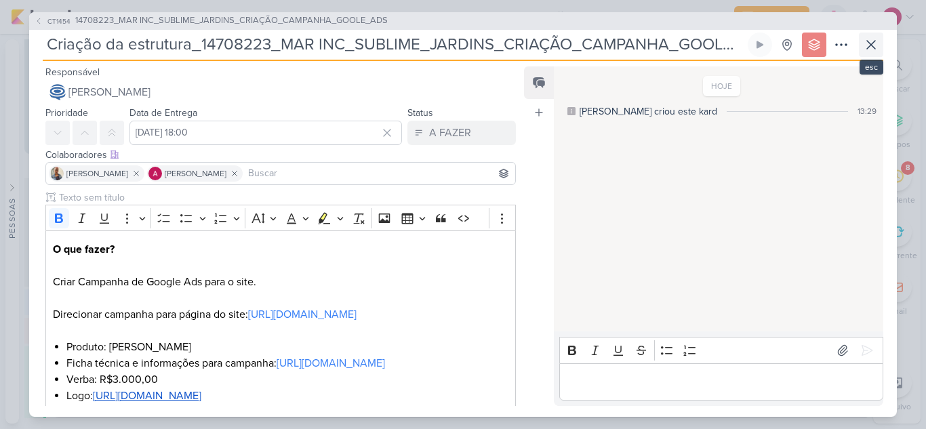
scroll to position [2356, 0]
click at [869, 49] on icon at bounding box center [871, 45] width 16 height 16
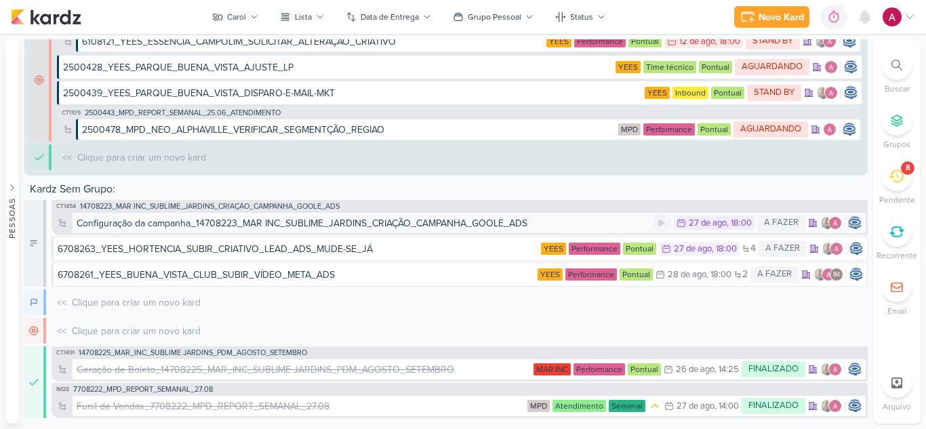
click at [276, 225] on div "Configuração da campanha_14708223_MAR INC_SUBLIME_JARDINS_CRIAÇÃO_CAMPANHA_GOOL…" at bounding box center [302, 223] width 451 height 14
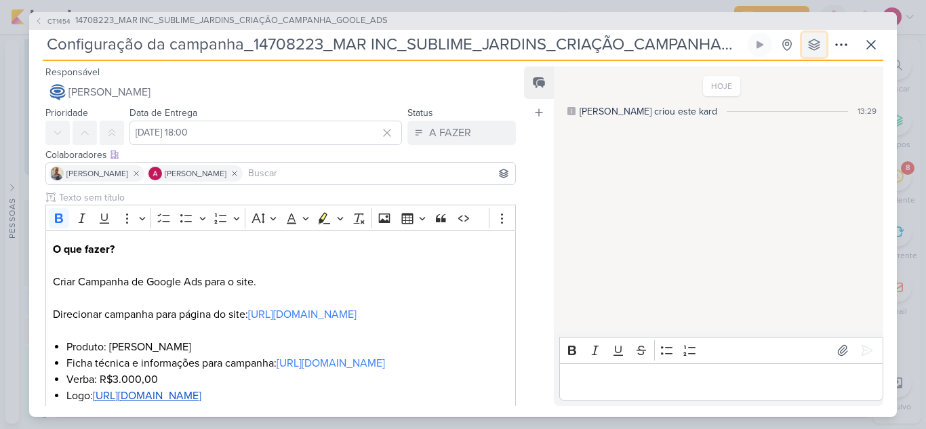
click at [813, 51] on button at bounding box center [814, 45] width 24 height 24
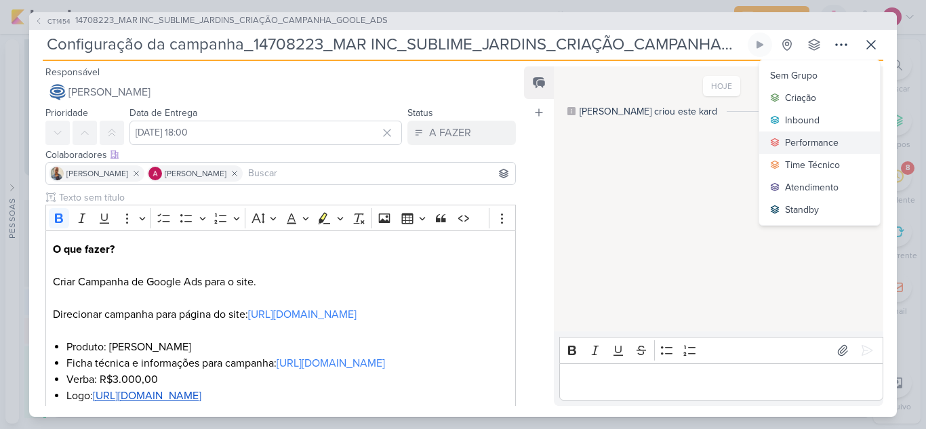
click at [807, 142] on div "Performance" at bounding box center [812, 143] width 54 height 14
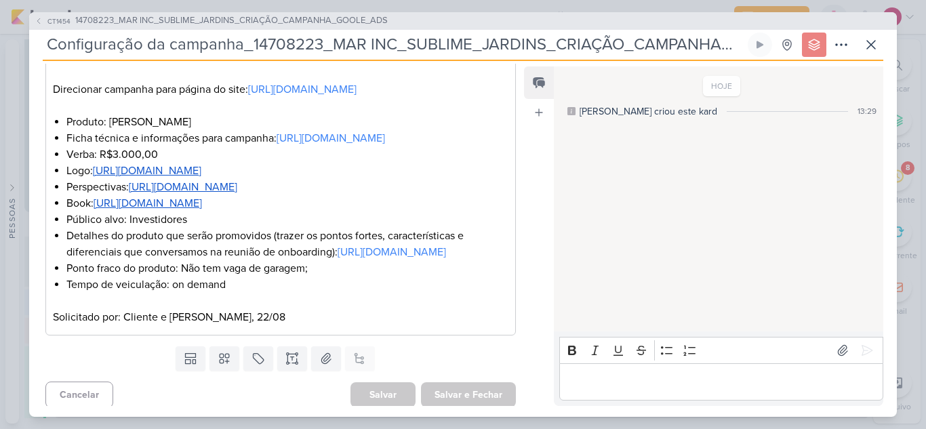
scroll to position [0, 0]
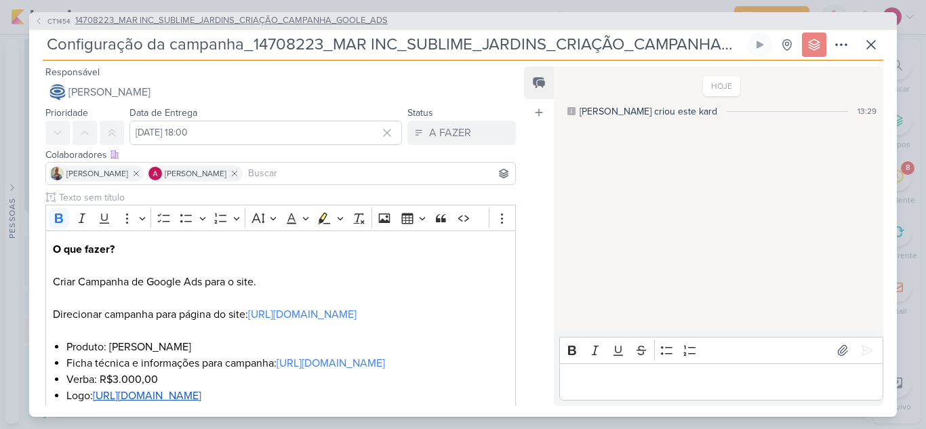
click at [51, 19] on span "CT1454" at bounding box center [58, 21] width 27 height 10
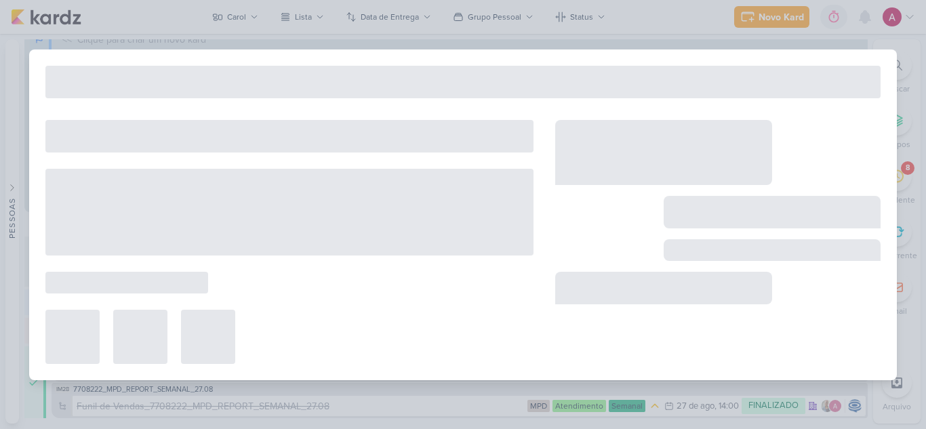
type input "14708223_MAR INC_SUBLIME_JARDINS_CRIAÇÃO_CAMPANHA_GOOLE_ADS"
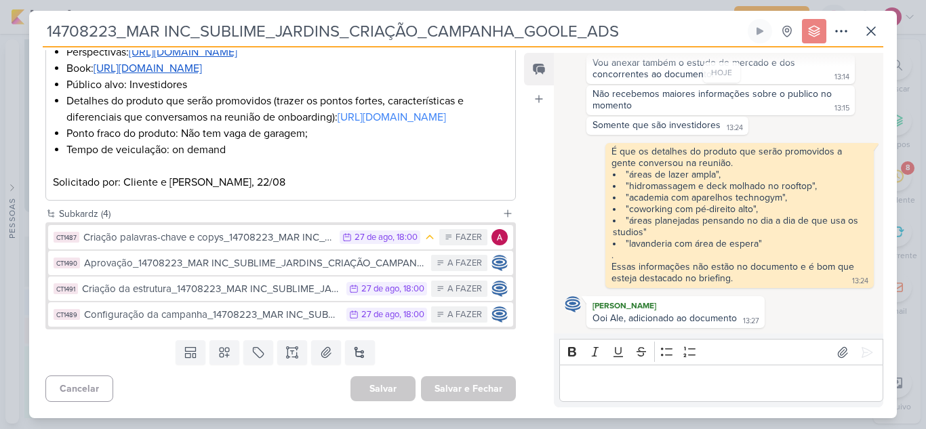
scroll to position [469, 0]
click at [881, 31] on button at bounding box center [870, 31] width 24 height 24
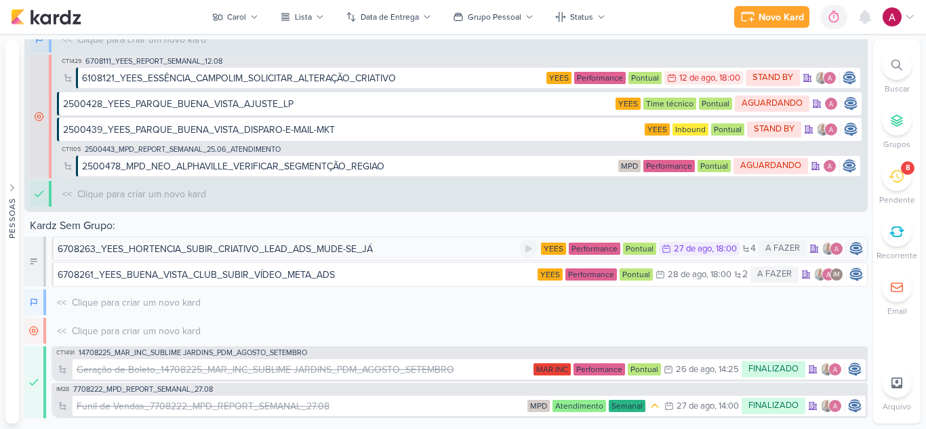
click at [348, 245] on div "6708263_YEES_HORTENCIA_SUBIR_CRIATIVO_LEAD_ADS_MUDE-SE_JÁ" at bounding box center [215, 249] width 315 height 14
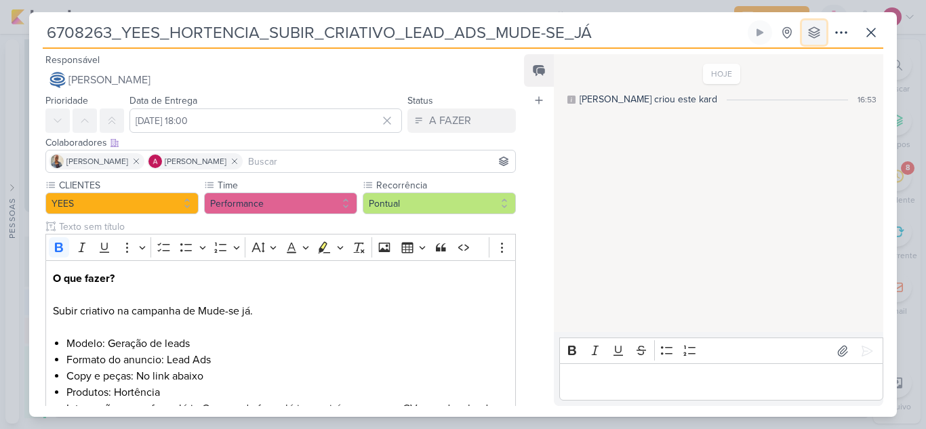
click at [816, 32] on icon at bounding box center [813, 32] width 11 height 11
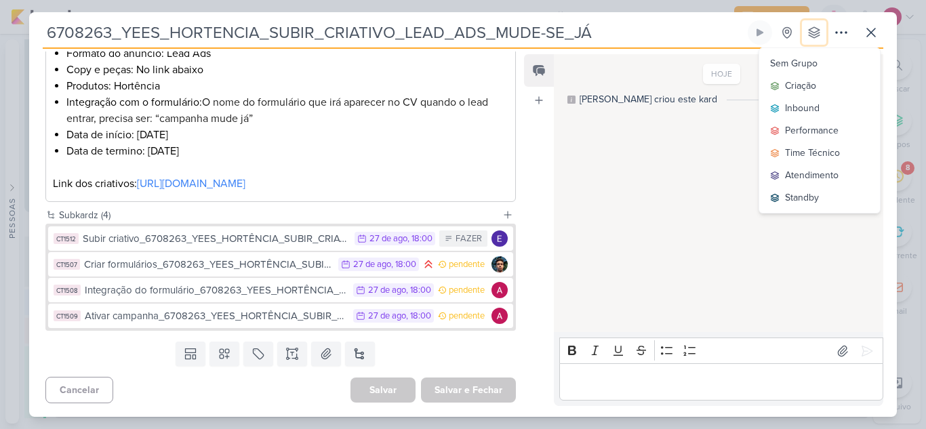
scroll to position [323, 0]
click at [808, 174] on div "Atendimento" at bounding box center [812, 175] width 54 height 14
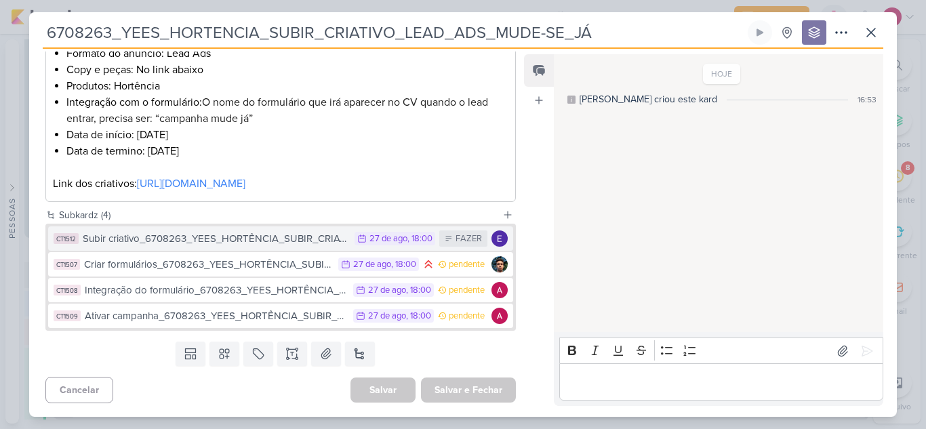
scroll to position [2342, 0]
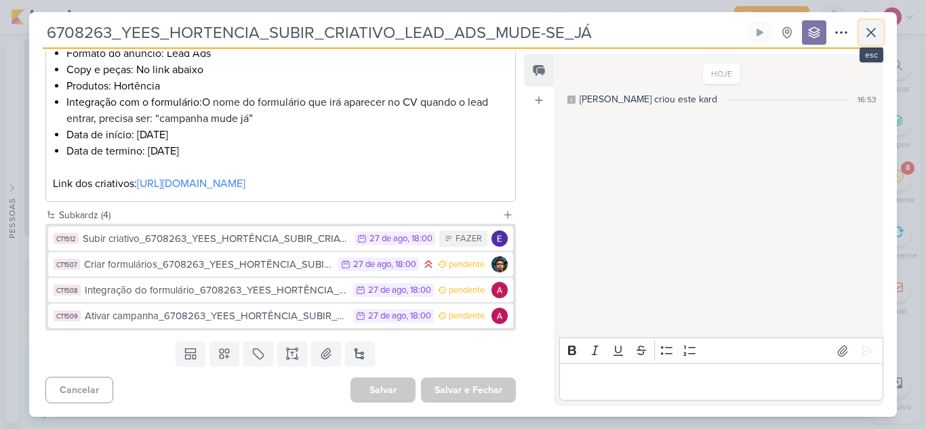
click at [867, 30] on icon at bounding box center [871, 32] width 16 height 16
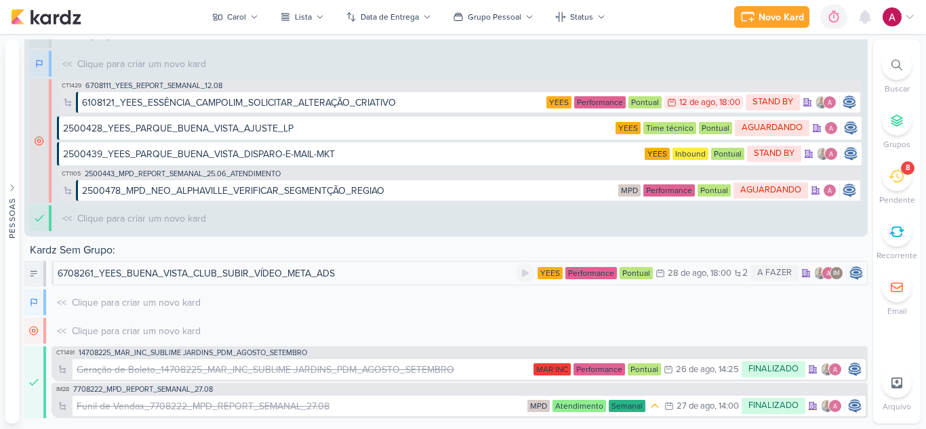
click at [233, 276] on div "6708261_YEES_BUENA_VISTA_CLUB_SUBIR_VÍDEO_META_ADS" at bounding box center [196, 273] width 277 height 14
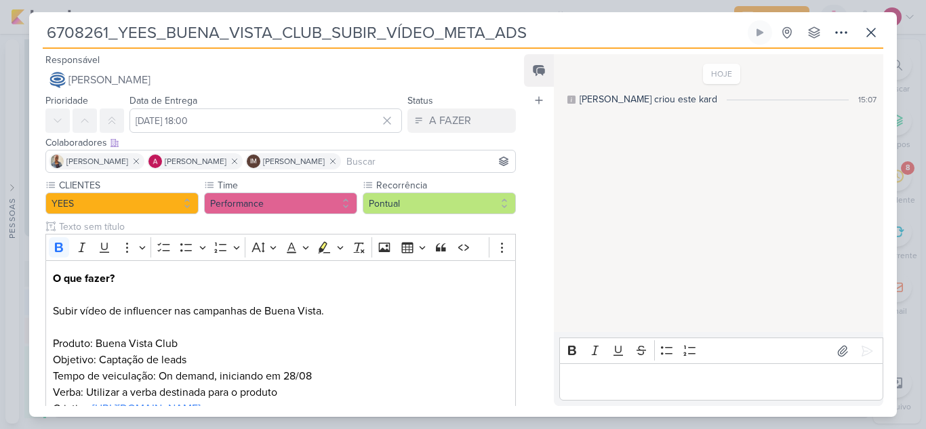
scroll to position [222, 0]
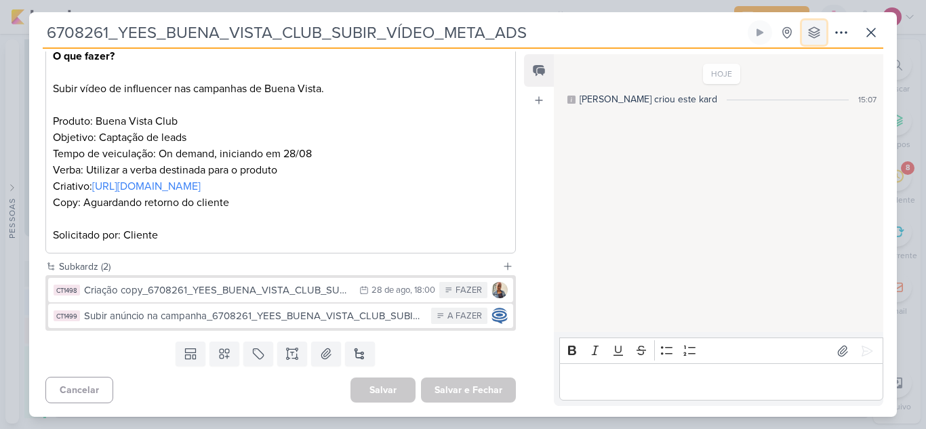
click at [812, 40] on button at bounding box center [814, 32] width 24 height 24
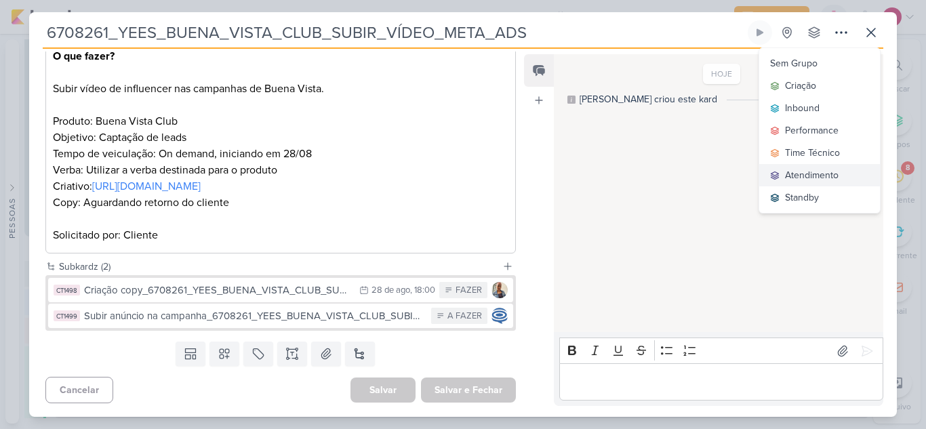
click at [809, 174] on div "Atendimento" at bounding box center [812, 175] width 54 height 14
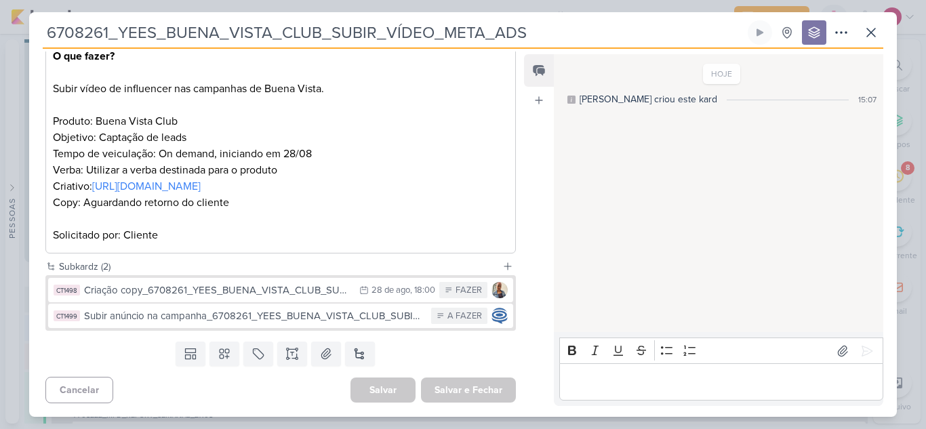
scroll to position [2368, 0]
click at [871, 43] on button at bounding box center [870, 32] width 24 height 24
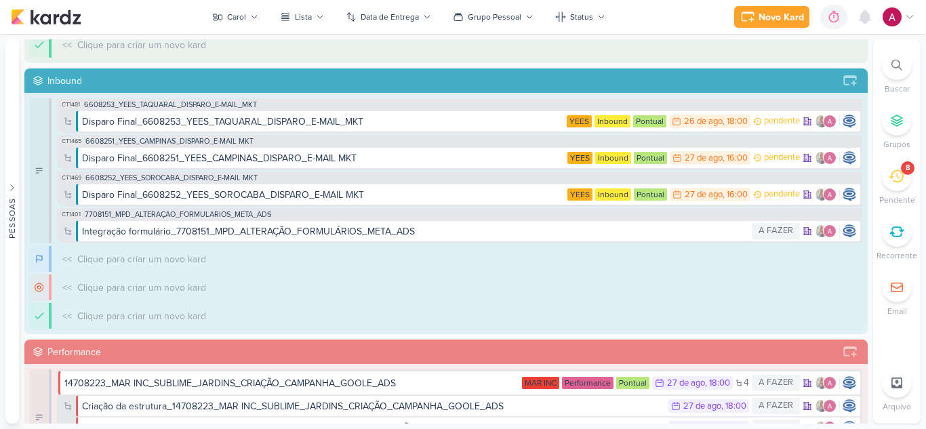
scroll to position [0, 0]
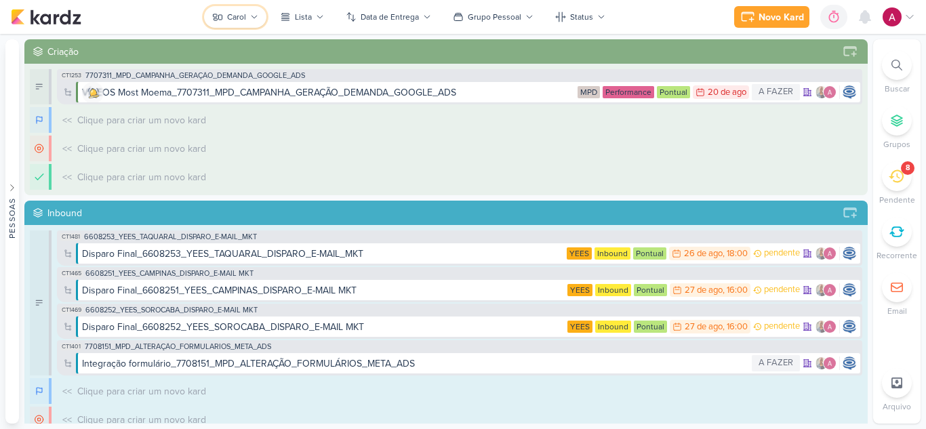
click at [249, 12] on button "Carol" at bounding box center [235, 17] width 62 height 22
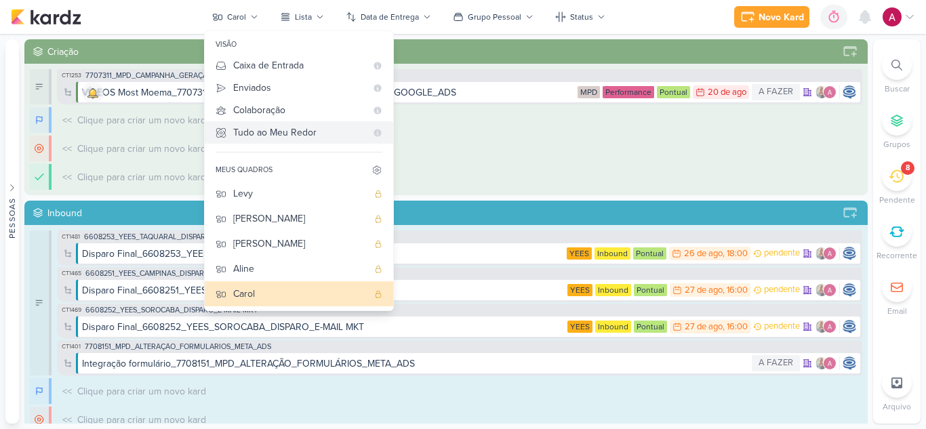
click at [311, 135] on div "Tudo ao Meu Redor" at bounding box center [299, 132] width 133 height 14
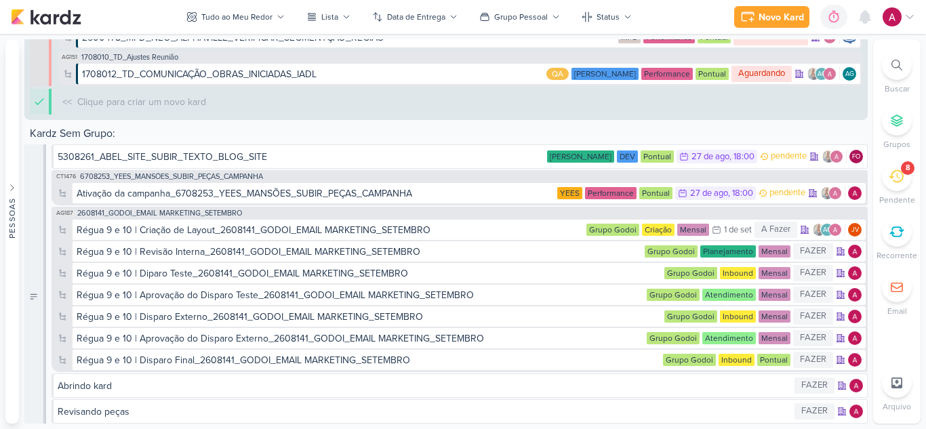
scroll to position [7182, 0]
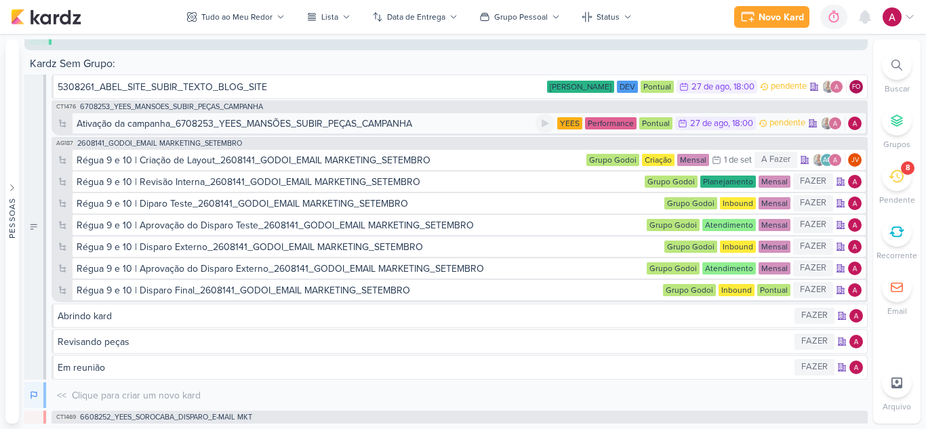
click at [377, 123] on div "Ativação da campanha_6708253_YEES_MANSÕES_SUBIR_PEÇAS_CAMPANHA" at bounding box center [244, 124] width 335 height 14
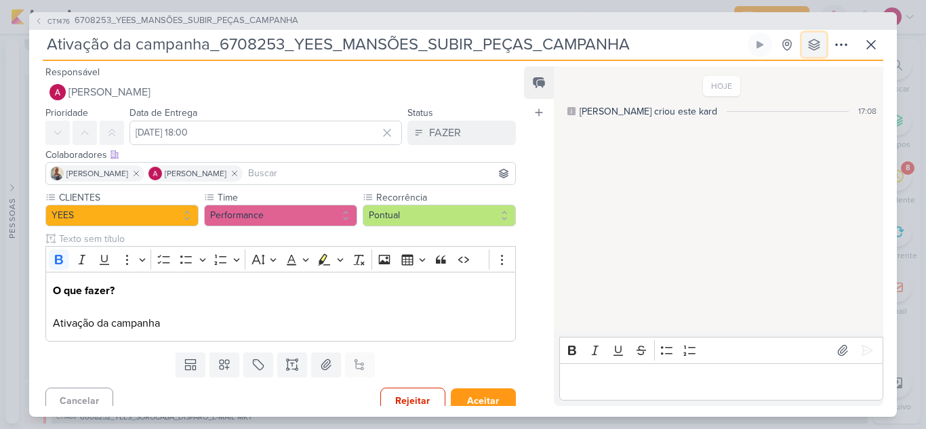
click at [810, 38] on icon at bounding box center [814, 45] width 14 height 14
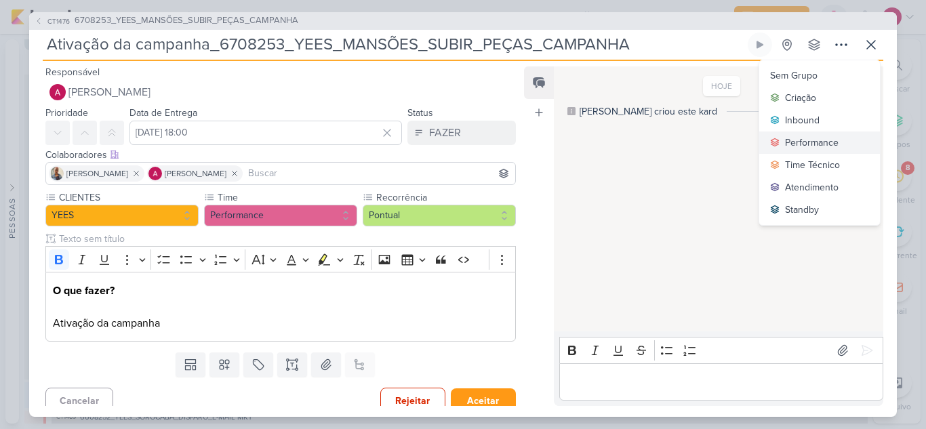
click at [810, 138] on div "Performance" at bounding box center [812, 143] width 54 height 14
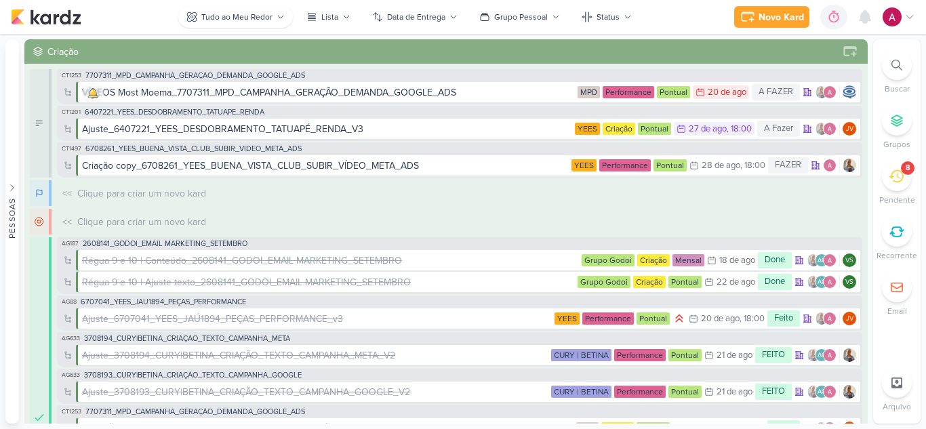
scroll to position [7182, 0]
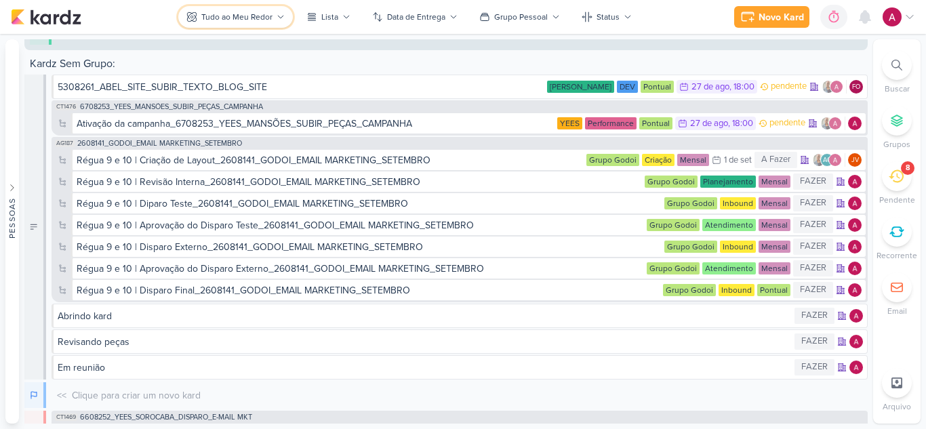
click at [223, 12] on div "Tudo ao Meu Redor" at bounding box center [236, 17] width 71 height 12
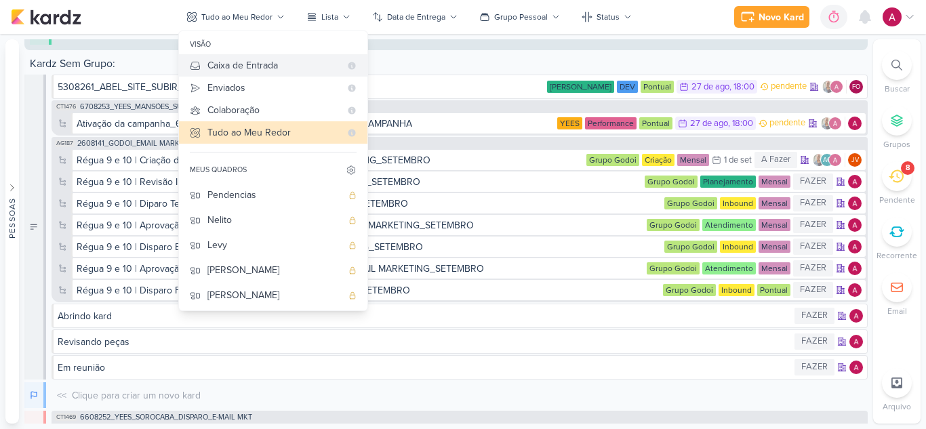
click at [247, 63] on div "Caixa de Entrada" at bounding box center [273, 65] width 133 height 14
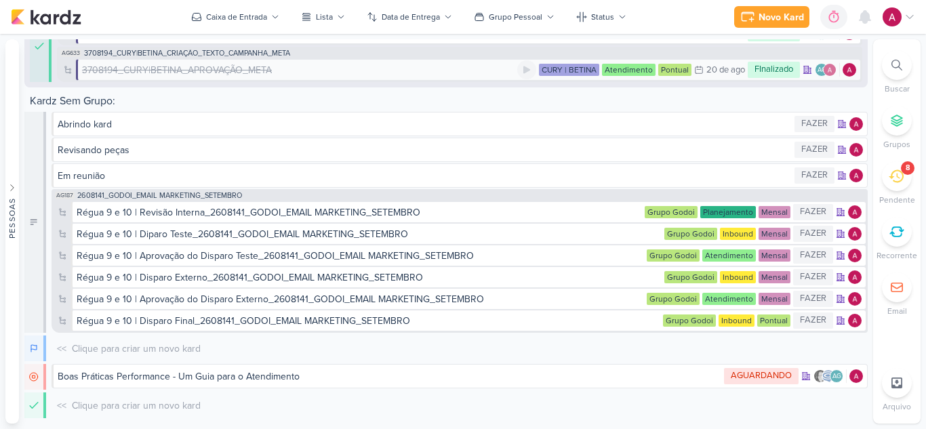
scroll to position [566, 0]
click at [366, 77] on div "3708194_CURY|BETINA_APROVAÇÃO_META CURY | BETINA Atendimento Pontual 20/8 [DATE…" at bounding box center [468, 70] width 785 height 22
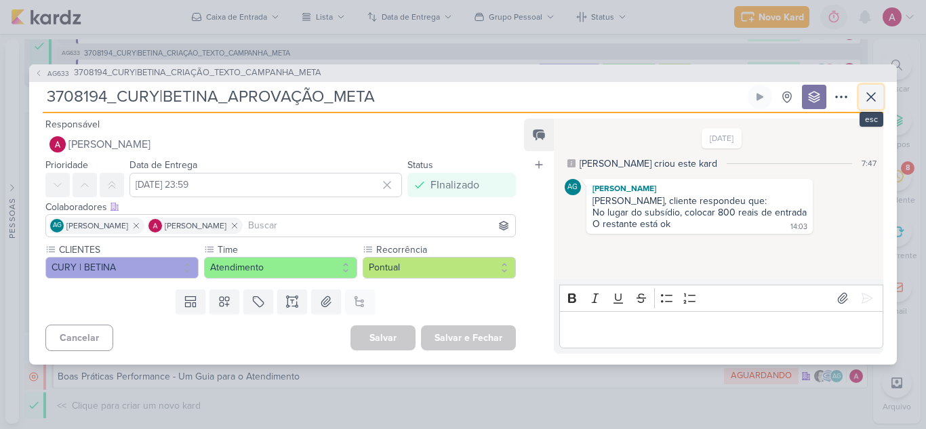
click at [865, 101] on icon at bounding box center [871, 97] width 16 height 16
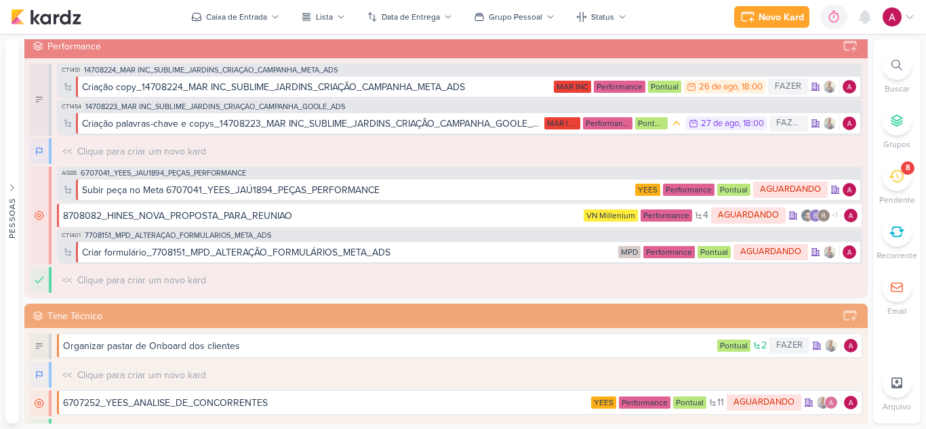
scroll to position [0, 0]
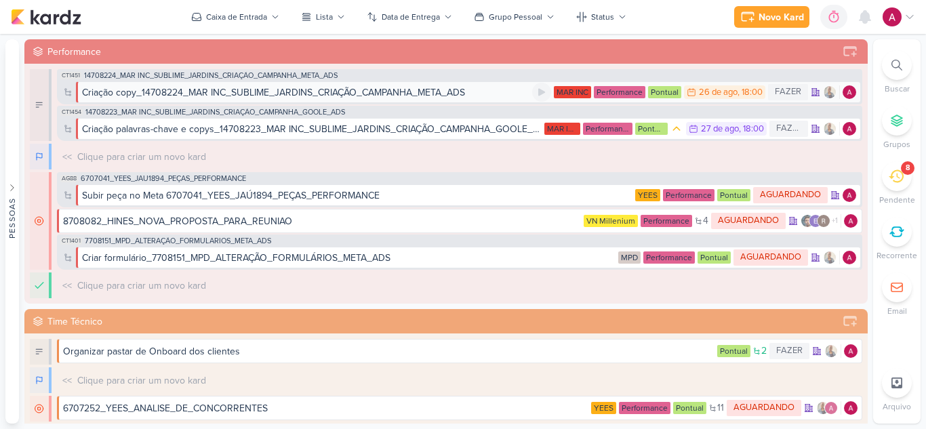
click at [275, 89] on div "Criação copy_14708224_MAR INC_SUBLIME_JARDINS_CRIAÇÃO_CAMPANHA_META_ADS" at bounding box center [273, 92] width 383 height 14
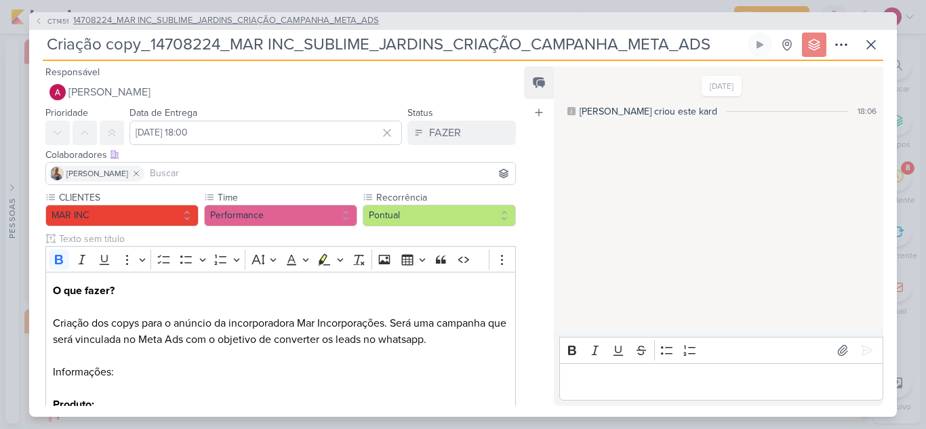
click at [275, 16] on span "14708224_MAR INC_SUBLIME_JARDINS_CRIAÇÃO_CAMPANHA_META_ADS" at bounding box center [226, 21] width 306 height 14
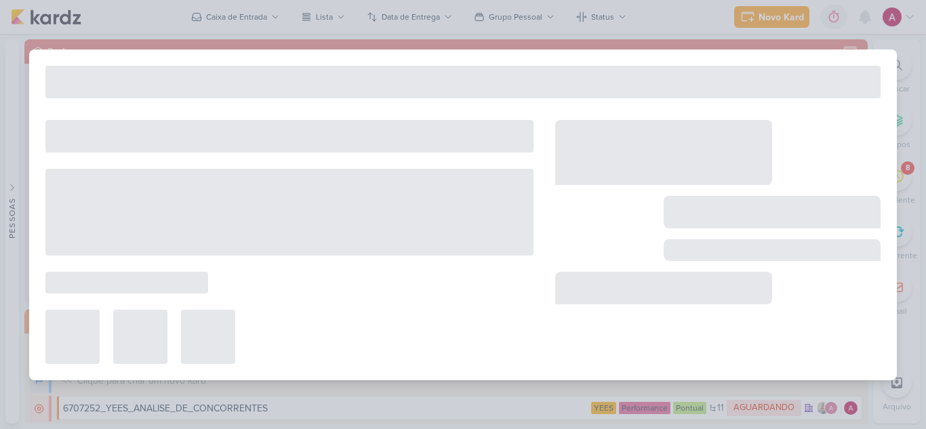
type input "14708224_MAR INC_SUBLIME_JARDINS_CRIAÇÃO_CAMPANHA_META_ADS"
type input "[DATE] 15:00"
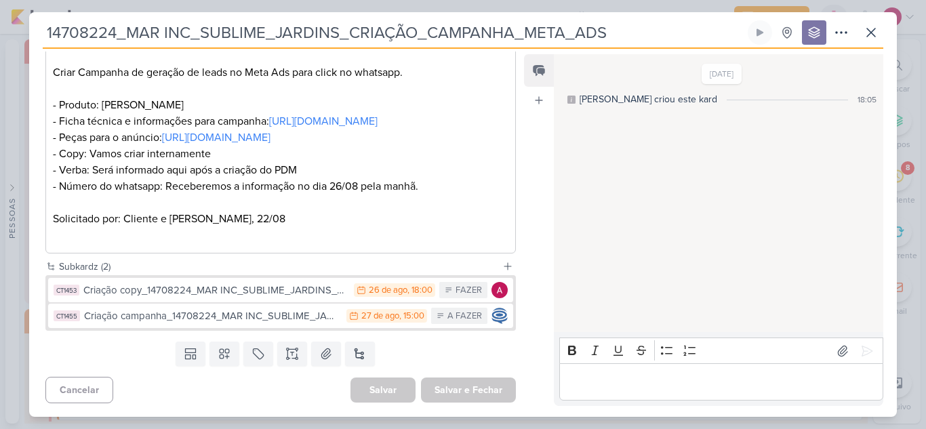
scroll to position [287, 0]
click at [865, 34] on icon at bounding box center [871, 32] width 16 height 16
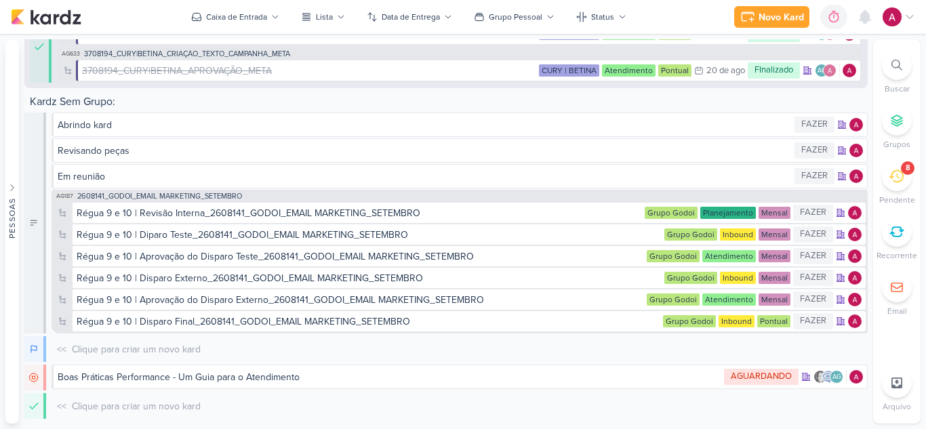
scroll to position [566, 0]
click at [891, 175] on icon at bounding box center [895, 176] width 15 height 13
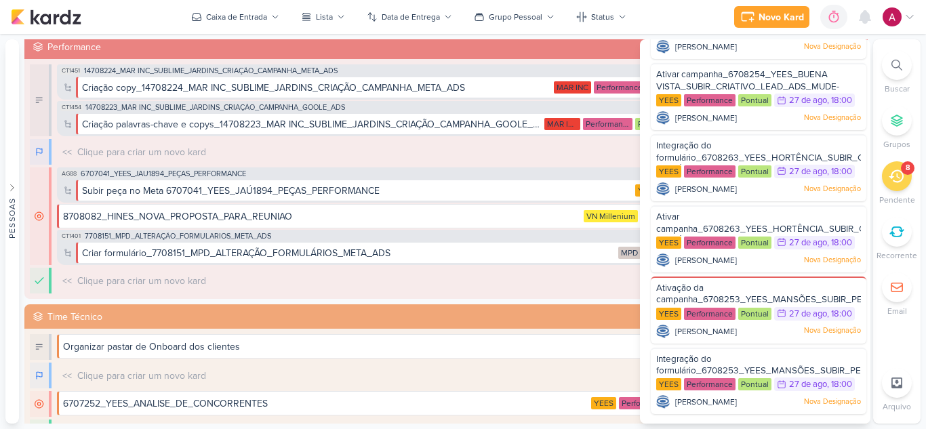
scroll to position [0, 0]
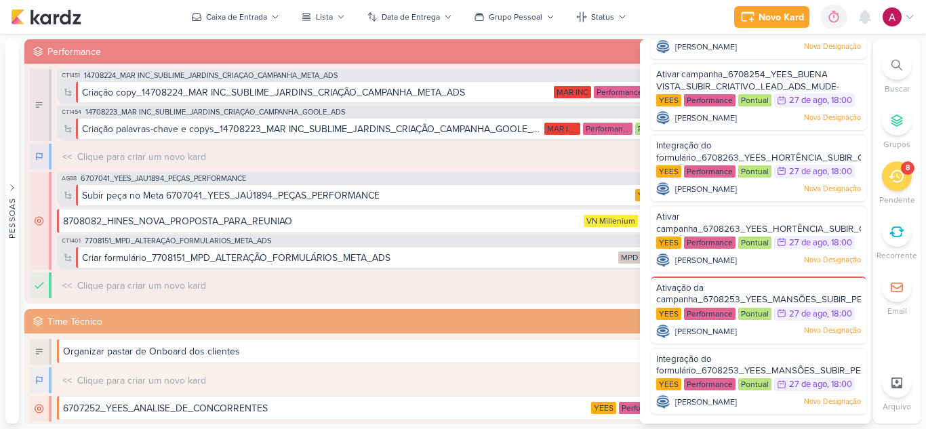
click at [398, 293] on div "<< Clique para criar um novo kard O título do kard deve ter menos que 100 carac…" at bounding box center [459, 285] width 805 height 26
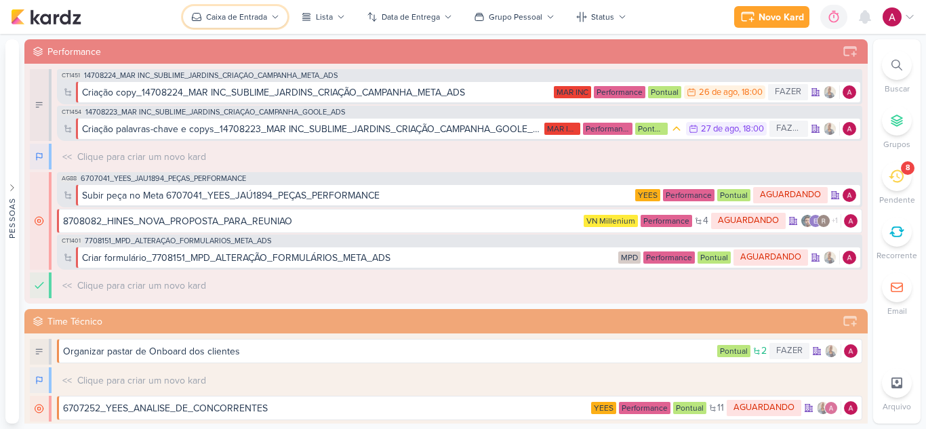
click at [266, 14] on div "Caixa de Entrada" at bounding box center [236, 17] width 61 height 12
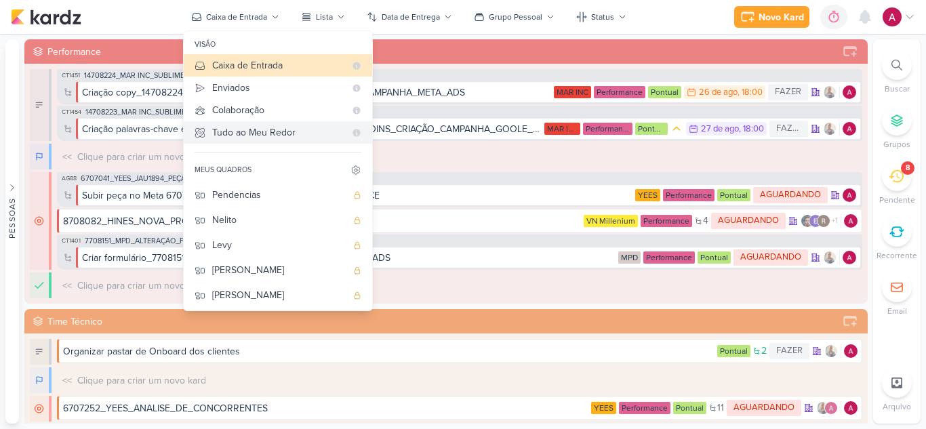
click at [311, 134] on div "Tudo ao Meu Redor" at bounding box center [278, 132] width 133 height 14
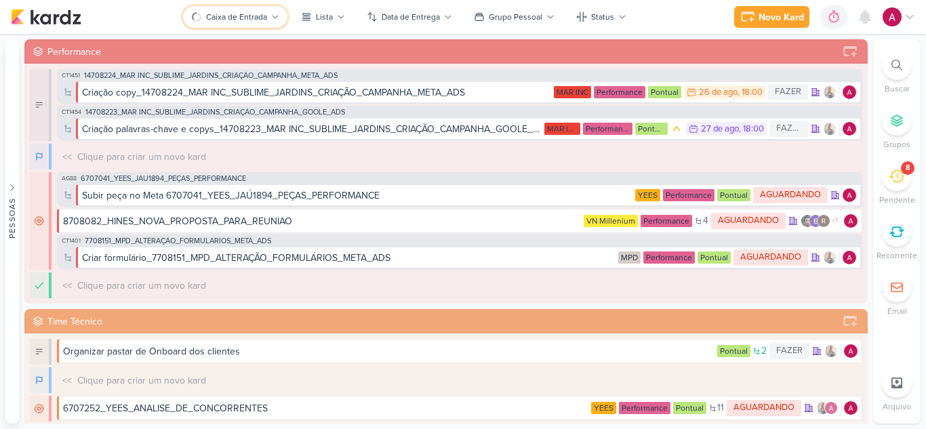
click at [262, 10] on button "Caixa de Entrada" at bounding box center [235, 17] width 104 height 22
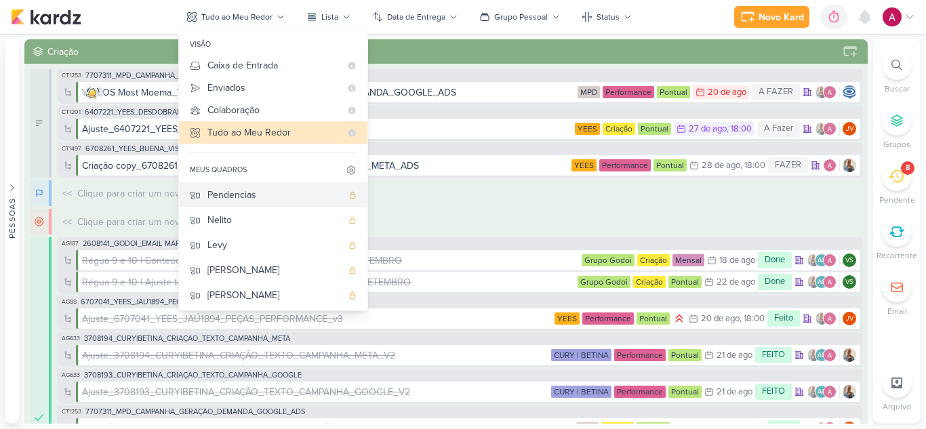
click at [258, 194] on div "Pendencias" at bounding box center [274, 195] width 134 height 14
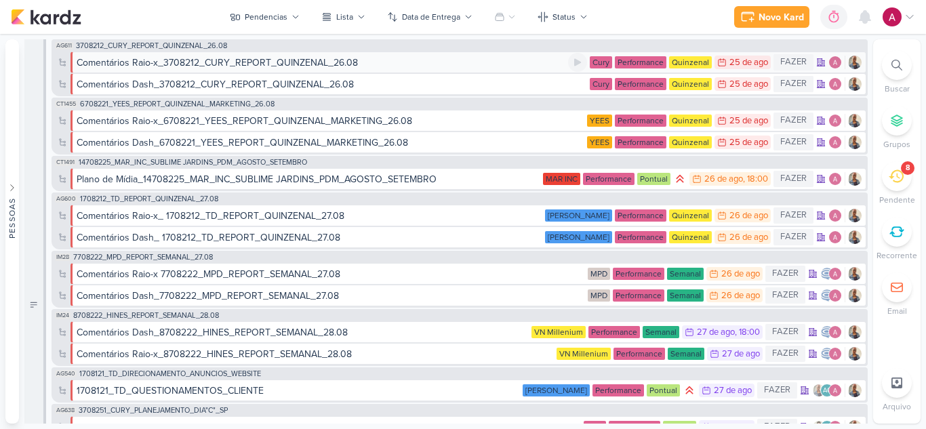
click at [200, 68] on div "Comentários Raio-x_3708212_CURY_REPORT_QUINZENAL_26.08" at bounding box center [217, 63] width 281 height 14
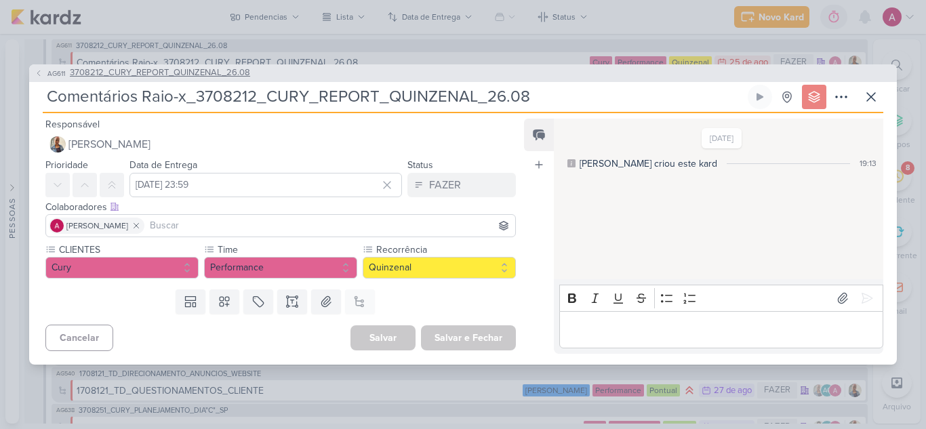
click at [109, 71] on span "3708212_CURY_REPORT_QUINZENAL_26.08" at bounding box center [160, 73] width 180 height 14
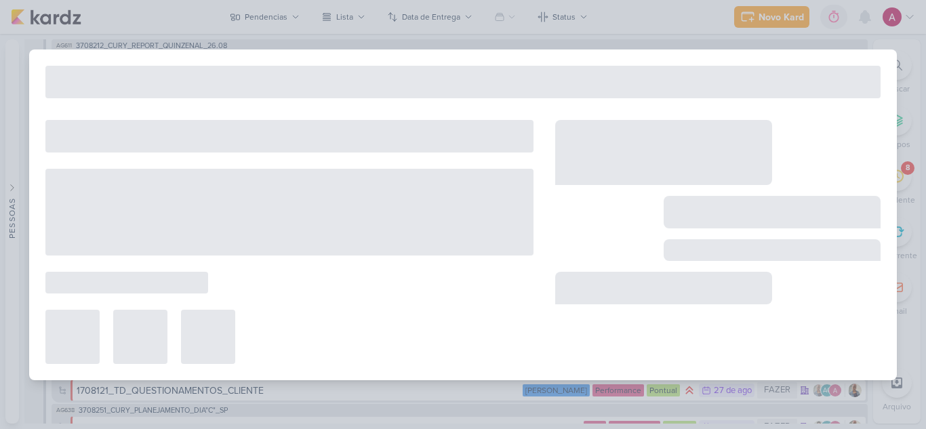
type input "3708212_CURY_REPORT_QUINZENAL_26.08"
type input "[DATE] 14:00"
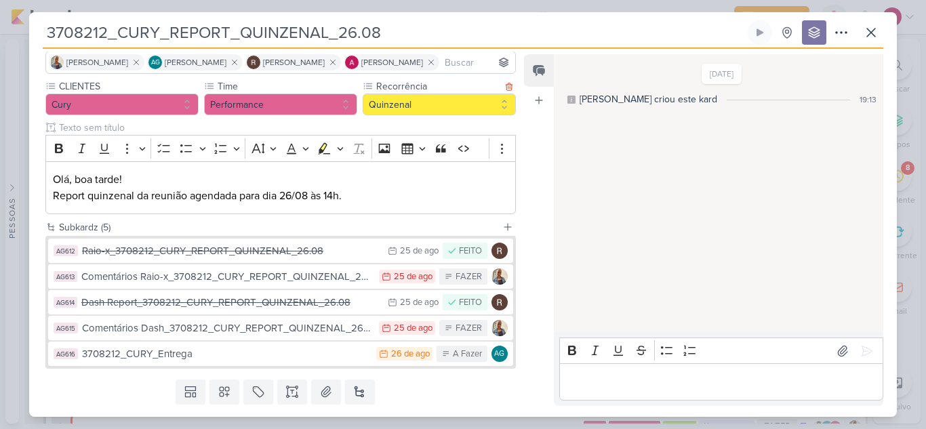
scroll to position [137, 0]
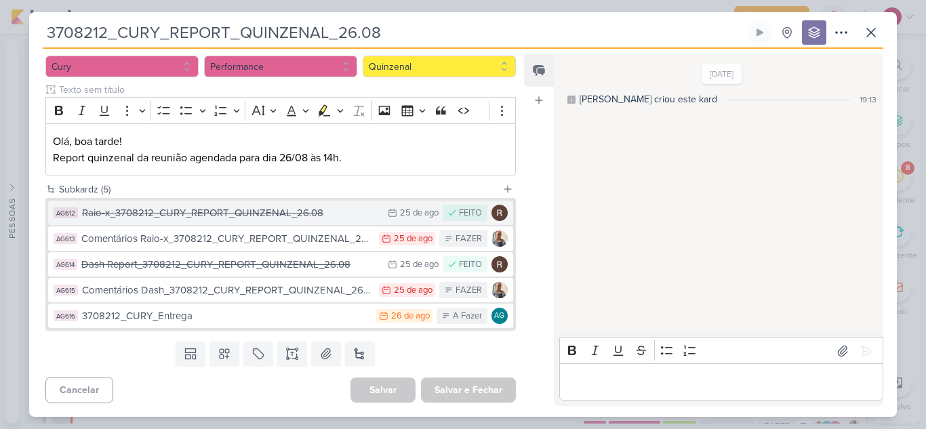
click at [287, 217] on div "Raio-x_3708212_CURY_REPORT_QUINZENAL_26.08" at bounding box center [231, 213] width 299 height 16
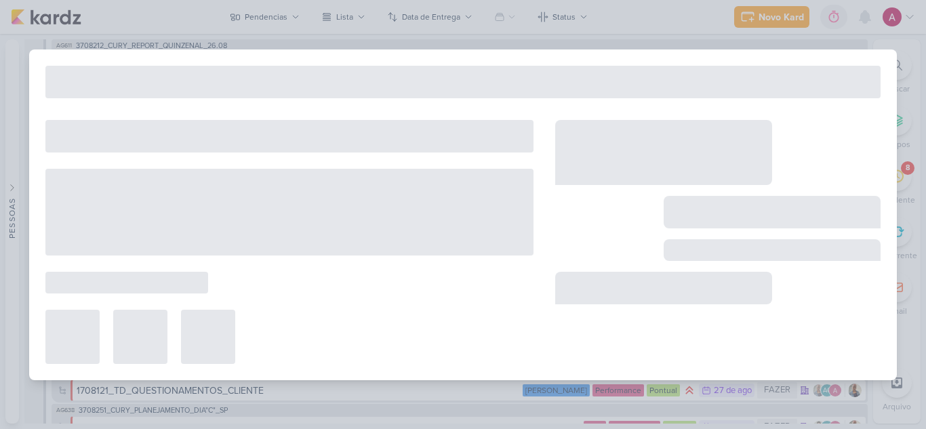
type input "Raio-x_3708212_CURY_REPORT_QUINZENAL_26.08"
type input "[DATE] 23:59"
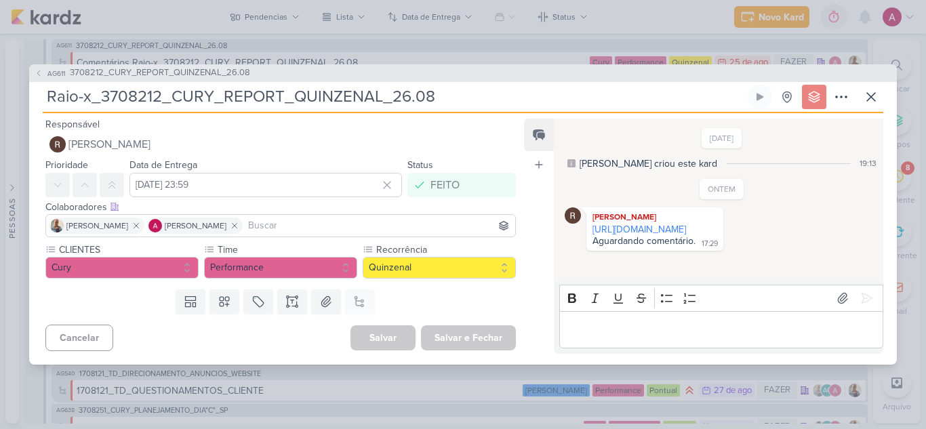
drag, startPoint x: 689, startPoint y: 240, endPoint x: 501, endPoint y: 83, distance: 244.4
click at [686, 235] on link "[URL][DOMAIN_NAME]" at bounding box center [639, 230] width 94 height 12
click at [863, 96] on icon at bounding box center [871, 97] width 16 height 16
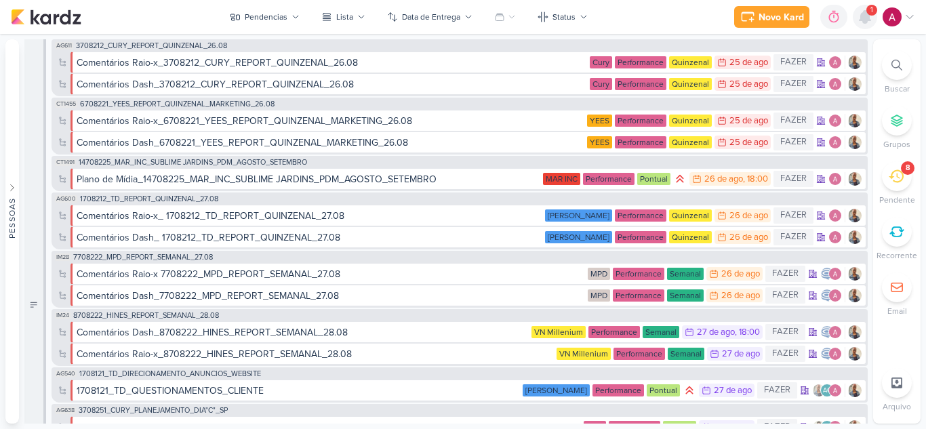
click at [865, 19] on icon at bounding box center [864, 17] width 11 height 12
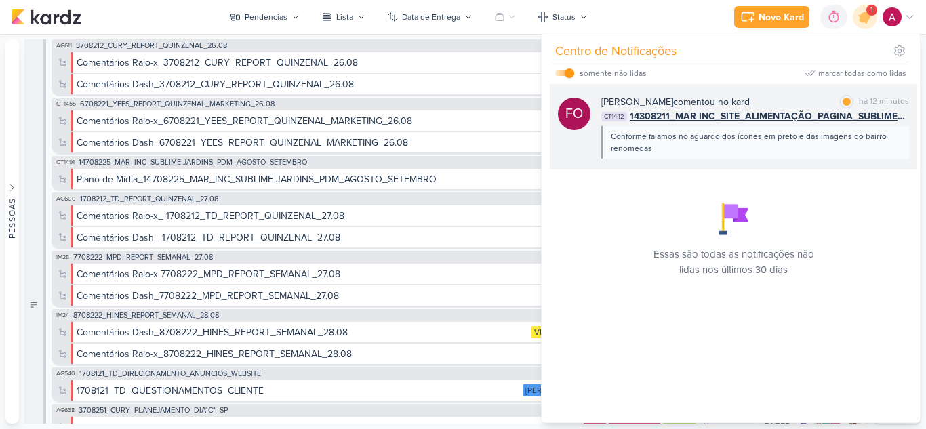
click at [764, 95] on div "[PERSON_NAME] comentou no kard marcar como lida há 12 minutos" at bounding box center [755, 102] width 308 height 14
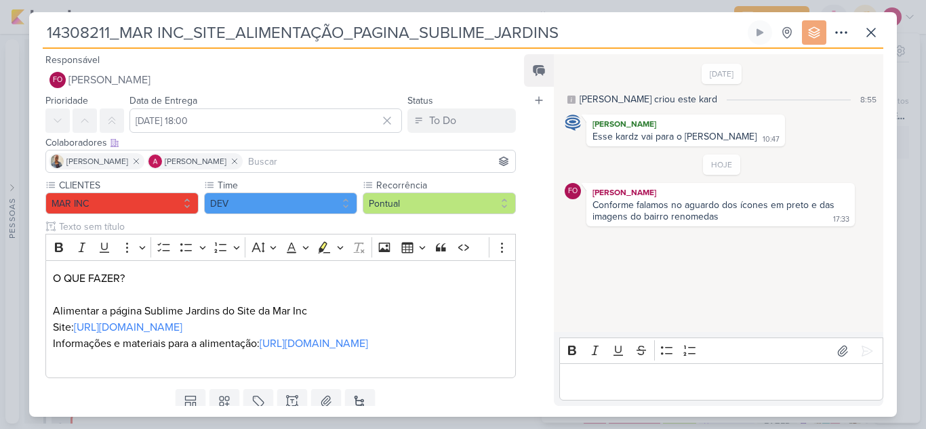
click at [867, 13] on div "14308211_MAR INC_SITE_ALIMENTAÇÃO_PAGINA_SUBLIME_JARDINS" at bounding box center [462, 214] width 867 height 404
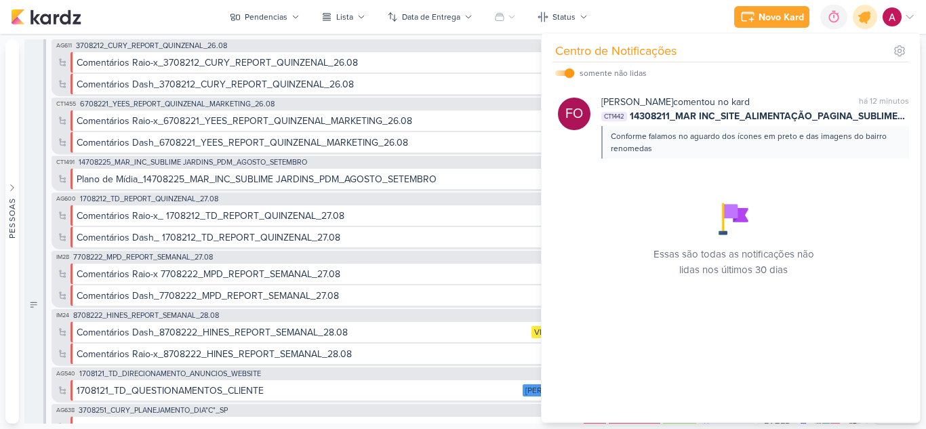
click at [867, 13] on icon at bounding box center [864, 17] width 16 height 16
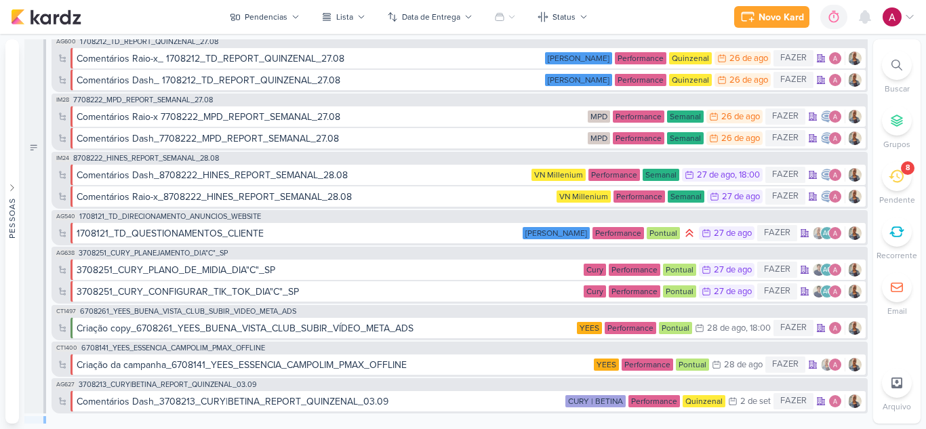
scroll to position [433, 0]
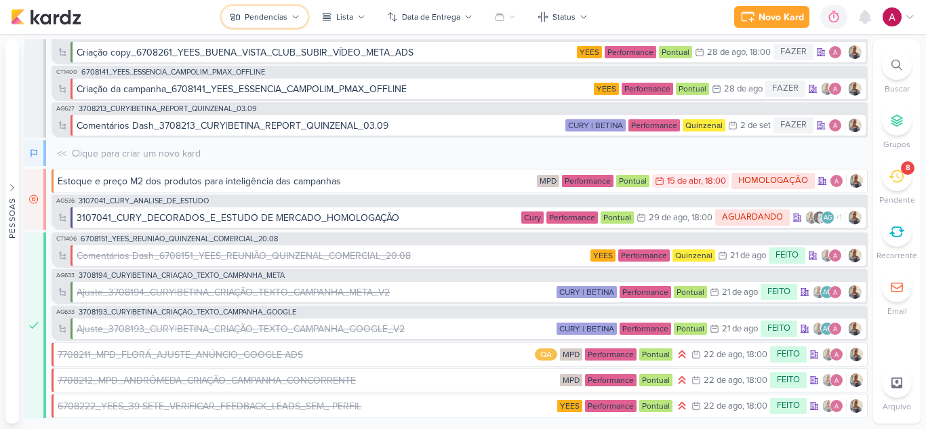
click at [293, 9] on button "Pendencias" at bounding box center [265, 17] width 86 height 22
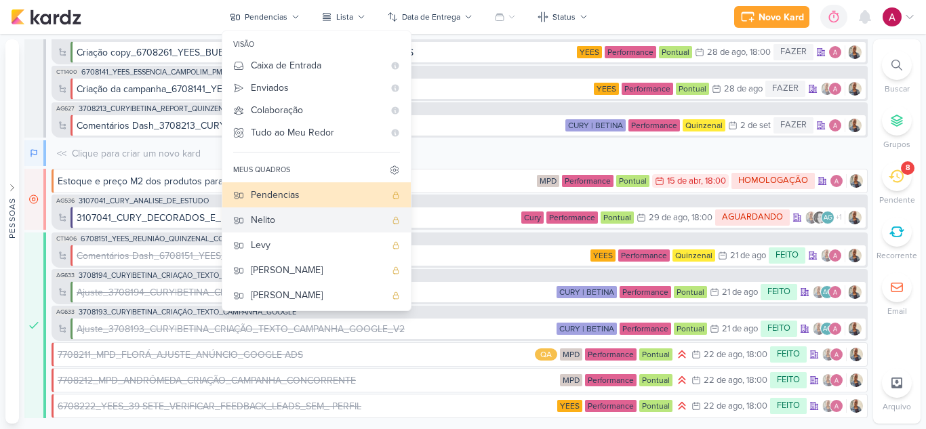
click at [296, 228] on button "Nelito" at bounding box center [316, 219] width 188 height 25
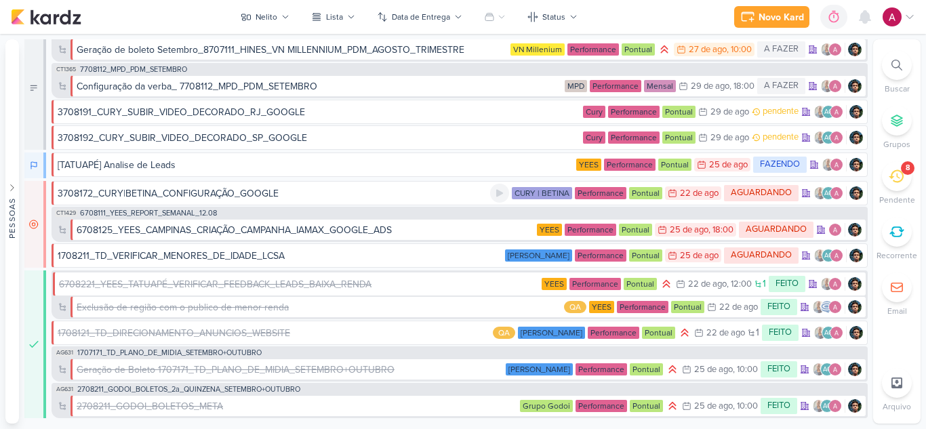
scroll to position [13, 0]
click at [227, 138] on div "3708192_CURY_SUBIR_VIDEO_DECORADO_SP_GOOGLE" at bounding box center [182, 138] width 249 height 14
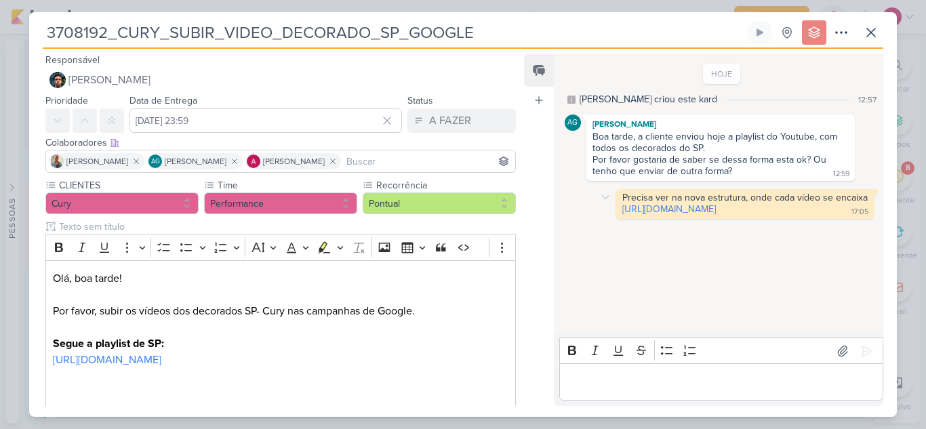
drag, startPoint x: 608, startPoint y: 205, endPoint x: 839, endPoint y: 229, distance: 232.3
click at [839, 219] on div "Precisa ver na nova estrutura, onde cada vídeo se encaixa [URL][DOMAIN_NAME] 17…" at bounding box center [744, 204] width 257 height 30
copy link "[URL][DOMAIN_NAME]"
click at [868, 30] on icon at bounding box center [871, 32] width 16 height 16
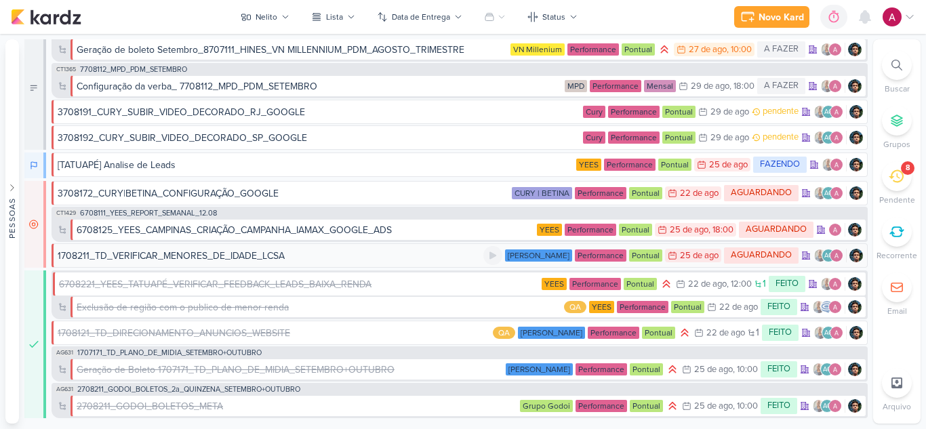
scroll to position [0, 0]
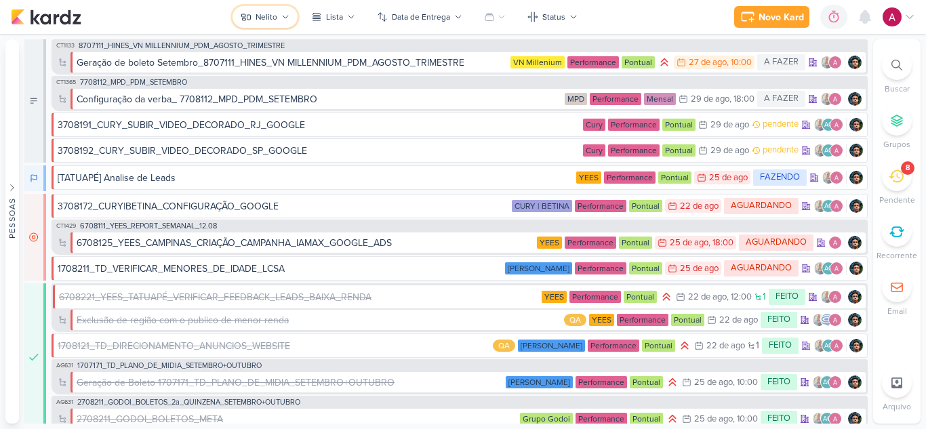
click at [253, 20] on button "Nelito" at bounding box center [264, 17] width 65 height 22
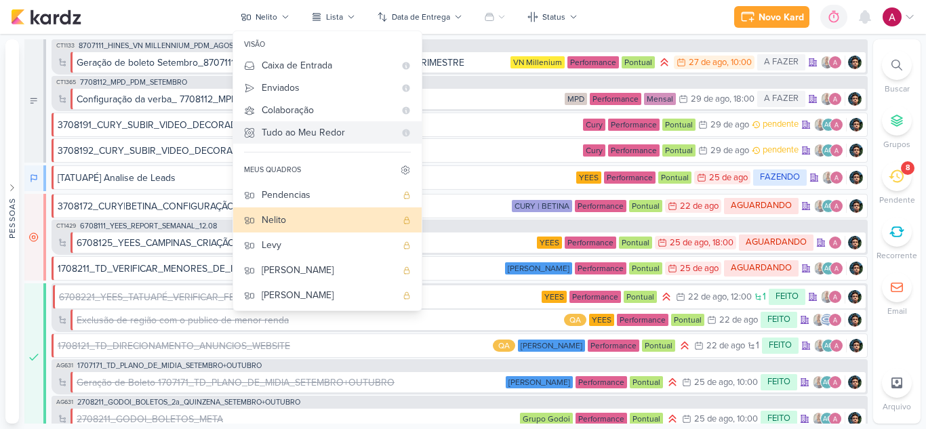
click at [331, 126] on div "Tudo ao Meu Redor" at bounding box center [328, 132] width 133 height 14
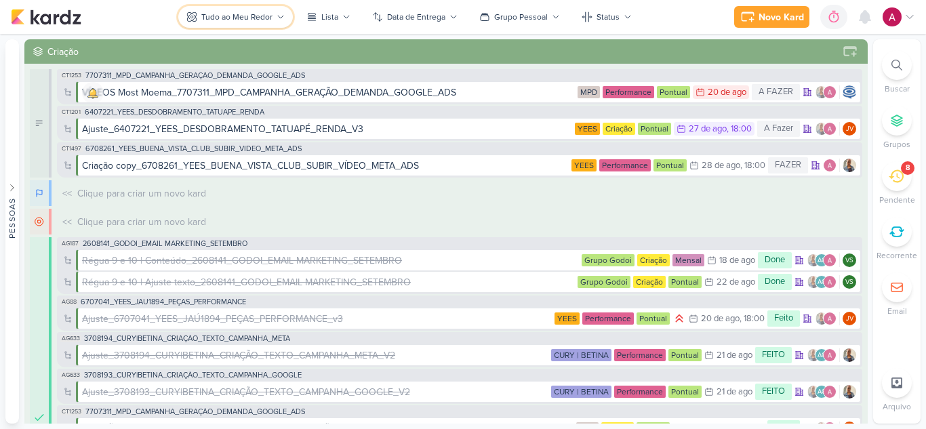
click at [255, 24] on button "Tudo ao Meu Redor" at bounding box center [235, 17] width 115 height 22
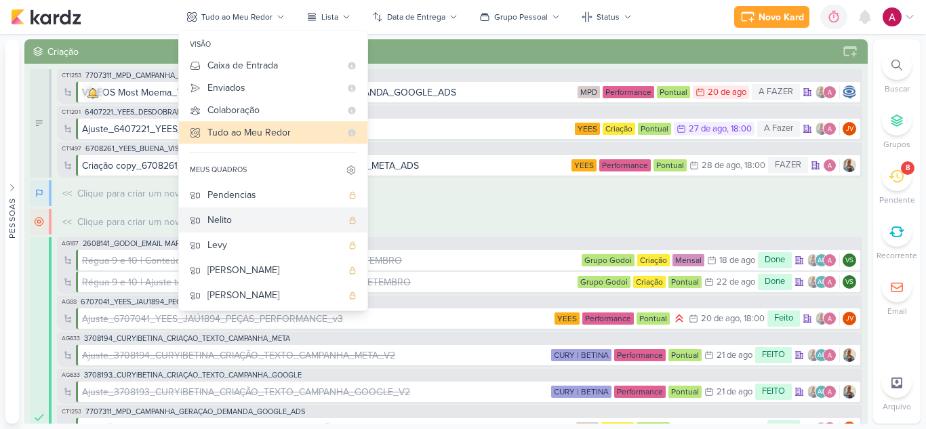
click at [258, 226] on div "Nelito" at bounding box center [274, 220] width 134 height 14
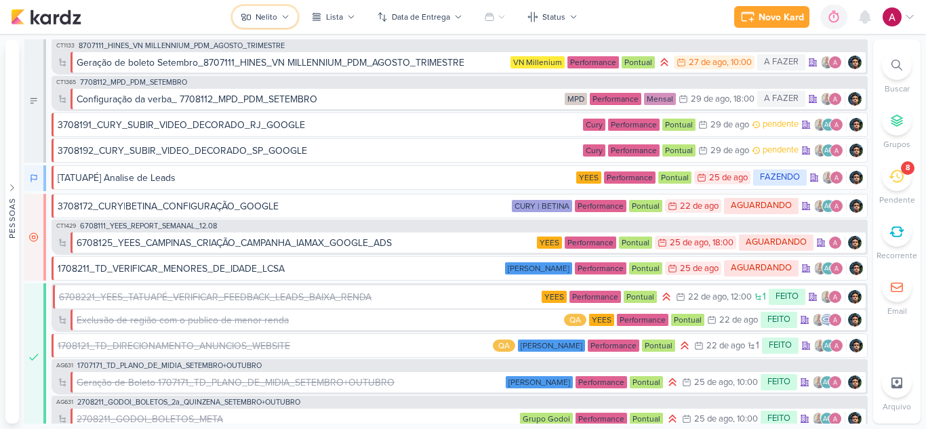
click at [256, 23] on button "Nelito" at bounding box center [264, 17] width 65 height 22
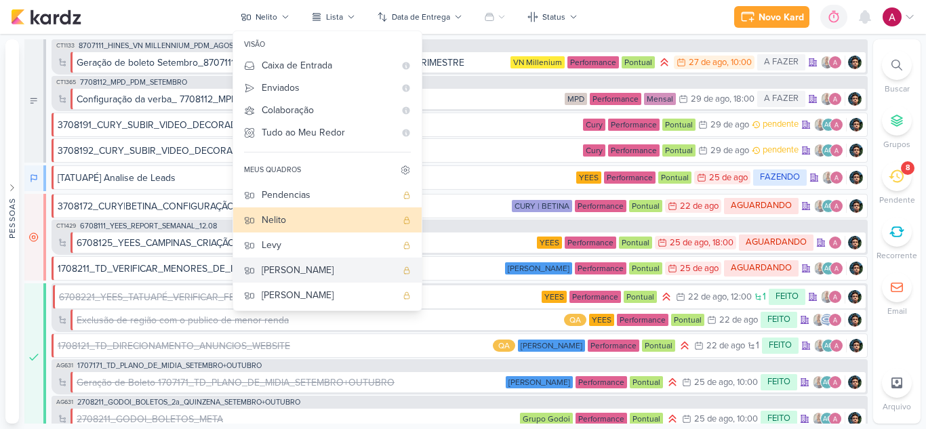
click at [290, 273] on div "[PERSON_NAME]" at bounding box center [329, 270] width 134 height 14
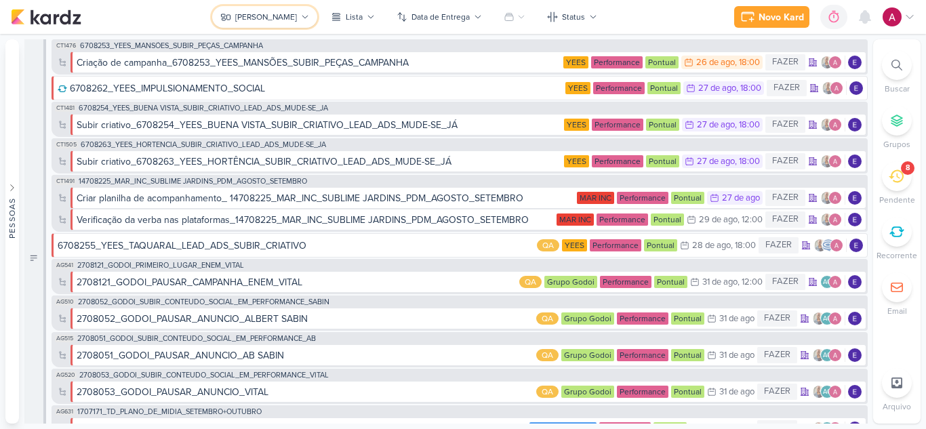
click at [283, 10] on button "[PERSON_NAME]" at bounding box center [264, 17] width 105 height 22
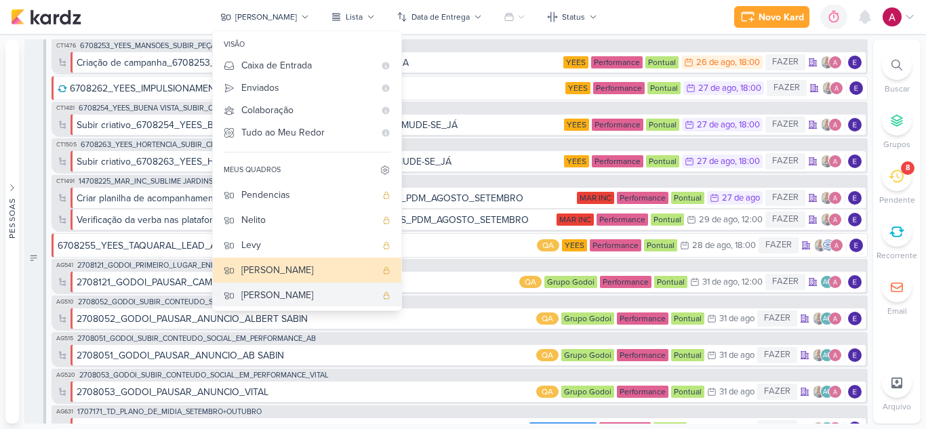
click at [297, 300] on div "[PERSON_NAME]" at bounding box center [308, 295] width 134 height 14
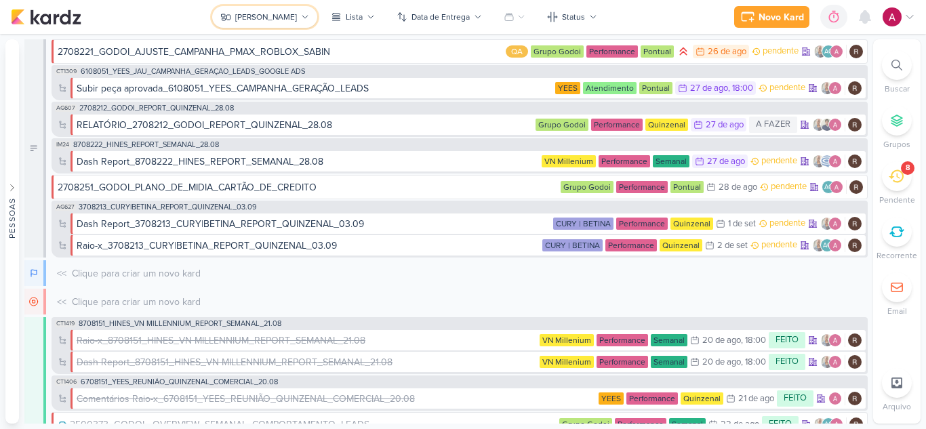
click at [276, 12] on div "[PERSON_NAME]" at bounding box center [266, 17] width 62 height 12
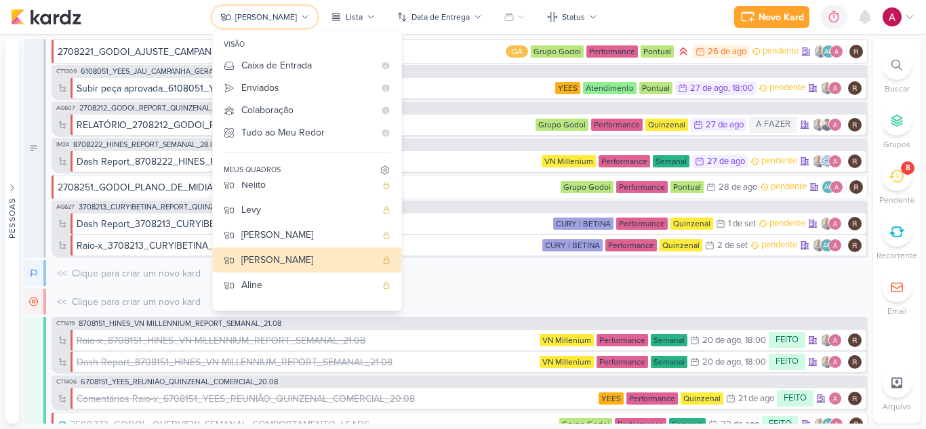
scroll to position [51, 0]
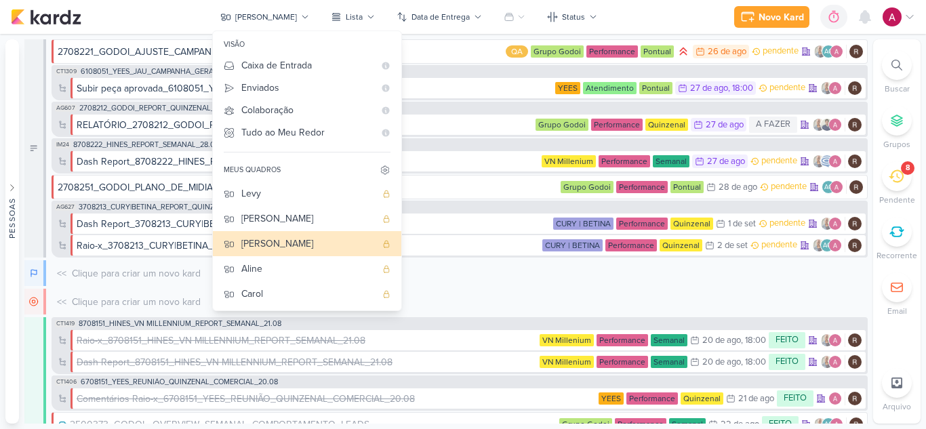
click at [504, 273] on div "<< Clique para criar um novo kard O título do kard deve ter menos que 100 carac…" at bounding box center [459, 273] width 816 height 26
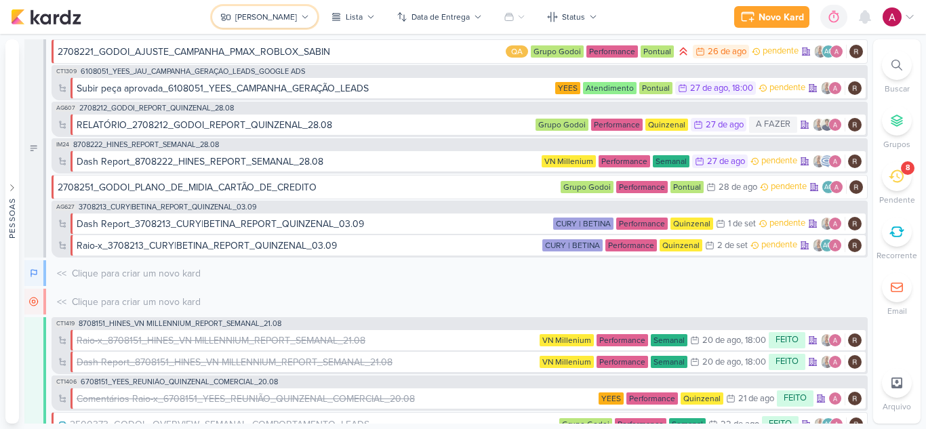
click at [259, 16] on div "[PERSON_NAME]" at bounding box center [266, 17] width 62 height 12
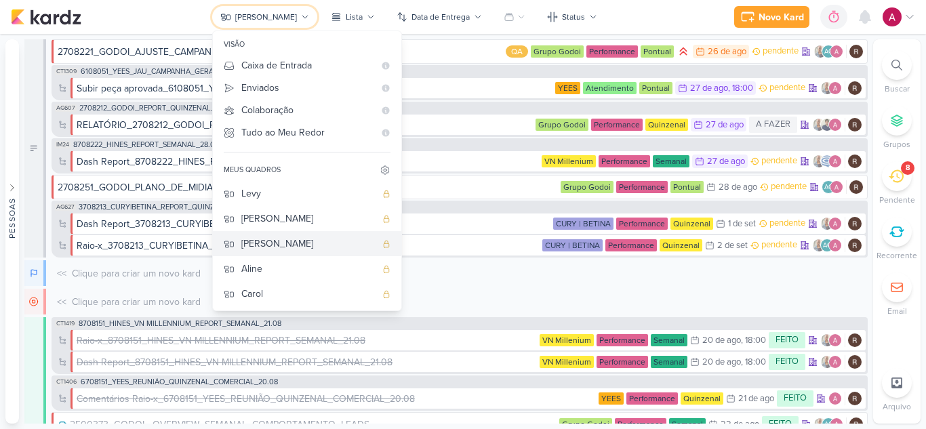
scroll to position [0, 0]
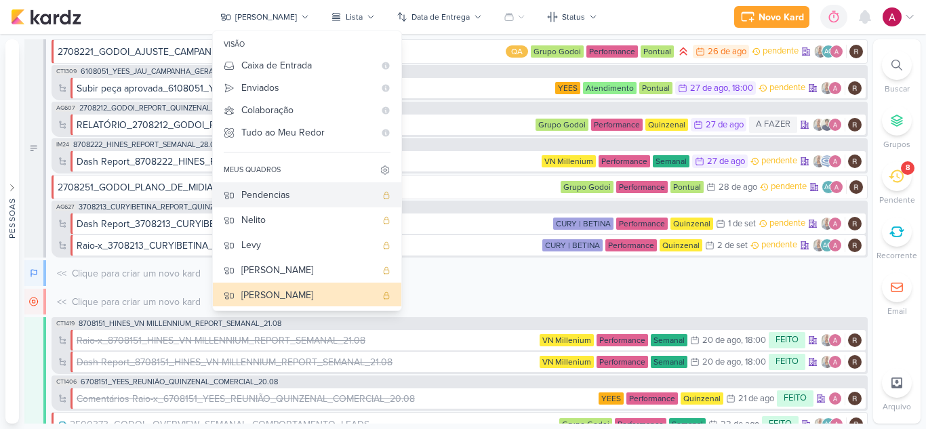
click at [306, 196] on div "Pendencias" at bounding box center [308, 195] width 134 height 14
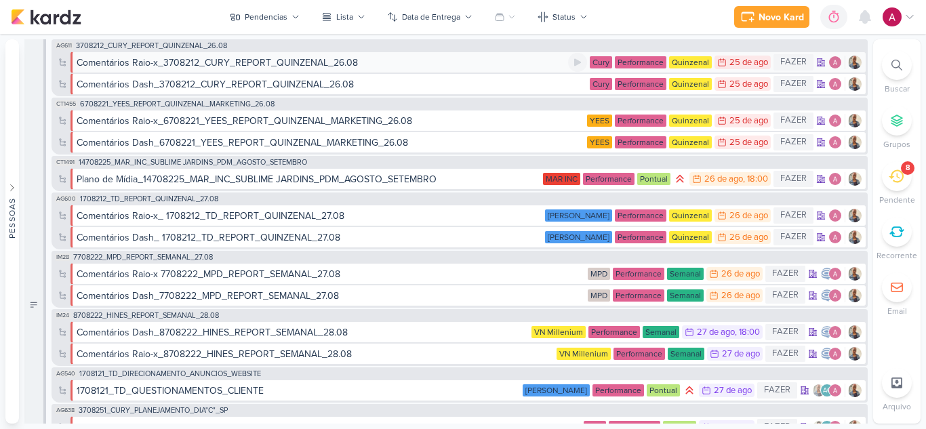
click at [411, 64] on div "Comentários Raio-x_3708212_CURY_REPORT_QUINZENAL_26.08" at bounding box center [322, 63] width 491 height 14
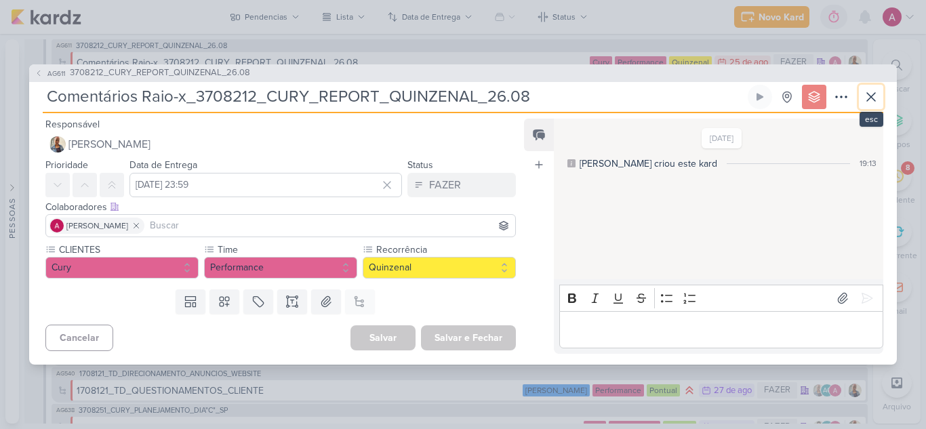
drag, startPoint x: 879, startPoint y: 102, endPoint x: 868, endPoint y: 103, distance: 10.9
click at [879, 101] on button at bounding box center [870, 97] width 24 height 24
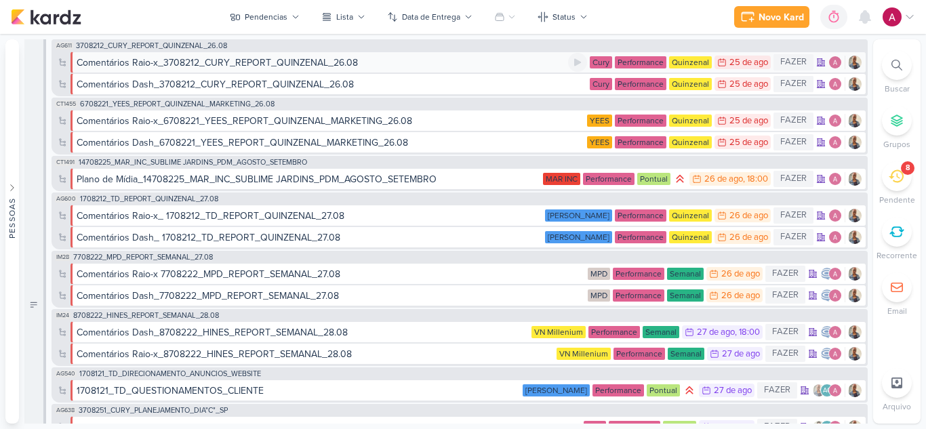
click at [745, 64] on div "25 de ago" at bounding box center [748, 62] width 39 height 9
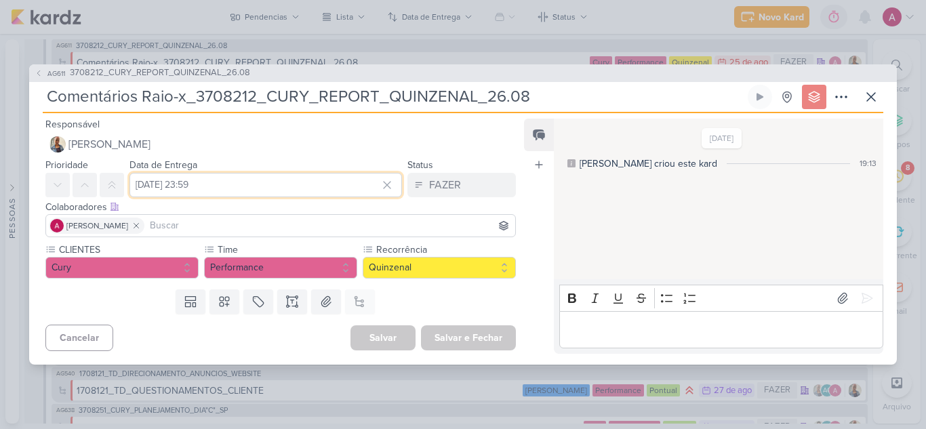
click at [292, 186] on input "[DATE] 23:59" at bounding box center [265, 185] width 272 height 24
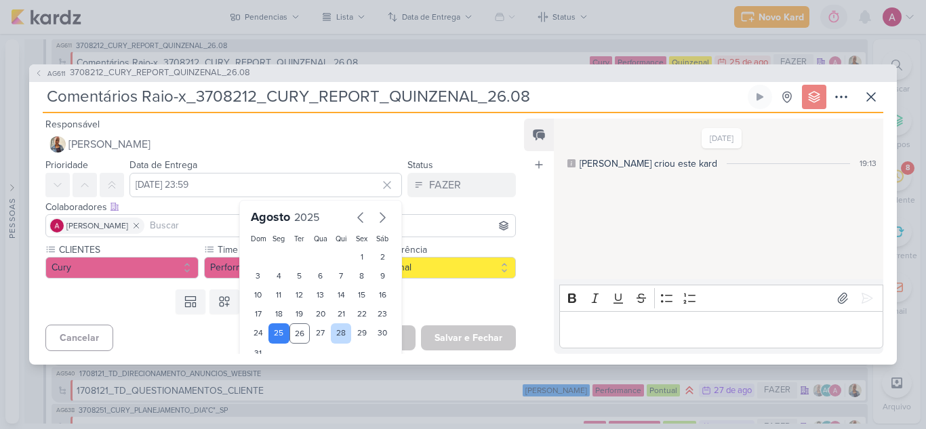
click at [331, 334] on div "28" at bounding box center [341, 333] width 21 height 20
type input "[DATE] 23:59"
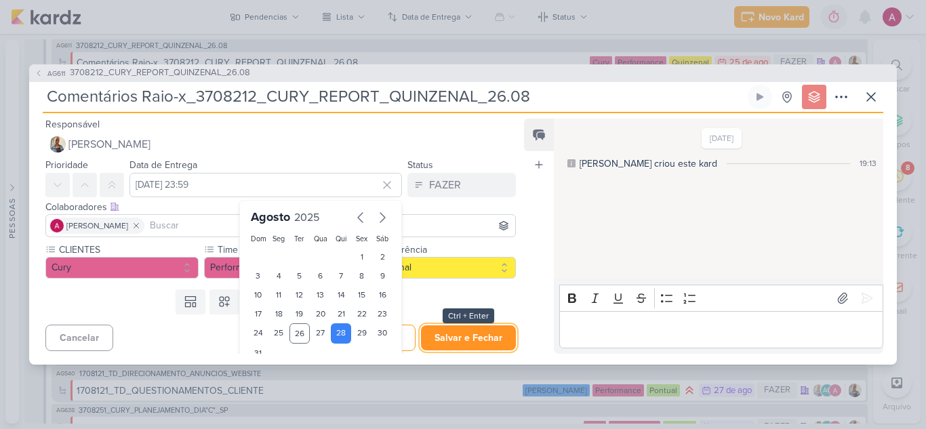
click at [458, 338] on button "Salvar e Fechar" at bounding box center [468, 337] width 95 height 25
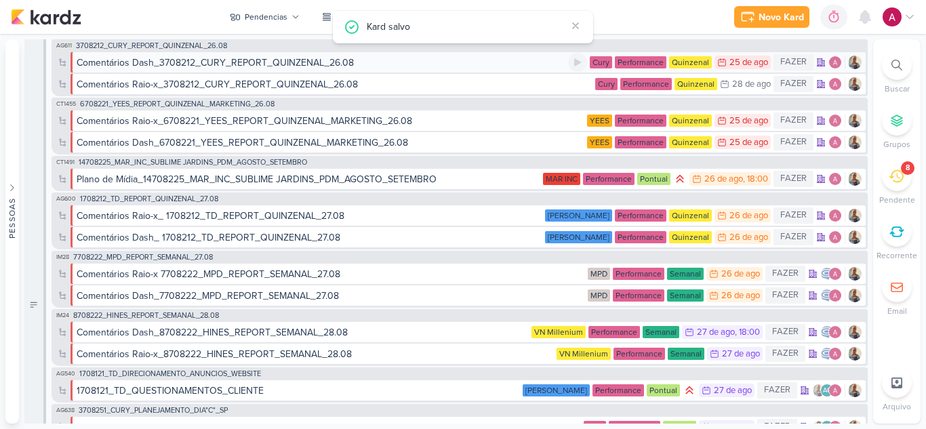
click at [390, 62] on div "Comentários Dash_3708212_CURY_REPORT_QUINZENAL_26.08" at bounding box center [322, 63] width 491 height 14
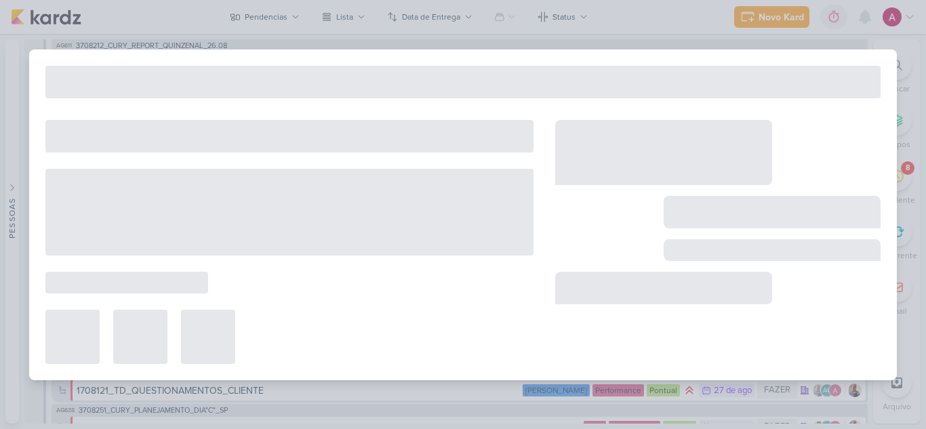
type input "Comentários Dash_3708212_CURY_REPORT_QUINZENAL_26.08"
type input "[DATE] 23:59"
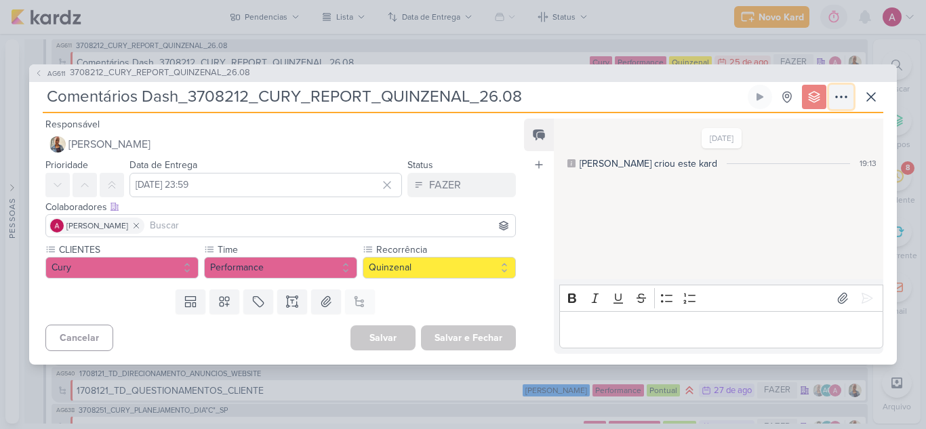
click at [844, 92] on icon at bounding box center [841, 97] width 16 height 16
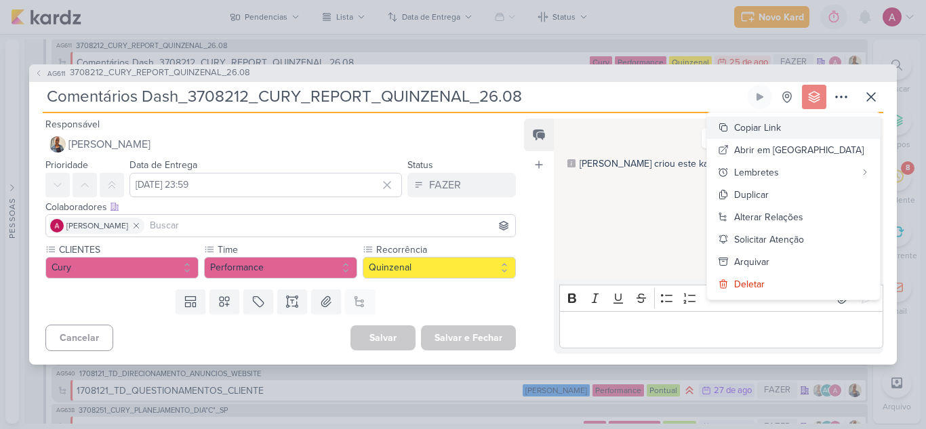
click at [781, 129] on div "Copiar Link" at bounding box center [757, 128] width 47 height 14
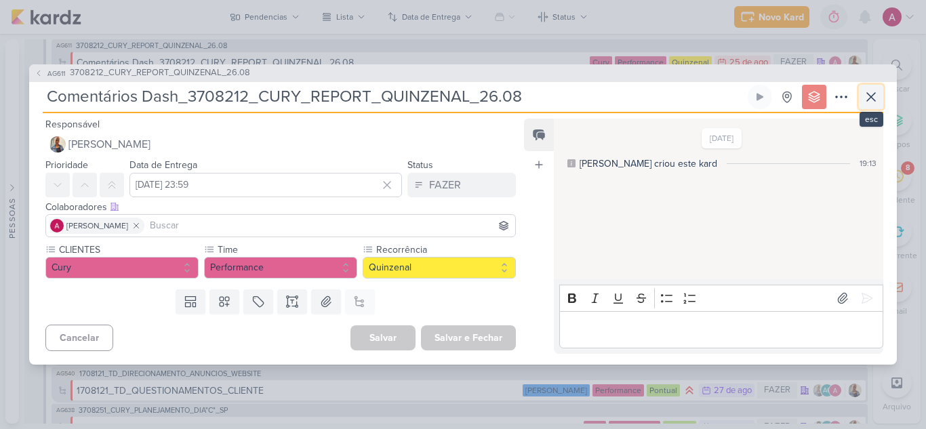
click at [875, 98] on icon at bounding box center [871, 97] width 16 height 16
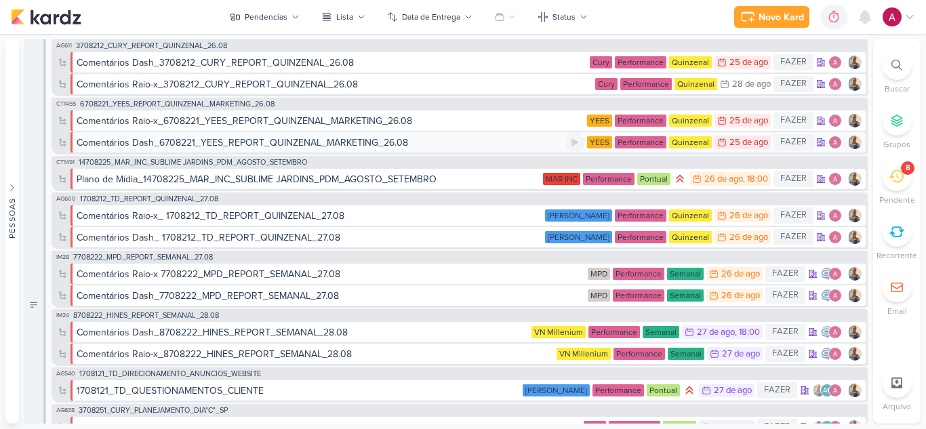
click at [255, 144] on div "Comentários Dash_6708221_YEES_REPORT_QUINZENAL_MARKETING_26.08" at bounding box center [242, 143] width 331 height 14
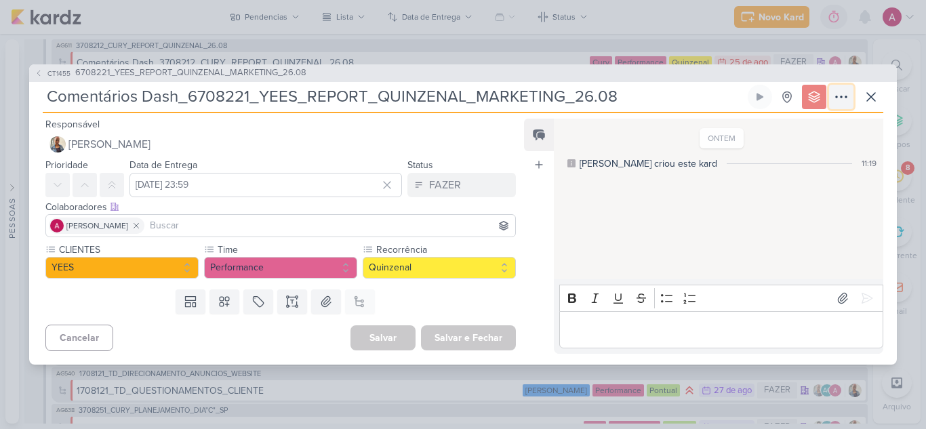
click at [842, 98] on icon at bounding box center [841, 97] width 16 height 16
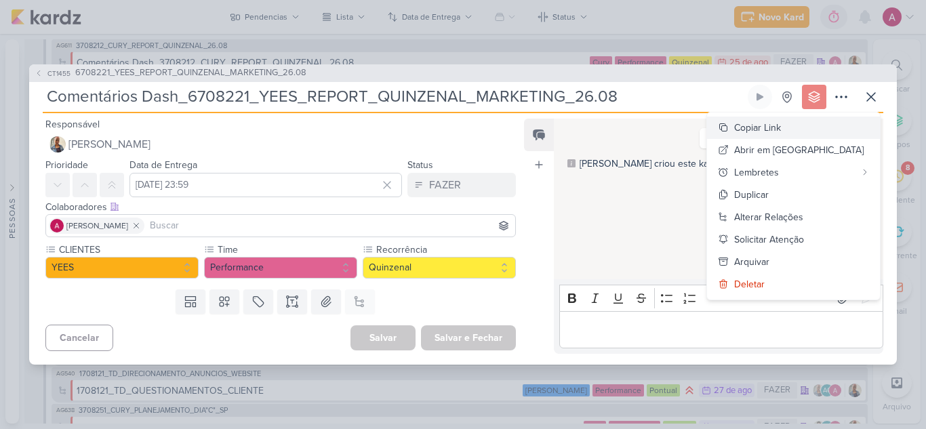
click at [781, 131] on div "Copiar Link" at bounding box center [757, 128] width 47 height 14
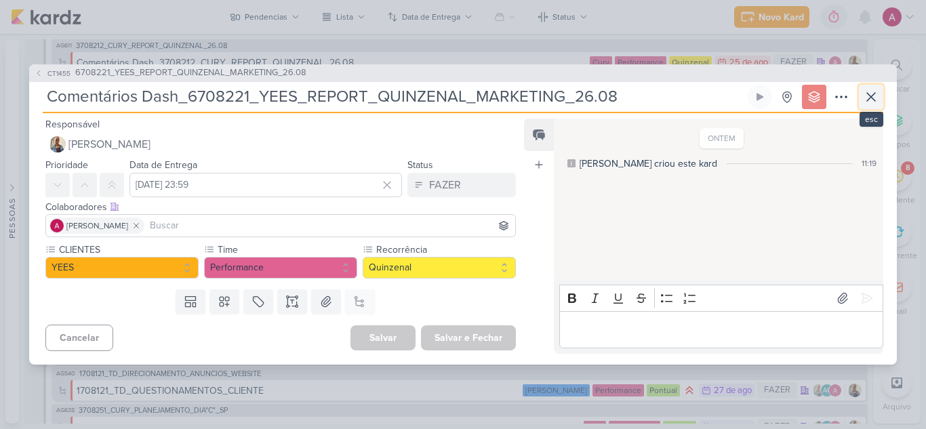
click at [865, 94] on icon at bounding box center [871, 97] width 16 height 16
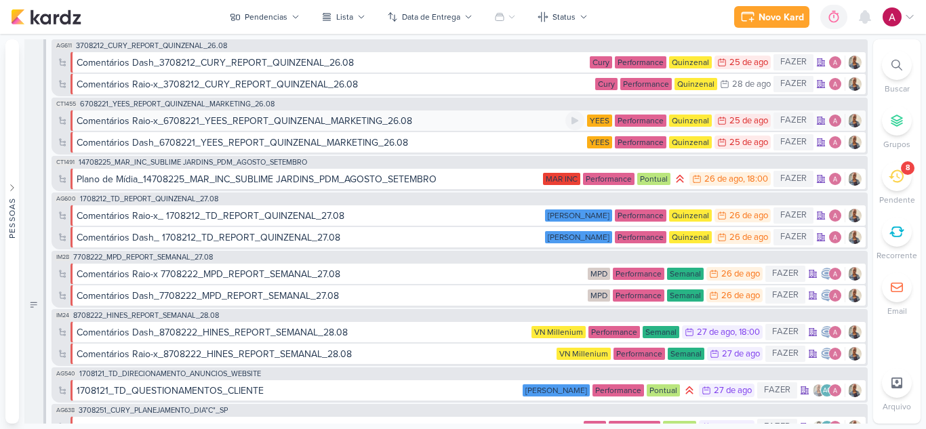
click at [209, 124] on div "Comentários Raio-x_6708221_YEES_REPORT_QUINZENAL_MARKETING_26.08" at bounding box center [244, 121] width 335 height 14
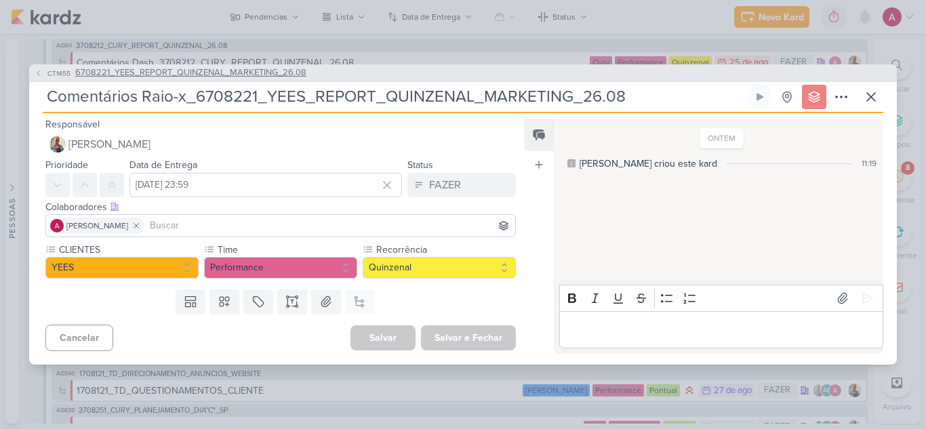
click at [217, 77] on span "6708221_YEES_REPORT_QUINZENAL_MARKETING_26.08" at bounding box center [190, 73] width 231 height 14
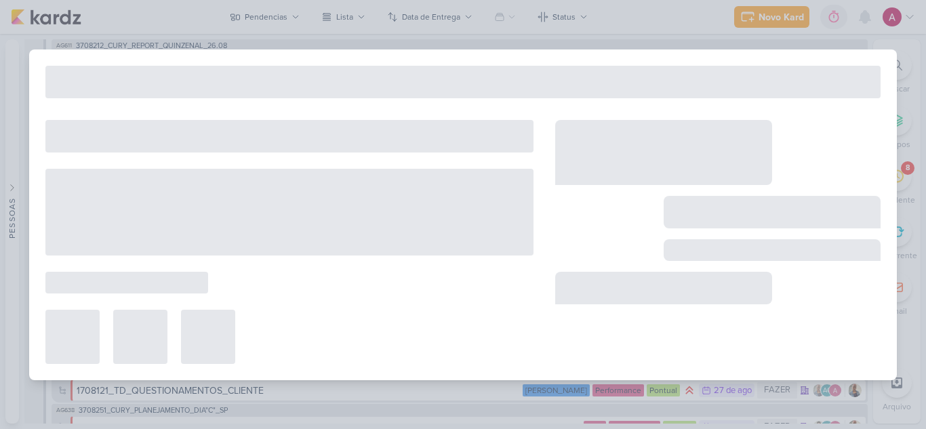
type input "6708221_YEES_REPORT_QUINZENAL_MARKETING_26.08"
type input "[DATE] 18:00"
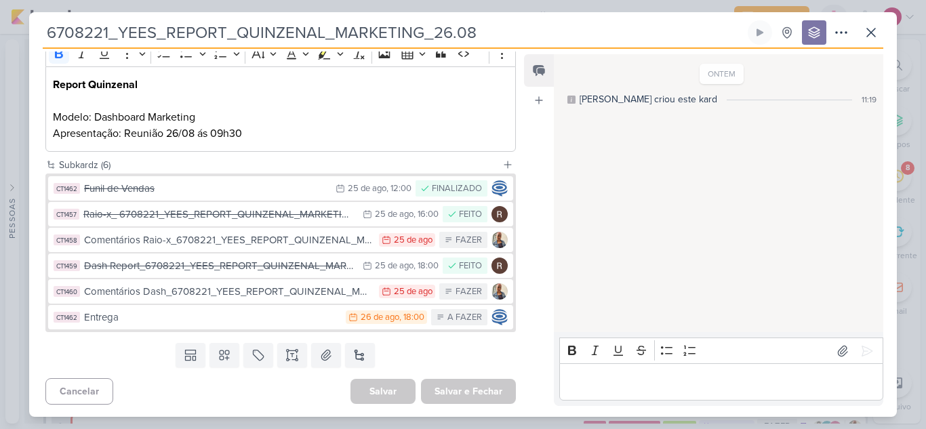
scroll to position [195, 0]
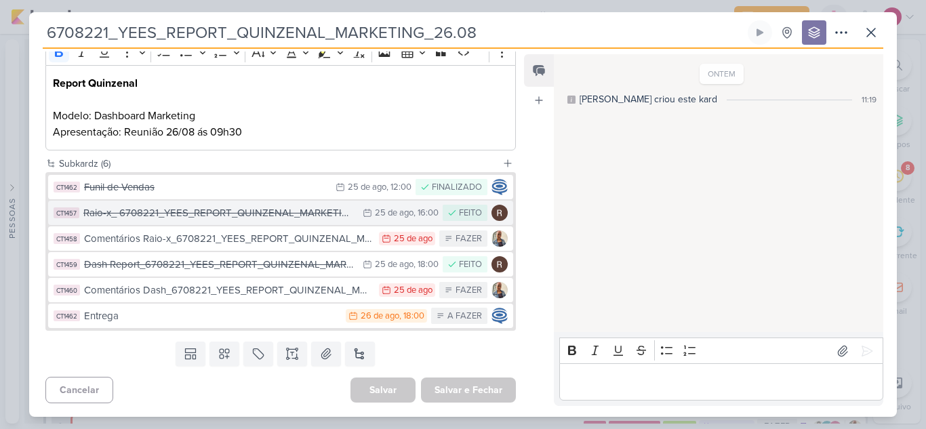
click at [262, 216] on div "Raio-x_ 6708221_YEES_REPORT_QUINZENAL_MARKETING_26.08" at bounding box center [219, 213] width 272 height 16
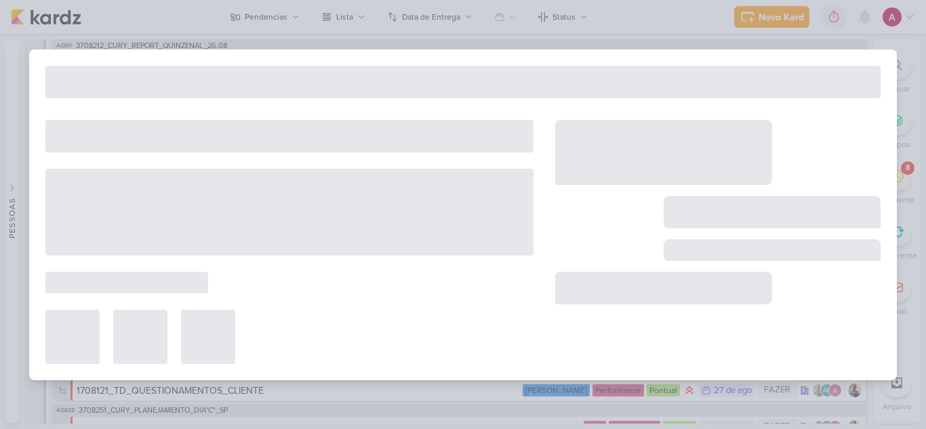
type input "Raio-x_ 6708221_YEES_REPORT_QUINZENAL_MARKETING_26.08"
type input "[DATE] 16:00"
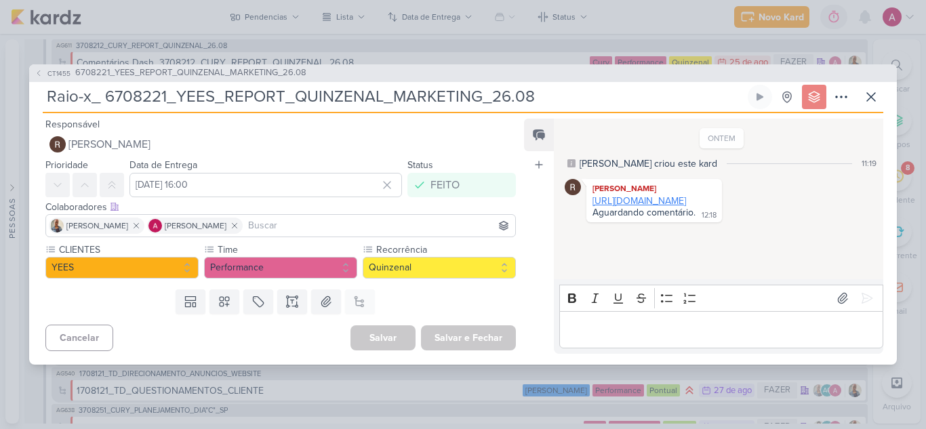
click at [678, 207] on link "[URL][DOMAIN_NAME]" at bounding box center [639, 201] width 94 height 12
click at [95, 65] on div "CT1455 6708221_YEES_REPORT_QUINZENAL_MARKETING_26.08" at bounding box center [462, 73] width 867 height 18
click at [97, 70] on span "6708221_YEES_REPORT_QUINZENAL_MARKETING_26.08" at bounding box center [190, 73] width 231 height 14
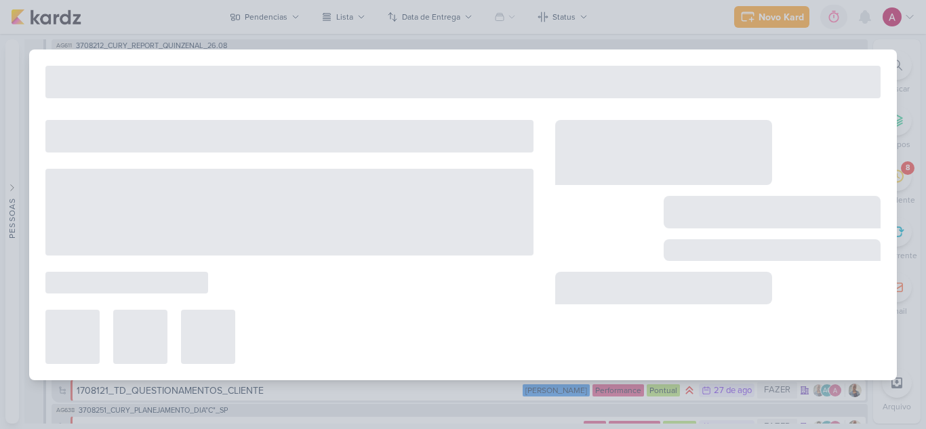
type input "6708221_YEES_REPORT_QUINZENAL_MARKETING_26.08"
type input "[DATE] 18:00"
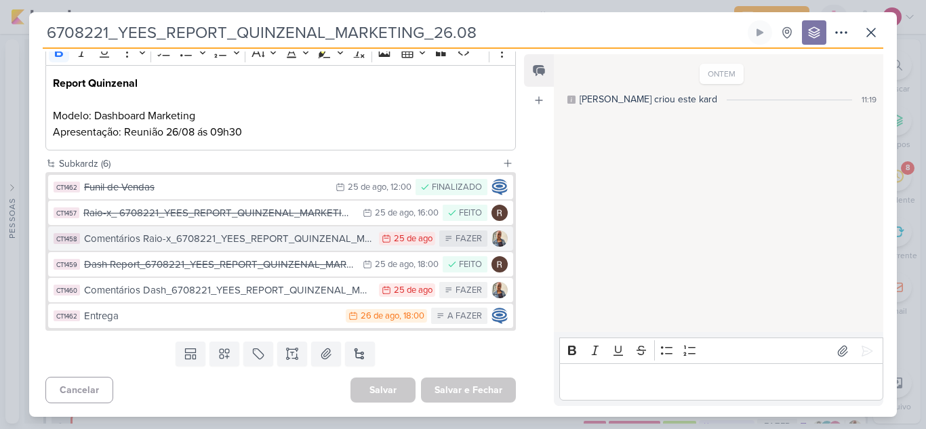
click at [329, 234] on div "Comentários Raio-x_6708221_YEES_REPORT_QUINZENAL_MARKETING_26.08" at bounding box center [228, 239] width 288 height 16
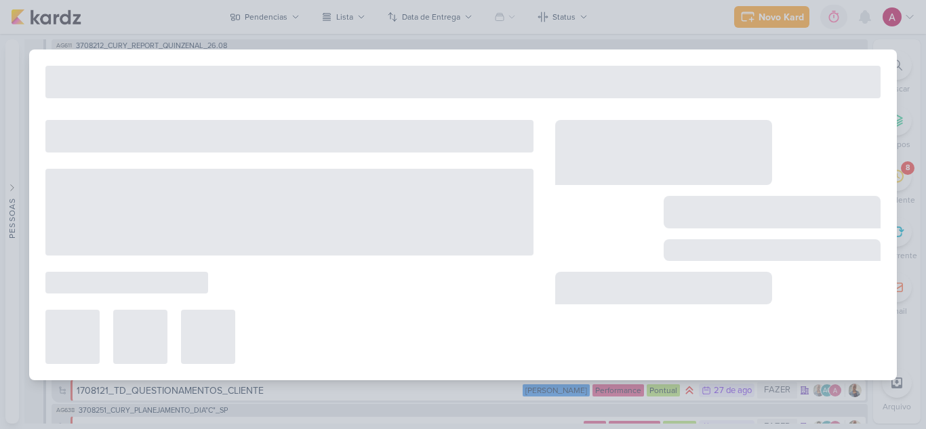
type input "Comentários Raio-x_6708221_YEES_REPORT_QUINZENAL_MARKETING_26.08"
type input "[DATE] 23:59"
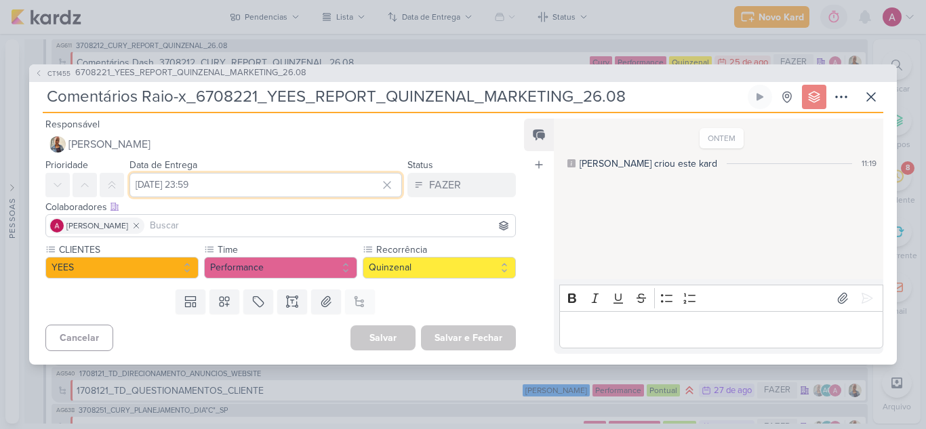
click at [310, 192] on input "[DATE] 23:59" at bounding box center [265, 185] width 272 height 24
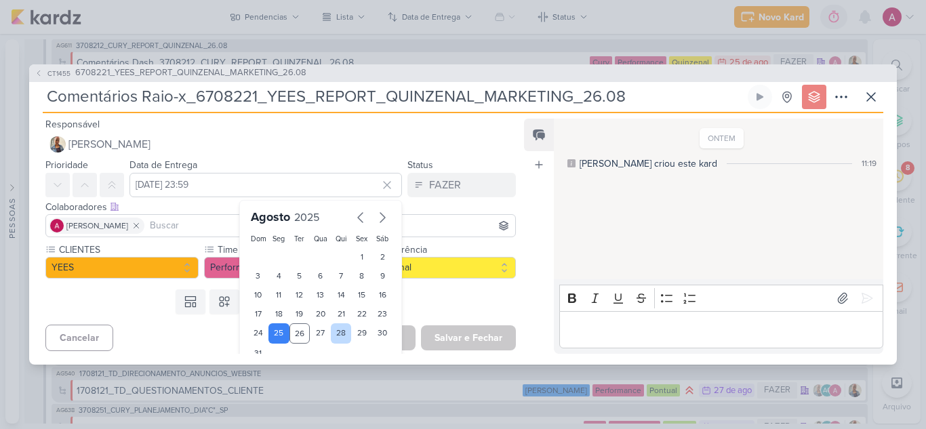
click at [335, 337] on div "28" at bounding box center [341, 333] width 21 height 20
type input "[DATE] 23:59"
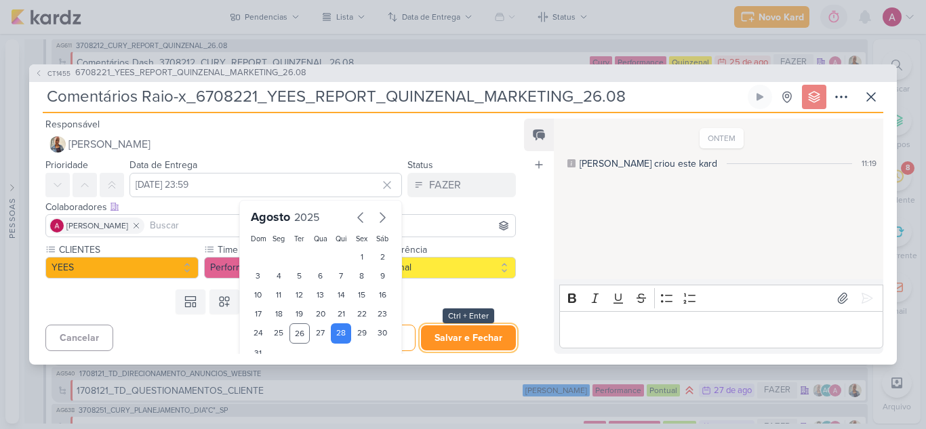
click at [465, 334] on button "Salvar e Fechar" at bounding box center [468, 337] width 95 height 25
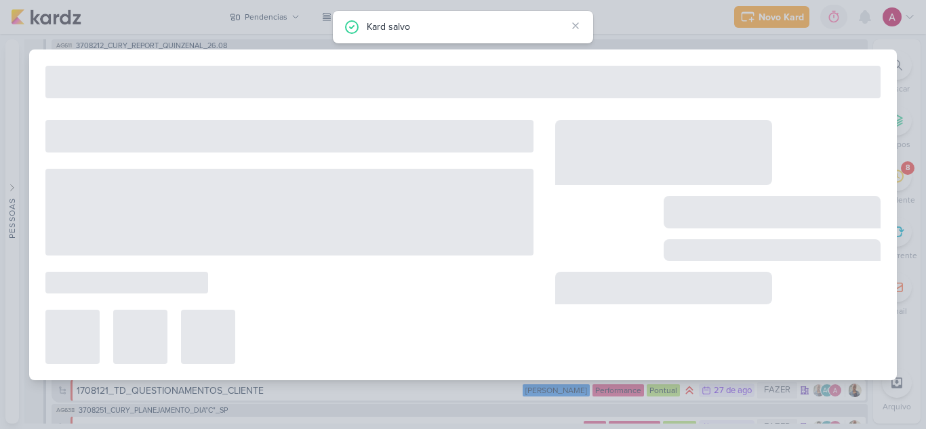
type input "6708221_YEES_REPORT_QUINZENAL_MARKETING_26.08"
type input "[DATE] 18:00"
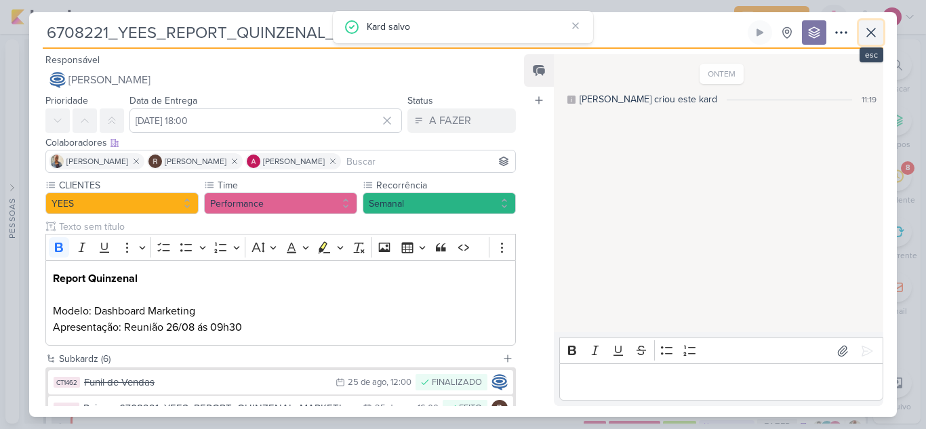
click at [870, 39] on icon at bounding box center [871, 32] width 16 height 16
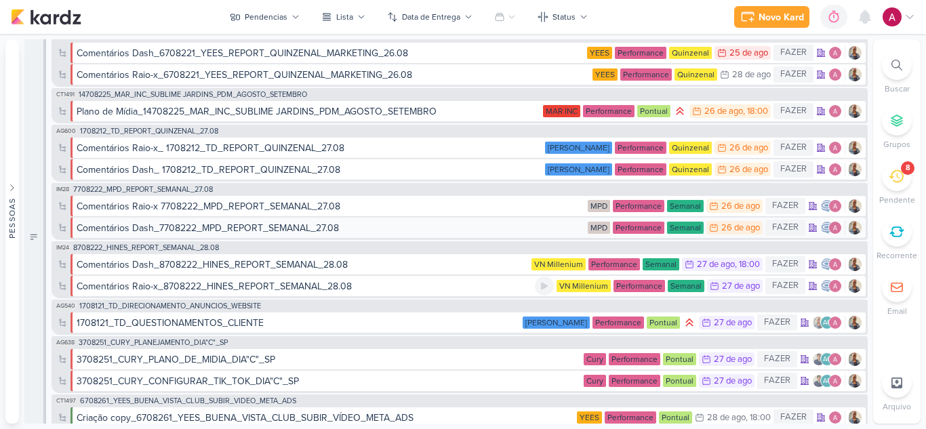
scroll to position [136, 0]
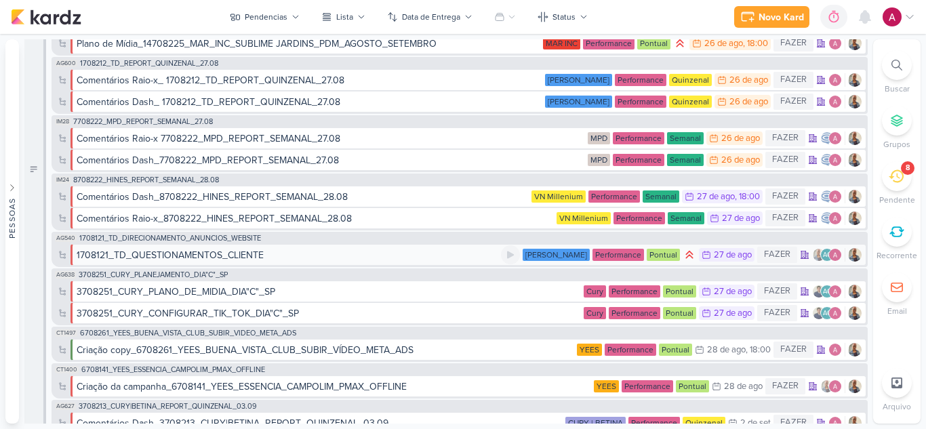
click at [358, 257] on div "1708121_TD_QUESTIONAMENTOS_CLIENTE" at bounding box center [289, 255] width 424 height 14
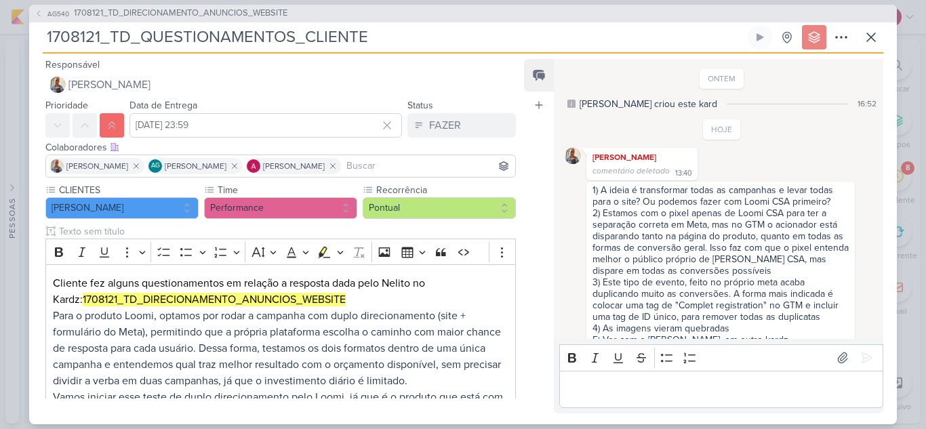
scroll to position [67, 0]
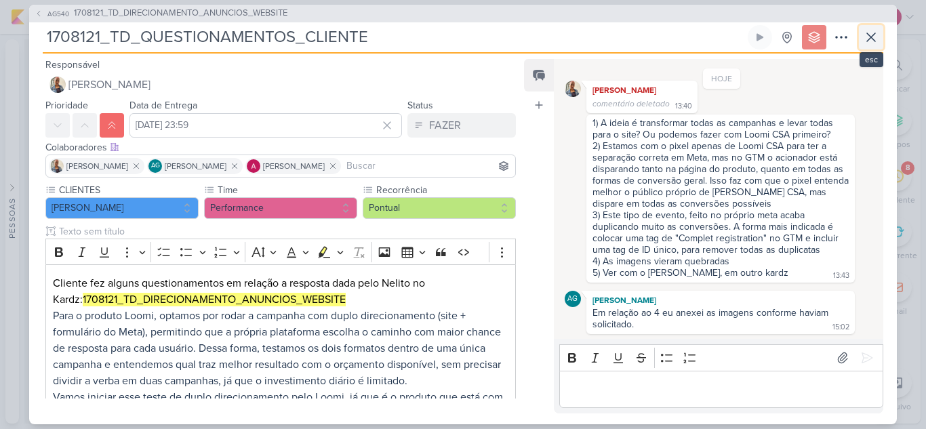
click at [876, 40] on icon at bounding box center [871, 37] width 16 height 16
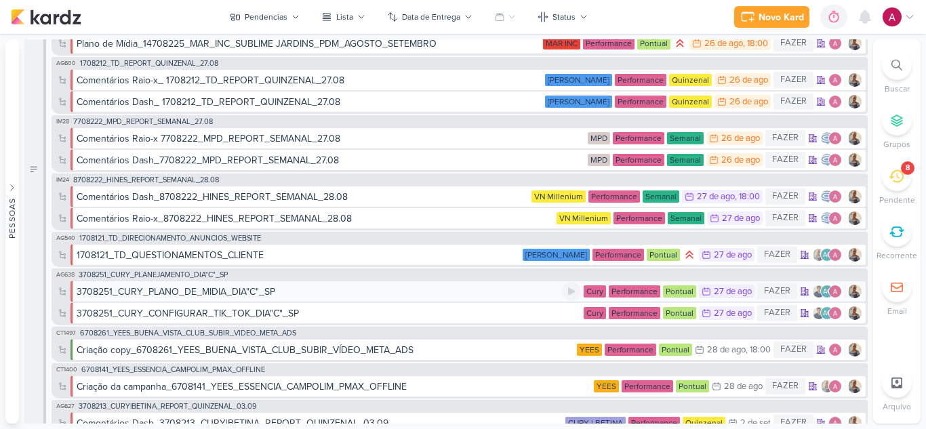
click at [317, 291] on div "3708251_CURY_PLANO_DE_MIDIA_DIA"C"_SP" at bounding box center [319, 292] width 485 height 14
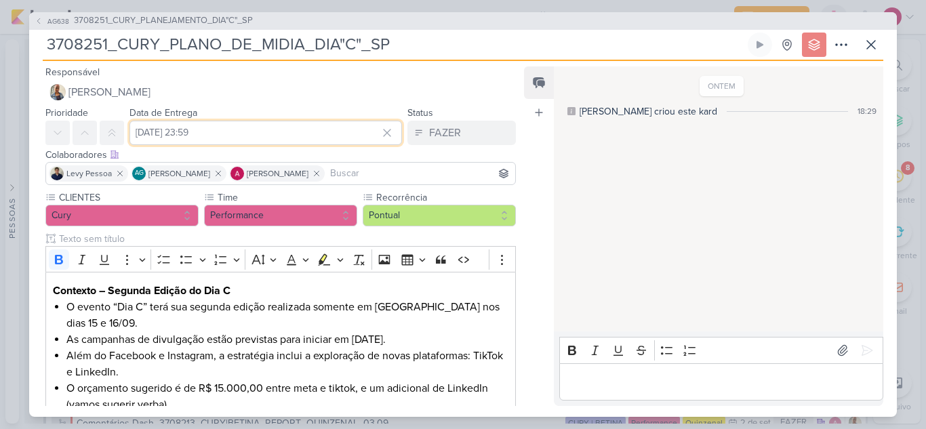
click at [272, 132] on input "[DATE] 23:59" at bounding box center [265, 133] width 272 height 24
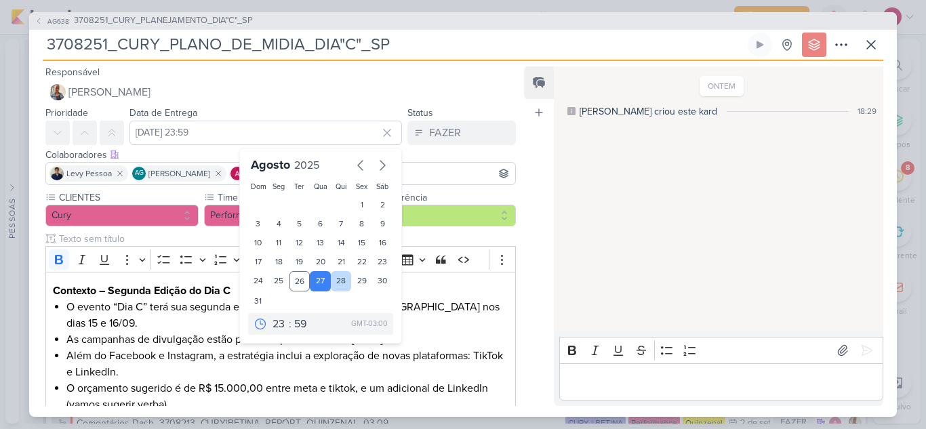
click at [336, 283] on div "28" at bounding box center [341, 281] width 21 height 20
type input "[DATE] 23:59"
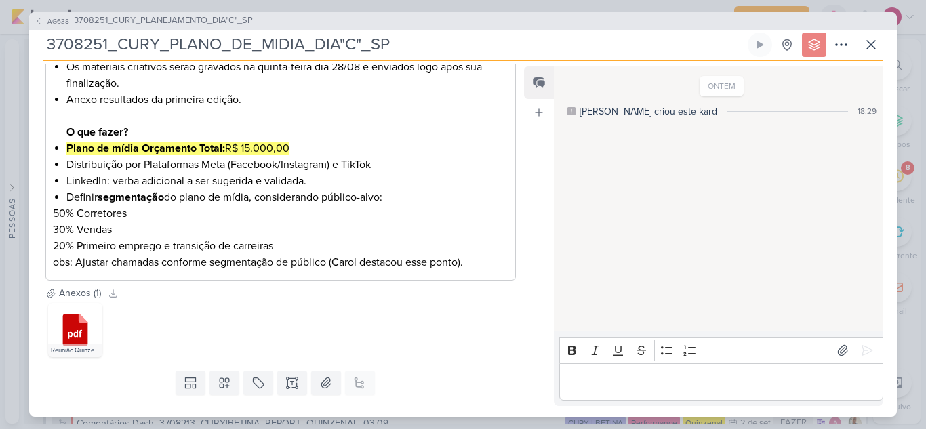
scroll to position [383, 0]
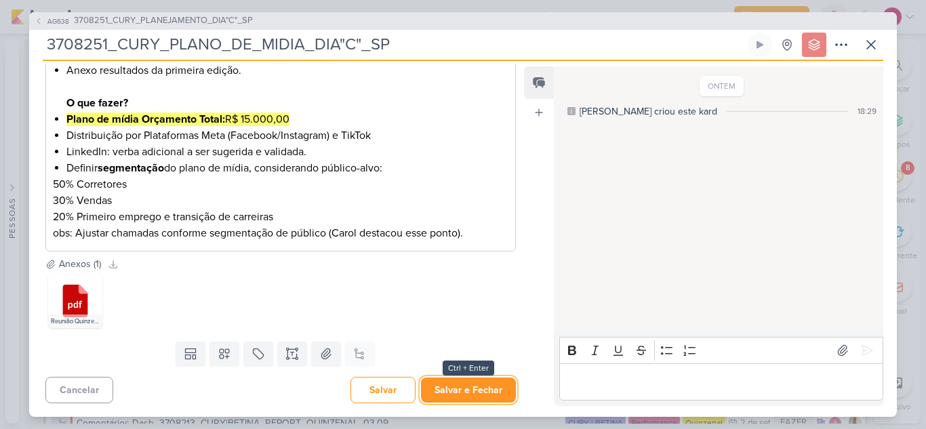
click at [473, 386] on button "Salvar e Fechar" at bounding box center [468, 389] width 95 height 25
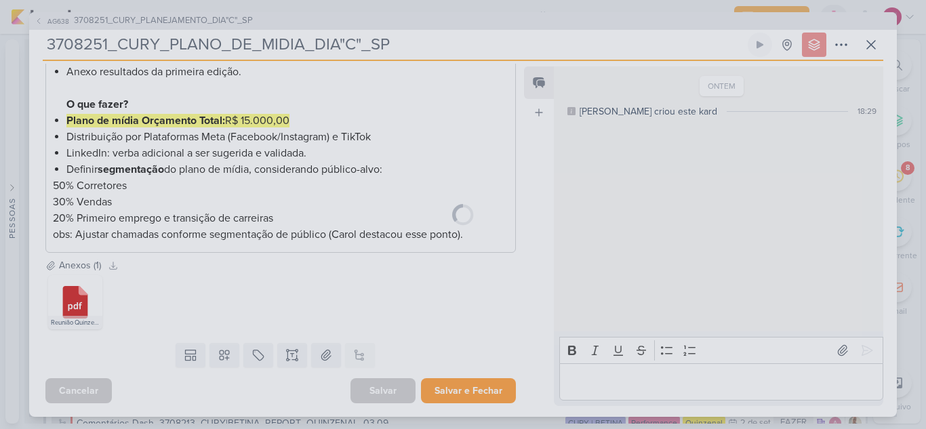
scroll to position [381, 0]
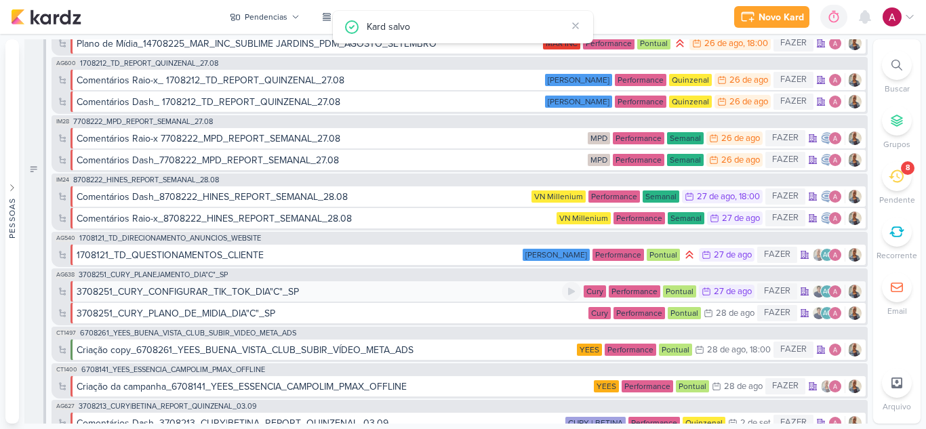
click at [296, 293] on div "3708251_CURY_CONFIGURAR_TIK_TOK_DIA"C"_SP" at bounding box center [188, 292] width 222 height 14
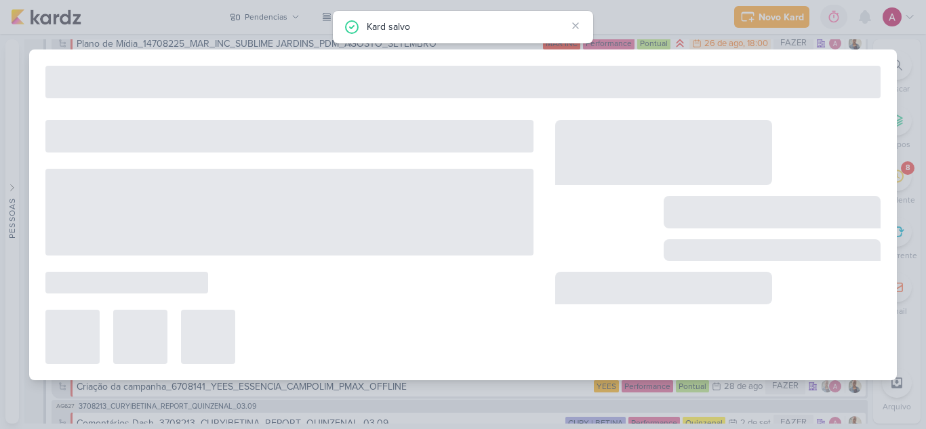
type input "3708251_CURY_CONFIGURAR_TIK_TOK_DIA"C"_SP"
type input "[DATE] 23:59"
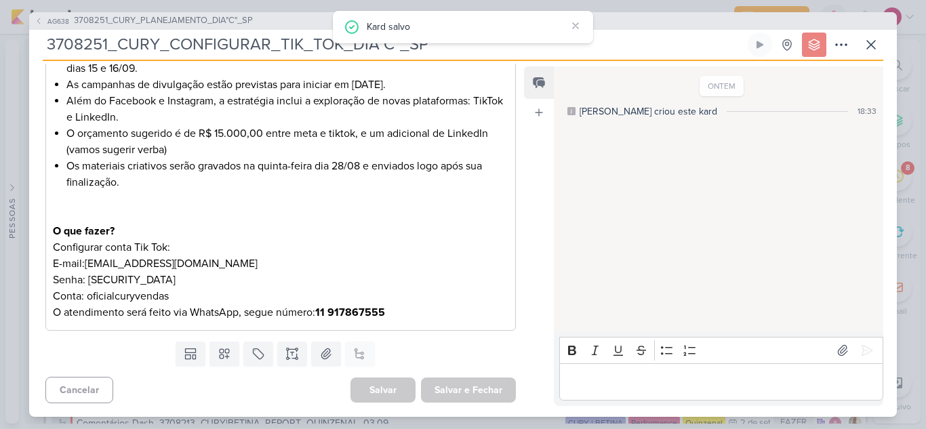
scroll to position [0, 0]
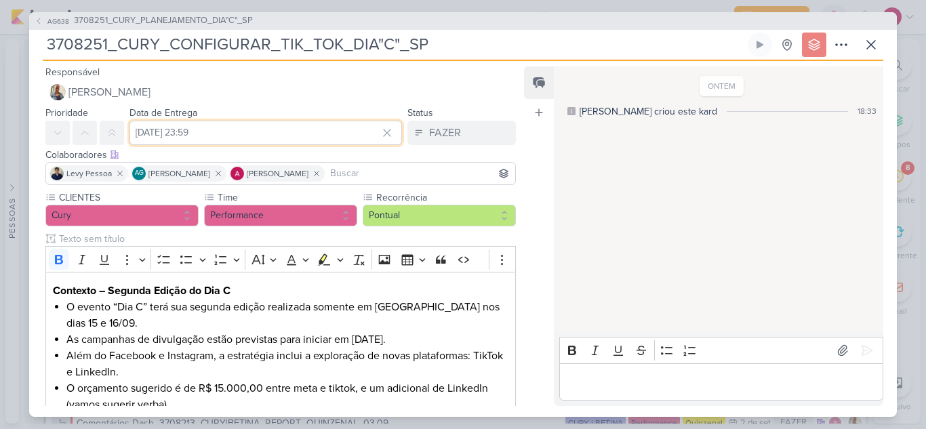
click at [344, 136] on input "[DATE] 23:59" at bounding box center [265, 133] width 272 height 24
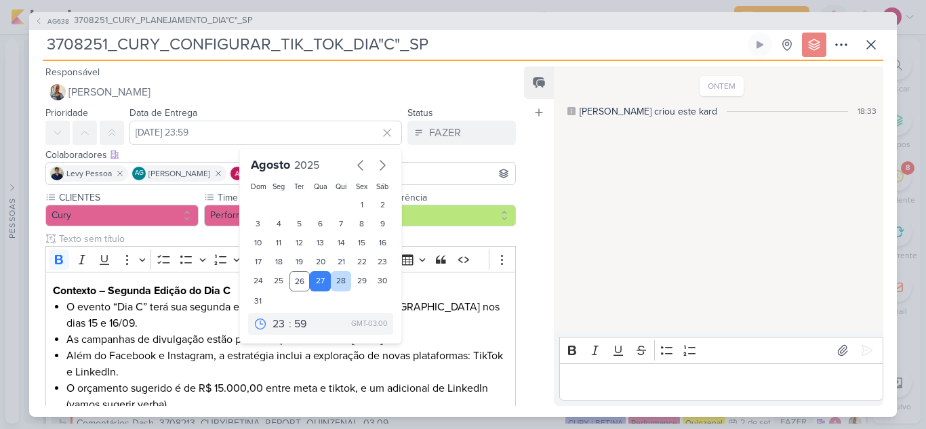
click at [335, 281] on div "28" at bounding box center [341, 281] width 21 height 20
type input "[DATE] 23:59"
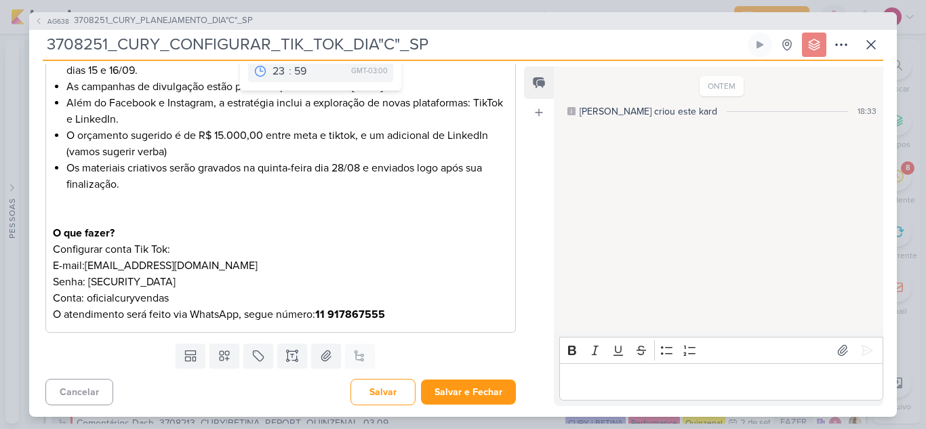
scroll to position [255, 0]
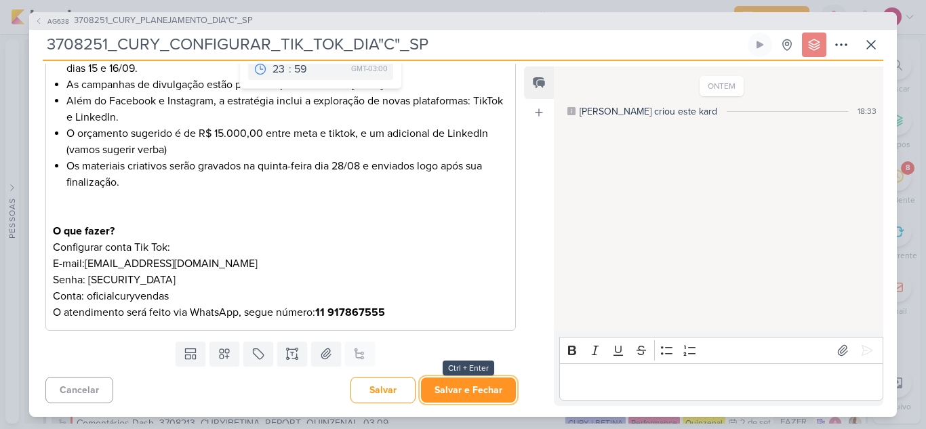
click at [450, 386] on button "Salvar e Fechar" at bounding box center [468, 389] width 95 height 25
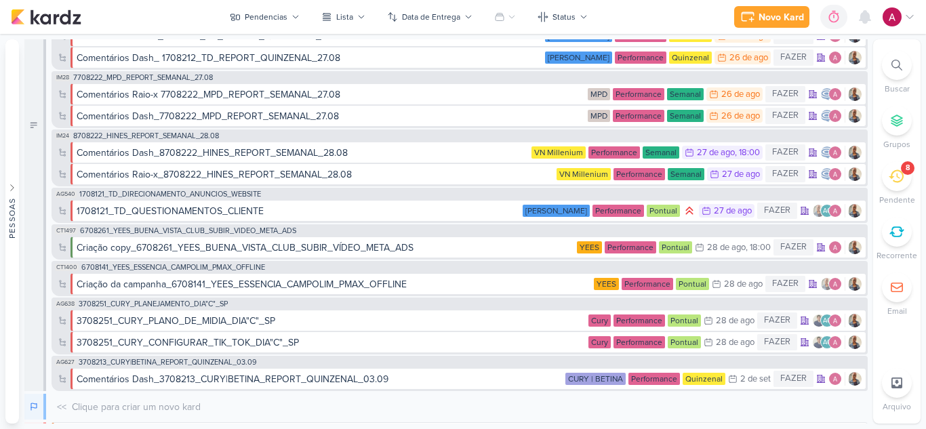
scroll to position [203, 0]
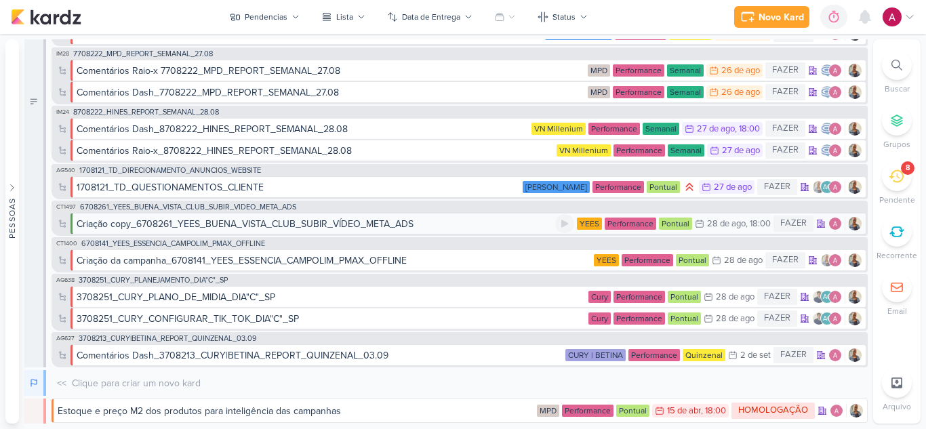
click at [444, 227] on div "Criação copy_6708261_YEES_BUENA_VISTA_CLUB_SUBIR_VÍDEO_META_ADS" at bounding box center [316, 224] width 478 height 14
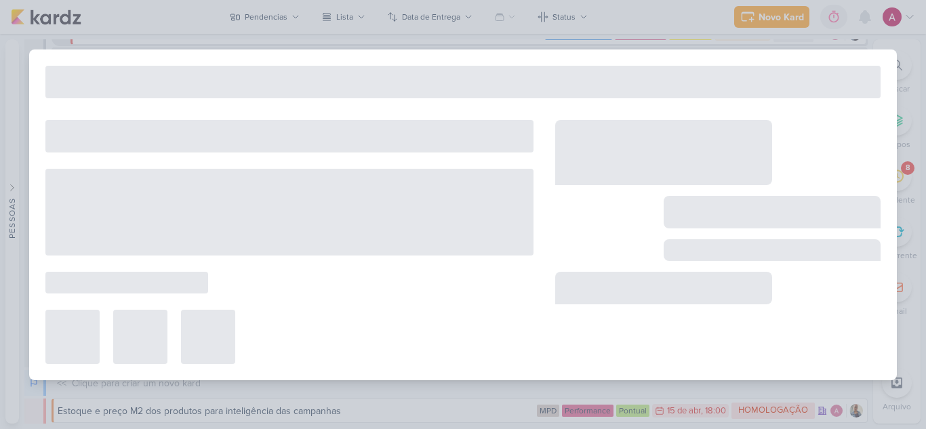
type input "Criação copy_6708261_YEES_BUENA_VISTA_CLUB_SUBIR_VÍDEO_META_ADS"
type input "[DATE] 18:00"
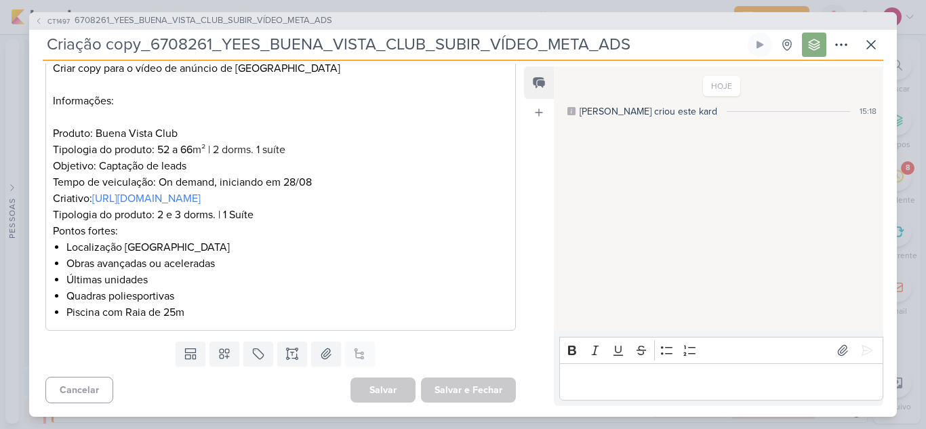
scroll to position [0, 0]
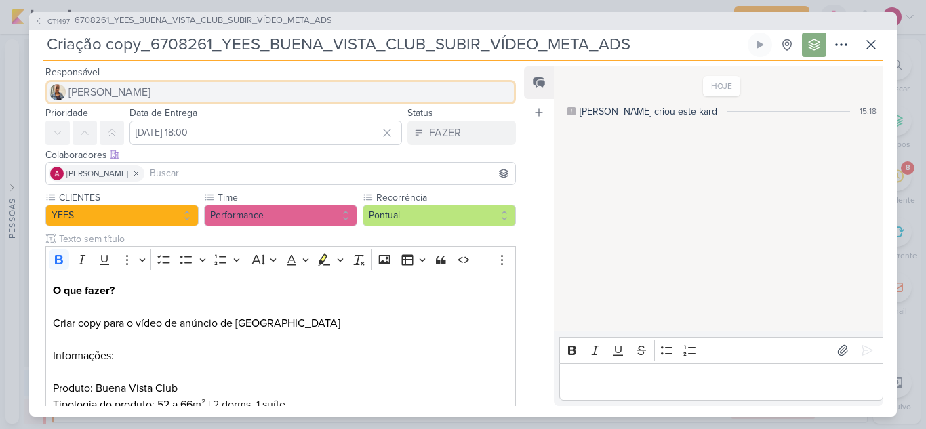
click at [121, 87] on span "[PERSON_NAME]" at bounding box center [109, 92] width 82 height 16
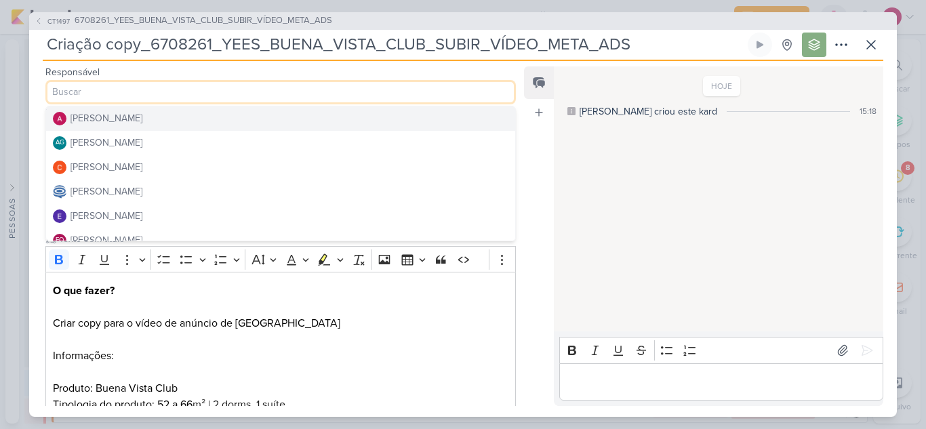
click at [121, 125] on div "[PERSON_NAME]" at bounding box center [106, 118] width 72 height 14
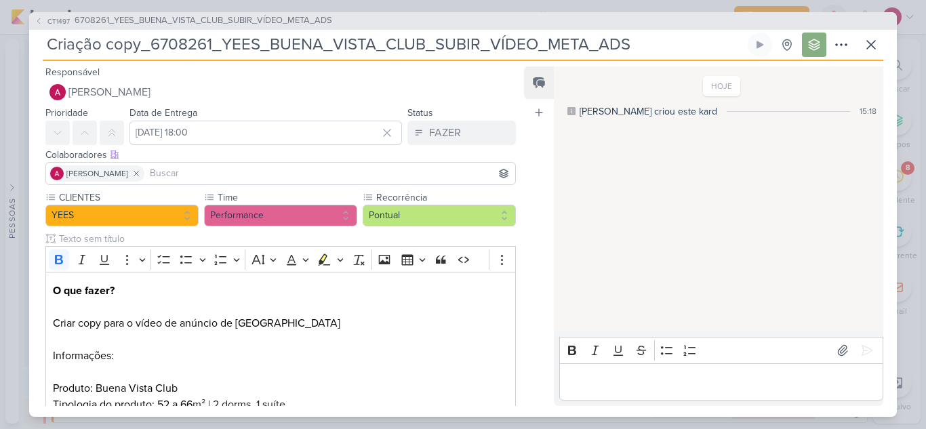
click at [203, 171] on input at bounding box center [329, 173] width 365 height 16
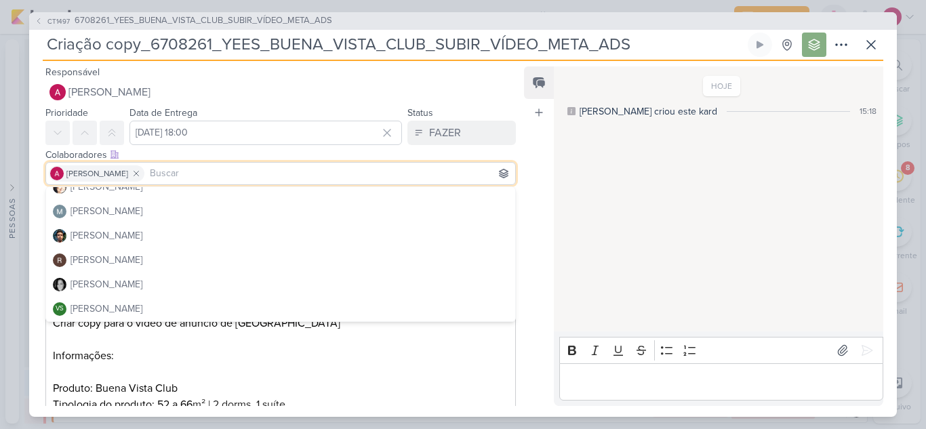
scroll to position [121, 0]
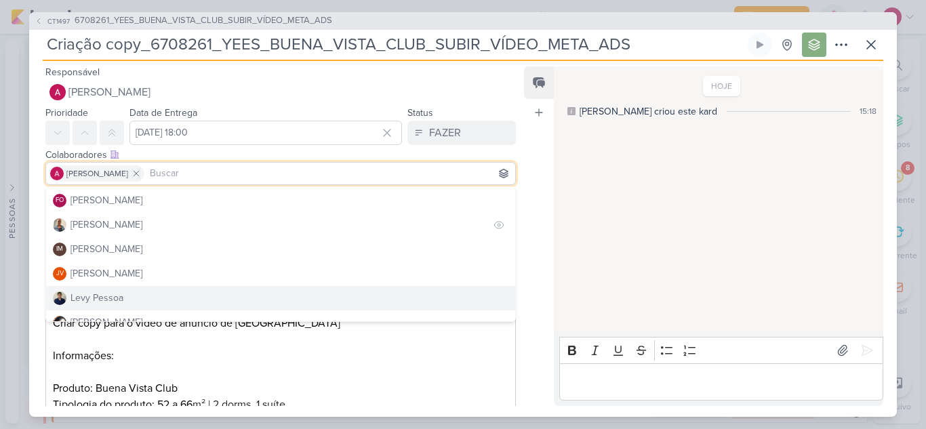
click at [119, 224] on button "[PERSON_NAME]" at bounding box center [280, 225] width 469 height 24
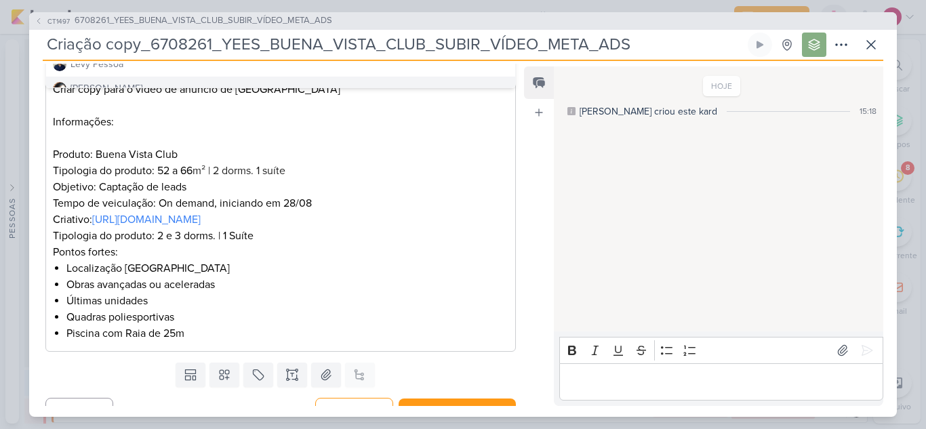
scroll to position [255, 0]
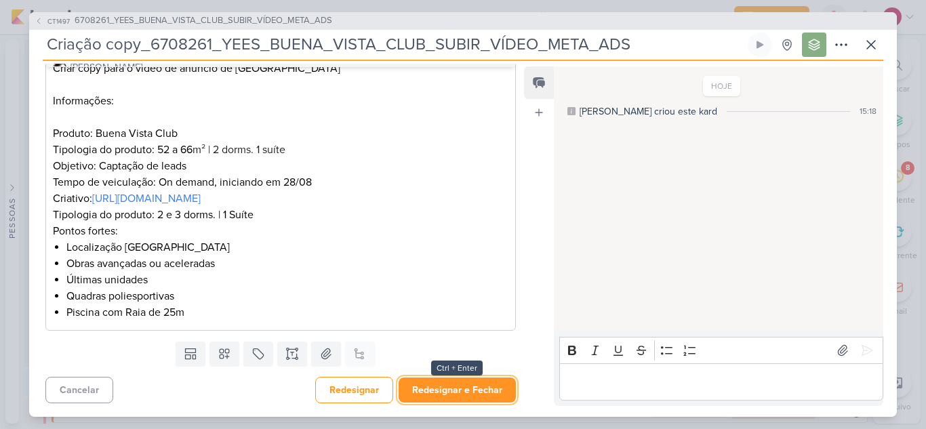
click at [438, 386] on button "Redesignar e Fechar" at bounding box center [456, 389] width 117 height 25
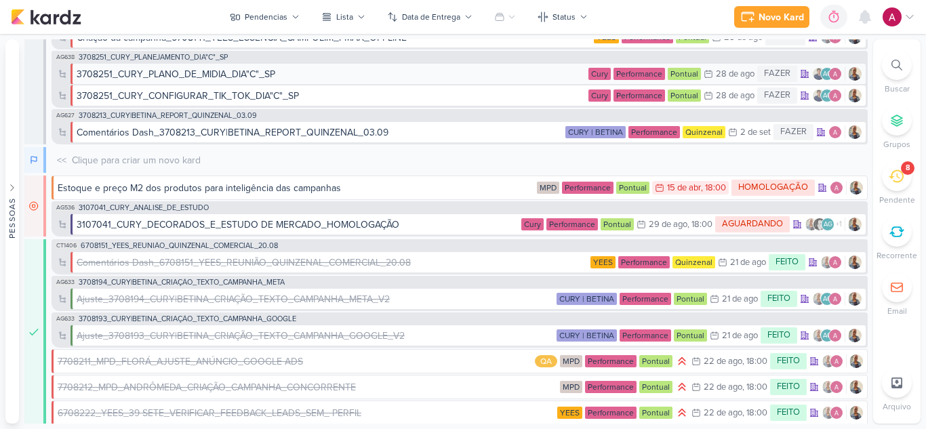
scroll to position [396, 0]
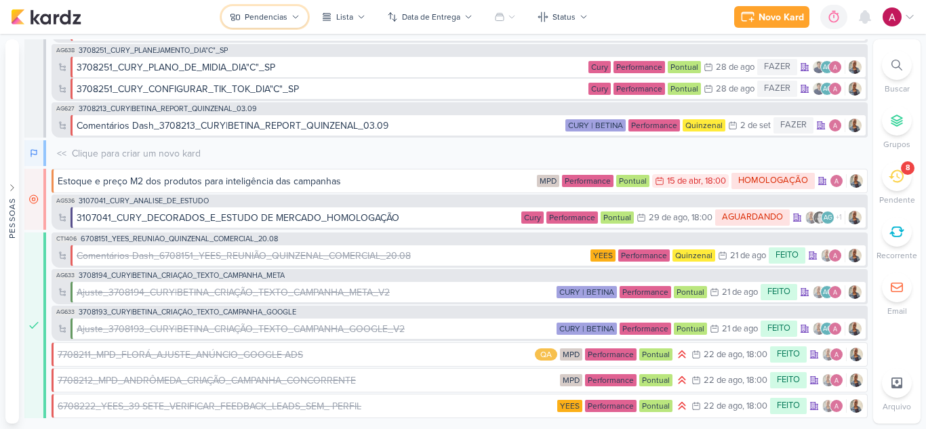
click at [276, 18] on div "Pendencias" at bounding box center [266, 17] width 43 height 12
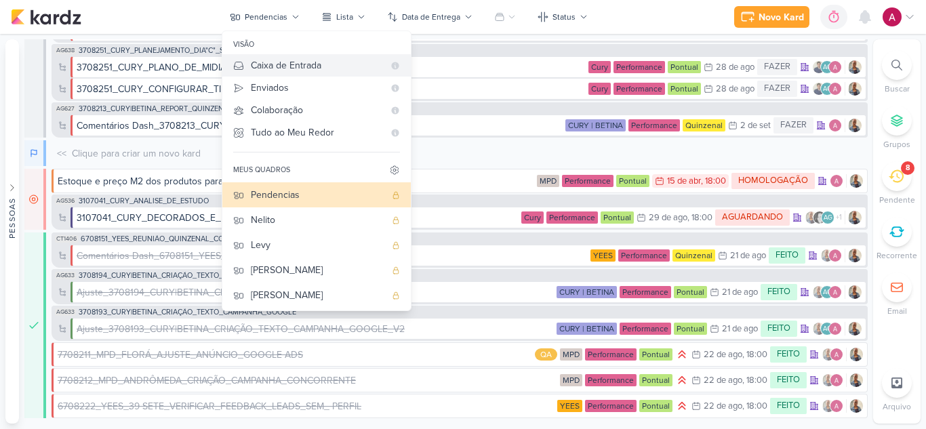
click at [298, 69] on div "Caixa de Entrada" at bounding box center [317, 65] width 133 height 14
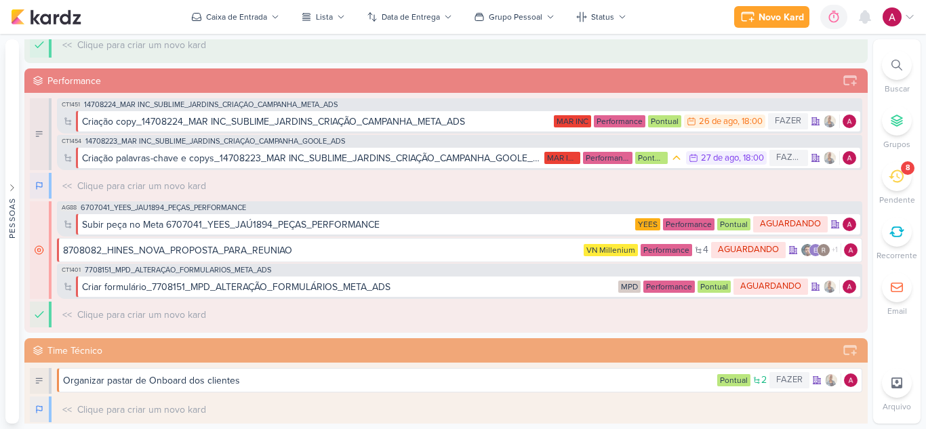
scroll to position [136, 0]
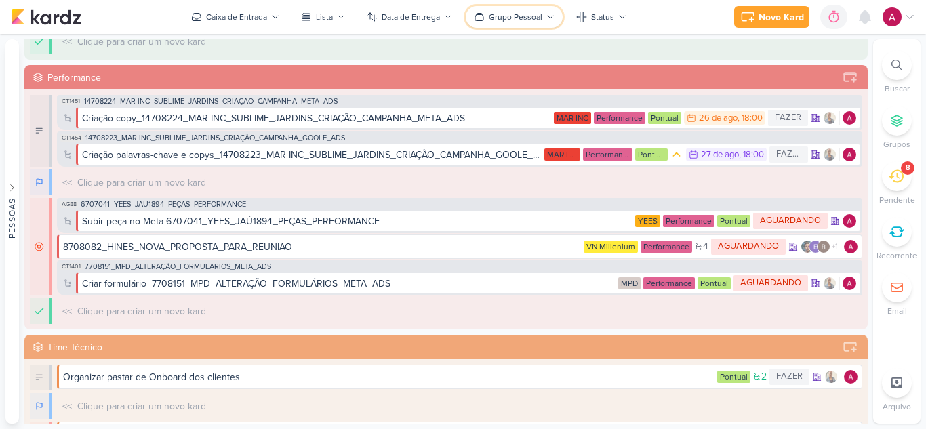
click at [515, 16] on div "Grupo Pessoal" at bounding box center [516, 17] width 54 height 12
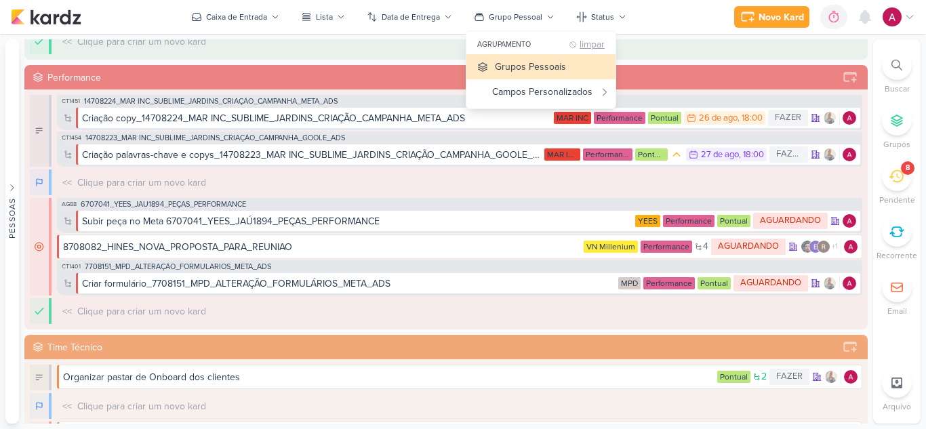
click at [582, 47] on div "limpar" at bounding box center [591, 45] width 25 height 10
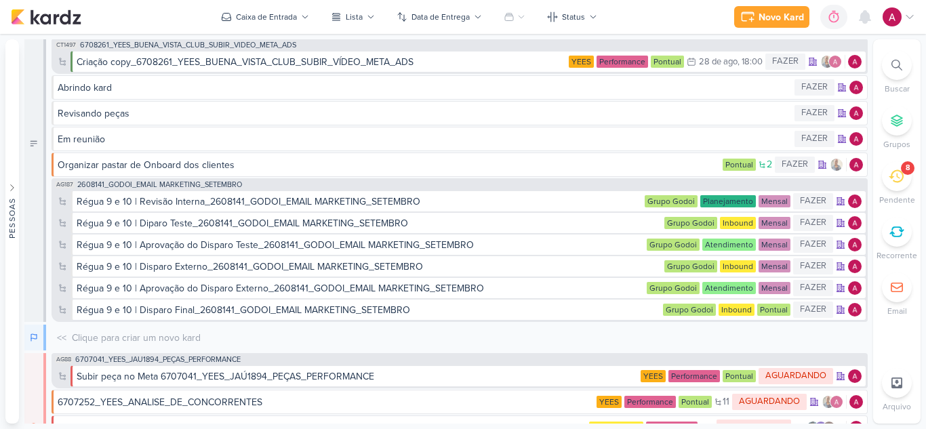
scroll to position [0, 0]
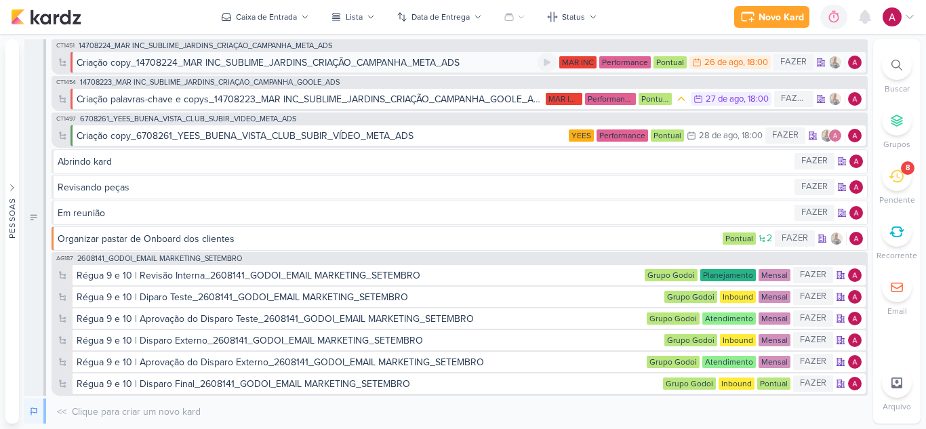
click at [407, 65] on div "Criação copy_14708224_MAR INC_SUBLIME_JARDINS_CRIAÇÃO_CAMPANHA_META_ADS" at bounding box center [268, 63] width 383 height 14
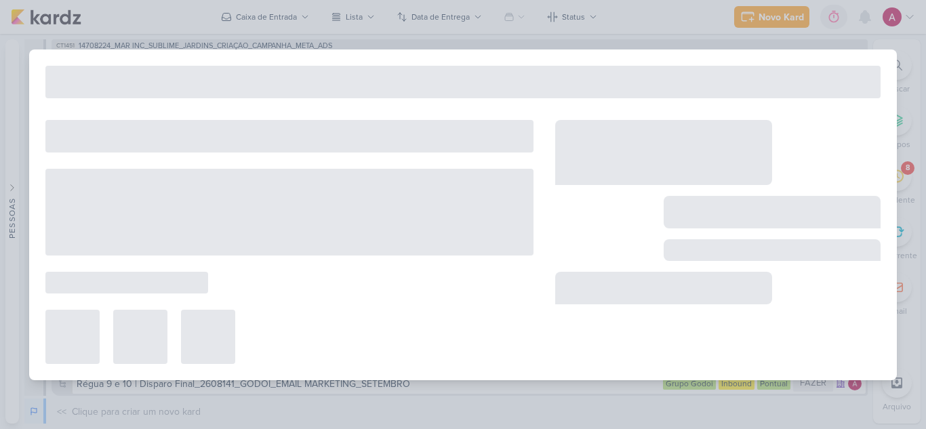
type input "Criação copy_14708224_MAR INC_SUBLIME_JARDINS_CRIAÇÃO_CAMPANHA_META_ADS"
type input "[DATE] 18:00"
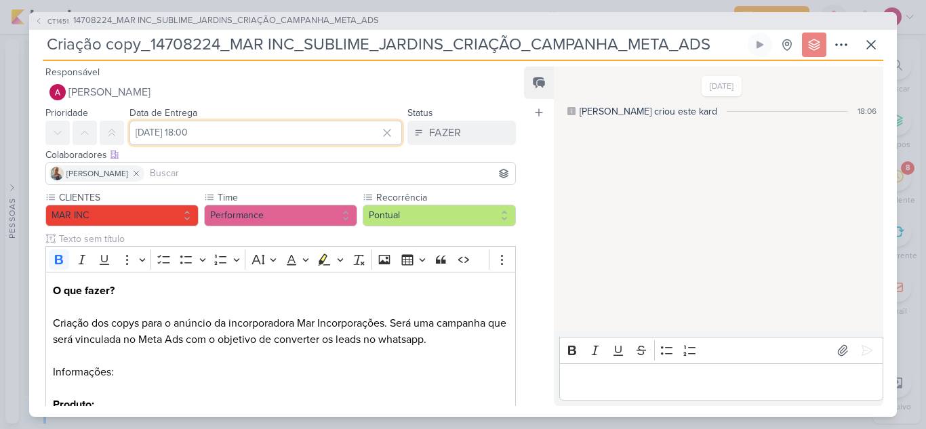
click at [260, 132] on input "[DATE] 18:00" at bounding box center [265, 133] width 272 height 24
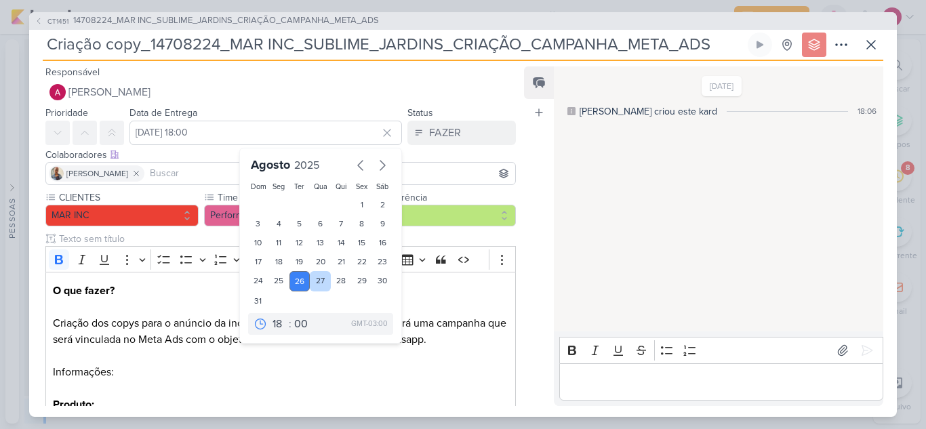
click at [317, 285] on div "27" at bounding box center [320, 281] width 21 height 20
type input "[DATE] 18:00"
click at [419, 293] on p "O que fazer? Criação dos copys para o anúncio da incorporadora Mar Incorporaçõe…" at bounding box center [280, 332] width 455 height 98
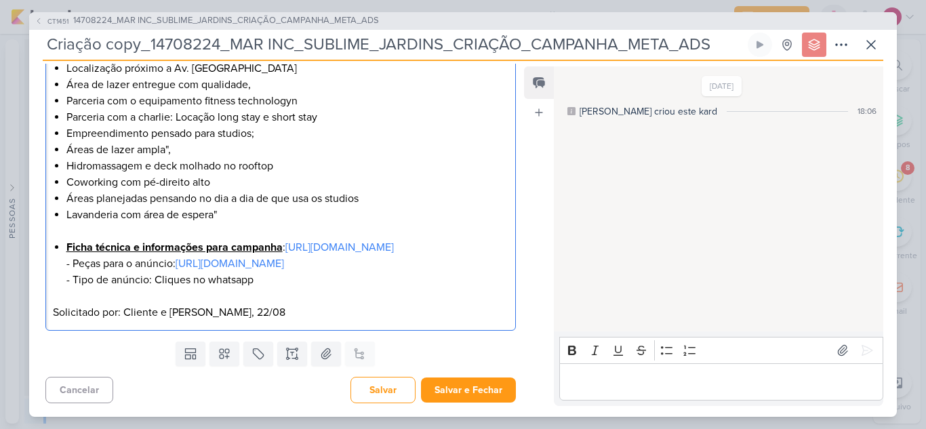
scroll to position [547, 0]
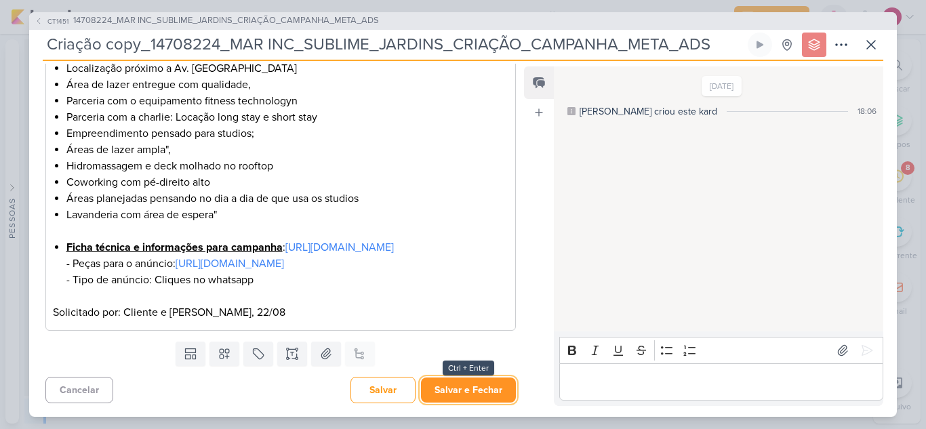
click at [467, 387] on button "Salvar e Fechar" at bounding box center [468, 389] width 95 height 25
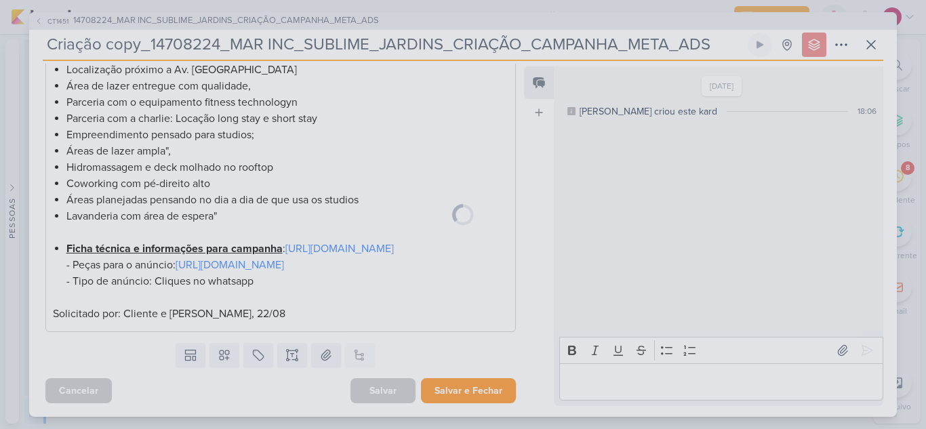
scroll to position [546, 0]
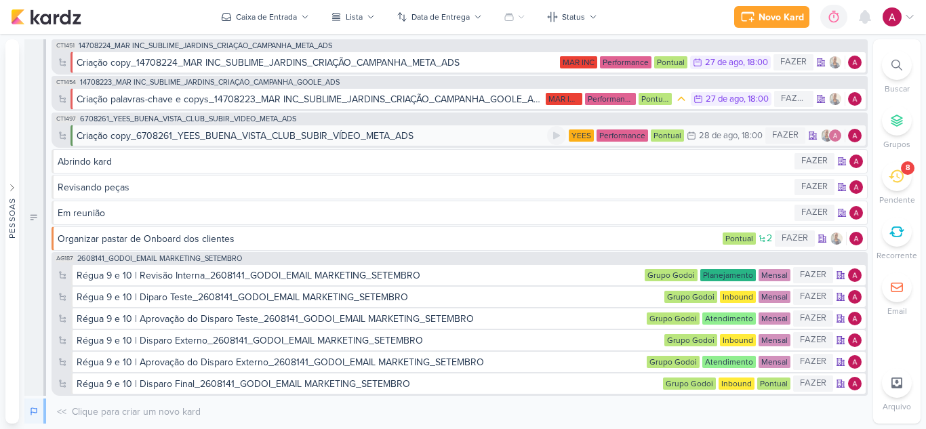
click at [369, 135] on div "Criação copy_6708261_YEES_BUENA_VISTA_CLUB_SUBIR_VÍDEO_META_ADS" at bounding box center [245, 136] width 337 height 14
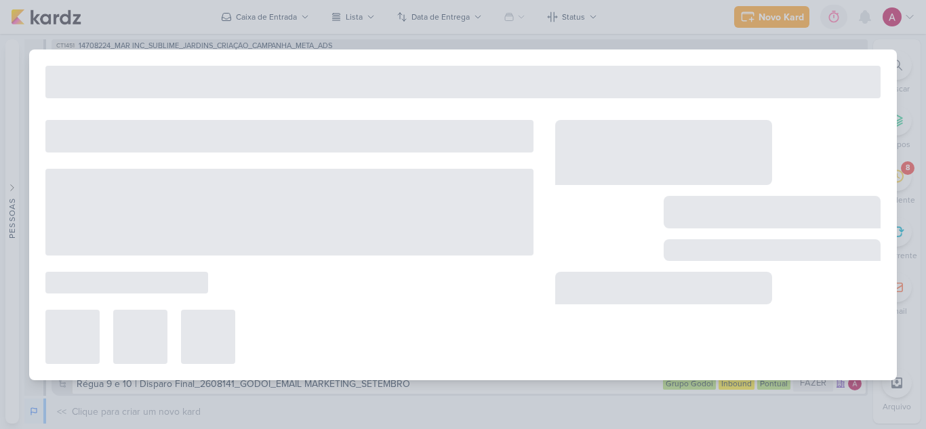
type input "Criação copy_6708261_YEES_BUENA_VISTA_CLUB_SUBIR_VÍDEO_META_ADS"
type input "[DATE] 18:00"
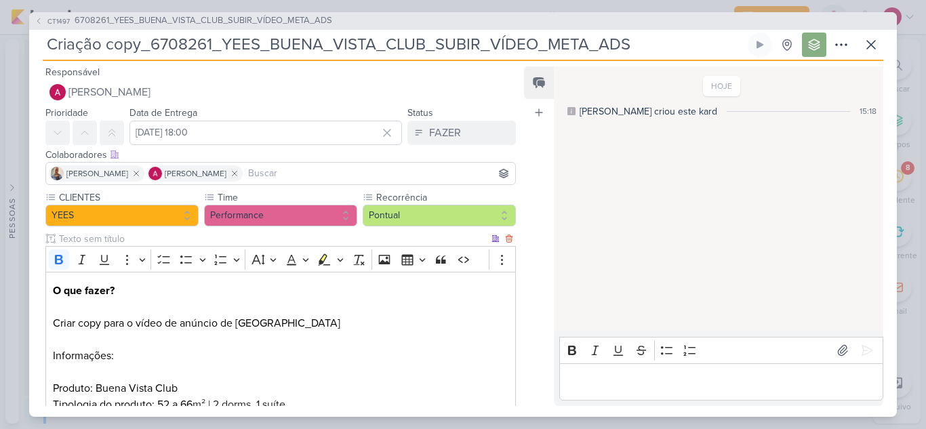
scroll to position [68, 0]
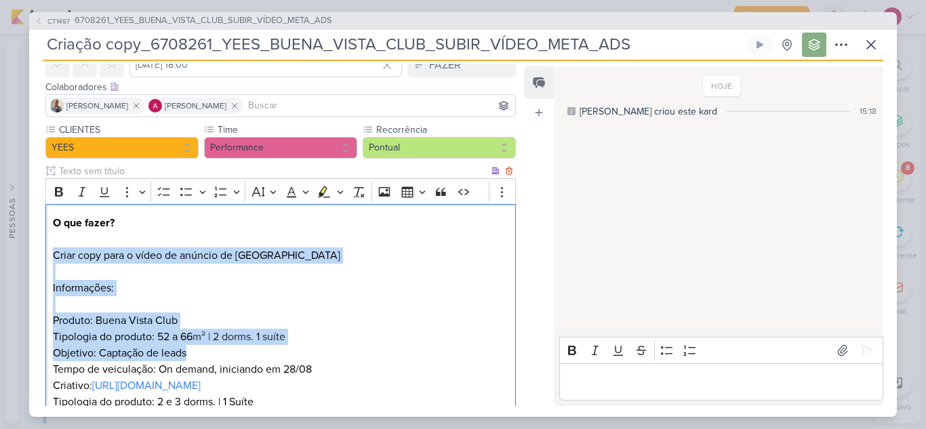
drag, startPoint x: 54, startPoint y: 255, endPoint x: 311, endPoint y: 352, distance: 275.1
click at [311, 352] on div "O que fazer? Criar copy para o vídeo de anúncio de Buena Vista Informações: Pro…" at bounding box center [280, 361] width 470 height 314
copy div "Criar copy para o vídeo de anúncio de Buena Vista Informações: Produto: Buena V…"
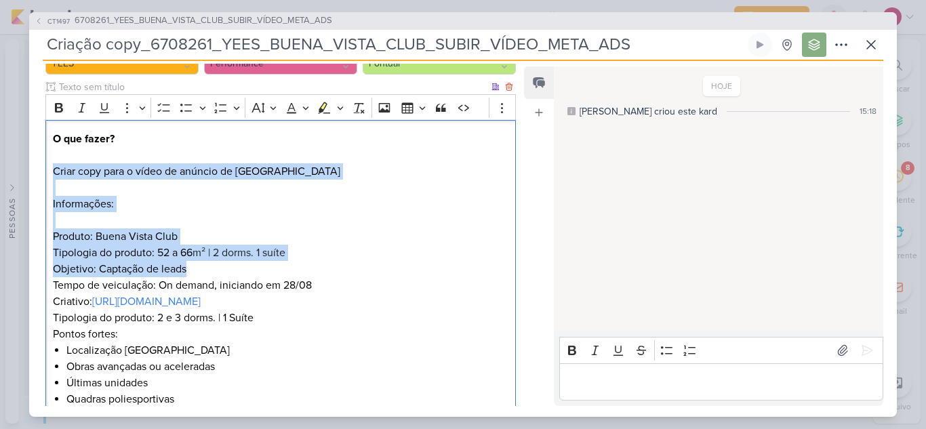
scroll to position [255, 0]
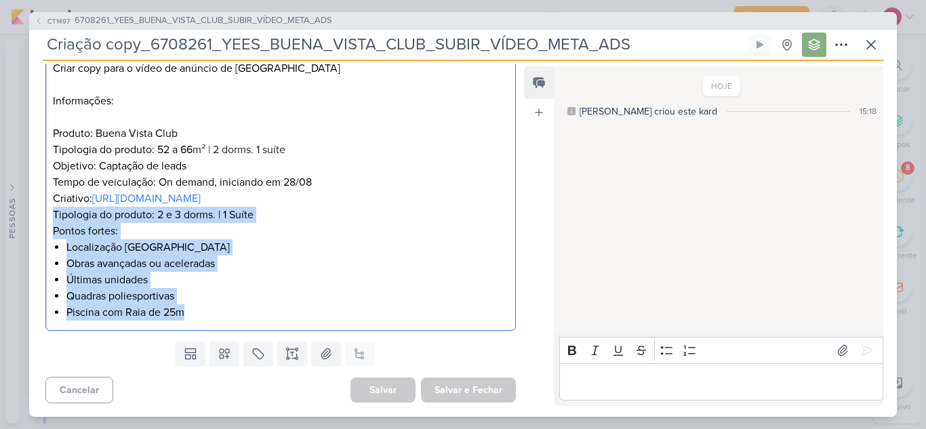
drag, startPoint x: 54, startPoint y: 215, endPoint x: 243, endPoint y: 317, distance: 214.0
click at [243, 317] on div "O que fazer? Criar copy para o vídeo de anúncio de Buena Vista Informações: Pro…" at bounding box center [280, 174] width 470 height 314
copy div "Tipologia do produto: 2 e 3 dorms. | 1 Suíte Pontos fortes: Localização Alto da…"
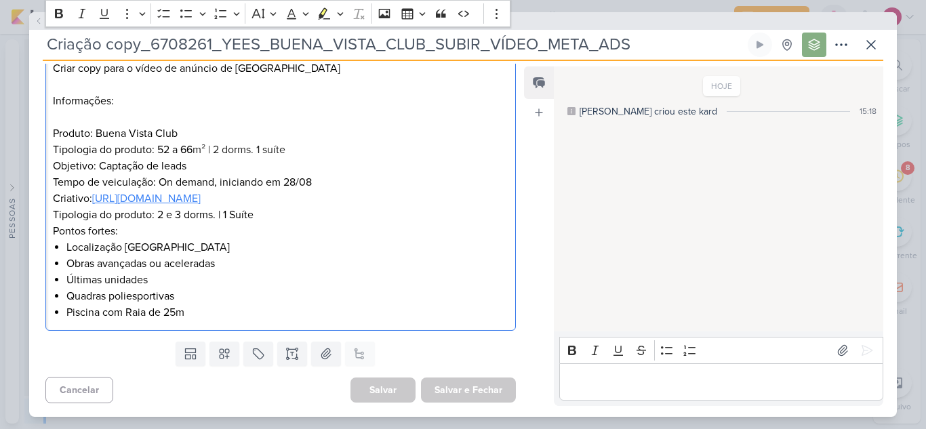
click at [201, 192] on link "[URL][DOMAIN_NAME]" at bounding box center [146, 199] width 108 height 14
click at [582, 375] on p "Editor editing area: main" at bounding box center [721, 381] width 310 height 16
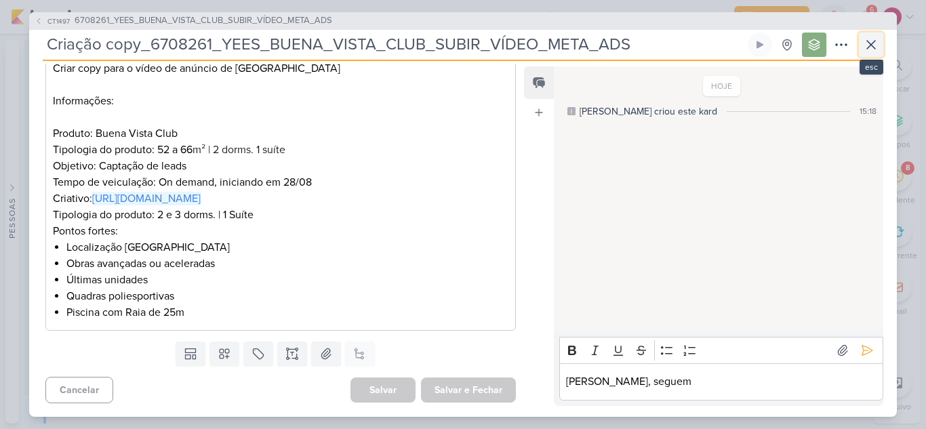
click at [870, 51] on icon at bounding box center [871, 45] width 16 height 16
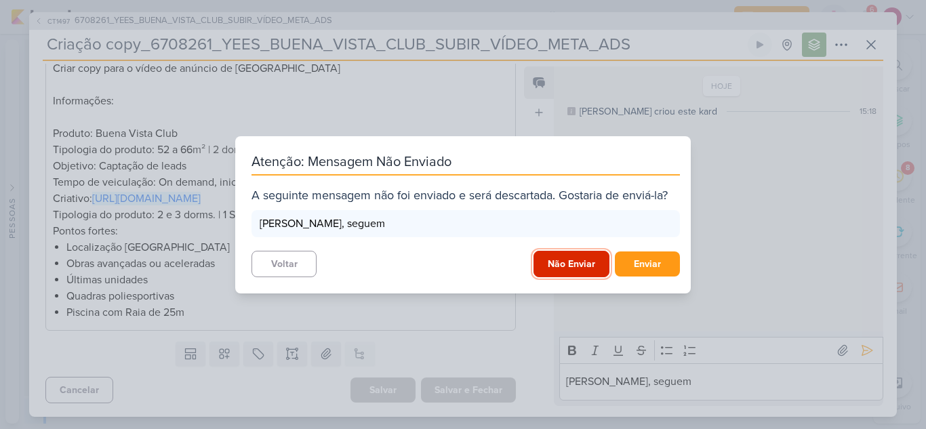
click at [558, 257] on button "Não Enviar" at bounding box center [571, 264] width 76 height 26
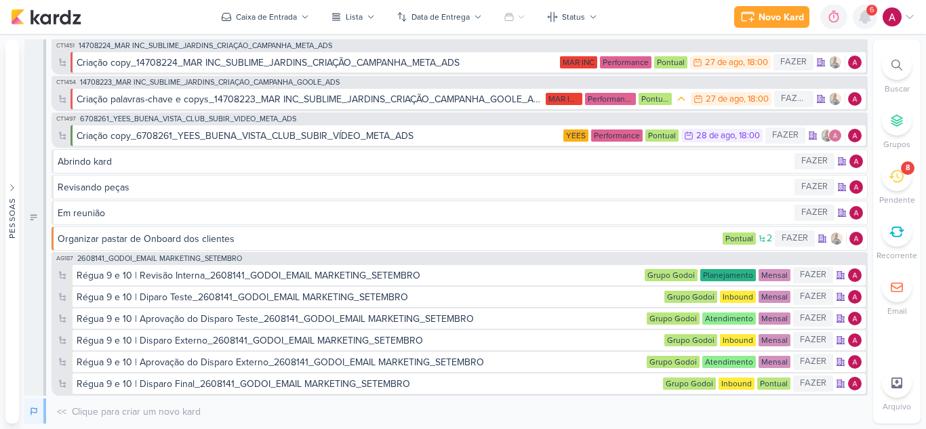
click at [860, 23] on icon at bounding box center [864, 17] width 16 height 16
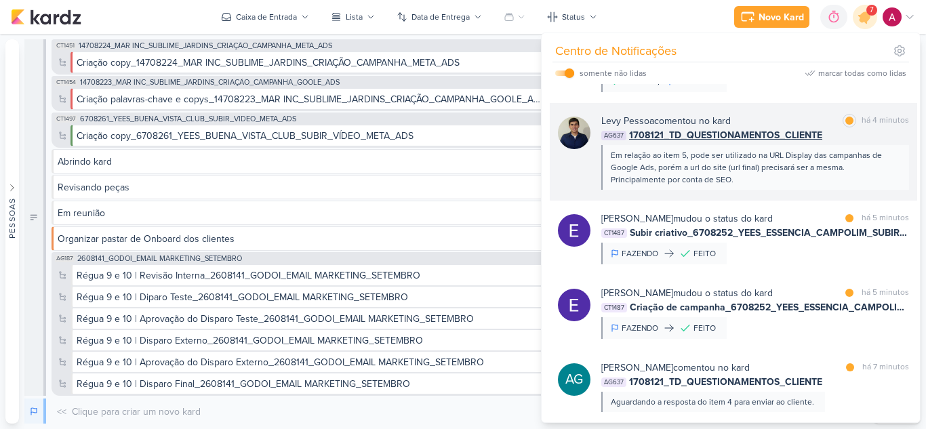
scroll to position [358, 0]
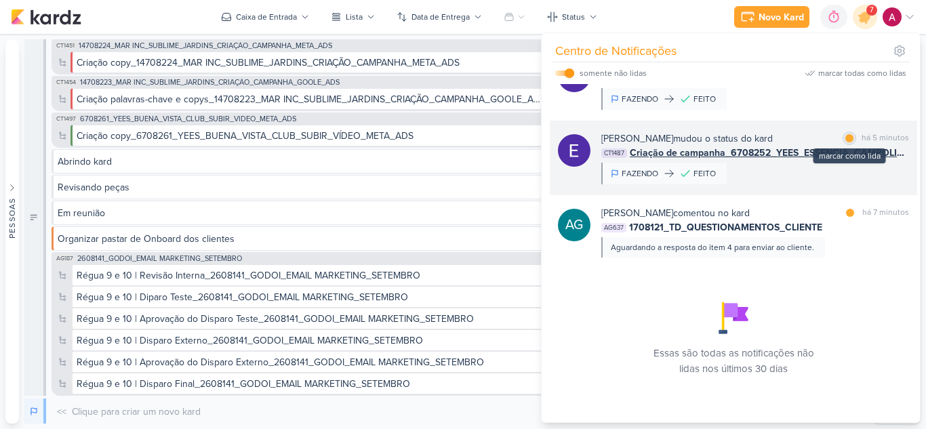
click at [845, 140] on div at bounding box center [849, 138] width 8 height 8
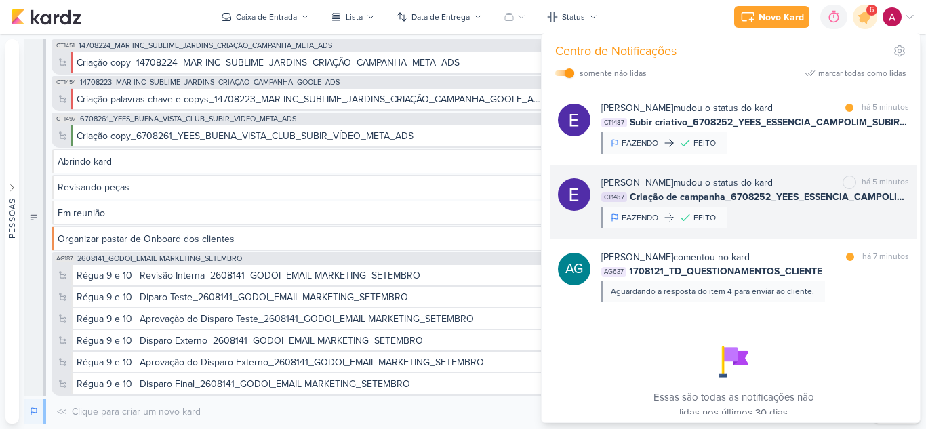
scroll to position [290, 0]
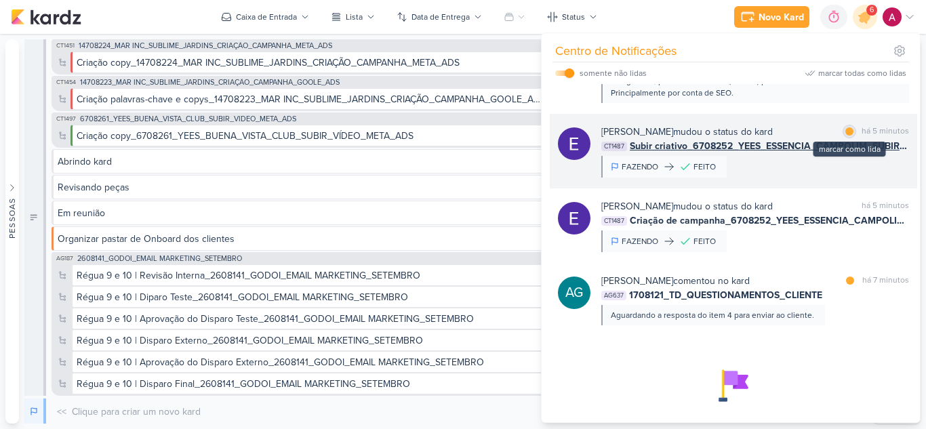
click at [845, 132] on div at bounding box center [849, 131] width 8 height 8
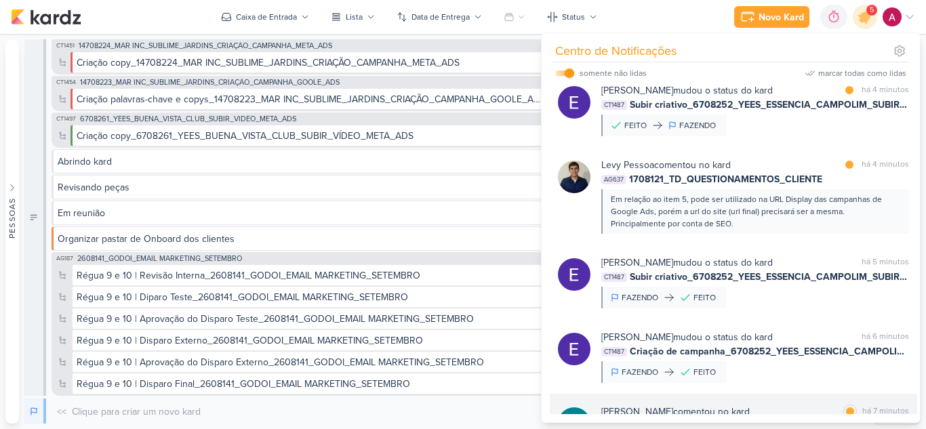
scroll to position [154, 0]
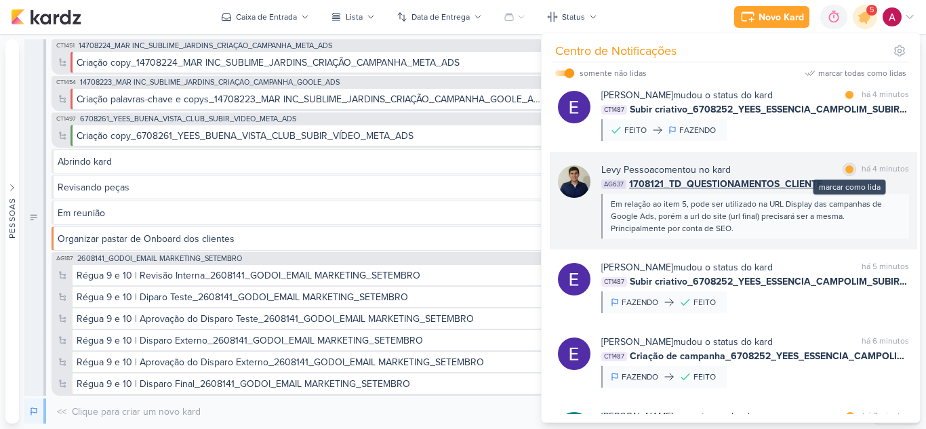
click at [850, 170] on div "marcar como lida" at bounding box center [849, 170] width 14 height 14
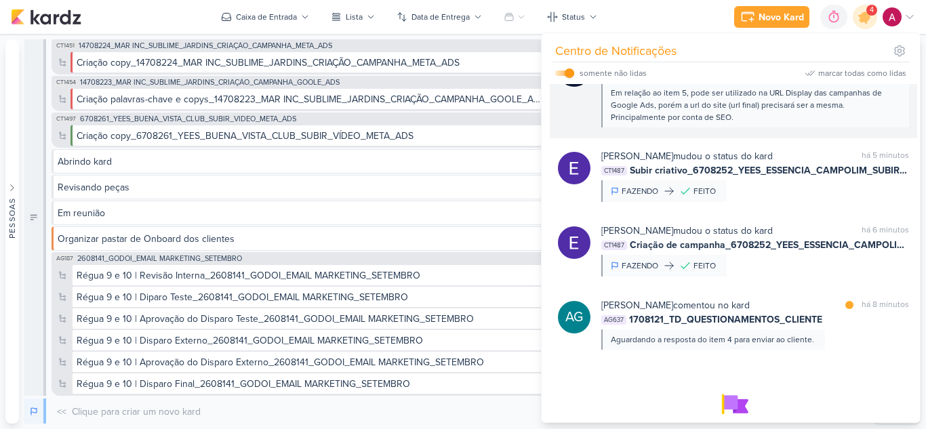
scroll to position [358, 0]
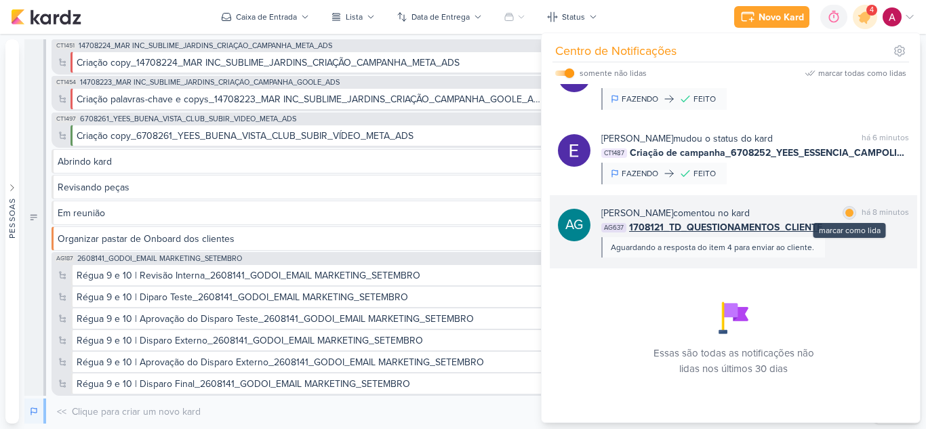
click at [842, 211] on div "marcar como lida" at bounding box center [849, 213] width 14 height 14
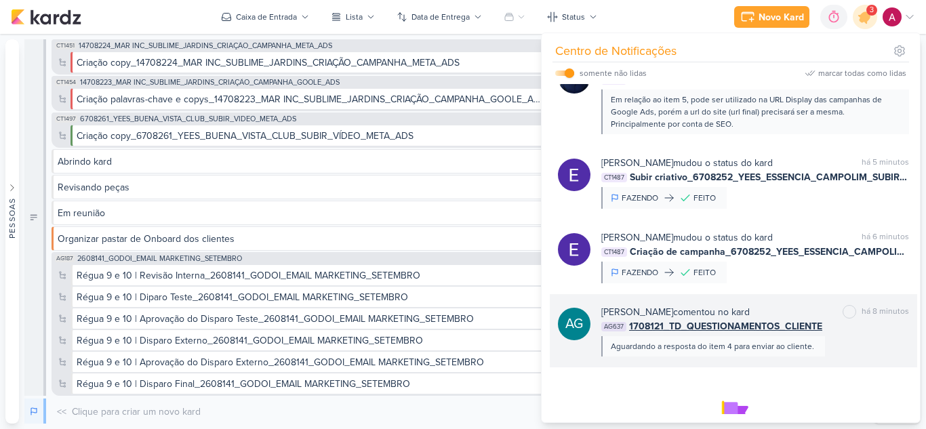
scroll to position [87, 0]
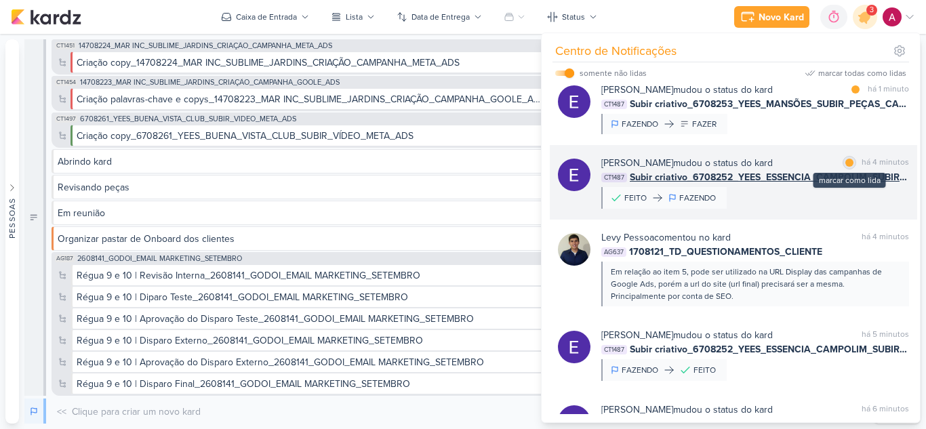
click at [845, 166] on div at bounding box center [849, 163] width 8 height 8
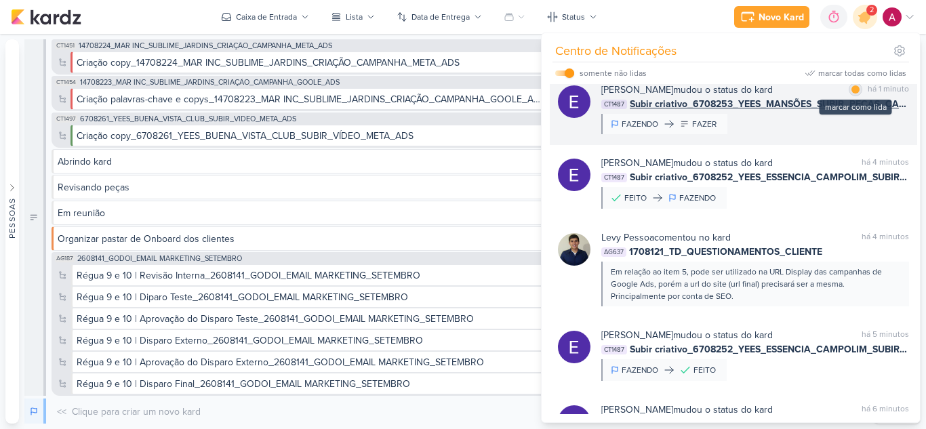
click at [851, 93] on div at bounding box center [855, 89] width 8 height 8
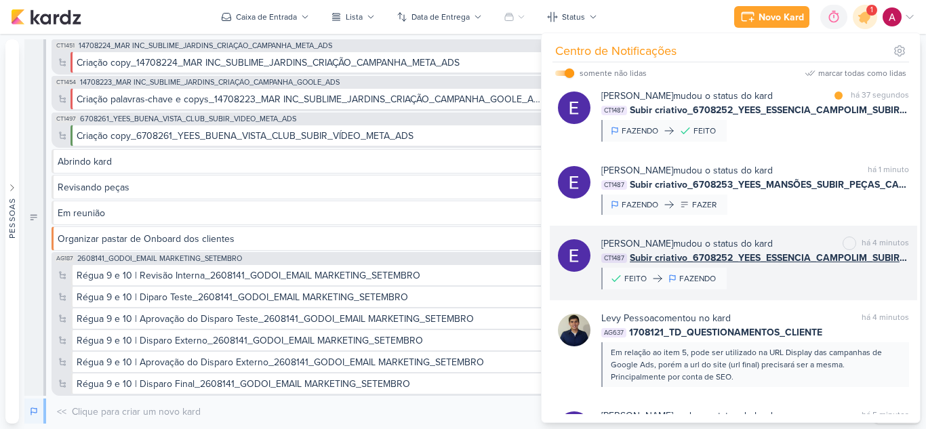
scroll to position [0, 0]
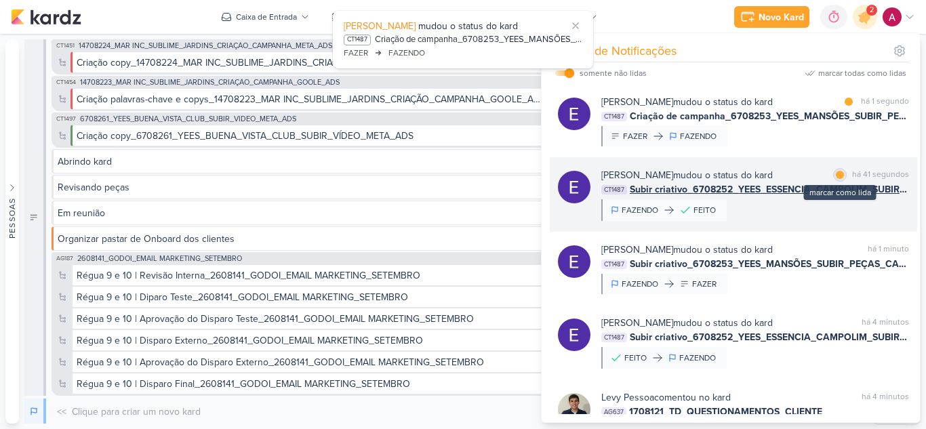
click at [839, 174] on div at bounding box center [839, 175] width 8 height 8
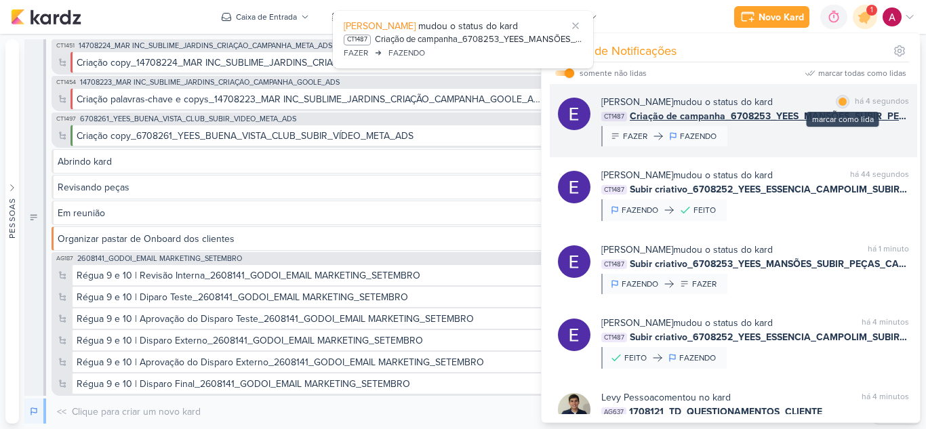
click at [841, 99] on div at bounding box center [842, 102] width 8 height 8
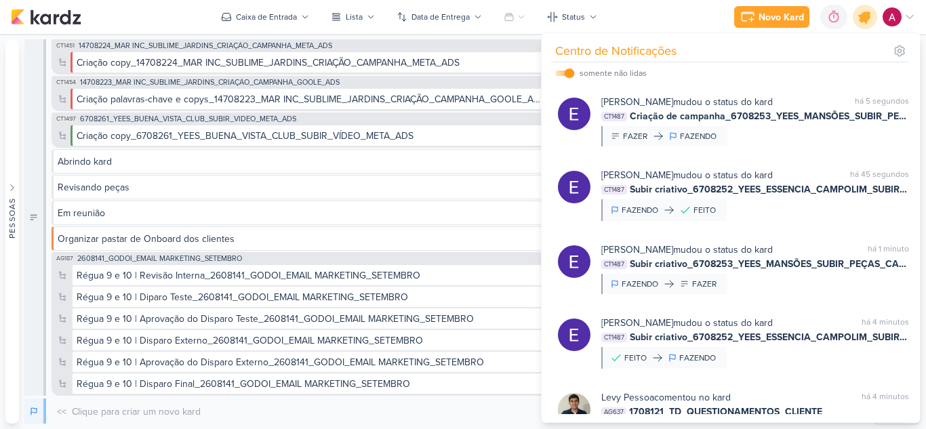
click at [866, 19] on icon at bounding box center [864, 17] width 16 height 16
